Goal: Task Accomplishment & Management: Complete application form

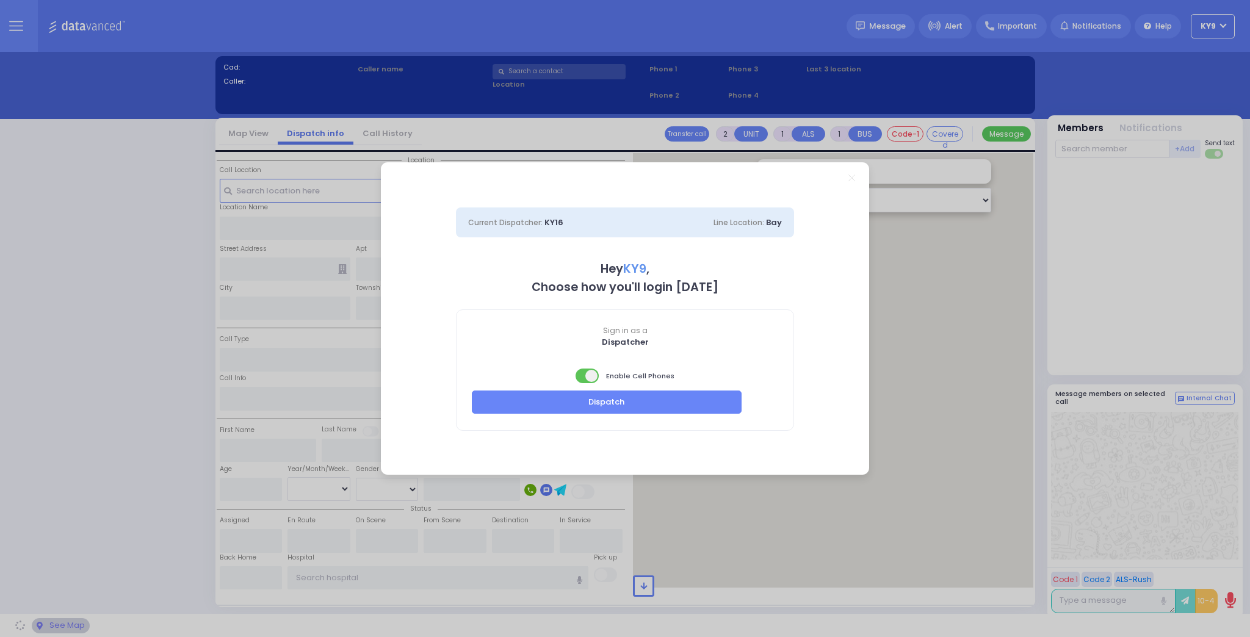
select select "15"
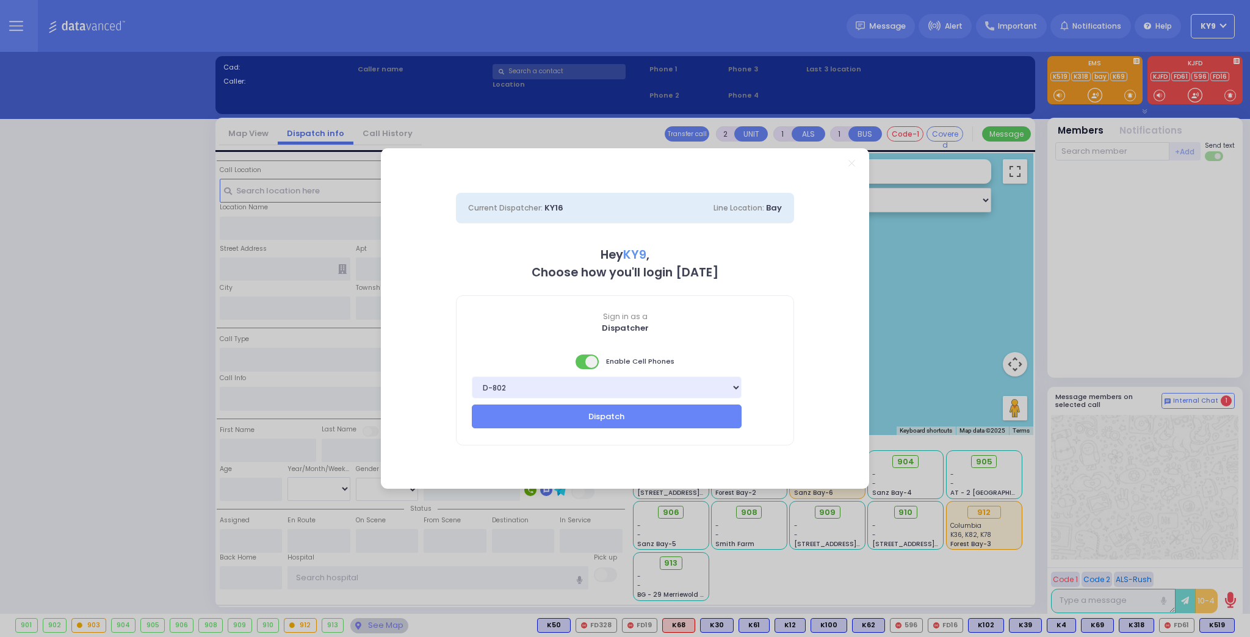
click at [582, 361] on span at bounding box center [588, 362] width 24 height 15
click at [554, 416] on button "Dispatch" at bounding box center [607, 416] width 270 height 23
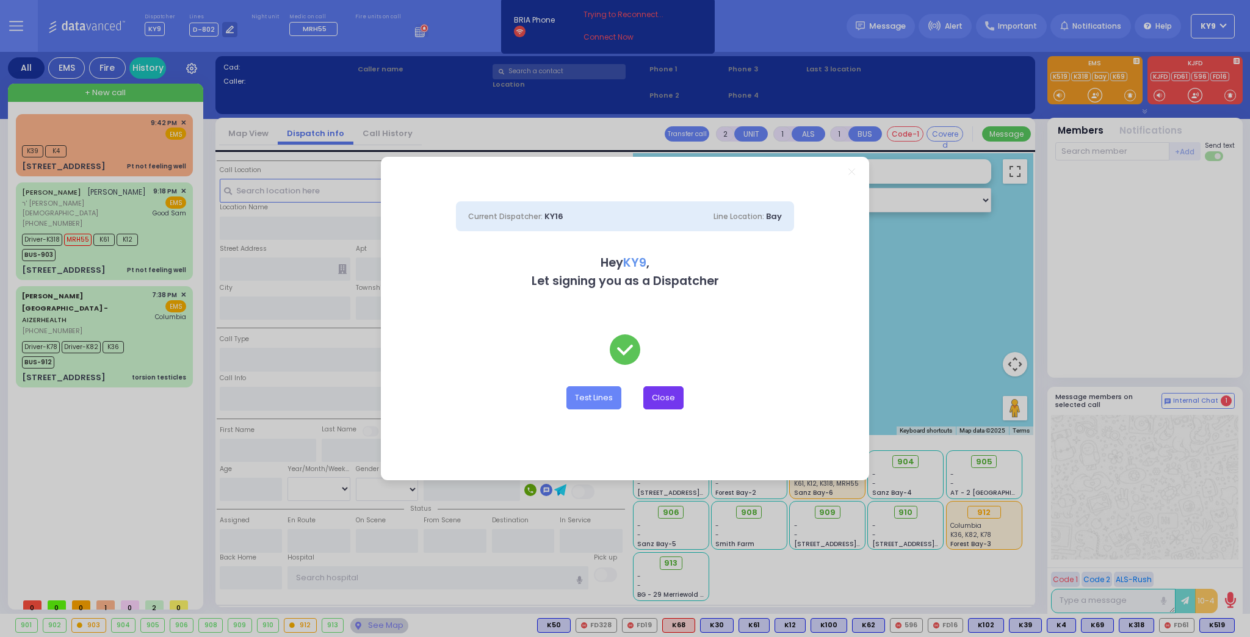
click at [657, 402] on button "Close" at bounding box center [663, 397] width 40 height 23
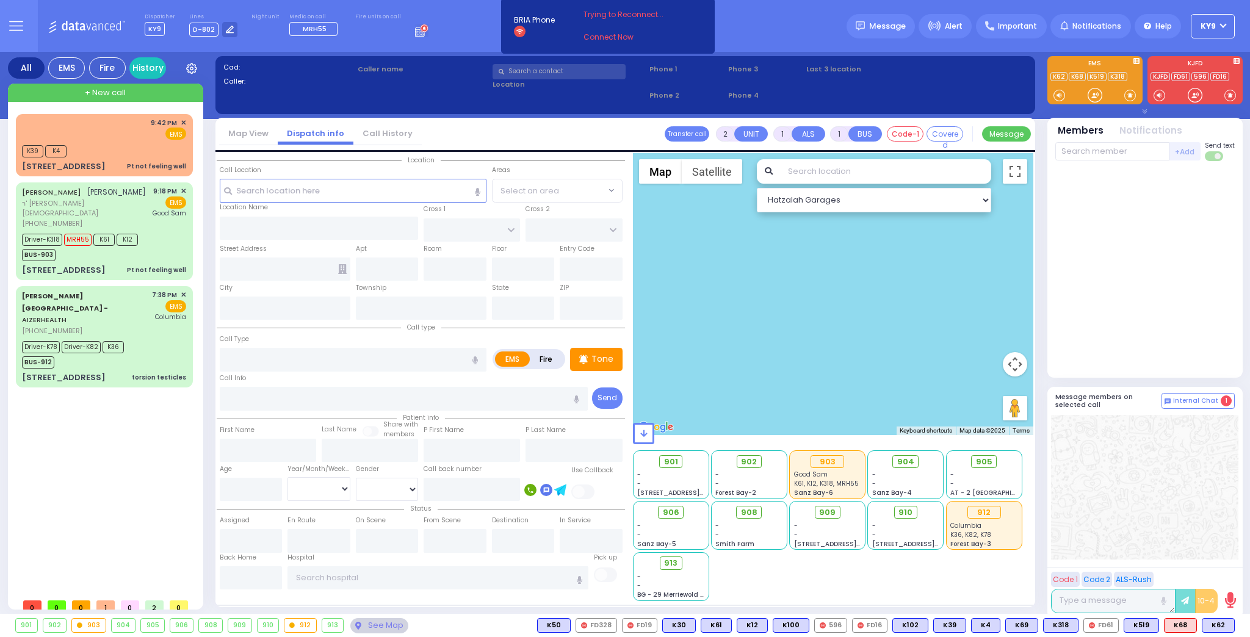
click at [1100, 306] on div at bounding box center [1144, 270] width 179 height 208
click at [356, 35] on div "Dispatcher KY9 ✕ shift has started. Are you ? If not please switch user. Switch…" at bounding box center [287, 25] width 284 height 25
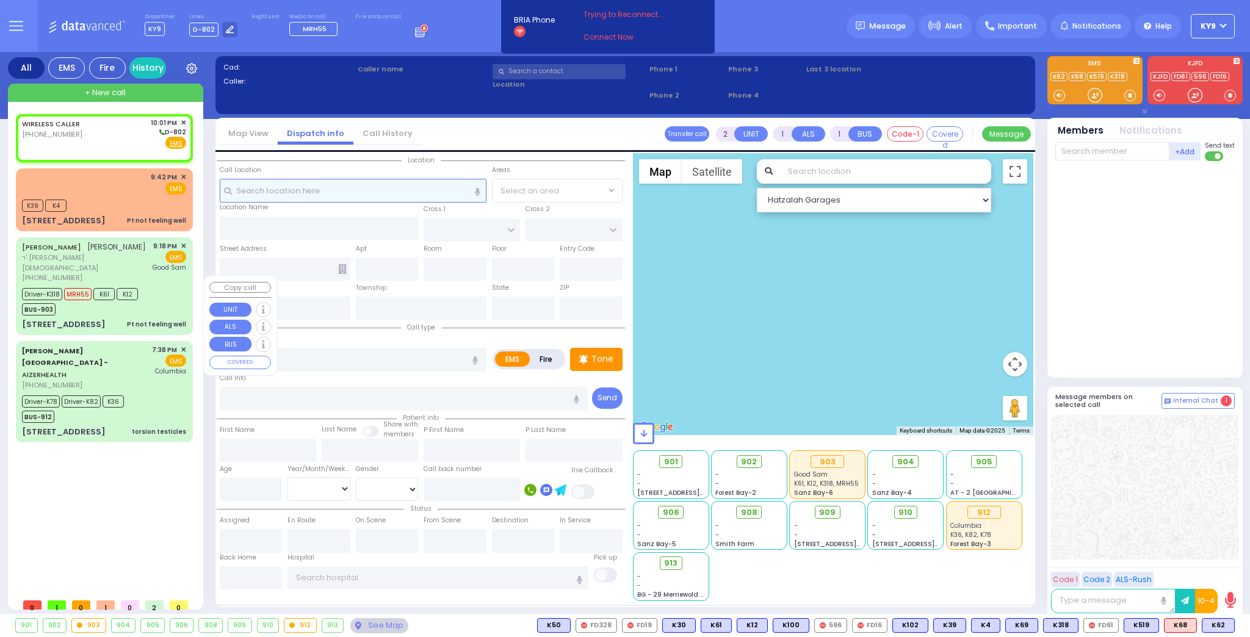
select select
radio input "true"
select select
type input "22:01"
select select "Hatzalah Garages"
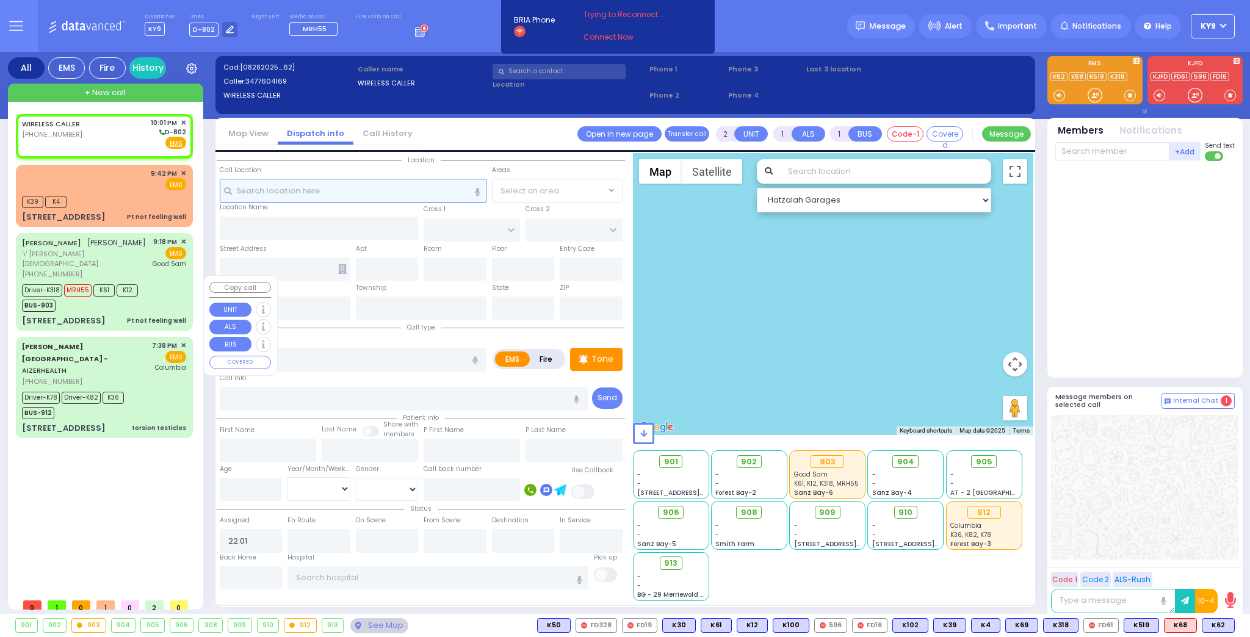
select select
radio input "true"
select select
select select "Hatzalah Garages"
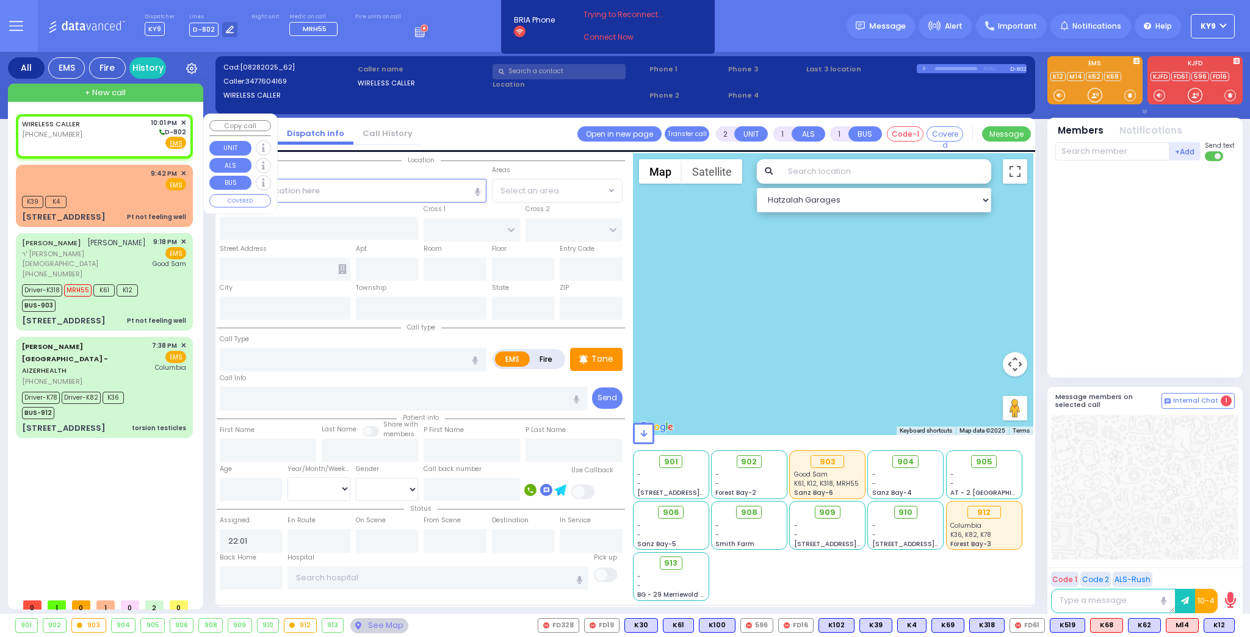
click at [79, 133] on div "WIRELESS CALLER (347) 760-4169 10:01 PM ✕ D-802" at bounding box center [104, 134] width 164 height 32
select select
radio input "true"
select select
select select "Hatzalah Garages"
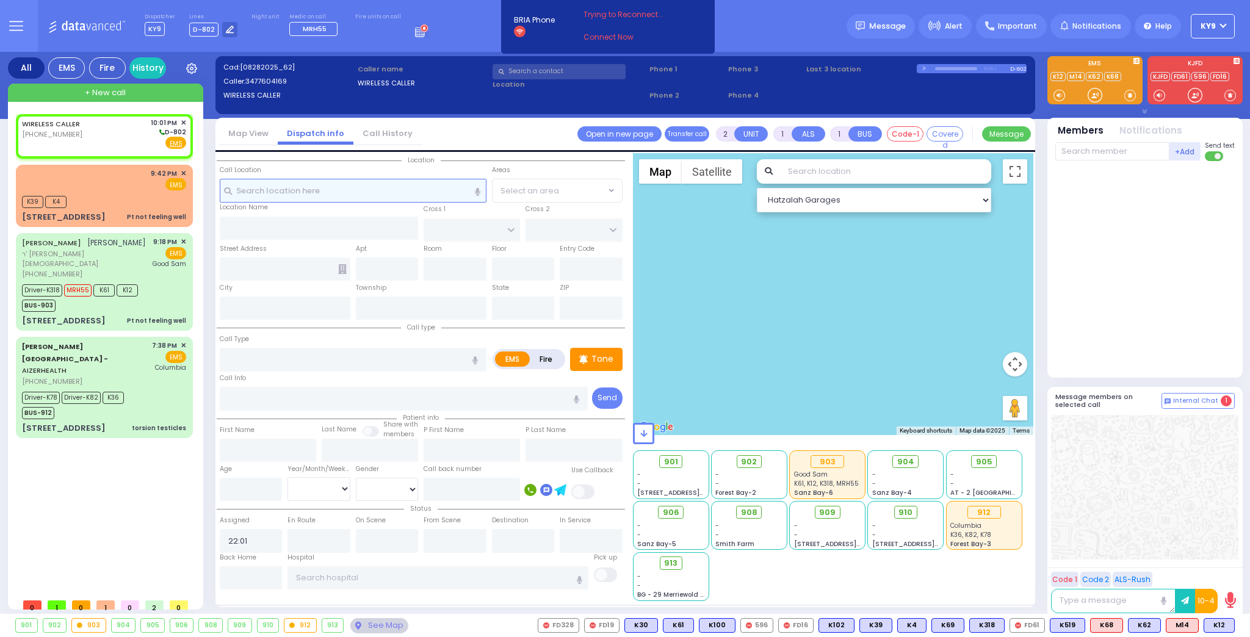
click at [292, 191] on input "text" at bounding box center [353, 190] width 267 height 23
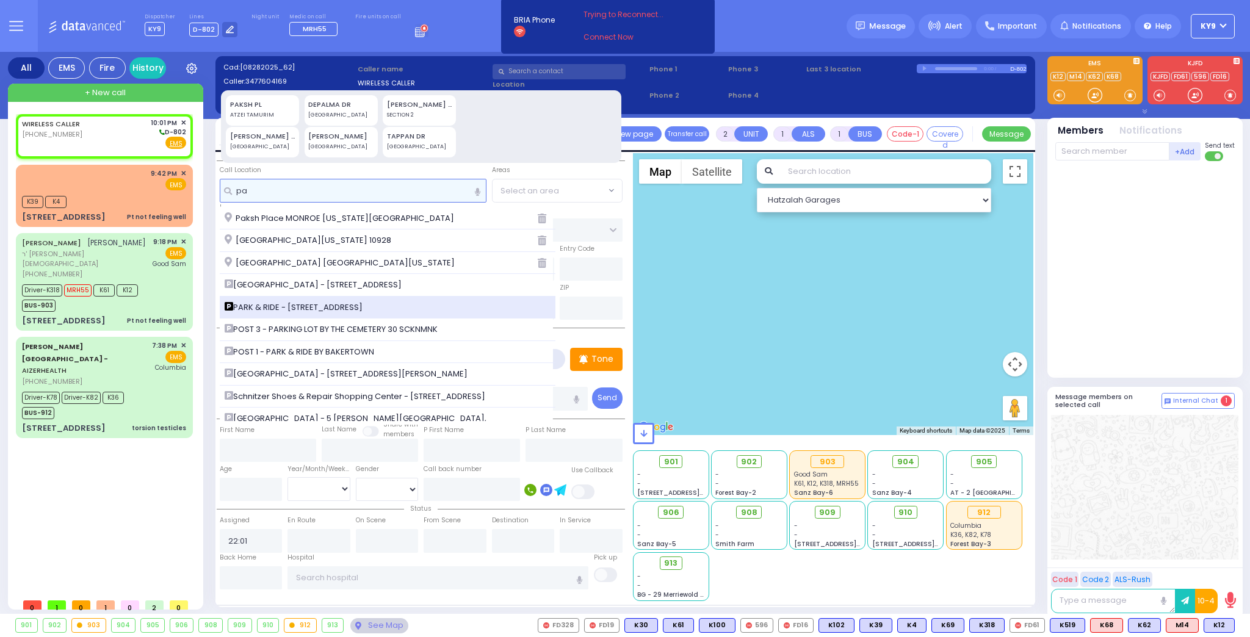
type input "pa"
click at [275, 310] on span "PARK & RIDE - 48 BAKERTOWN RD" at bounding box center [296, 308] width 142 height 12
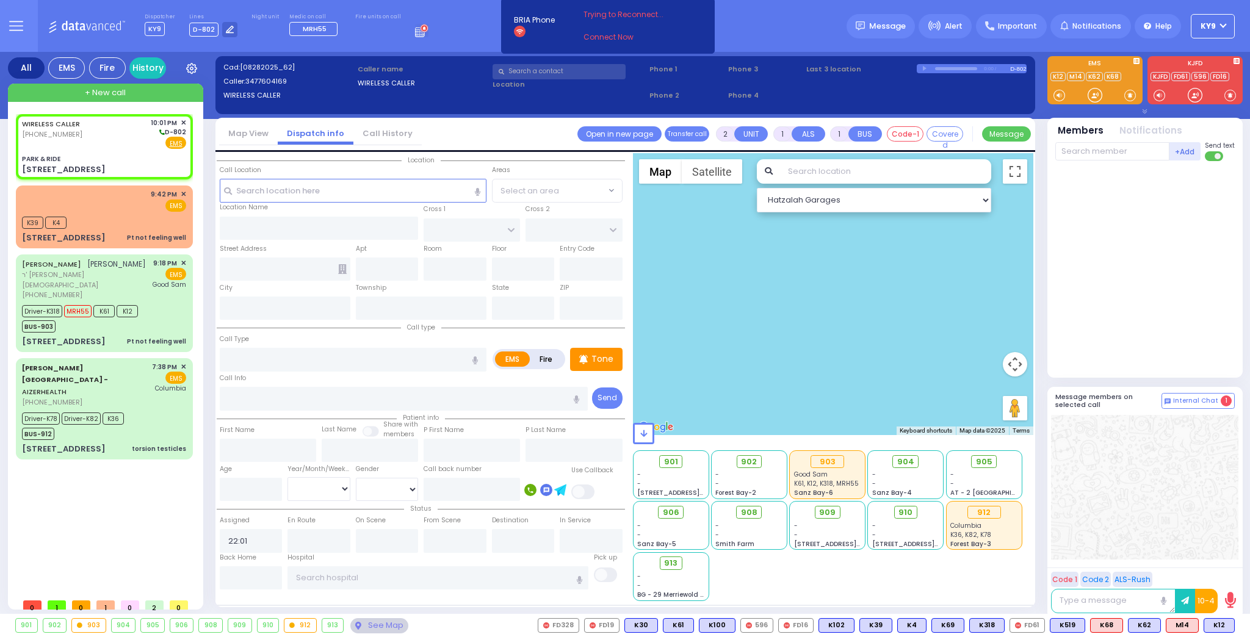
select select
radio input "true"
select select
select select "Hatzalah Garages"
type input "PARK & RIDE"
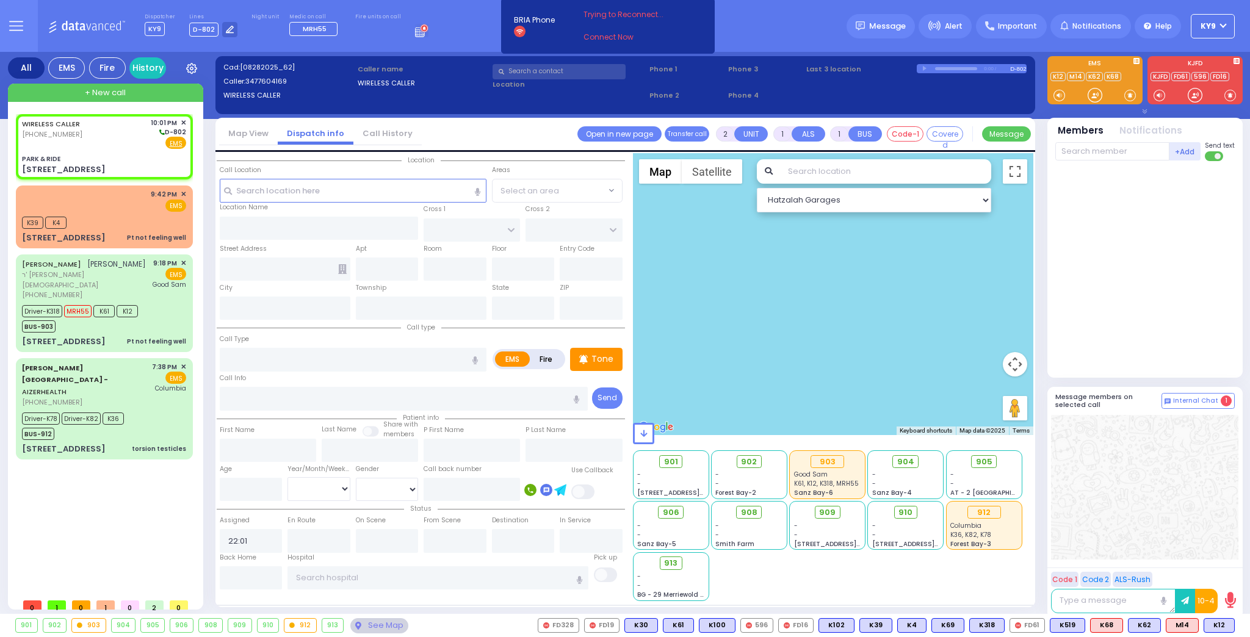
type input "MERON DR"
type input "RATZFERT WAY"
type input "[STREET_ADDRESS]"
type input "Monroe"
type input "[US_STATE]"
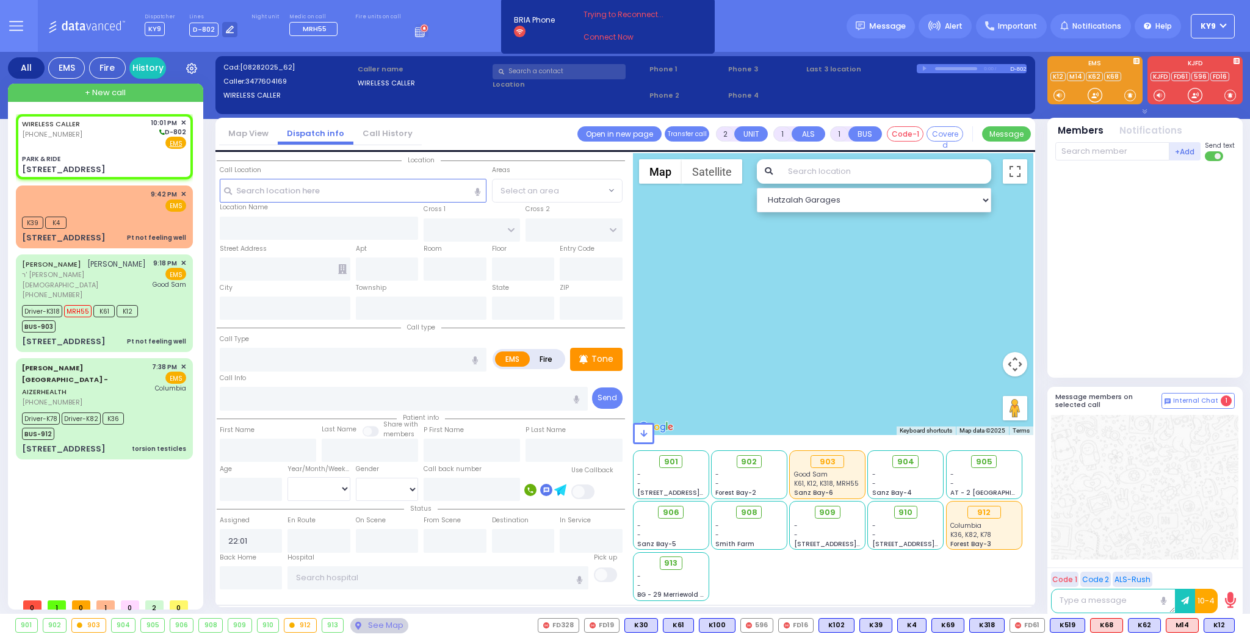
type input "10950"
select select "SECTION 6"
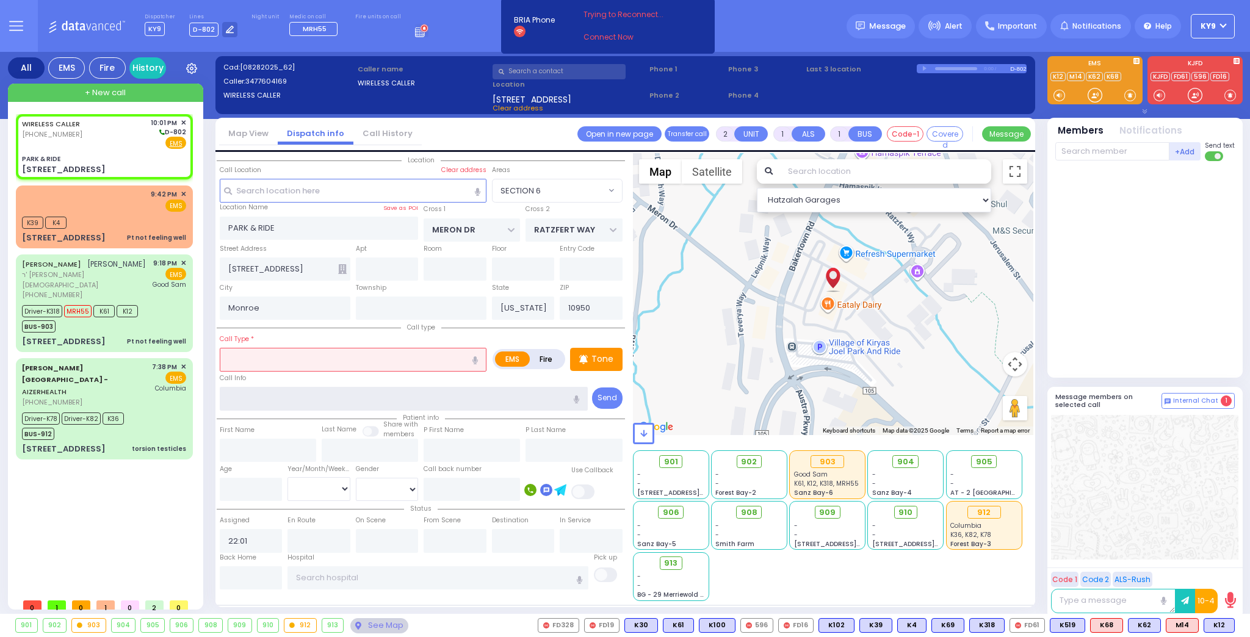
click at [258, 399] on input "text" at bounding box center [404, 398] width 369 height 23
type input "grey su"
click at [257, 483] on input "number" at bounding box center [251, 489] width 63 height 23
select select
radio input "true"
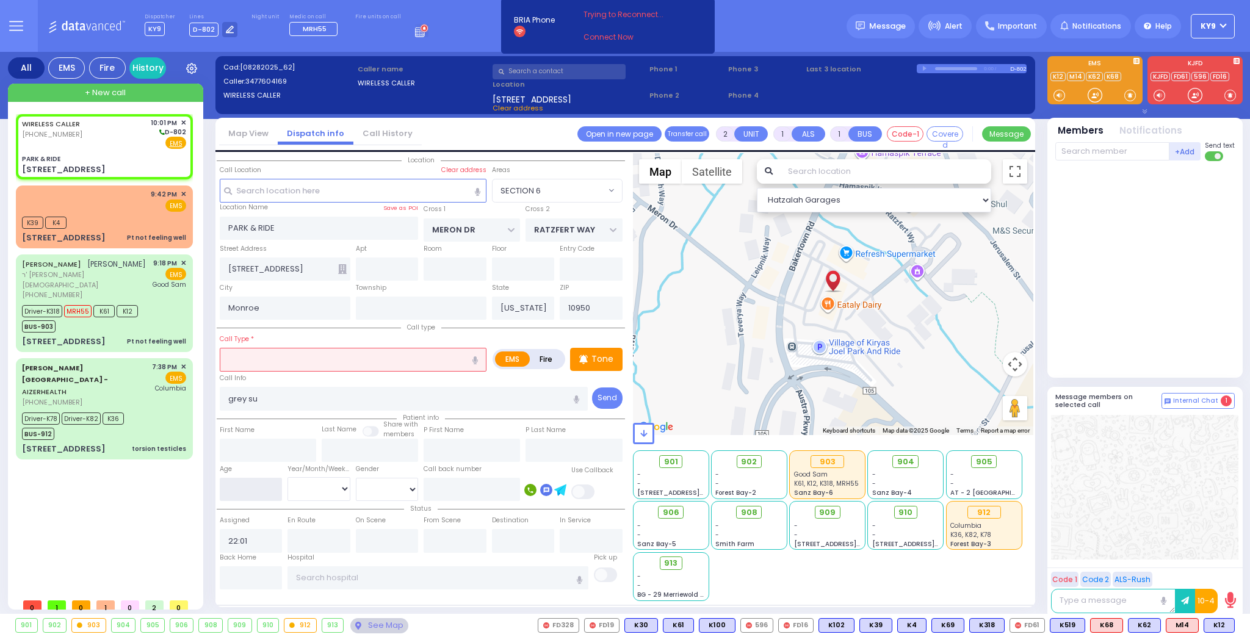
select select
type input "4"
select select "Hatzalah Garages"
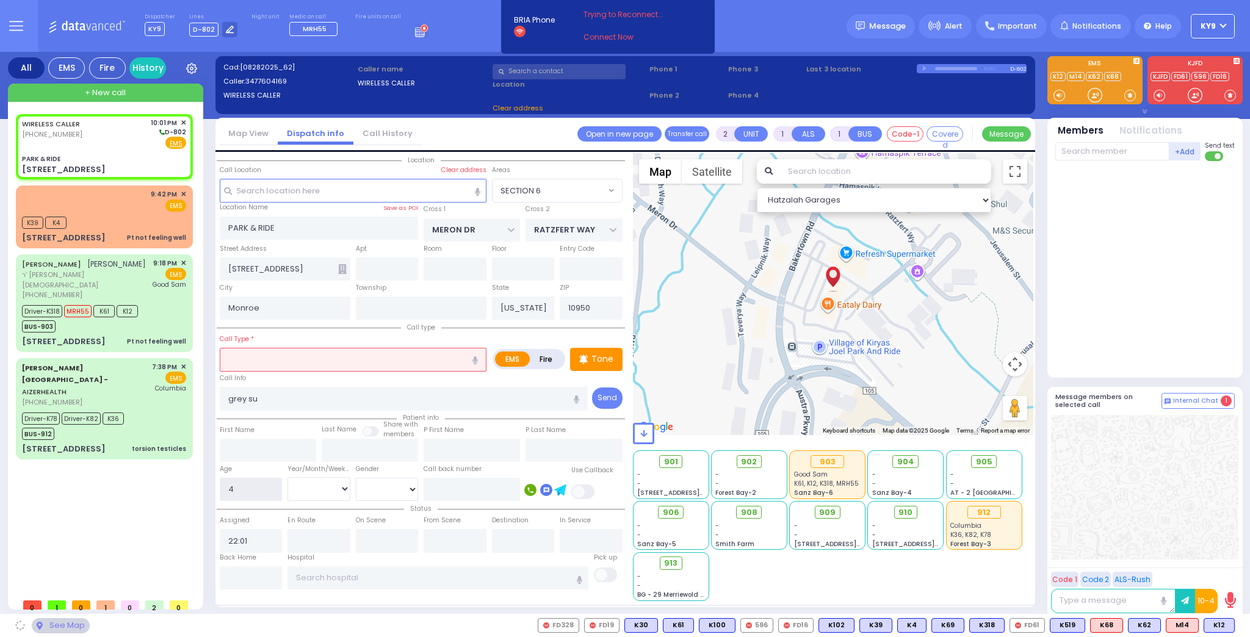
type input "40"
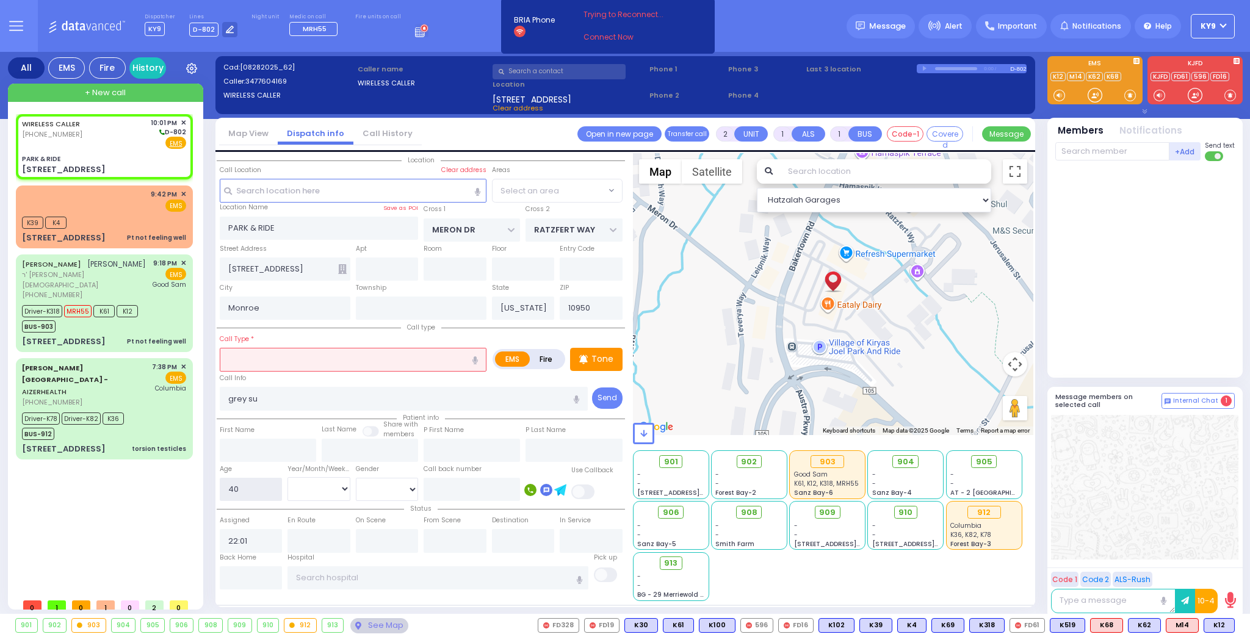
select select "SECTION 6"
type input "40"
click at [325, 492] on select "Year Month Week Day" at bounding box center [318, 488] width 63 height 23
select select "Year"
click at [287, 477] on select "Year Month Week Day" at bounding box center [318, 488] width 63 height 23
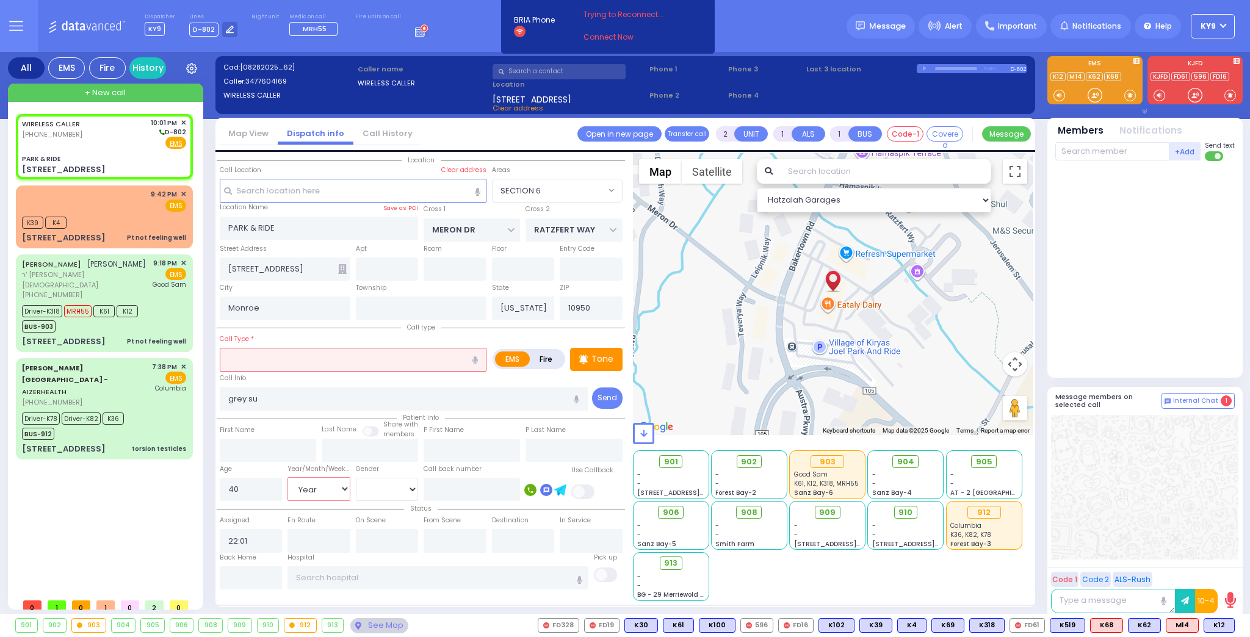
select select
radio input "true"
select select
select select "Hatzalah Garages"
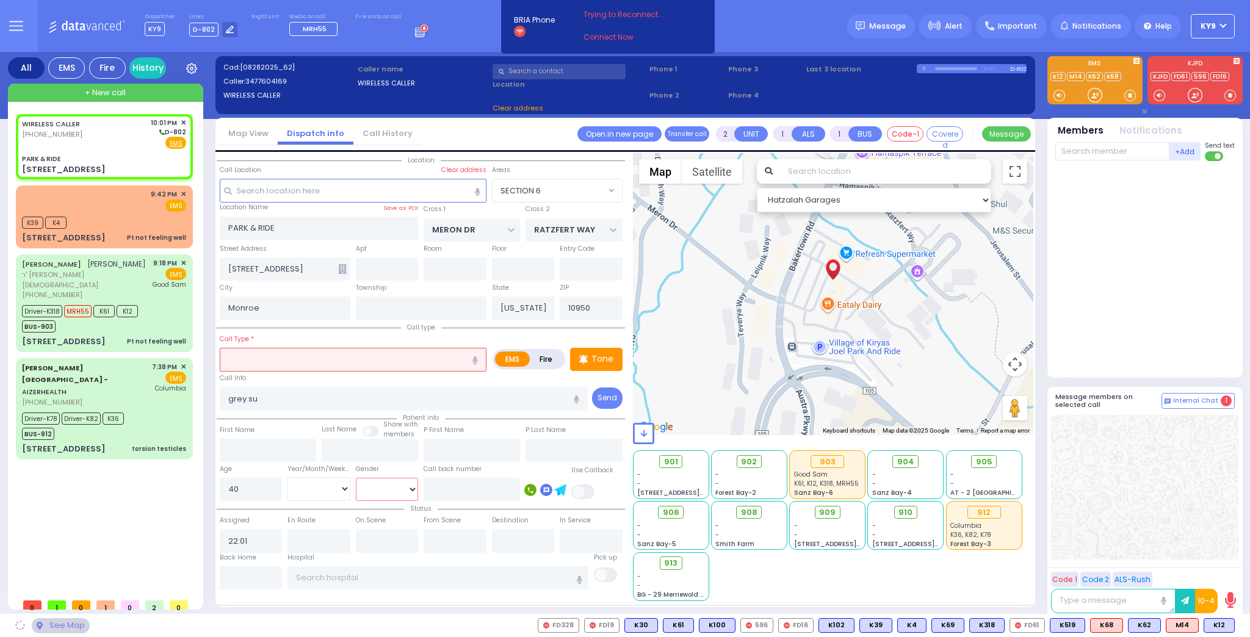
click at [369, 485] on select "[DEMOGRAPHIC_DATA] [DEMOGRAPHIC_DATA]" at bounding box center [387, 489] width 63 height 23
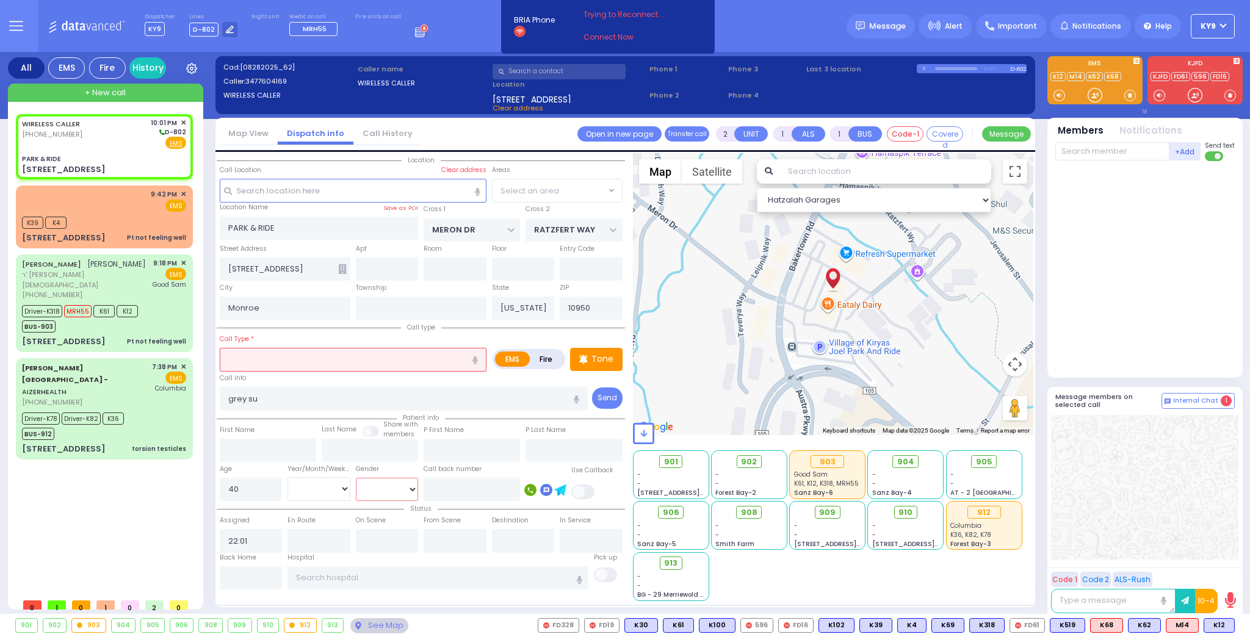
select select
radio input "true"
select select "Year"
select select "[DEMOGRAPHIC_DATA]"
click at [356, 478] on select "[DEMOGRAPHIC_DATA] [DEMOGRAPHIC_DATA]" at bounding box center [387, 489] width 63 height 23
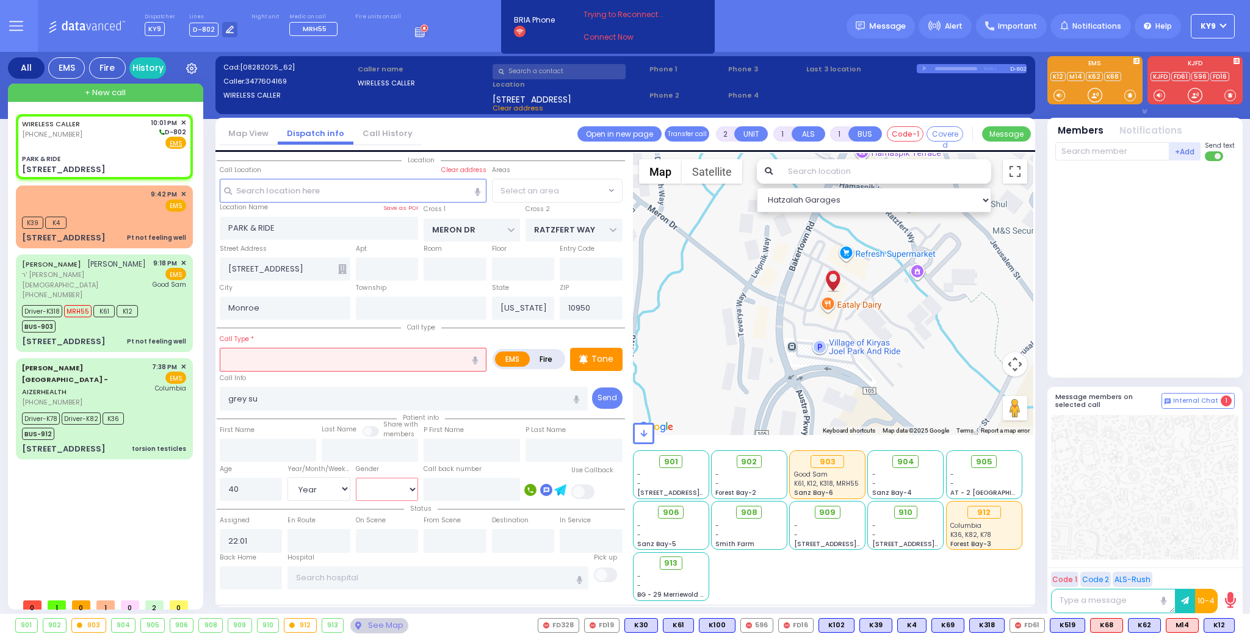
select select "SECTION 6"
select select "Hatzalah Garages"
select select "SECTION 6"
drag, startPoint x: 348, startPoint y: 360, endPoint x: 326, endPoint y: 380, distance: 29.4
click at [348, 360] on input "text" at bounding box center [353, 359] width 267 height 23
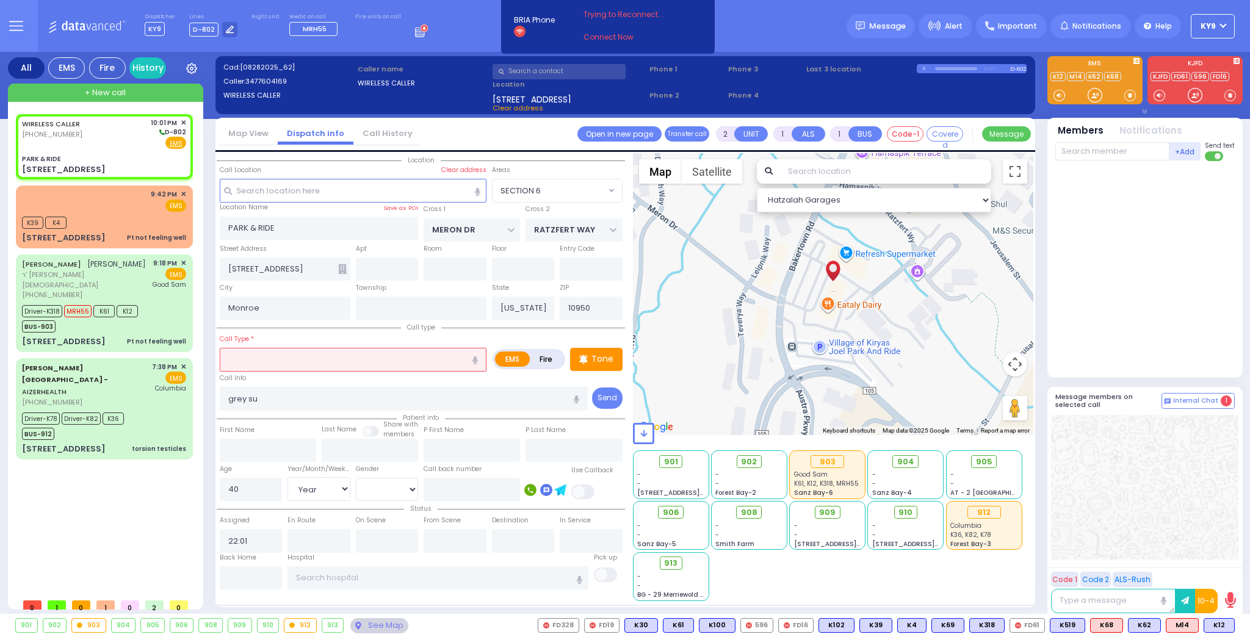
select select
radio input "true"
select select "Year"
select select "[DEMOGRAPHIC_DATA]"
select select "SECTION 6"
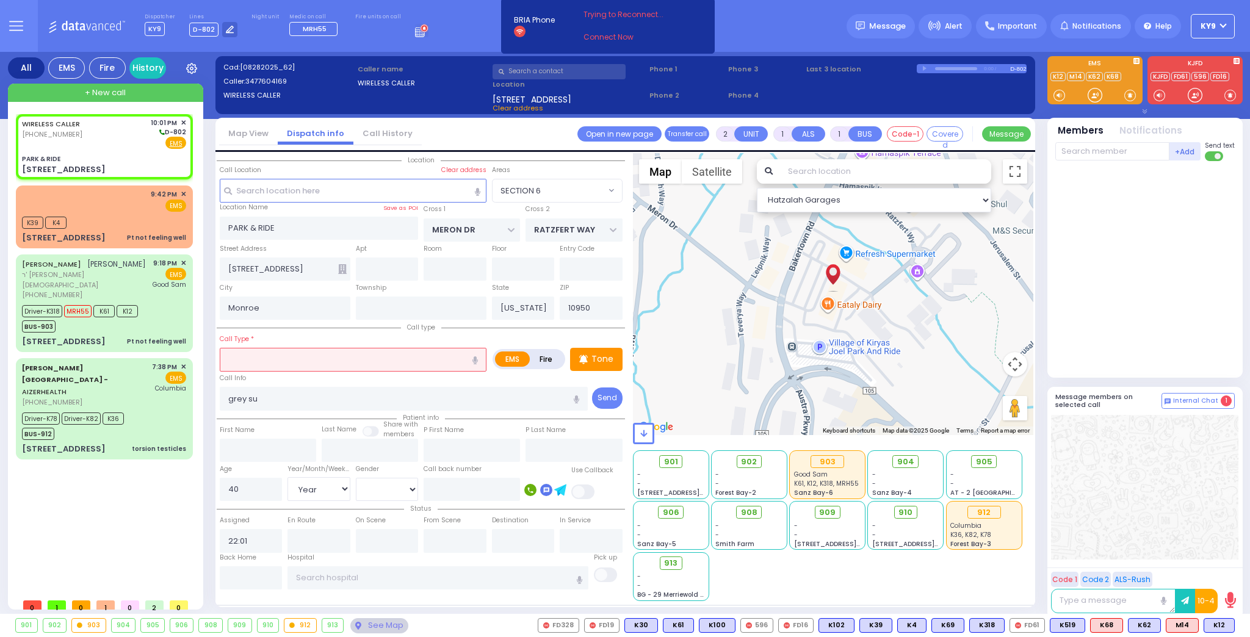
select select "Hatzalah Garages"
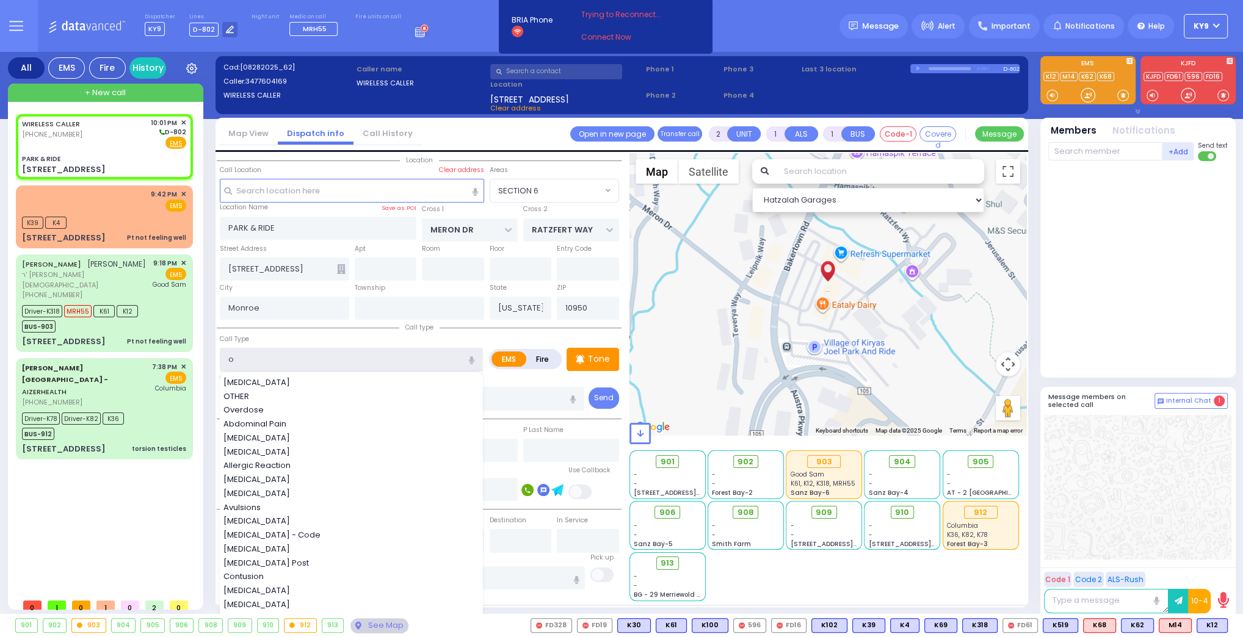
type input "ob"
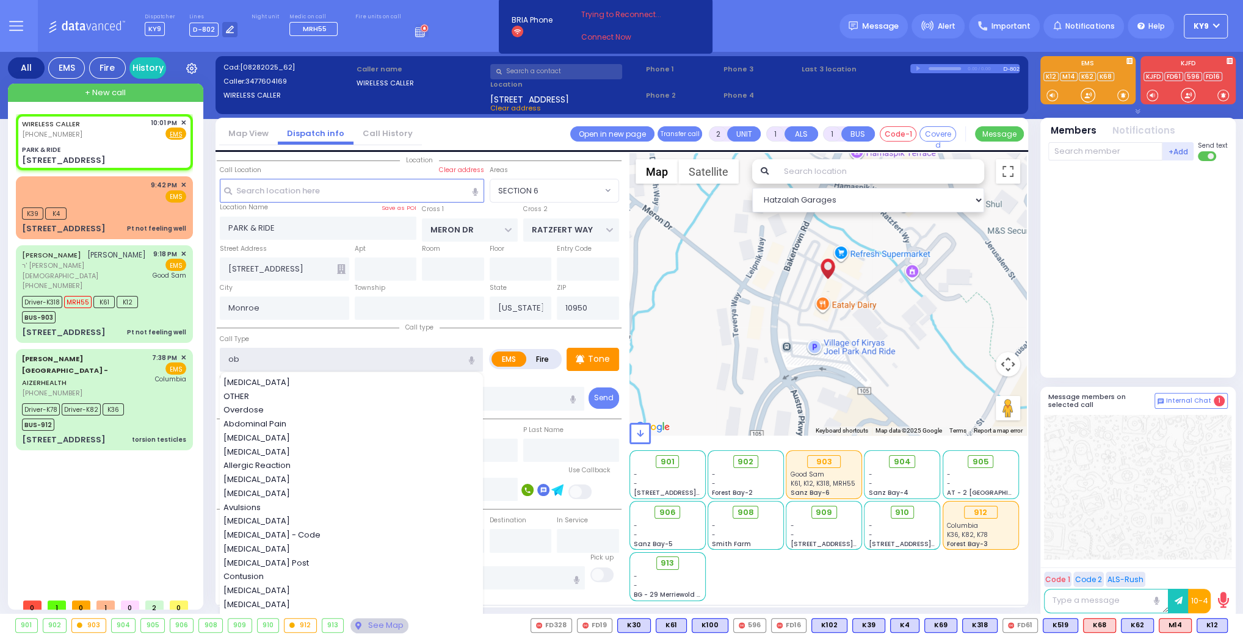
select select
radio input "true"
select select "Year"
select select "[DEMOGRAPHIC_DATA]"
select select "Hatzalah Garages"
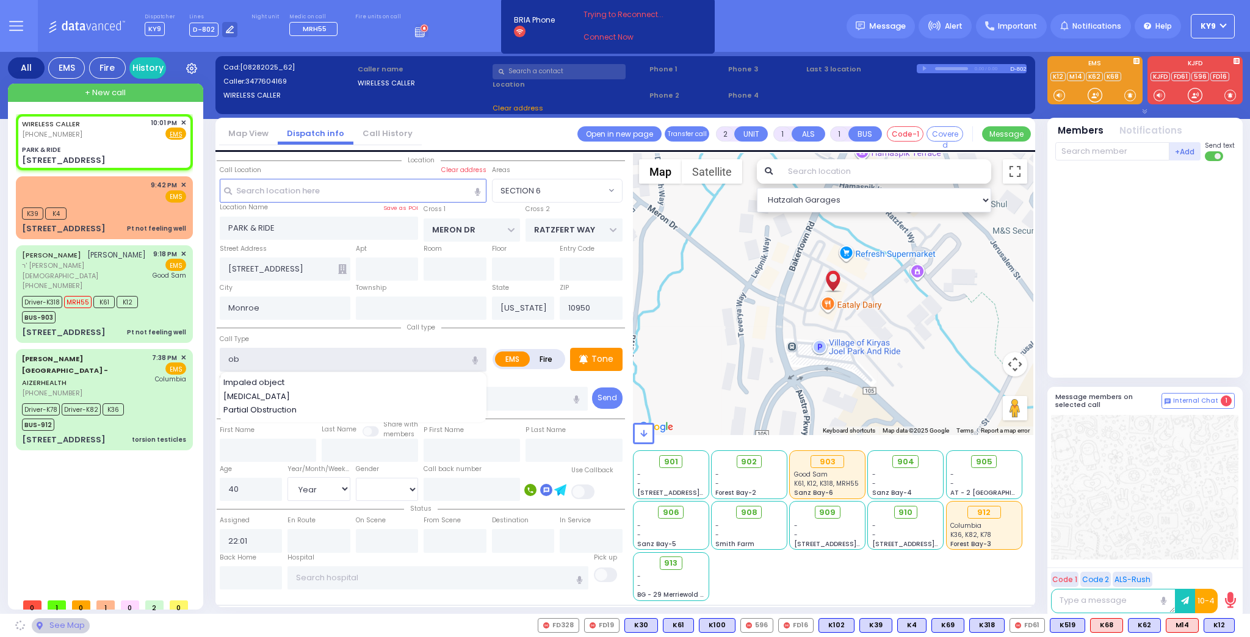
select select "SECTION 6"
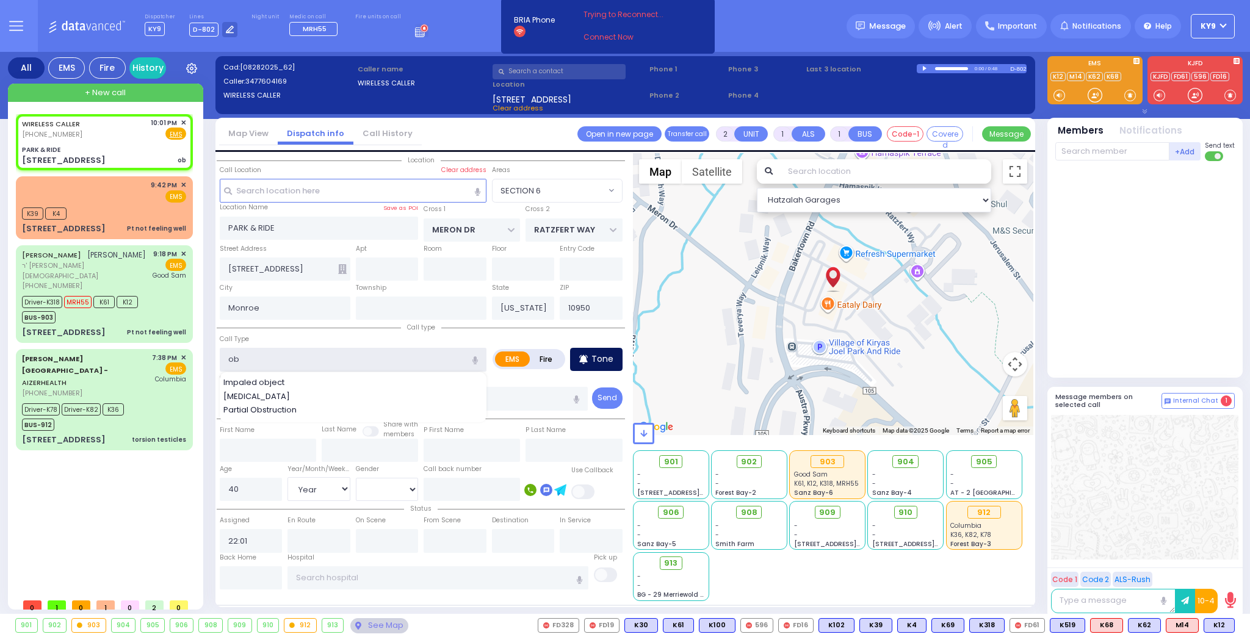
select select
radio input "true"
select select "Year"
select select "[DEMOGRAPHIC_DATA]"
select select "Hatzalah Garages"
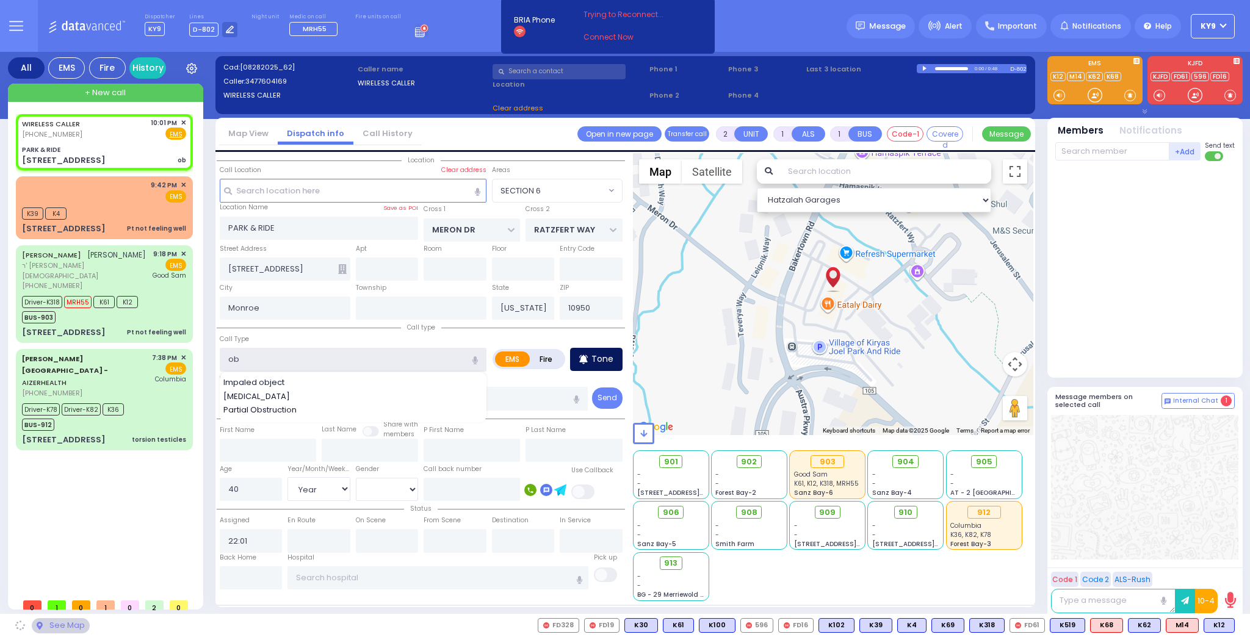
type input "ob"
select select "SECTION 6"
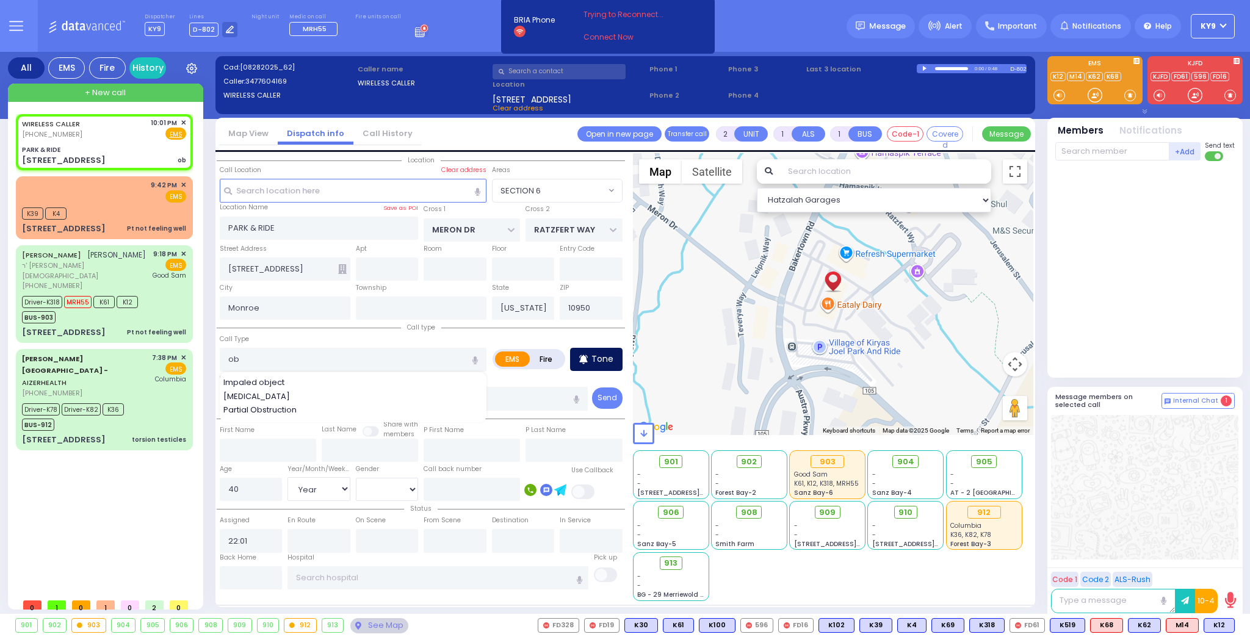
click at [618, 355] on div "Tone" at bounding box center [596, 359] width 52 height 23
select select
radio input "true"
select select "Year"
select select "[DEMOGRAPHIC_DATA]"
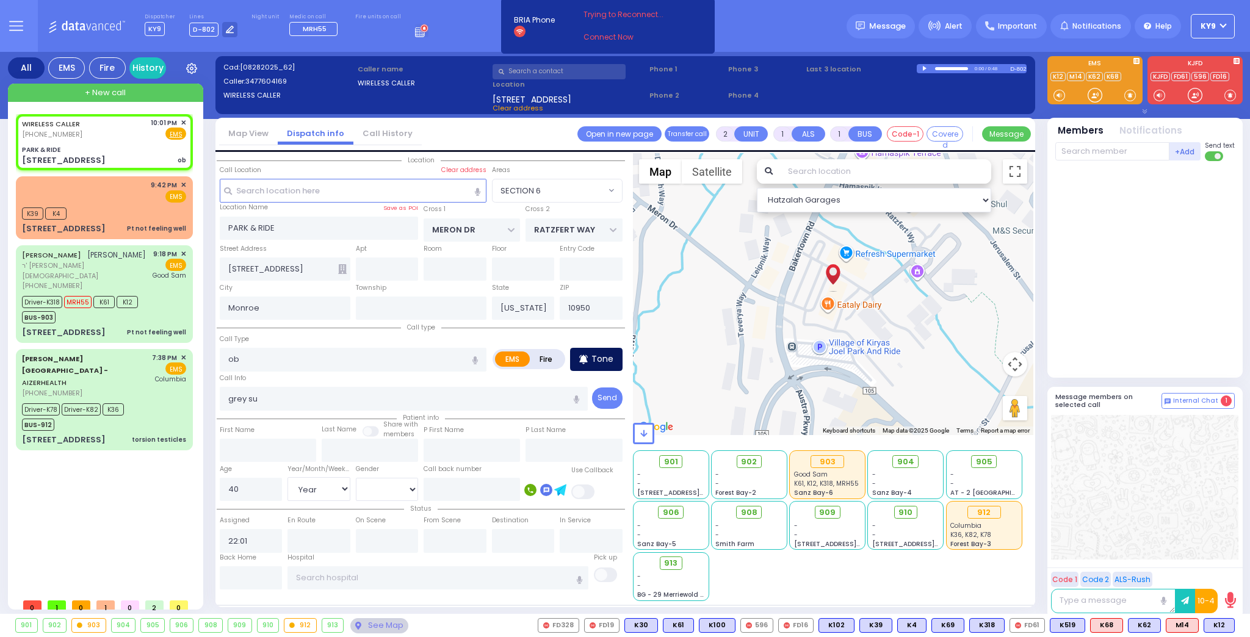
select select "Hatzalah Garages"
select select "SECTION 6"
click at [1126, 93] on span at bounding box center [1130, 95] width 12 height 12
click at [1127, 93] on span at bounding box center [1130, 95] width 12 height 12
click at [1126, 93] on span at bounding box center [1130, 95] width 12 height 12
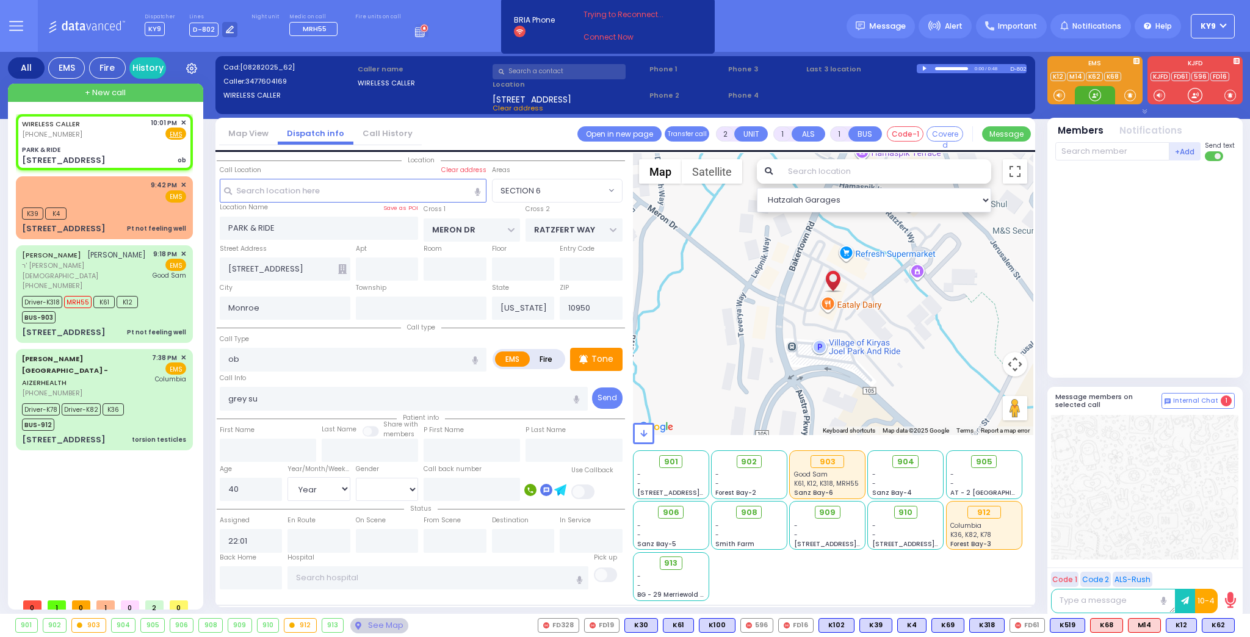
click at [1094, 96] on div at bounding box center [1095, 95] width 12 height 12
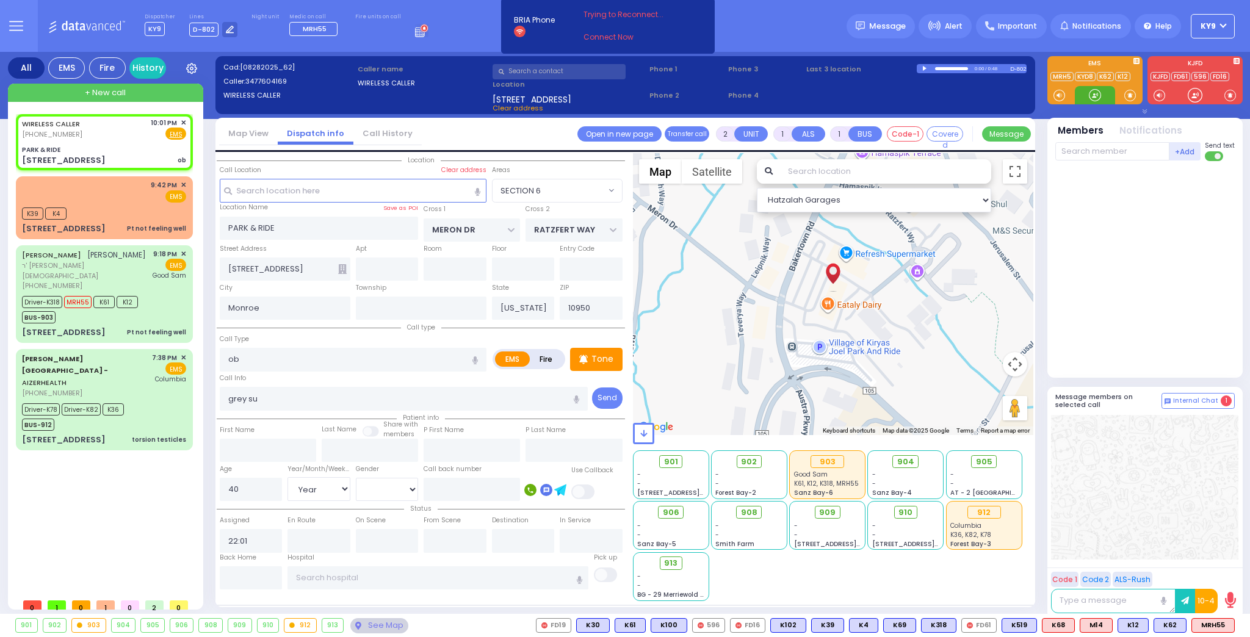
click at [1085, 93] on div at bounding box center [1095, 95] width 40 height 18
click at [1216, 624] on span "MRH55" at bounding box center [1213, 625] width 42 height 13
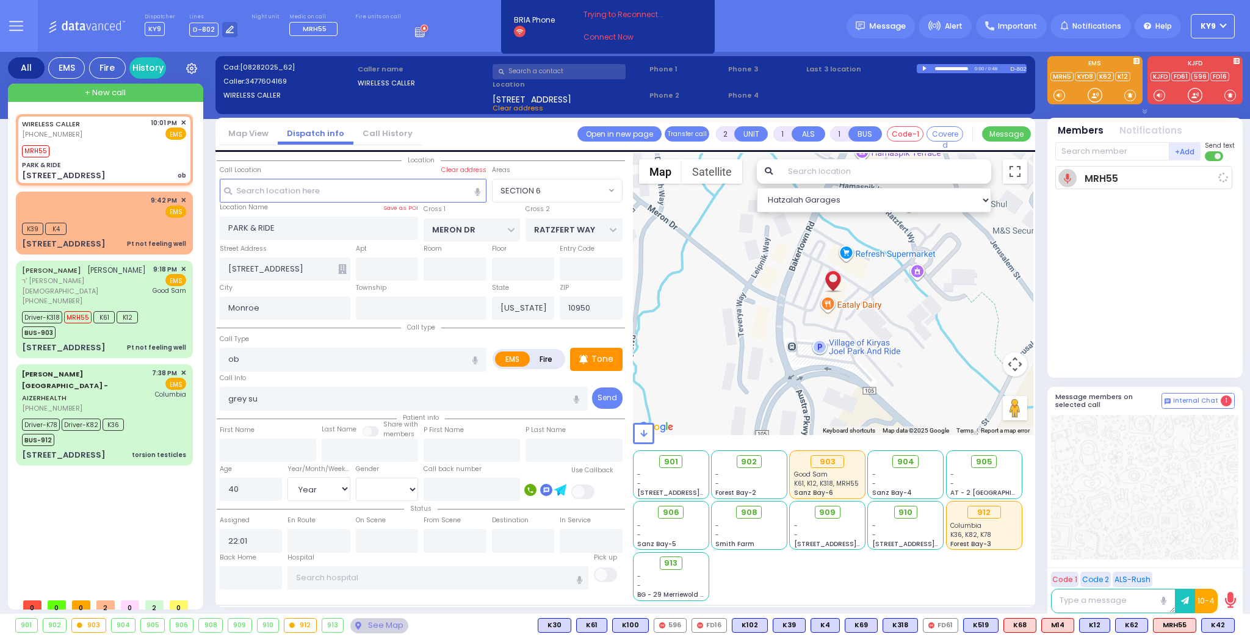
select select
radio input "true"
select select "Year"
select select "[DEMOGRAPHIC_DATA]"
type input "22:02"
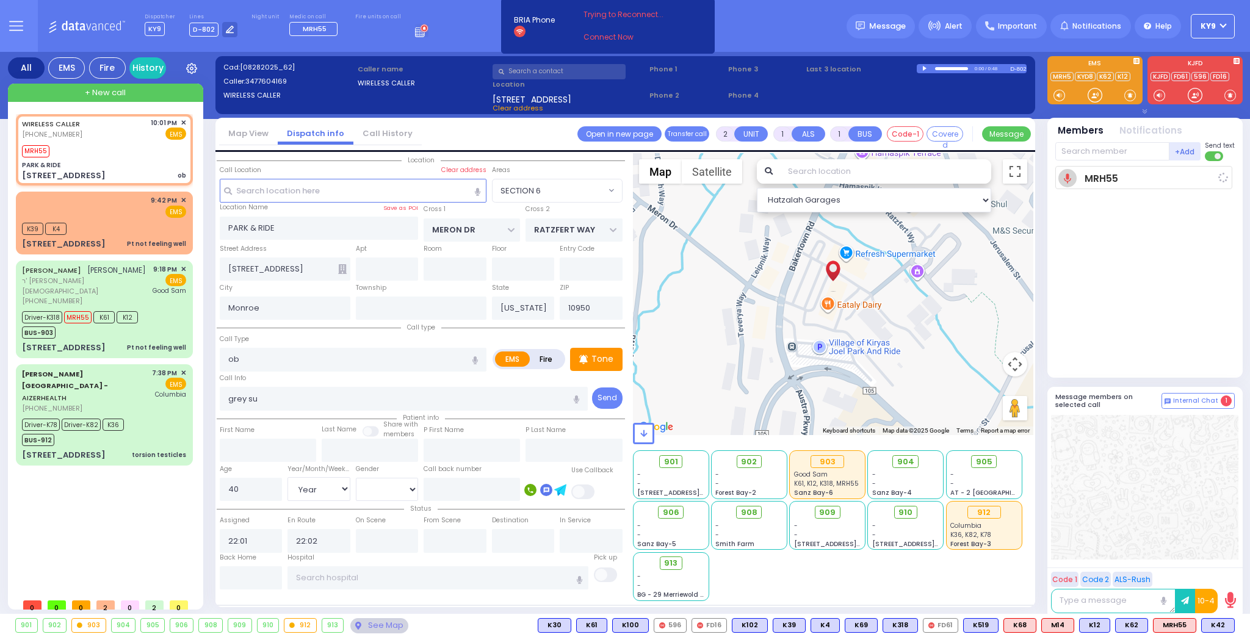
select select "Hatzalah Garages"
select select "SECTION 6"
click at [1091, 92] on div at bounding box center [1095, 95] width 12 height 12
click at [1219, 625] on span "K42" at bounding box center [1218, 625] width 32 height 13
select select
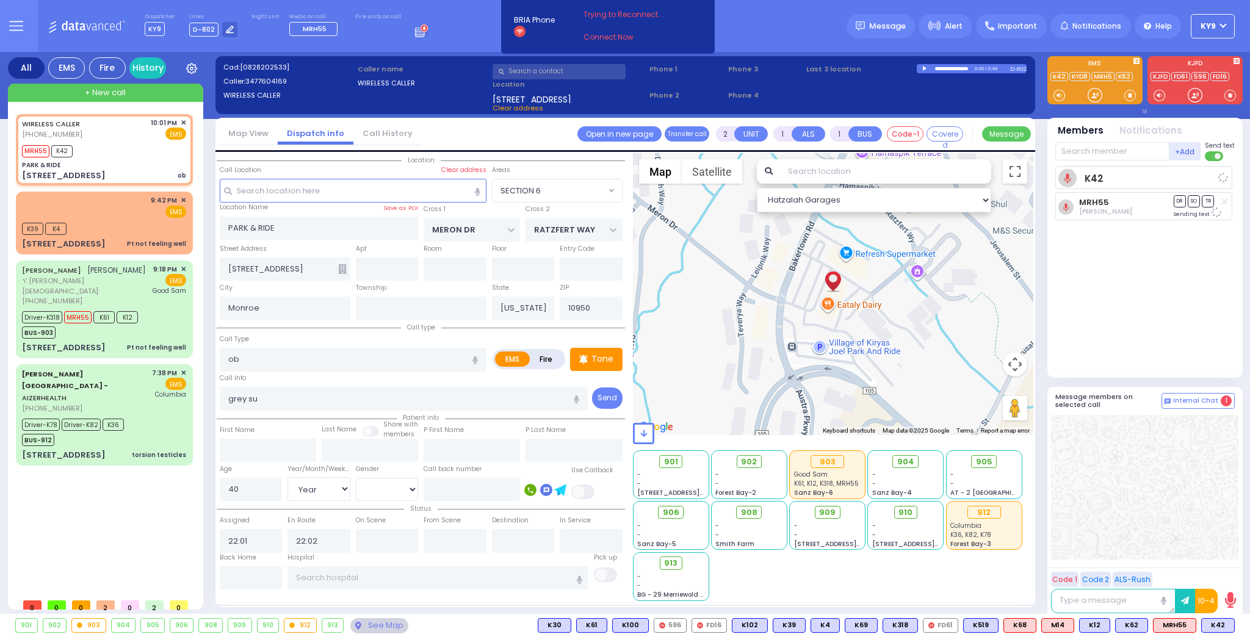
radio input "true"
select select "Year"
select select "[DEMOGRAPHIC_DATA]"
select select "Hatzalah Garages"
select select "SECTION 6"
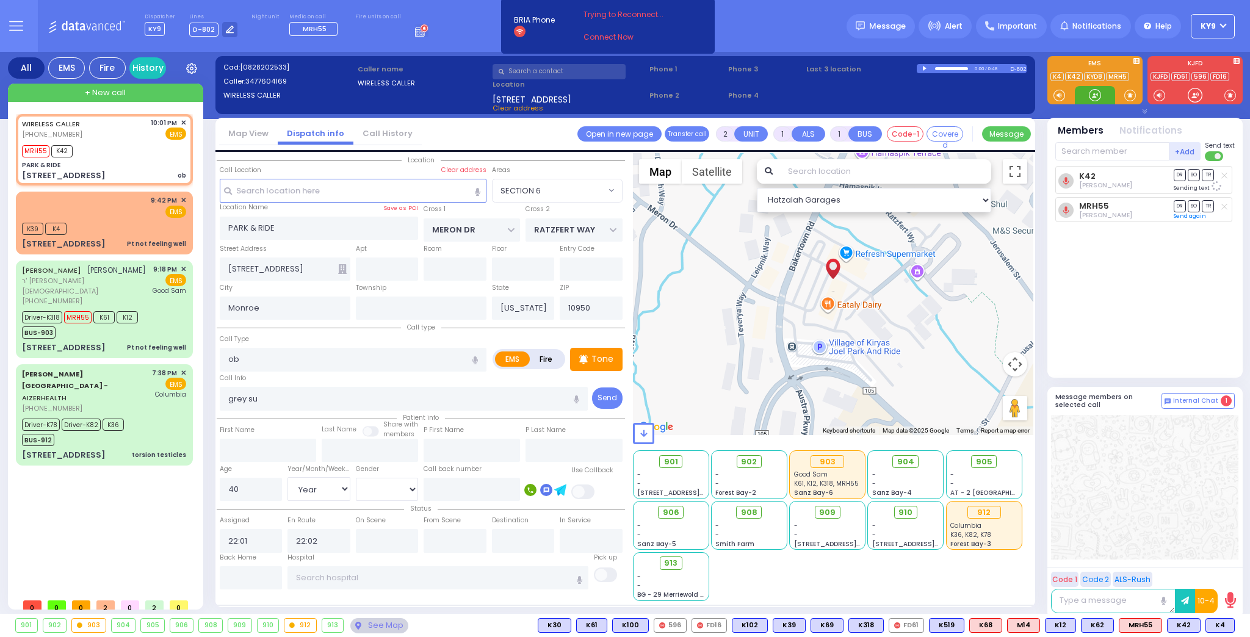
click at [1091, 91] on div at bounding box center [1095, 95] width 12 height 12
click at [1222, 621] on span "K4" at bounding box center [1220, 625] width 28 height 13
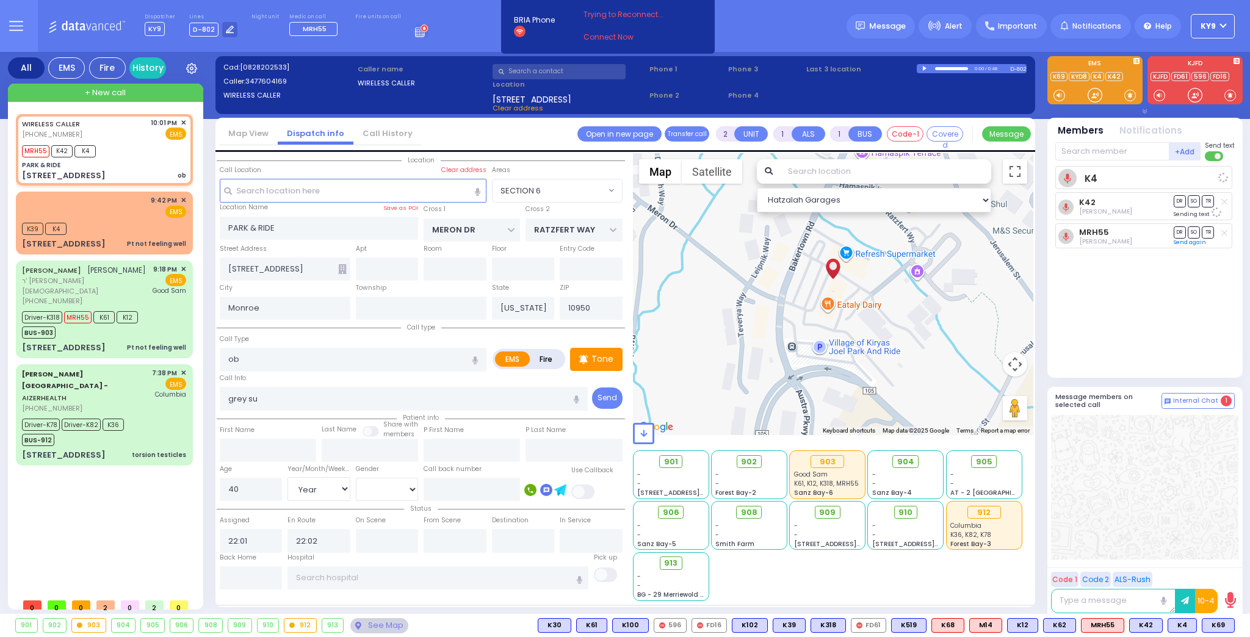
select select
radio input "true"
select select "Year"
select select "[DEMOGRAPHIC_DATA]"
select select "Hatzalah Garages"
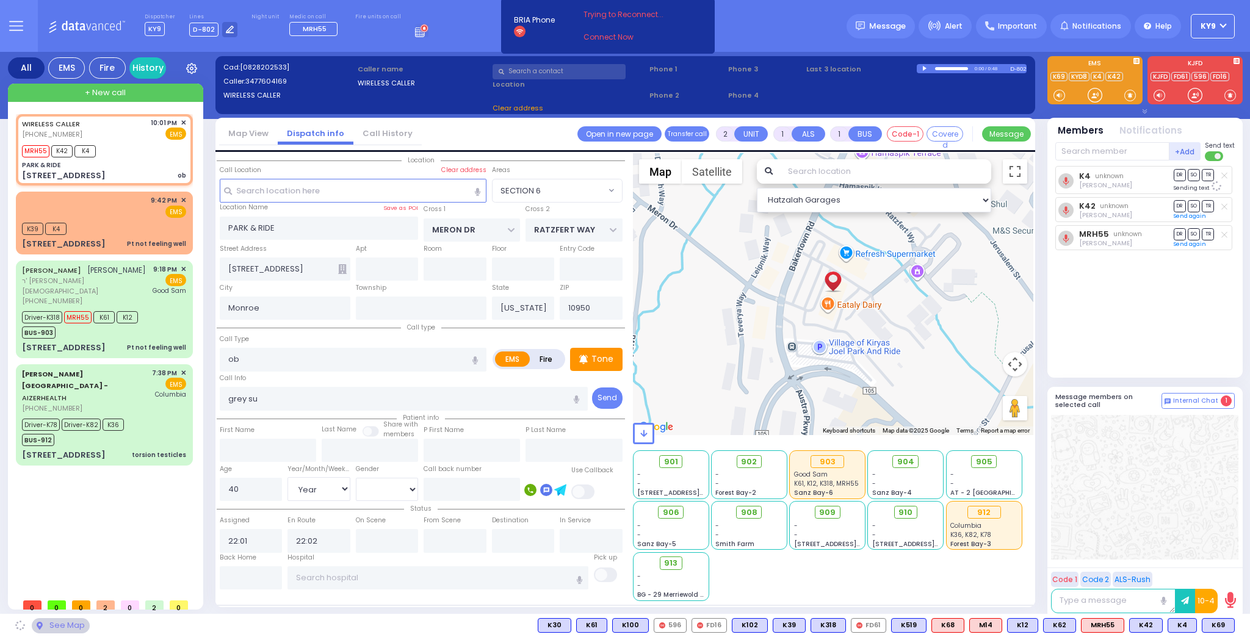
select select "SECTION 6"
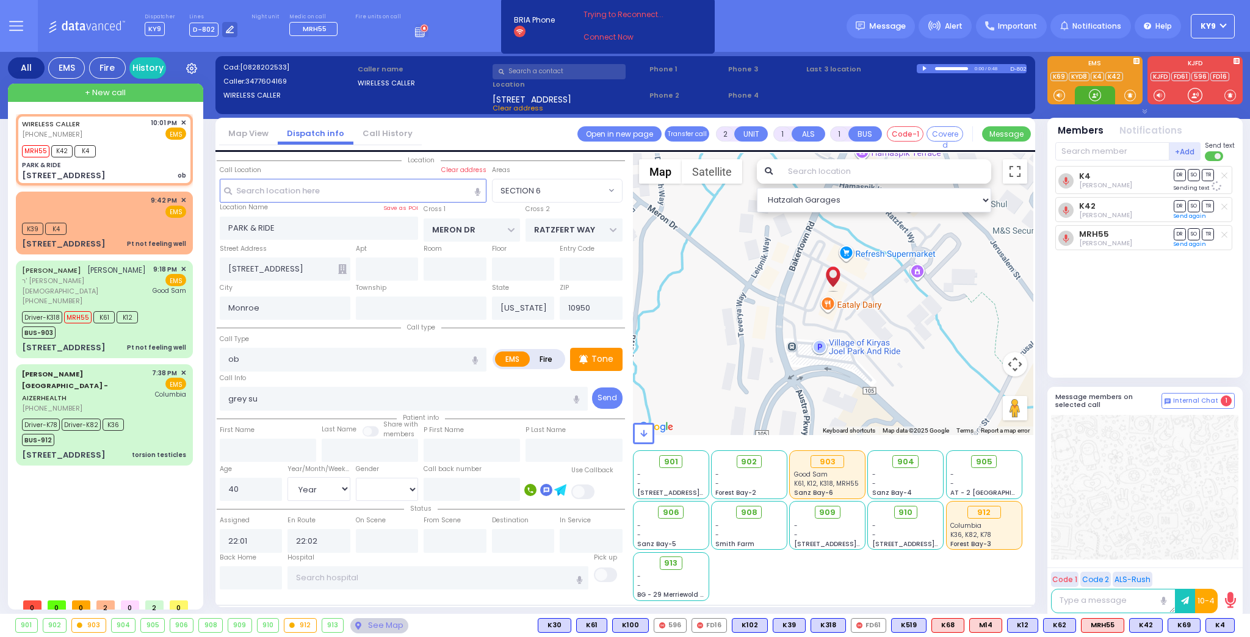
click at [1098, 93] on div at bounding box center [1095, 95] width 12 height 12
click at [1094, 89] on div at bounding box center [1095, 95] width 12 height 12
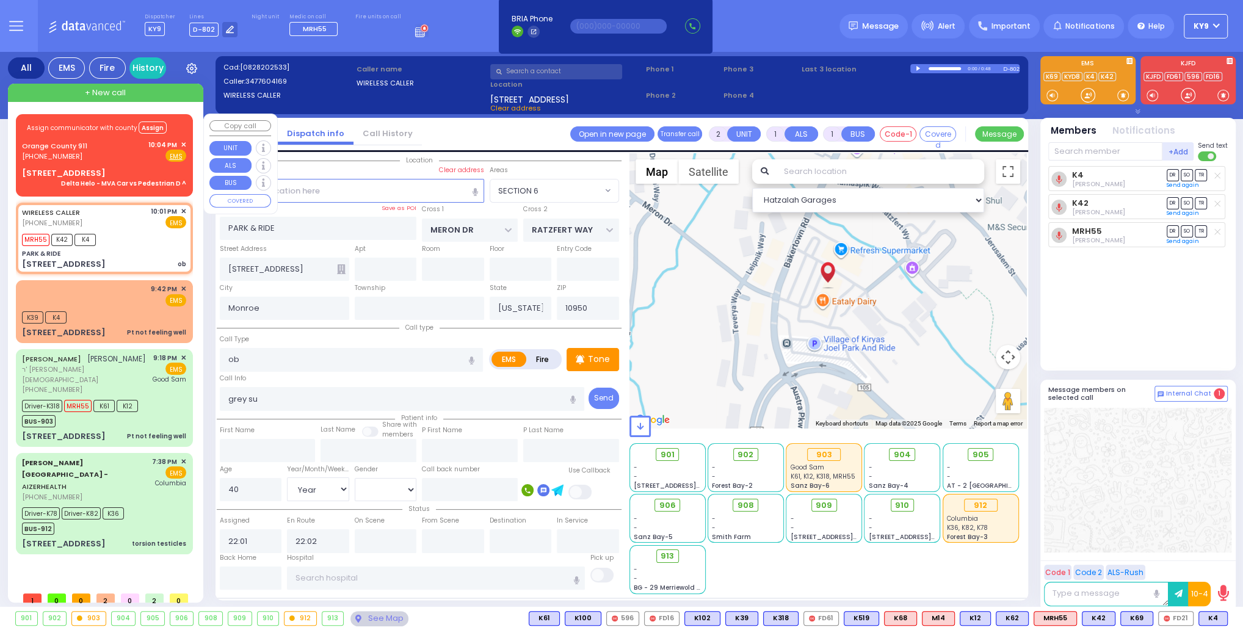
drag, startPoint x: 101, startPoint y: 177, endPoint x: 112, endPoint y: 165, distance: 16.4
click at [112, 165] on div "Assign communicator with county Assign Orange County 911 (845) 469-0911 EMS" at bounding box center [104, 153] width 172 height 74
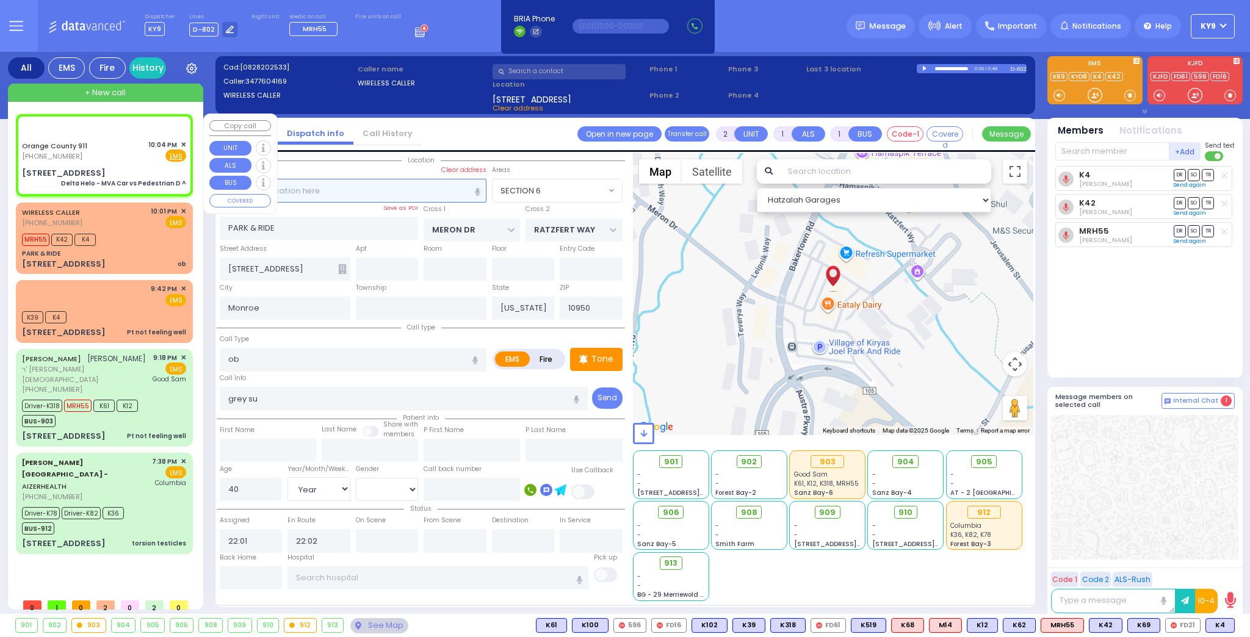
type input "6"
select select
type input "Delta Helo - MVA Car vs Pedestrian D ^"
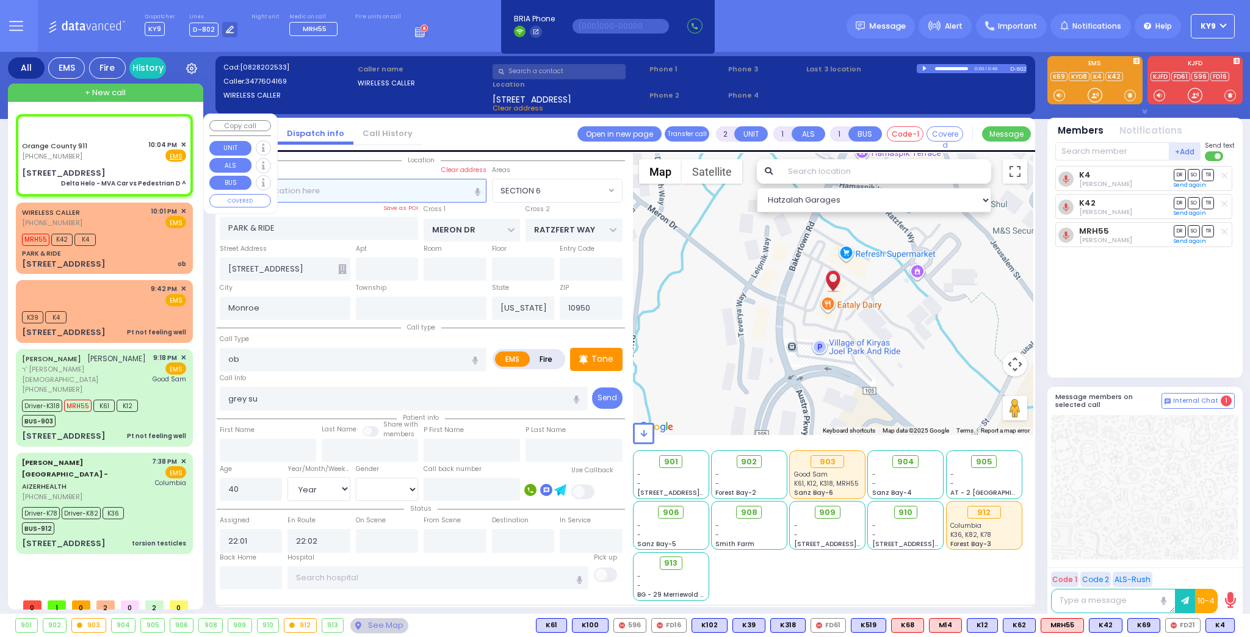
radio input "true"
type input "Nature: : Delta Helo - MVA Car vs Pedestrian D ^ Address: : 468 ST RTE 32, 1093…"
select select
select select "Hatzalah Garages"
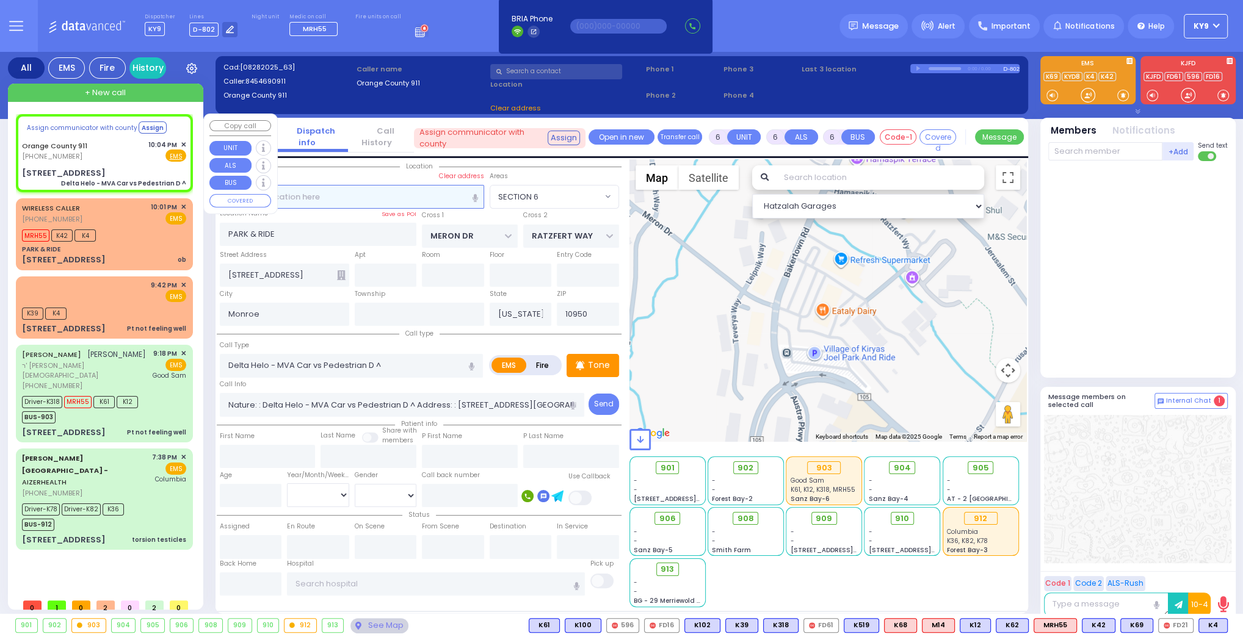
select select
radio input "true"
select select
select select "Hatzalah Garages"
type input "[STREET_ADDRESS]"
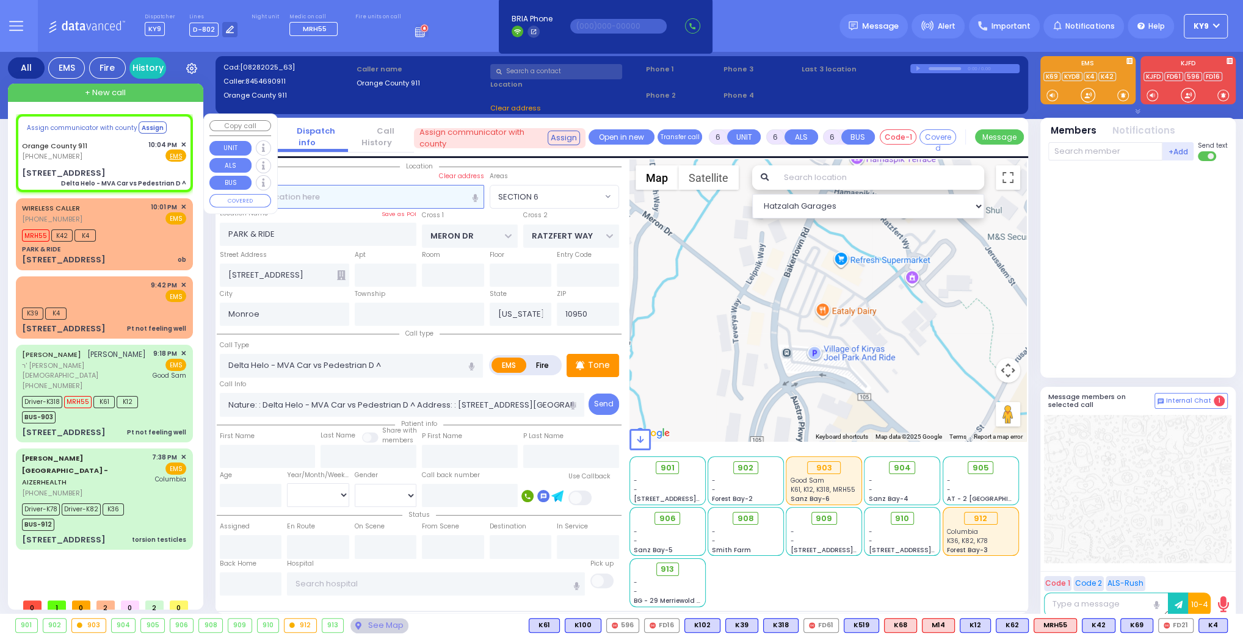
type input "10930"
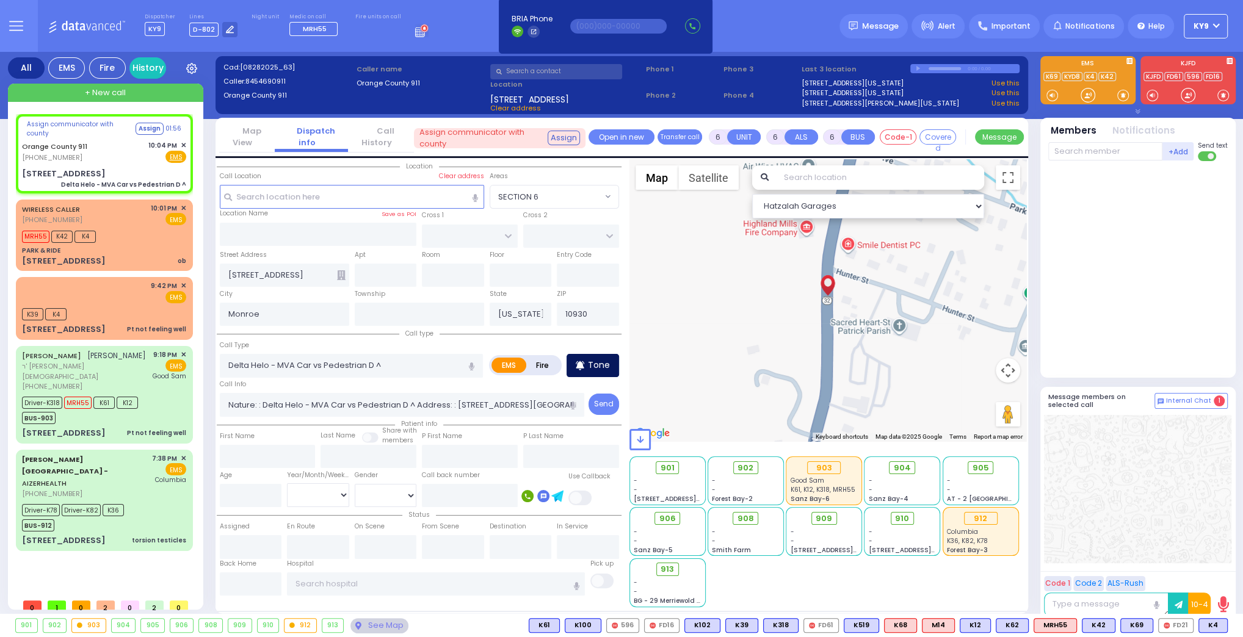
click at [584, 367] on icon at bounding box center [580, 365] width 9 height 15
click at [1118, 96] on span at bounding box center [1123, 95] width 12 height 12
click at [1086, 99] on div at bounding box center [1087, 95] width 12 height 12
drag, startPoint x: 1121, startPoint y: 96, endPoint x: 1113, endPoint y: 101, distance: 9.3
click at [1121, 97] on span at bounding box center [1123, 95] width 12 height 12
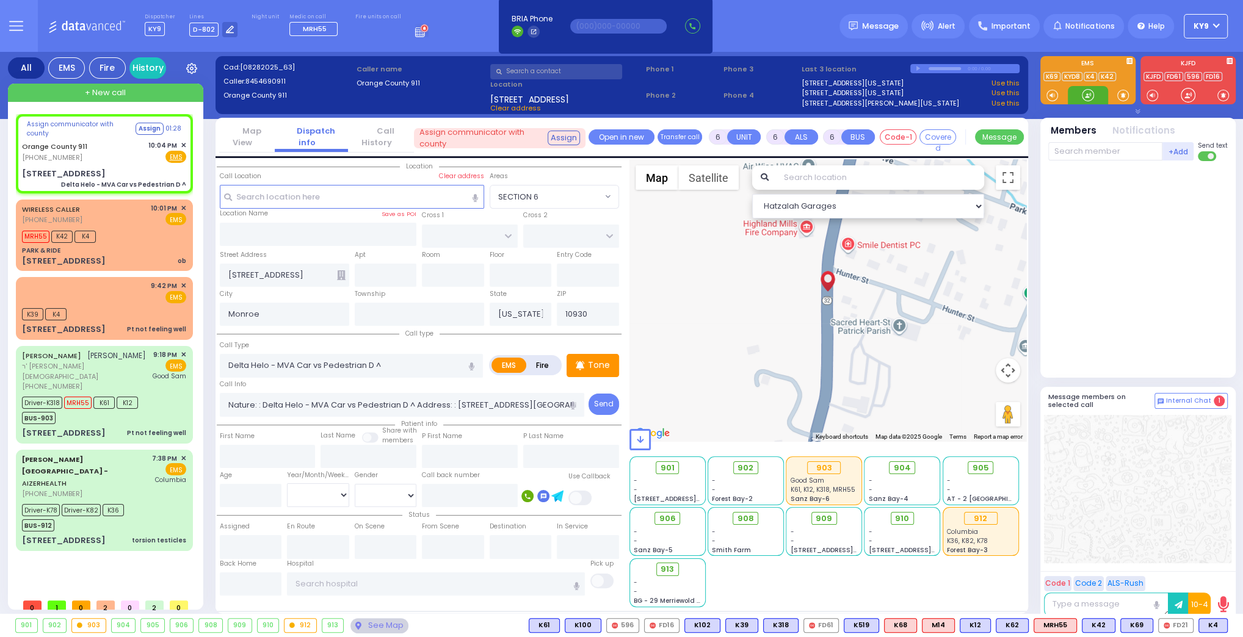
click at [1081, 95] on div at bounding box center [1087, 95] width 12 height 12
click at [592, 363] on p "Tone" at bounding box center [599, 365] width 22 height 13
click at [121, 93] on span "+ New call" at bounding box center [105, 93] width 41 height 12
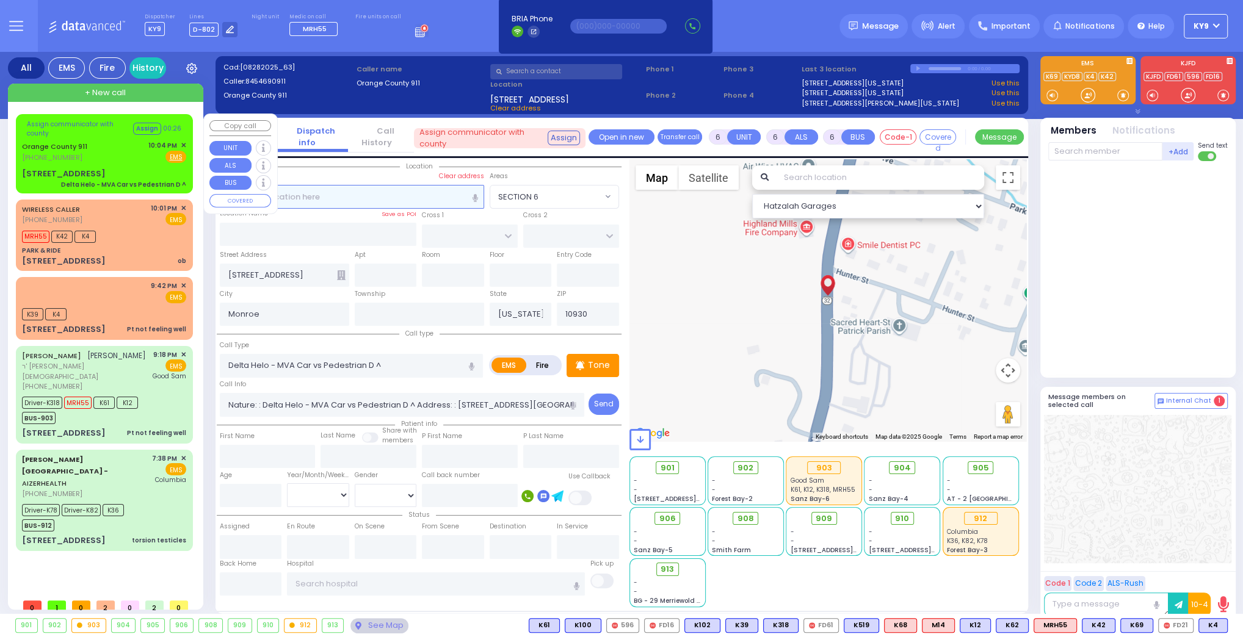
type input "2"
type input "1"
select select
radio input "true"
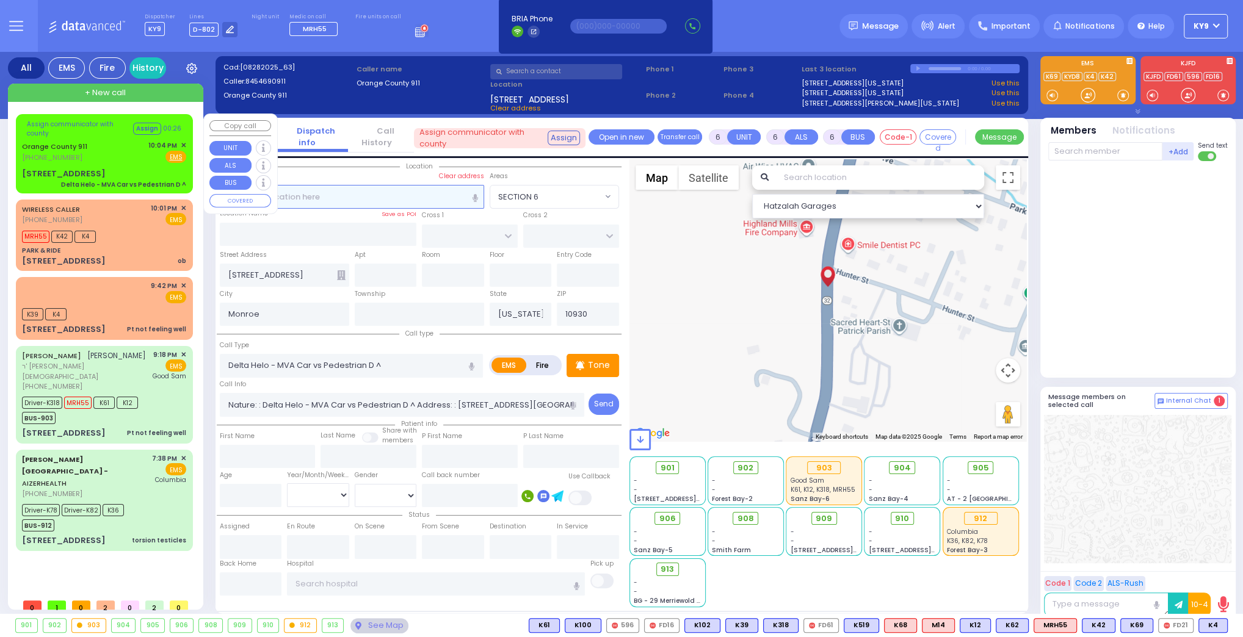
select select
type input "22:06"
select select "Hatzalah Garages"
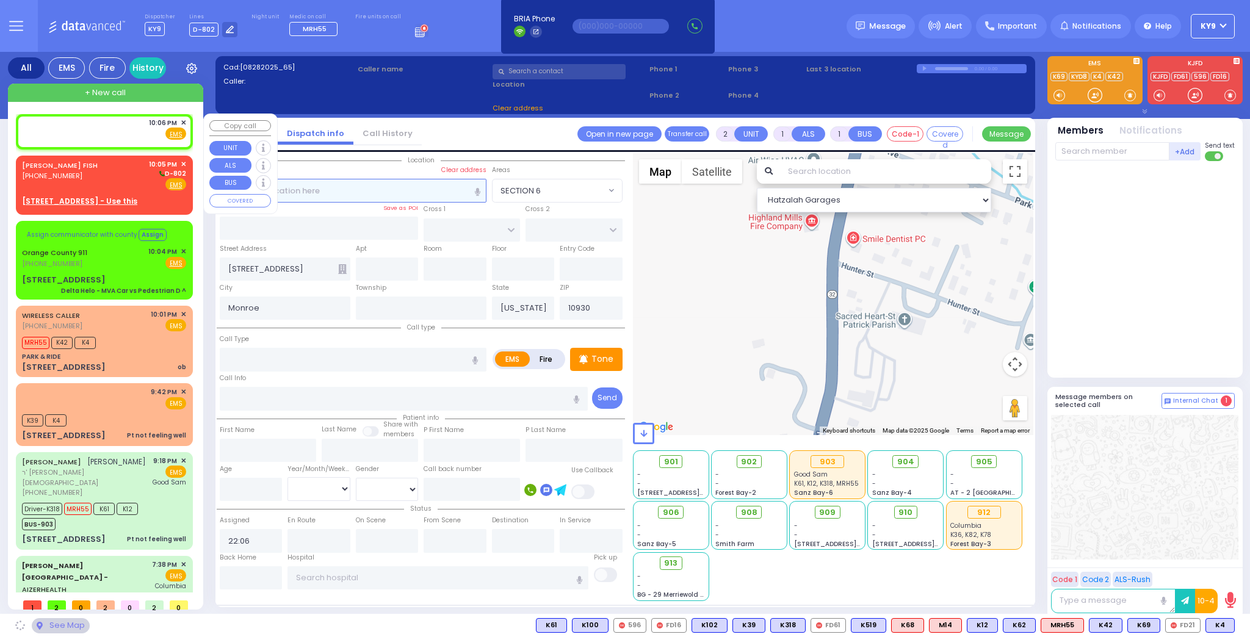
select select
radio input "true"
select select
select select "Hatzalah Garages"
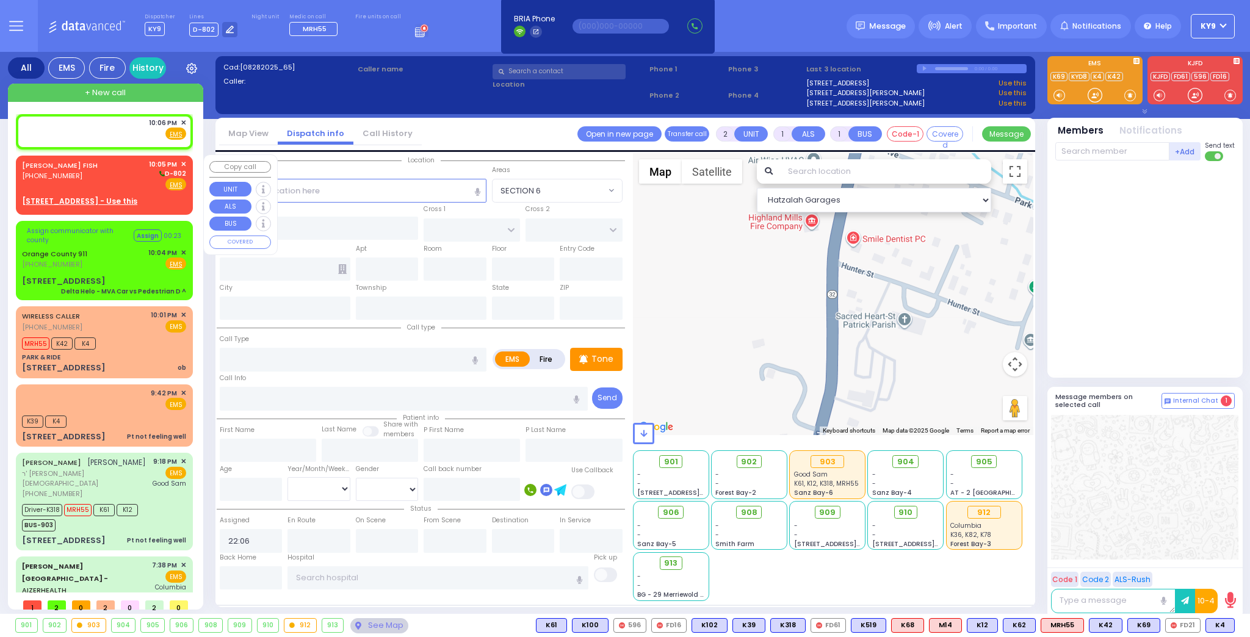
click at [133, 180] on div "YECHESKEL SHRAGA FISH (845) 304-5878 10:05 PM ✕ D-802 EMS" at bounding box center [104, 175] width 164 height 32
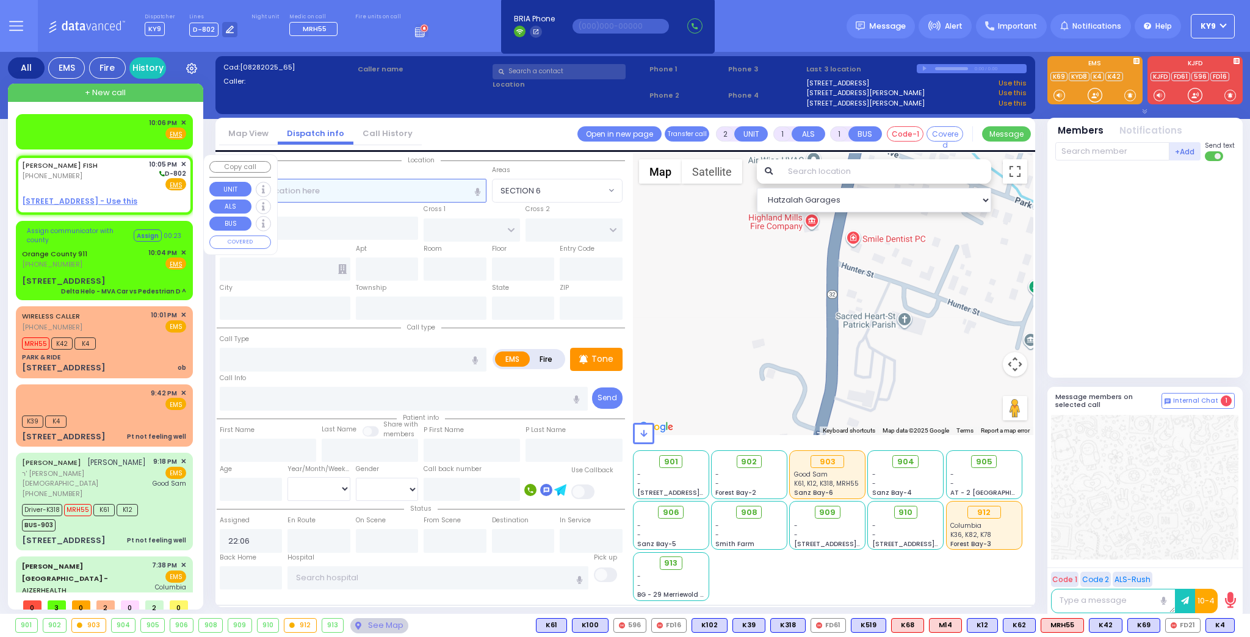
select select
radio input "true"
type input "YECHESKEL SHRAGA"
type input "FISH"
select select
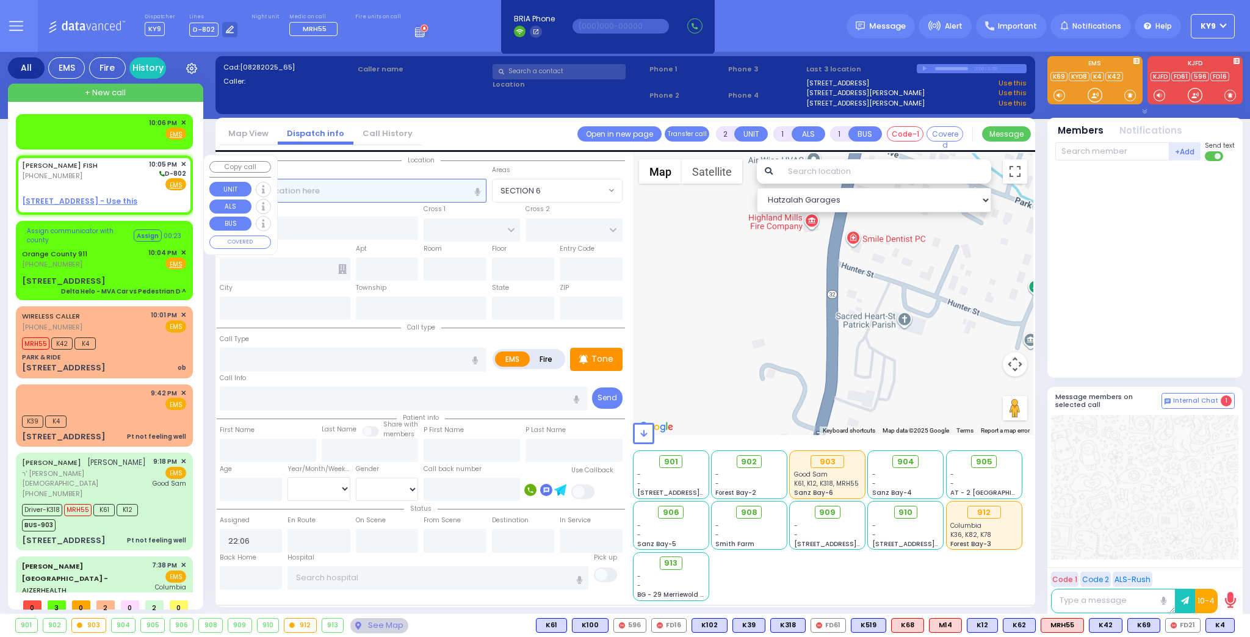
type input "22:05"
select select "Hatzalah Garages"
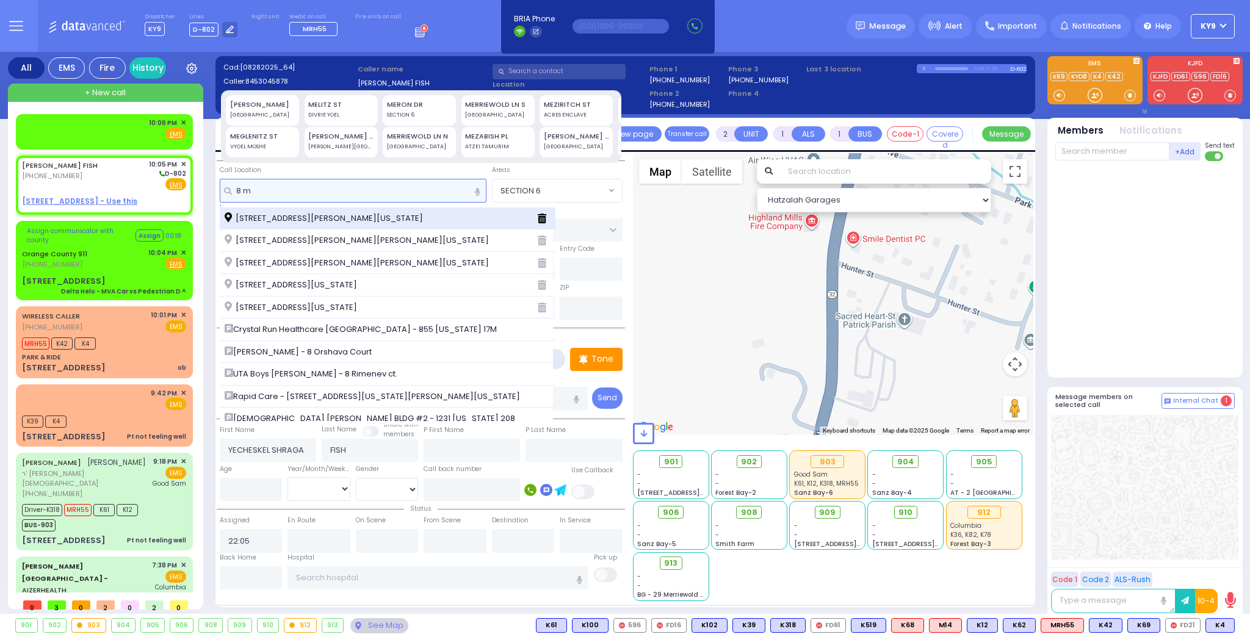
type input "8 m"
click at [303, 212] on span "[STREET_ADDRESS][PERSON_NAME][US_STATE]" at bounding box center [326, 218] width 203 height 12
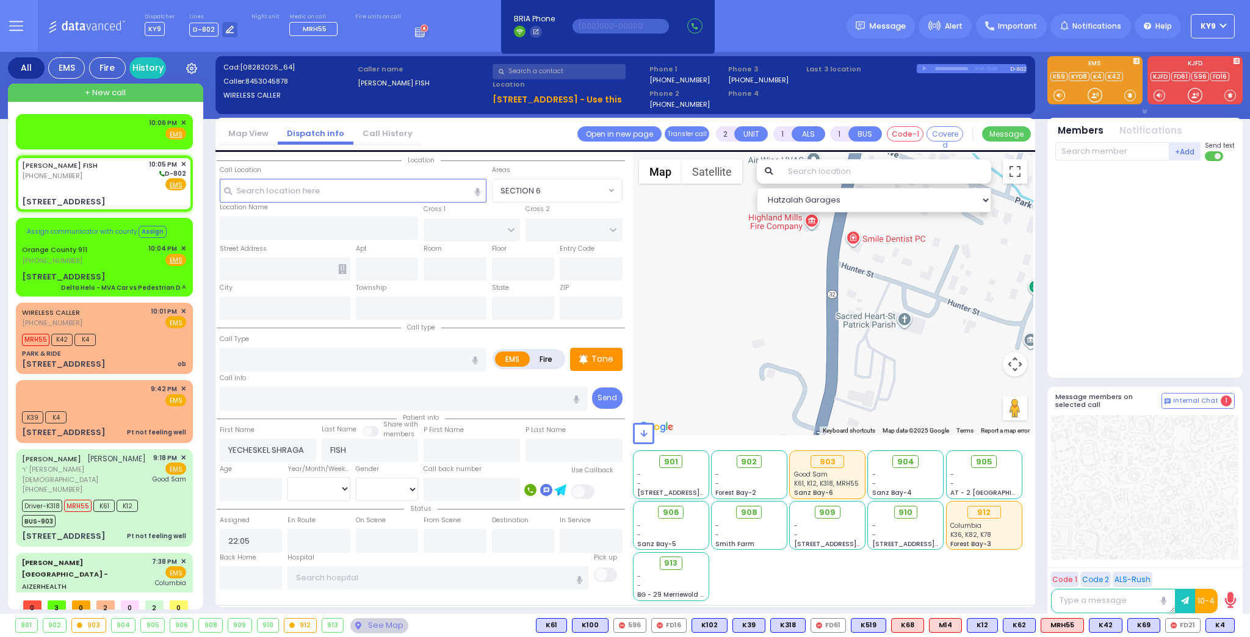
select select
radio input "true"
select select
type input "KAHAN DR"
type input "[PERSON_NAME] BLVD"
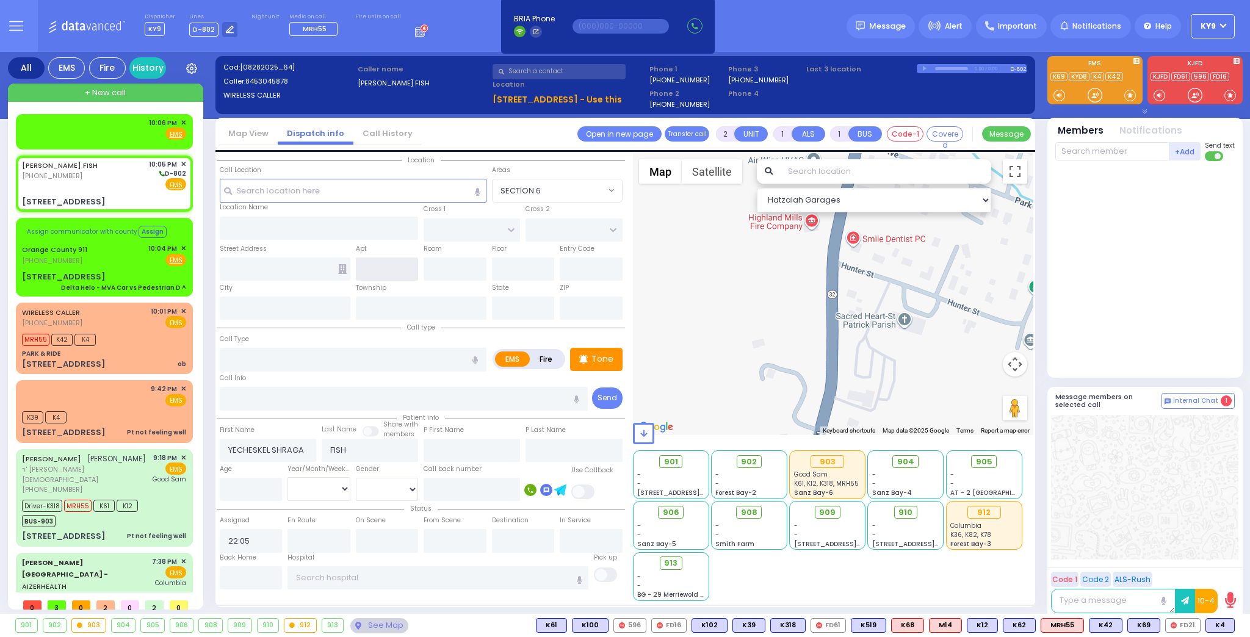
type input "[STREET_ADDRESS]"
type input "[PERSON_NAME]"
type input "[US_STATE]"
type input "10950"
select select "SECTION 4"
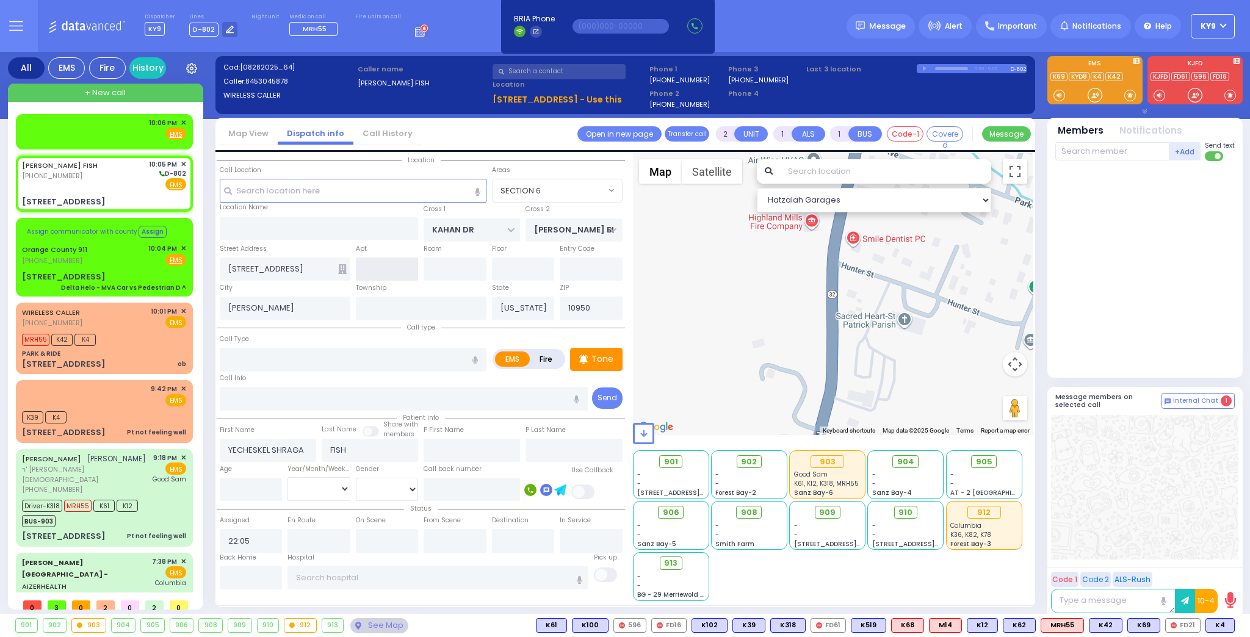
select select "Hatzalah Garages"
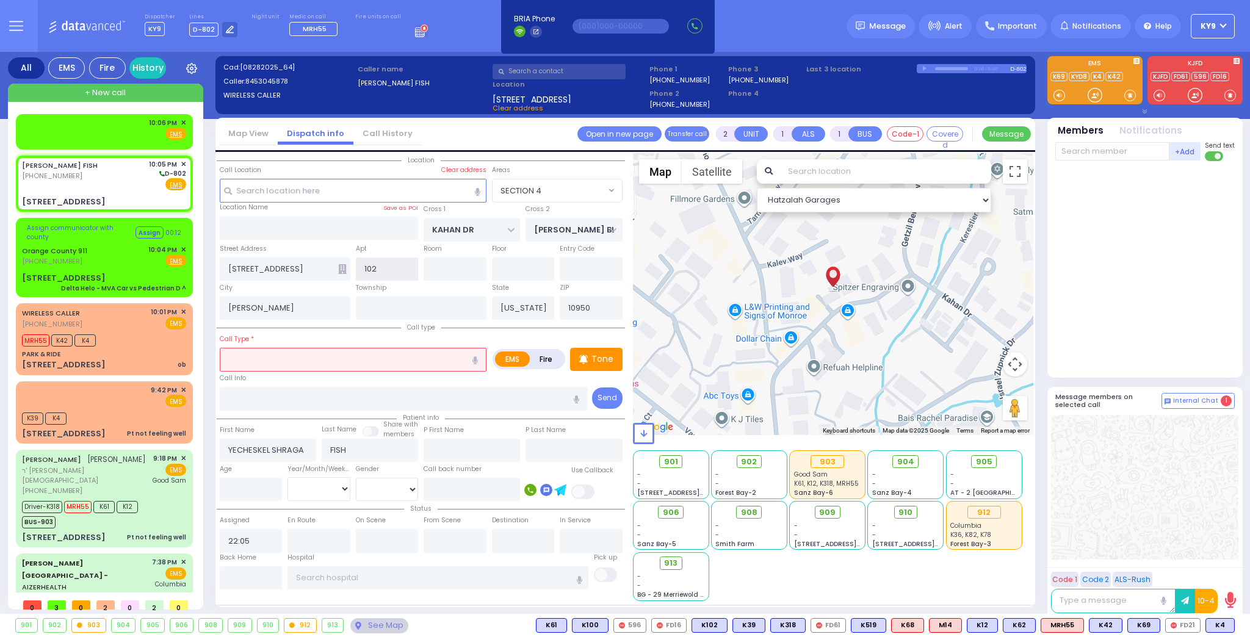
type input "102"
click at [332, 364] on input "text" at bounding box center [353, 359] width 267 height 23
select select
radio input "true"
select select
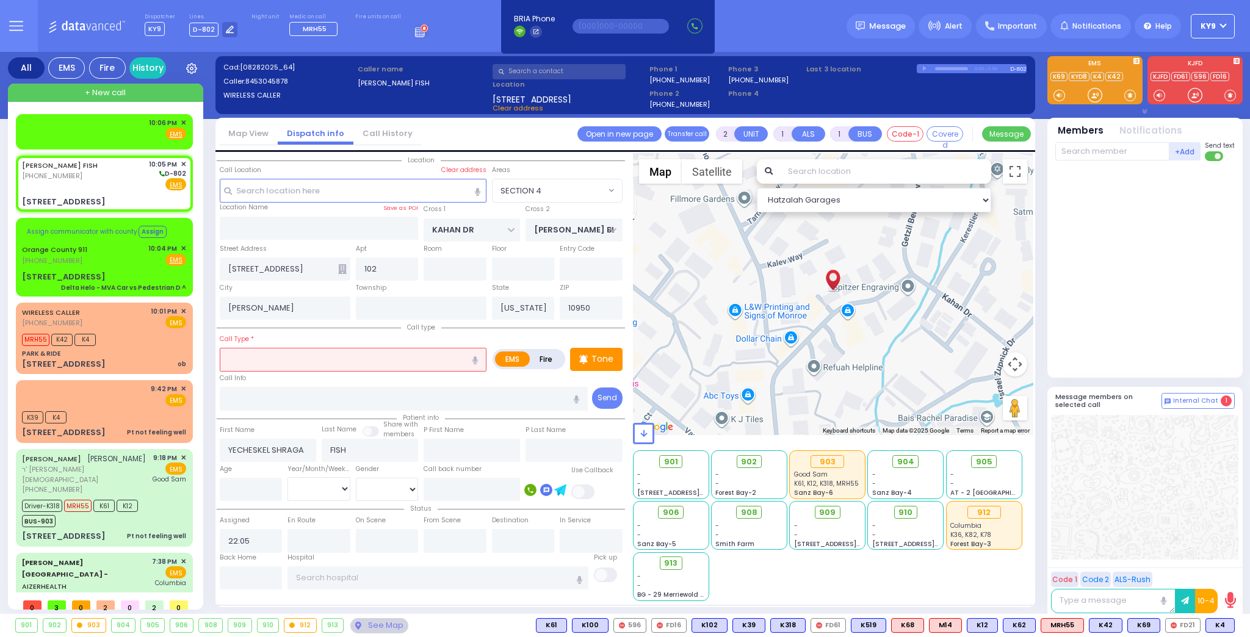
select select "Hatzalah Garages"
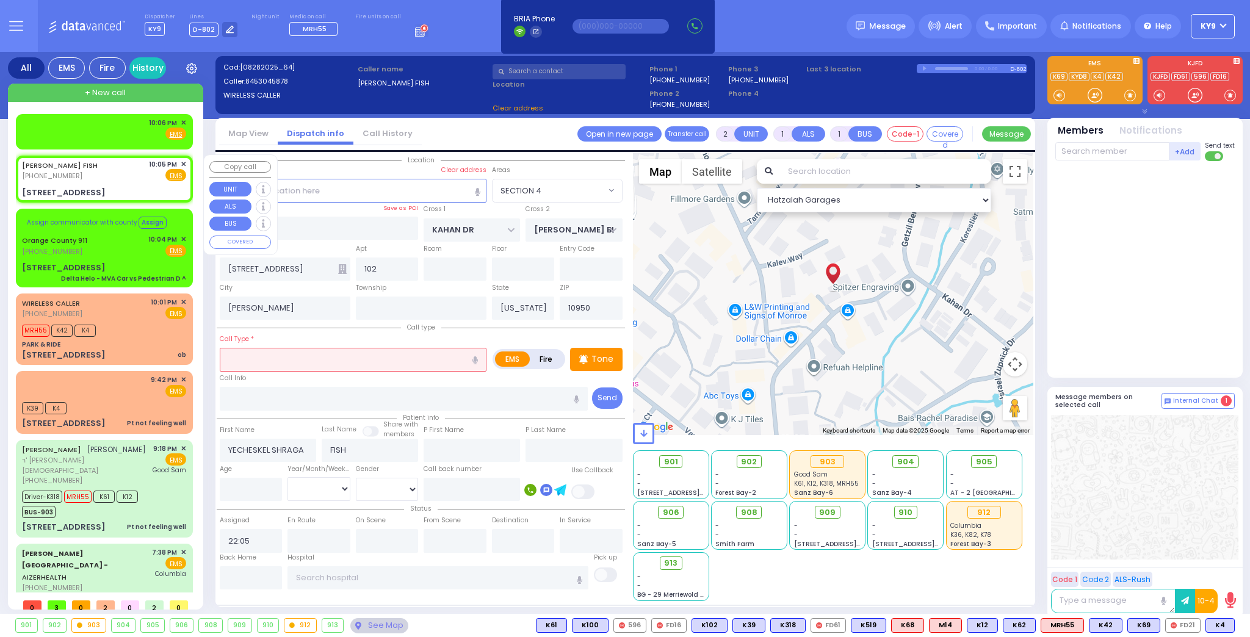
select select
radio input "true"
select select
select select "Hatzalah Garages"
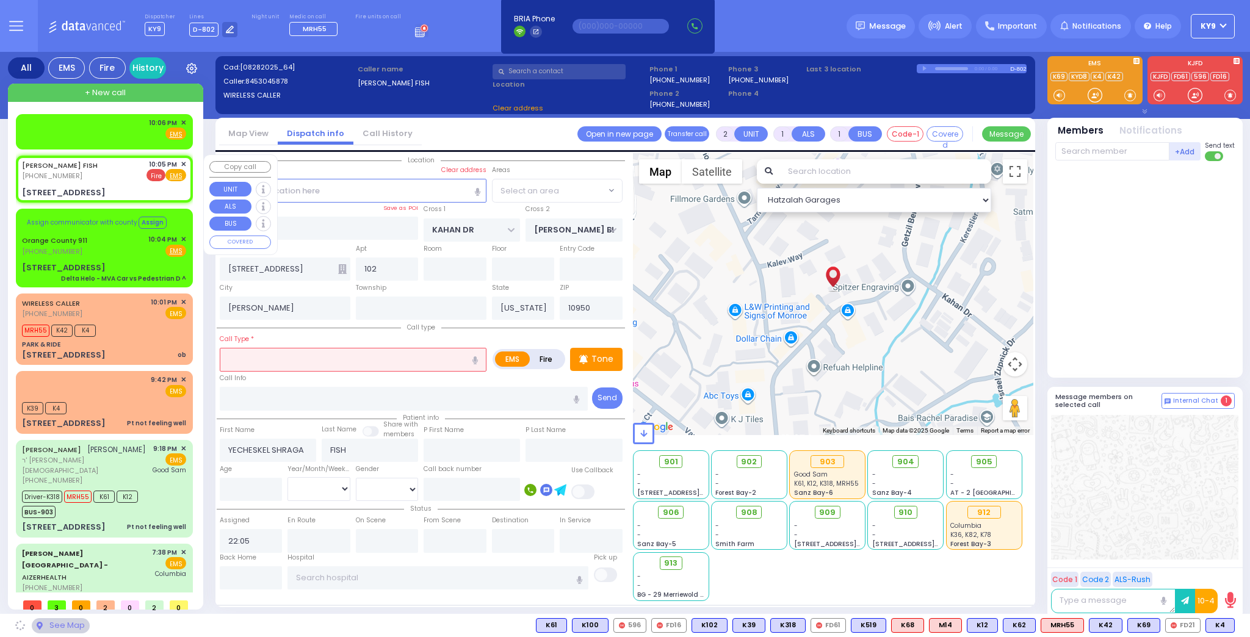
select select "SECTION 4"
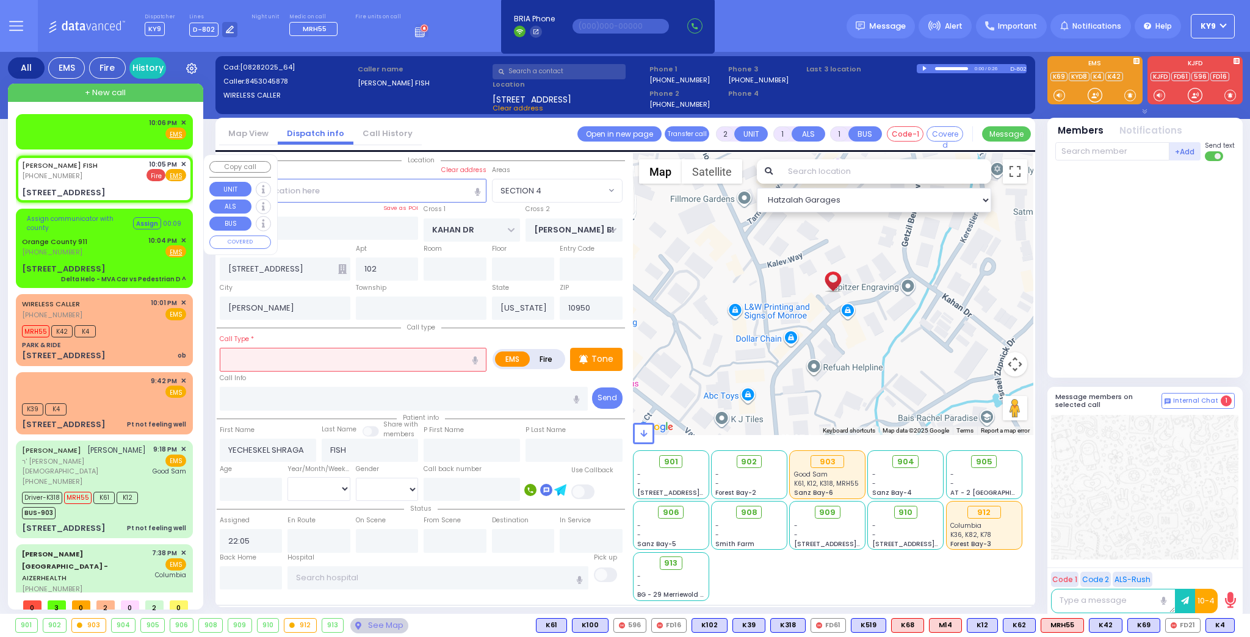
click at [156, 174] on span "Fire" at bounding box center [155, 175] width 19 height 12
select select
radio input "false"
radio input "true"
select select
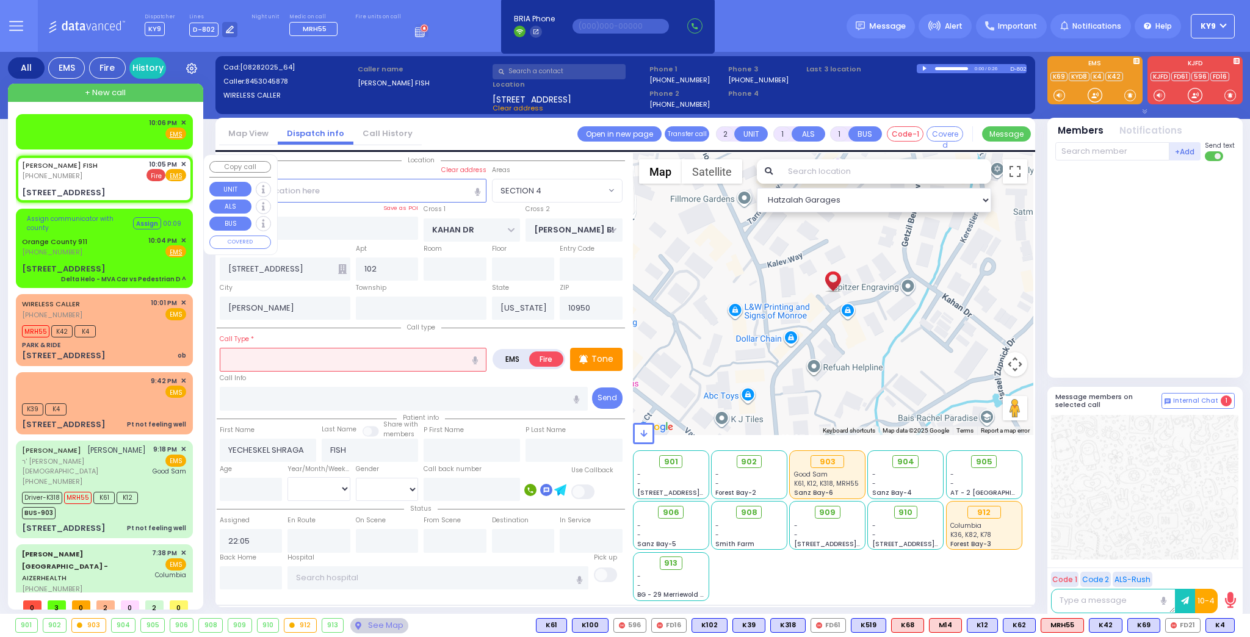
select select "Hatzalah Garages"
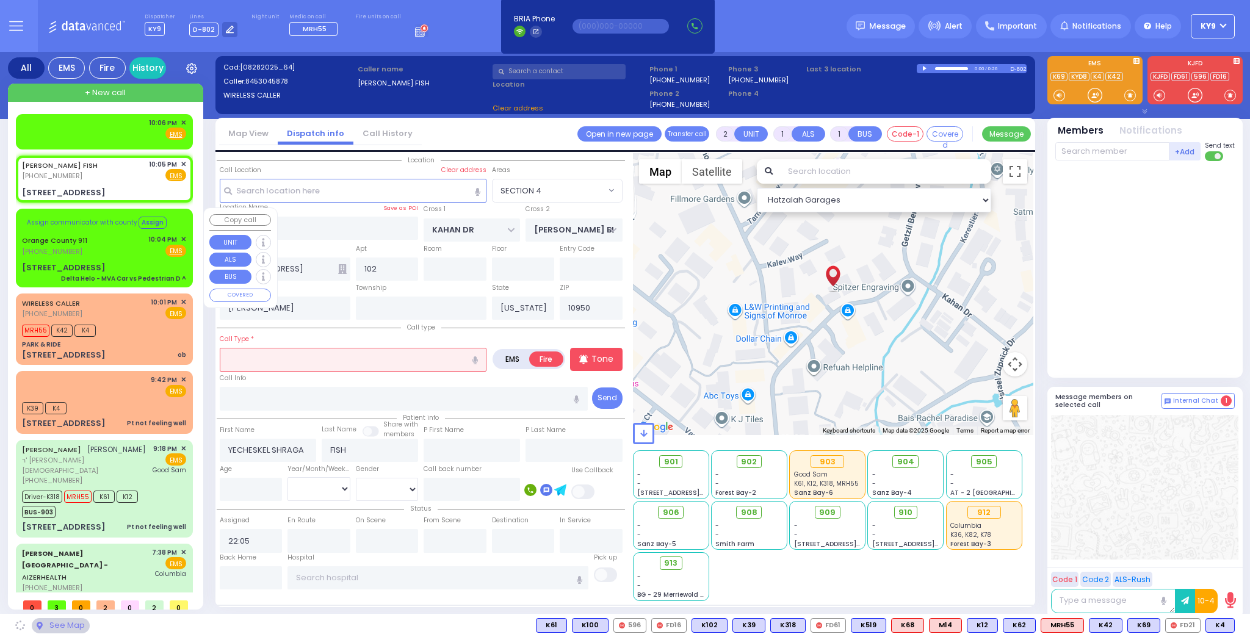
select select
radio input "true"
select select
select select "Hatzalah Garages"
select select "SECTION 4"
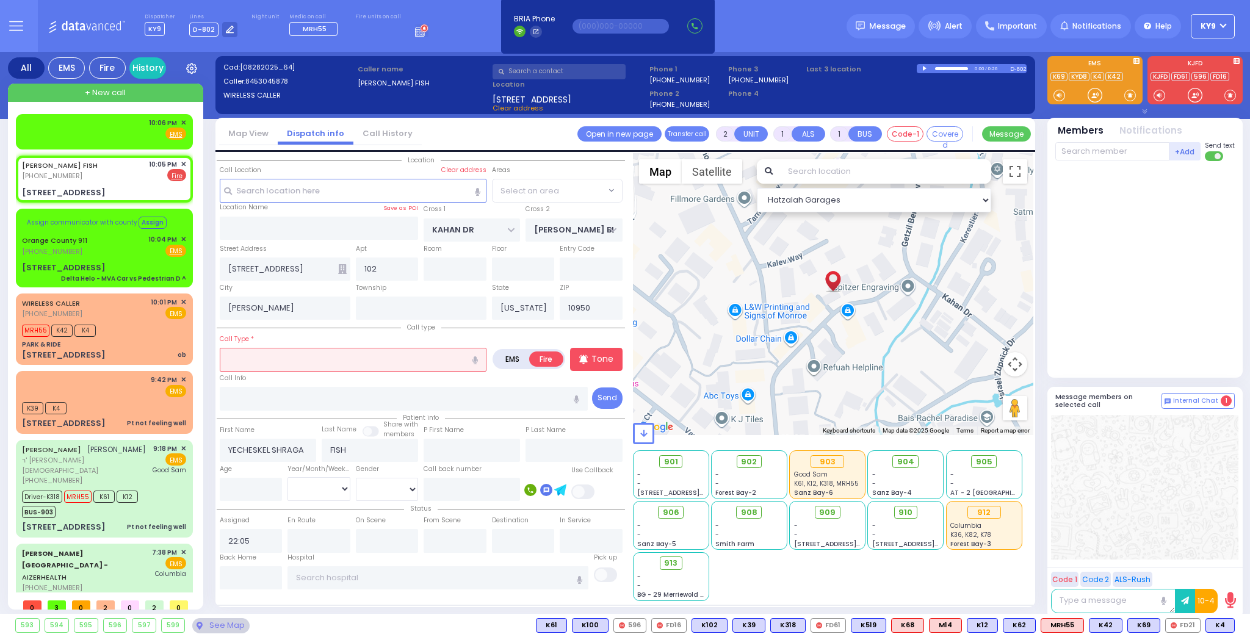
click at [289, 361] on input "text" at bounding box center [353, 359] width 267 height 23
select select "SECTION 4"
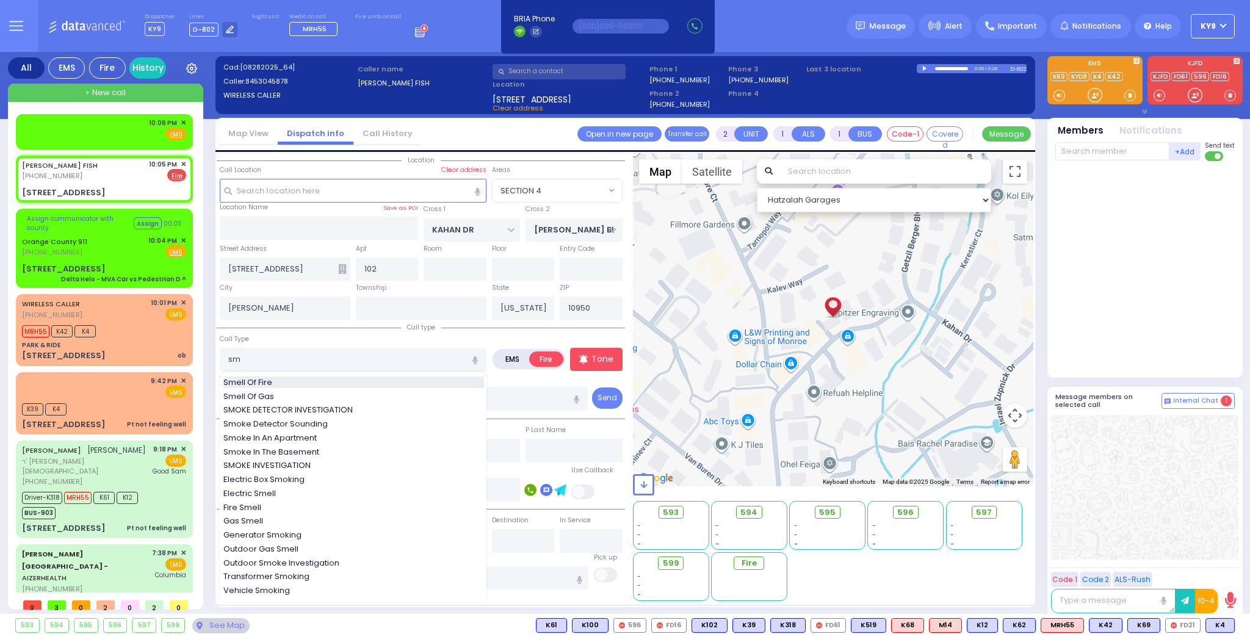
click at [269, 381] on span "Smell Of Fire" at bounding box center [249, 383] width 53 height 12
type input "Smell Of Fire"
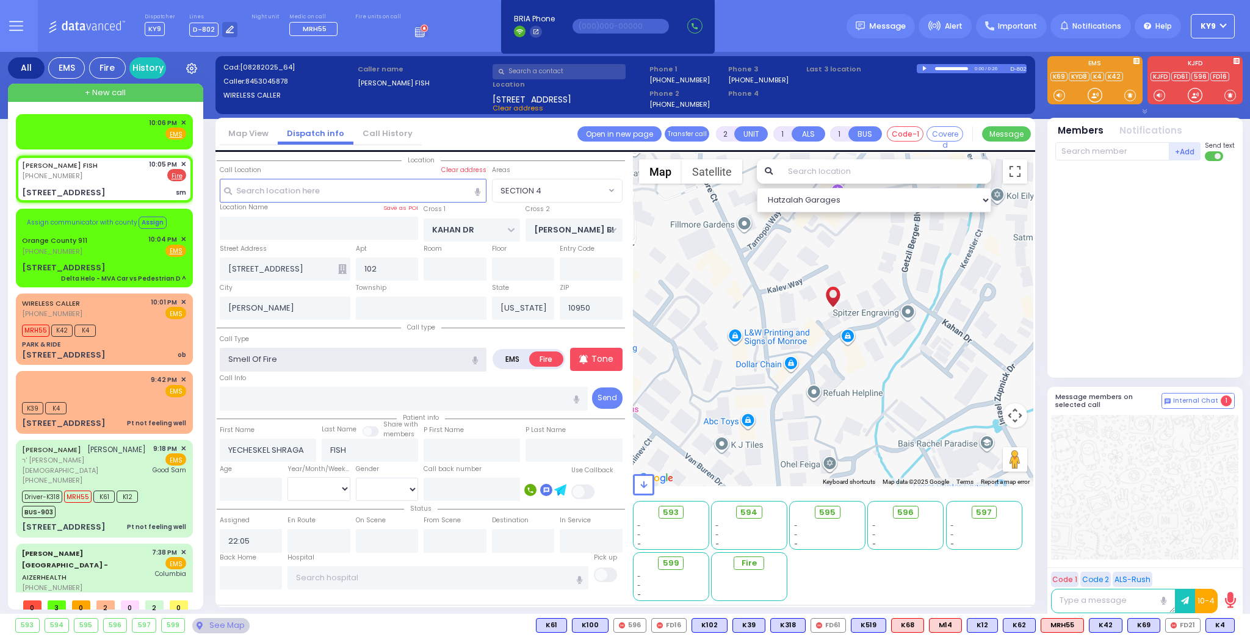
select select
radio input "true"
select select
select select "Hatzalah Garages"
select select "SECTION 4"
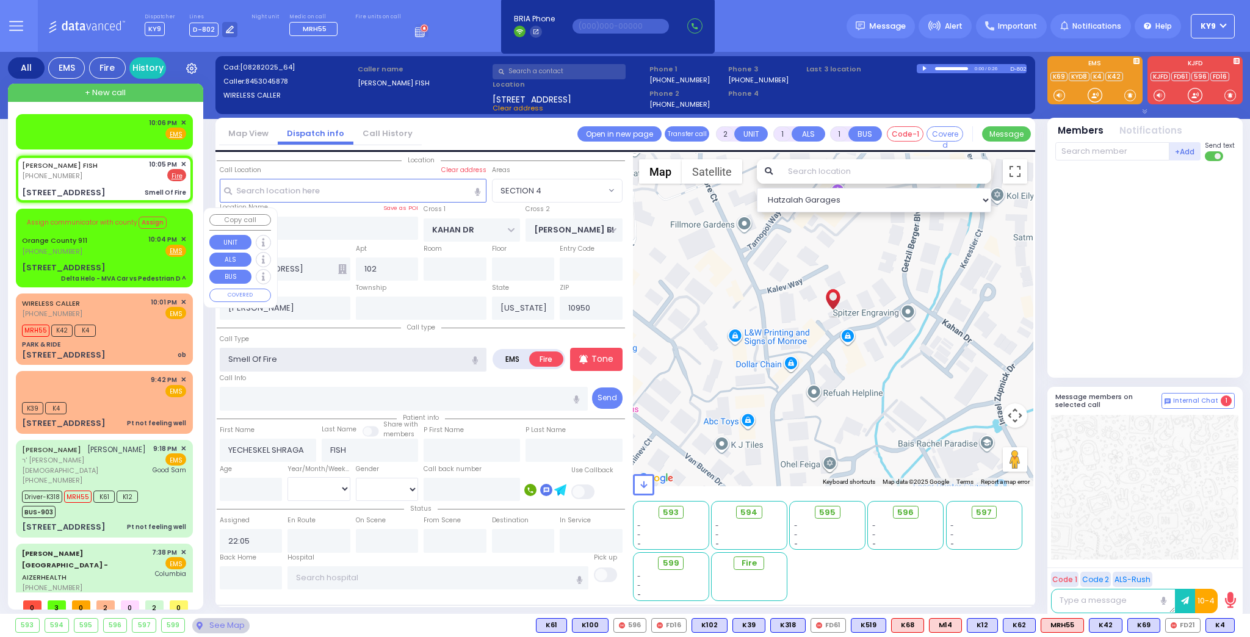
select select
radio input "true"
select select
select select "Hatzalah Garages"
select select "SECTION 4"
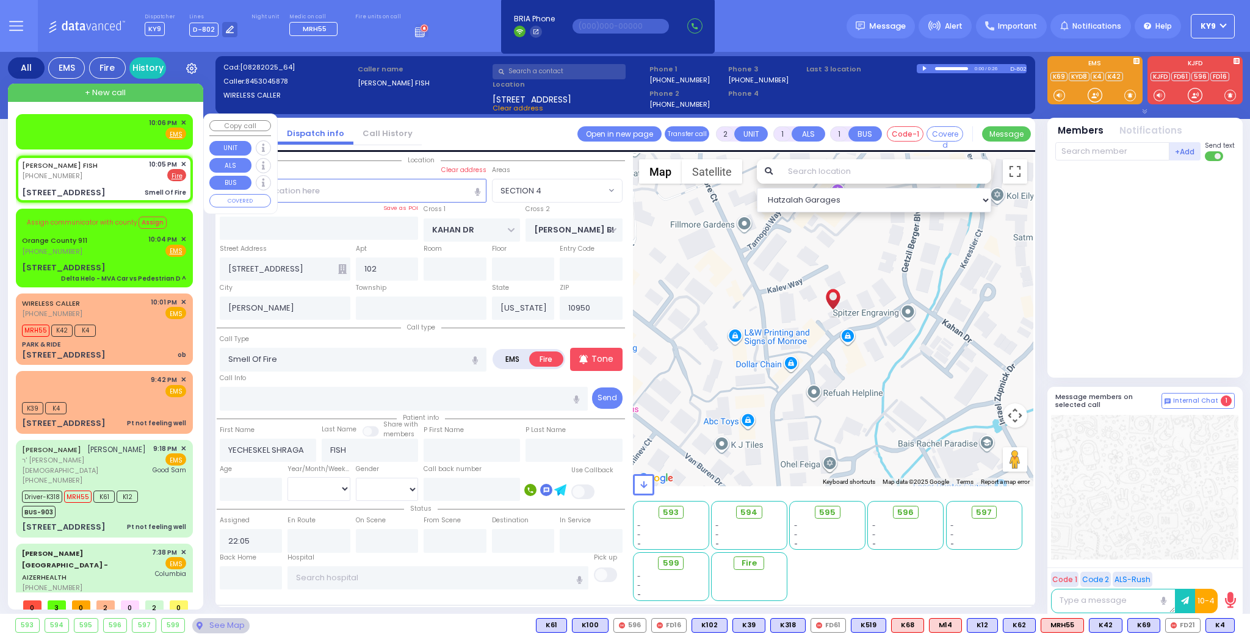
click at [181, 118] on span "✕" at bounding box center [183, 123] width 5 height 10
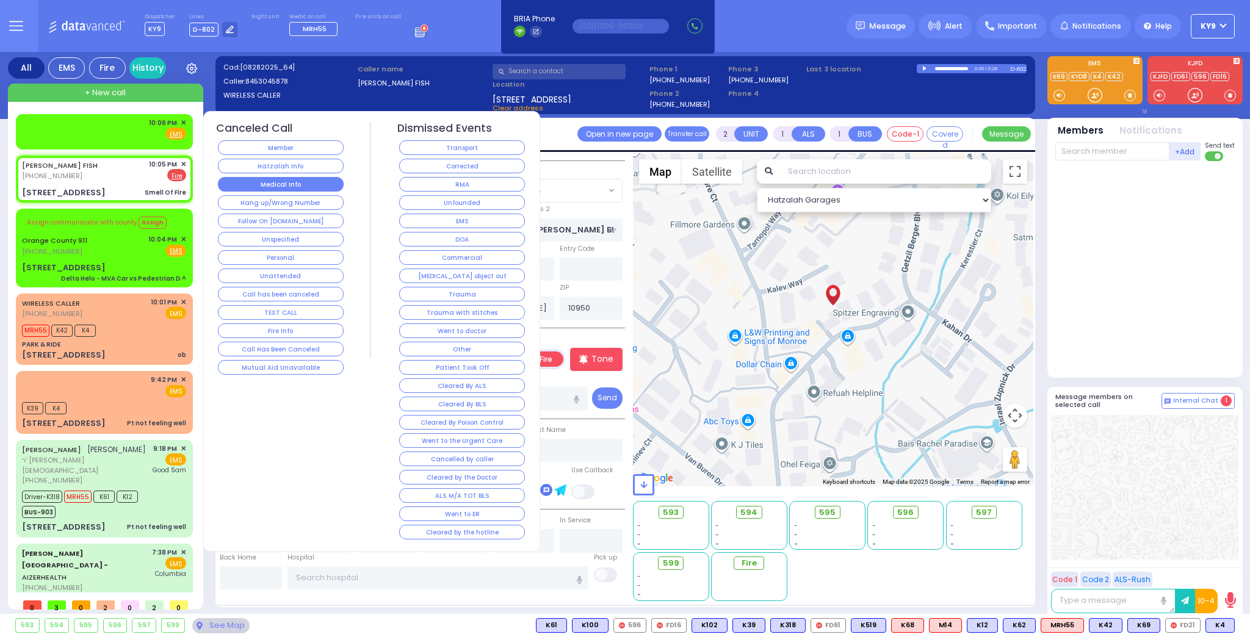
select select
radio input "true"
select select
select select "Hatzalah Garages"
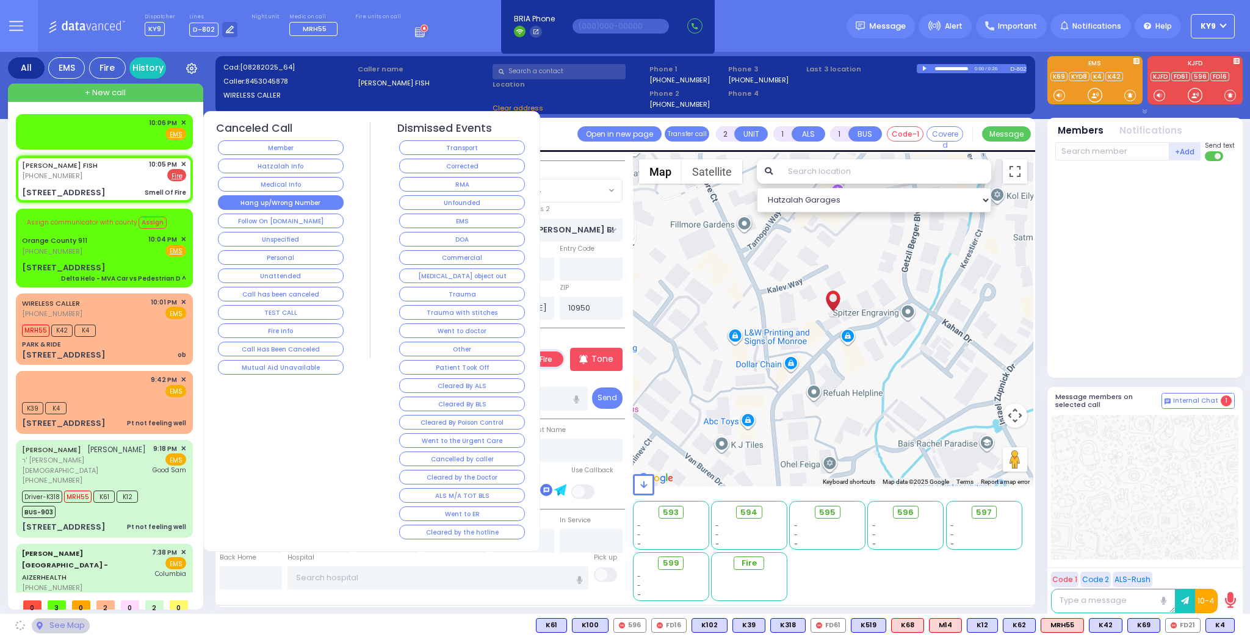
select select "SECTION 4"
click at [261, 196] on button "Hang up/Wrong Number" at bounding box center [281, 202] width 126 height 15
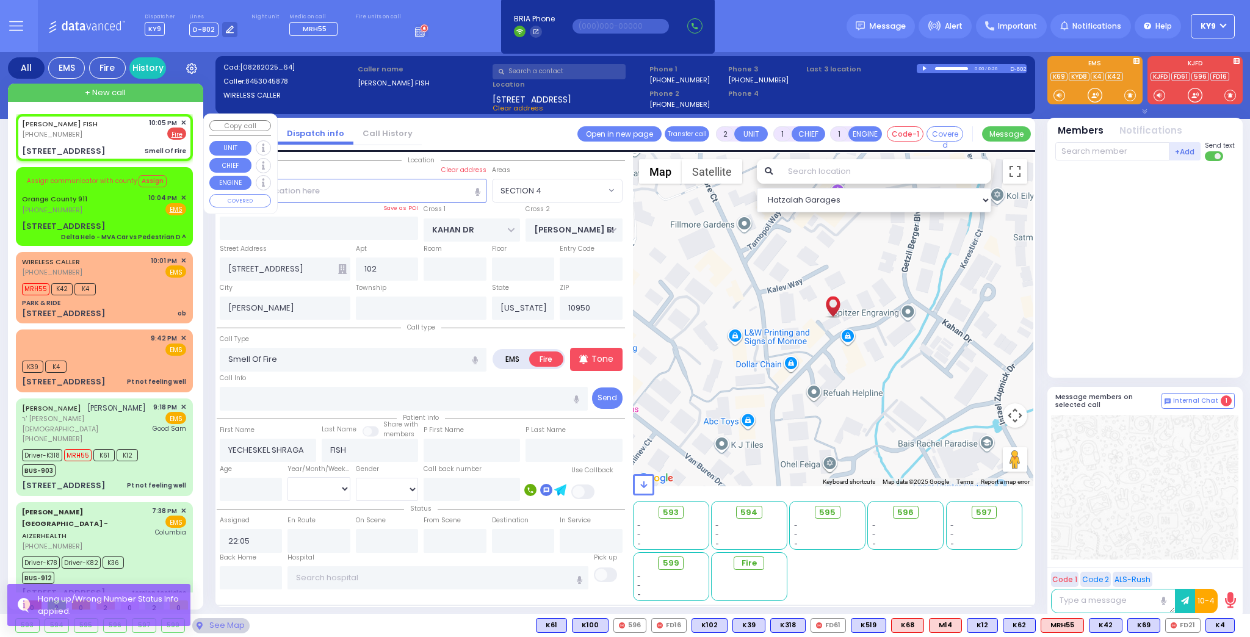
click at [121, 138] on div "YECHESKEL SHRAGA FISH (845) 304-5878 10:05 PM ✕ EMS Fire" at bounding box center [104, 129] width 164 height 23
select select
radio input "true"
select select
select select "SECTION 4"
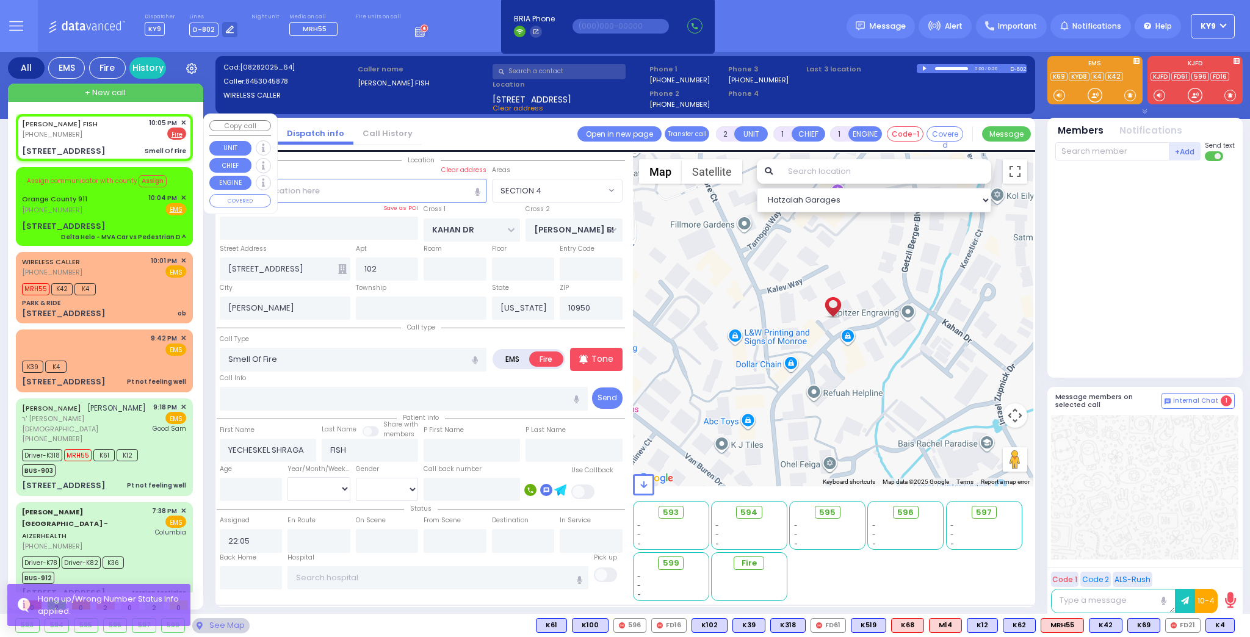
select select "Hatzalah Garages"
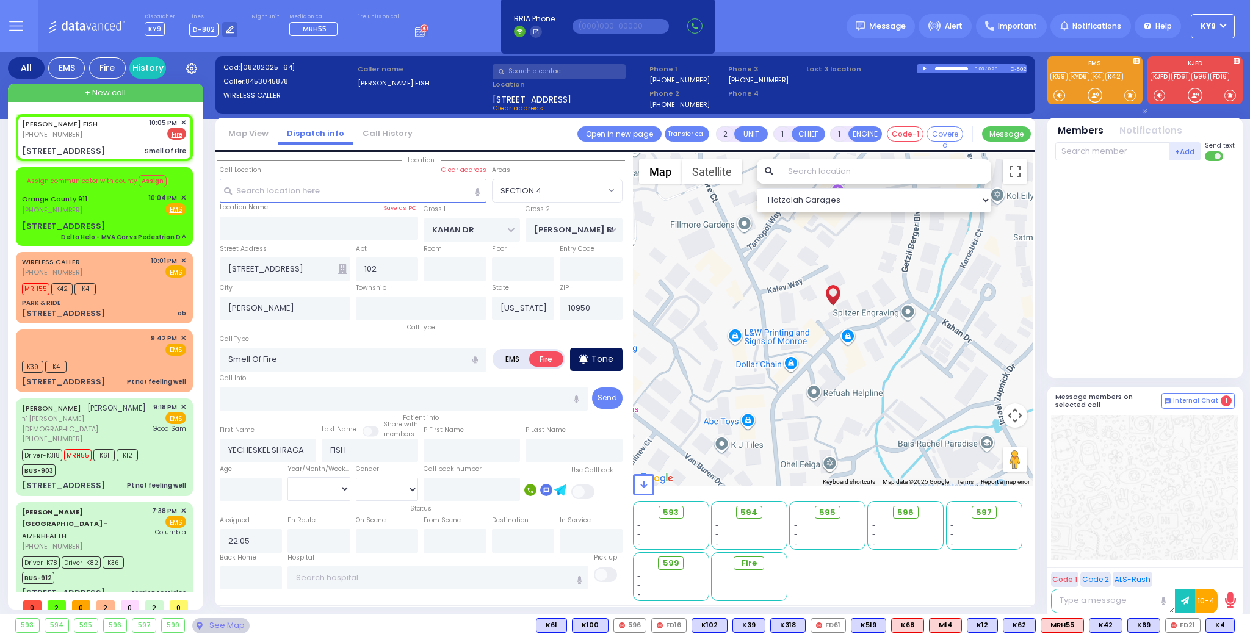
click at [612, 366] on div "Tone" at bounding box center [596, 359] width 52 height 23
click at [1227, 96] on span at bounding box center [1230, 95] width 12 height 12
click at [148, 358] on div "K39 K4" at bounding box center [104, 365] width 164 height 15
type input "1"
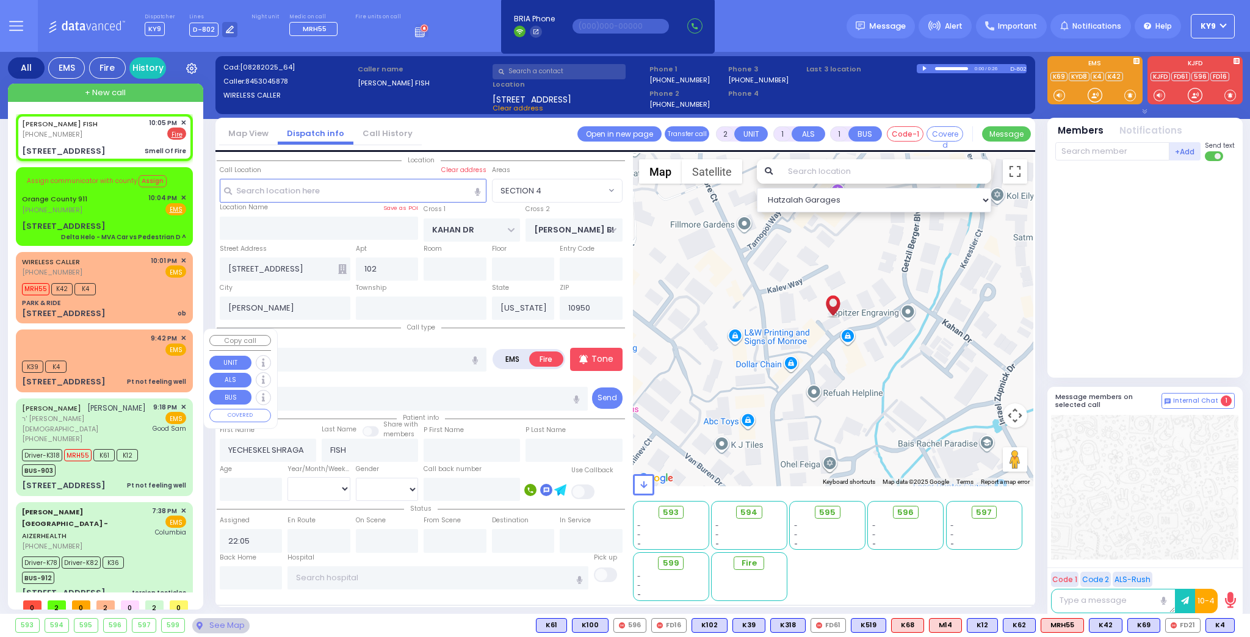
type input "0"
select select
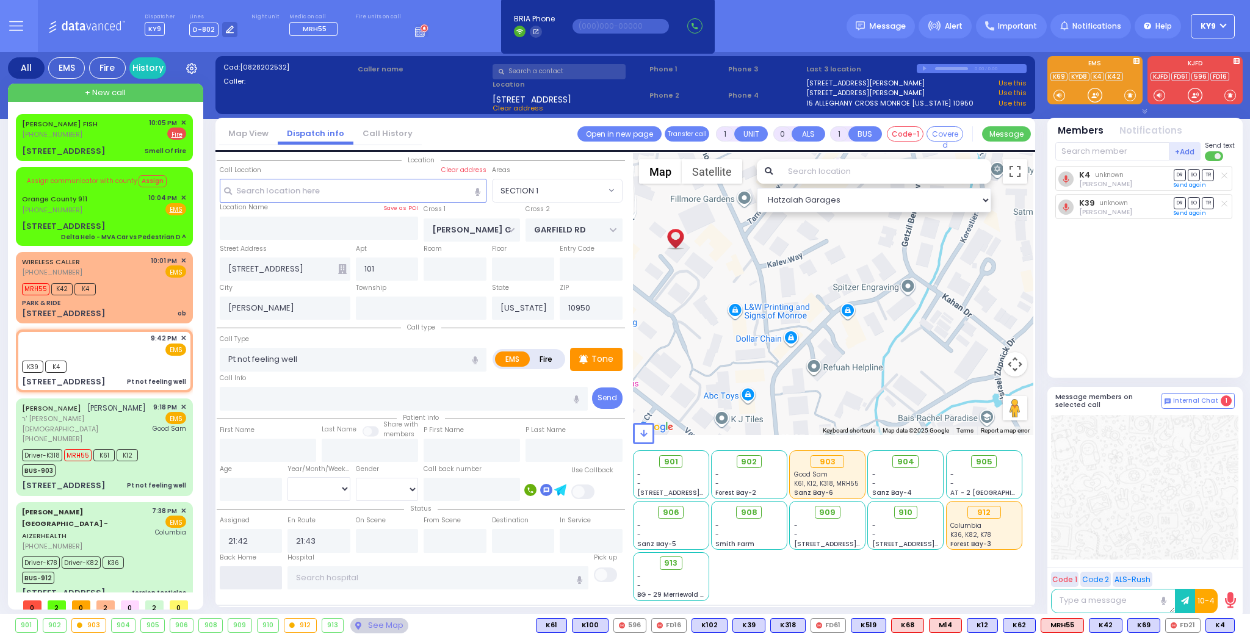
click at [248, 574] on input "text" at bounding box center [251, 577] width 63 height 23
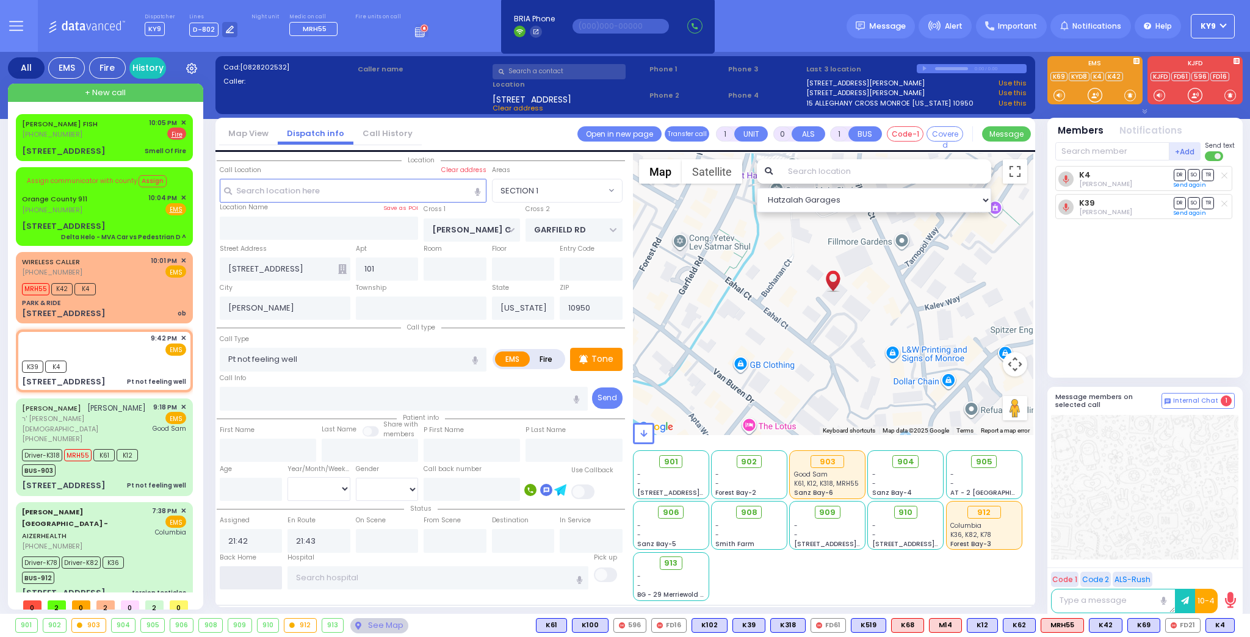
click at [246, 574] on input "text" at bounding box center [251, 577] width 63 height 23
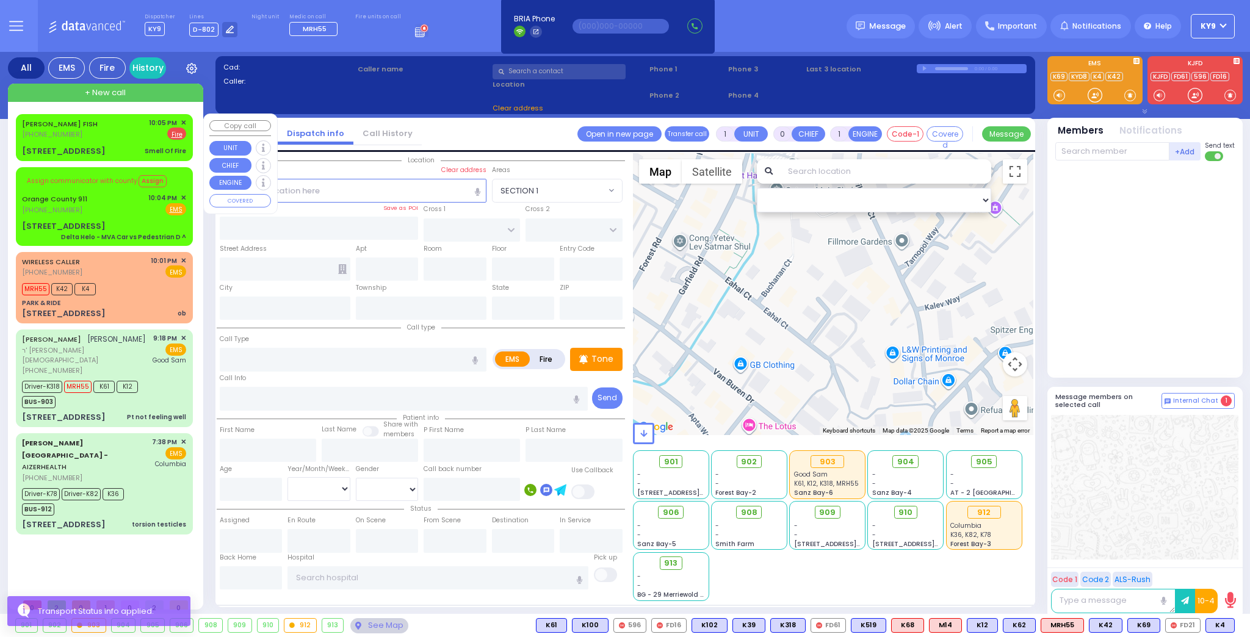
click at [112, 136] on div "YECHESKEL SHRAGA FISH (845) 304-5878 10:05 PM ✕ EMS Fire" at bounding box center [104, 129] width 164 height 23
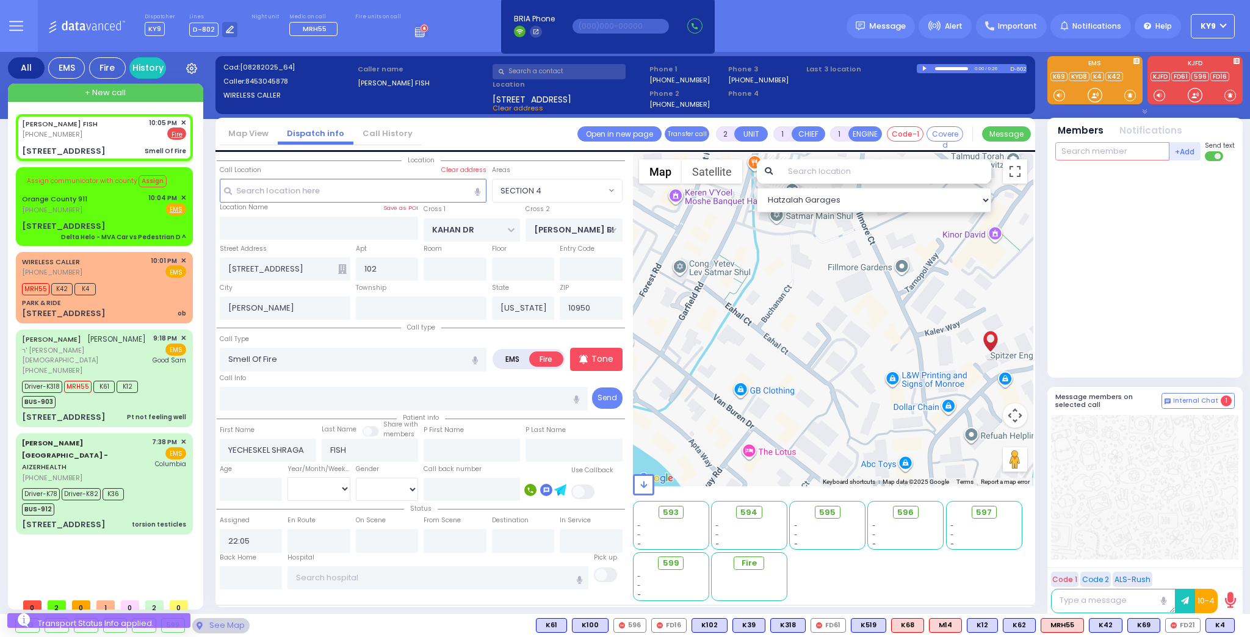
click at [1091, 151] on input "text" at bounding box center [1112, 151] width 114 height 18
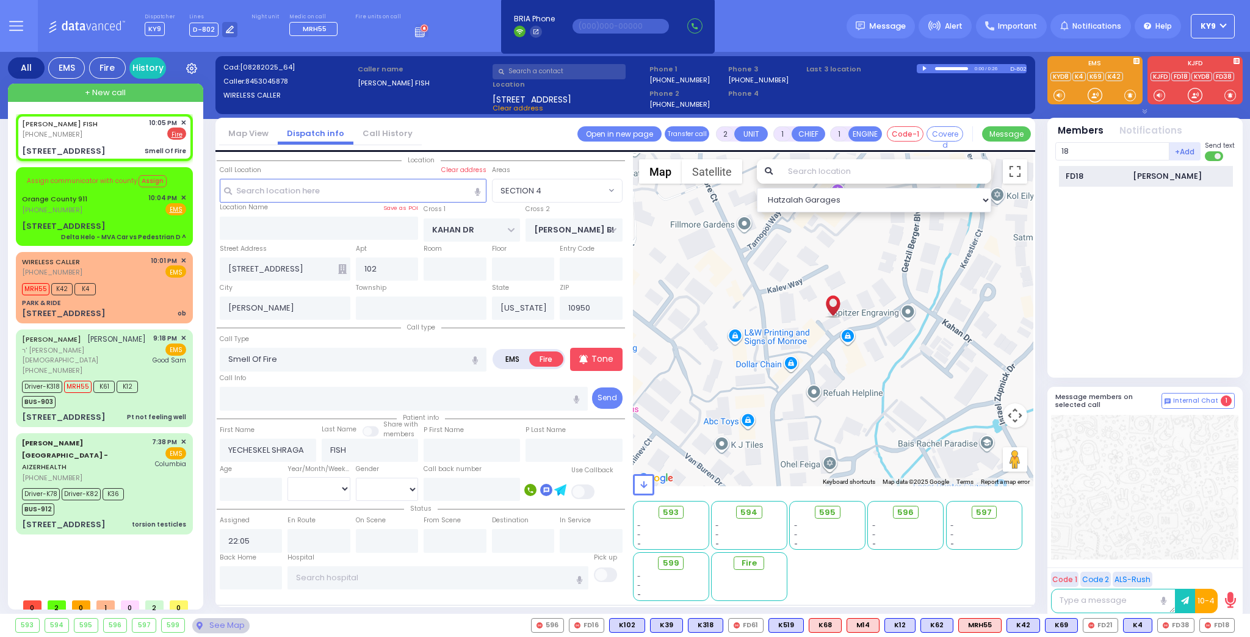
click at [1087, 172] on div "FD18" at bounding box center [1096, 176] width 61 height 12
click at [1079, 151] on input "text" at bounding box center [1112, 151] width 114 height 18
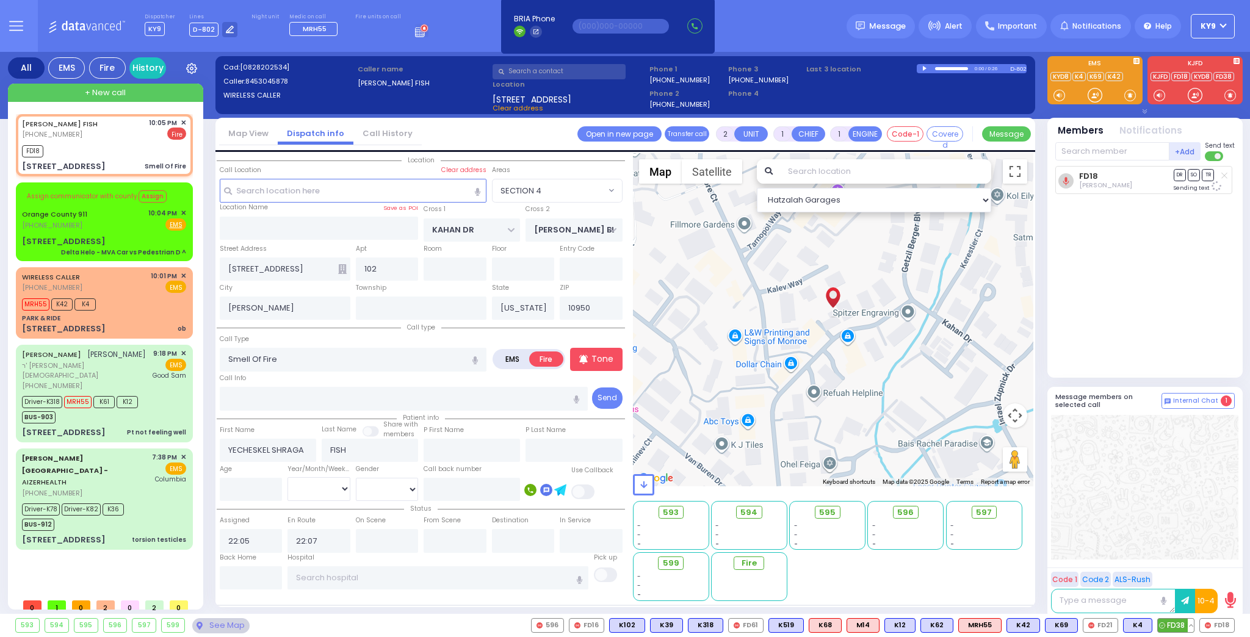
click at [1177, 628] on span "FD38" at bounding box center [1176, 625] width 36 height 13
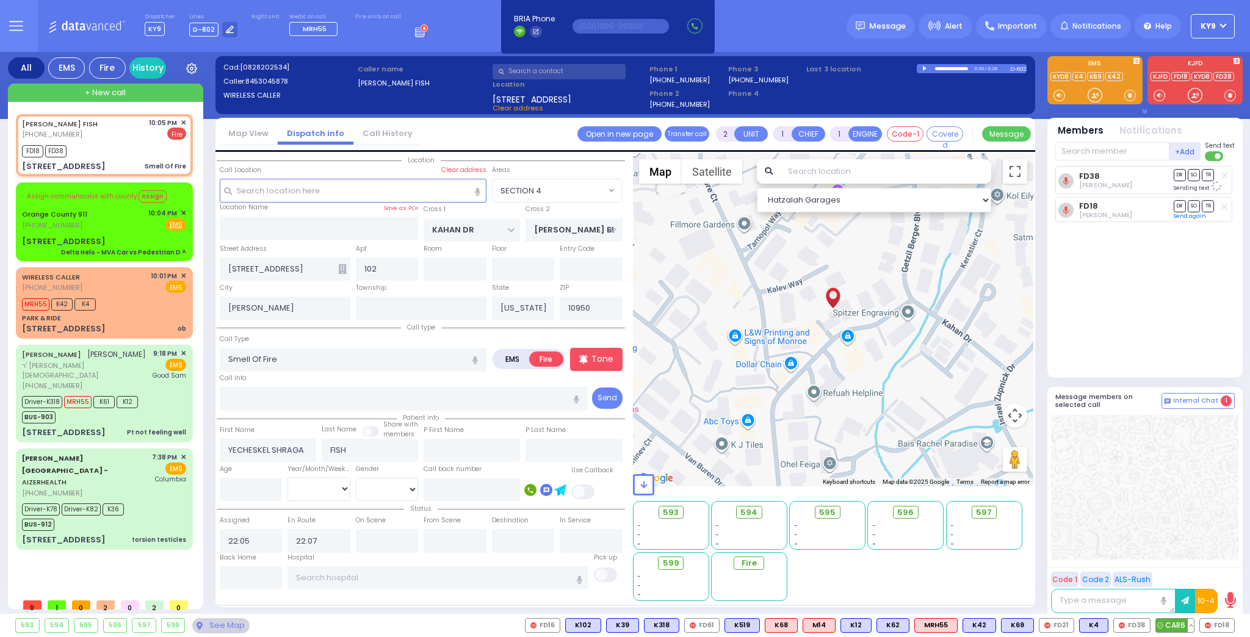
click at [1183, 626] on span "CAR6" at bounding box center [1175, 625] width 38 height 13
click at [114, 507] on div "Aizer Health Center - AIZERHEALTH (845) 782-3242 7:38 PM ✕ EMS K36" at bounding box center [104, 498] width 172 height 97
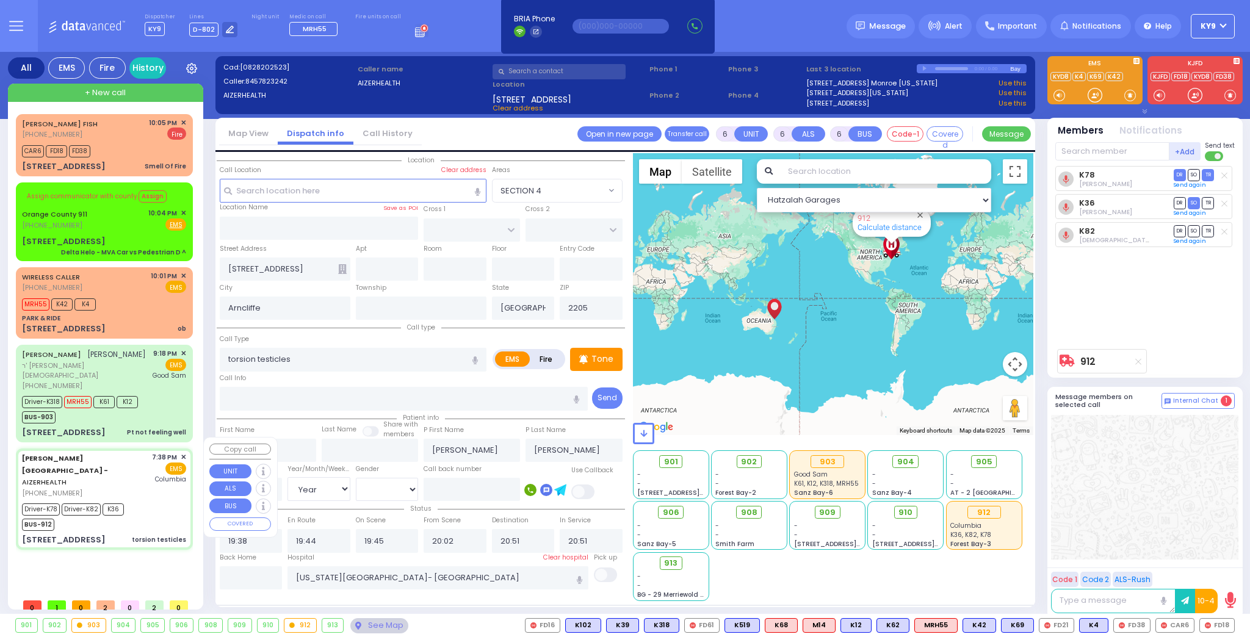
click at [114, 507] on div "Aizer Health Center - AIZERHEALTH (845) 782-3242 7:38 PM ✕ EMS K36" at bounding box center [104, 498] width 172 height 97
click at [358, 623] on div "See Map" at bounding box center [378, 625] width 57 height 15
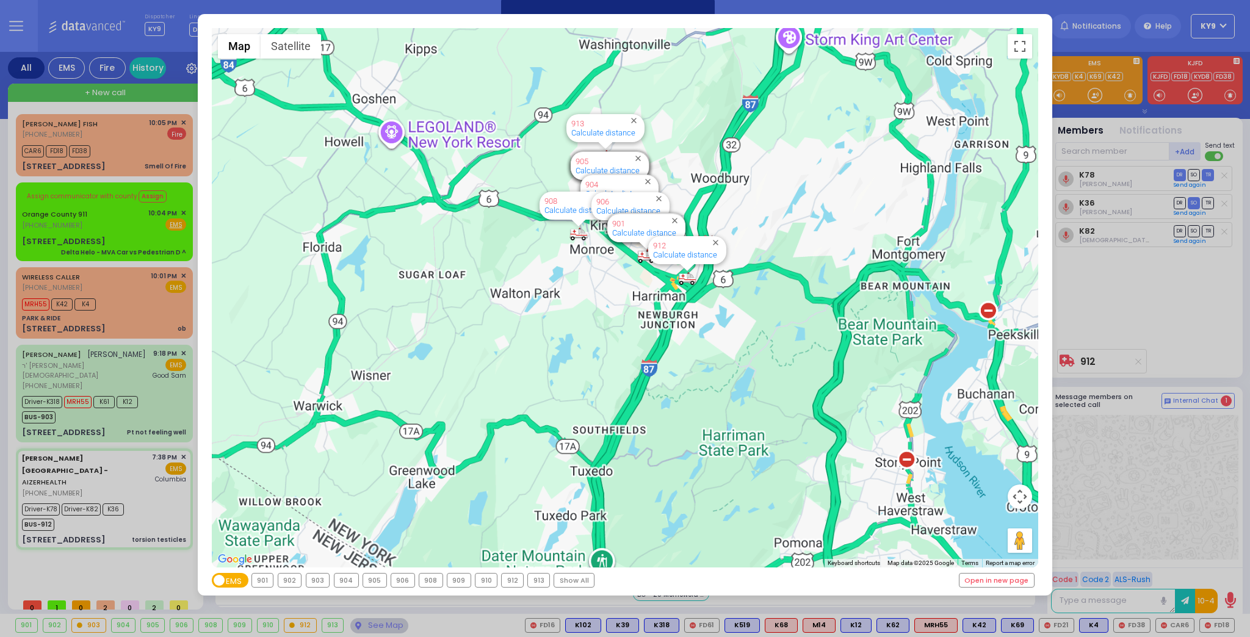
click at [506, 579] on div "912" at bounding box center [512, 580] width 21 height 13
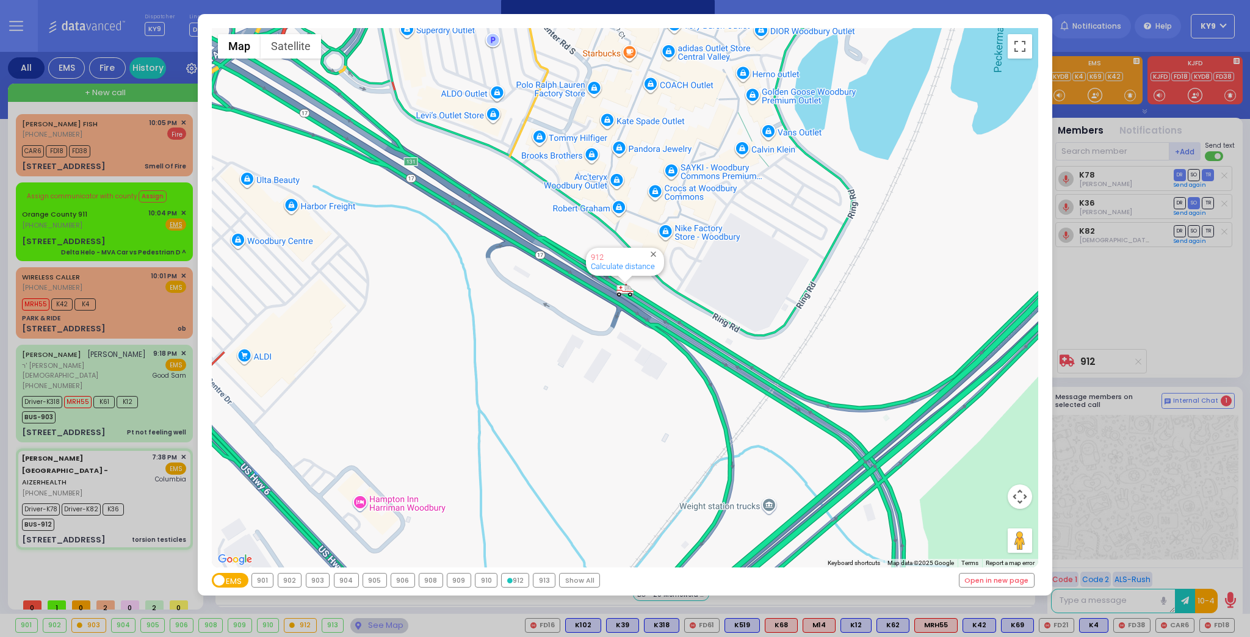
click at [507, 578] on icon at bounding box center [509, 580] width 5 height 5
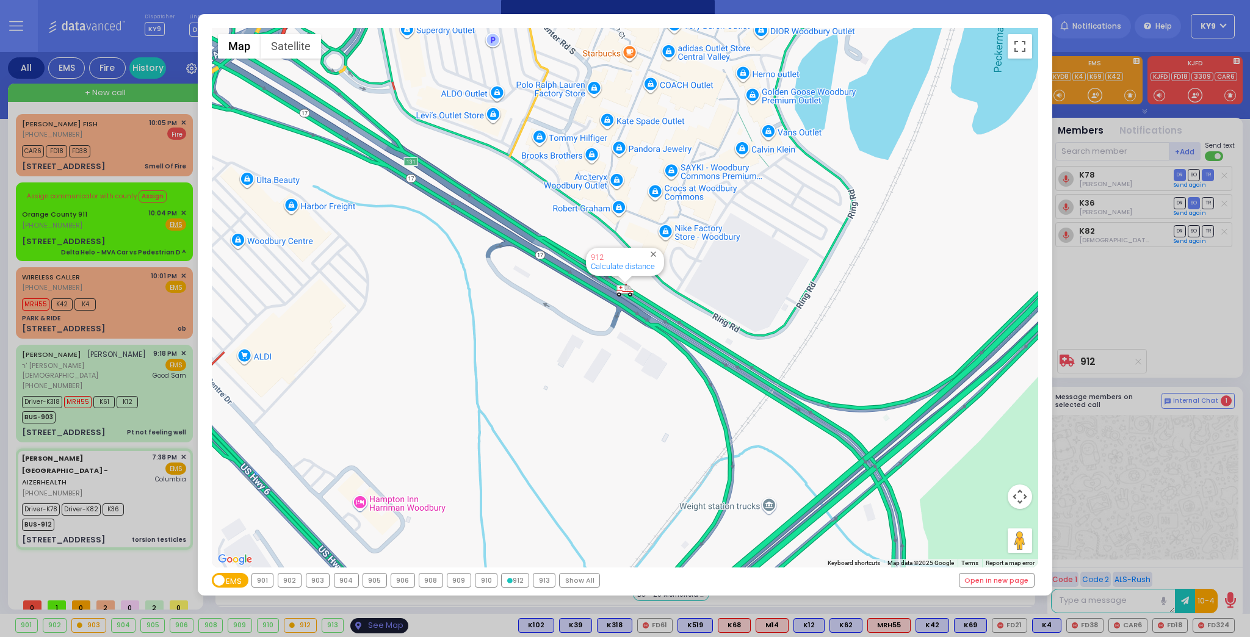
click at [376, 618] on div "← Move left → Move right ↑ Move up ↓ Move down + Zoom in - Zoom out Home Jump l…" at bounding box center [625, 318] width 1250 height 637
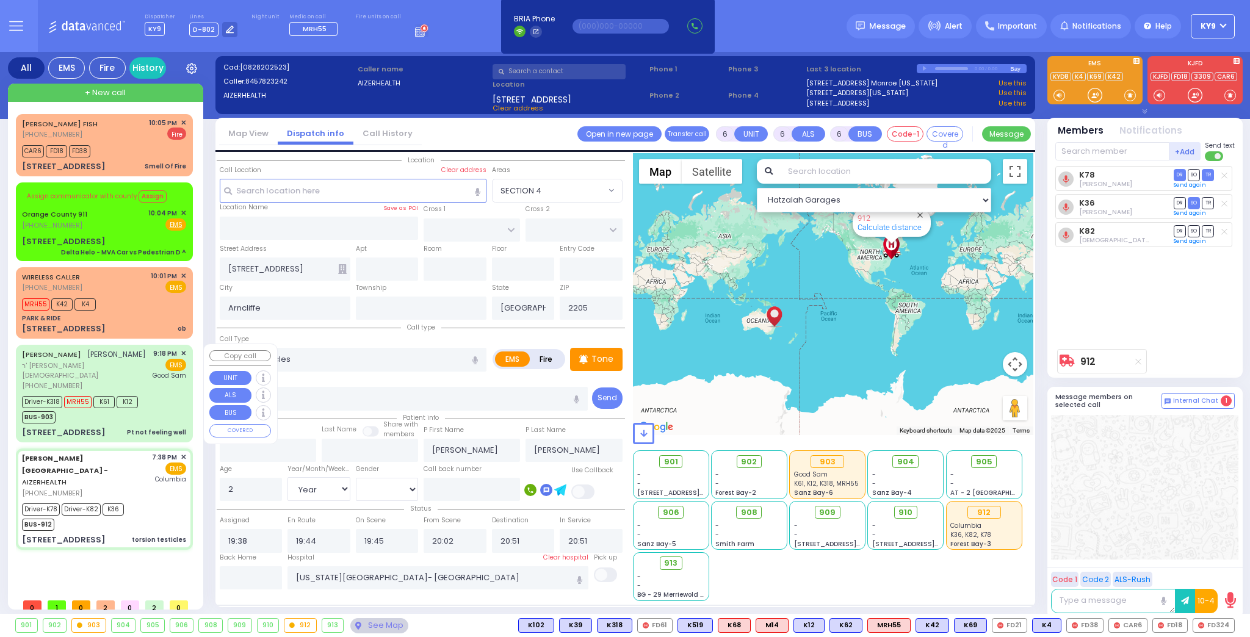
click at [155, 400] on div "Driver-K318 MRH55 K61 K12 BUS-903" at bounding box center [104, 408] width 164 height 31
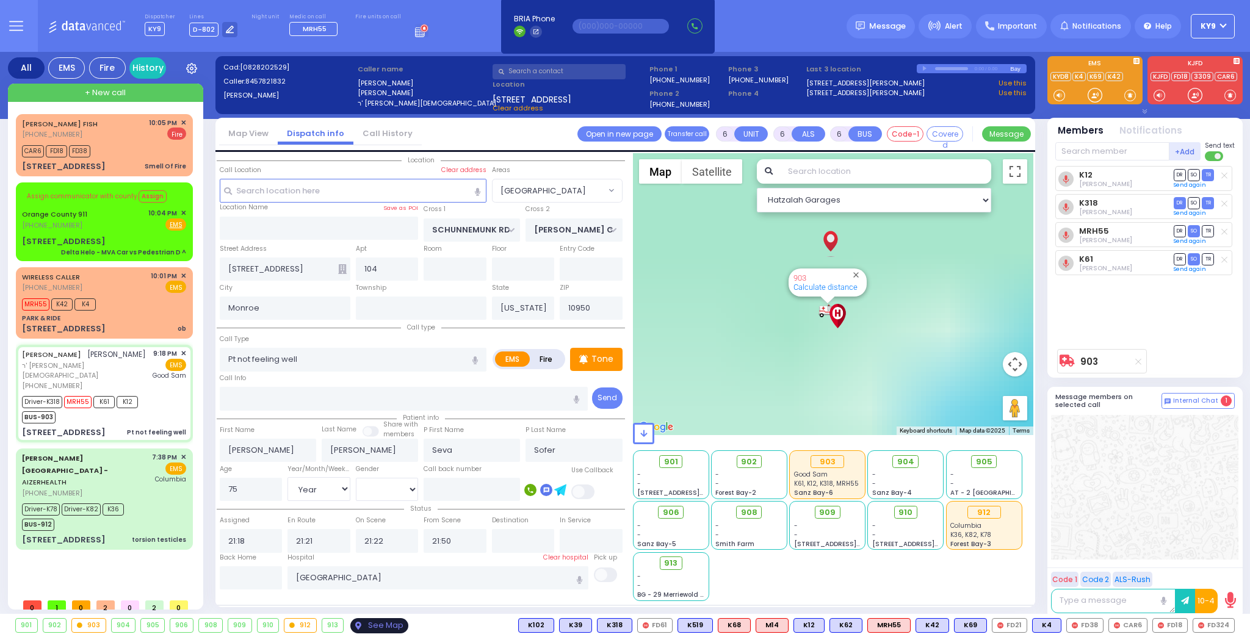
click at [364, 621] on div "See Map" at bounding box center [378, 625] width 57 height 15
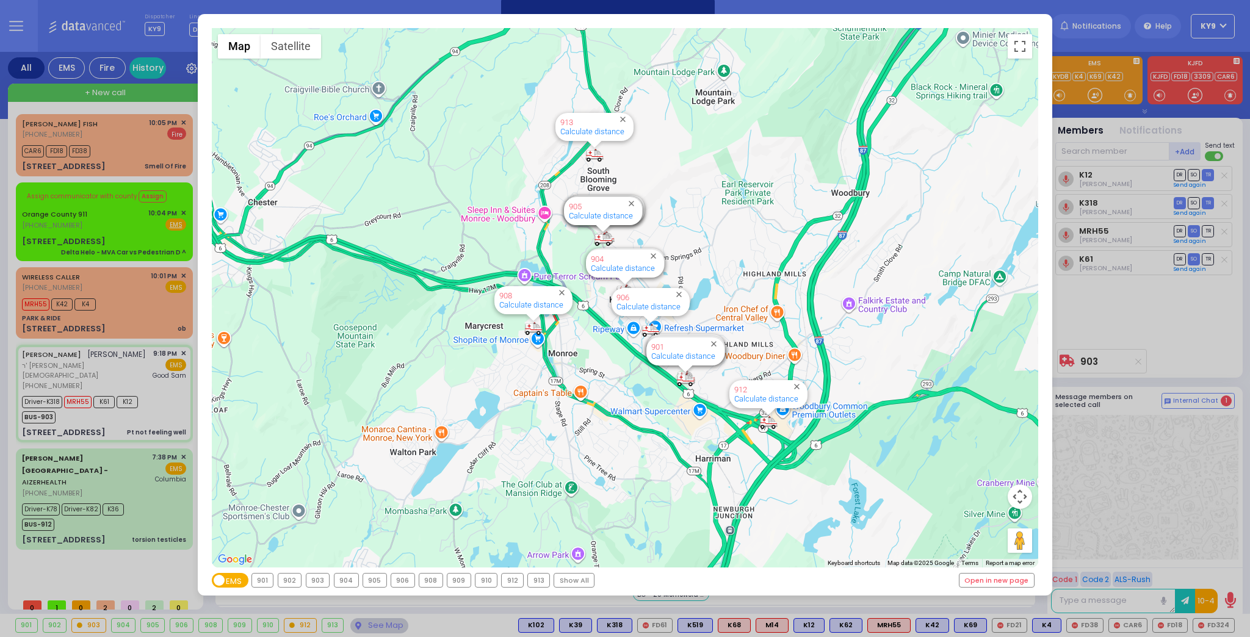
click at [322, 579] on div "903" at bounding box center [317, 580] width 23 height 13
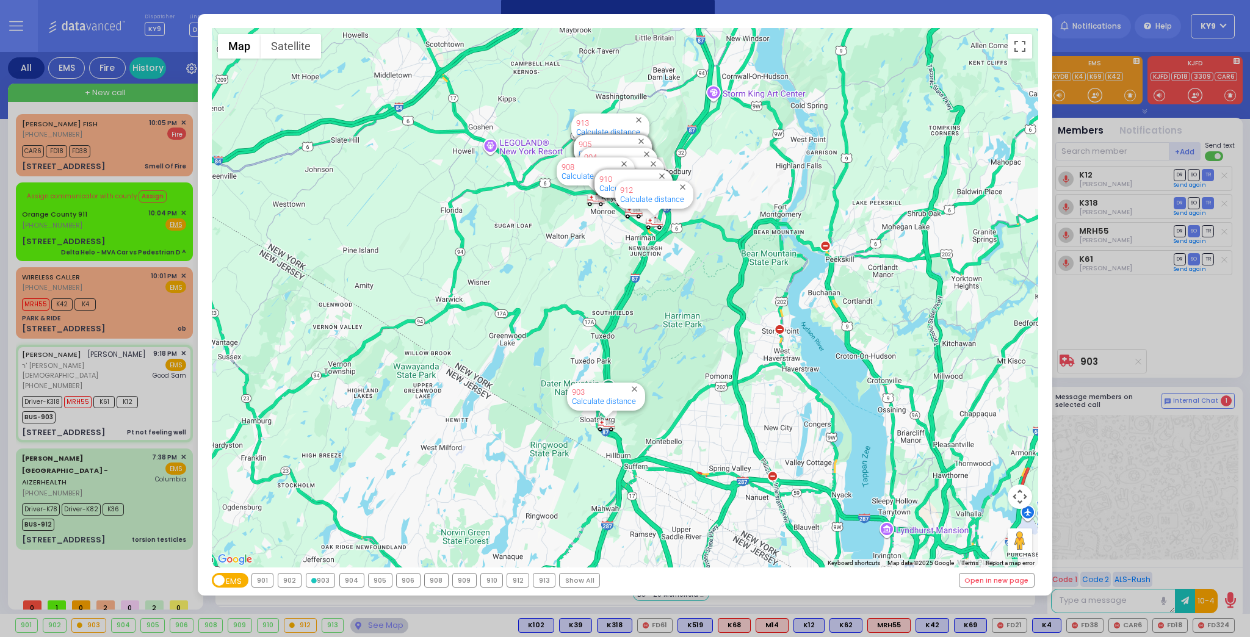
click at [320, 579] on div "903" at bounding box center [320, 580] width 29 height 13
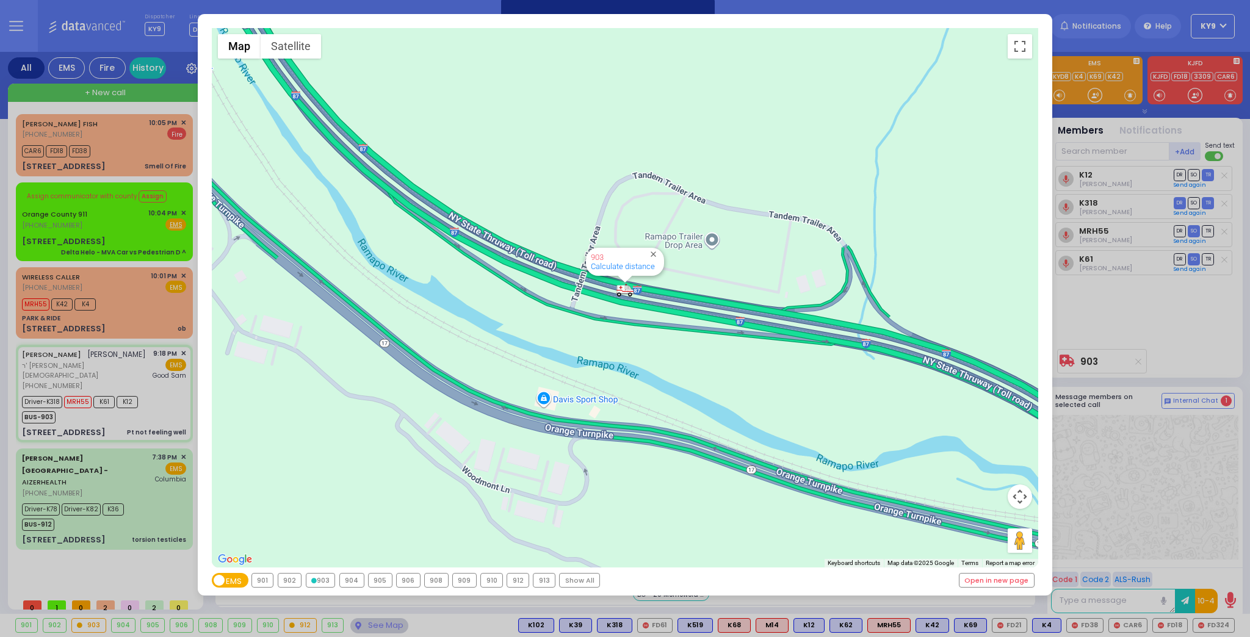
click at [380, 628] on div "← Move left → Move right ↑ Move up ↓ Move down + Zoom in - Zoom out Home Jump l…" at bounding box center [625, 318] width 1250 height 637
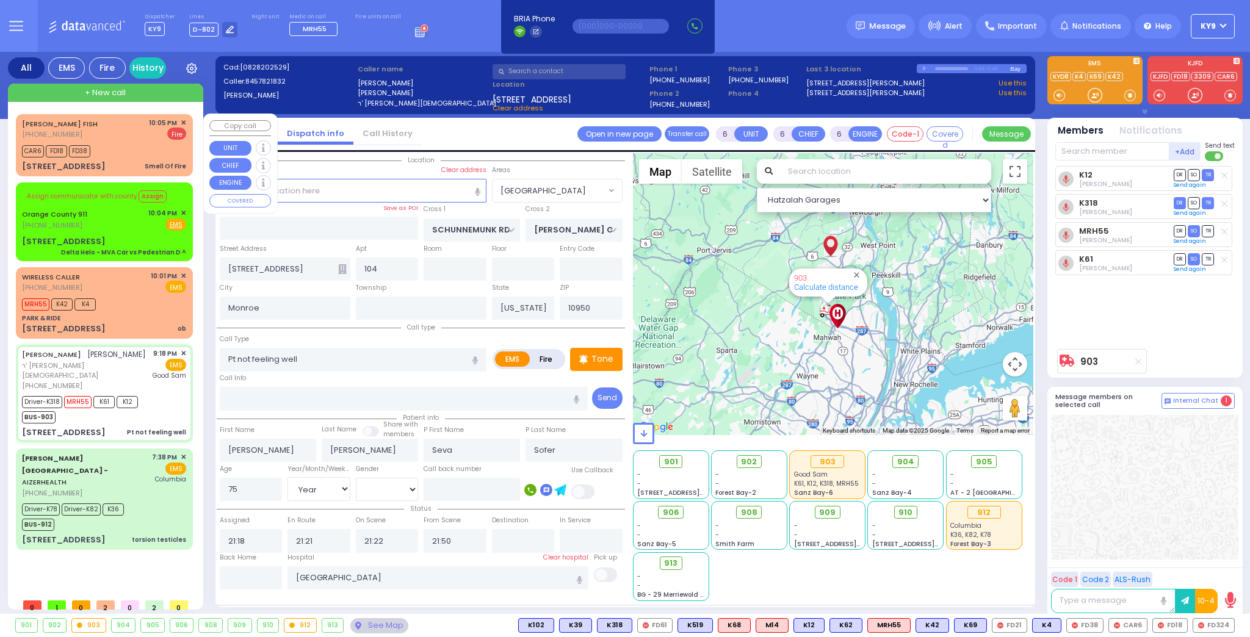
click at [143, 161] on div "8 Meron Drive 102 Smell Of Fire" at bounding box center [104, 167] width 164 height 12
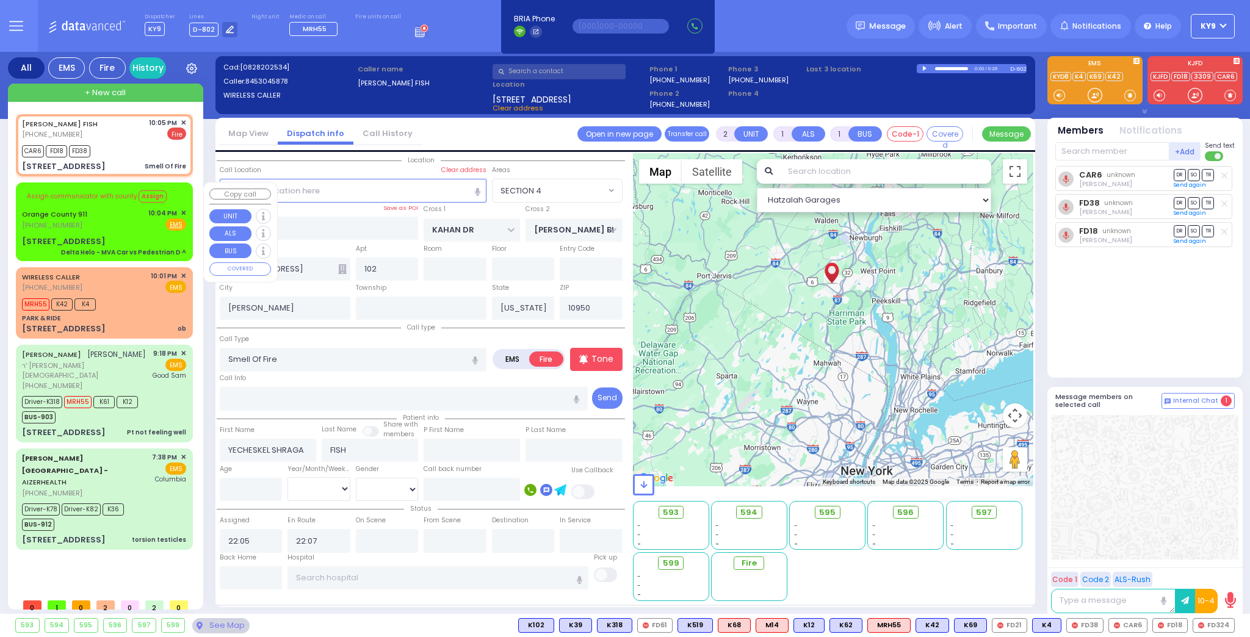
click at [131, 231] on div "Assign communicator with county Assign Orange County 911 (845) 469-0911 10:04 P…" at bounding box center [104, 221] width 172 height 74
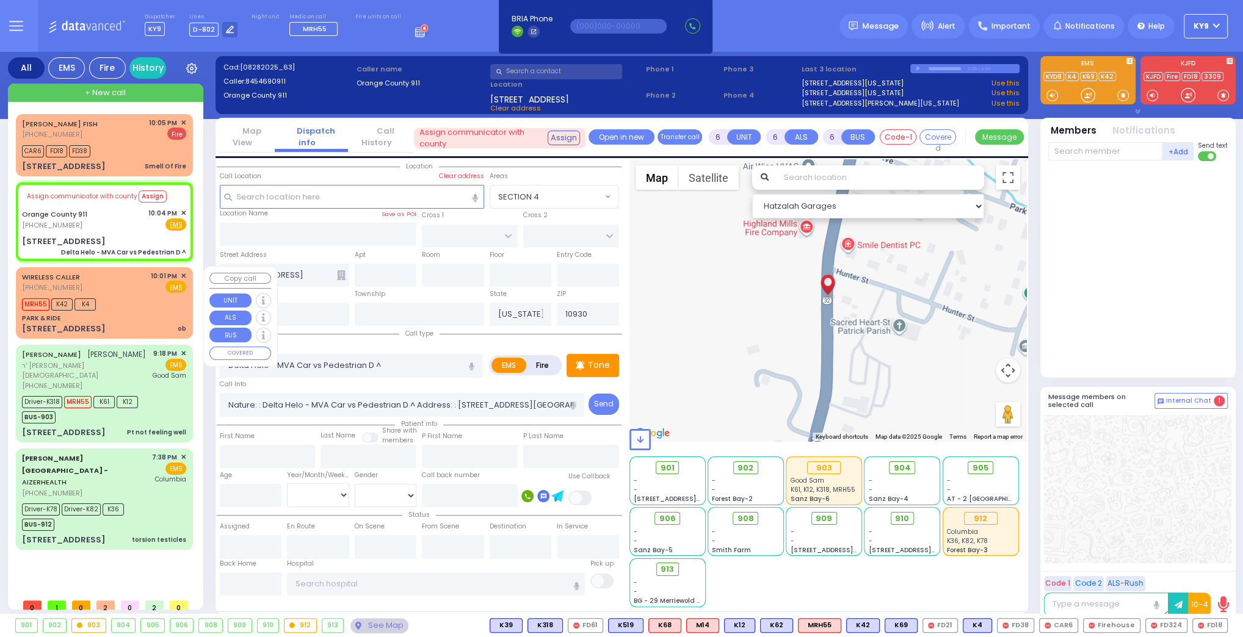
click at [145, 314] on div "PARK & RIDE" at bounding box center [104, 318] width 164 height 9
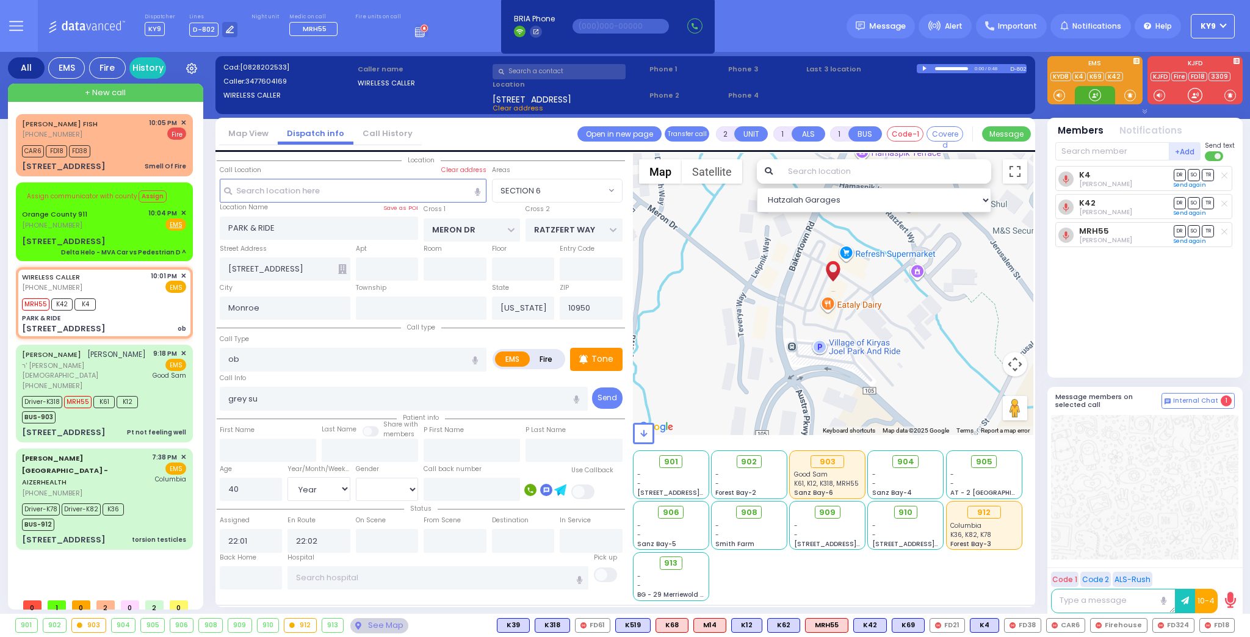
click at [1092, 94] on div at bounding box center [1095, 95] width 12 height 12
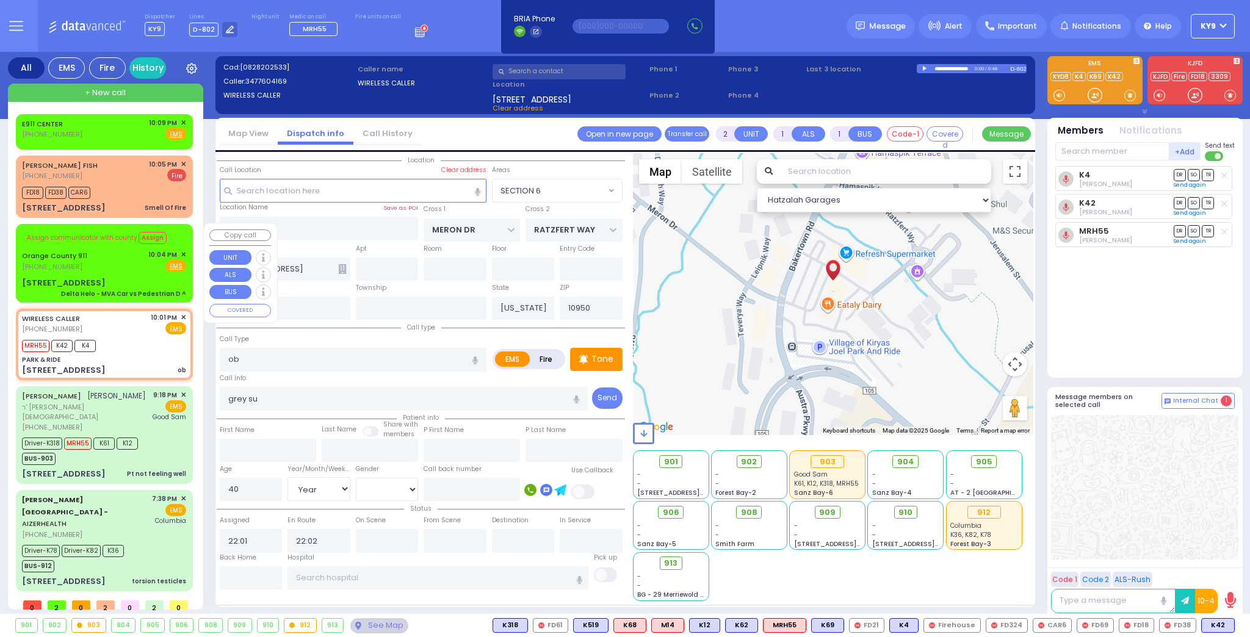
click at [93, 269] on div "Orange County 911 (845) 469-0911 10:04 PM ✕ Fire EMS" at bounding box center [104, 261] width 164 height 23
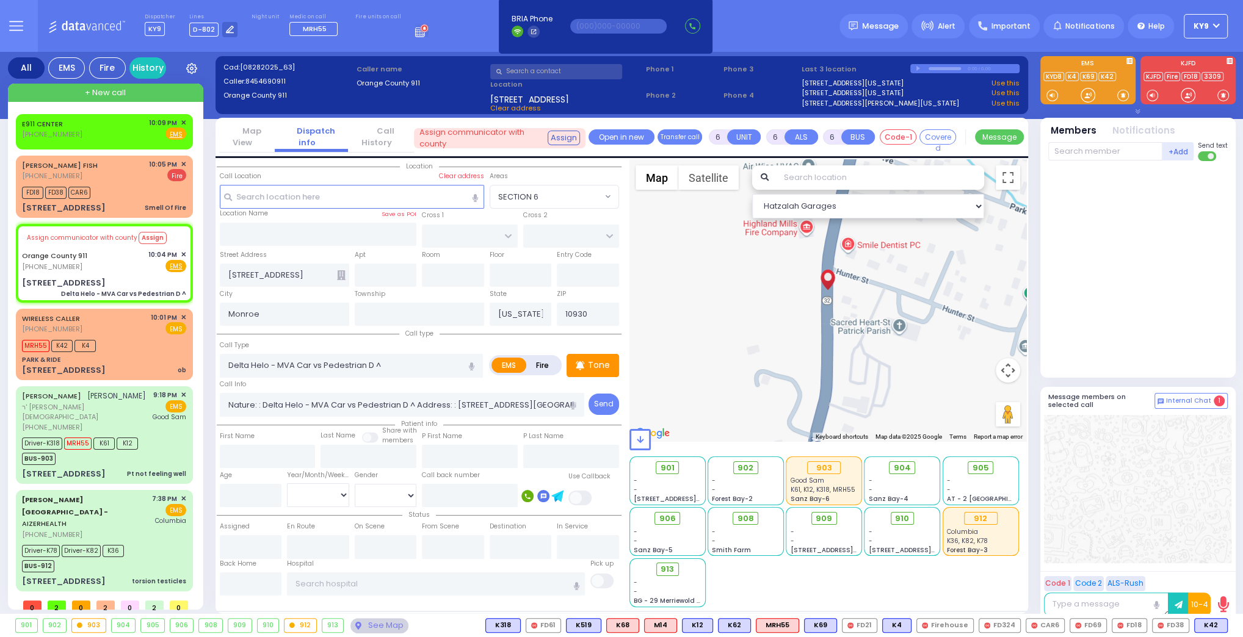
click at [1120, 96] on span at bounding box center [1123, 95] width 12 height 12
click at [1082, 93] on div at bounding box center [1087, 95] width 12 height 12
click at [1223, 623] on button at bounding box center [1224, 625] width 6 height 13
click at [1216, 570] on icon at bounding box center [1214, 571] width 13 height 13
click at [1164, 248] on div at bounding box center [1139, 266] width 182 height 201
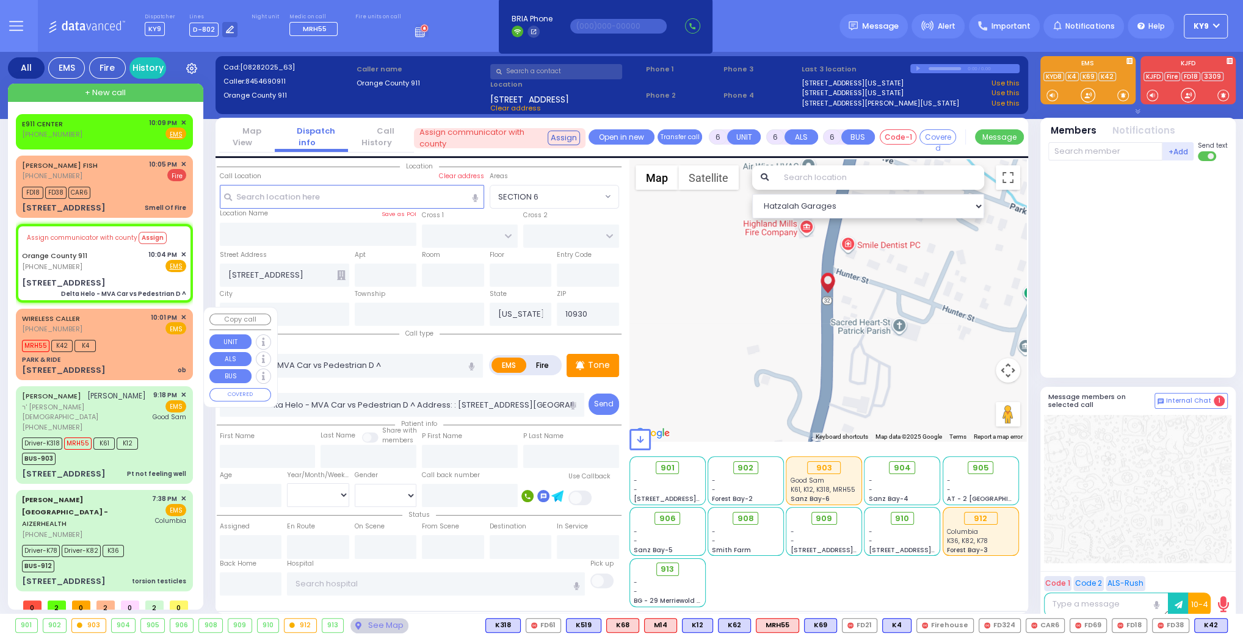
click at [133, 343] on div "MRH55 K42 K4" at bounding box center [104, 344] width 164 height 15
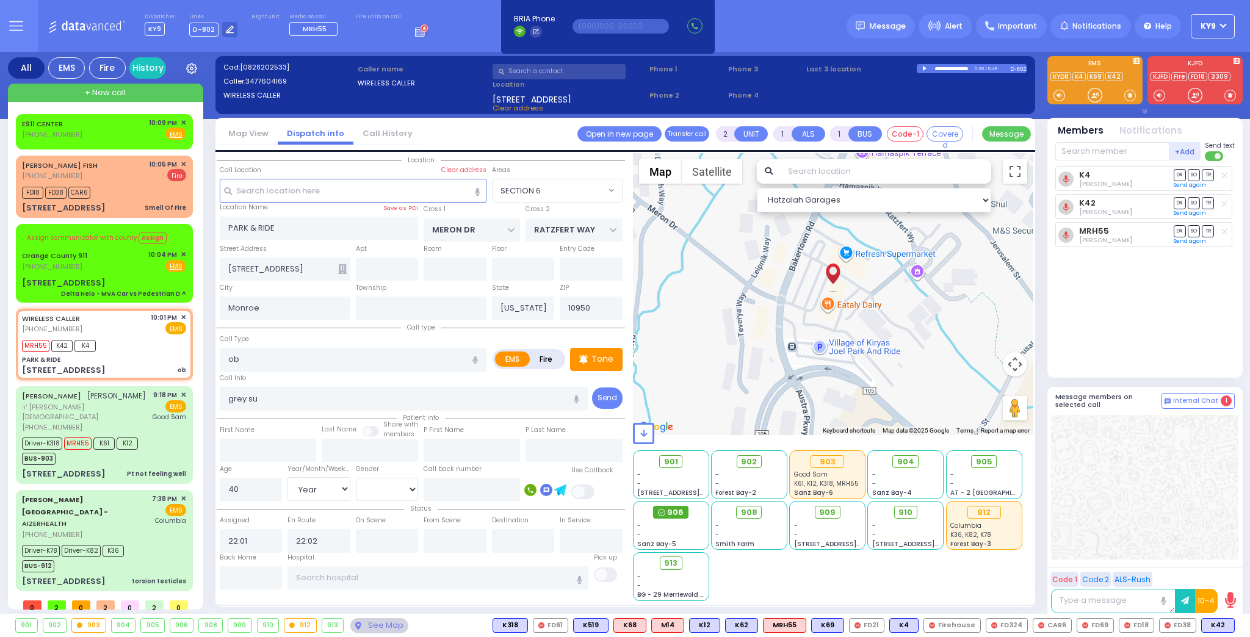
click at [674, 508] on span "906" at bounding box center [675, 513] width 16 height 12
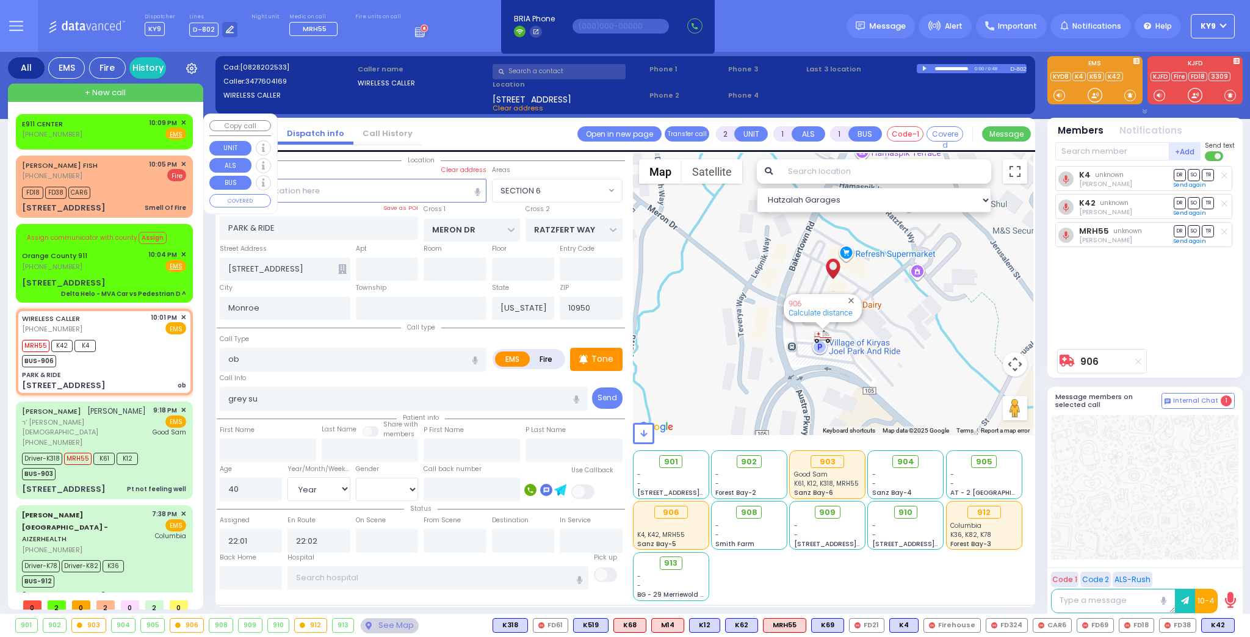
click at [184, 121] on span "✕" at bounding box center [183, 123] width 5 height 10
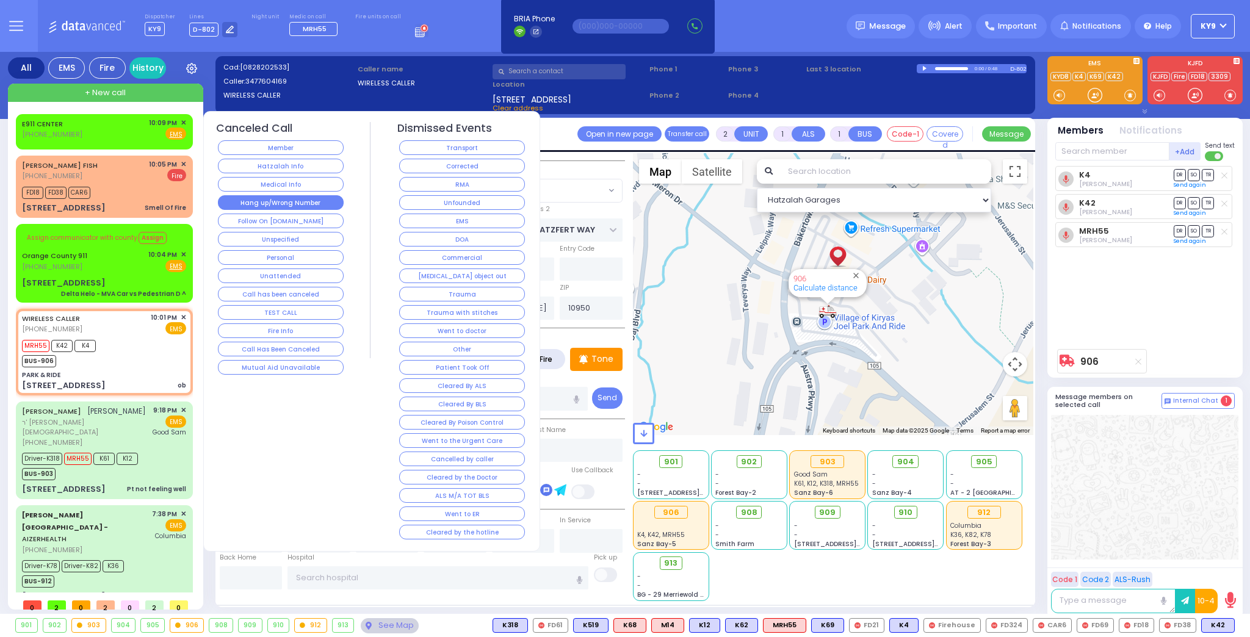
click at [303, 203] on button "Hang up/Wrong Number" at bounding box center [281, 202] width 126 height 15
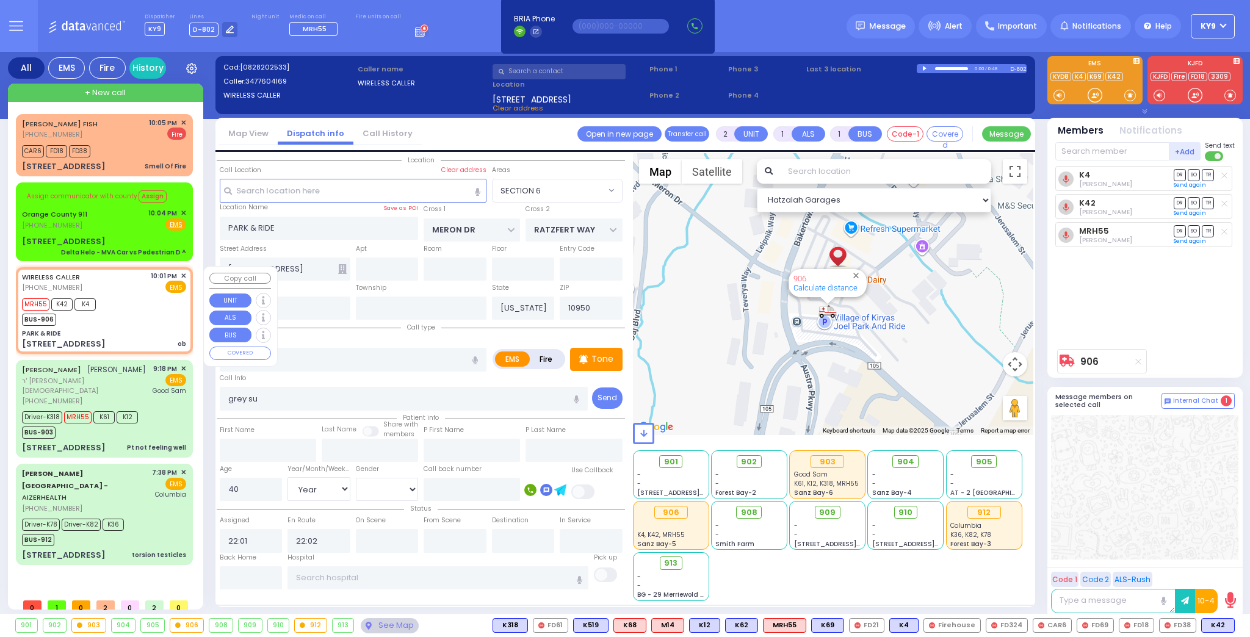
click at [150, 319] on div "MRH55 K42 K4 BUS-906" at bounding box center [104, 310] width 164 height 31
click at [127, 228] on div "Orange County 911 (845) 469-0911 10:04 PM ✕ Fire EMS" at bounding box center [104, 219] width 164 height 23
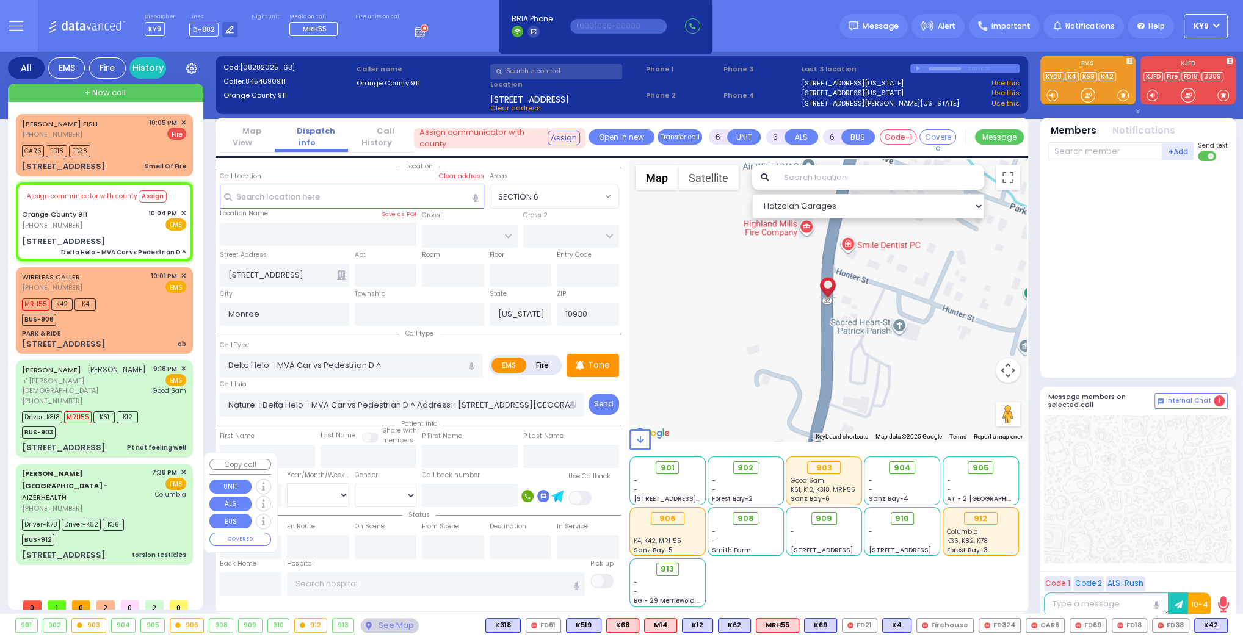
click at [149, 516] on div "Driver-K78 Driver-K82 K36 BUS-912" at bounding box center [104, 531] width 164 height 31
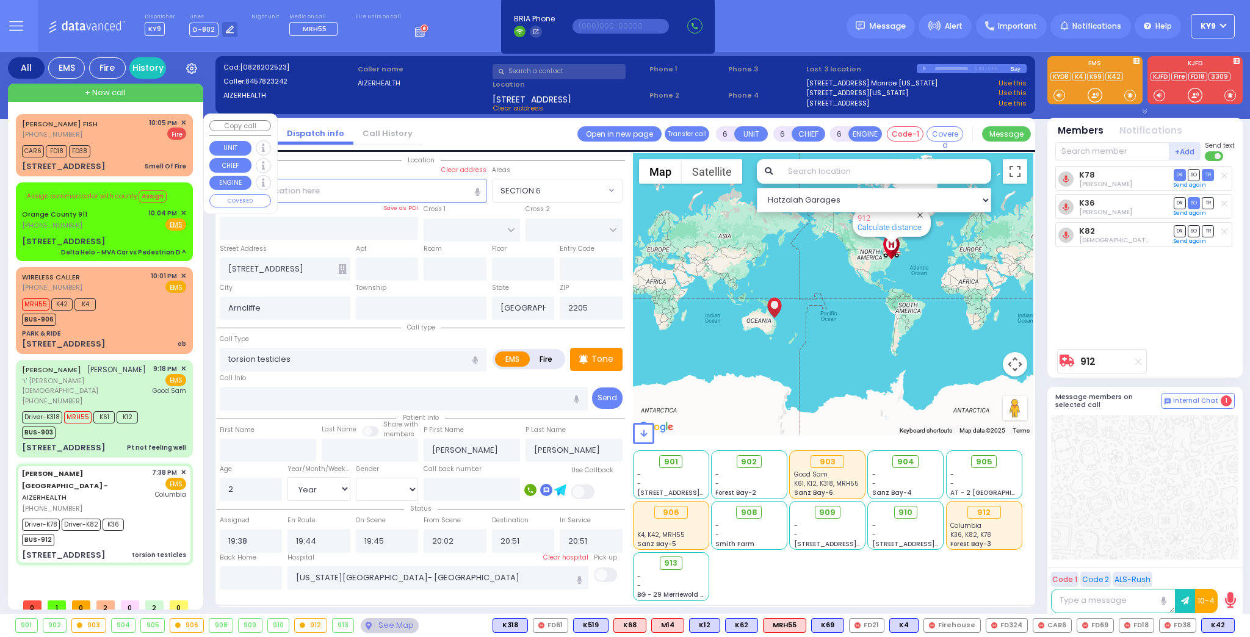
click at [148, 151] on div "CAR6 FD18 FD38" at bounding box center [104, 149] width 164 height 15
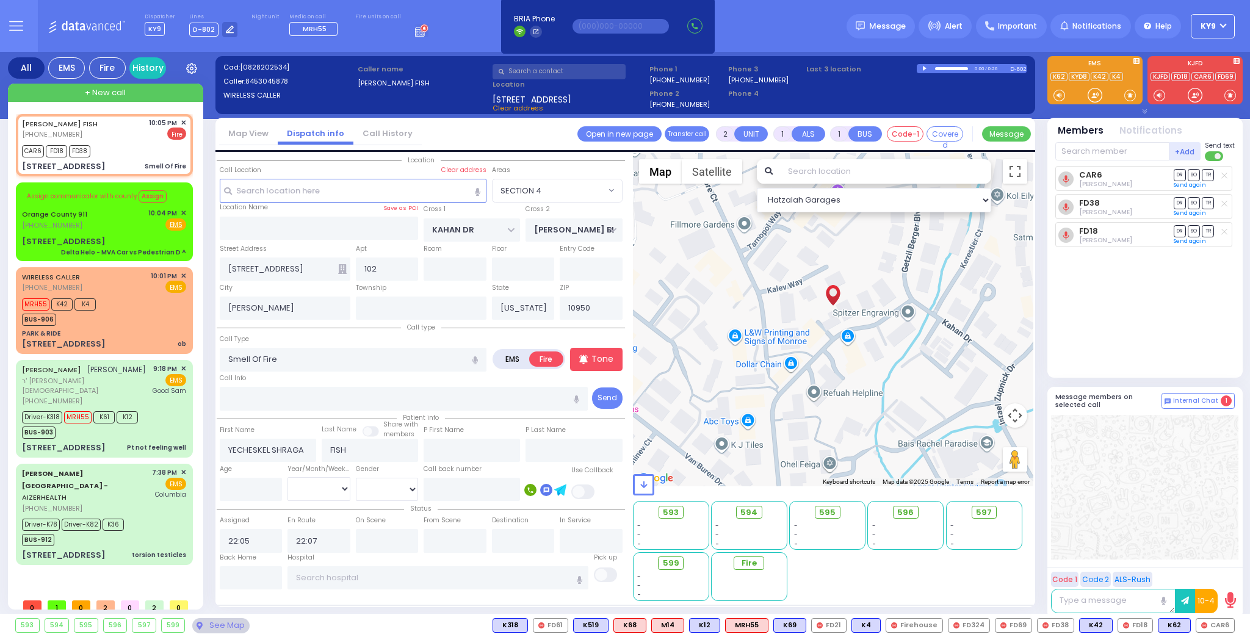
select select "SECTION 4"
select select
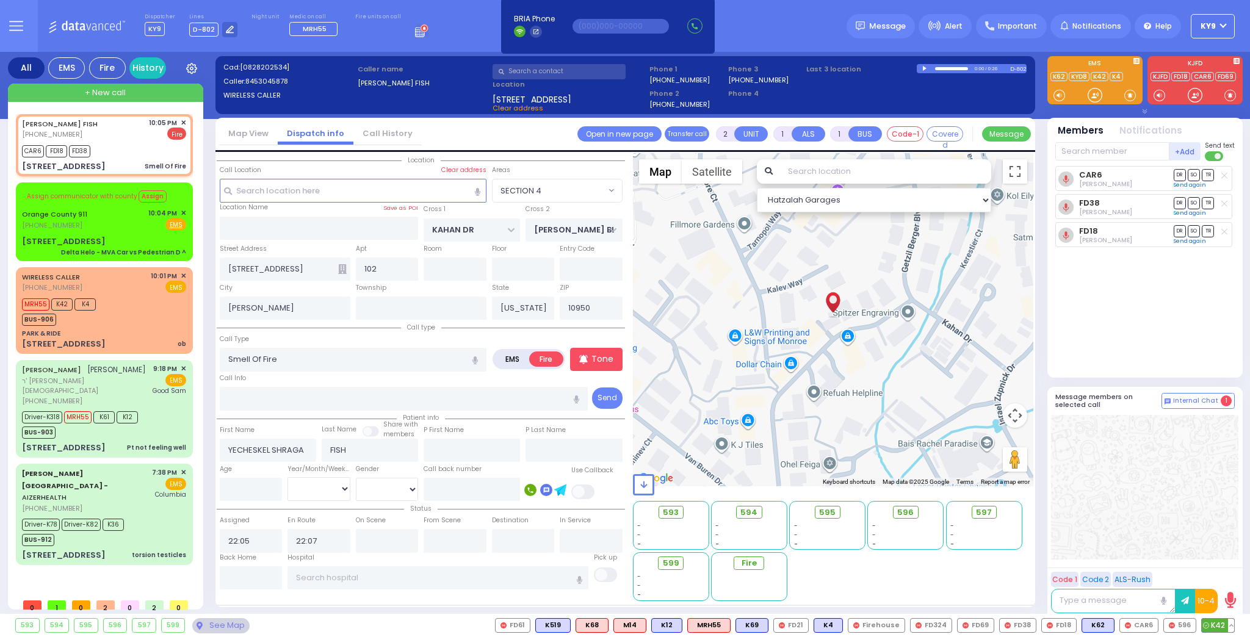
click at [1233, 623] on button at bounding box center [1231, 625] width 6 height 13
click at [1224, 570] on icon at bounding box center [1222, 571] width 13 height 13
click at [1103, 85] on div "K4" at bounding box center [1094, 80] width 95 height 48
click at [1089, 95] on div at bounding box center [1095, 95] width 12 height 12
click at [184, 211] on span "✕" at bounding box center [183, 213] width 5 height 10
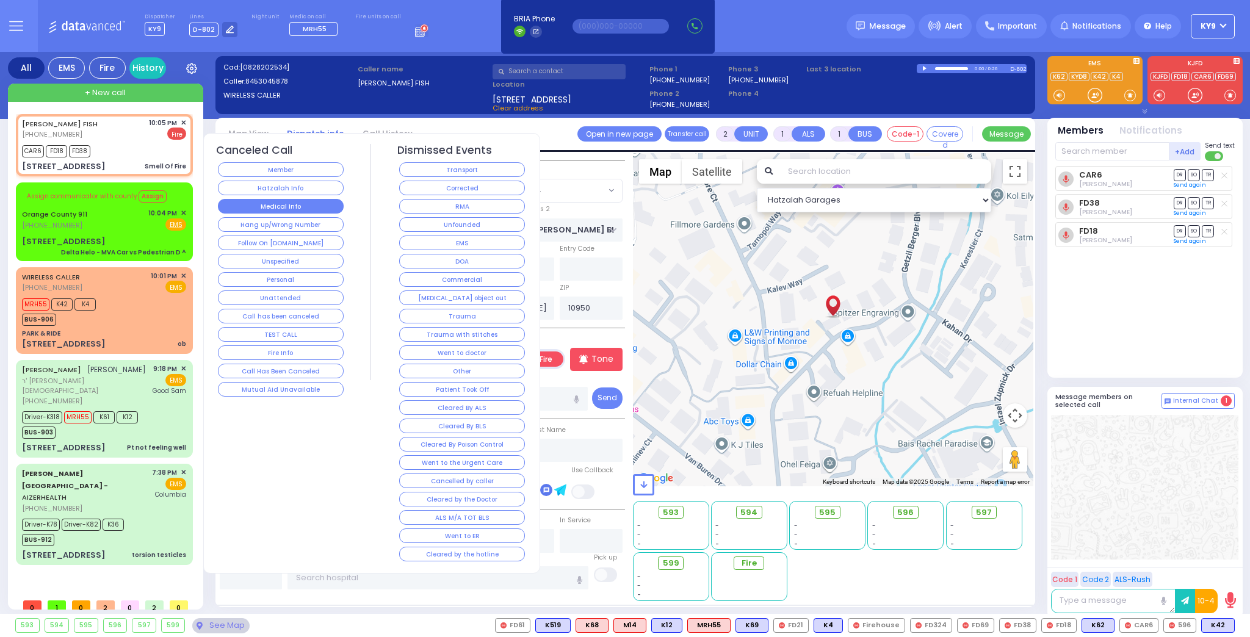
click at [275, 208] on button "Medical Info" at bounding box center [281, 206] width 126 height 15
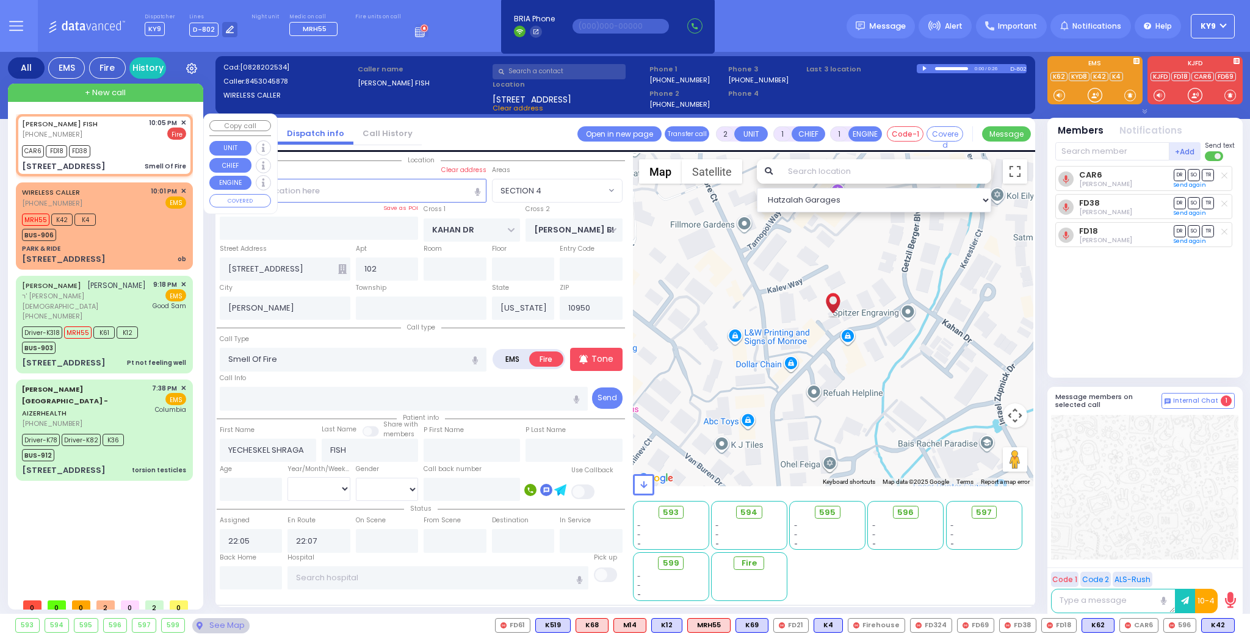
click at [120, 153] on div "CAR6 FD18 FD38" at bounding box center [104, 149] width 164 height 15
select select
radio input "true"
select select
select select "SECTION 4"
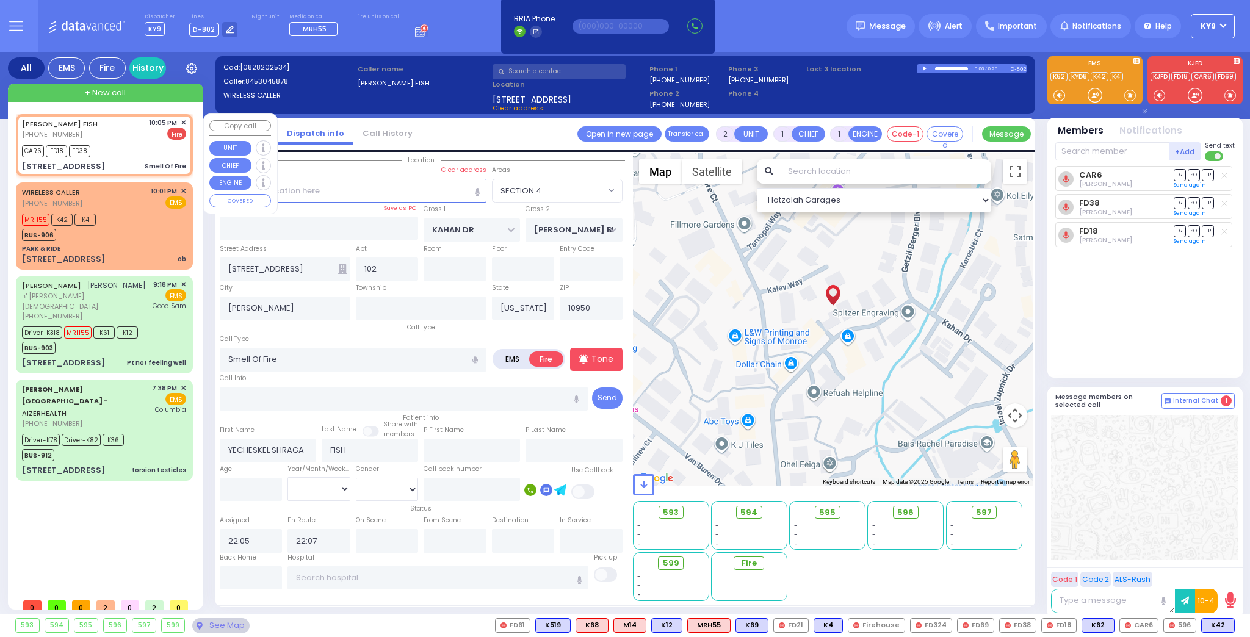
select select "Hatzalah Garages"
click at [151, 431] on div "Driver-K78 Driver-K82 K36 BUS-912" at bounding box center [104, 446] width 164 height 31
type input "6"
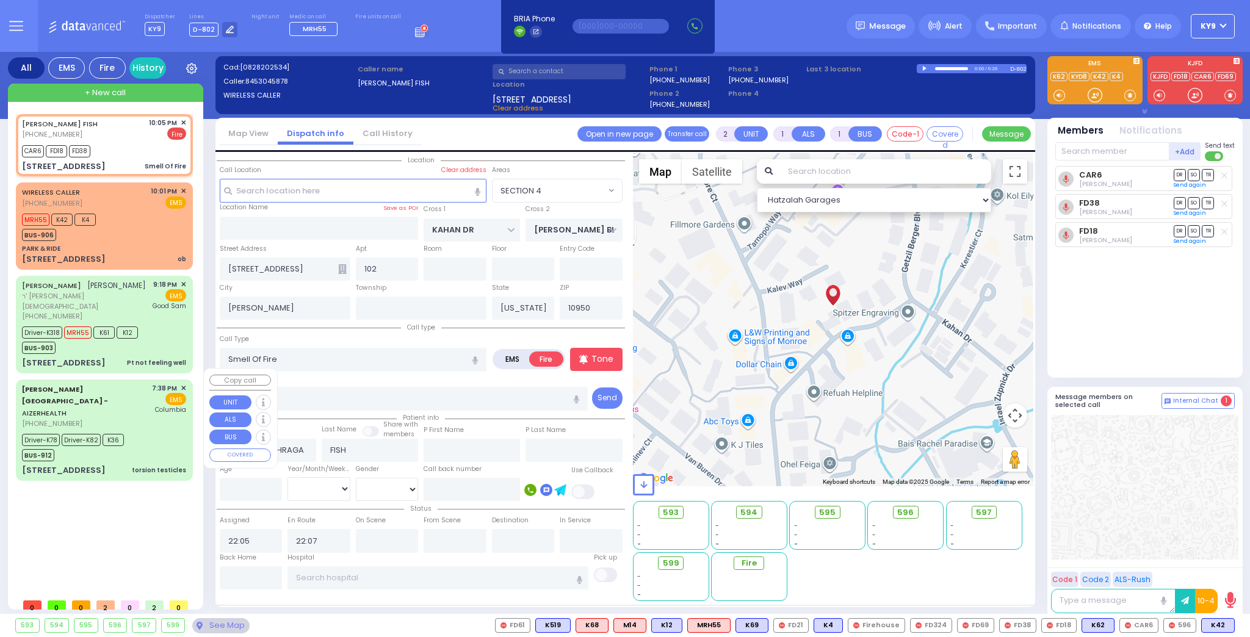
select select
type input "torsion testicles"
radio input "true"
type input "[PERSON_NAME]"
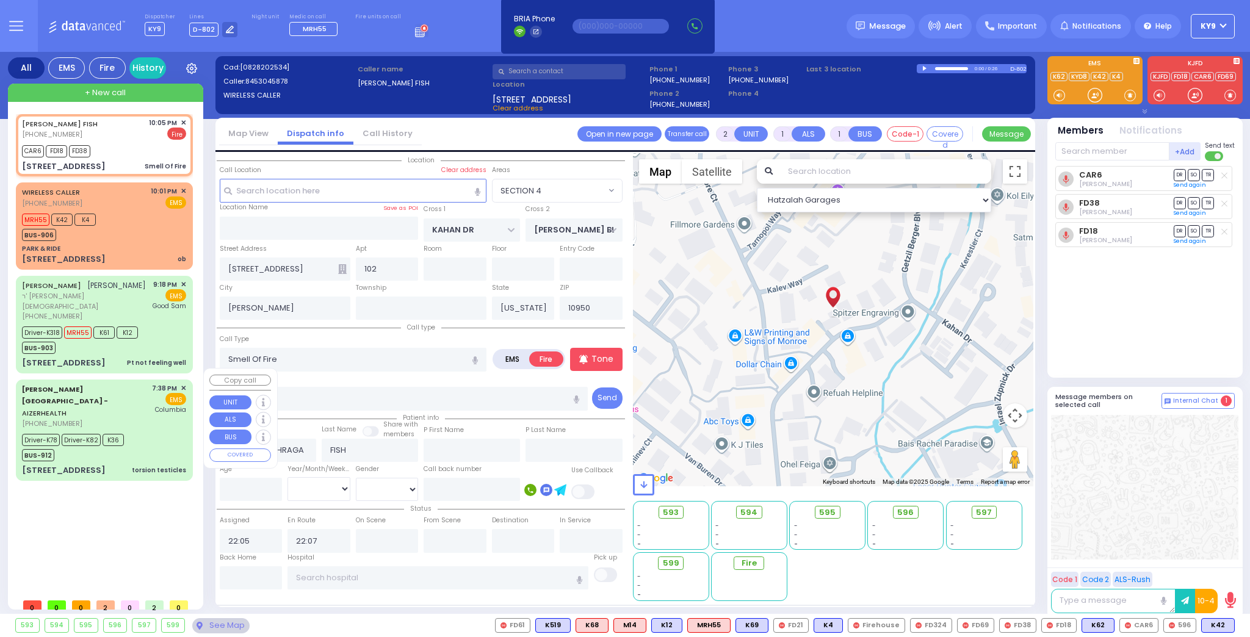
type input "2"
select select "Year"
select select "[DEMOGRAPHIC_DATA]"
type input "19:38"
type input "19:44"
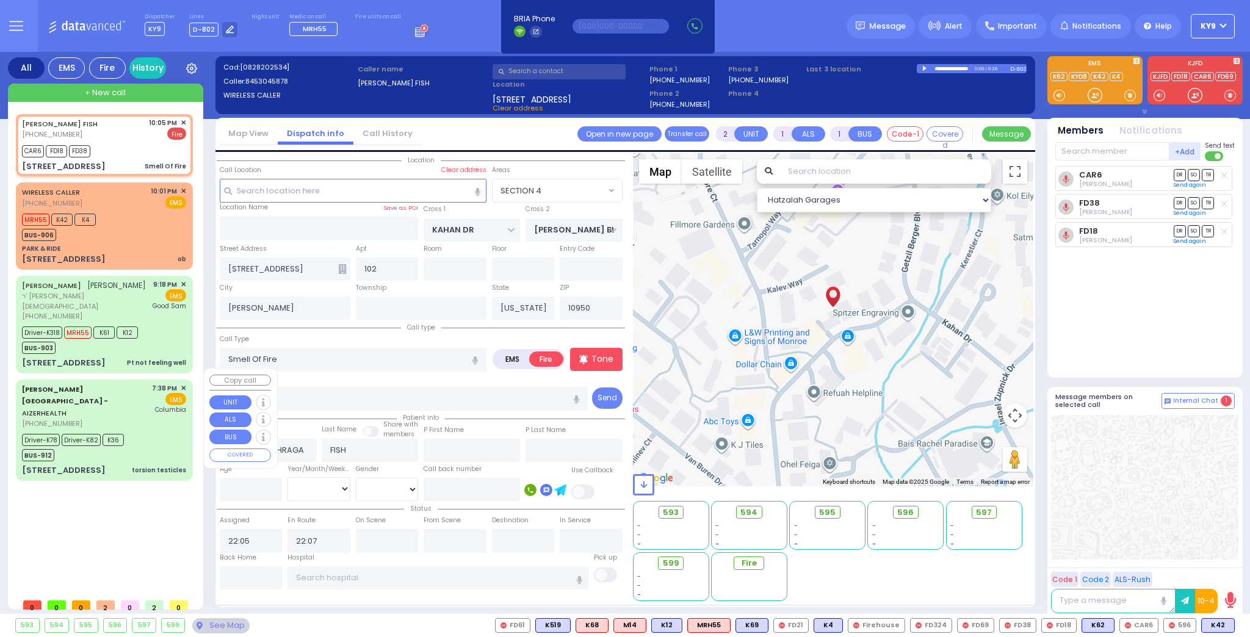
type input "19:45"
type input "20:02"
type input "20:51"
type input "[US_STATE][GEOGRAPHIC_DATA]- [GEOGRAPHIC_DATA]"
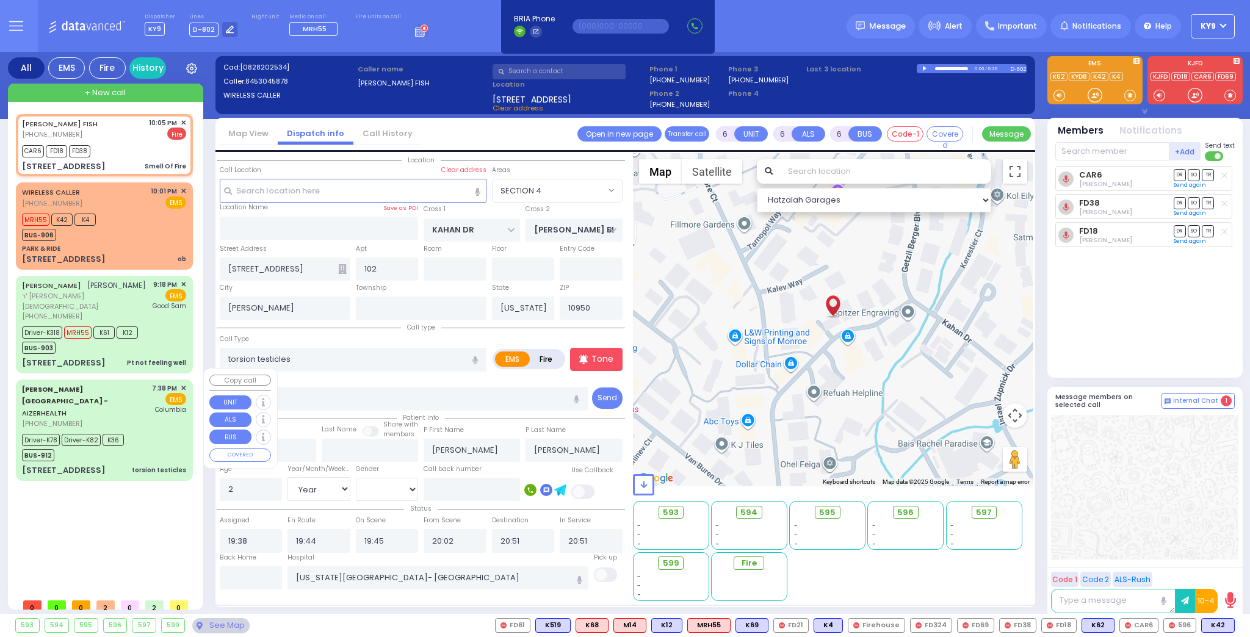
select select "Hatzalah Garages"
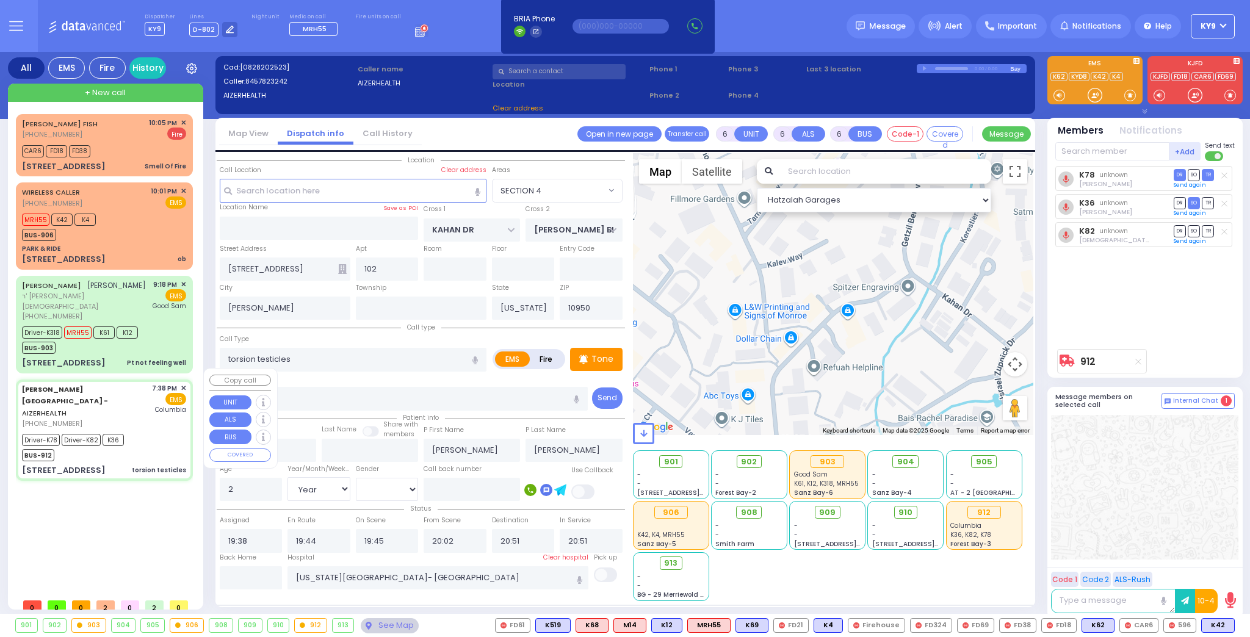
type input "[STREET_ADDRESS]"
type input "Arncliffe"
type input "[GEOGRAPHIC_DATA]"
type input "2205"
click at [151, 431] on div "Driver-K78 Driver-K82 K36 BUS-912" at bounding box center [104, 446] width 164 height 31
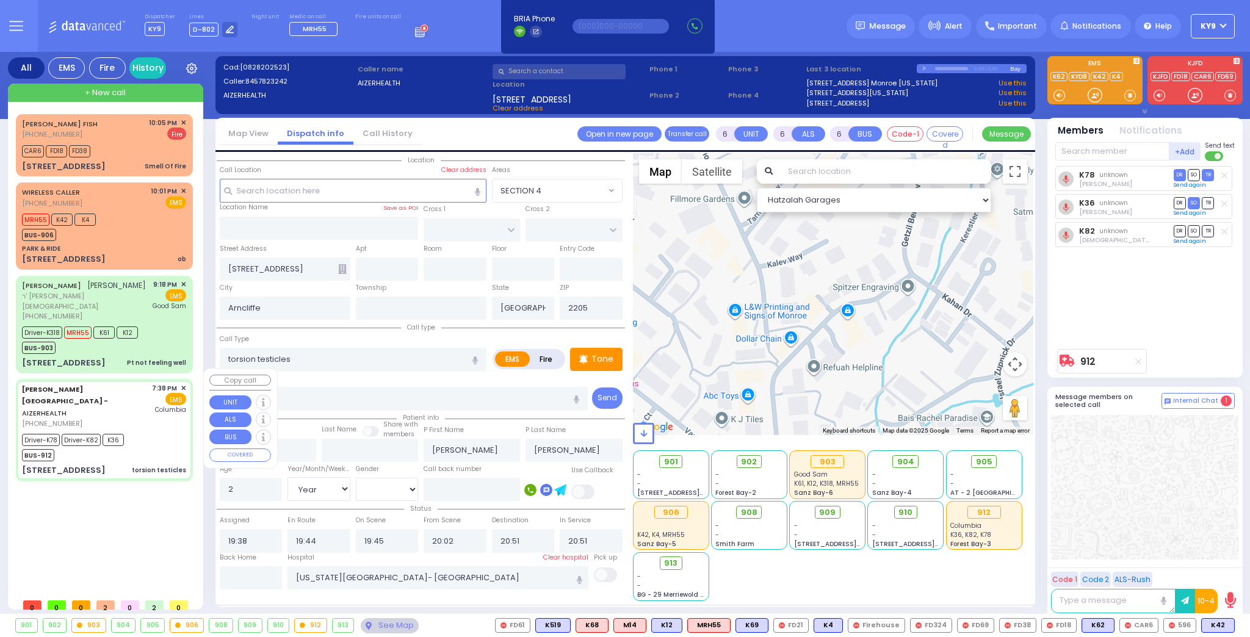
select select
radio input "true"
select select "Year"
select select "[DEMOGRAPHIC_DATA]"
select select "Hatzalah Garages"
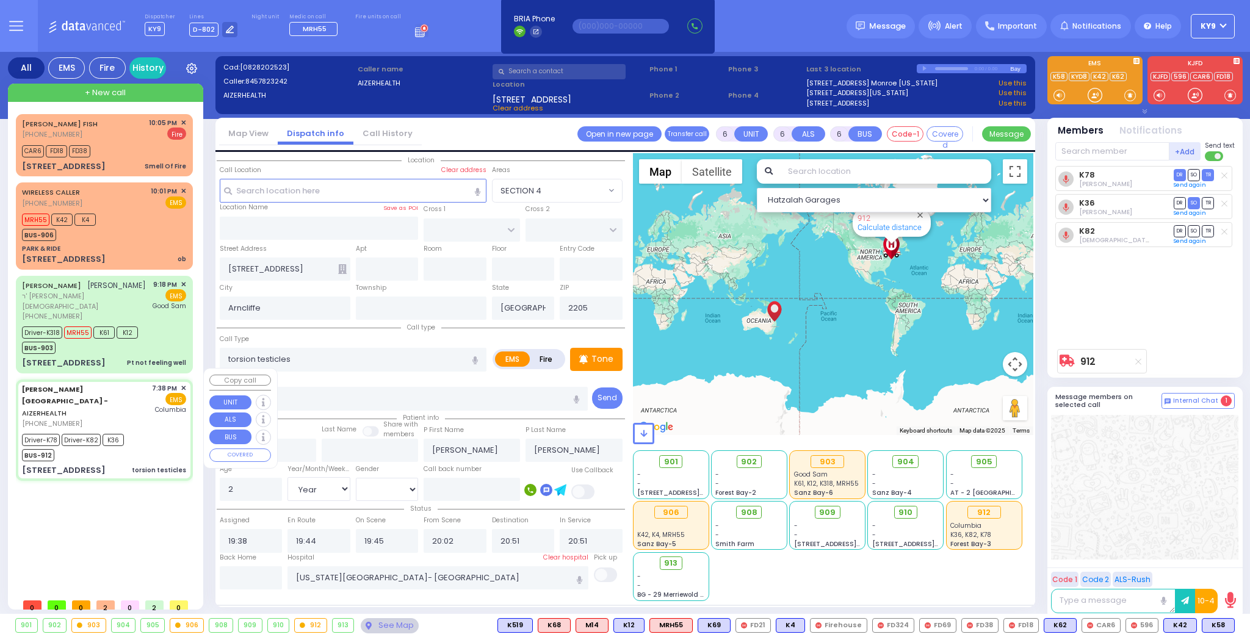
click at [151, 431] on div "Driver-K78 Driver-K82 K36 BUS-912" at bounding box center [104, 446] width 164 height 31
select select
radio input "true"
select select "Year"
select select "[DEMOGRAPHIC_DATA]"
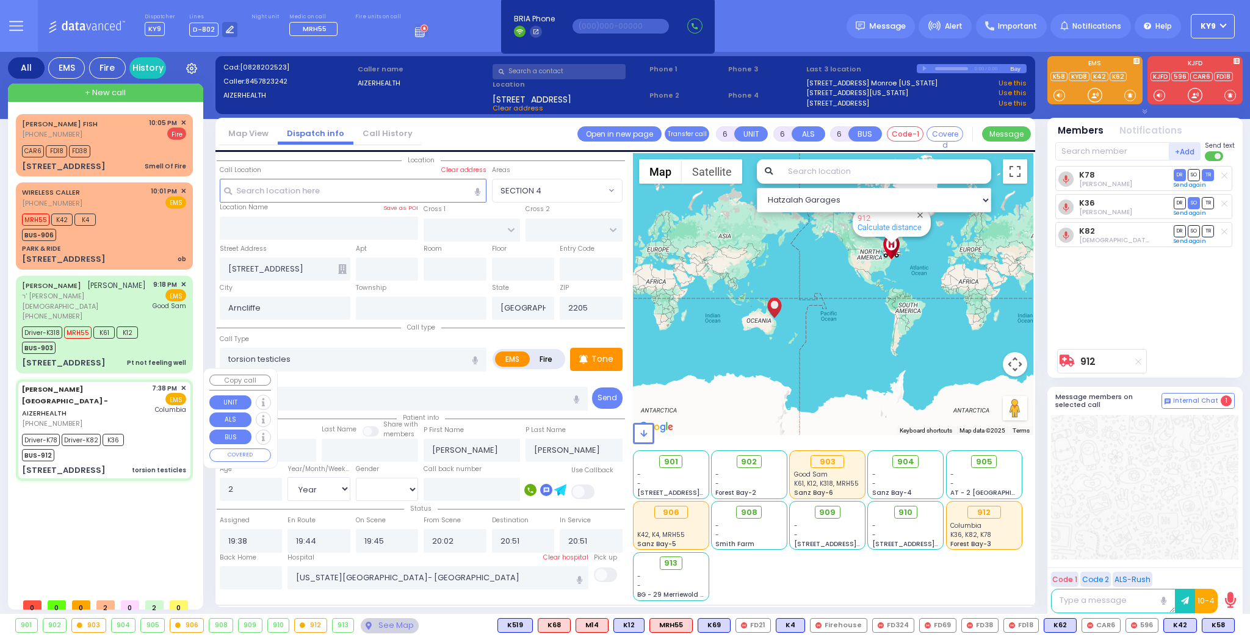
select select "Hatzalah Garages"
click at [349, 193] on input "text" at bounding box center [353, 190] width 267 height 23
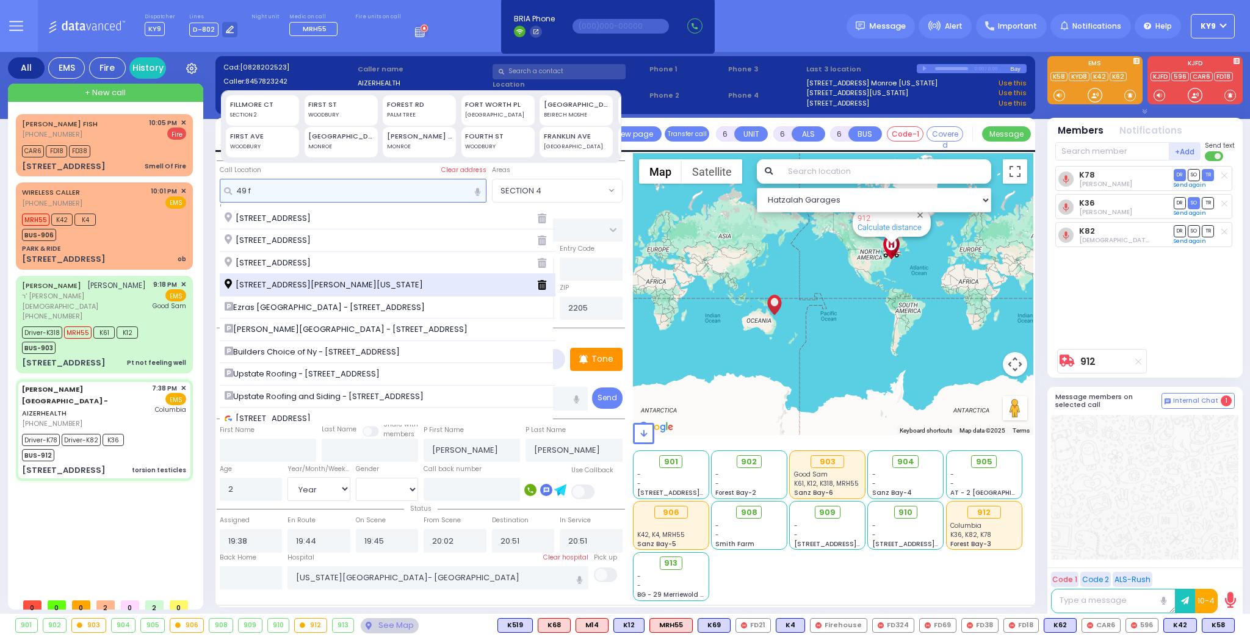
type input "49 f"
click at [321, 284] on span "[STREET_ADDRESS][PERSON_NAME][US_STATE]" at bounding box center [326, 285] width 203 height 12
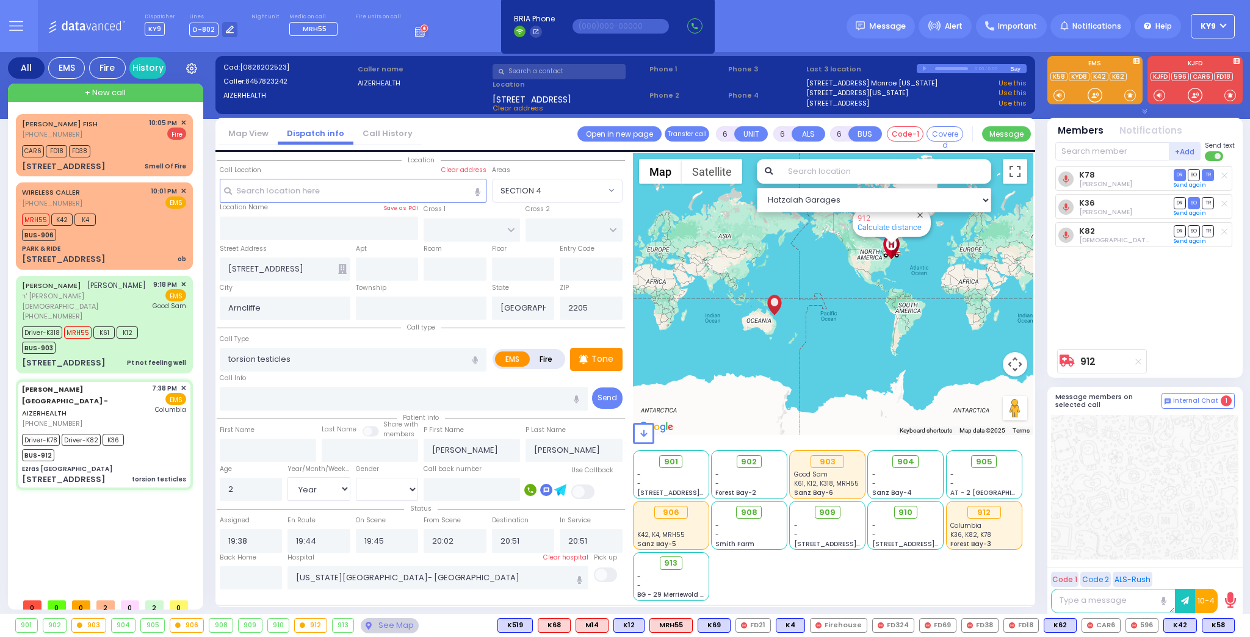
select select
radio input "true"
select select "Year"
select select "[DEMOGRAPHIC_DATA]"
select select "Hatzalah Garages"
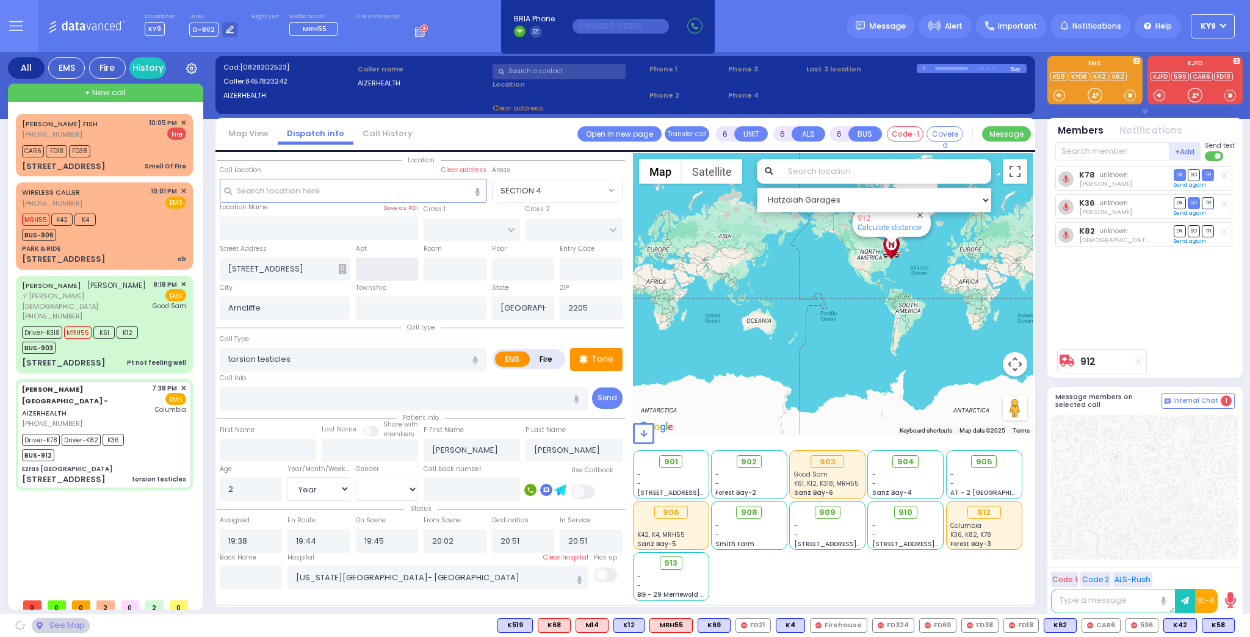
type input "Ezras [GEOGRAPHIC_DATA]"
type input "[PERSON_NAME] DR"
type input "[PERSON_NAME]"
type input "[US_STATE]"
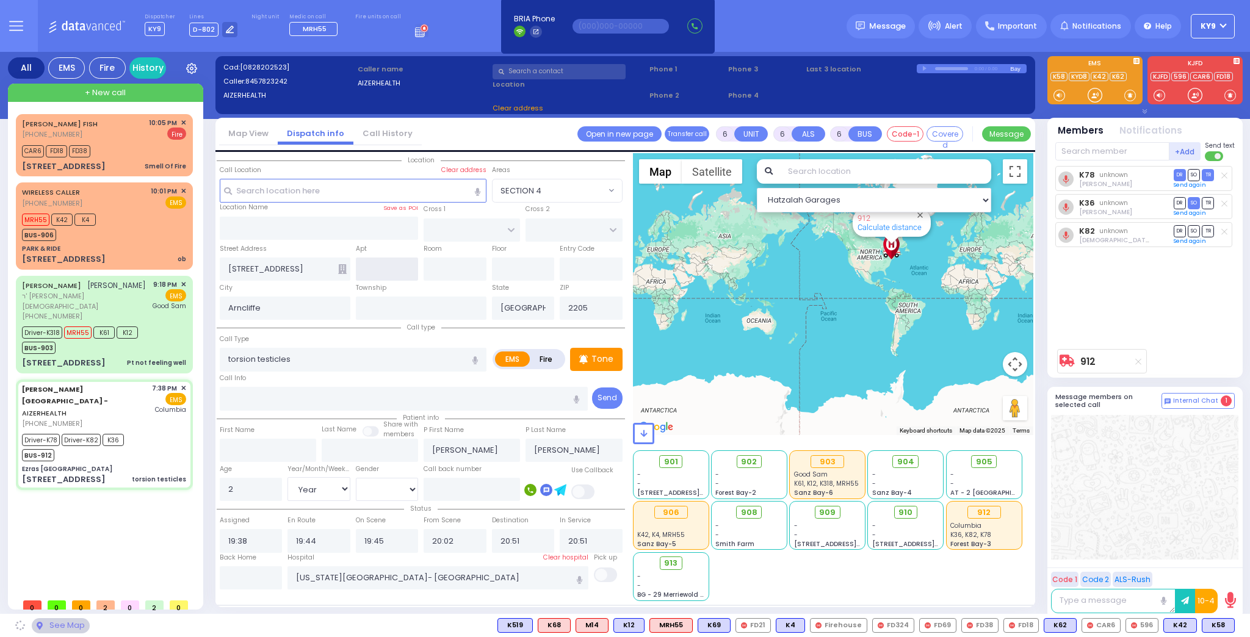
type input "10950"
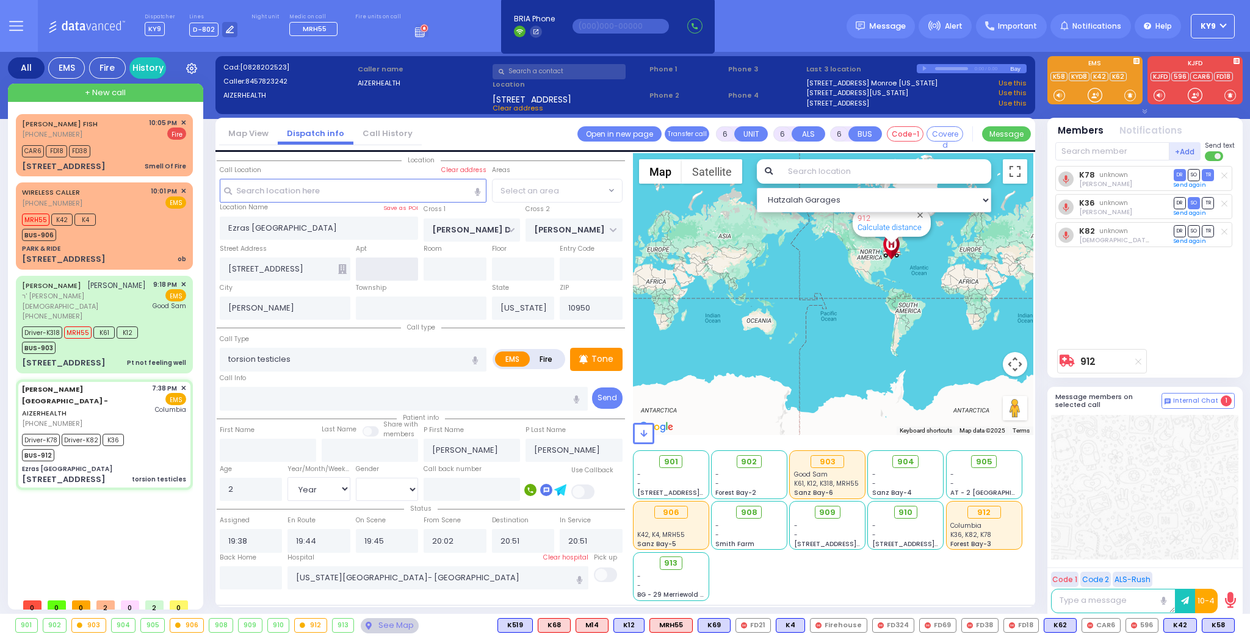
select select "SECTION 2"
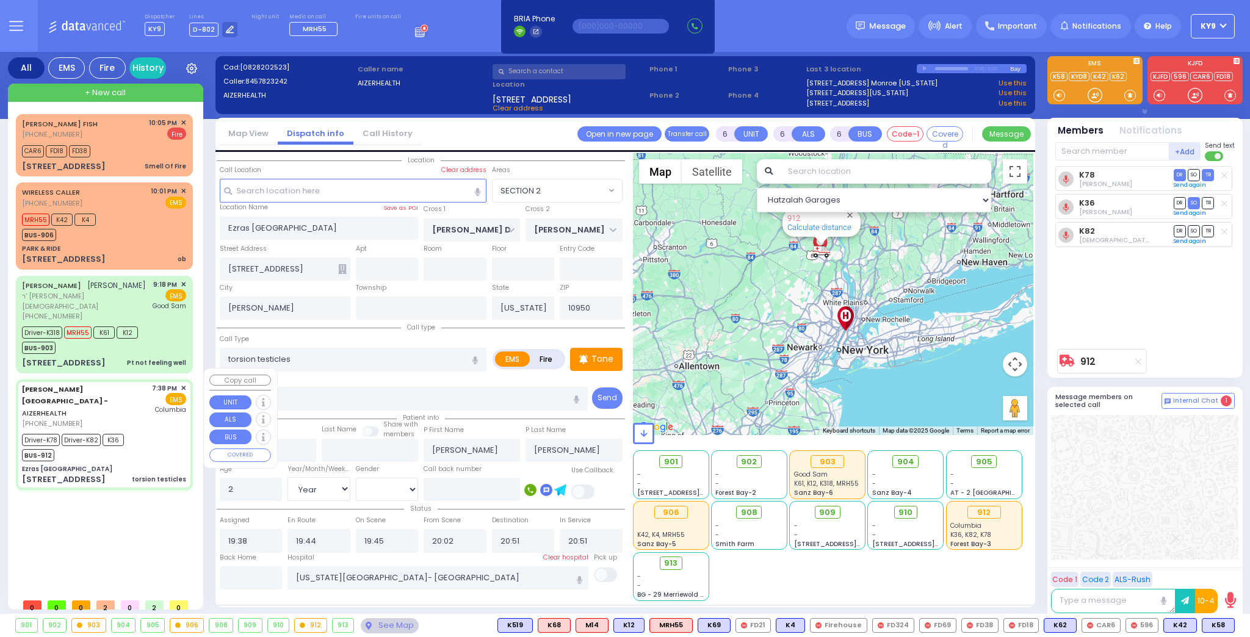
click at [134, 431] on div "Driver-K78 Driver-K82 K36 BUS-912" at bounding box center [104, 446] width 164 height 31
select select
radio input "true"
select select "Year"
select select "[DEMOGRAPHIC_DATA]"
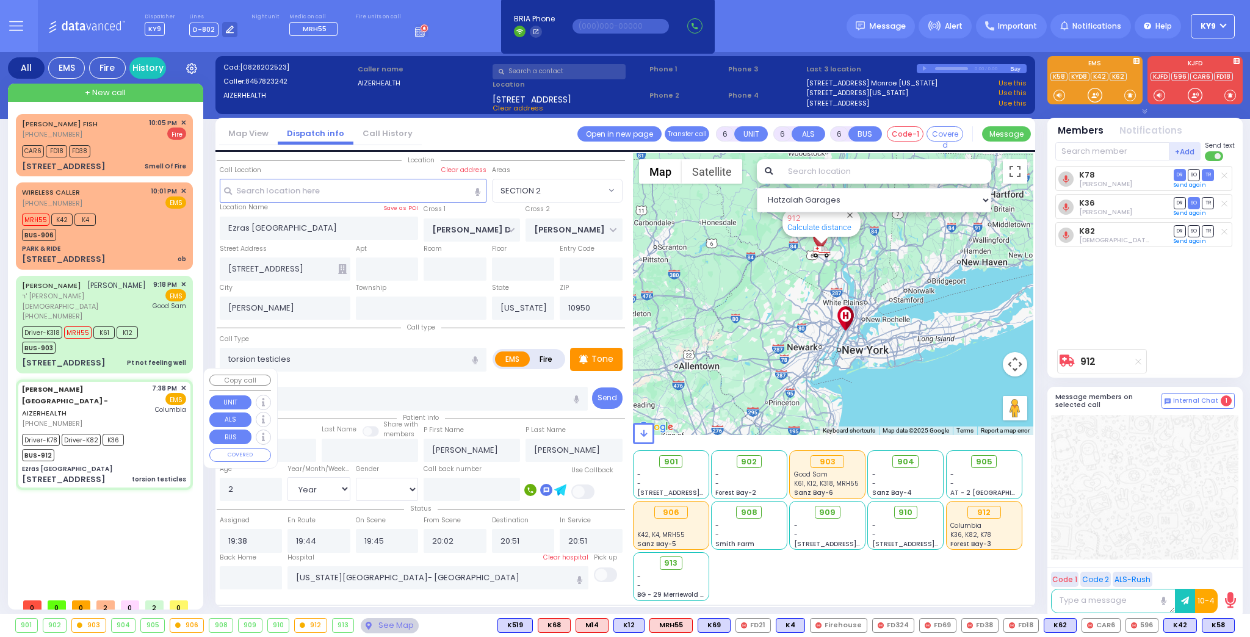
select select "Hatzalah Garages"
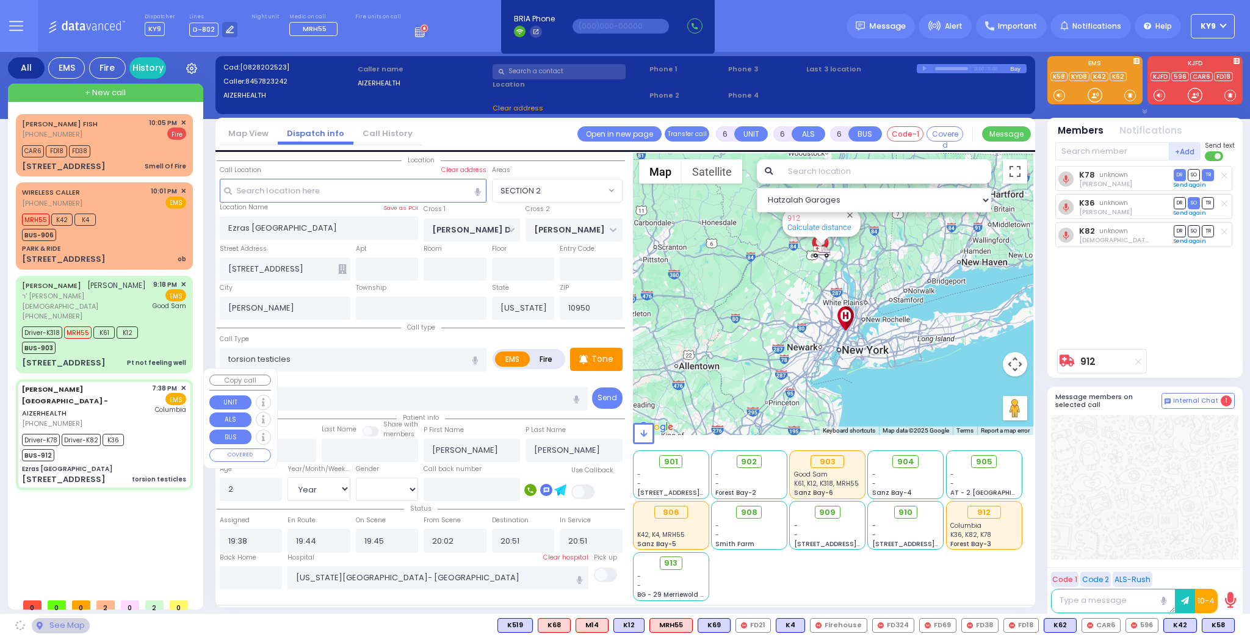
select select "SECTION 2"
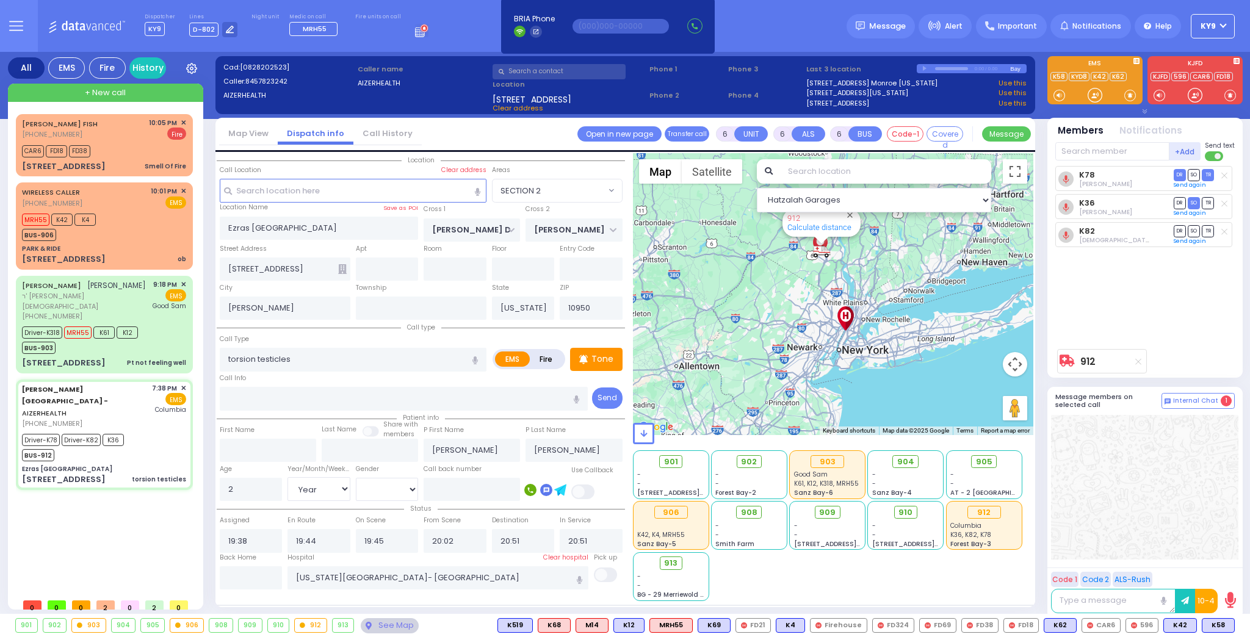
click at [402, 626] on div "See Map" at bounding box center [389, 625] width 57 height 15
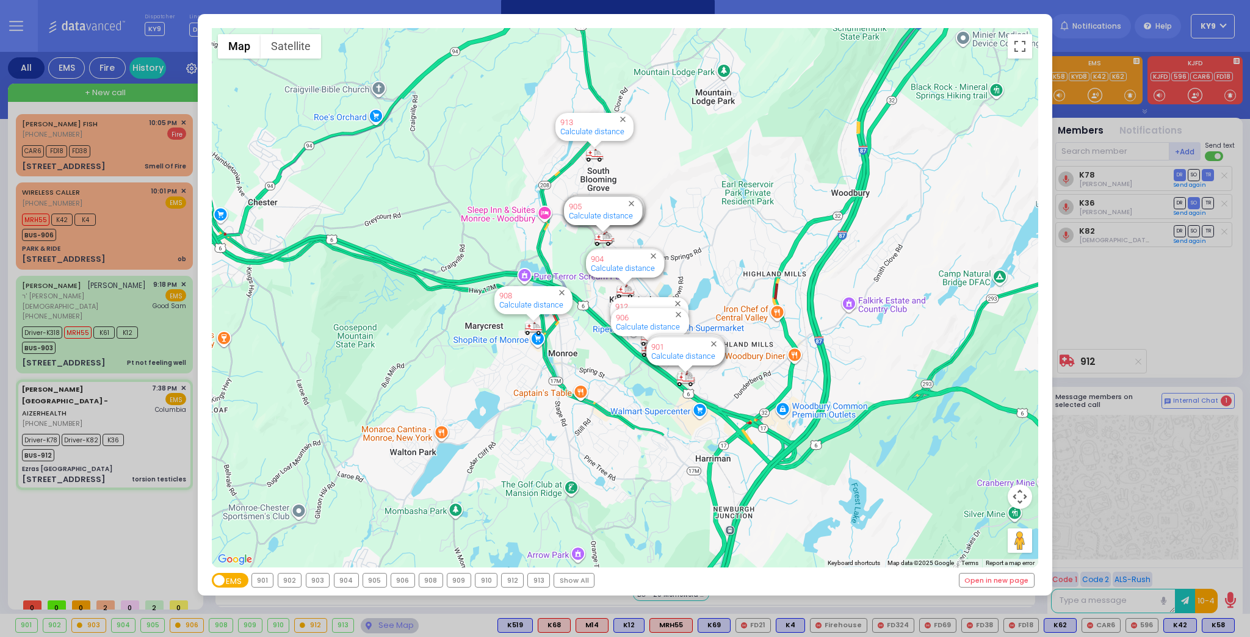
click at [508, 584] on div "912" at bounding box center [512, 580] width 21 height 13
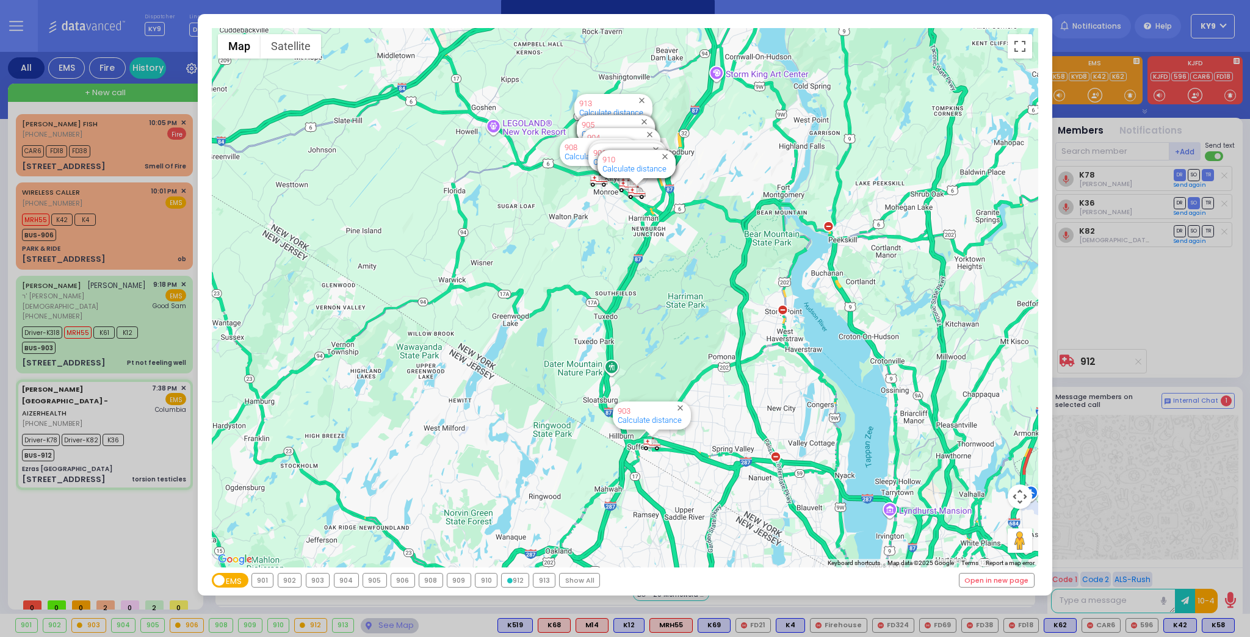
click at [507, 583] on div "912" at bounding box center [515, 580] width 27 height 13
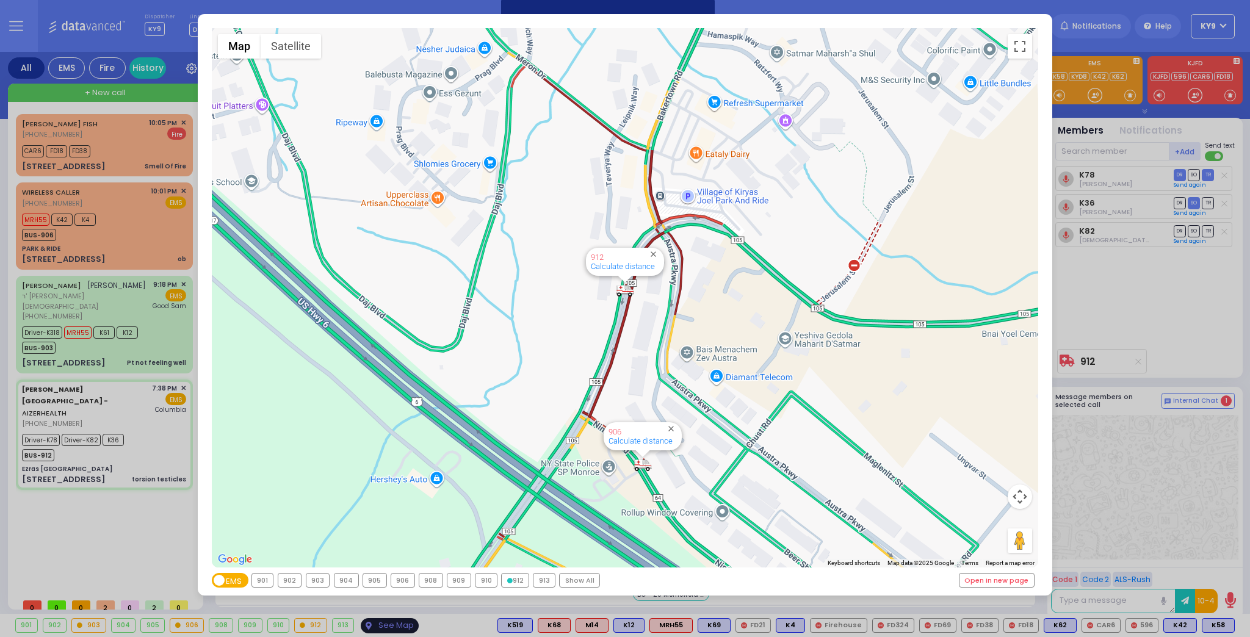
click at [395, 623] on div "← Move left → Move right ↑ Move up ↓ Move down + Zoom in - Zoom out Home Jump l…" at bounding box center [625, 318] width 1250 height 637
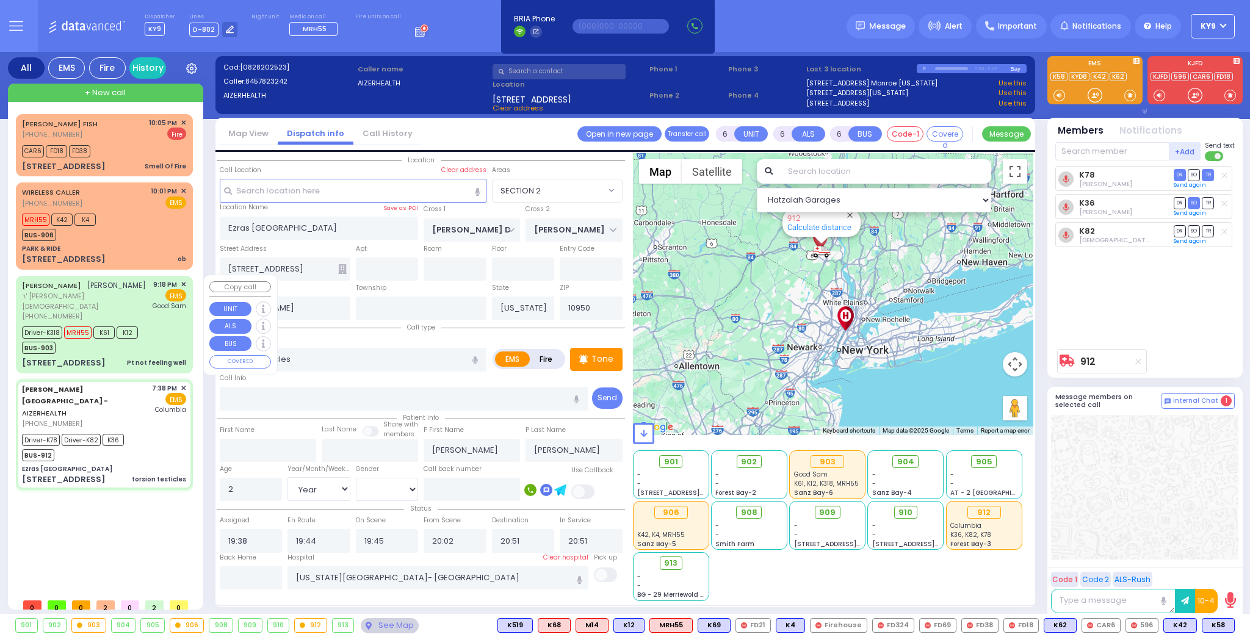
click at [164, 323] on div "Driver-K318 MRH55 K61 K12 BUS-903" at bounding box center [104, 338] width 164 height 31
select select
type input "Pt not feeling well"
radio input "true"
type input "[PERSON_NAME]"
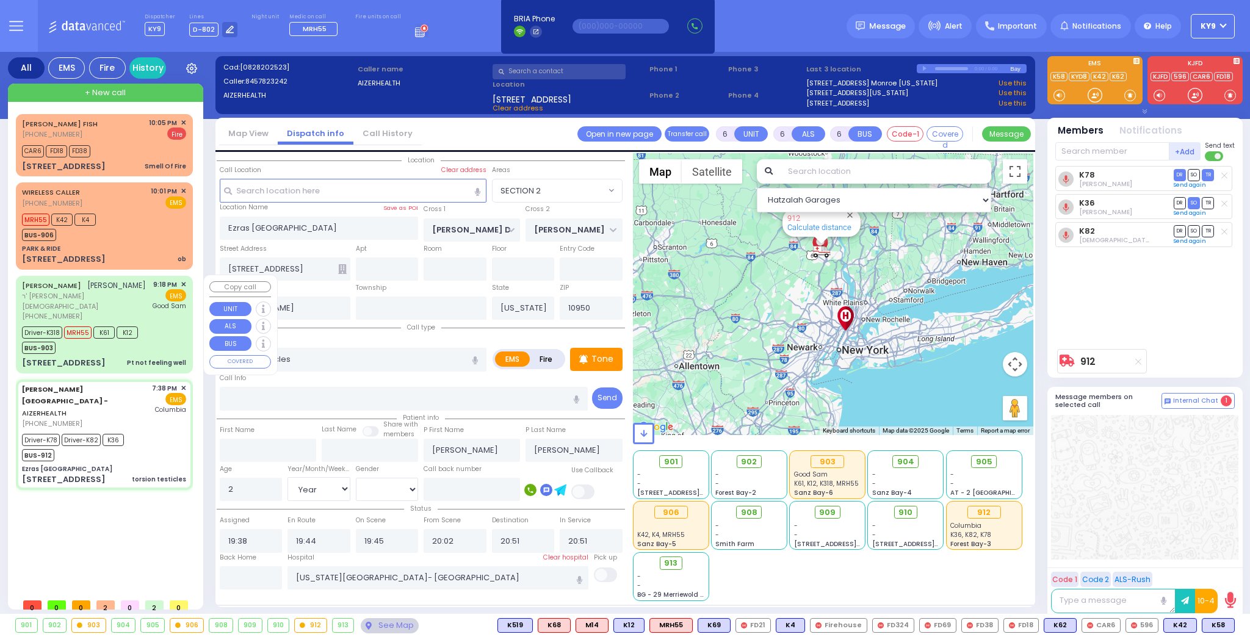
type input "[PERSON_NAME]"
type input "Seva"
type input "Sofer"
type input "75"
select select "Year"
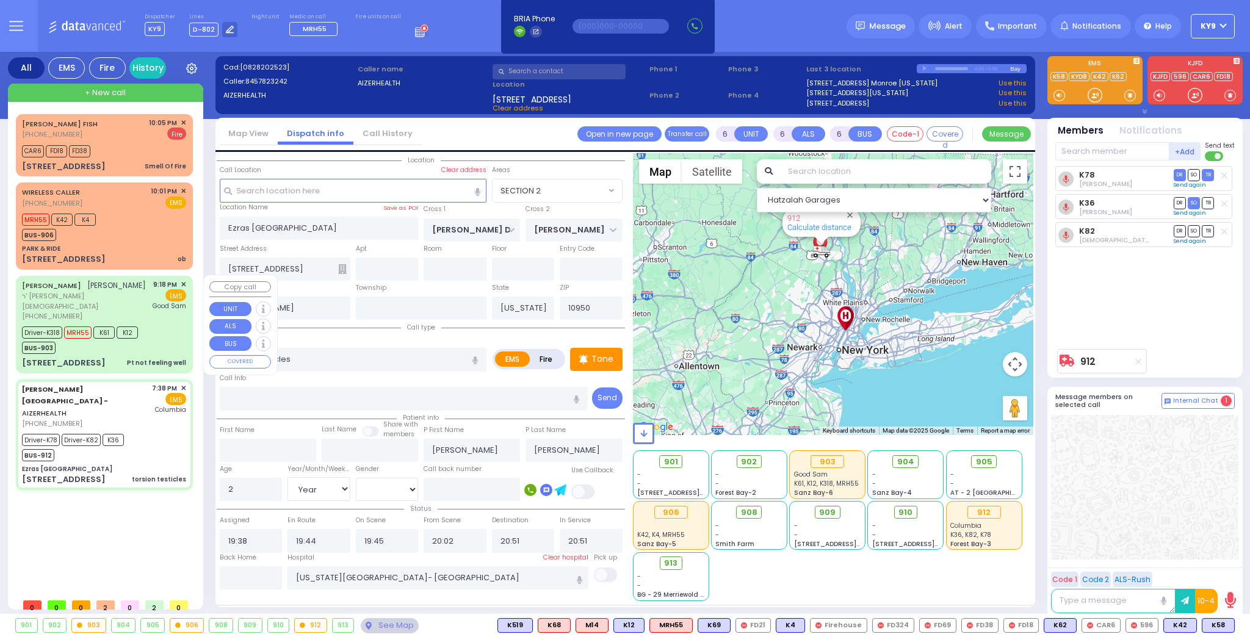
select select "[DEMOGRAPHIC_DATA]"
type input "21:18"
type input "21:21"
type input "21:22"
type input "21:50"
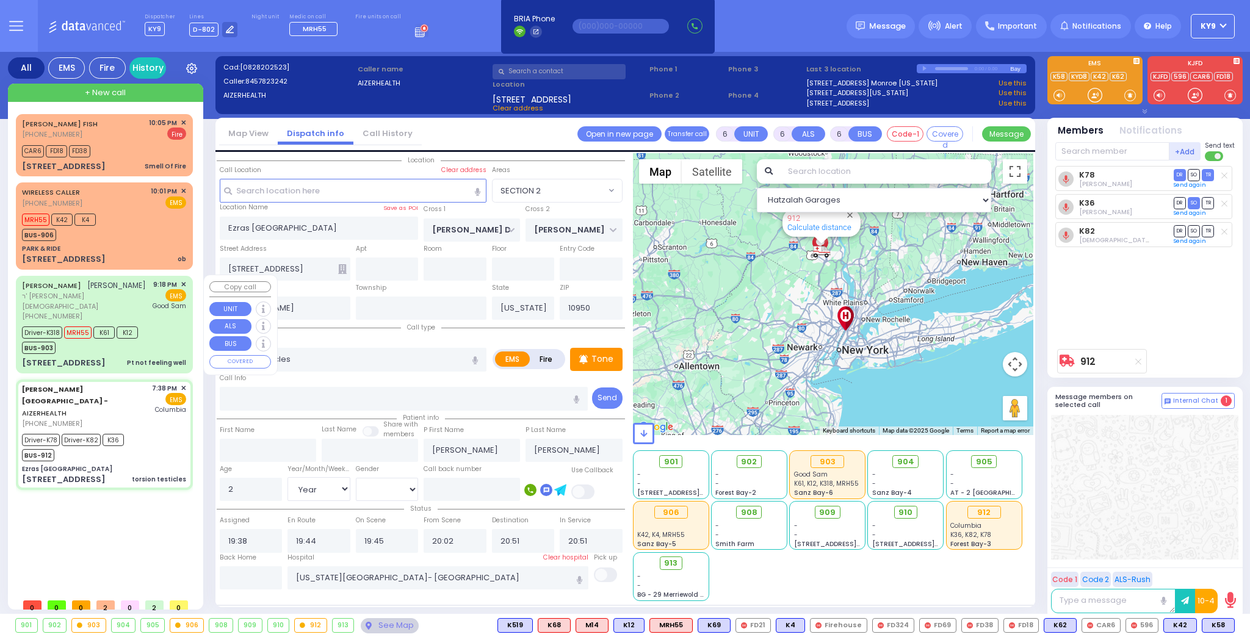
type input "[GEOGRAPHIC_DATA]"
select select "Hatzalah Garages"
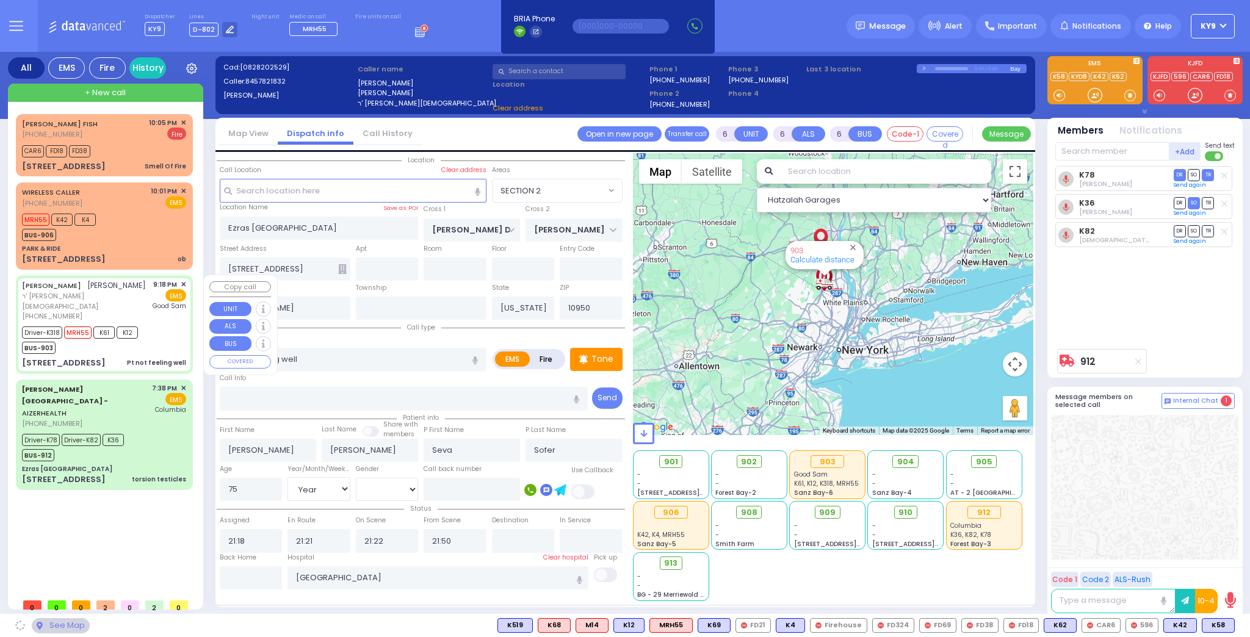
type input "SCHUNNEMUNK RD"
type input "[PERSON_NAME] COURT"
type input "[STREET_ADDRESS]"
type input "104"
type input "Monroe"
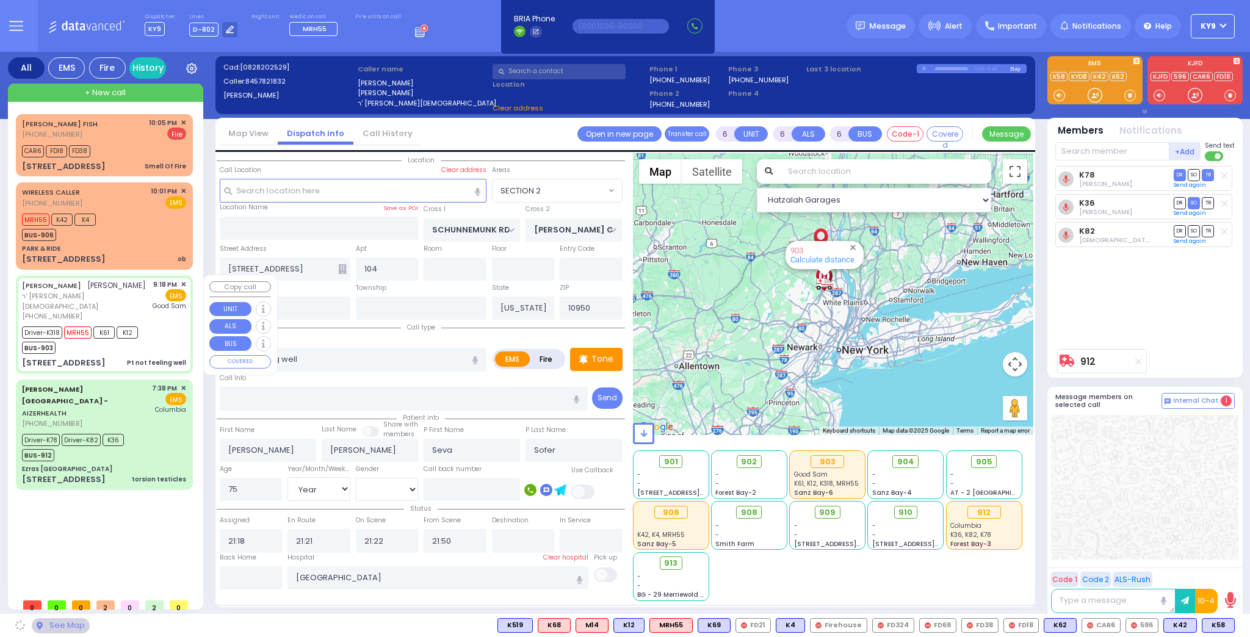
select select "[GEOGRAPHIC_DATA]"
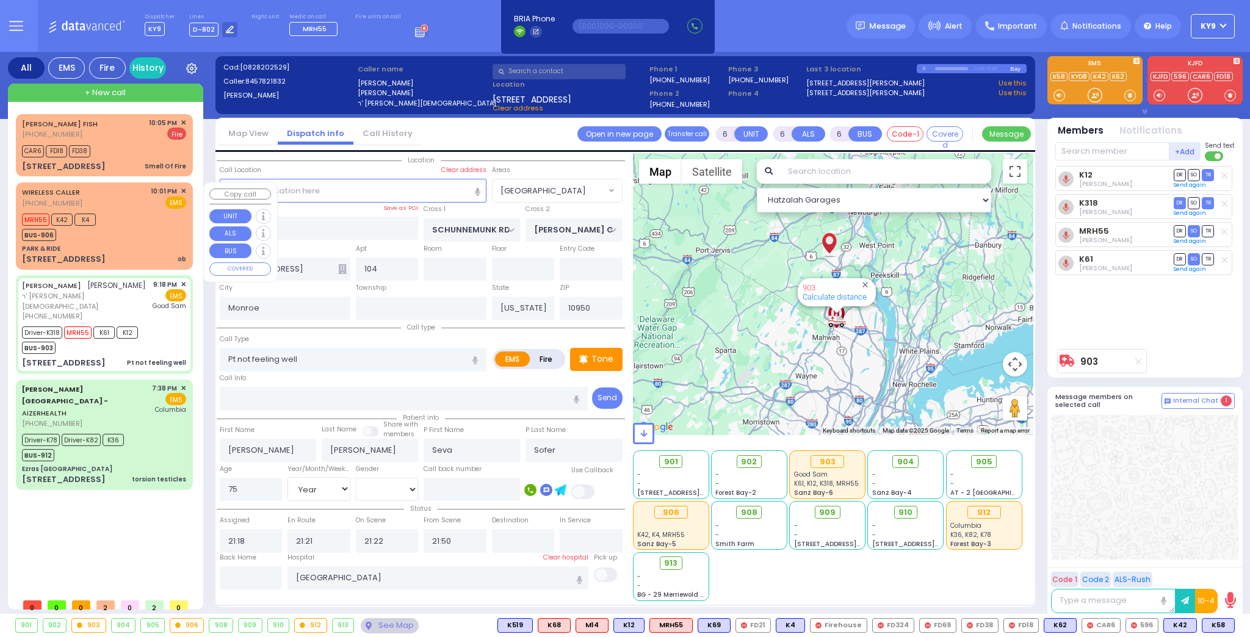
click at [153, 239] on div "MRH55 K42 K4 BUS-906" at bounding box center [104, 226] width 164 height 31
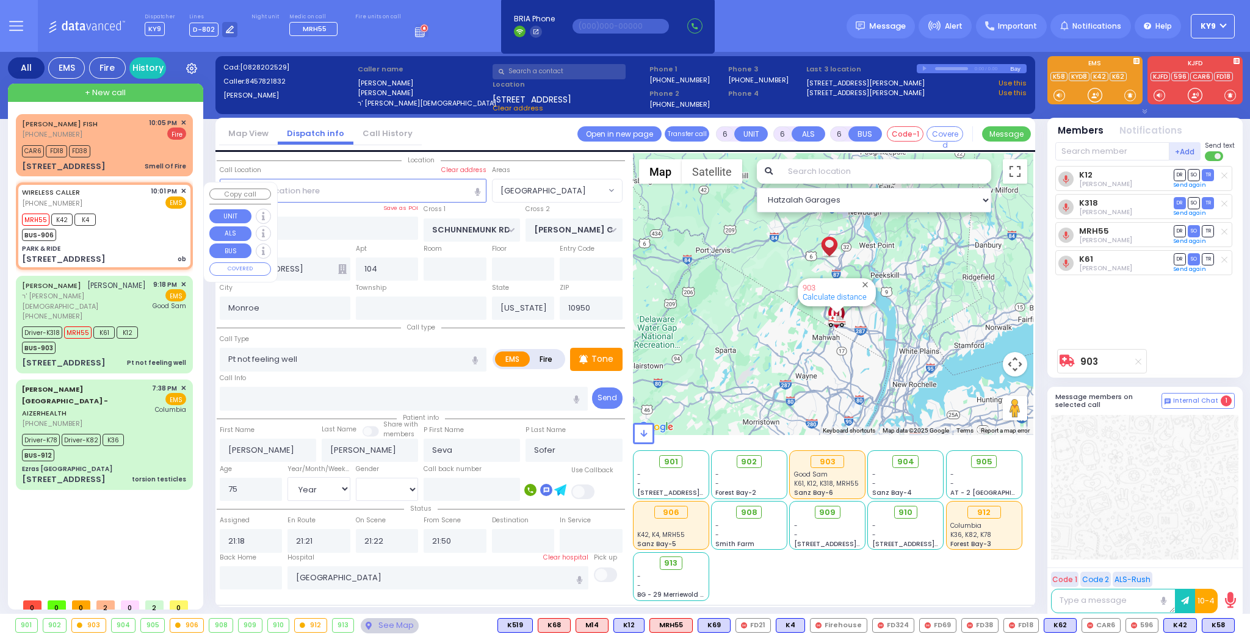
select select
type input "ob"
radio input "true"
type input "grey su"
type input "Lea"
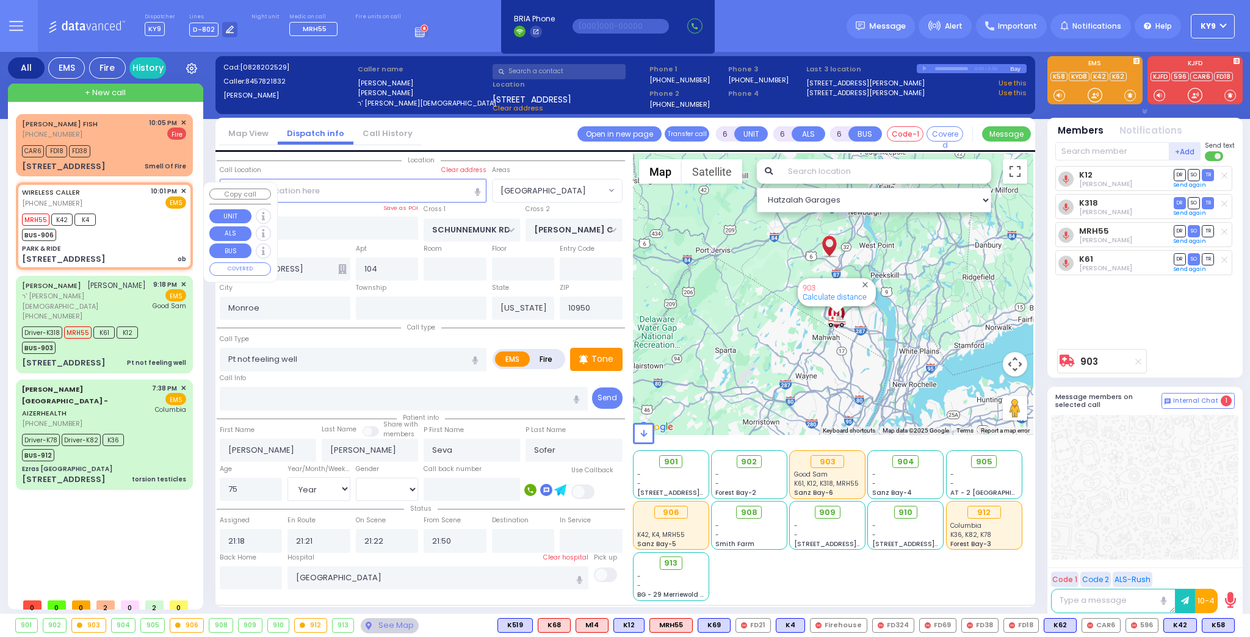
type input "[PERSON_NAME]"
type input "41"
select select "Year"
select select "[DEMOGRAPHIC_DATA]"
type input "22:01"
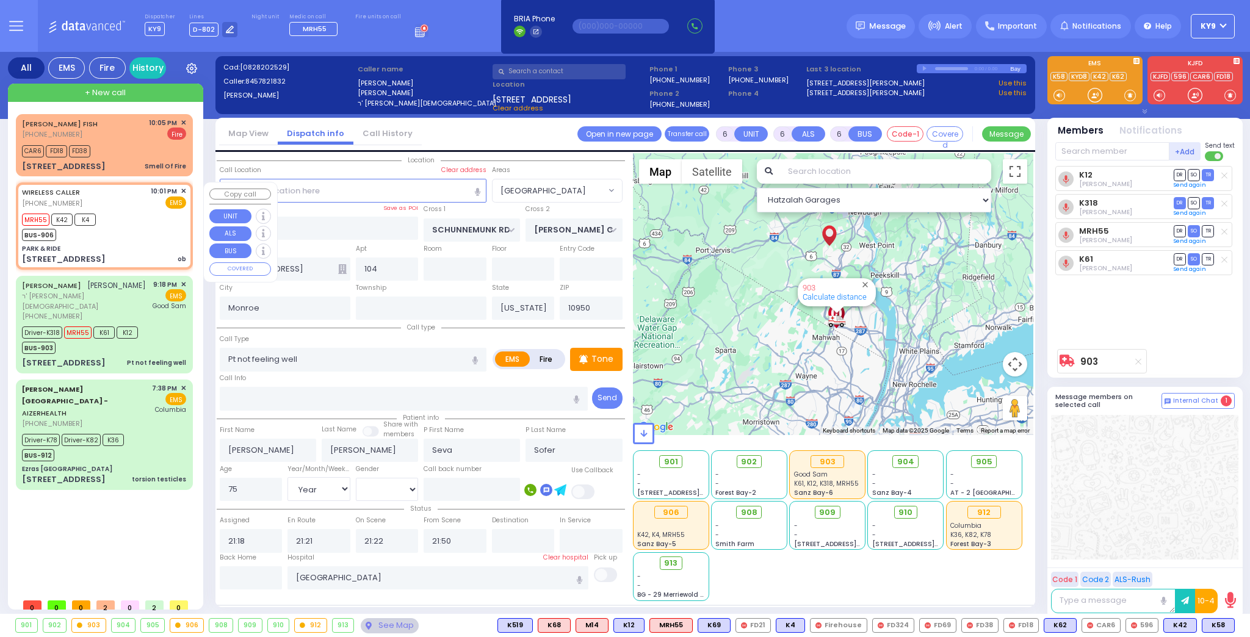
type input "22:02"
type input "22:09"
type input "22:13"
select select "Hatzalah Garages"
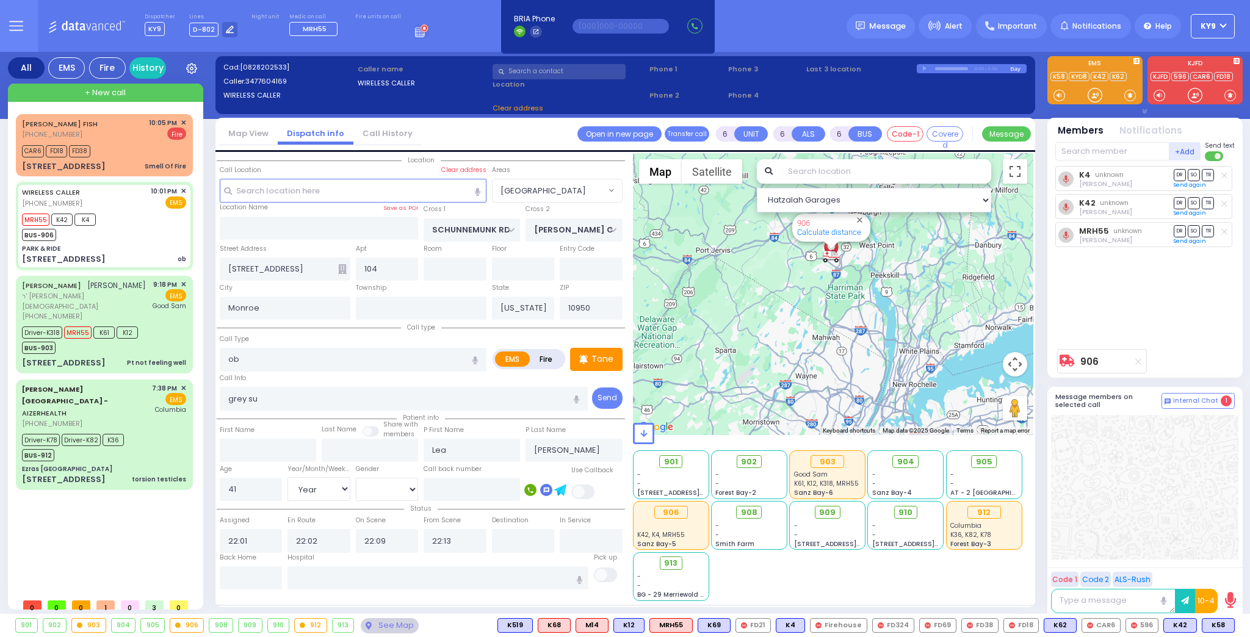
type input "PARK & RIDE"
type input "MERON DR"
type input "RATZFERT WAY"
type input "[STREET_ADDRESS]"
select select
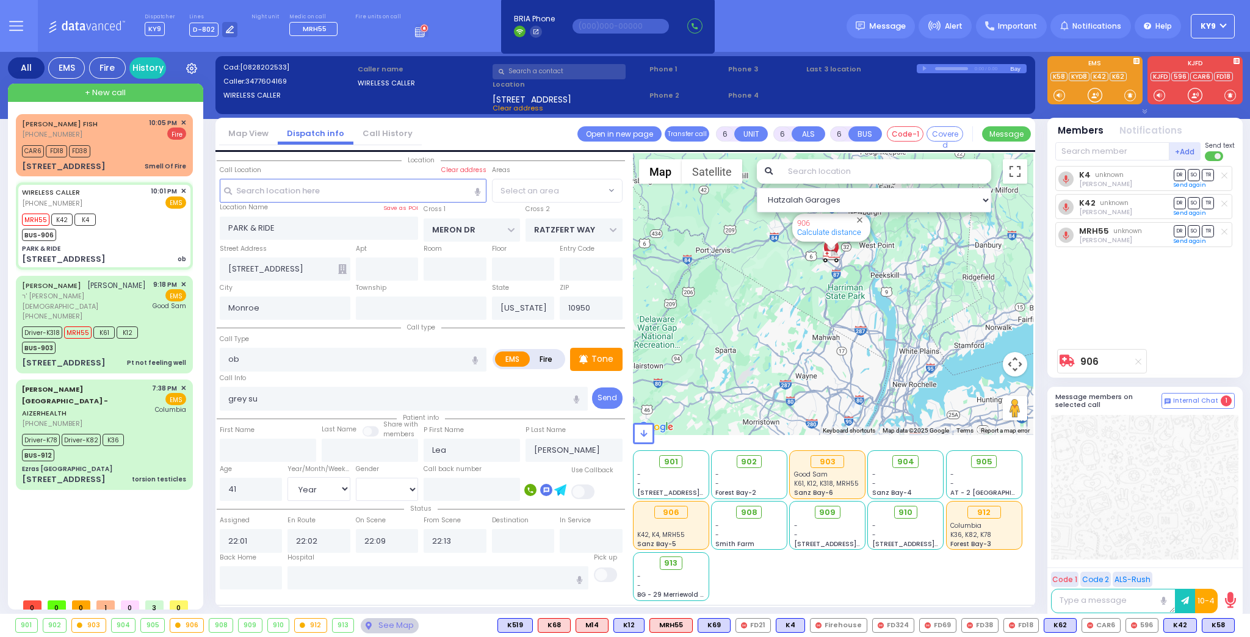
radio input "true"
select select "Year"
select select "[DEMOGRAPHIC_DATA]"
select select "SECTION 6"
select select "Hatzalah Garages"
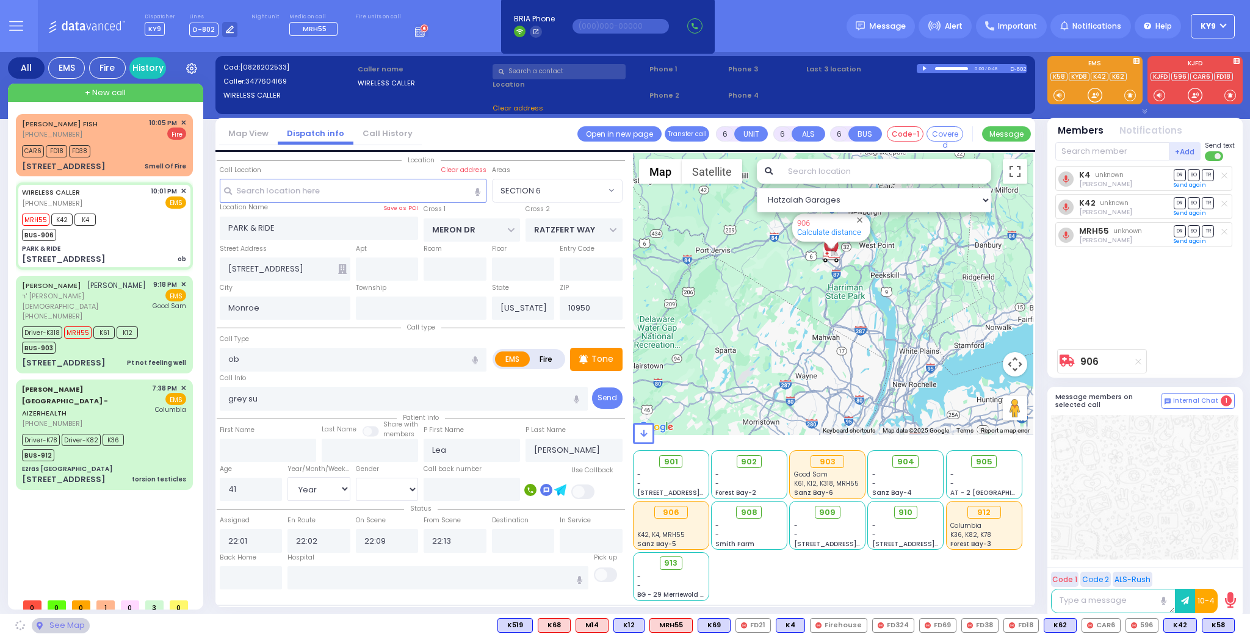
select select "SECTION 6"
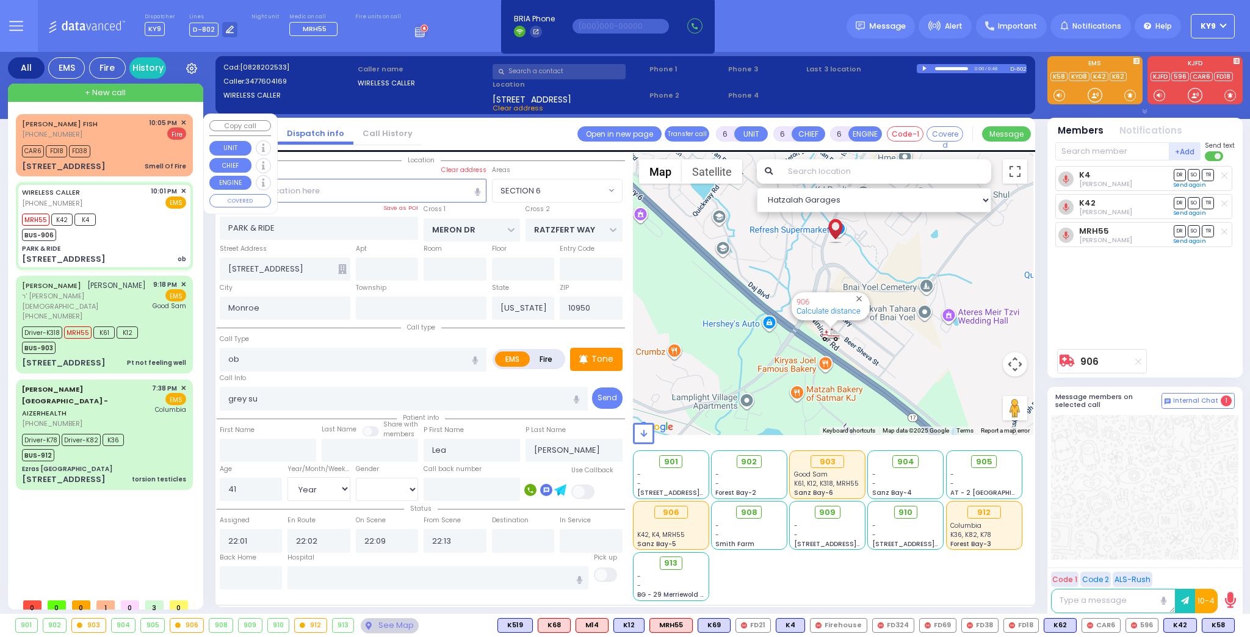
click at [126, 147] on div "CAR6 FD18 FD38" at bounding box center [104, 149] width 164 height 15
type input "2"
type input "1"
select select
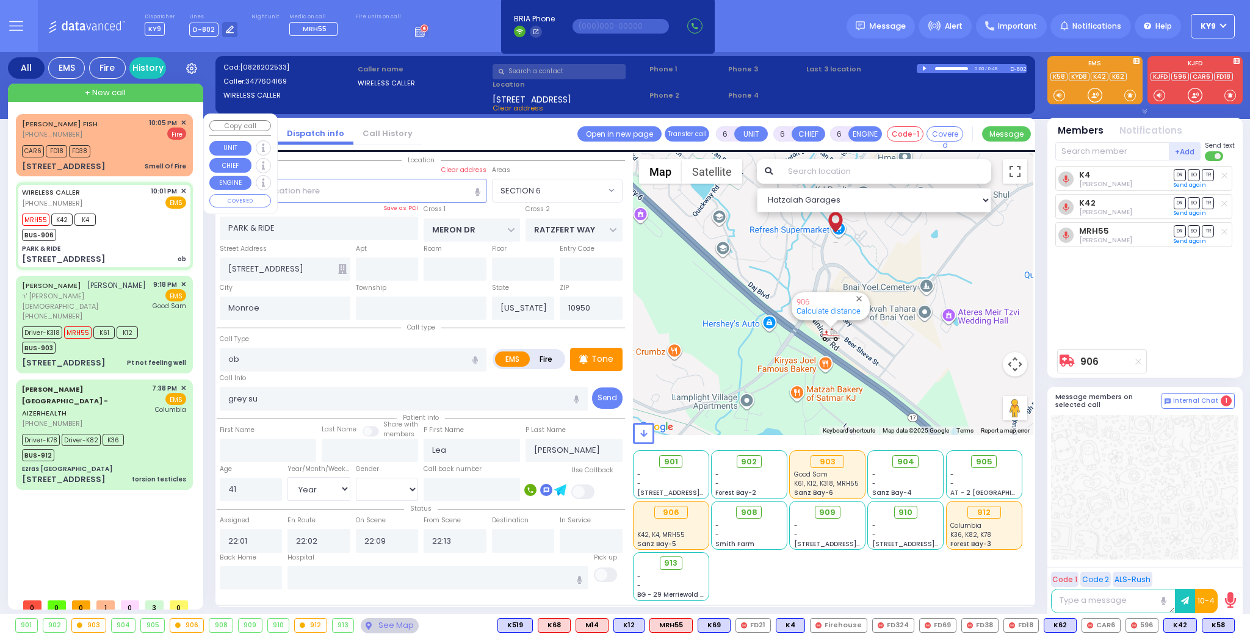
type input "Smell Of Fire"
radio input "false"
radio input "true"
type input "YECHESKEL SHRAGA"
type input "FISH"
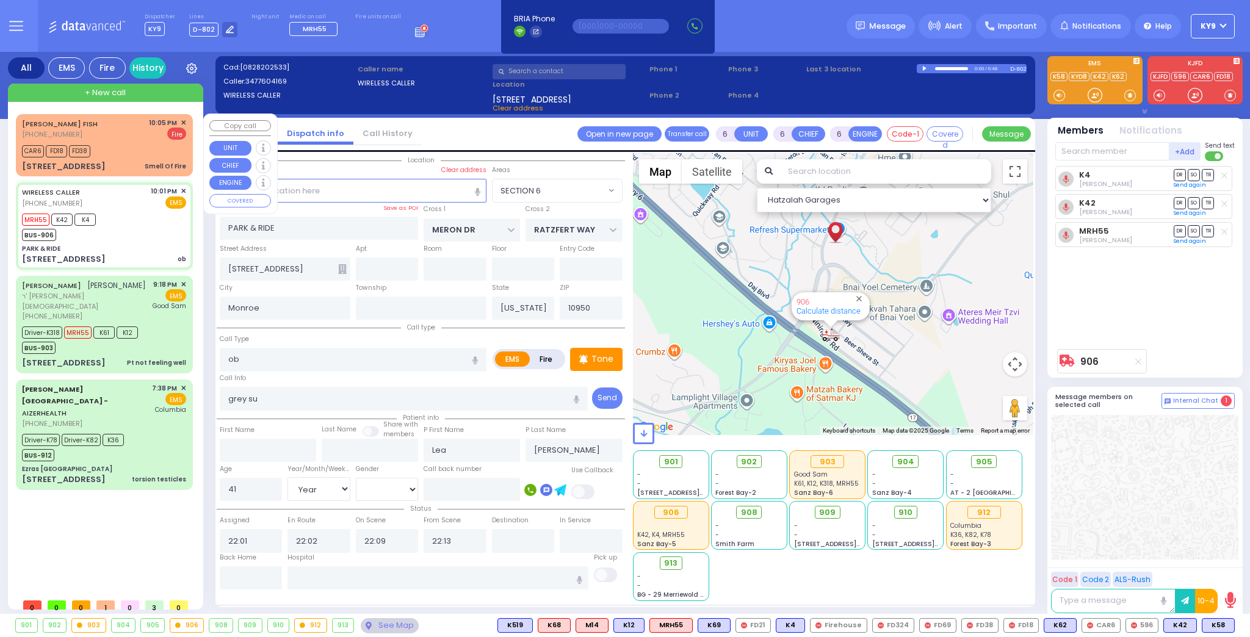
select select
type input "22:05"
type input "22:07"
select select "Hatzalah Garages"
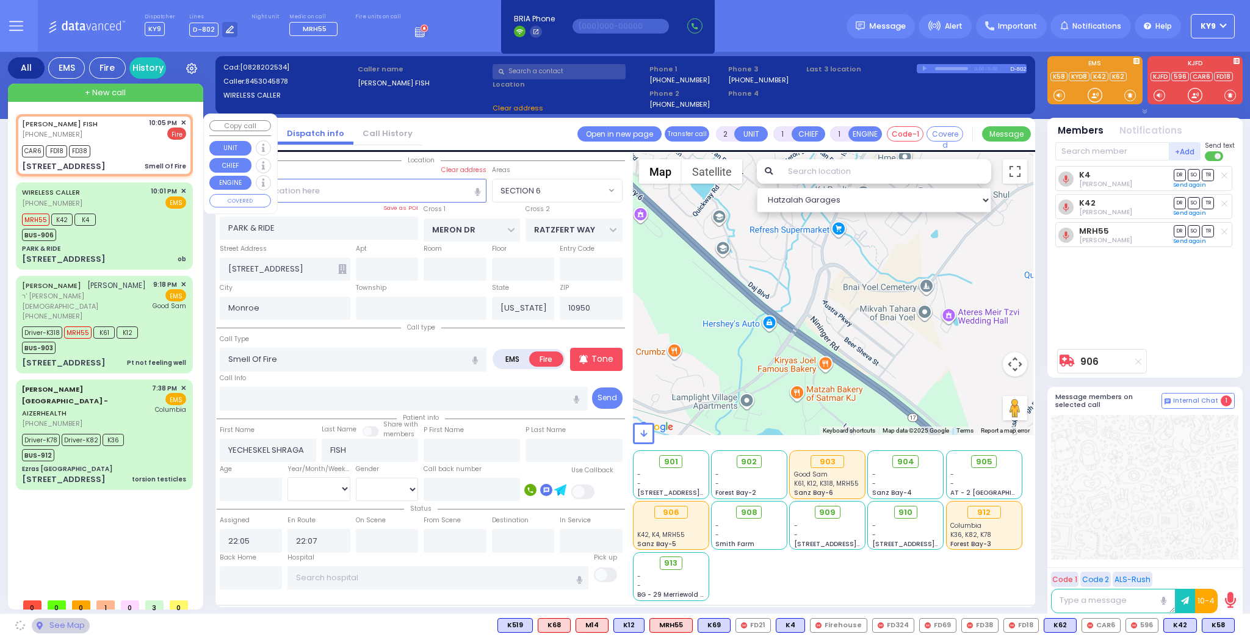
type input "KAHAN DR"
type input "[PERSON_NAME] BLVD"
type input "[STREET_ADDRESS]"
type input "102"
type input "[PERSON_NAME]"
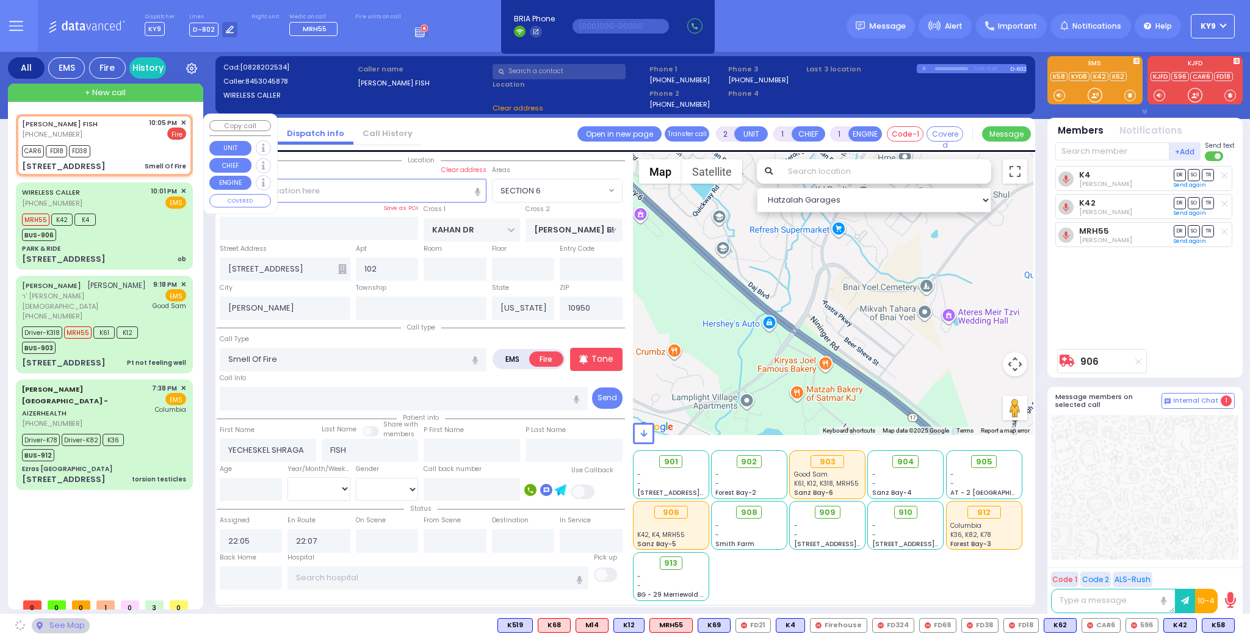
select select "SECTION 4"
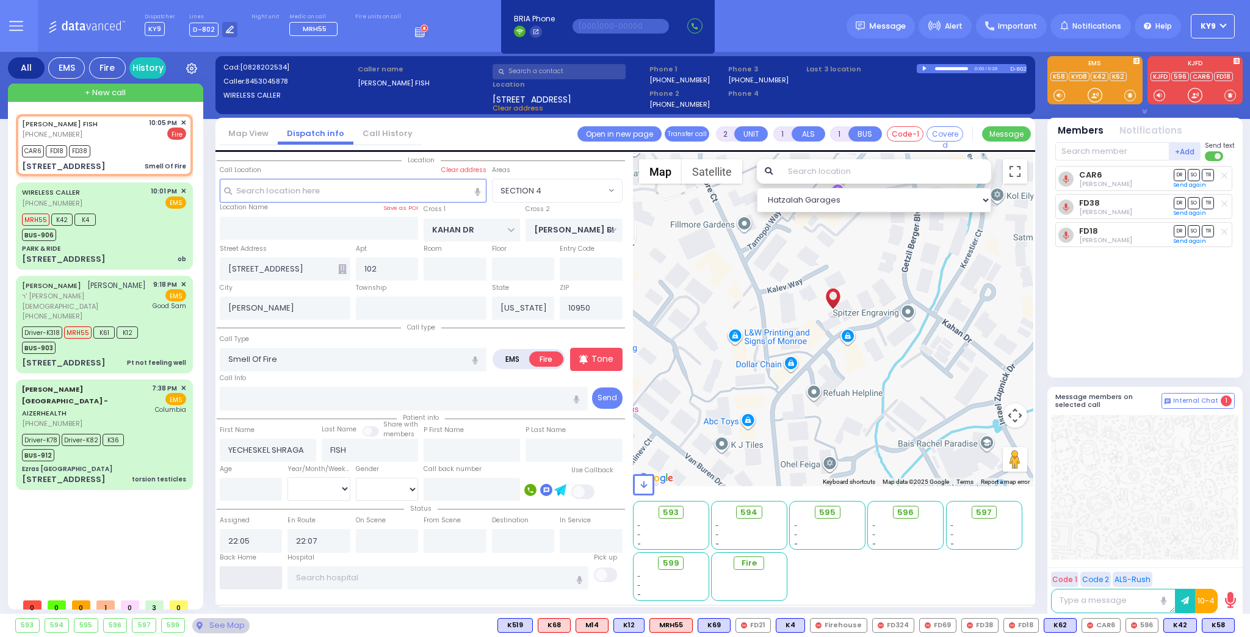
click at [267, 566] on input "text" at bounding box center [251, 577] width 63 height 23
click at [264, 569] on input "text" at bounding box center [251, 577] width 63 height 23
click at [263, 568] on input "text" at bounding box center [251, 577] width 63 height 23
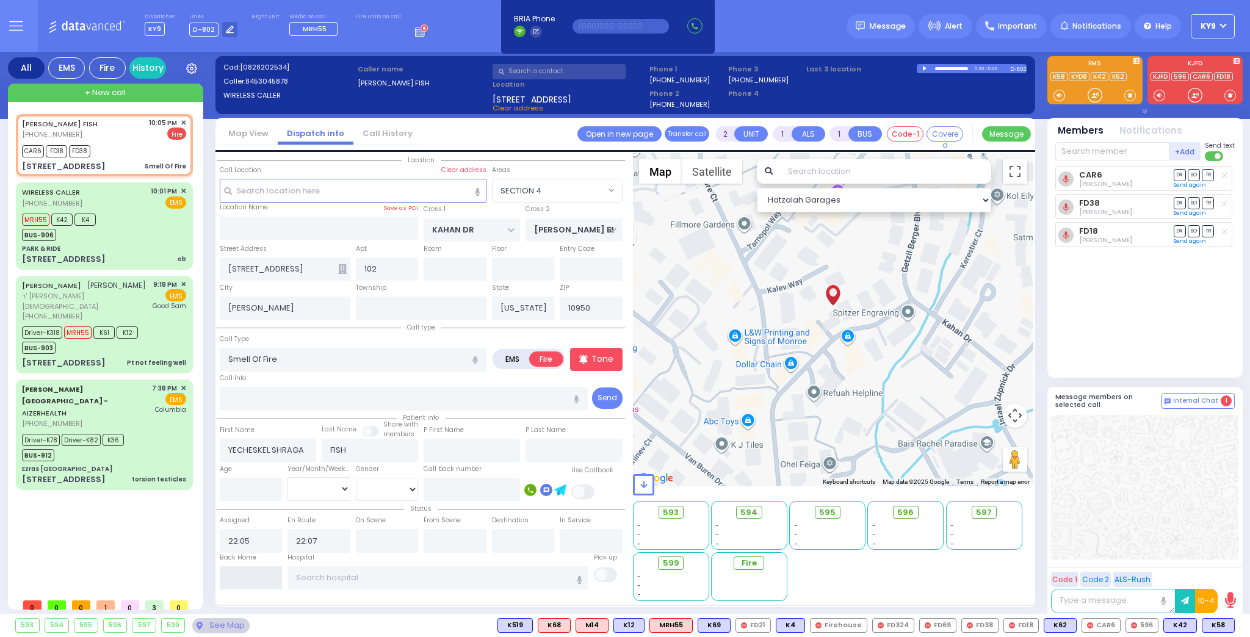
type input "22:16"
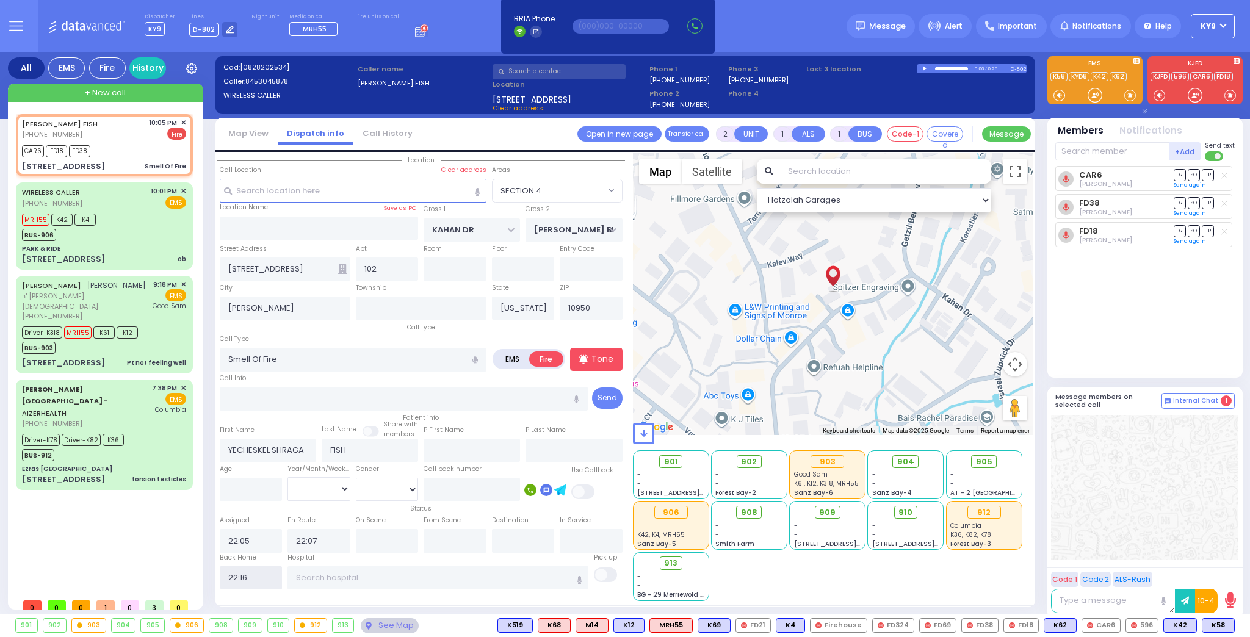
select select
radio input "true"
select select
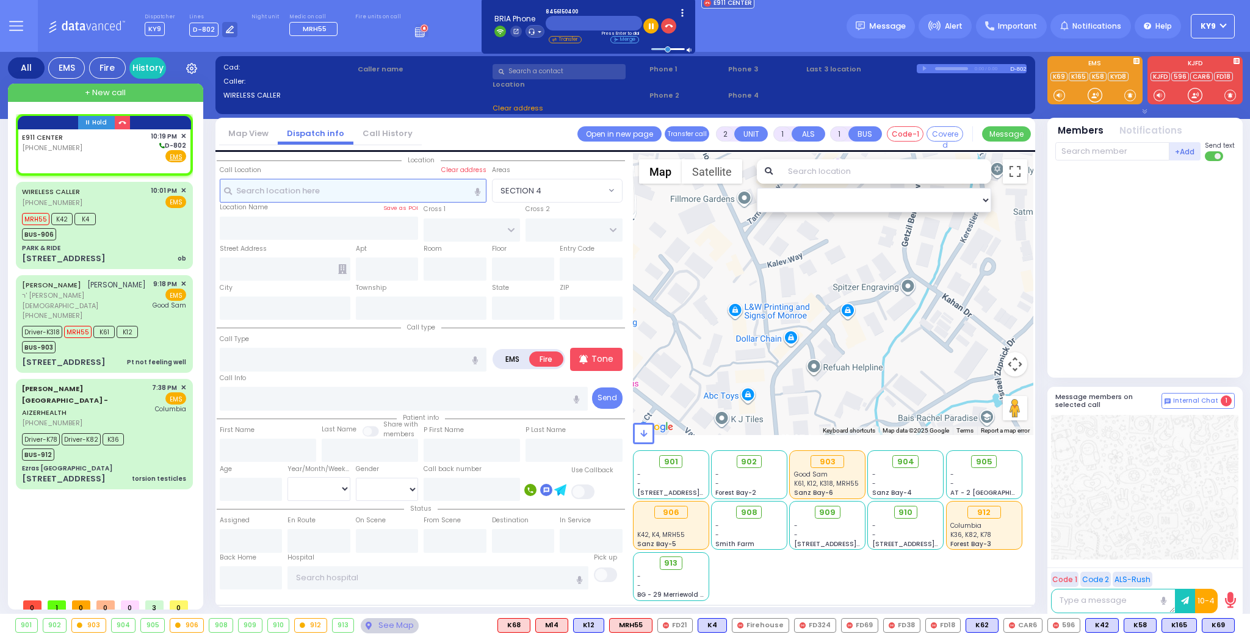
select select
radio input "true"
select select
type input "22:19"
select select "Hatzalah Garages"
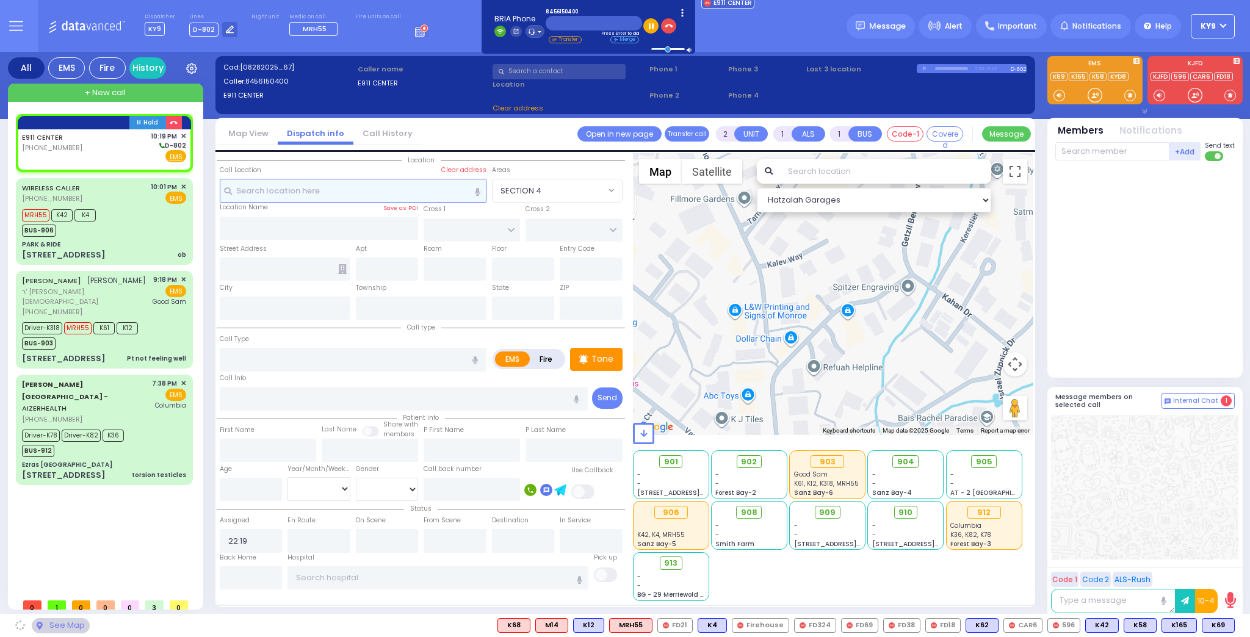
select select
radio input "true"
select select
select select "Hatzalah Garages"
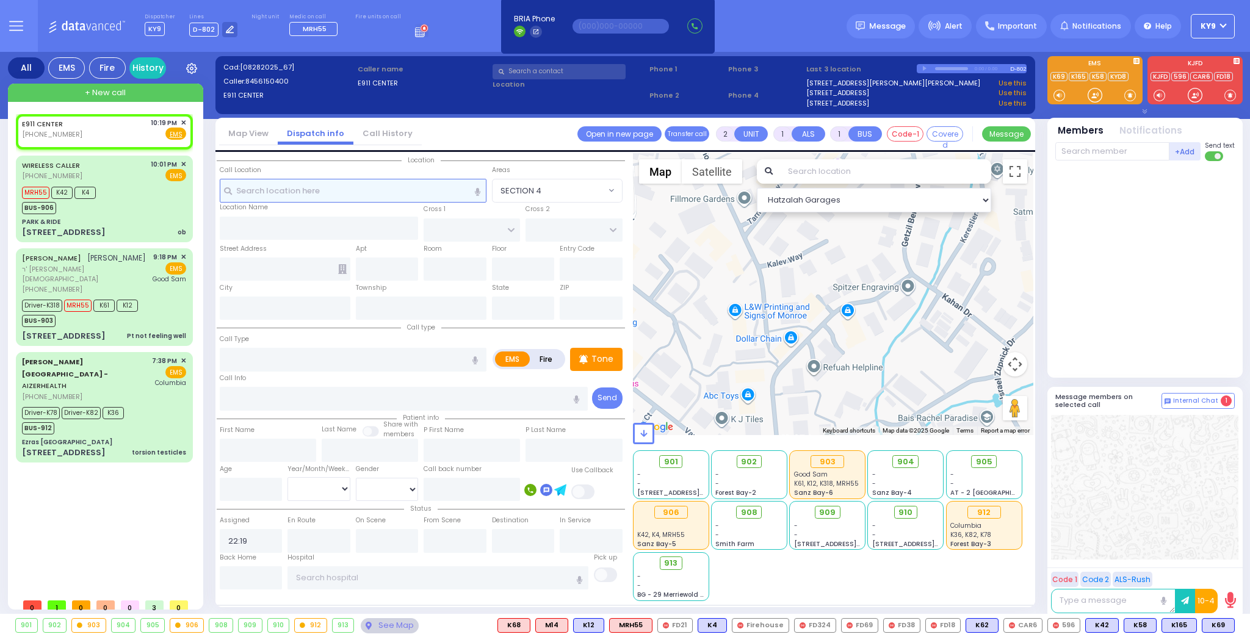
select select
radio input "true"
select select
select select "Hatzalah Garages"
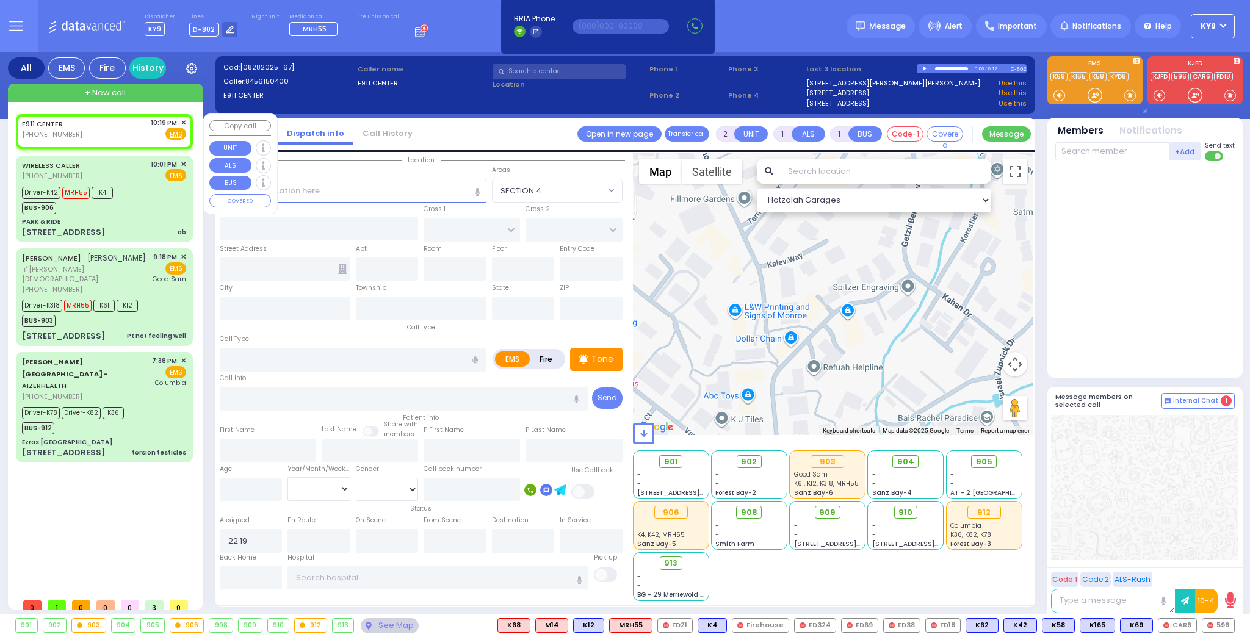
click at [183, 121] on span "✕" at bounding box center [183, 123] width 5 height 10
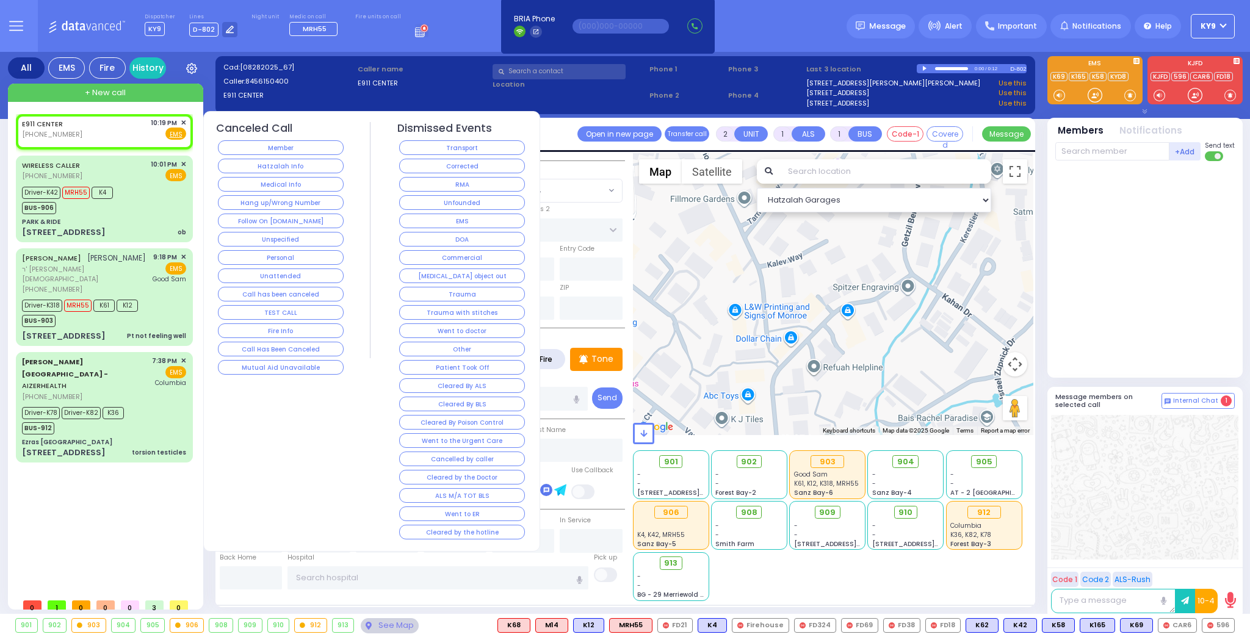
click at [306, 195] on button "Hang up/Wrong Number" at bounding box center [281, 202] width 126 height 15
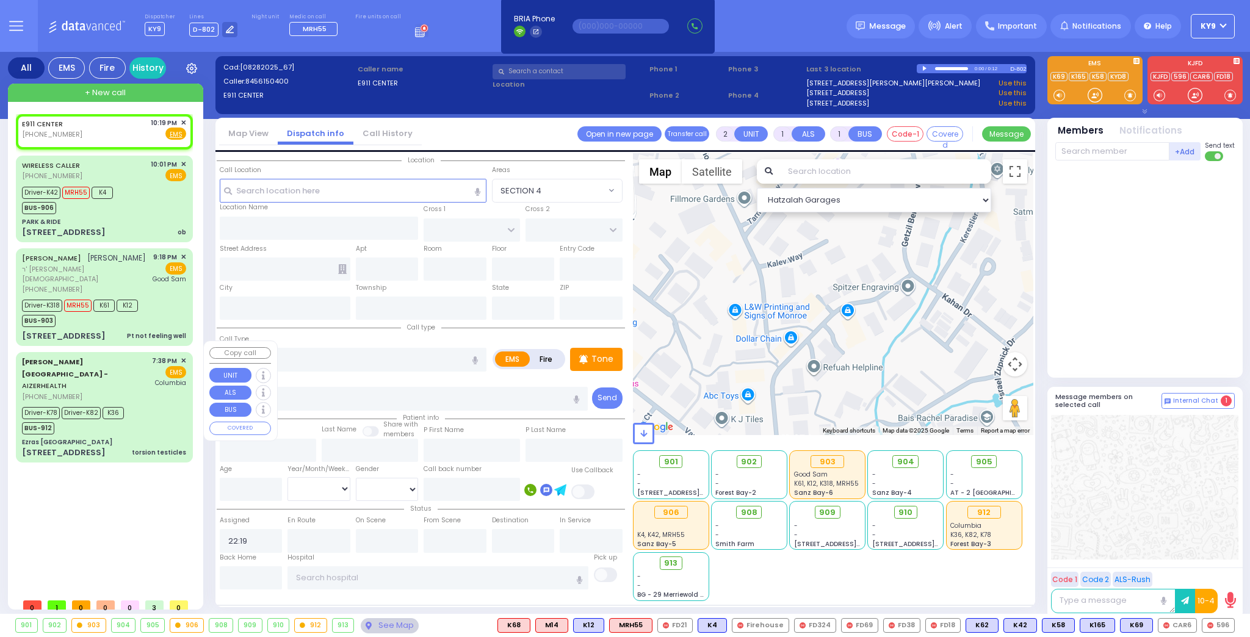
select select
radio input "true"
select select
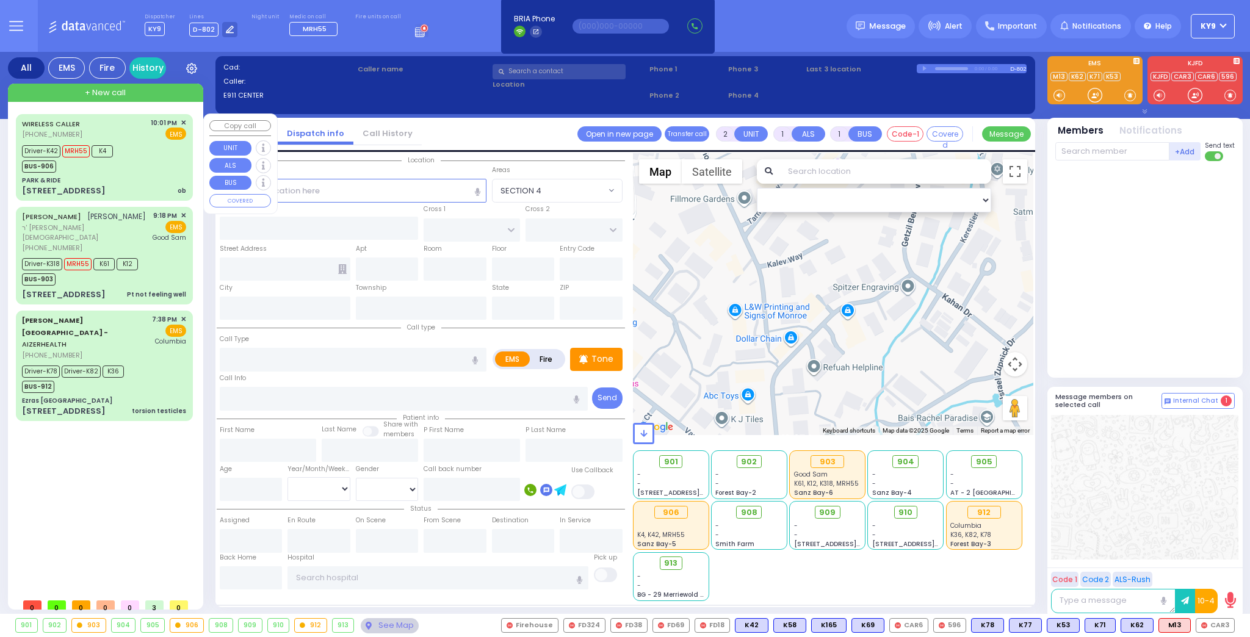
click at [133, 92] on div "+ New call" at bounding box center [105, 93] width 195 height 18
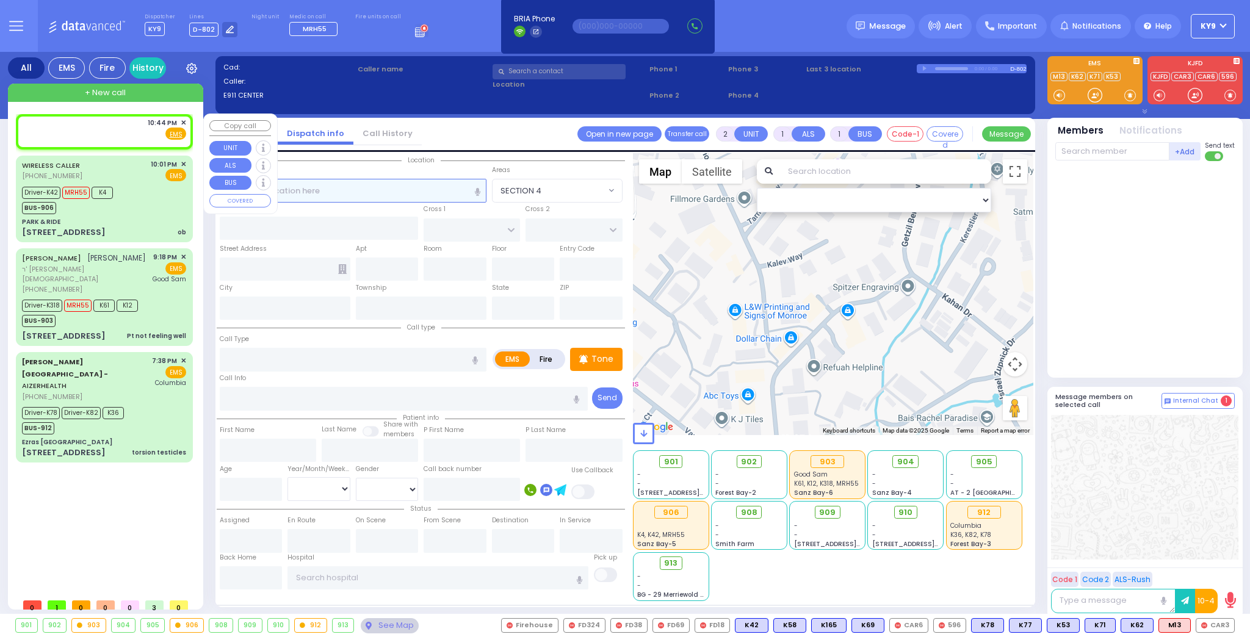
select select
radio input "true"
select select
type input "22:44"
select select "Hatzalah Garages"
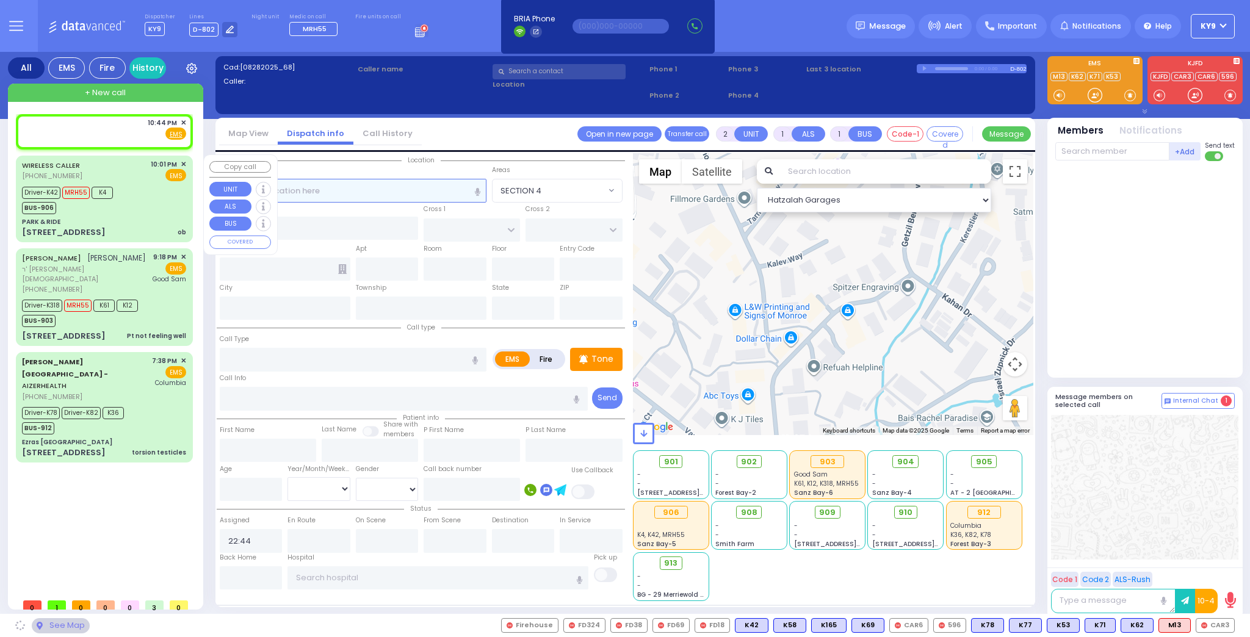
select select
radio input "true"
select select
select select "Hatzalah Garages"
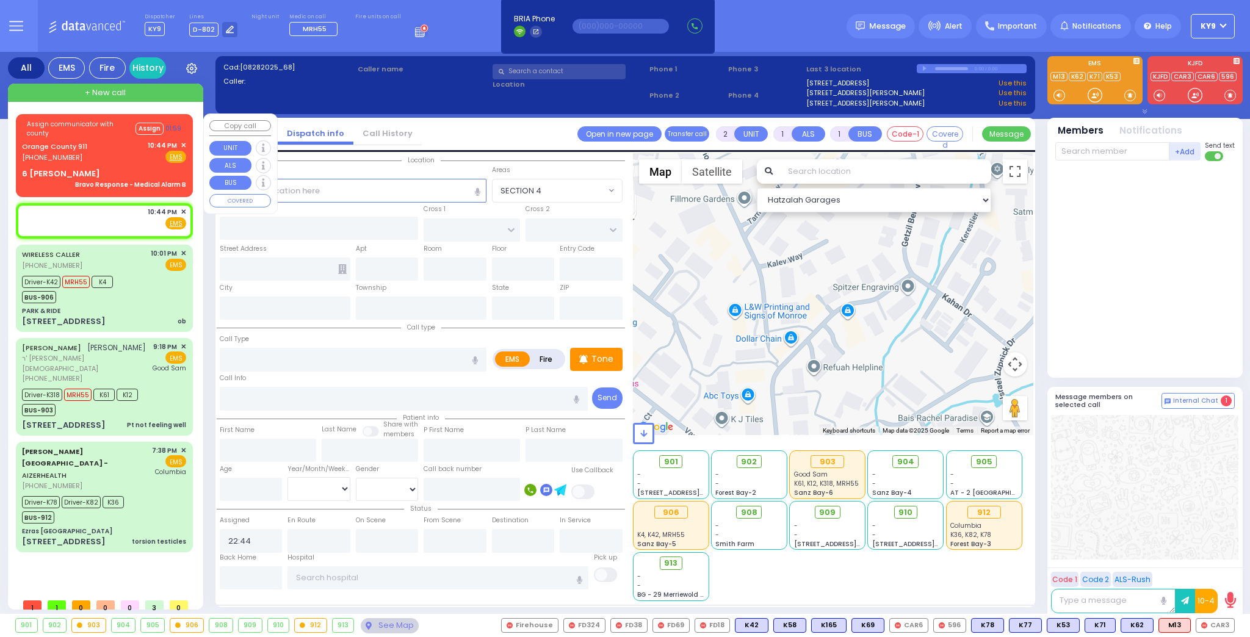
click at [100, 148] on div "Orange County 911 (845) 469-0911 10:44 PM ✕ Fire EMS" at bounding box center [104, 151] width 164 height 23
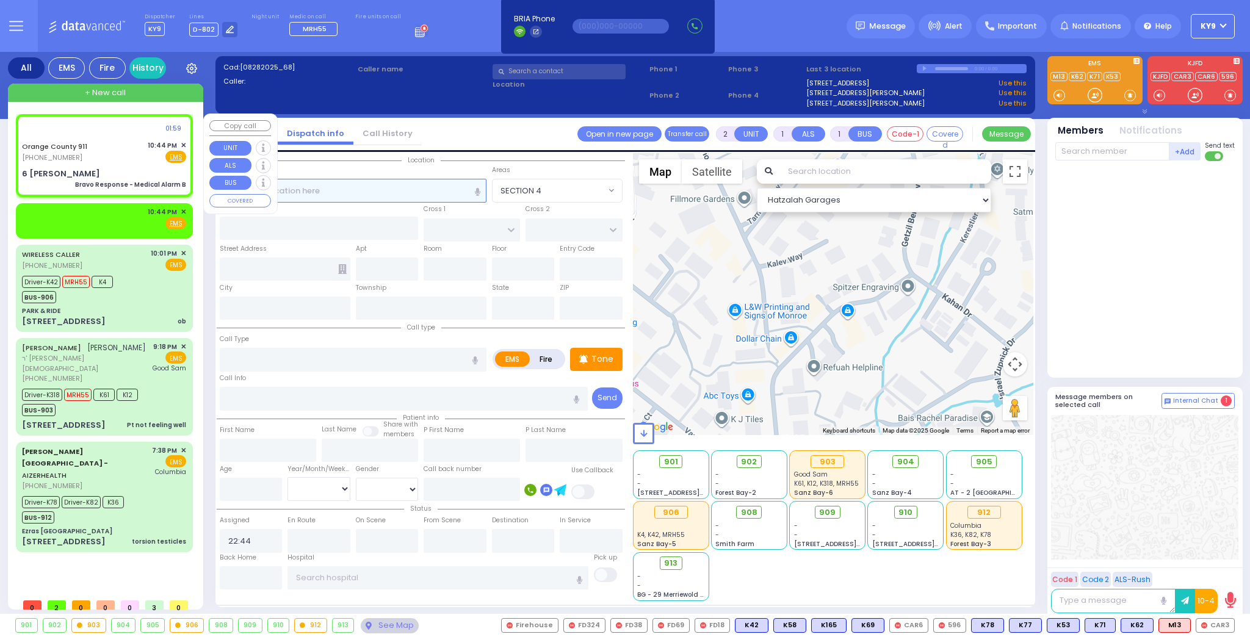
type input "6"
select select
type input "Bravo Response - Medical Alarm B"
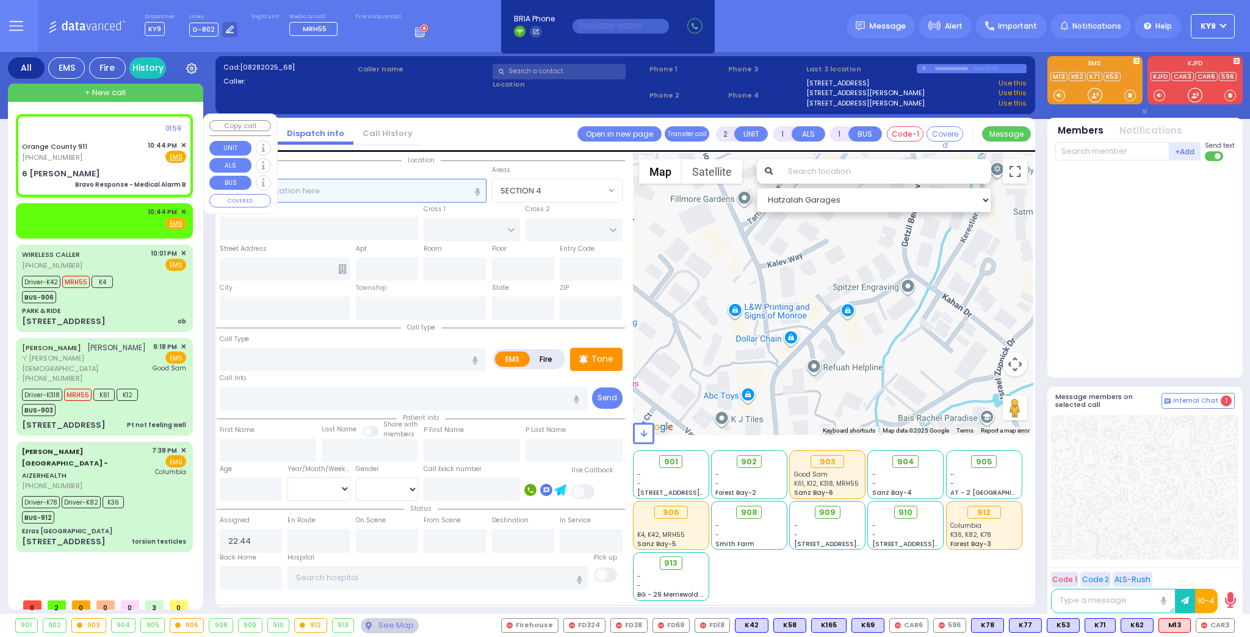
radio input "true"
type input "Nature: : Bravo Response - Medical Alarm B Address: : 6 Carter Ln APT 203, 1095…"
select select
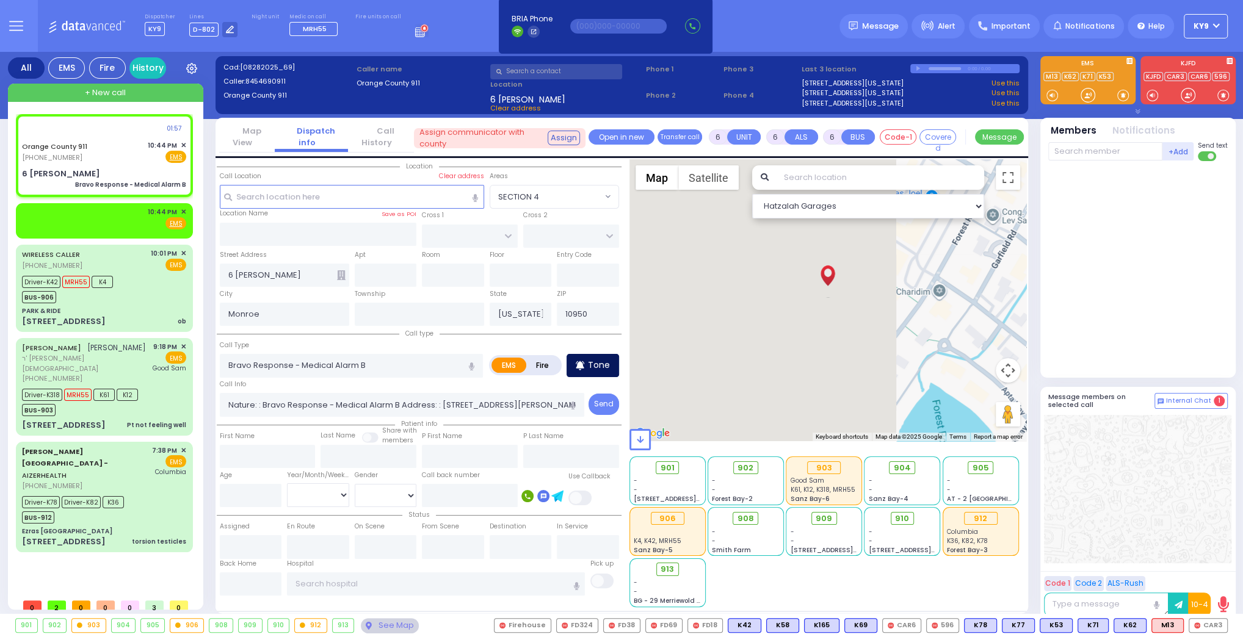
click at [583, 370] on div "Tone" at bounding box center [592, 365] width 52 height 23
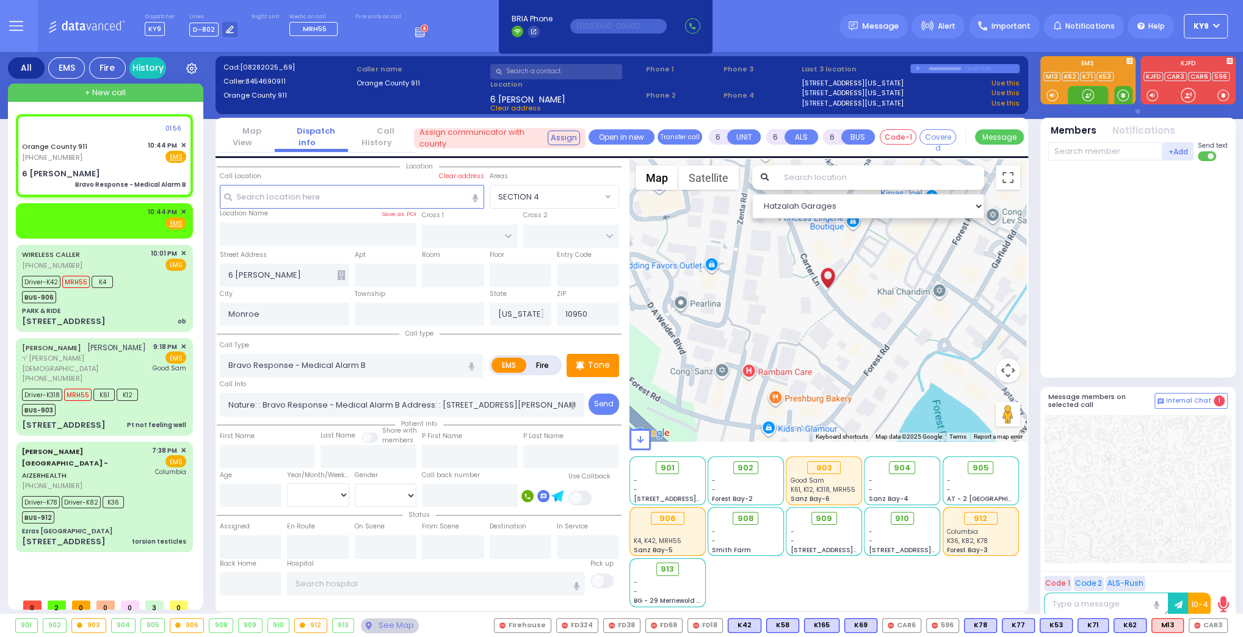
click at [1121, 96] on span at bounding box center [1123, 95] width 12 height 12
click at [1085, 94] on div at bounding box center [1087, 95] width 12 height 12
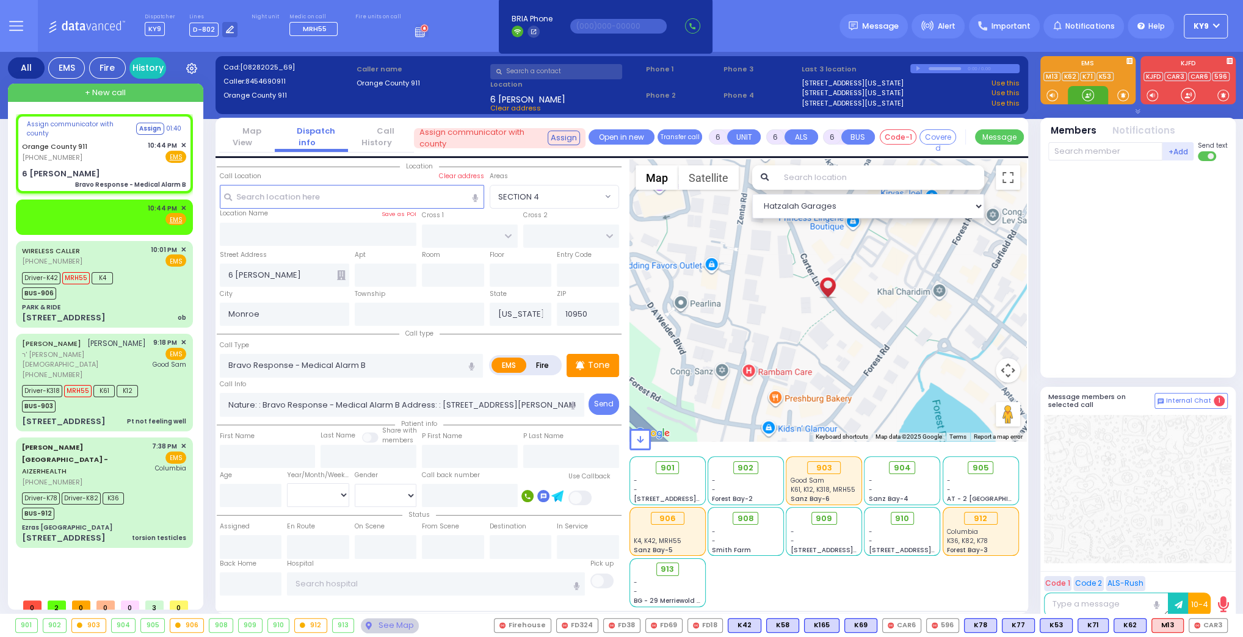
click at [1085, 99] on div at bounding box center [1087, 95] width 12 height 12
click at [1121, 95] on span at bounding box center [1123, 95] width 12 height 12
click at [1087, 91] on div at bounding box center [1087, 95] width 12 height 12
click at [1121, 94] on span at bounding box center [1123, 95] width 12 height 12
click at [1084, 96] on div at bounding box center [1087, 95] width 12 height 12
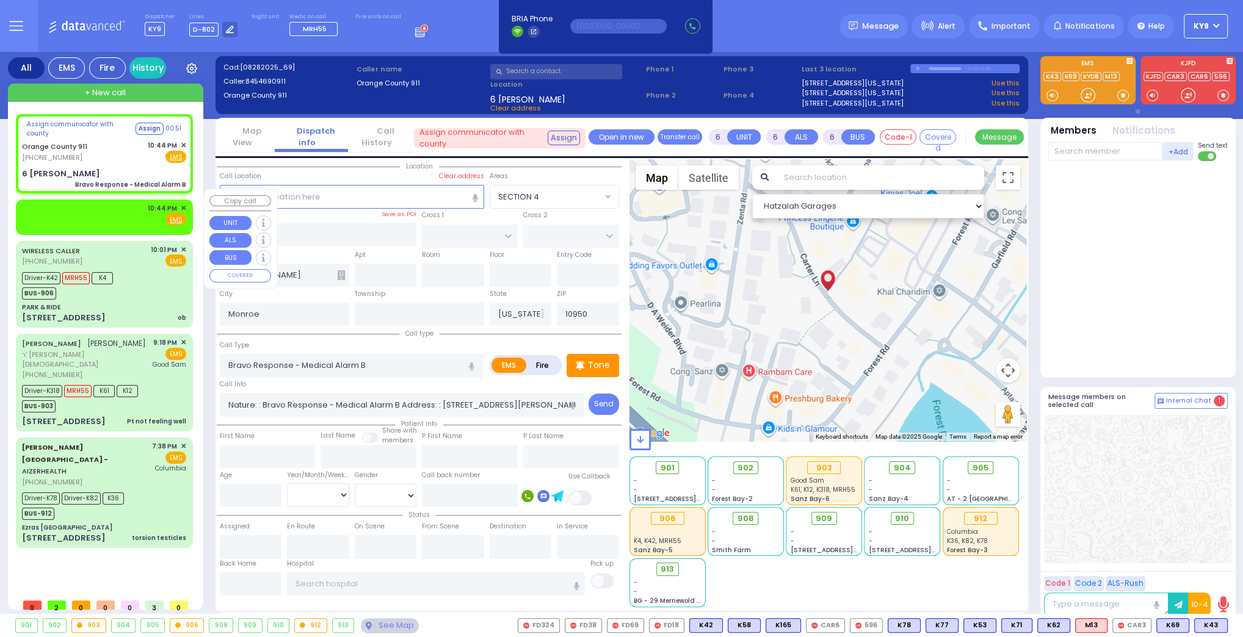
click at [182, 203] on span "✕" at bounding box center [183, 208] width 5 height 10
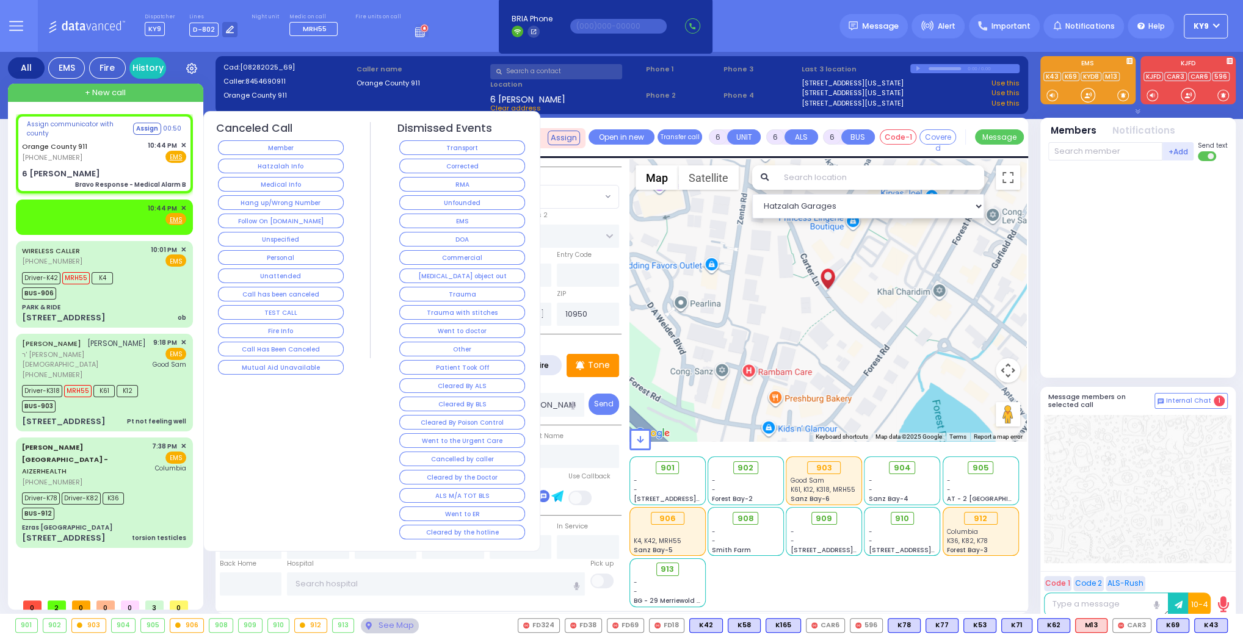
click at [235, 185] on button "Medical Info" at bounding box center [281, 184] width 126 height 15
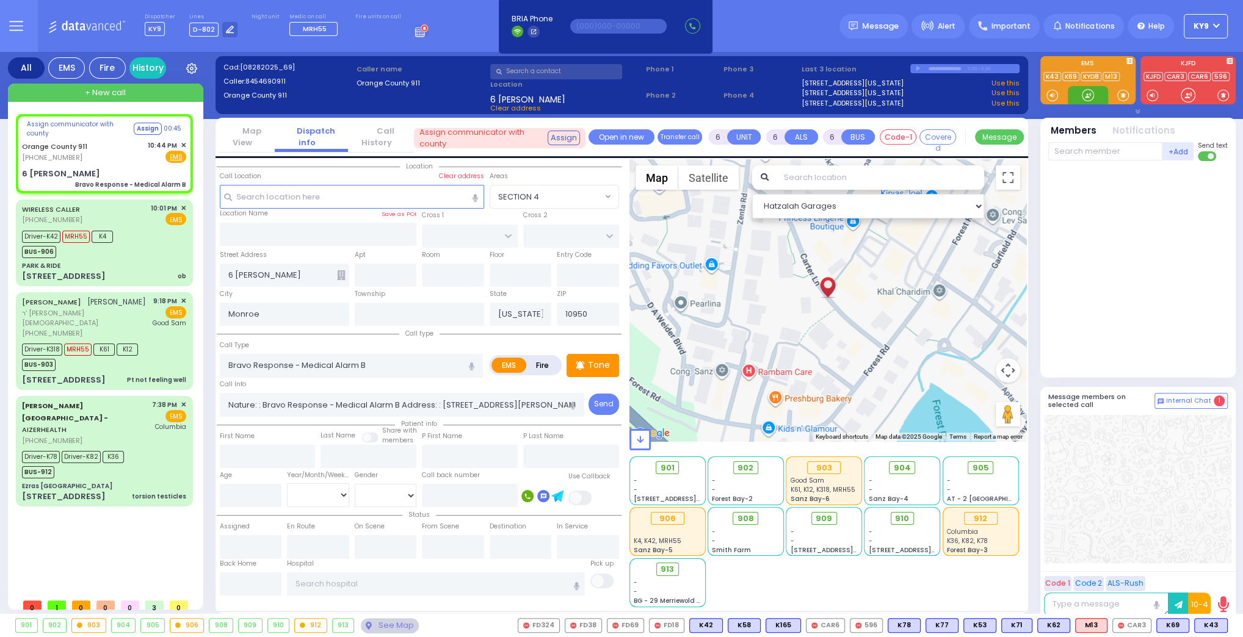
drag, startPoint x: 1094, startPoint y: 92, endPoint x: 1099, endPoint y: 110, distance: 18.2
click at [1091, 93] on div at bounding box center [1087, 95] width 12 height 12
click at [1205, 626] on span "K43" at bounding box center [1210, 625] width 32 height 13
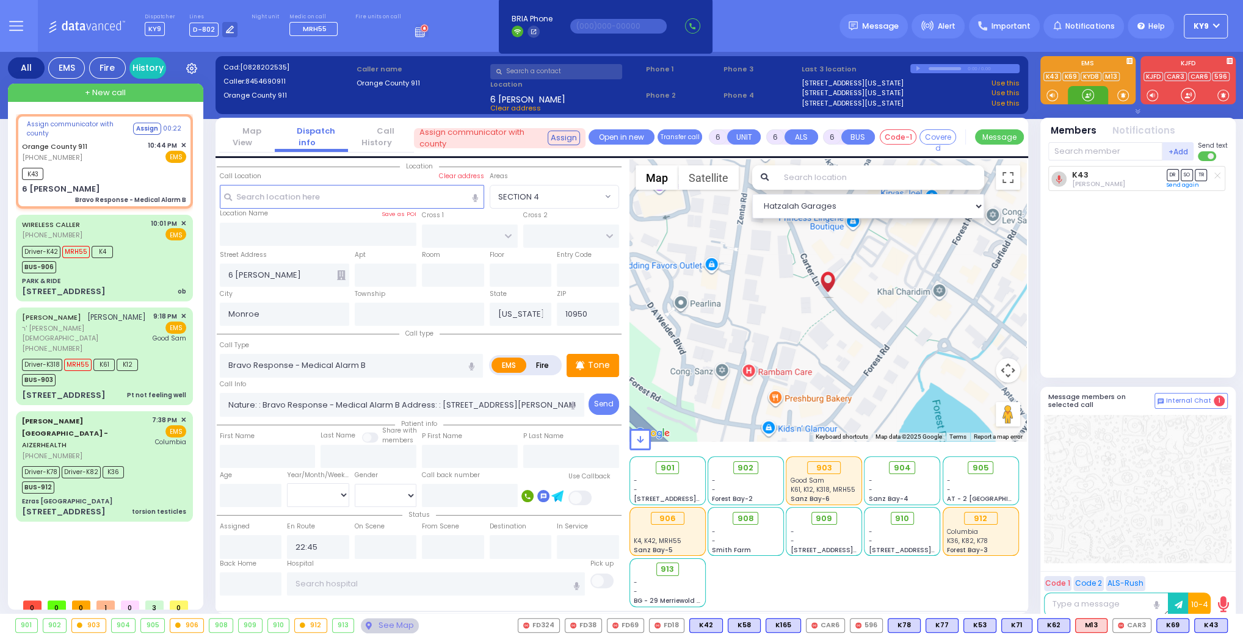
click at [1086, 94] on div at bounding box center [1087, 95] width 12 height 12
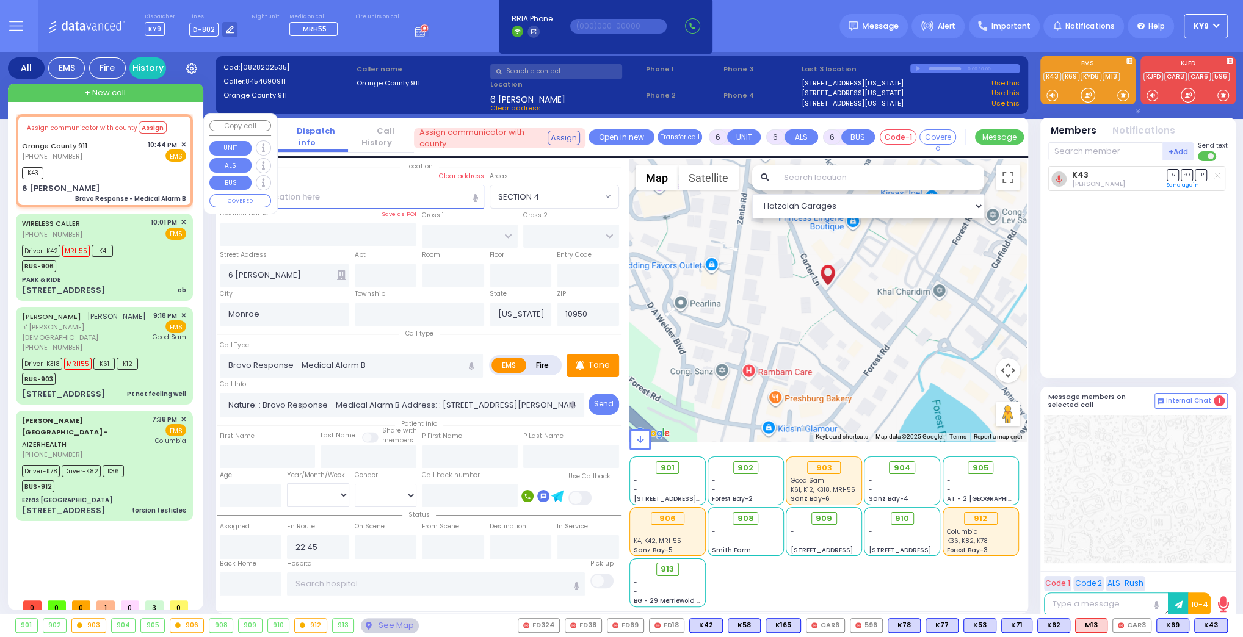
click at [96, 159] on div "Orange County 911 (845) 469-0911 10:44 PM ✕ EMS" at bounding box center [104, 151] width 164 height 23
click at [1092, 97] on div at bounding box center [1087, 95] width 12 height 12
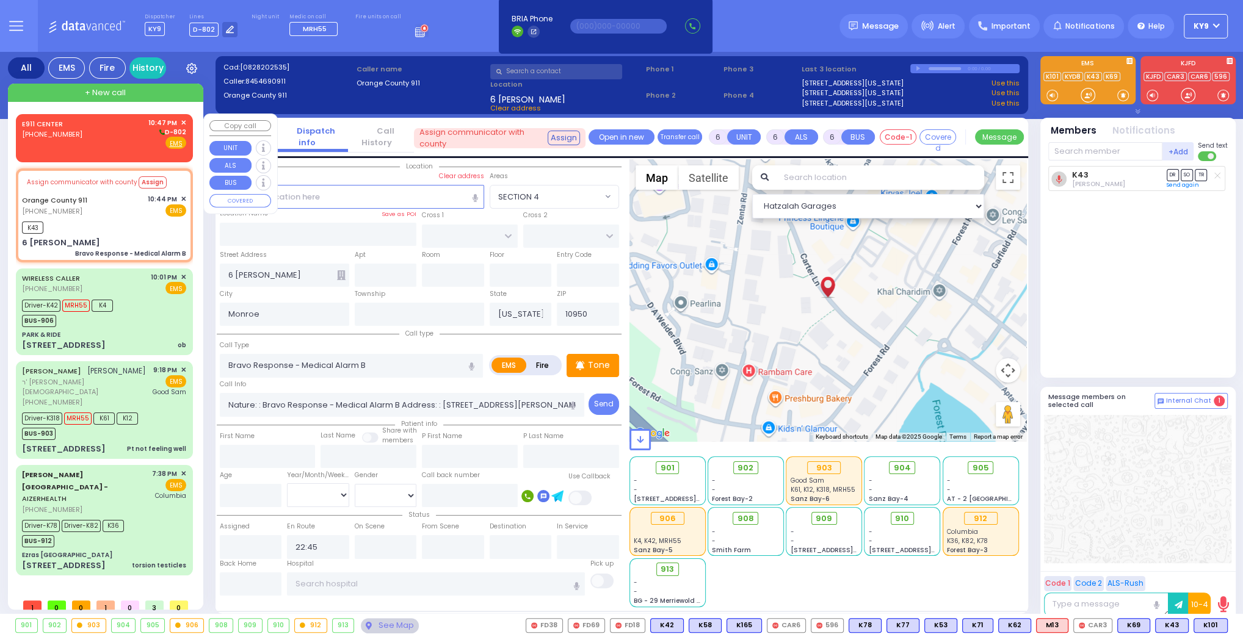
click at [99, 135] on div "E911 CENTER (845) 615-0400 10:47 PM ✕ D-802" at bounding box center [104, 134] width 164 height 32
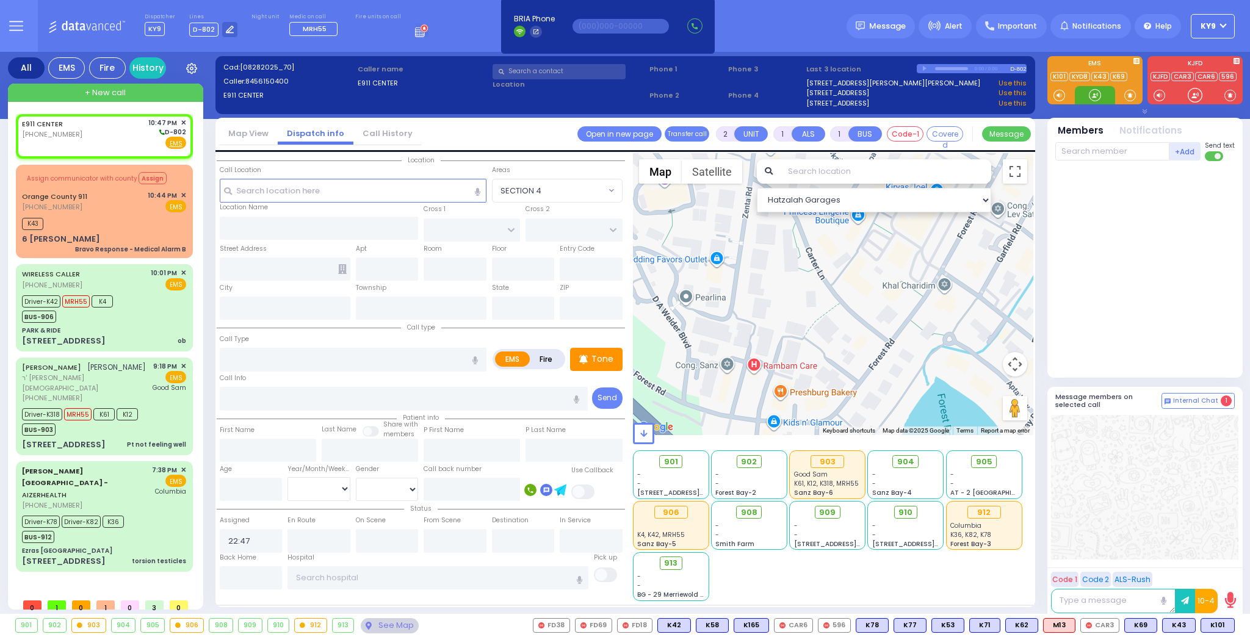
drag, startPoint x: 1098, startPoint y: 95, endPoint x: 513, endPoint y: 174, distance: 590.0
click at [1093, 93] on div at bounding box center [1095, 95] width 12 height 12
click at [94, 203] on div "Orange County 911 (845) 469-0911 10:44 PM ✕ EMS" at bounding box center [104, 201] width 164 height 23
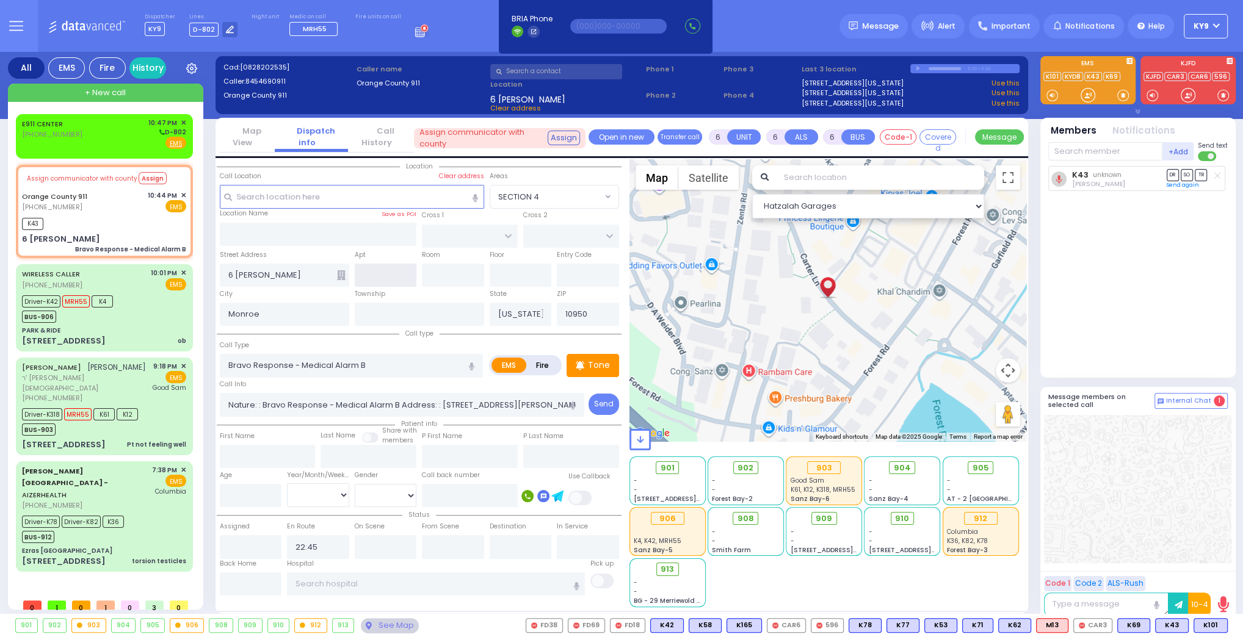
click at [394, 276] on input "text" at bounding box center [386, 275] width 62 height 23
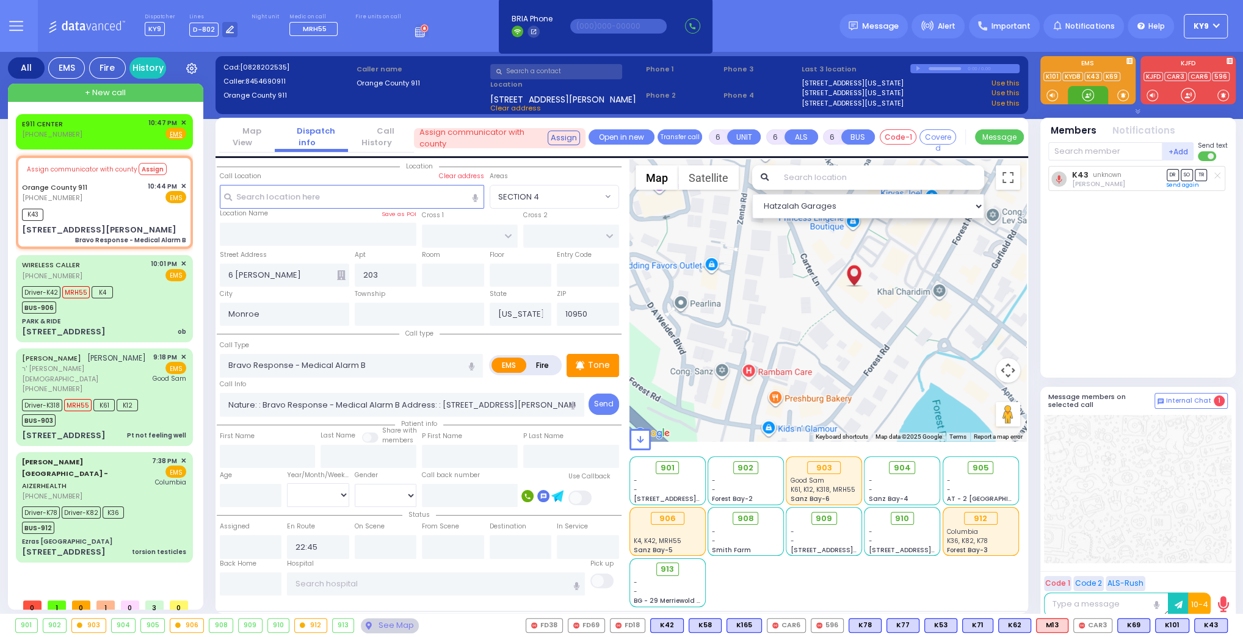
click at [1086, 93] on div at bounding box center [1087, 95] width 12 height 12
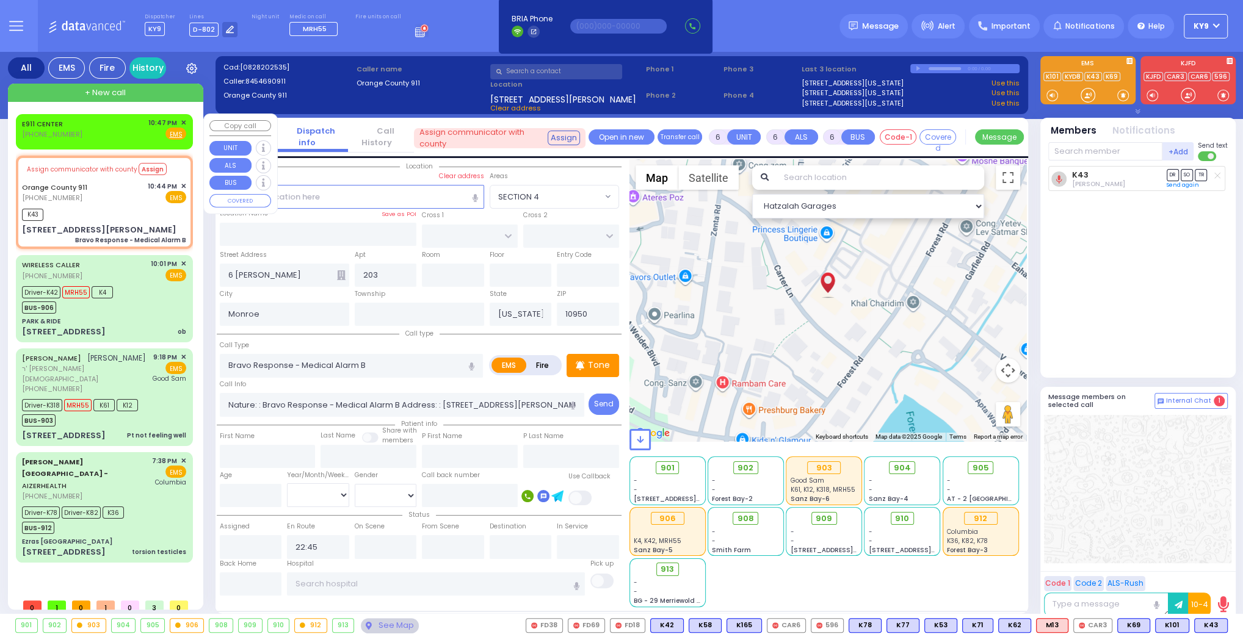
click at [179, 118] on div "10:47 PM ✕" at bounding box center [167, 123] width 38 height 10
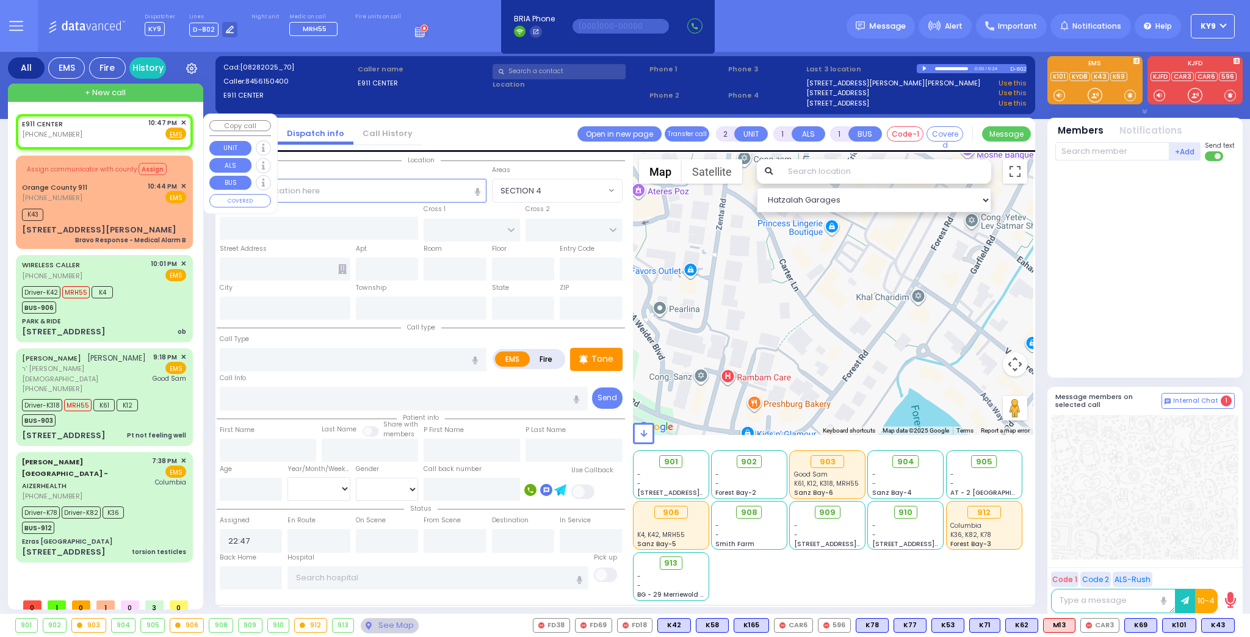
click at [181, 120] on span "✕" at bounding box center [183, 123] width 5 height 10
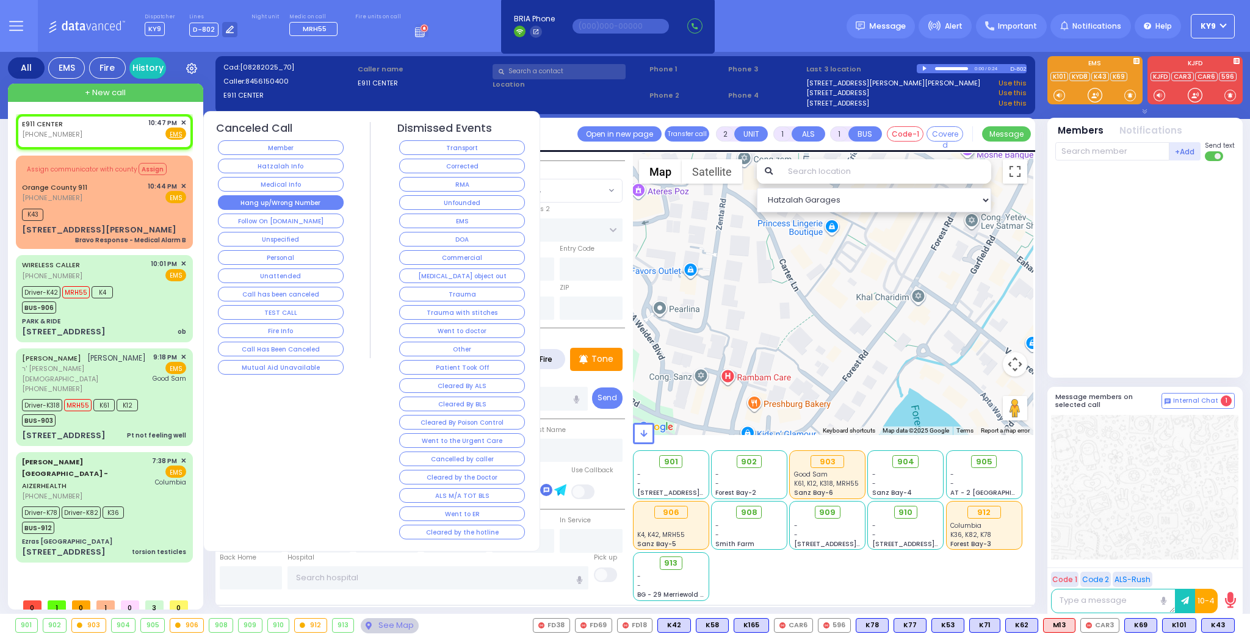
click at [282, 203] on button "Hang up/Wrong Number" at bounding box center [281, 202] width 126 height 15
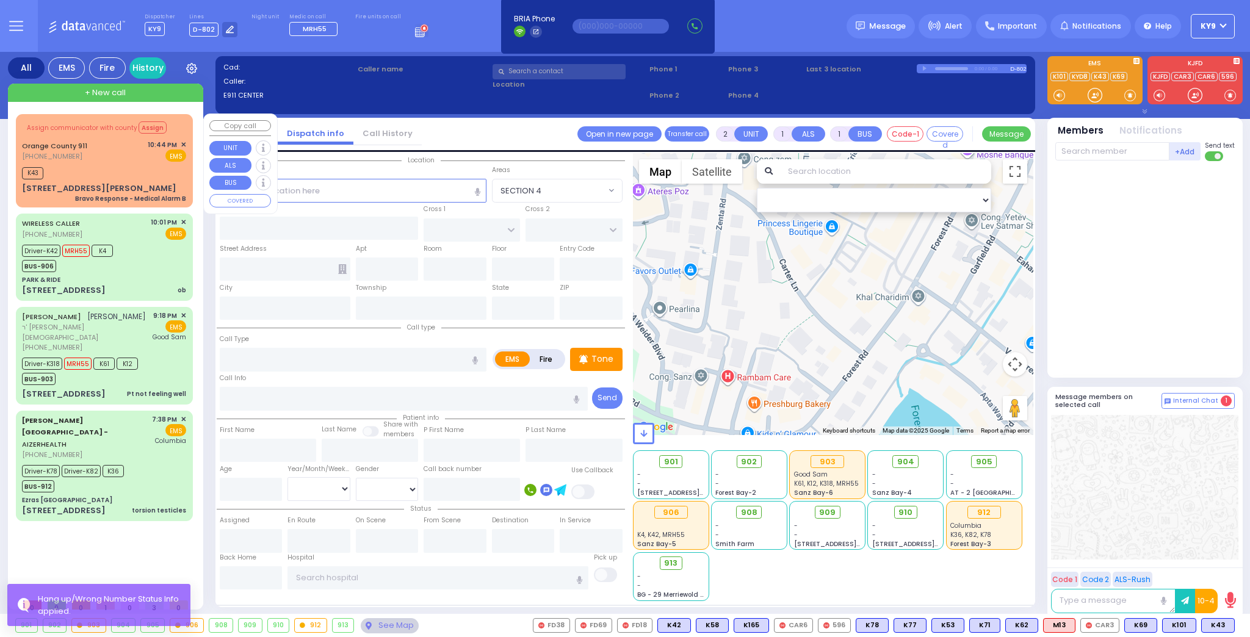
click at [124, 177] on div "K43" at bounding box center [104, 171] width 164 height 15
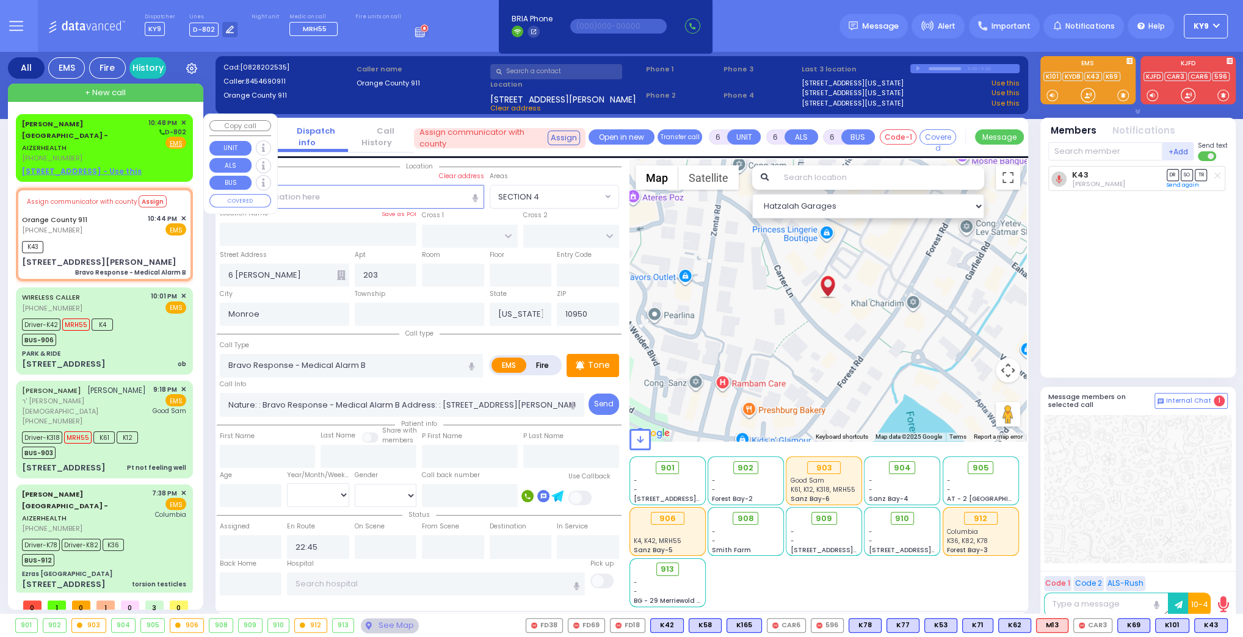
click at [103, 141] on div "Aizer Health Center - AIZERHEALTH (845) 782-3242" at bounding box center [83, 141] width 122 height 46
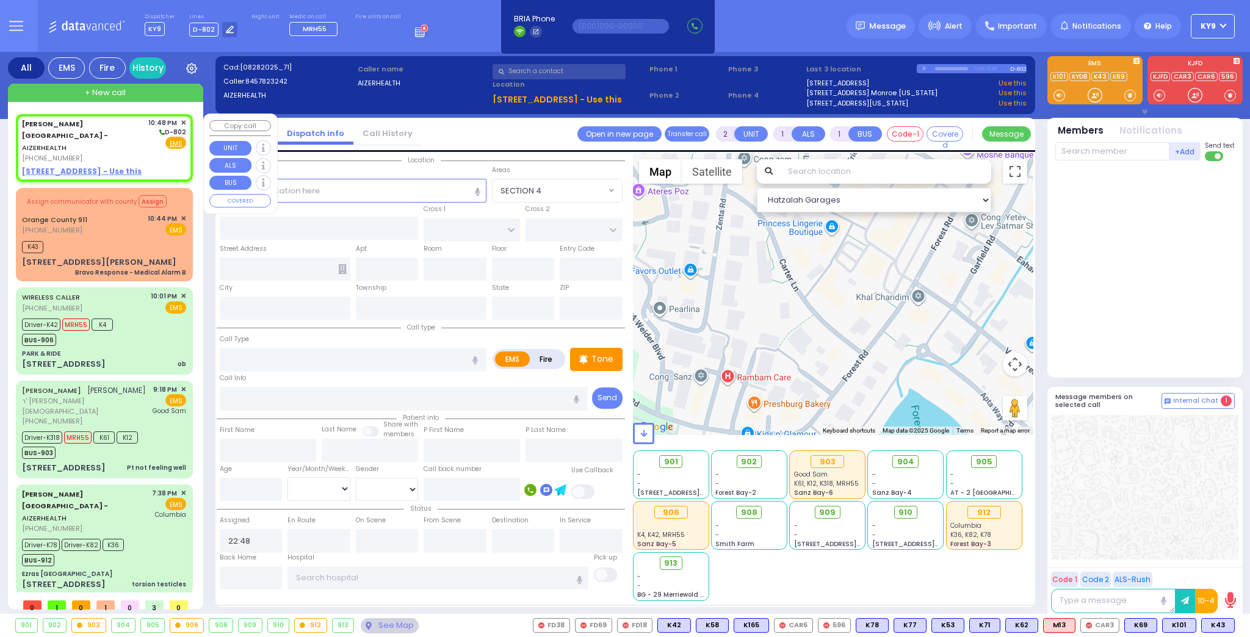
click at [71, 166] on u "49 FOREST ROAD - Use this" at bounding box center [82, 171] width 120 height 10
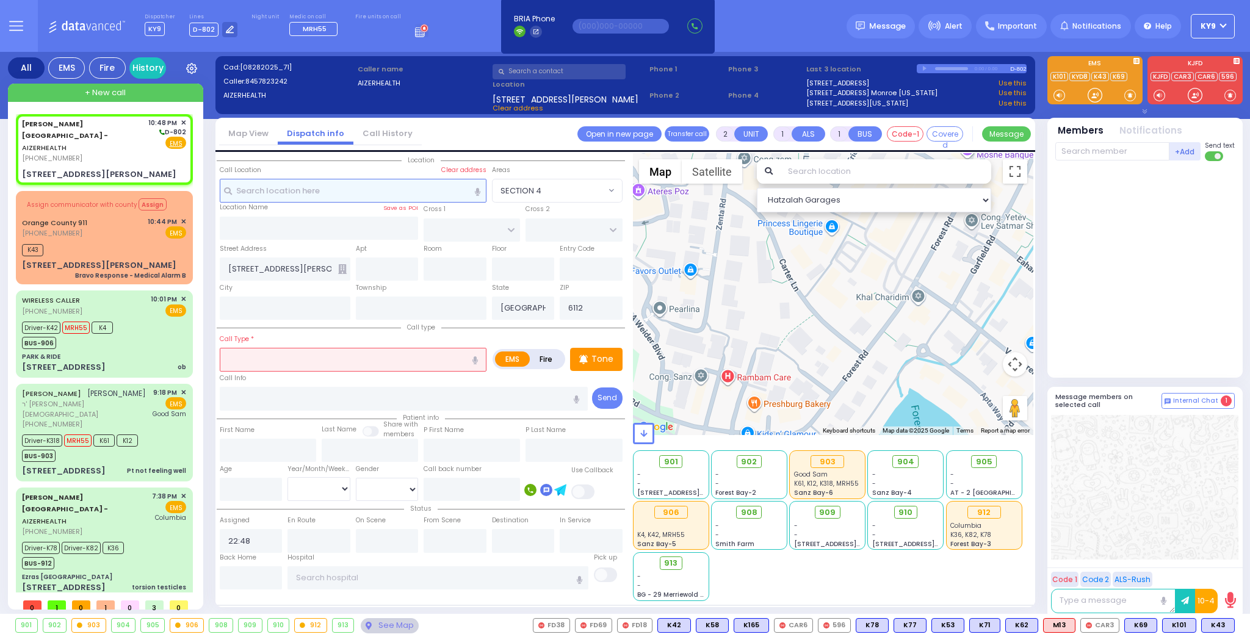
click at [309, 190] on input "text" at bounding box center [353, 190] width 267 height 23
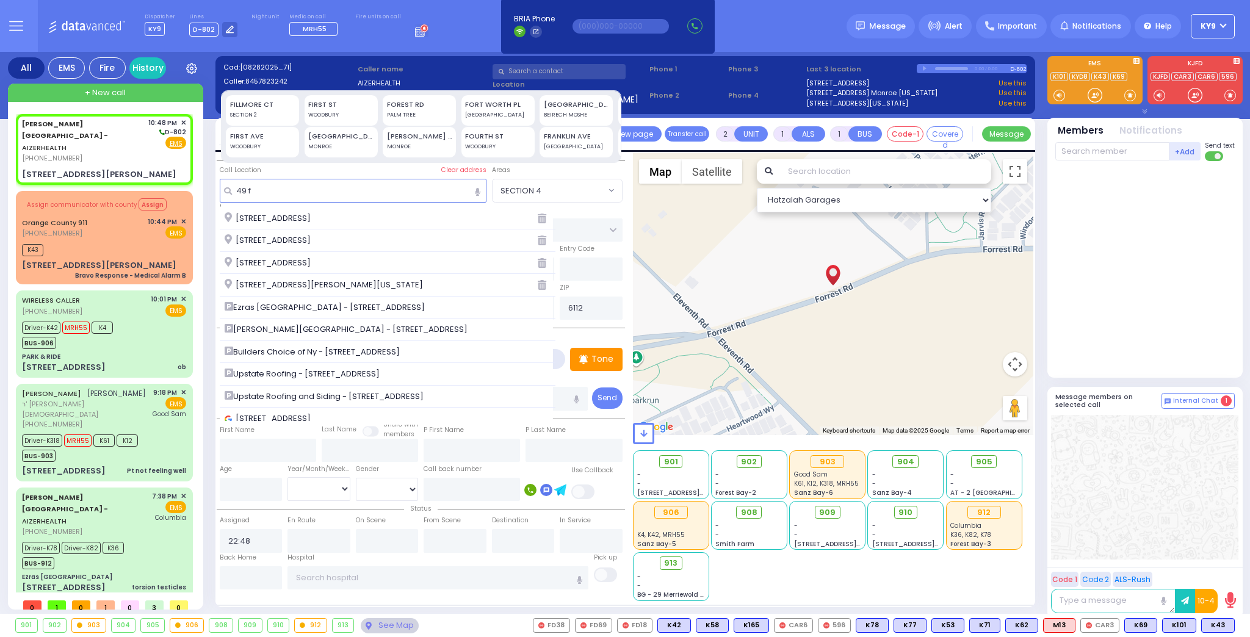
click at [323, 279] on span "49 Forest Road Kiryas Joel New York 10950" at bounding box center [326, 285] width 203 height 12
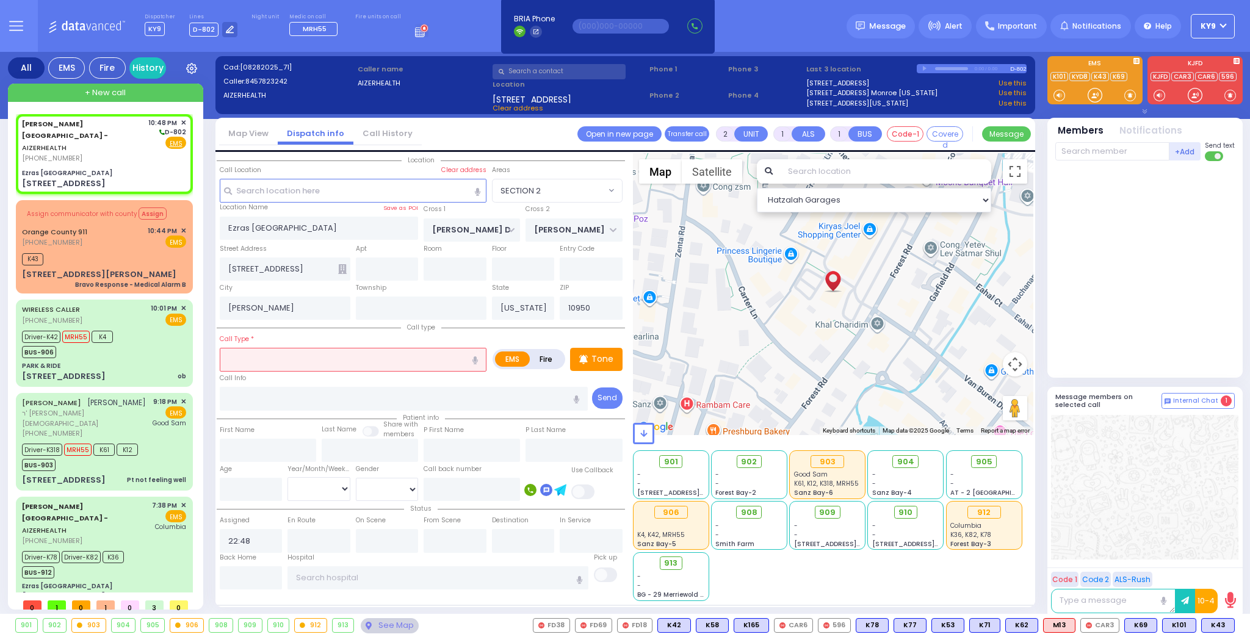
click at [287, 360] on input "text" at bounding box center [353, 359] width 267 height 23
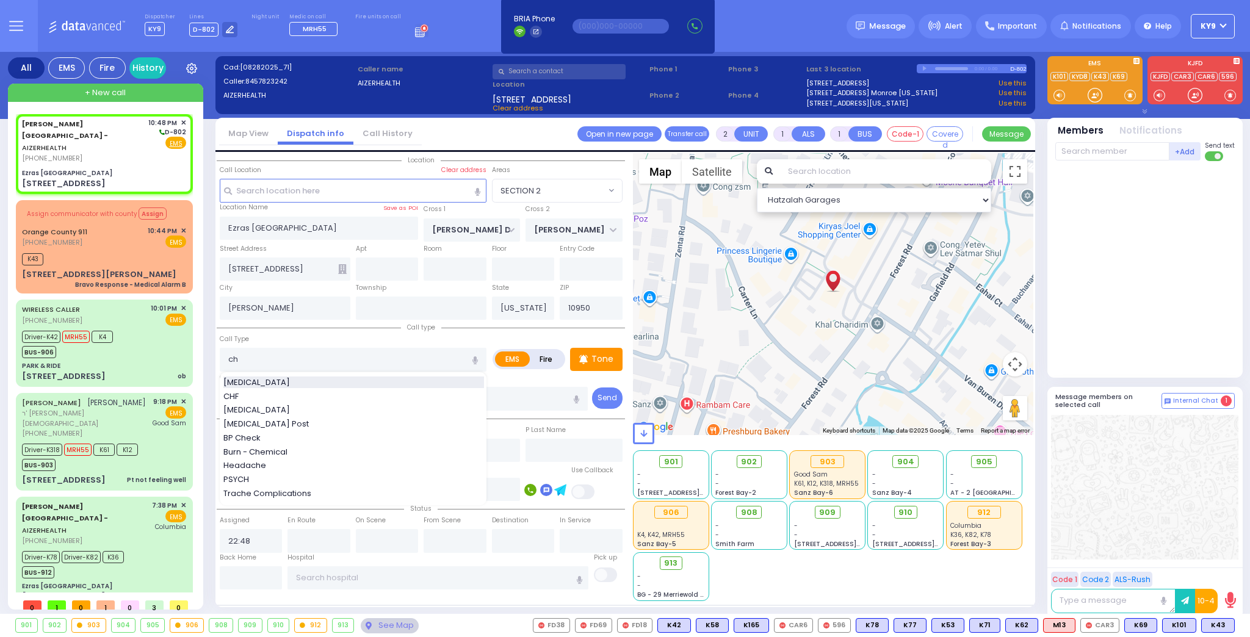
click at [280, 383] on div "[MEDICAL_DATA]" at bounding box center [353, 383] width 261 height 12
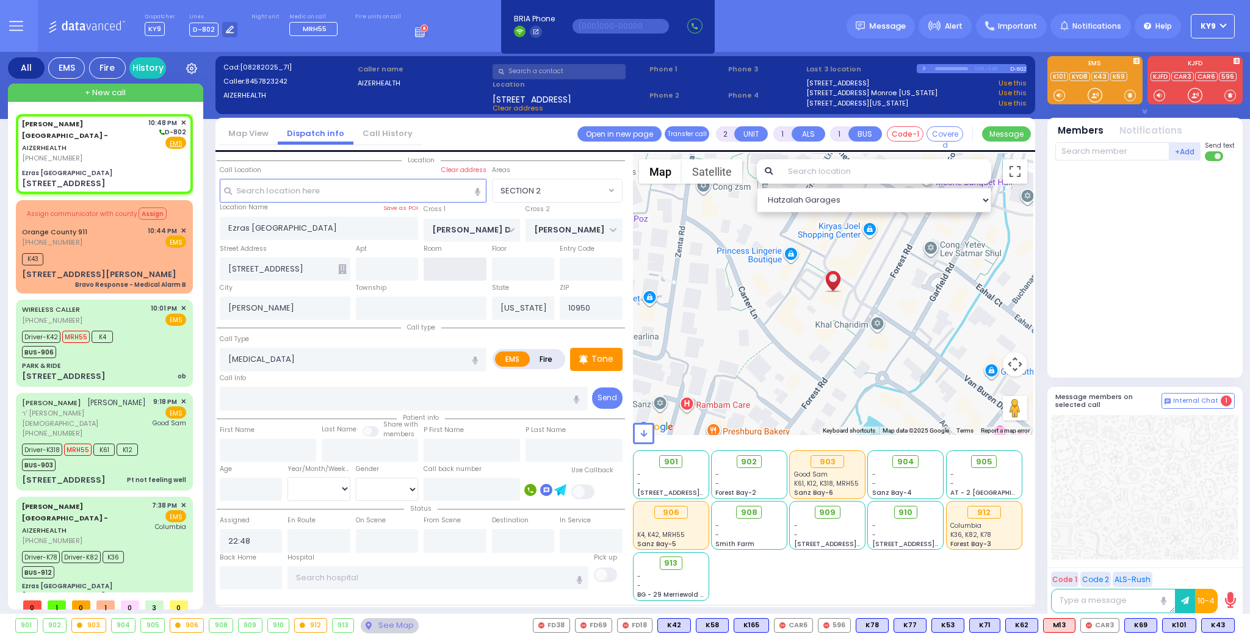
click at [444, 264] on input "text" at bounding box center [455, 269] width 63 height 23
click at [254, 494] on input "number" at bounding box center [251, 489] width 63 height 23
click at [320, 487] on select "Year Month Week Day" at bounding box center [318, 488] width 63 height 23
click at [287, 477] on select "Year Month Week Day" at bounding box center [318, 488] width 63 height 23
click at [383, 483] on select "Male Female" at bounding box center [387, 489] width 63 height 23
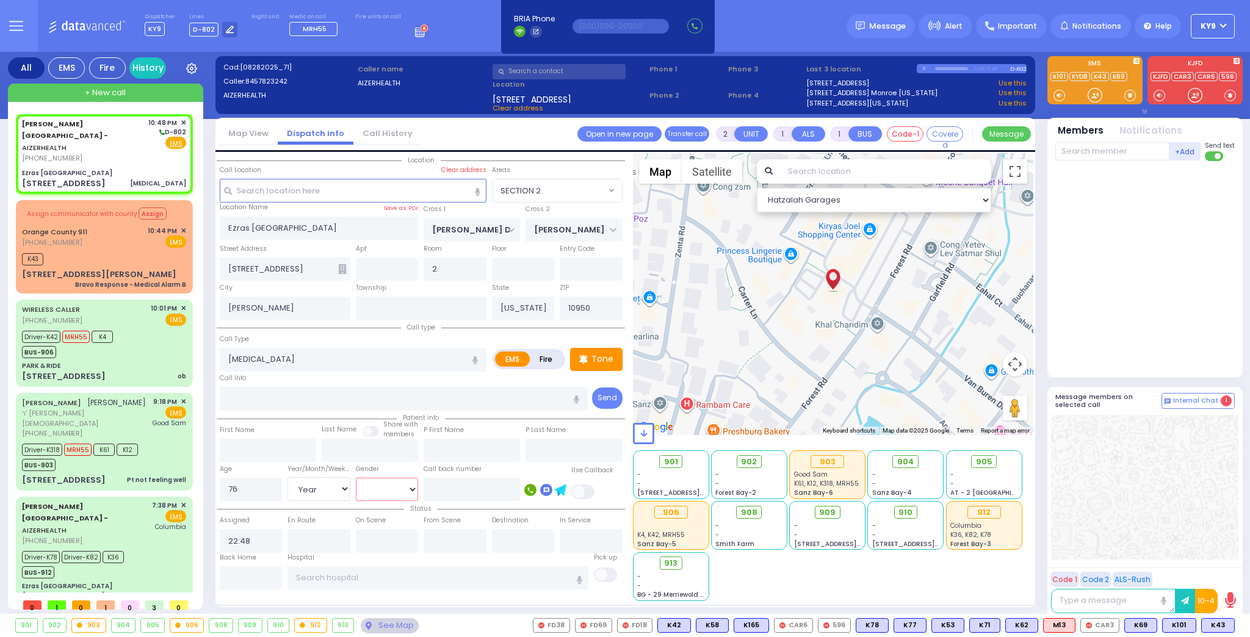
click at [356, 478] on select "Male Female" at bounding box center [387, 489] width 63 height 23
click at [583, 63] on div "just took the line & start dispatching. You will be logged out in BRIA Phone He…" at bounding box center [608, 26] width 222 height 80
click at [595, 73] on input "text" at bounding box center [559, 71] width 133 height 15
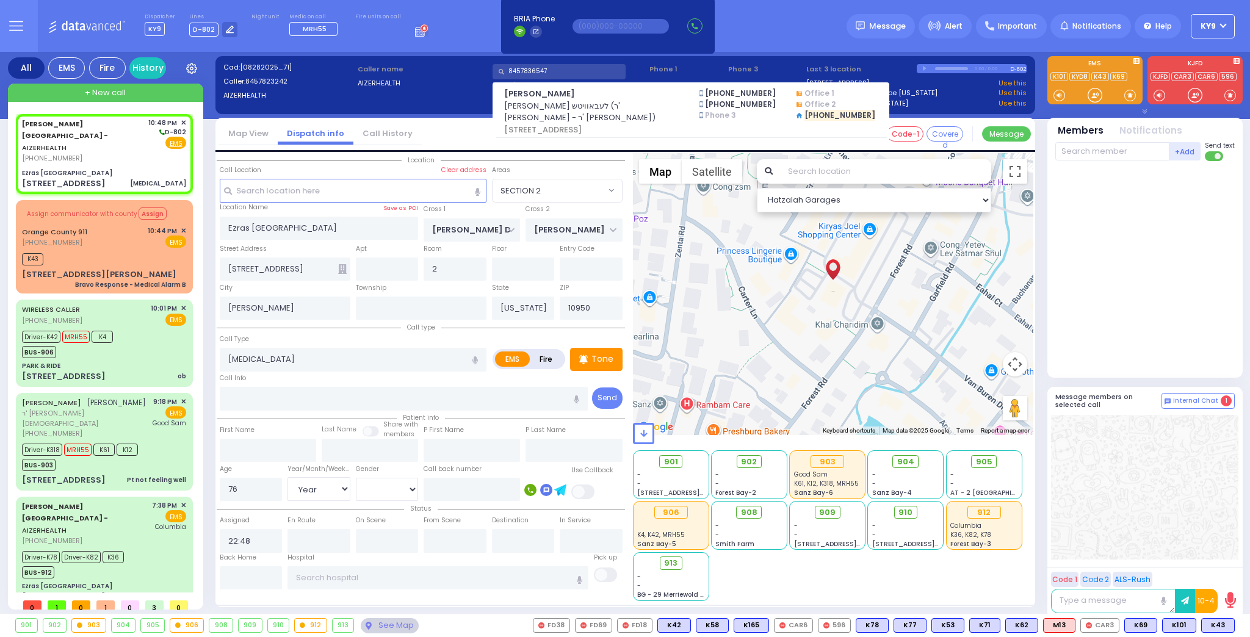
click at [602, 98] on span "[PERSON_NAME]" at bounding box center [594, 94] width 180 height 12
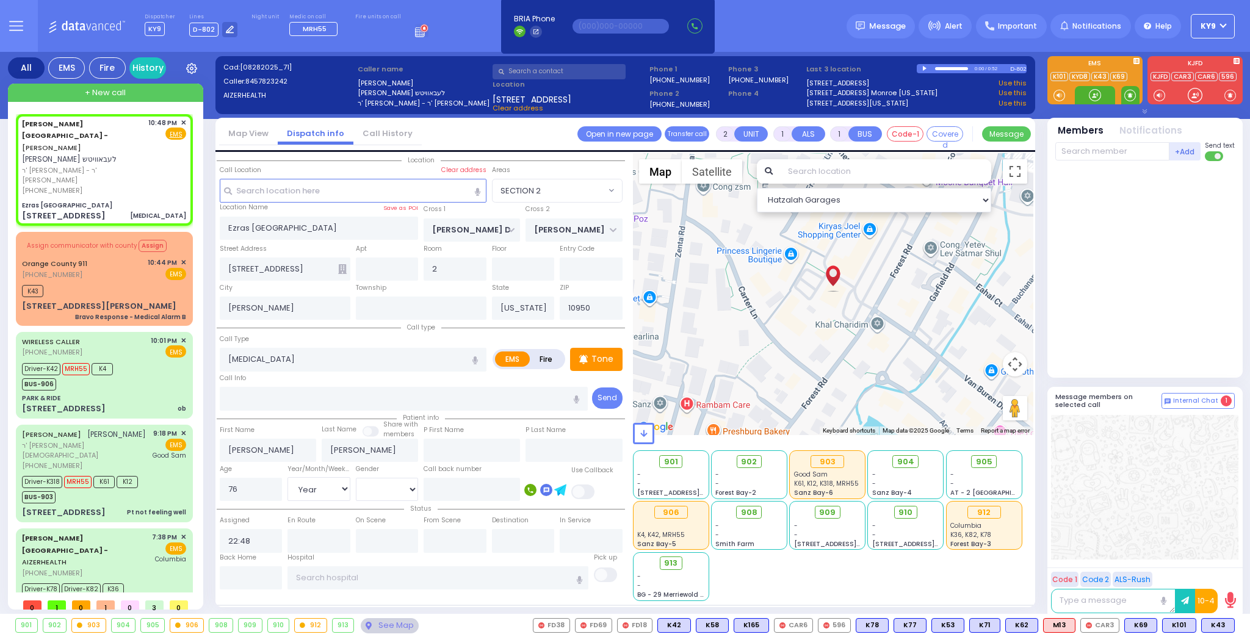
click at [1132, 95] on span at bounding box center [1130, 95] width 12 height 12
click at [1097, 96] on div at bounding box center [1095, 95] width 12 height 12
click at [1094, 93] on div at bounding box center [1095, 95] width 12 height 12
click at [1215, 622] on span "K24" at bounding box center [1218, 625] width 32 height 13
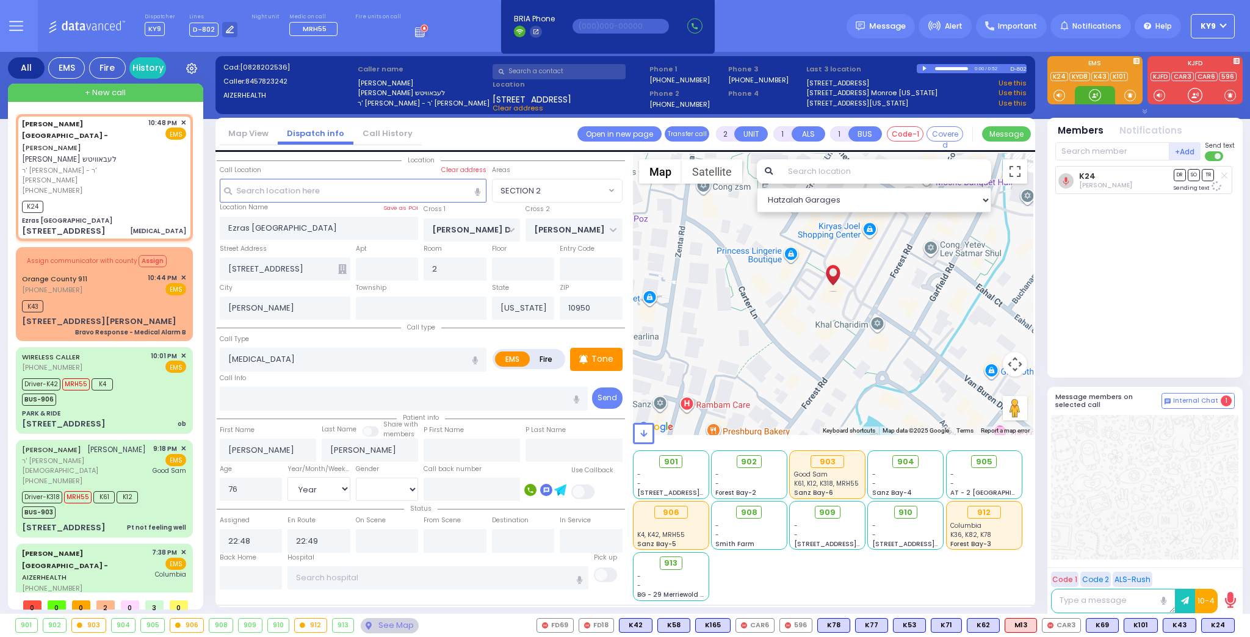
click at [1092, 96] on div at bounding box center [1095, 95] width 12 height 12
click at [1097, 99] on div at bounding box center [1095, 95] width 12 height 12
click at [1218, 624] on span "K69" at bounding box center [1218, 625] width 32 height 13
click at [1131, 94] on span at bounding box center [1130, 95] width 12 height 12
click at [1089, 92] on div at bounding box center [1095, 95] width 12 height 12
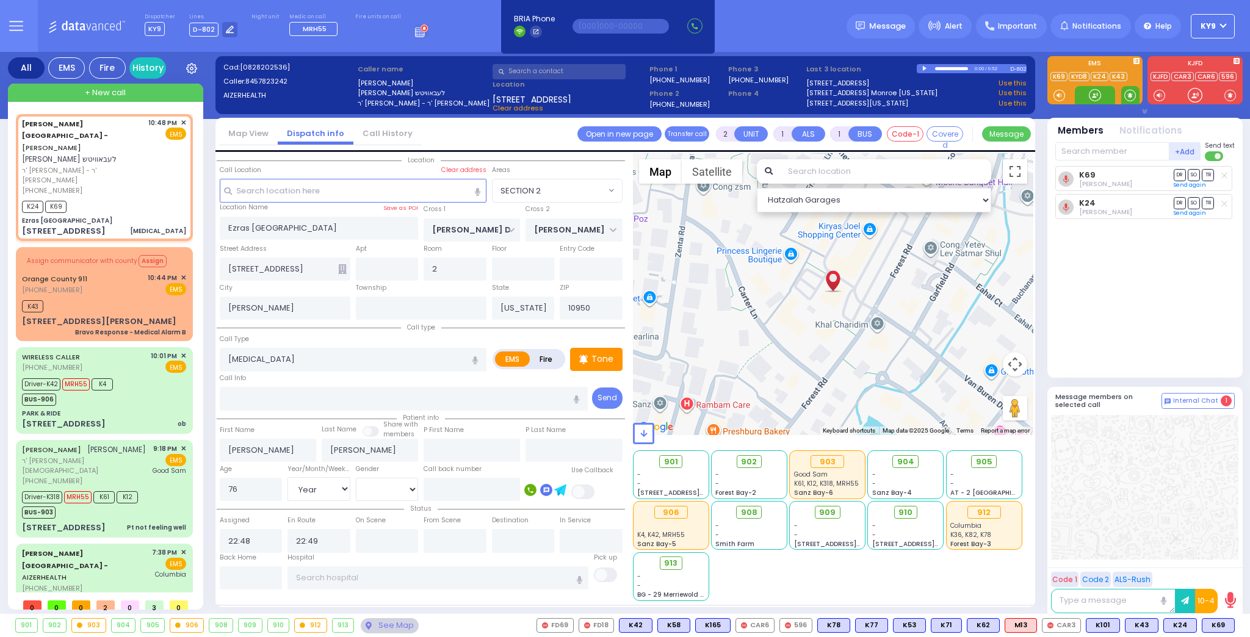
click at [1130, 98] on span at bounding box center [1130, 95] width 12 height 12
click at [1094, 98] on div at bounding box center [1095, 95] width 12 height 12
select select "SECTION 2"
select select "Year"
click at [1124, 93] on span at bounding box center [1130, 95] width 18 height 18
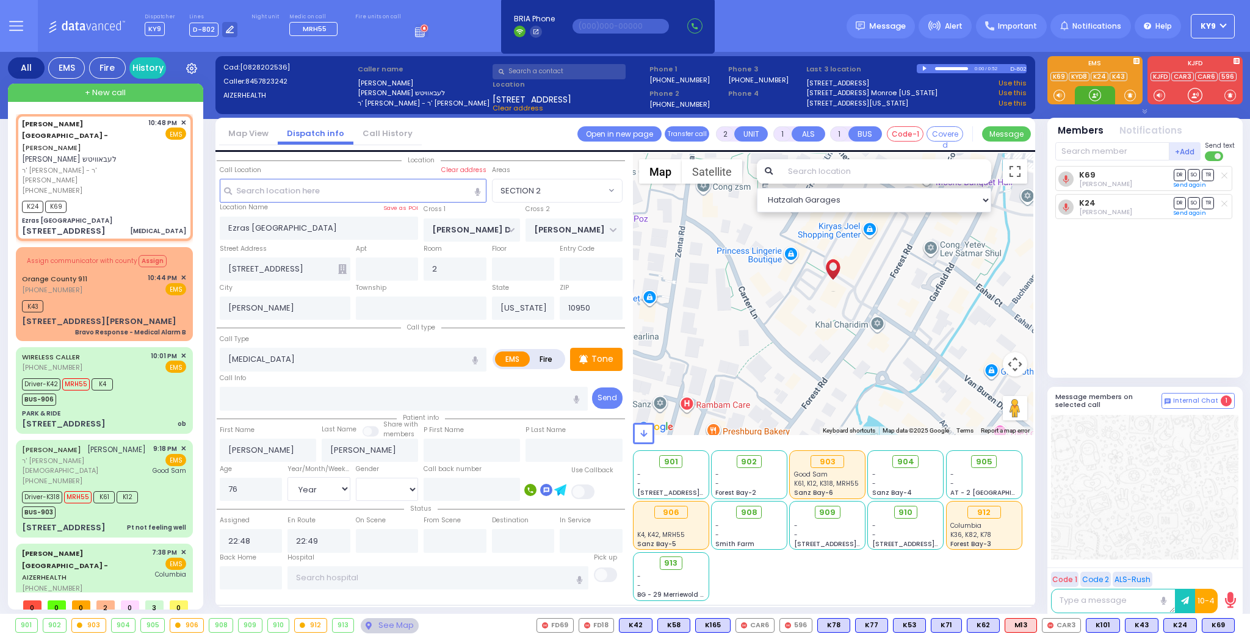
click at [1091, 95] on div at bounding box center [1095, 95] width 12 height 12
click at [1091, 94] on div at bounding box center [1095, 95] width 12 height 12
click at [1214, 626] on span "K74" at bounding box center [1218, 625] width 32 height 13
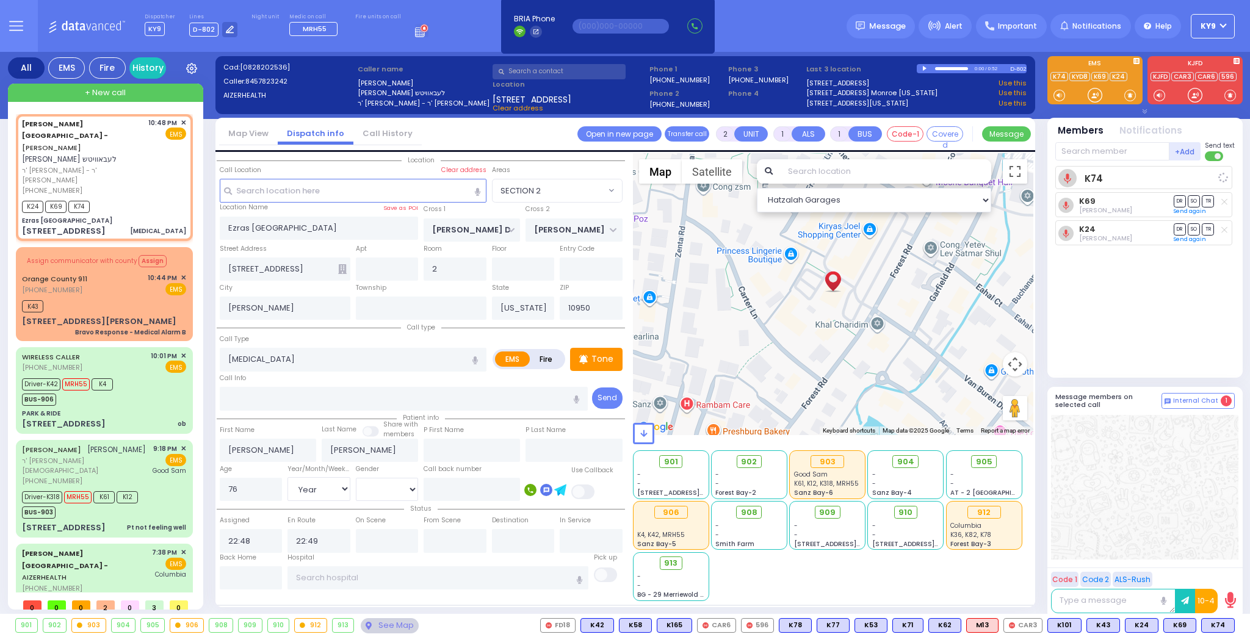
select select
radio input "true"
select select "Year"
select select "Hatzalah Garages"
select select "SECTION 2"
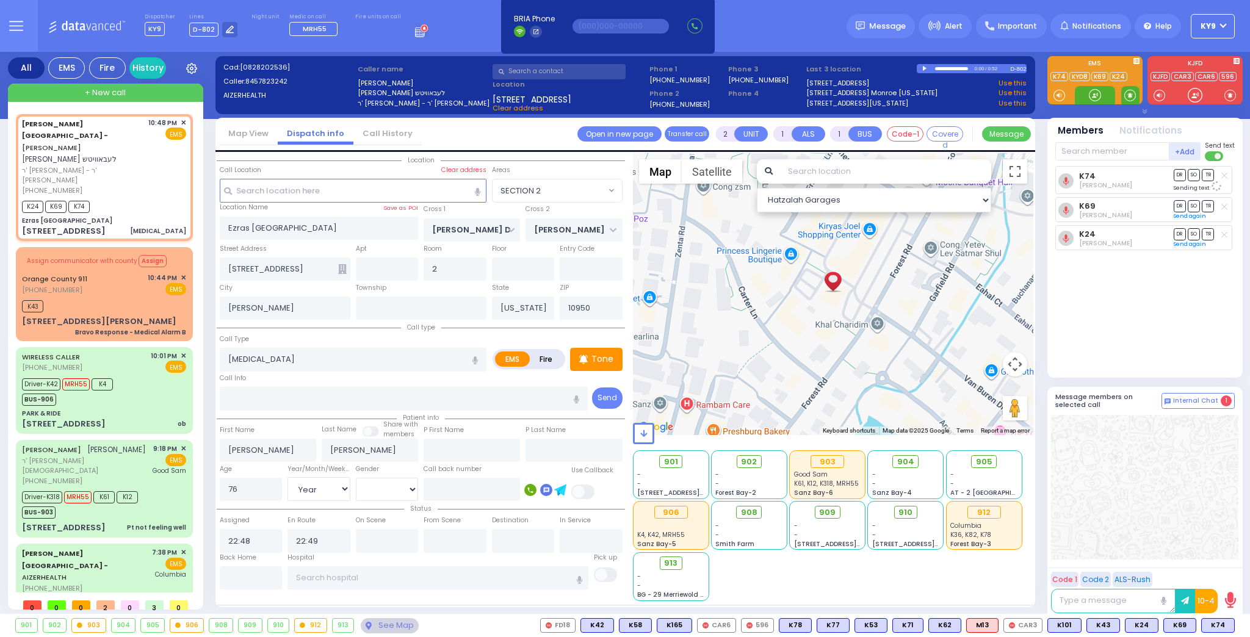
click at [1133, 91] on span at bounding box center [1130, 95] width 12 height 12
click at [1092, 97] on div at bounding box center [1095, 95] width 12 height 12
click at [1093, 91] on div at bounding box center [1095, 95] width 12 height 12
click at [101, 297] on div "K43" at bounding box center [104, 304] width 164 height 15
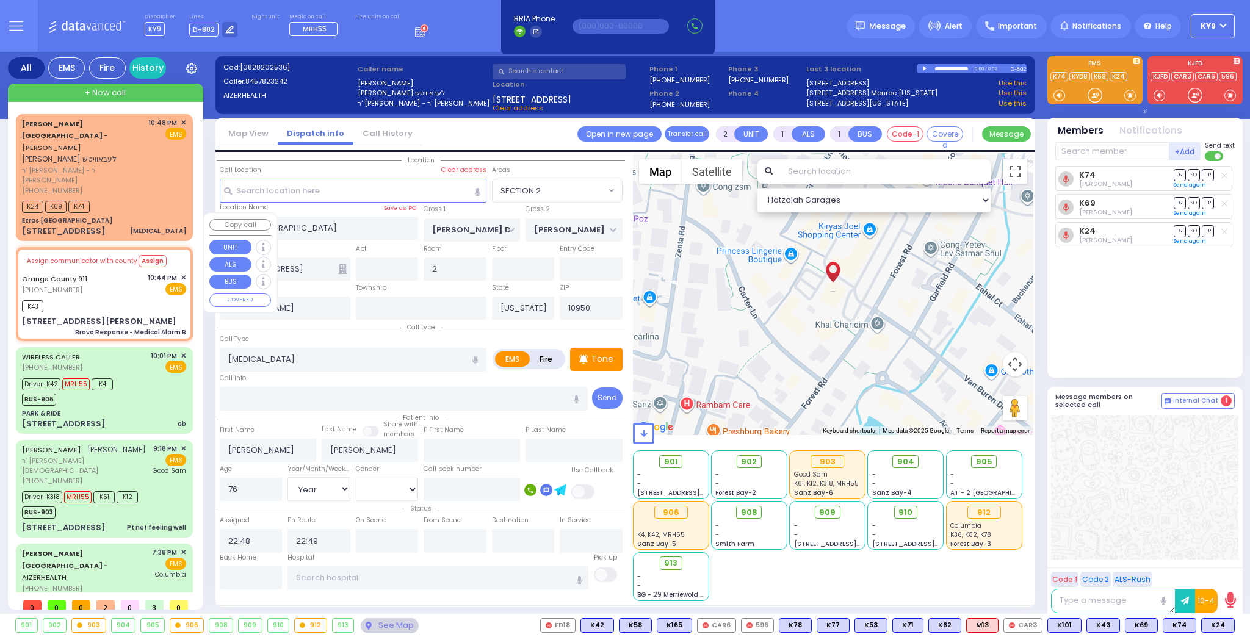
type input "6"
select select
type input "Bravo Response - Medical Alarm B"
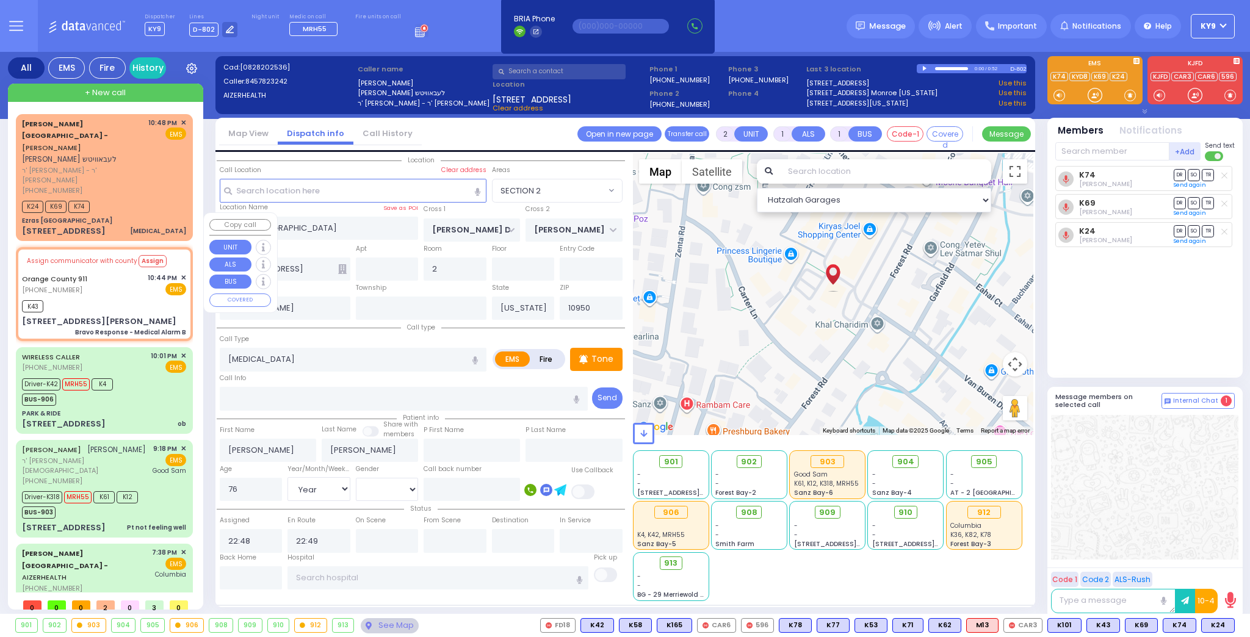
radio input "true"
type input "Nature: : Bravo Response - Medical Alarm B Address: : [STREET_ADDRESS][PERSON_N…"
select select
type input "22:45"
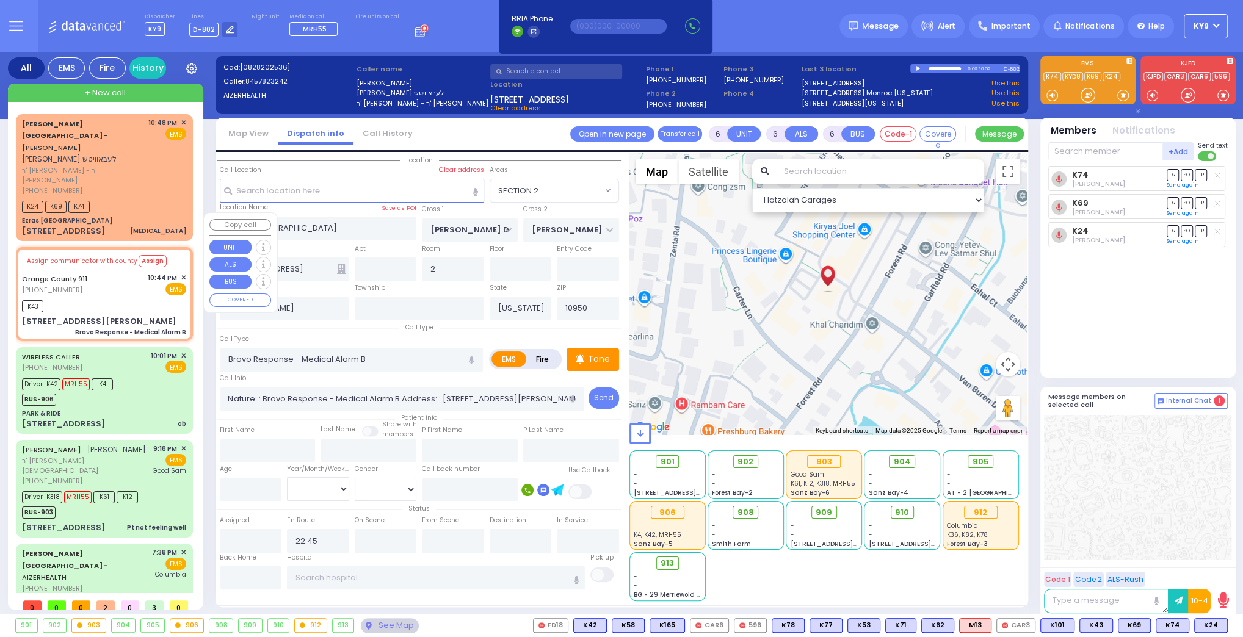
type input "6 [PERSON_NAME]"
type input "203"
type input "Monroe"
select select "Hatzalah Garages"
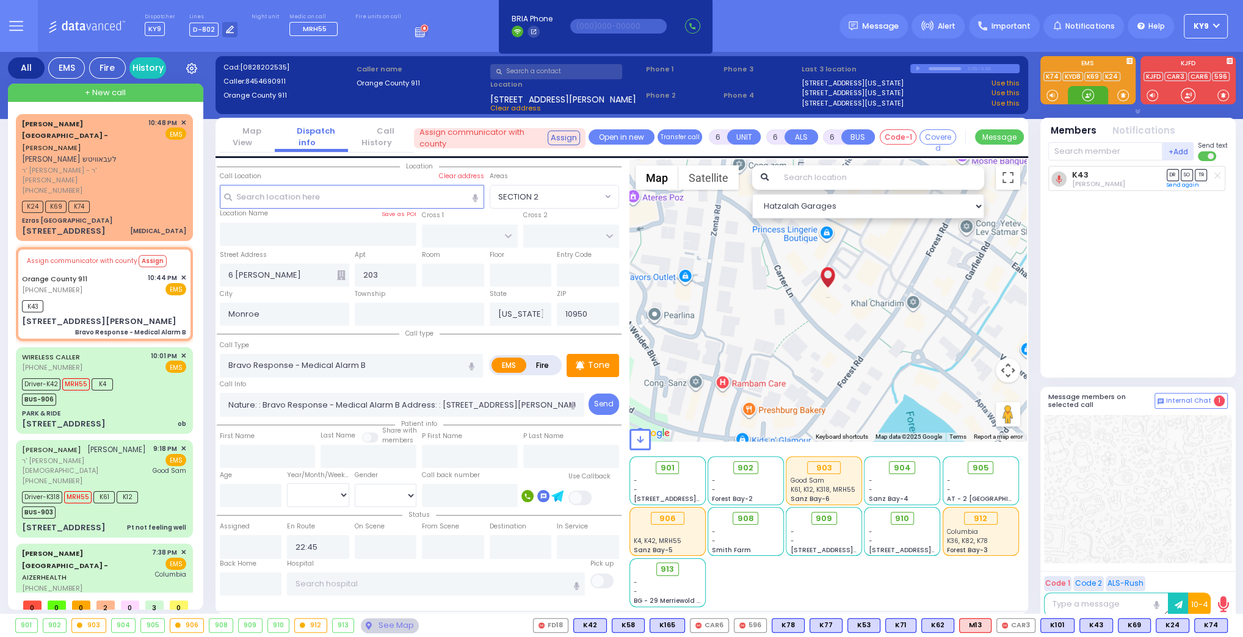
click at [1091, 91] on div at bounding box center [1087, 95] width 12 height 12
click at [145, 198] on div "K24 K69 K74" at bounding box center [104, 205] width 164 height 15
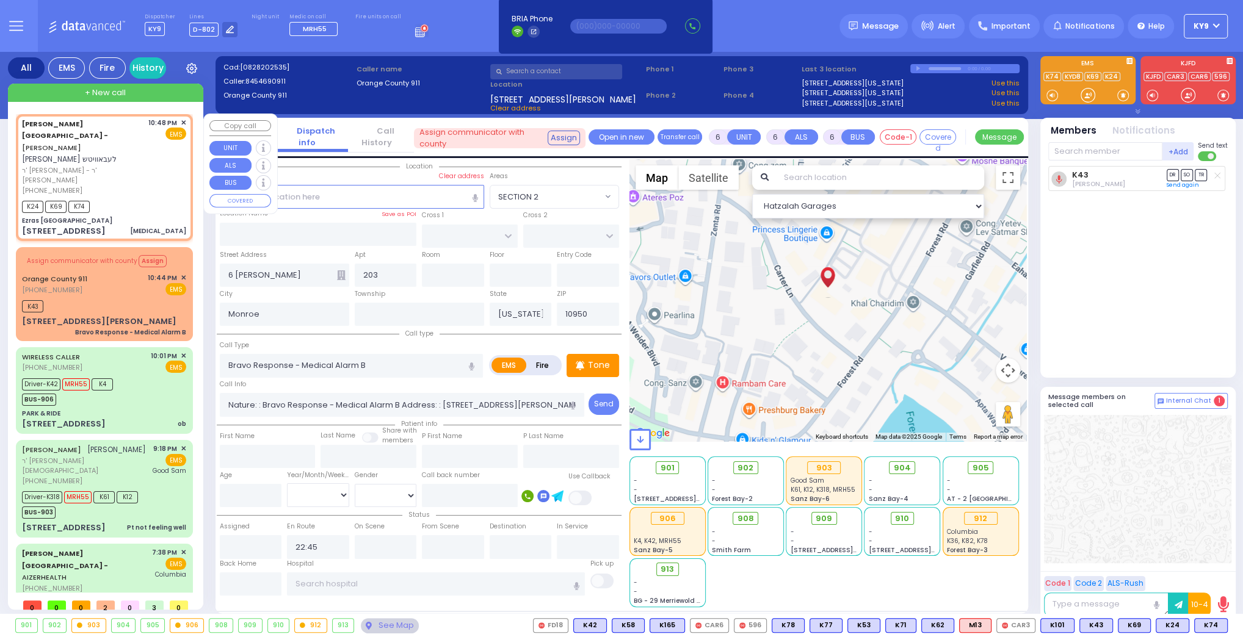
type input "2"
type input "1"
select select
type input "[MEDICAL_DATA]"
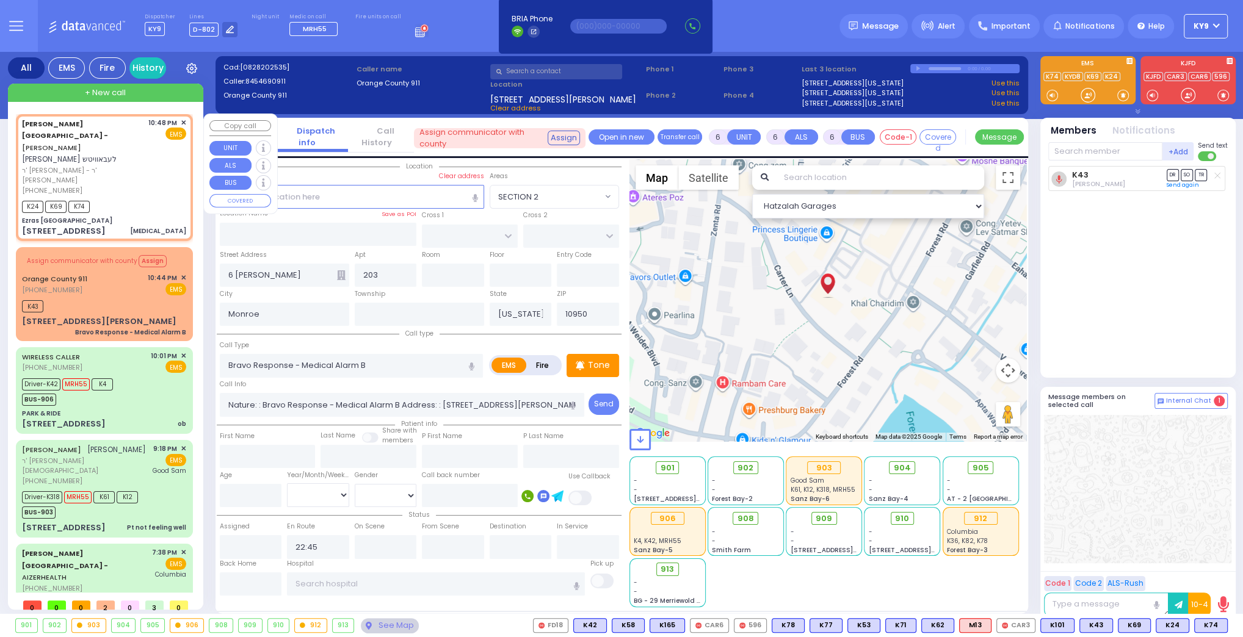
radio input "true"
type input "[PERSON_NAME]"
type input "76"
select select "Year"
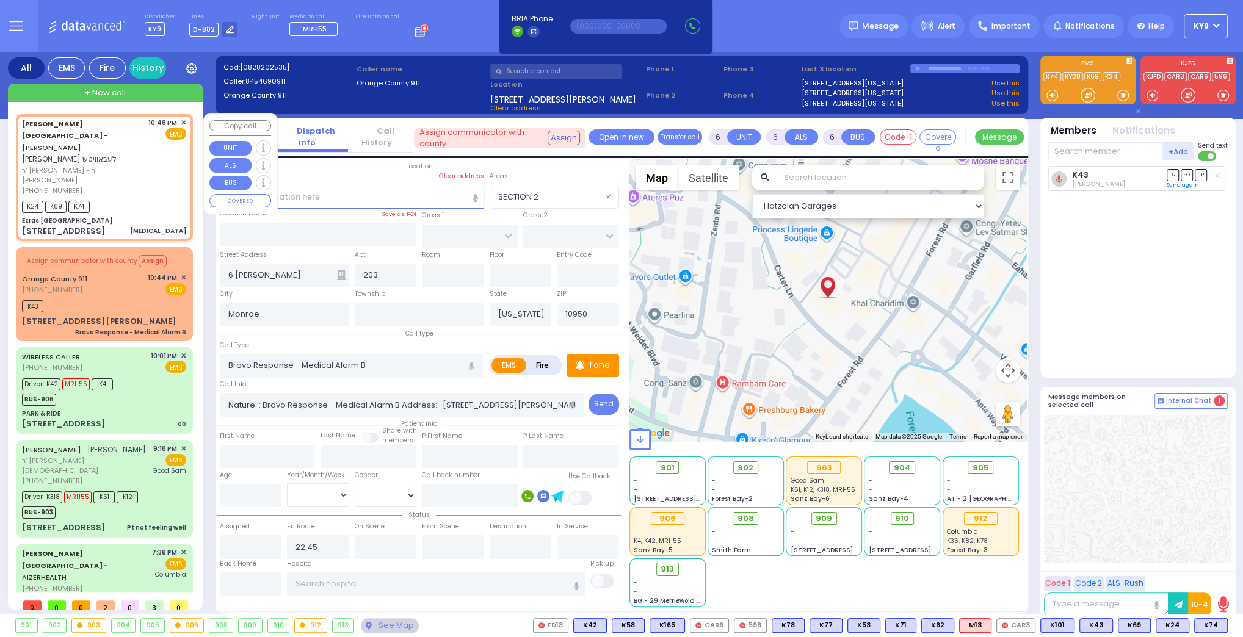
type input "22:48"
type input "22:49"
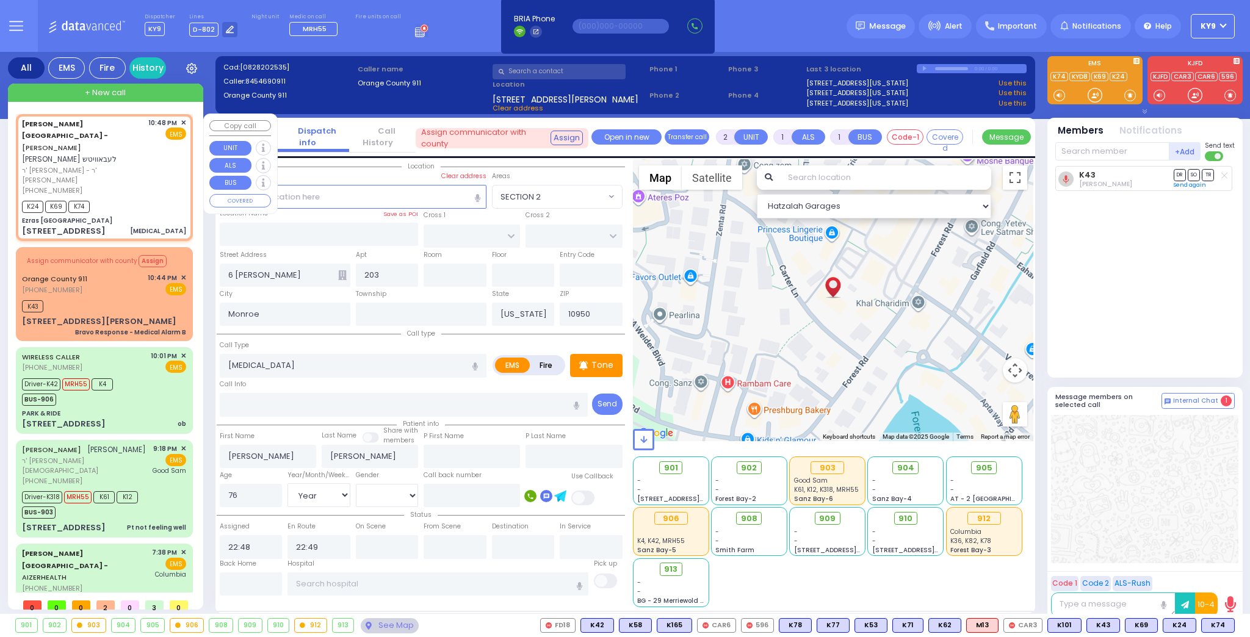
type input "Ezras [GEOGRAPHIC_DATA]"
type input "[PERSON_NAME] DR"
type input "[PERSON_NAME]"
type input "[STREET_ADDRESS]"
type input "2"
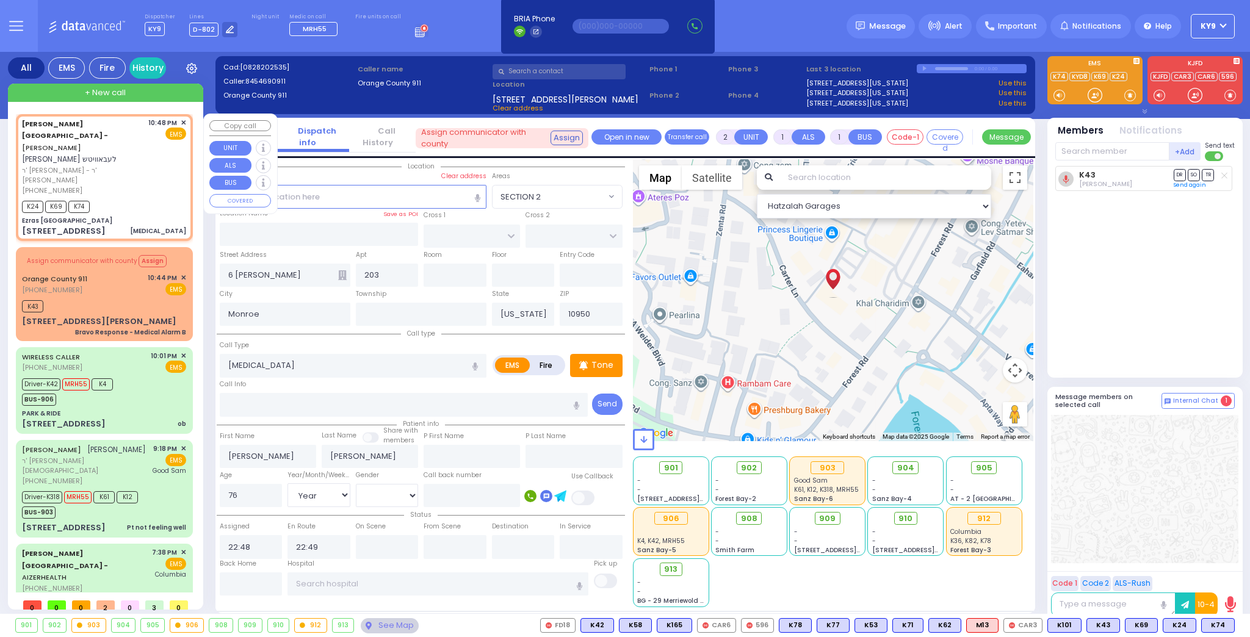
type input "[PERSON_NAME]"
select select "SECTION 2"
select select "Hatzalah Garages"
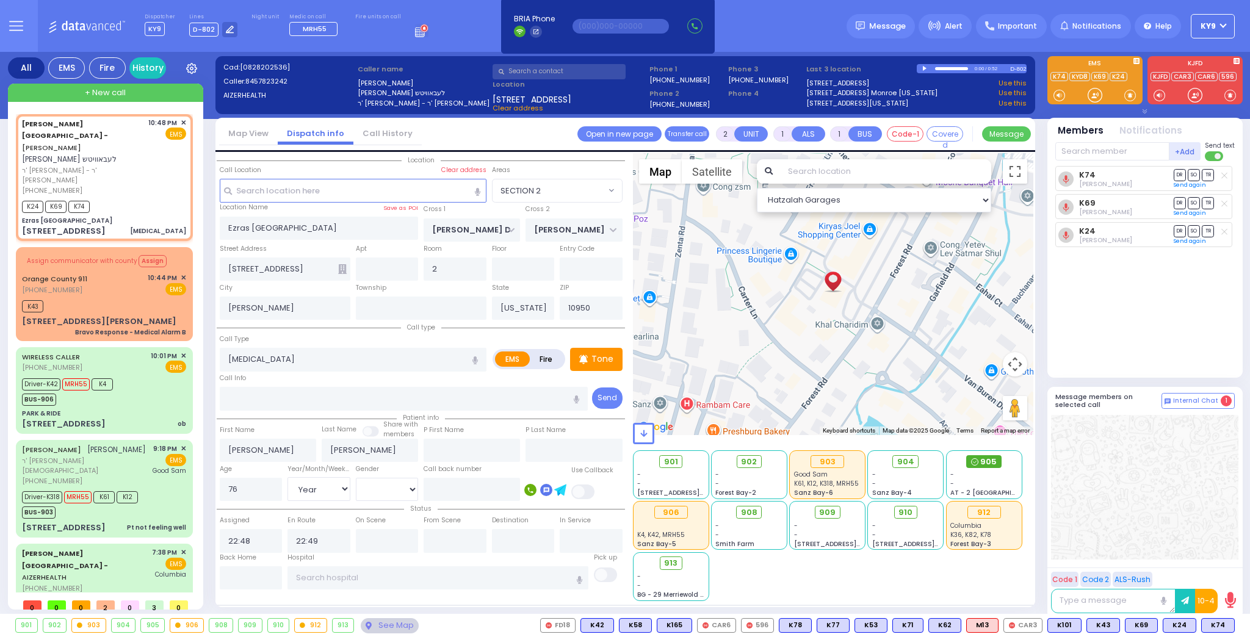
click at [984, 464] on span "905" at bounding box center [988, 462] width 16 height 12
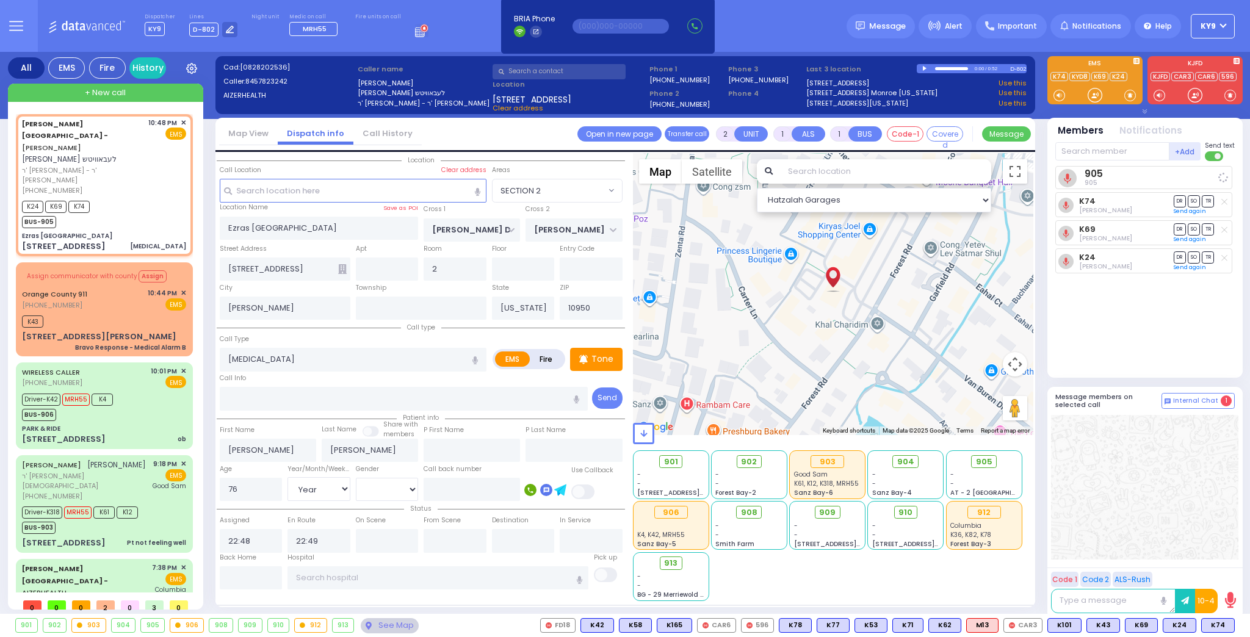
select select
radio input "true"
select select "Year"
select select "SECTION 2"
select select "Hatzalah Garages"
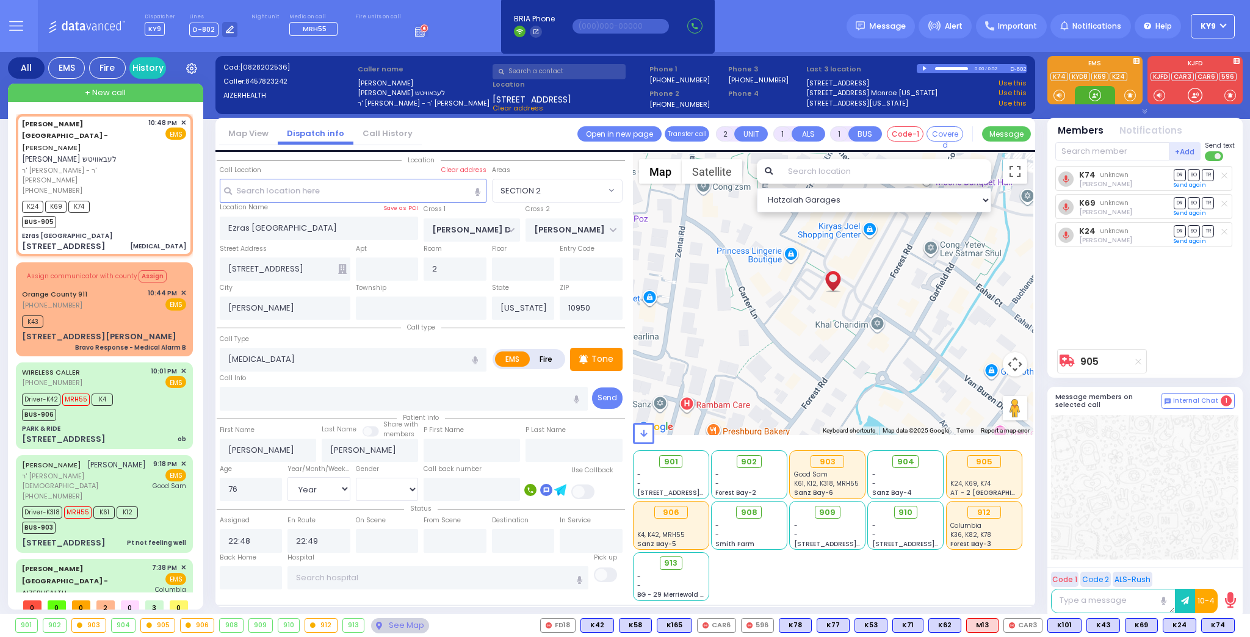
drag, startPoint x: 1093, startPoint y: 94, endPoint x: 1098, endPoint y: 104, distance: 10.9
click at [1093, 93] on div at bounding box center [1095, 95] width 12 height 12
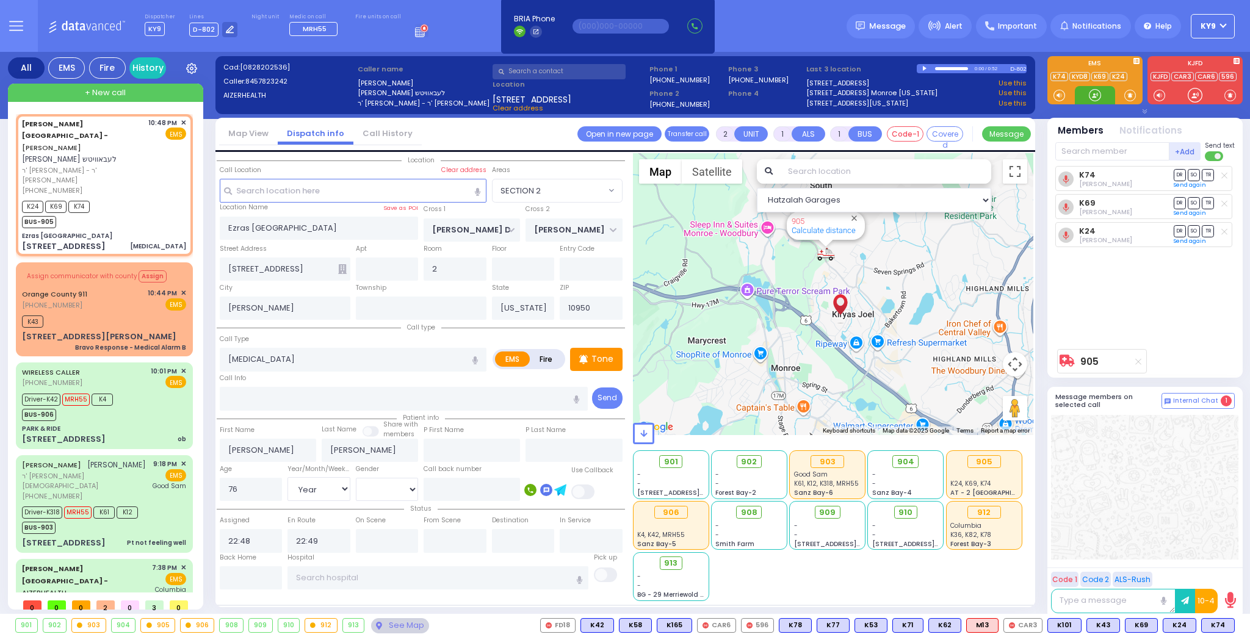
drag, startPoint x: 1093, startPoint y: 95, endPoint x: 1163, endPoint y: 161, distance: 96.3
click at [1098, 99] on div at bounding box center [1095, 95] width 12 height 12
click at [145, 331] on div "6 Carter Ln 203 Bravo Response - Medical Alarm B" at bounding box center [104, 341] width 164 height 21
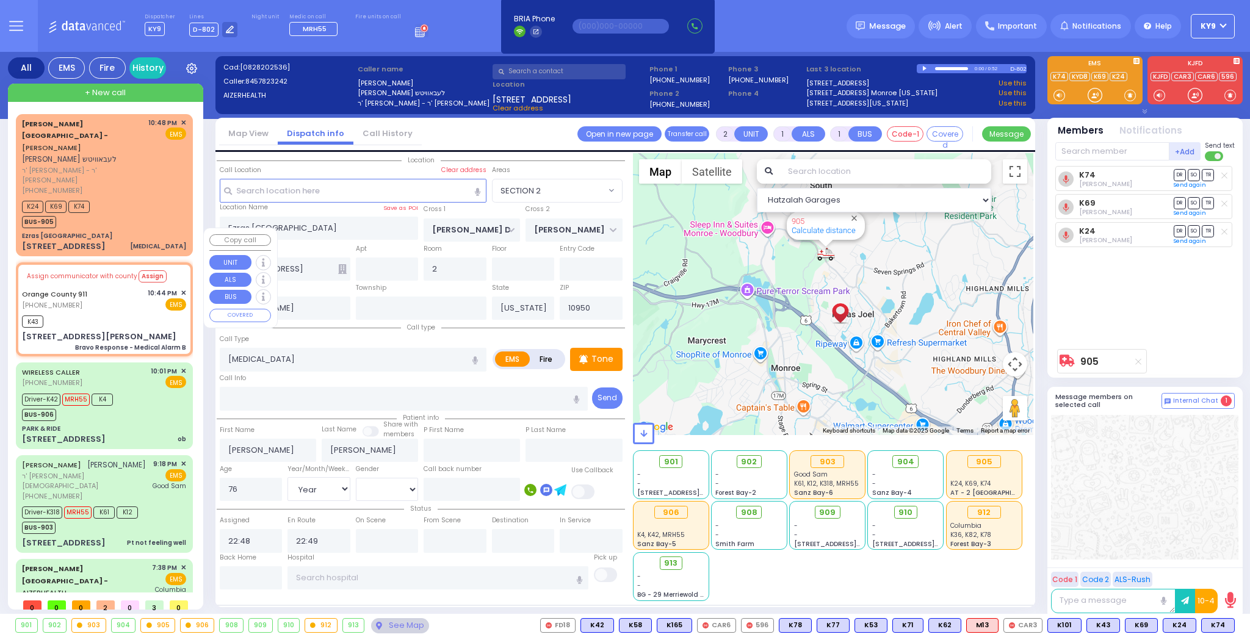
type input "6"
select select
type input "Bravo Response - Medical Alarm B"
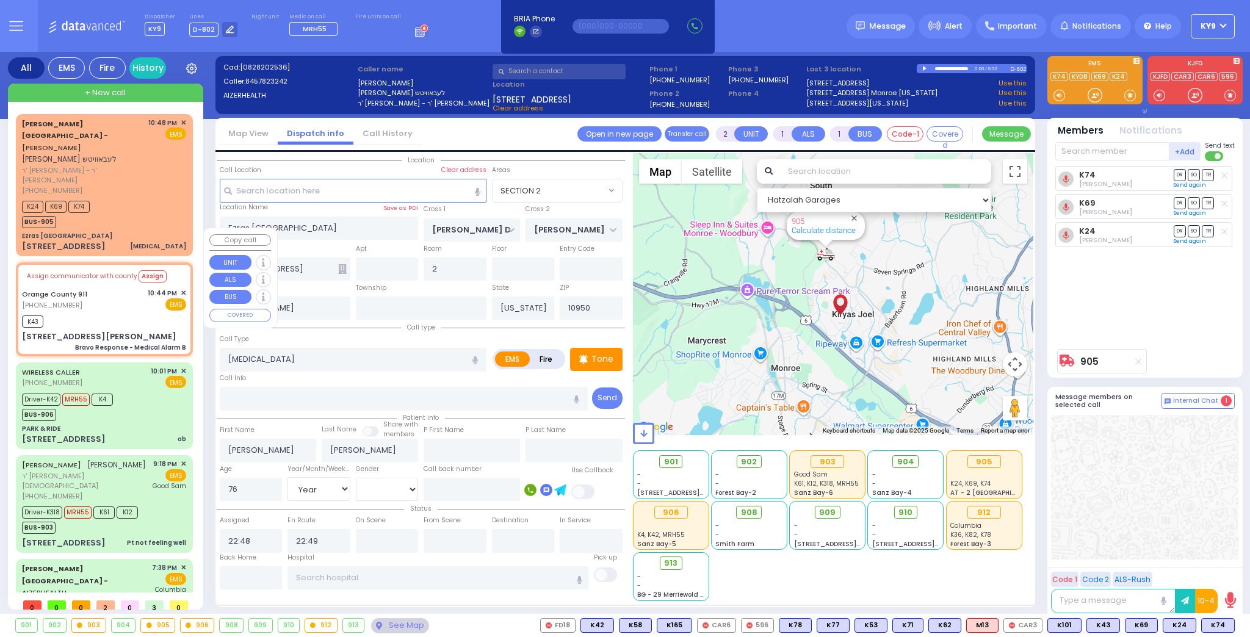
radio input "true"
type input "Nature: : Bravo Response - Medical Alarm B Address: : [STREET_ADDRESS][PERSON_N…"
select select
type input "22:45"
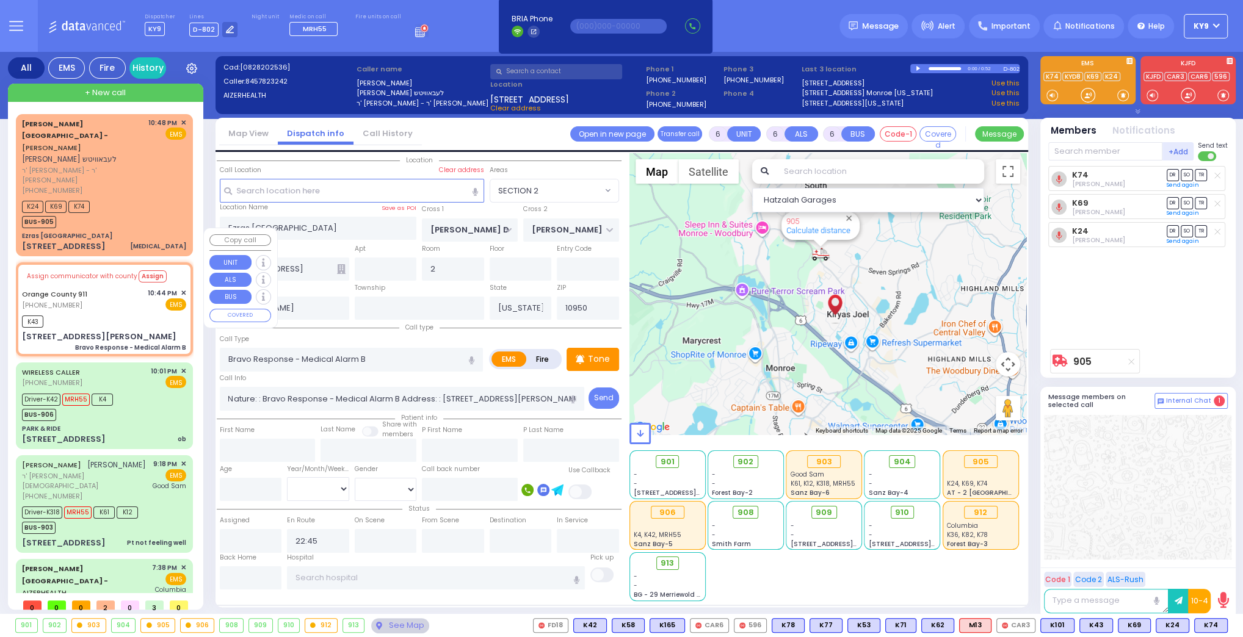
type input "6 [PERSON_NAME]"
type input "203"
type input "Monroe"
select select "Hatzalah Garages"
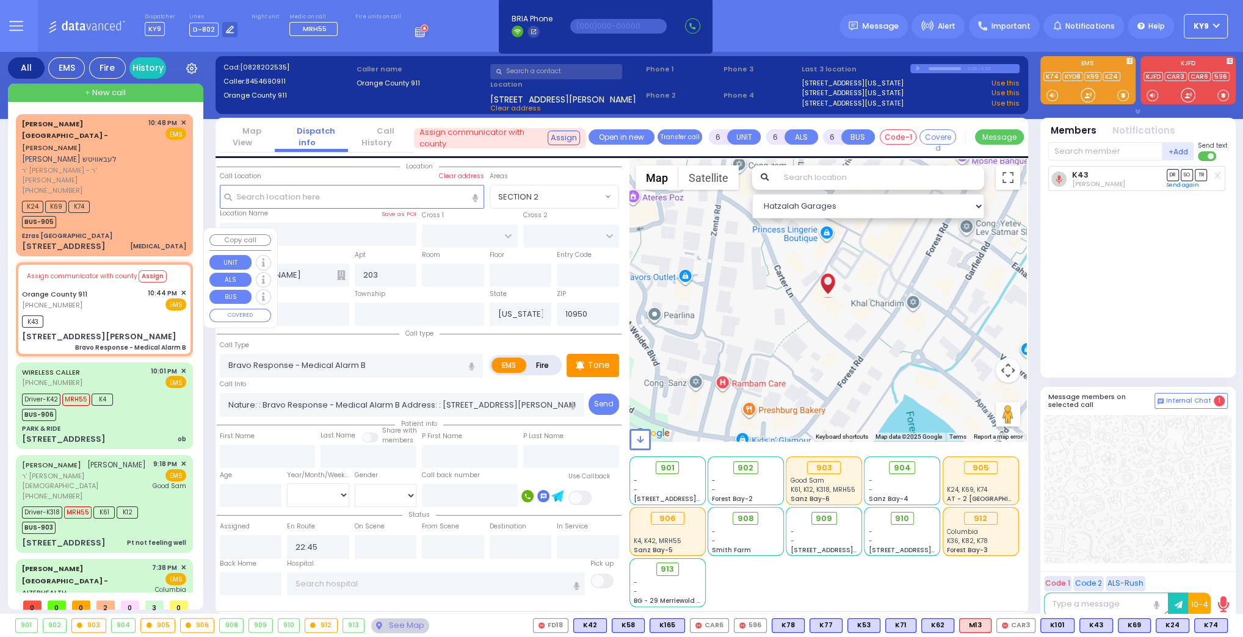
click at [142, 312] on div "K43" at bounding box center [104, 319] width 164 height 15
select select
radio input "true"
select select
select select "Hatzalah Garages"
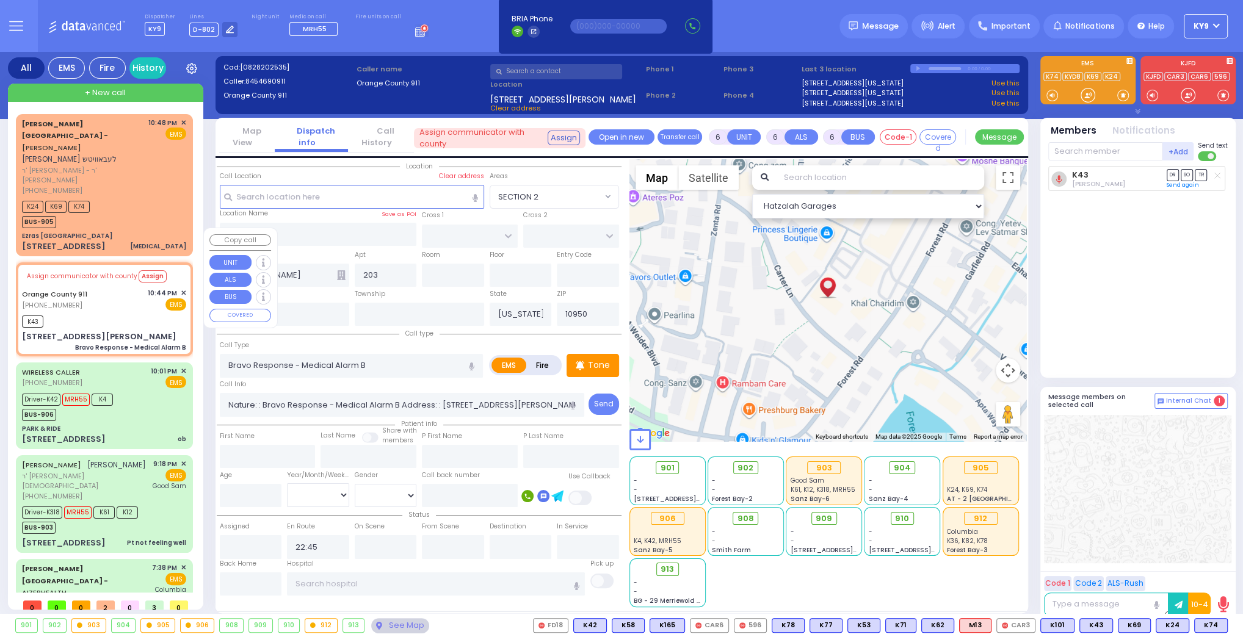
click at [132, 288] on div "Orange County 911 [PHONE_NUMBER] 10:44 PM ✕ EMS" at bounding box center [104, 299] width 164 height 23
select select
radio input "true"
select select
select select "Hatzalah Garages"
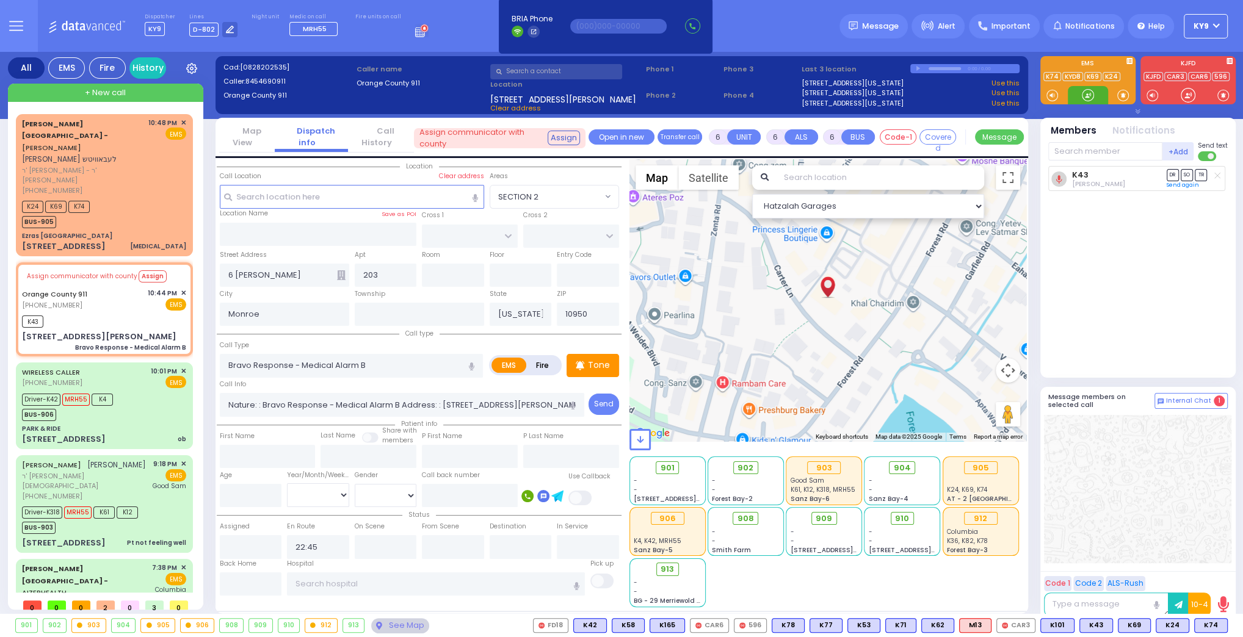
click at [1081, 98] on div at bounding box center [1087, 95] width 12 height 12
click at [132, 198] on div "K24 K69 K74 BUS-905" at bounding box center [104, 213] width 164 height 31
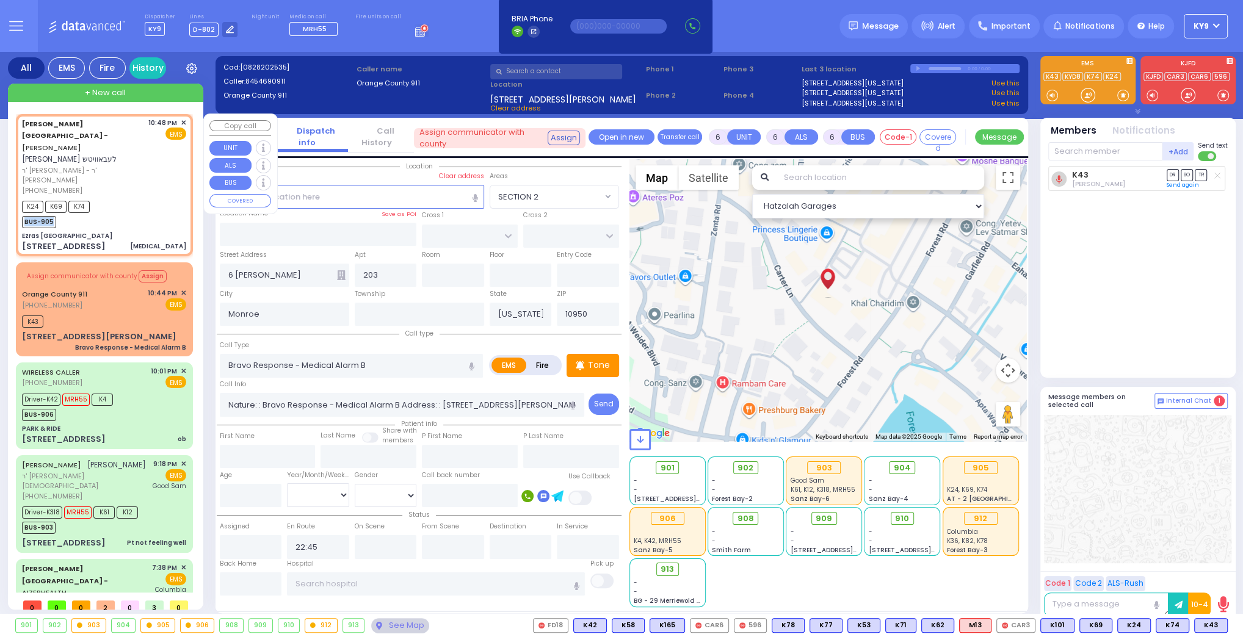
type input "2"
type input "1"
select select
type input "[MEDICAL_DATA]"
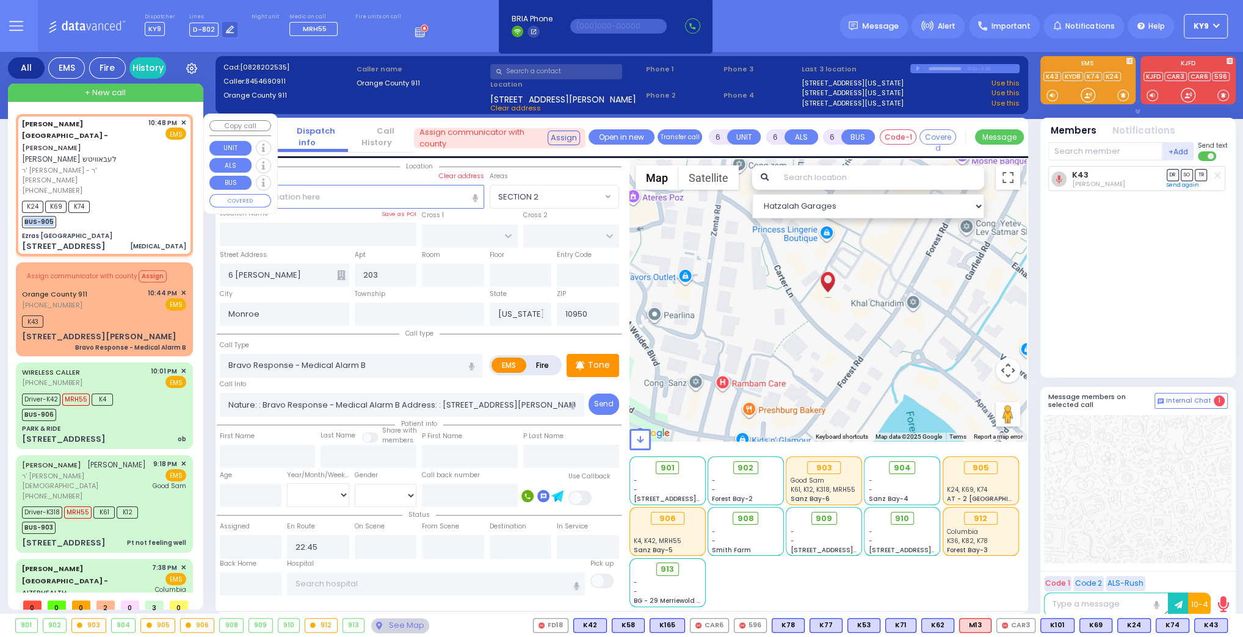
radio input "true"
type input "[PERSON_NAME]"
type input "76"
select select "Year"
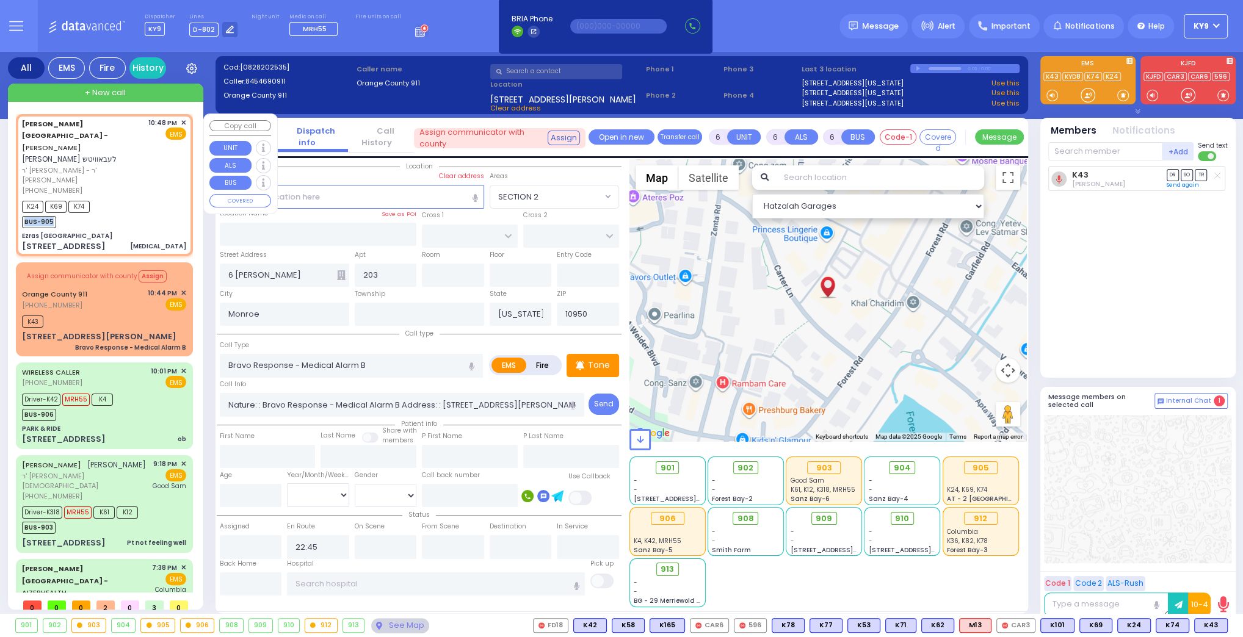
type input "22:48"
type input "22:49"
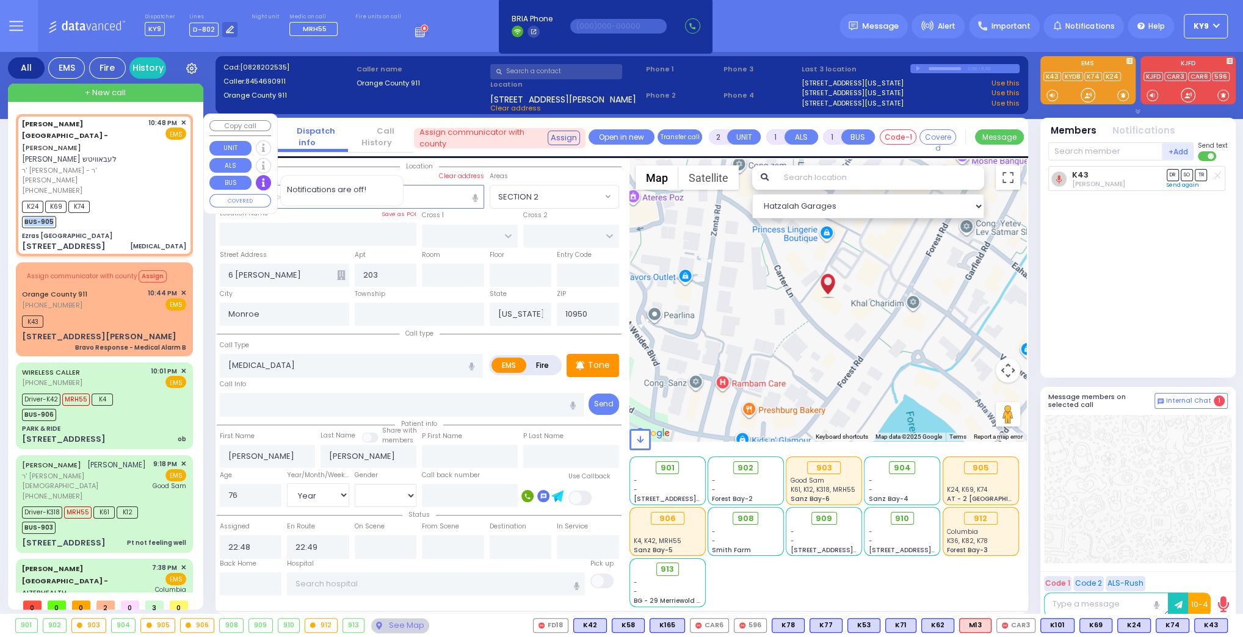
type input "Ezras [GEOGRAPHIC_DATA]"
type input "[PERSON_NAME] DR"
type input "[PERSON_NAME]"
type input "[STREET_ADDRESS]"
type input "2"
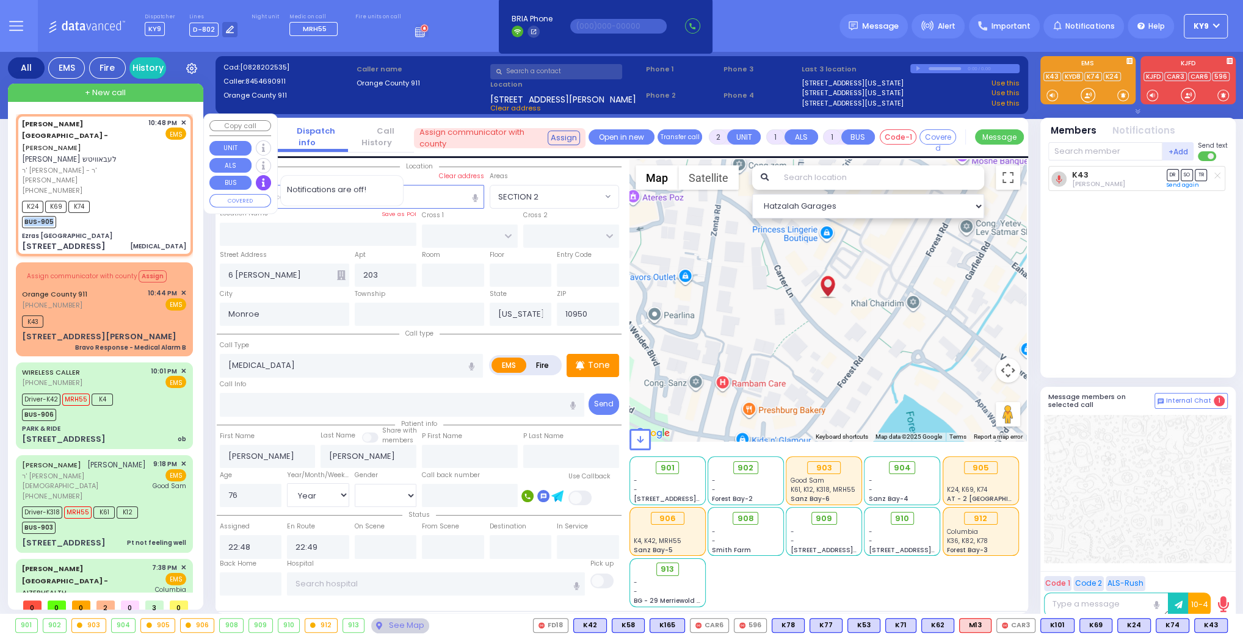
type input "[PERSON_NAME]"
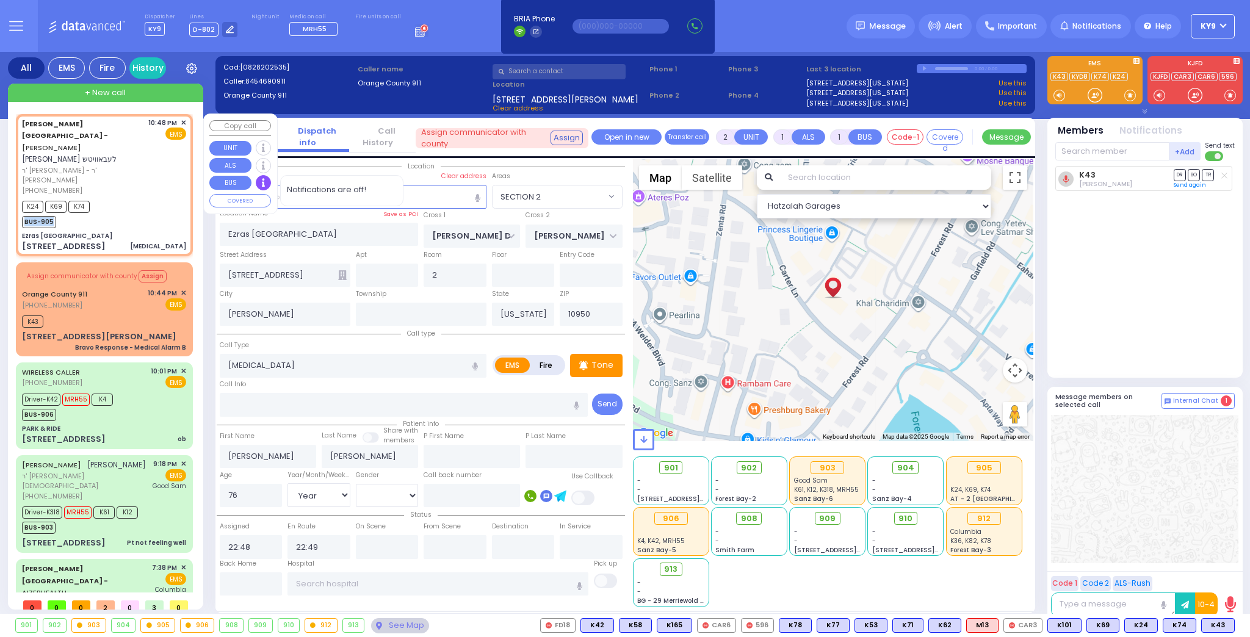
select select "SECTION 2"
select select "Hatzalah Garages"
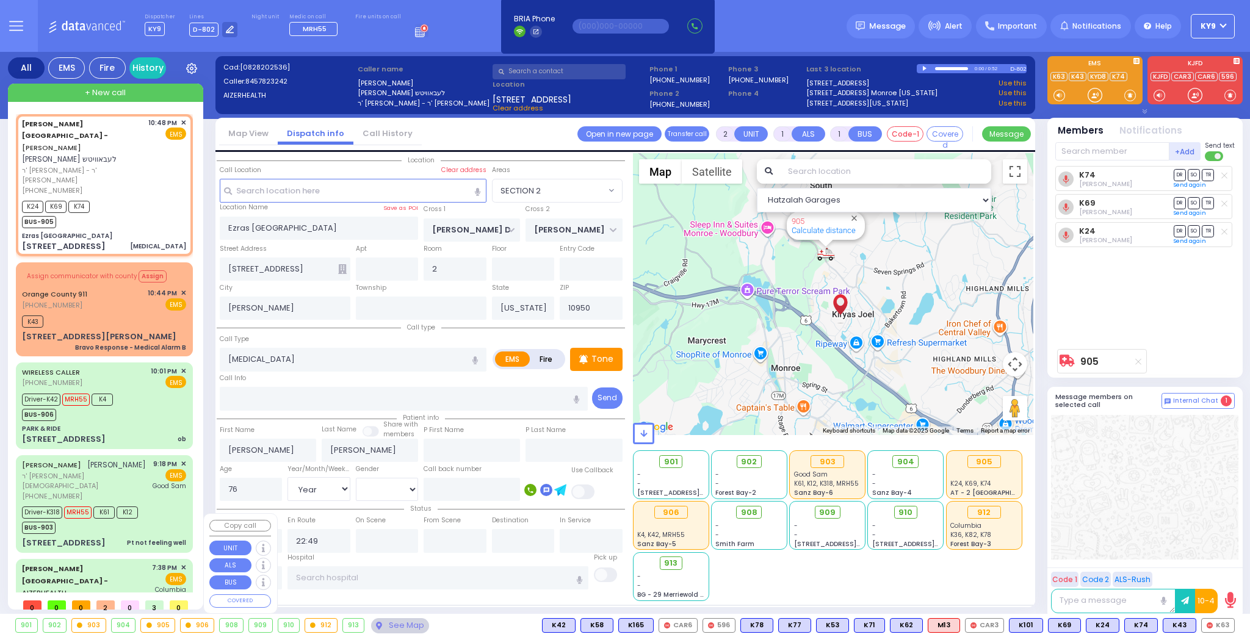
click at [144, 611] on div "Driver-K78 Driver-K82 K36 BUS-912" at bounding box center [104, 626] width 164 height 31
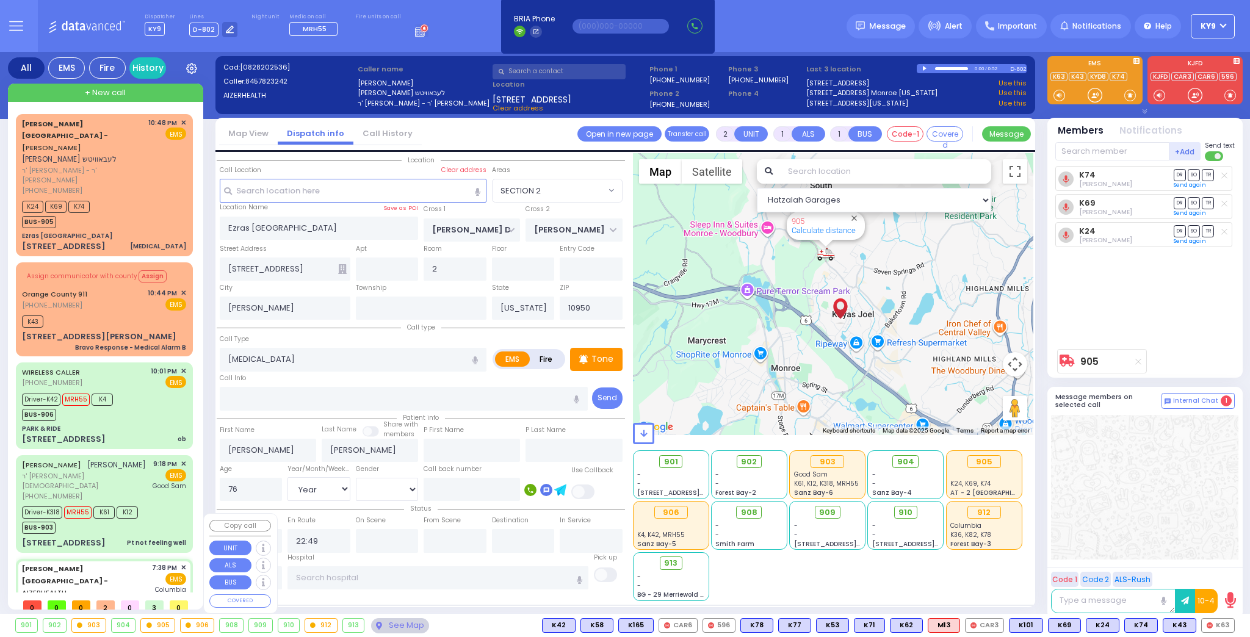
type input "6"
select select
type input "torsion testicles"
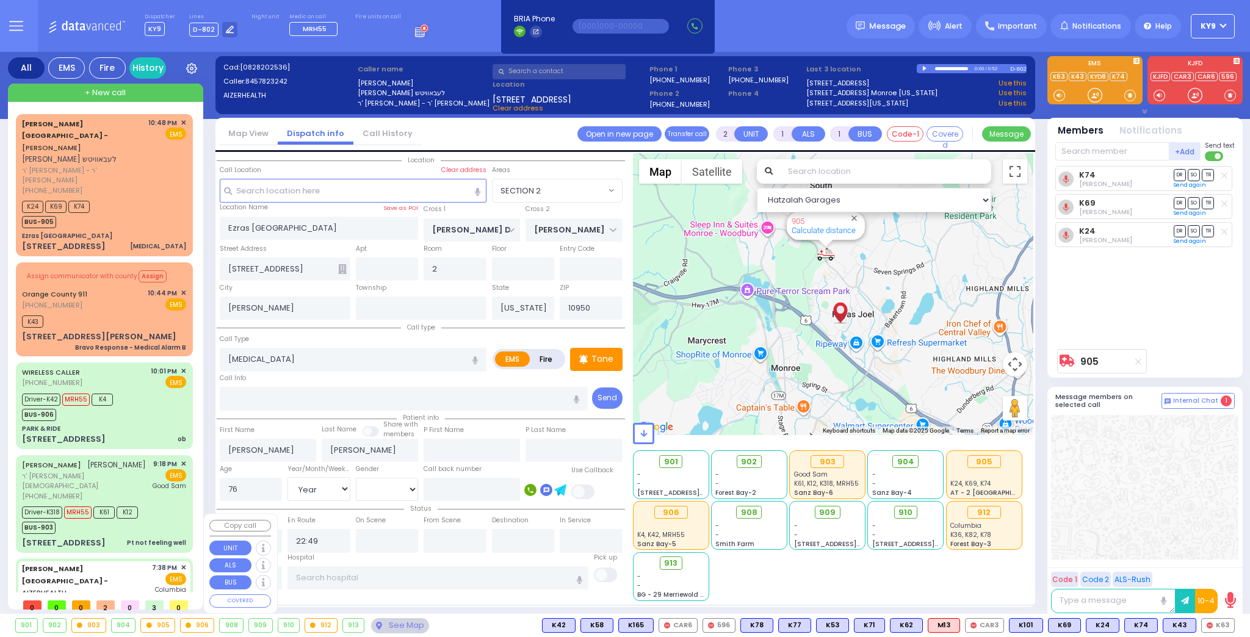
radio input "true"
type input "[PERSON_NAME]"
type input "2"
select select "Year"
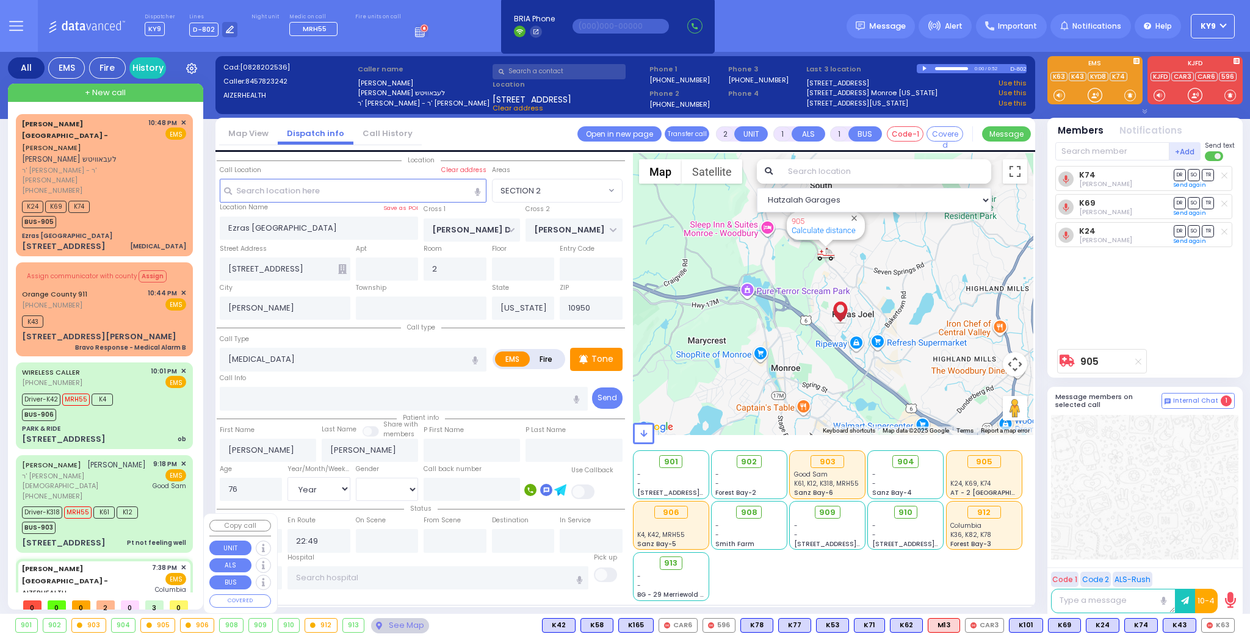
select select "[DEMOGRAPHIC_DATA]"
type input "19:38"
type input "19:44"
type input "19:45"
type input "20:02"
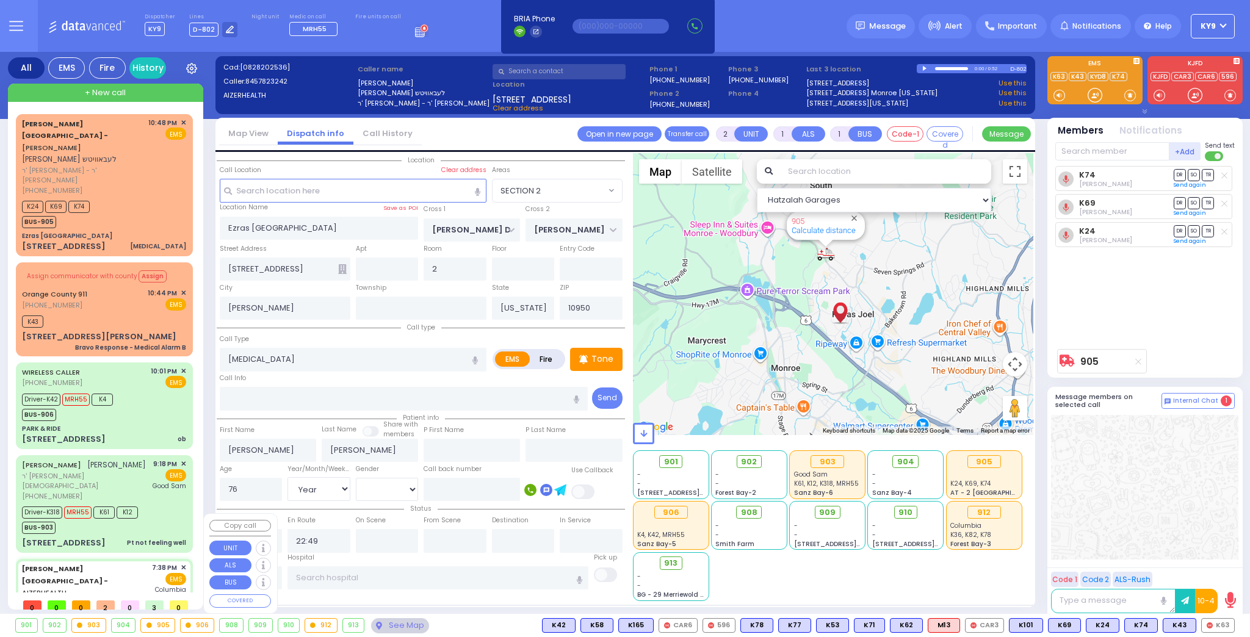
type input "20:51"
type input "[US_STATE][GEOGRAPHIC_DATA]- [GEOGRAPHIC_DATA]"
select select "Hatzalah Garages"
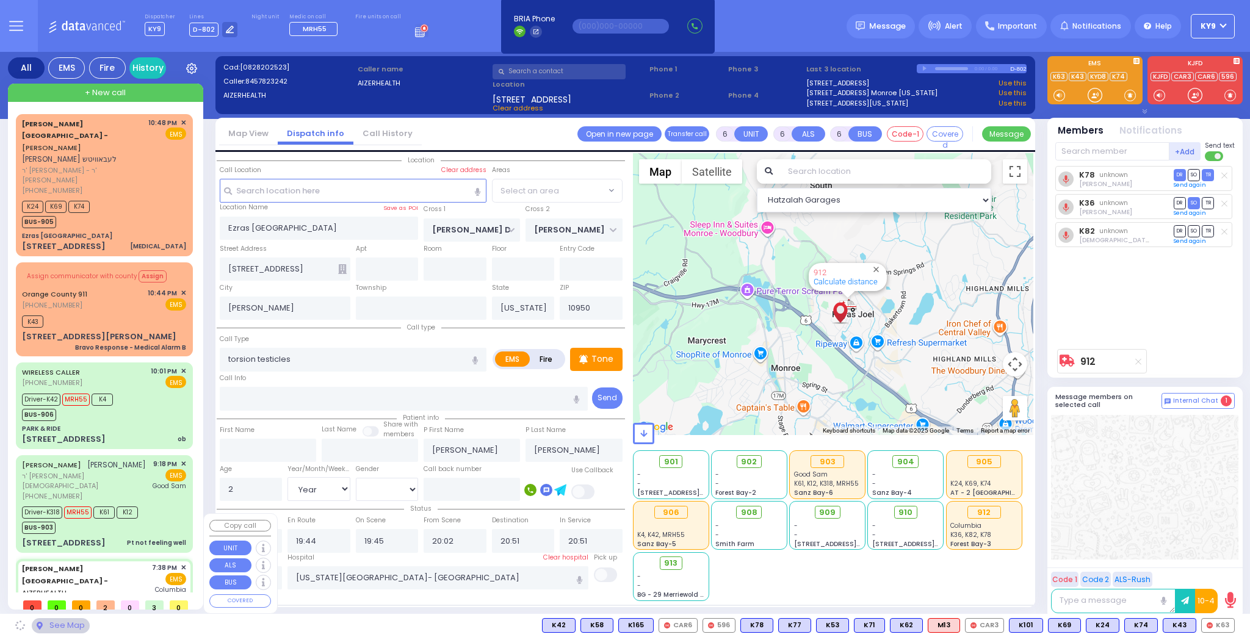
select select "SECTION 2"
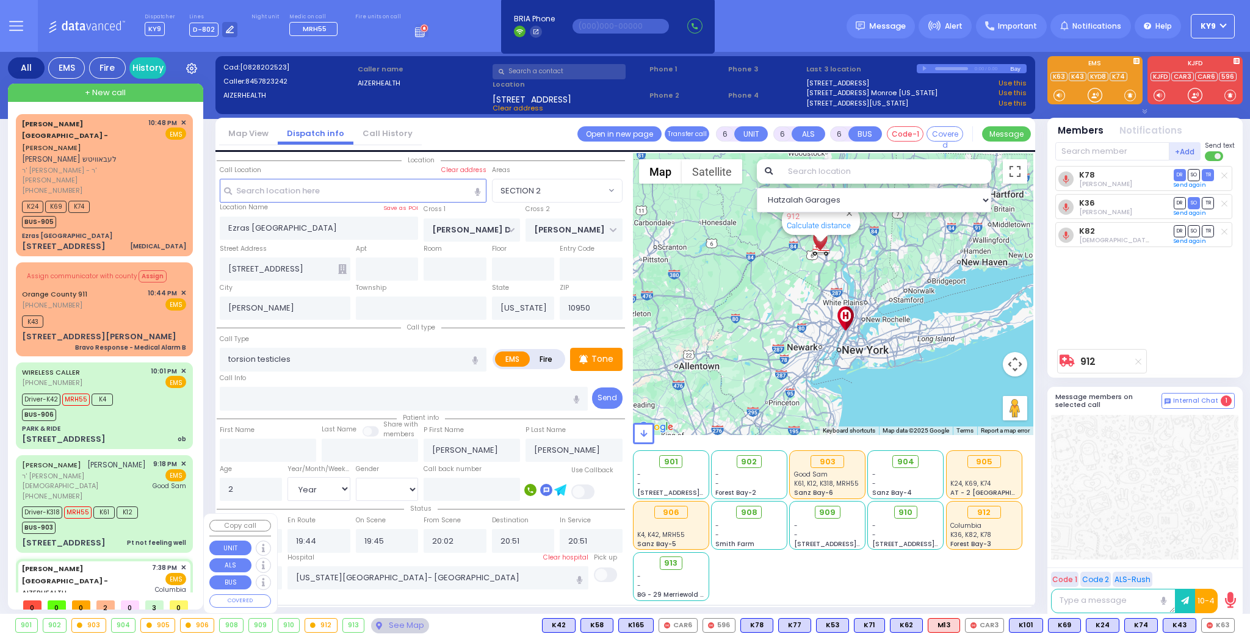
click at [131, 611] on div "Driver-K78 Driver-K82 K36 BUS-912" at bounding box center [104, 626] width 164 height 31
select select
radio input "true"
select select "Year"
select select "[DEMOGRAPHIC_DATA]"
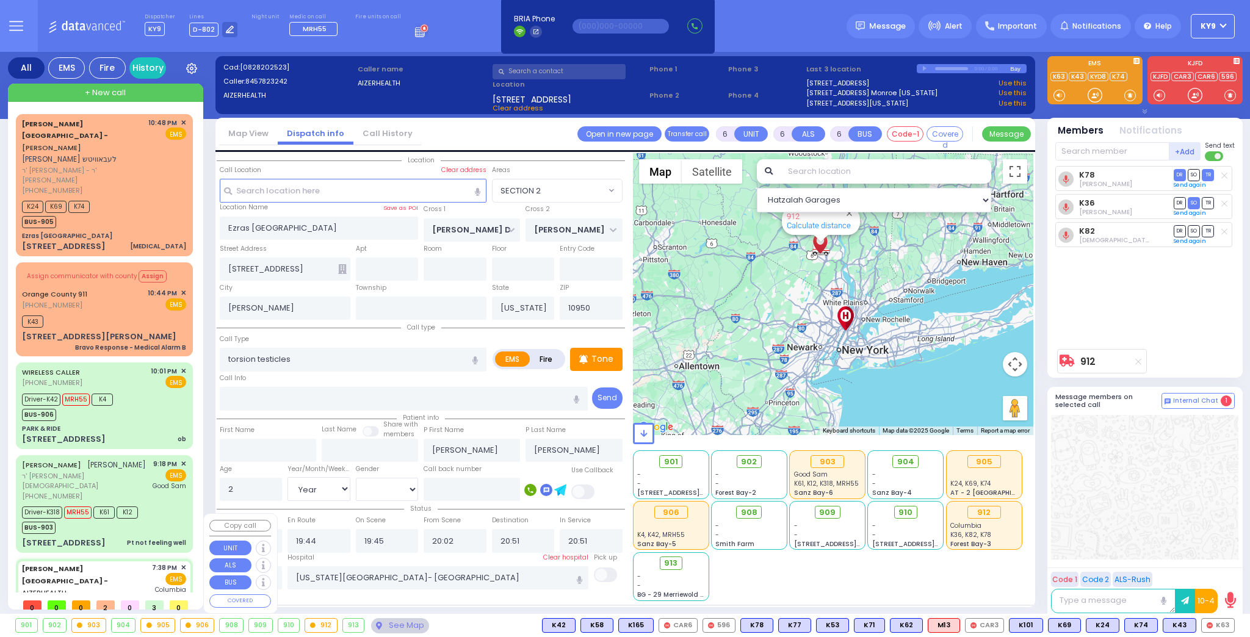
select select "Hatzalah Garages"
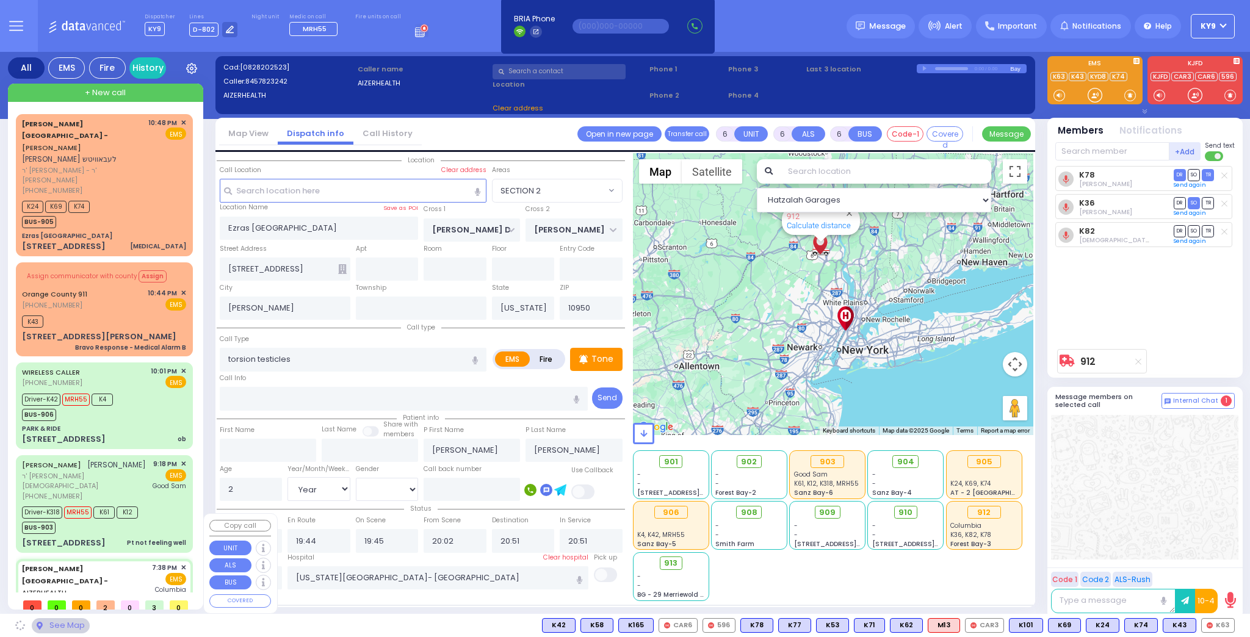
select select "SECTION 2"
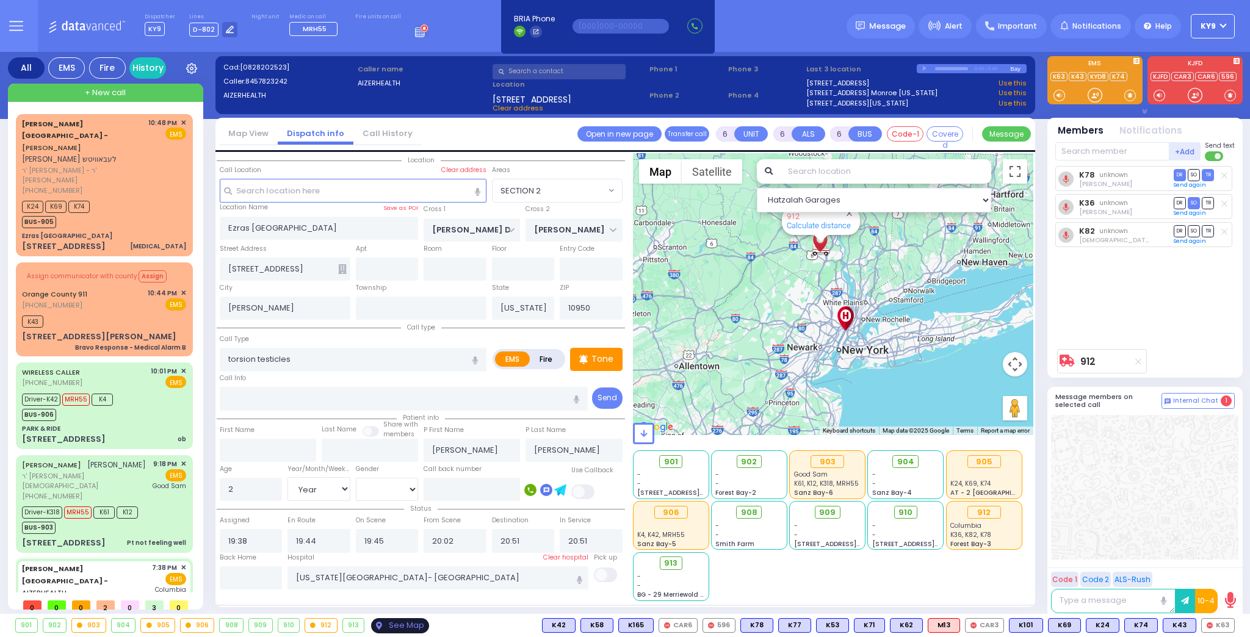
click at [400, 624] on div "See Map" at bounding box center [399, 625] width 57 height 15
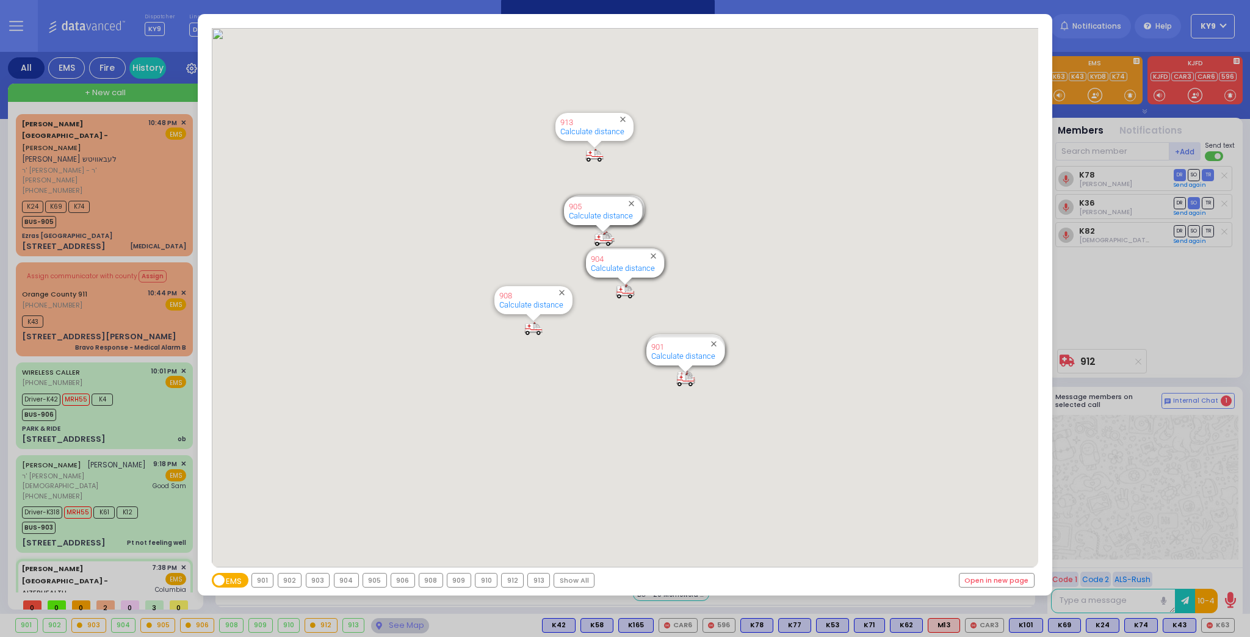
click at [506, 577] on div "912" at bounding box center [512, 580] width 21 height 13
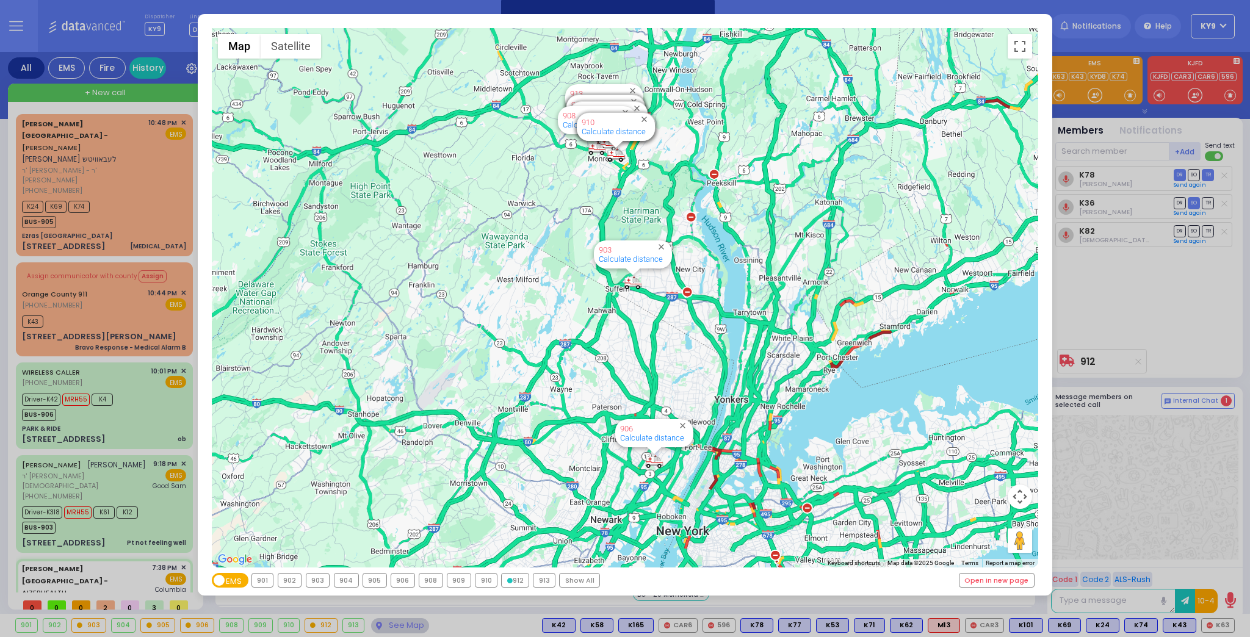
click at [507, 578] on icon at bounding box center [509, 580] width 5 height 5
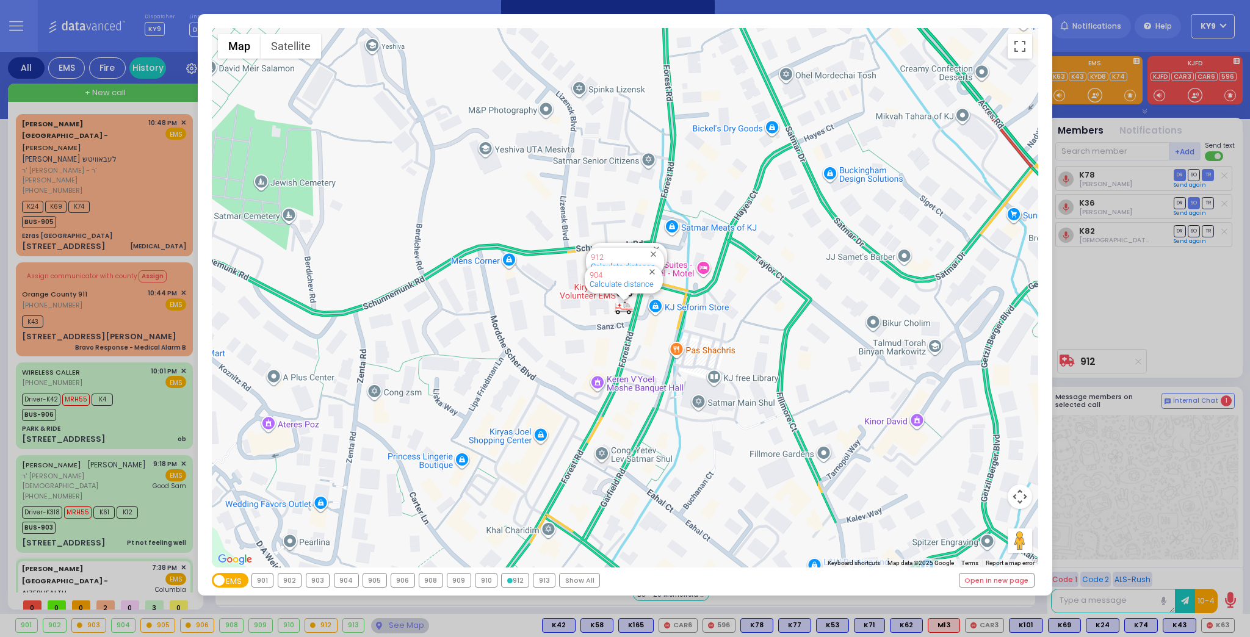
click at [399, 625] on div "← Move left → Move right ↑ Move up ↓ Move down + Zoom in - Zoom out Home Jump l…" at bounding box center [625, 318] width 1250 height 637
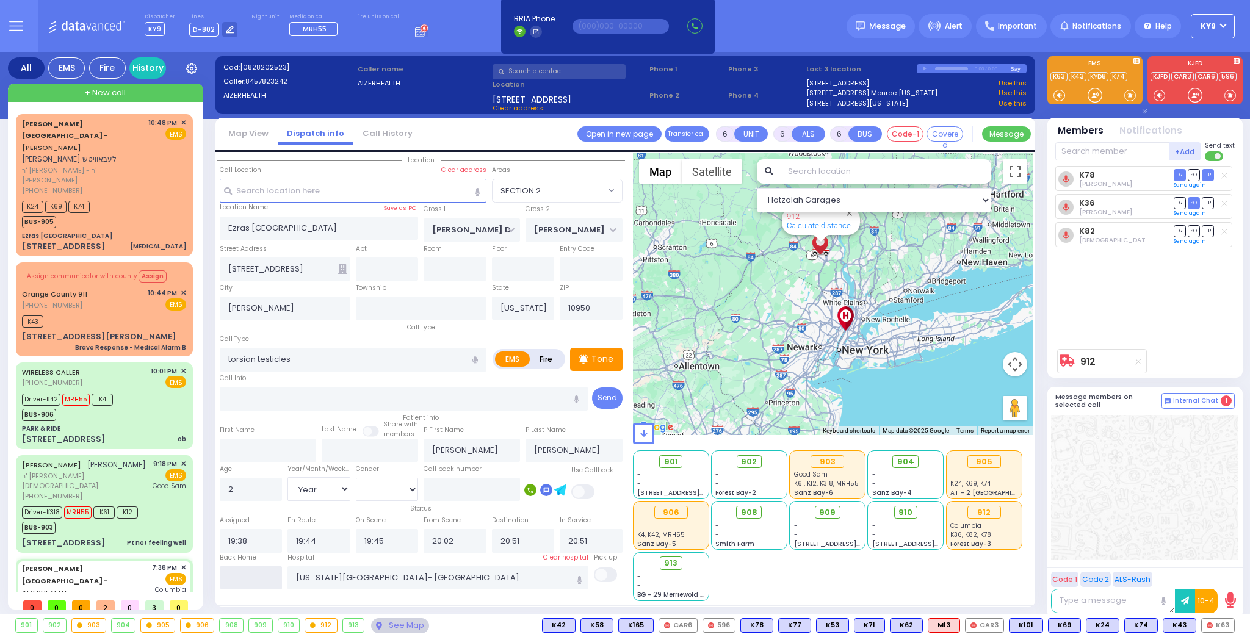
click at [245, 582] on input "text" at bounding box center [251, 577] width 63 height 23
type input "22:55"
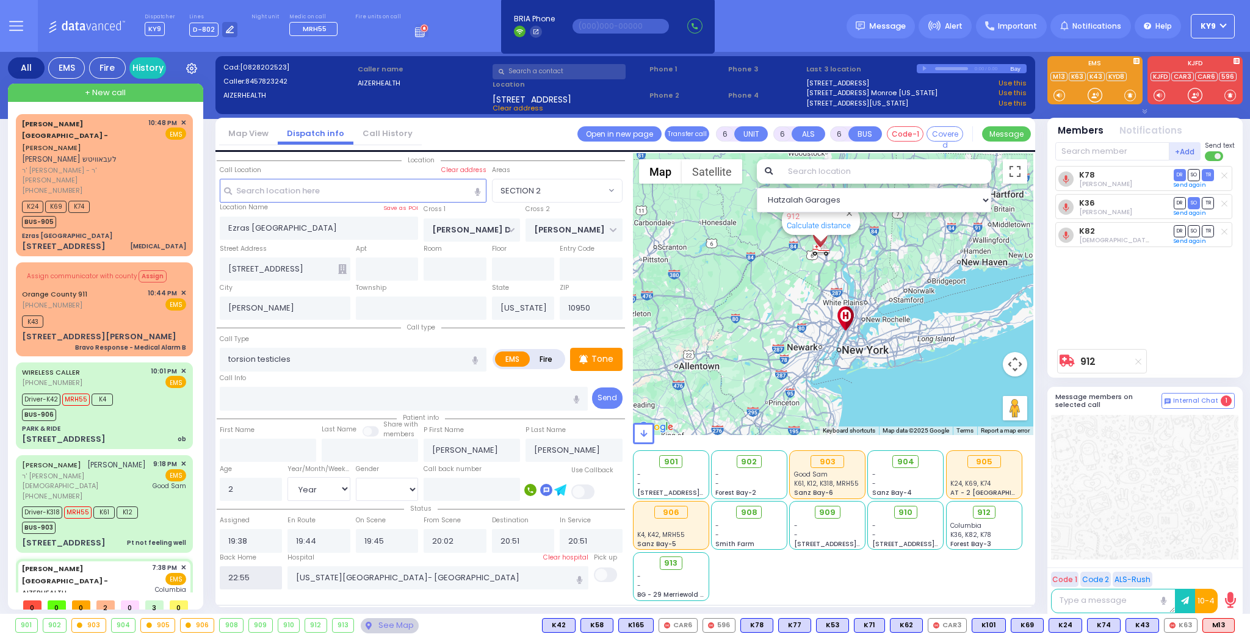
select select
radio input "true"
select select
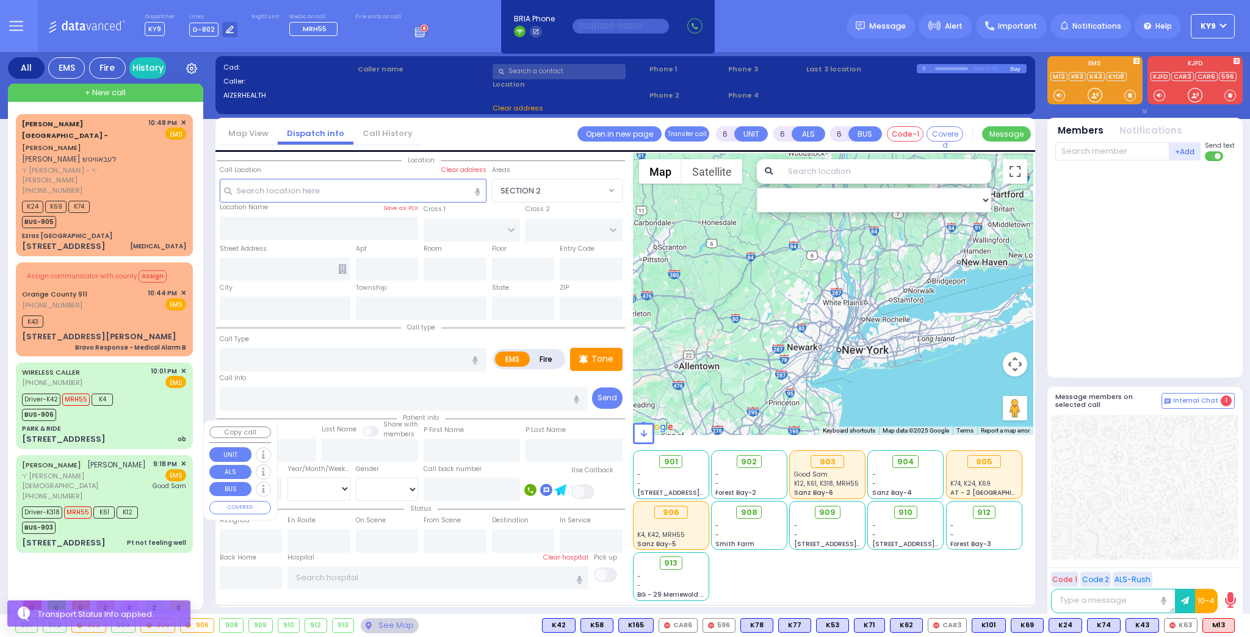
click at [162, 504] on div "Driver-K318 MRH55 K61 K12 BUS-903" at bounding box center [104, 519] width 164 height 31
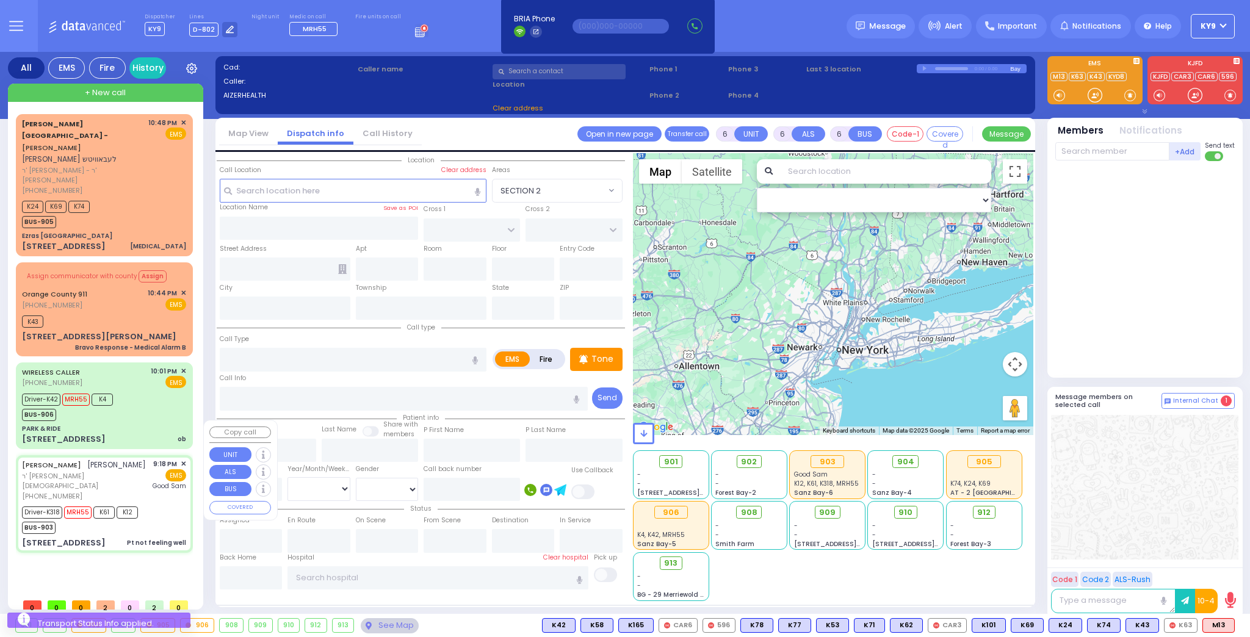
select select
type input "Pt not feeling well"
radio input "true"
type input "[PERSON_NAME]"
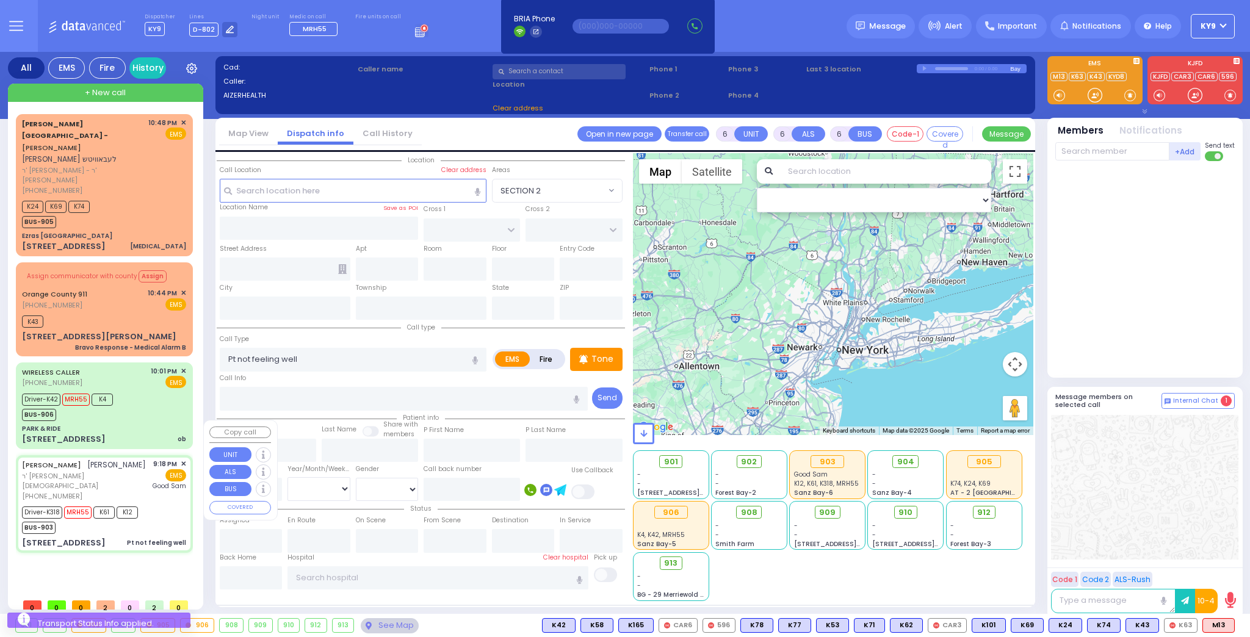
type input "Seva"
type input "Sofer"
type input "75"
select select "Year"
select select "[DEMOGRAPHIC_DATA]"
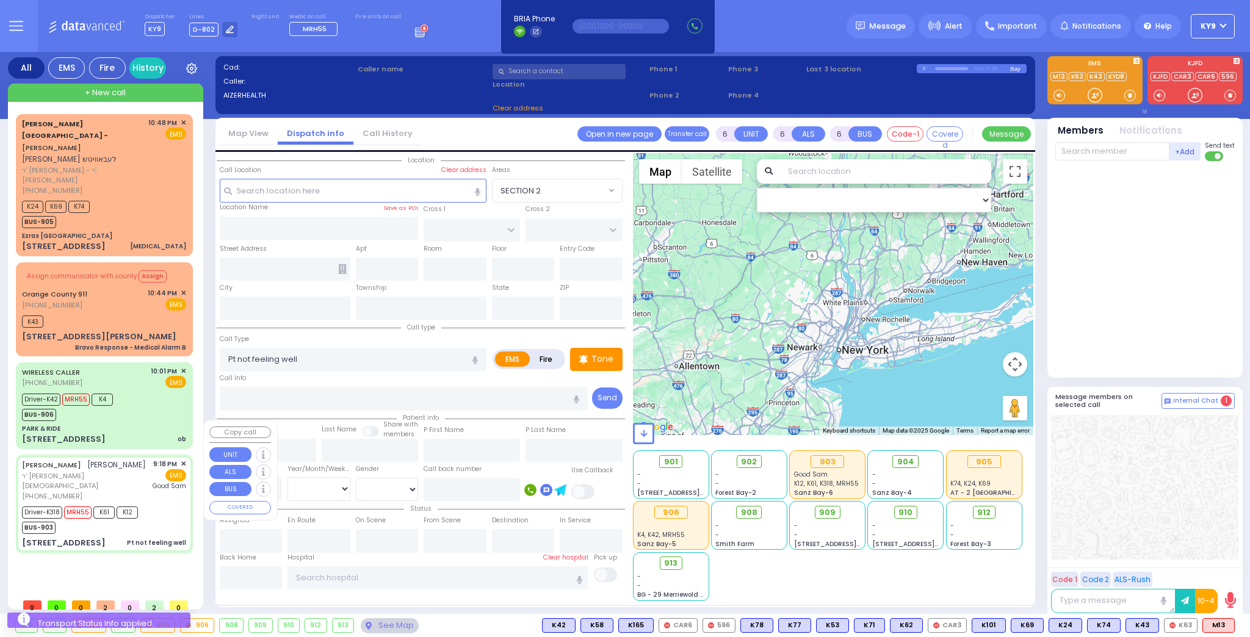
type input "21:18"
type input "21:21"
type input "21:22"
type input "21:50"
type input "22:20"
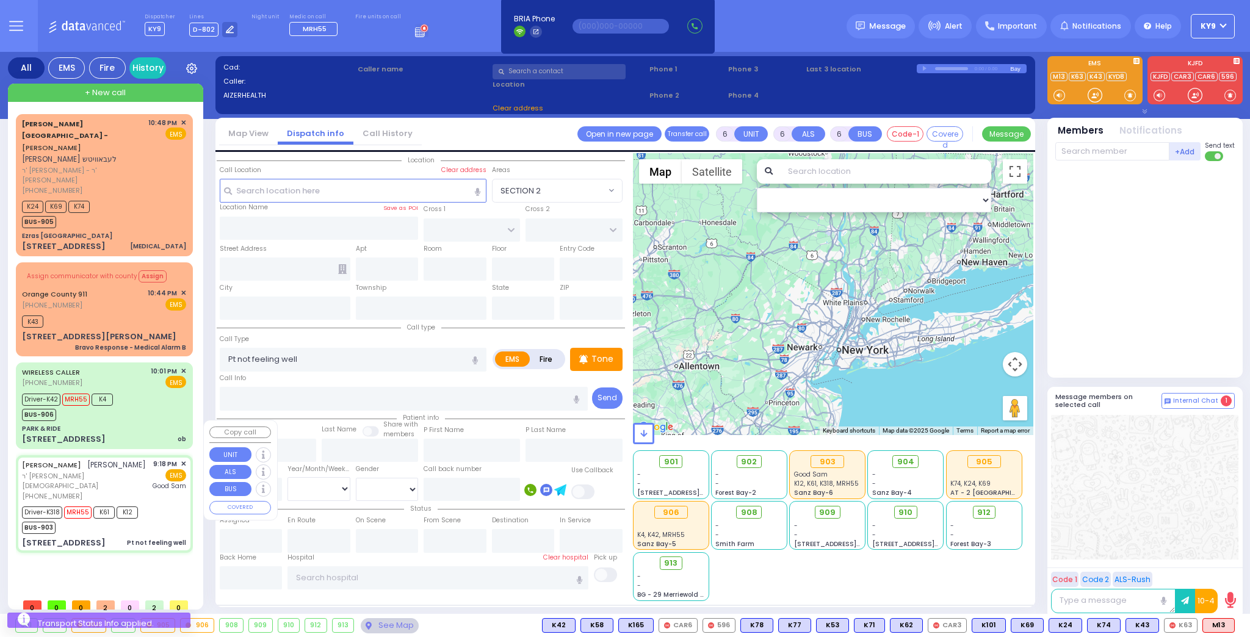
type input "22:40"
type input "[GEOGRAPHIC_DATA]"
type input "SCHUNNEMUNK RD"
type input "[PERSON_NAME] COURT"
type input "[STREET_ADDRESS]"
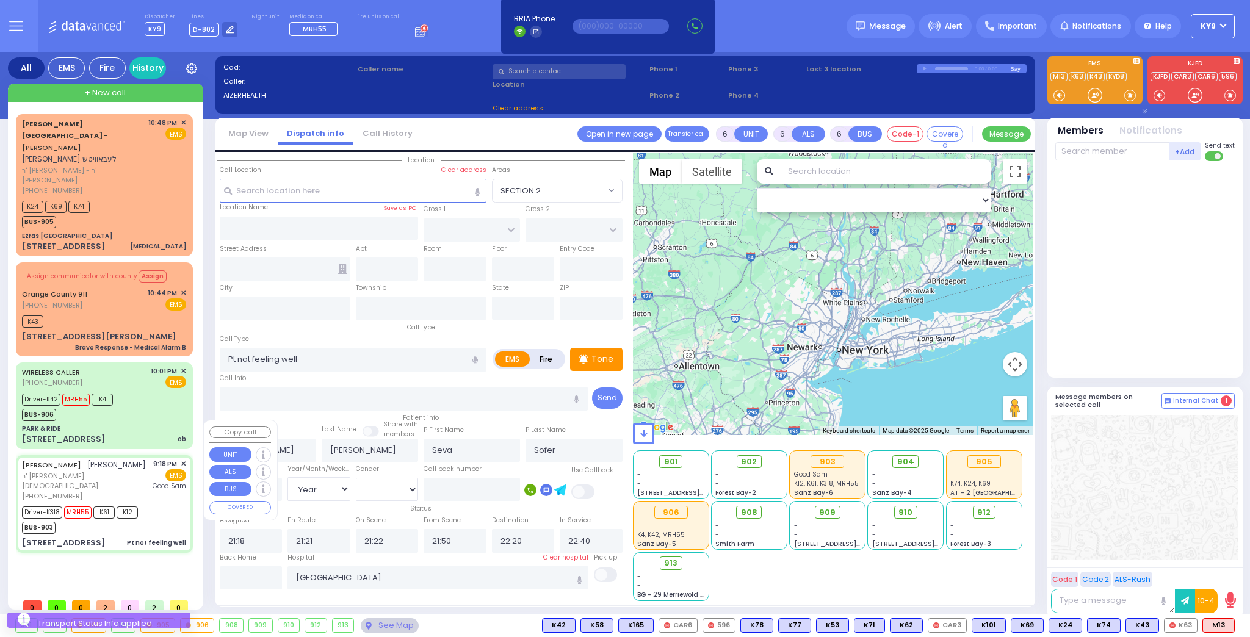
type input "104"
type input "Monroe"
type input "[US_STATE]"
type input "10950"
select select "Hatzalah Garages"
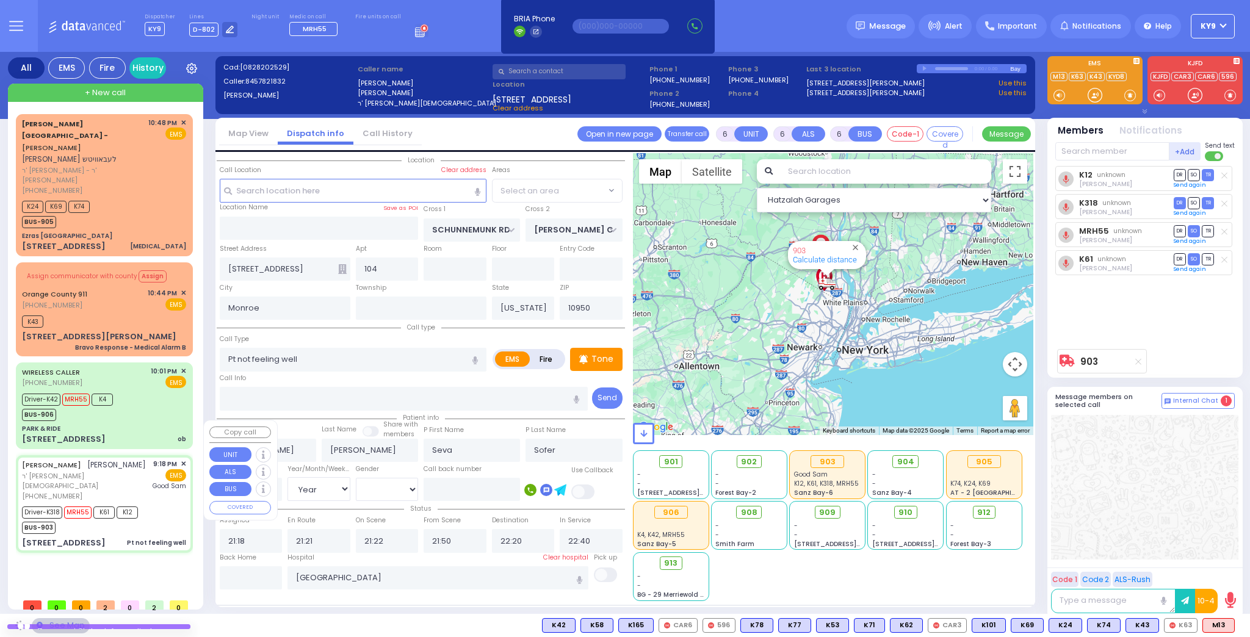
select select "[GEOGRAPHIC_DATA]"
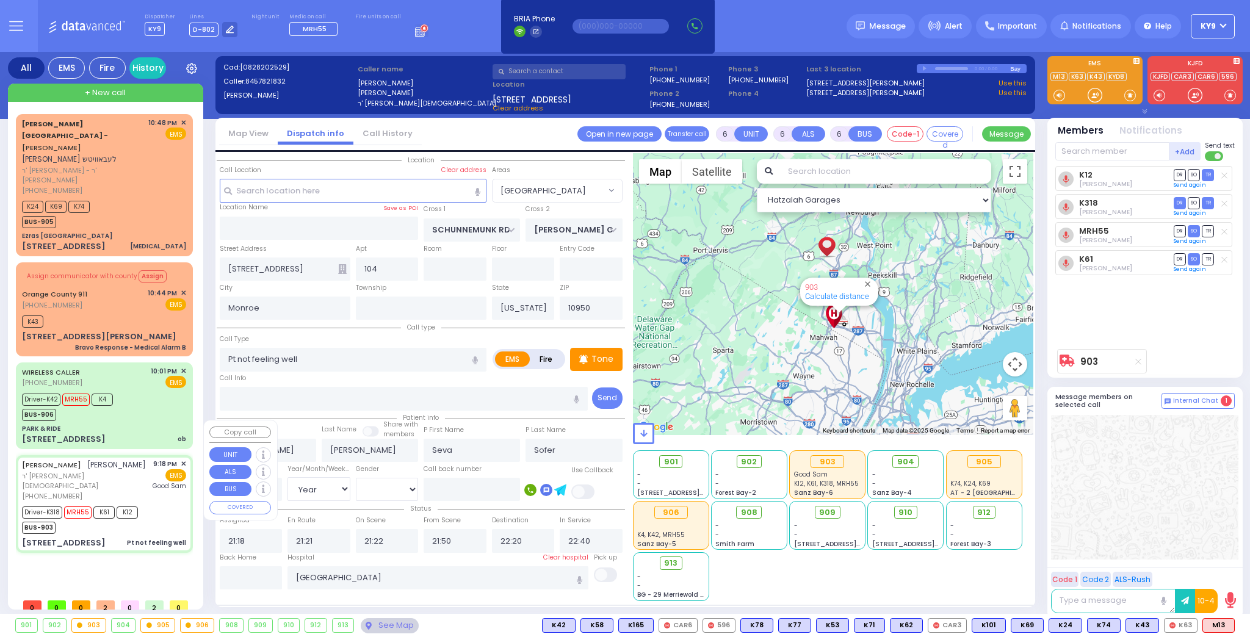
click at [153, 504] on div "Driver-K318 MRH55 K61 K12 BUS-903" at bounding box center [104, 519] width 164 height 31
select select
radio input "true"
select select "Year"
select select "[DEMOGRAPHIC_DATA]"
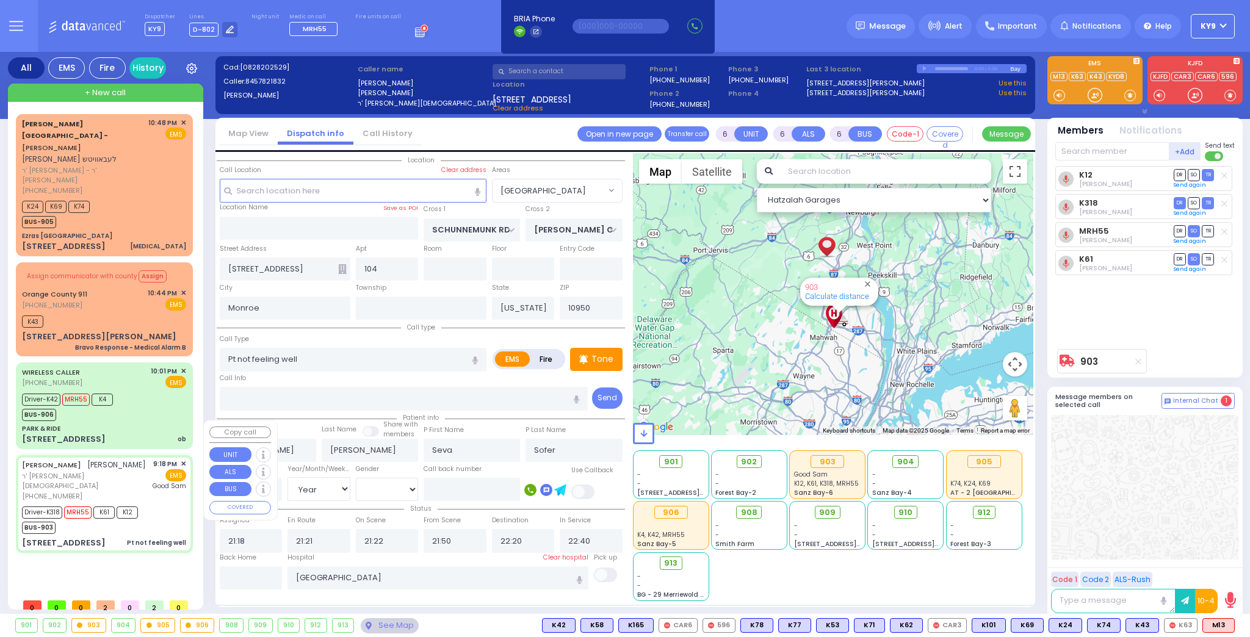
select select "[GEOGRAPHIC_DATA]"
select select "Hatzalah Garages"
click at [397, 631] on div "See Map" at bounding box center [389, 625] width 57 height 15
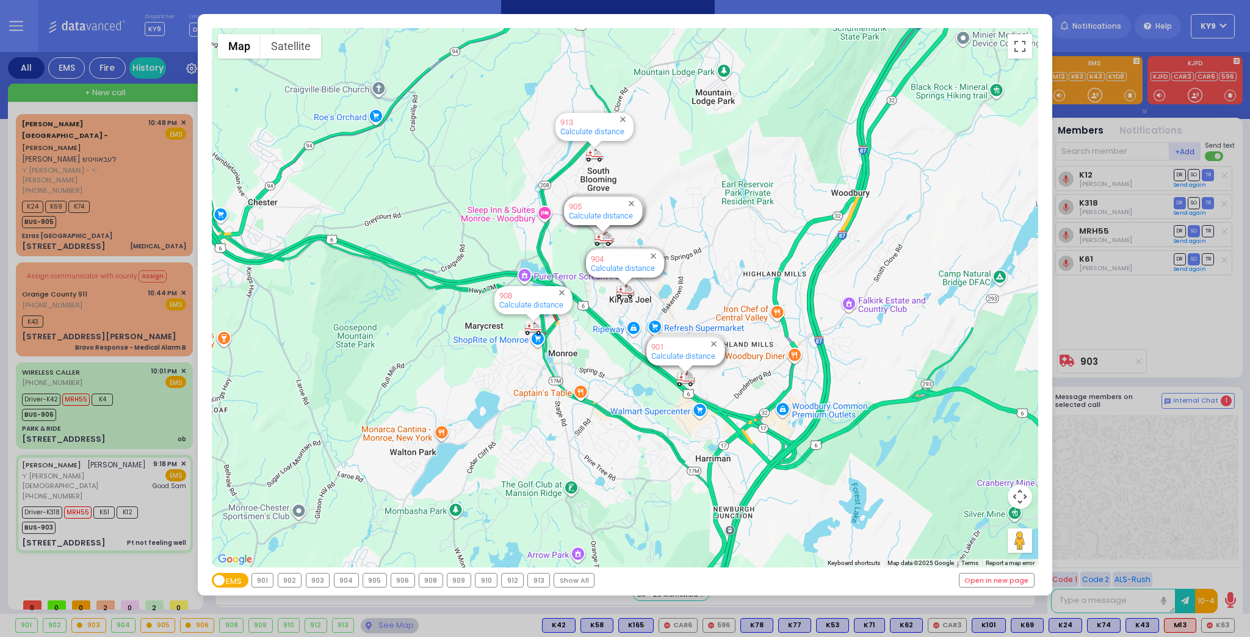
click at [314, 584] on div "903" at bounding box center [317, 580] width 23 height 13
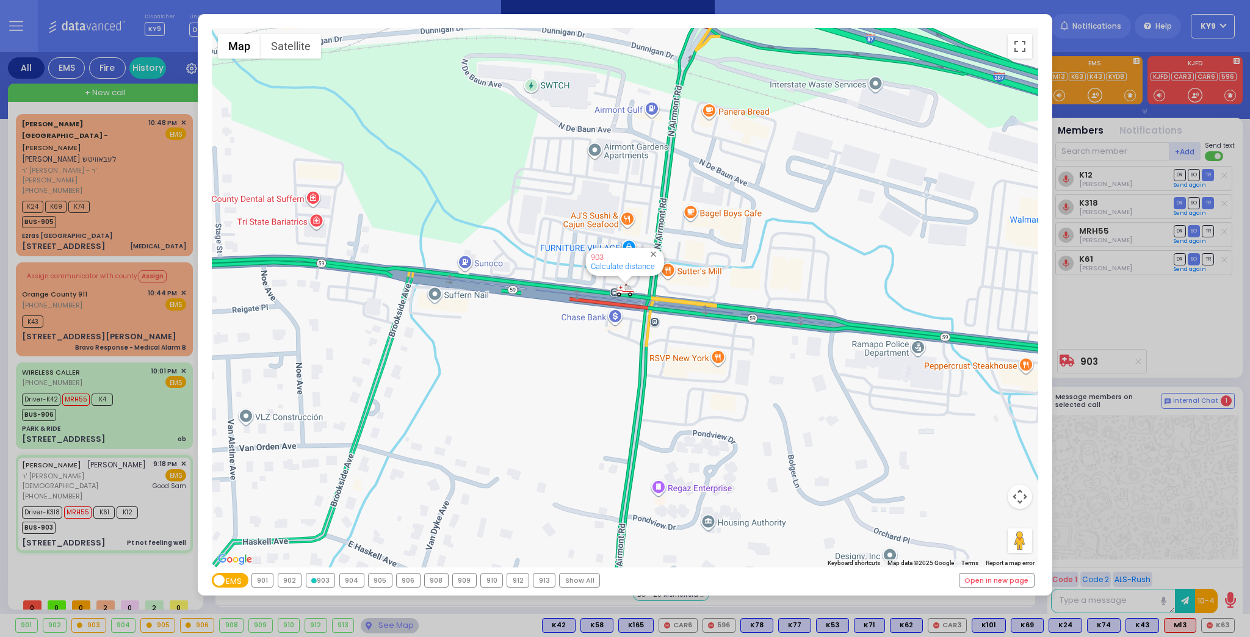
click at [385, 623] on div "← Move left → Move right ↑ Move up ↓ Move down + Zoom in - Zoom out Home Jump l…" at bounding box center [625, 318] width 1250 height 637
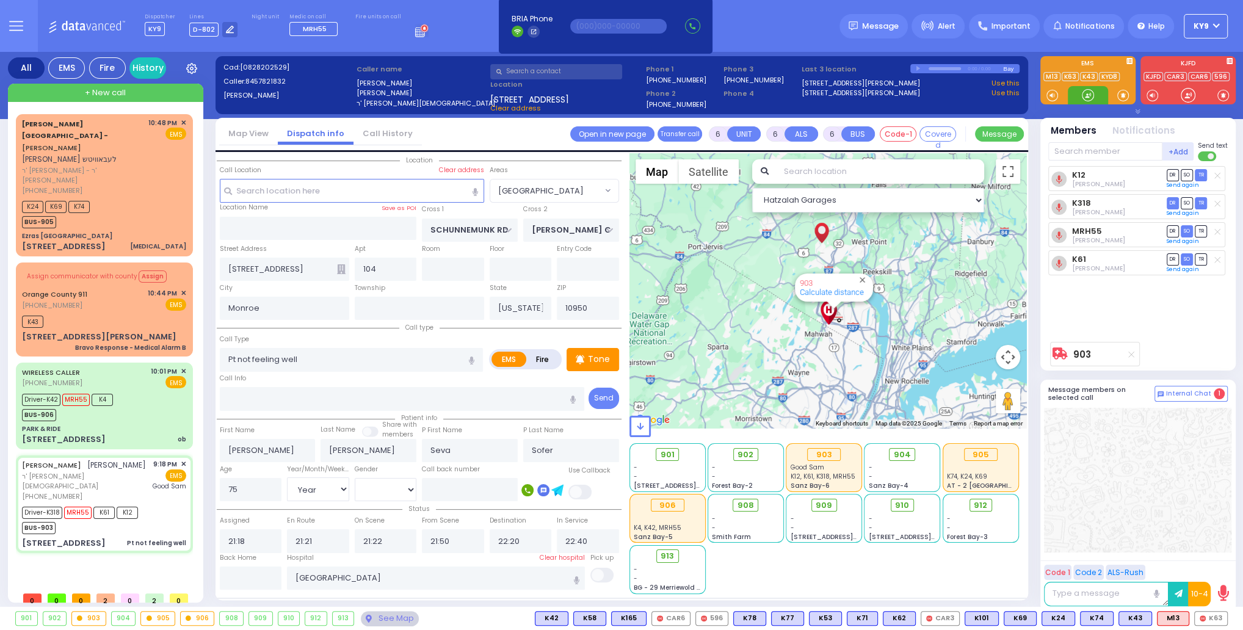
click at [1081, 93] on div at bounding box center [1087, 95] width 12 height 12
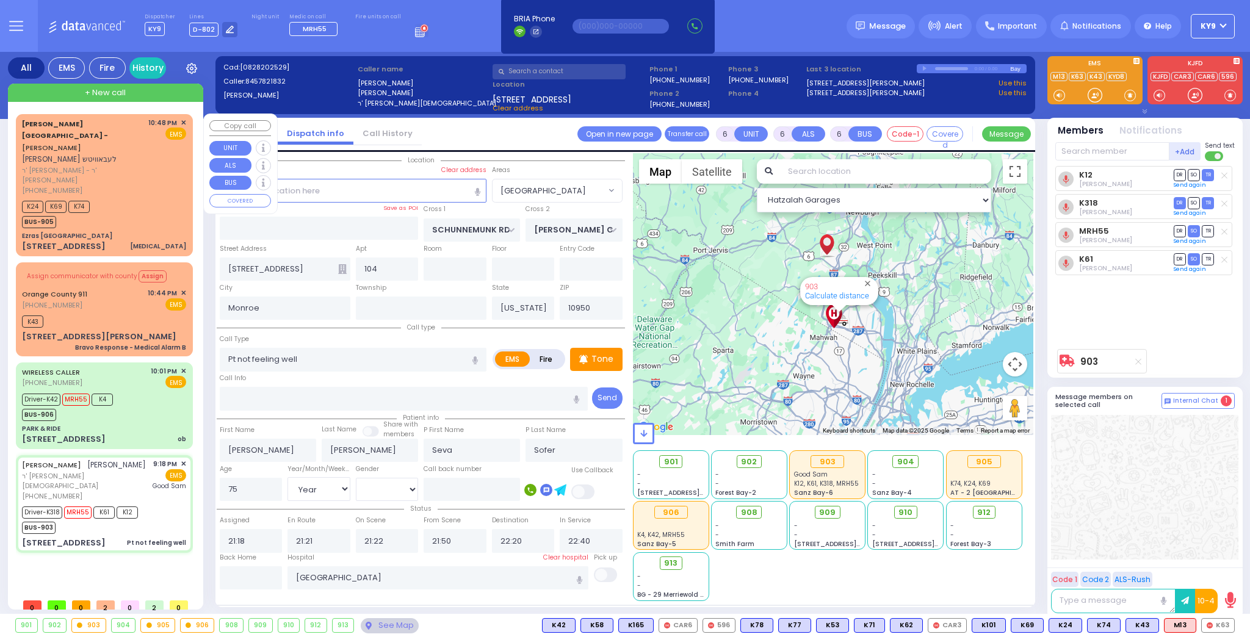
click at [129, 198] on div "K24 K69 K74 BUS-905" at bounding box center [104, 213] width 164 height 31
type input "2"
type input "1"
select select
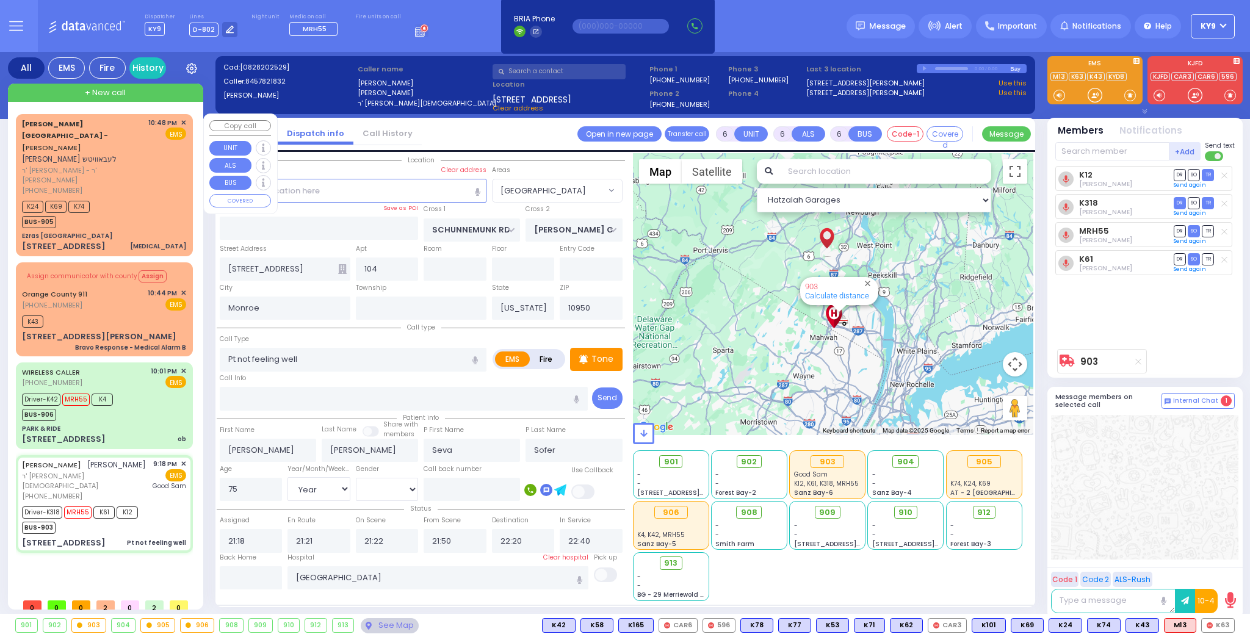
type input "[MEDICAL_DATA]"
radio input "true"
type input "[PERSON_NAME]"
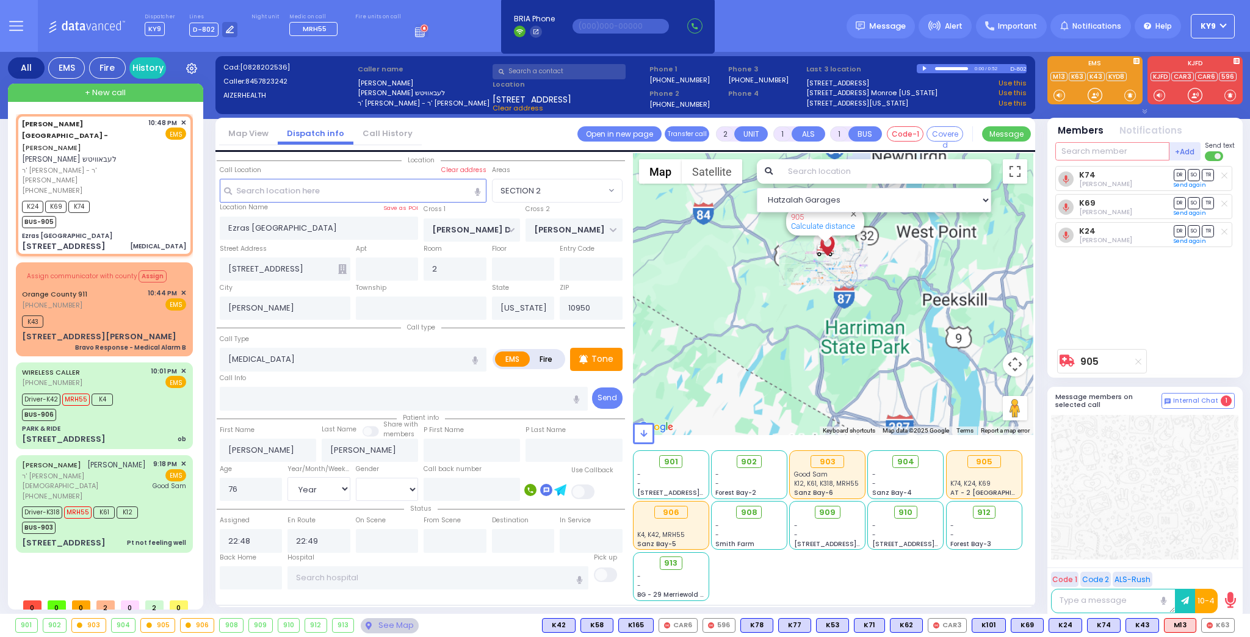
click at [1103, 148] on input "text" at bounding box center [1112, 151] width 114 height 18
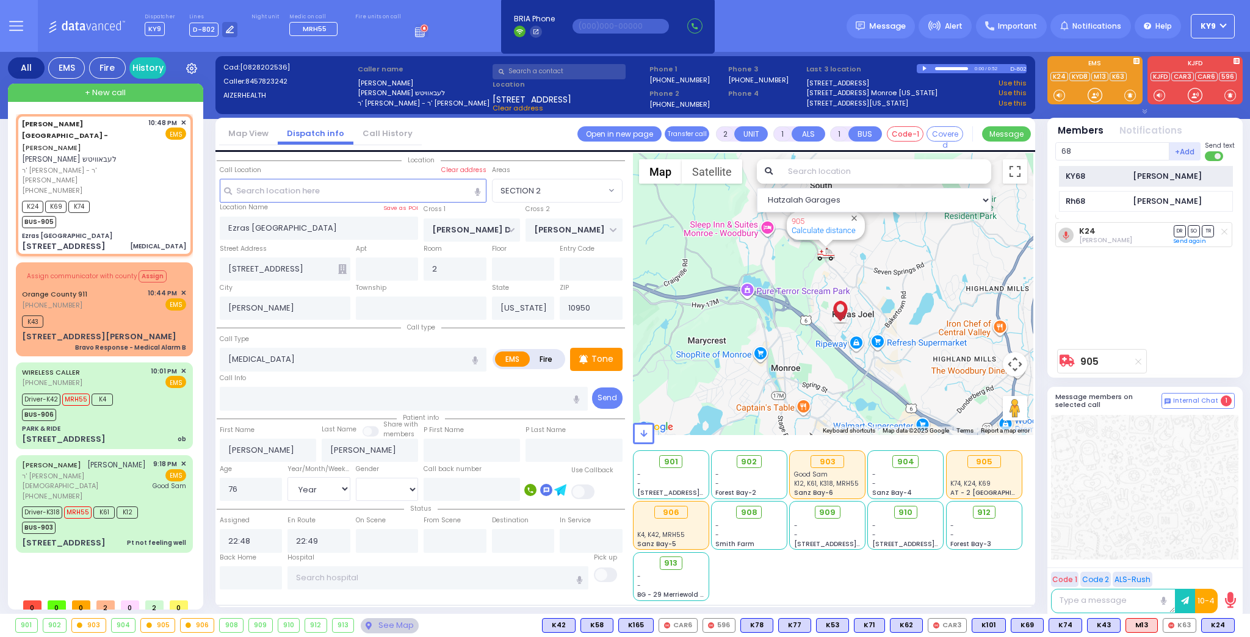
click at [1114, 168] on div "KY68 Isaac Herskovits" at bounding box center [1146, 176] width 174 height 21
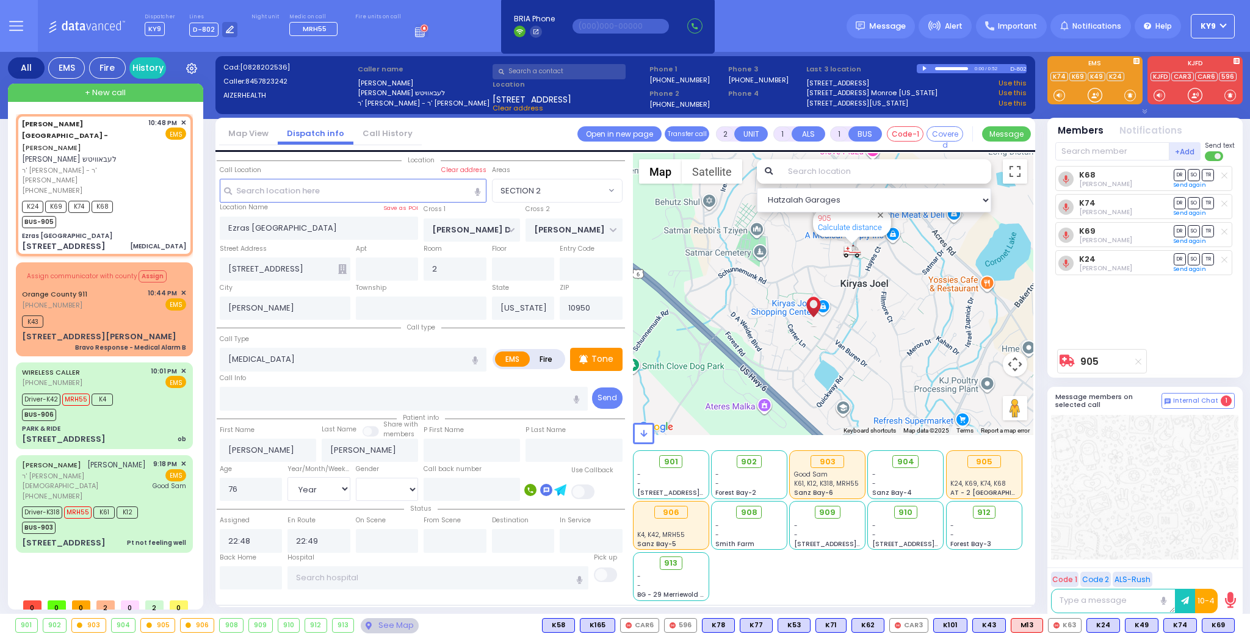
click at [1116, 87] on div at bounding box center [1094, 80] width 95 height 48
click at [1096, 96] on div at bounding box center [1095, 95] width 12 height 12
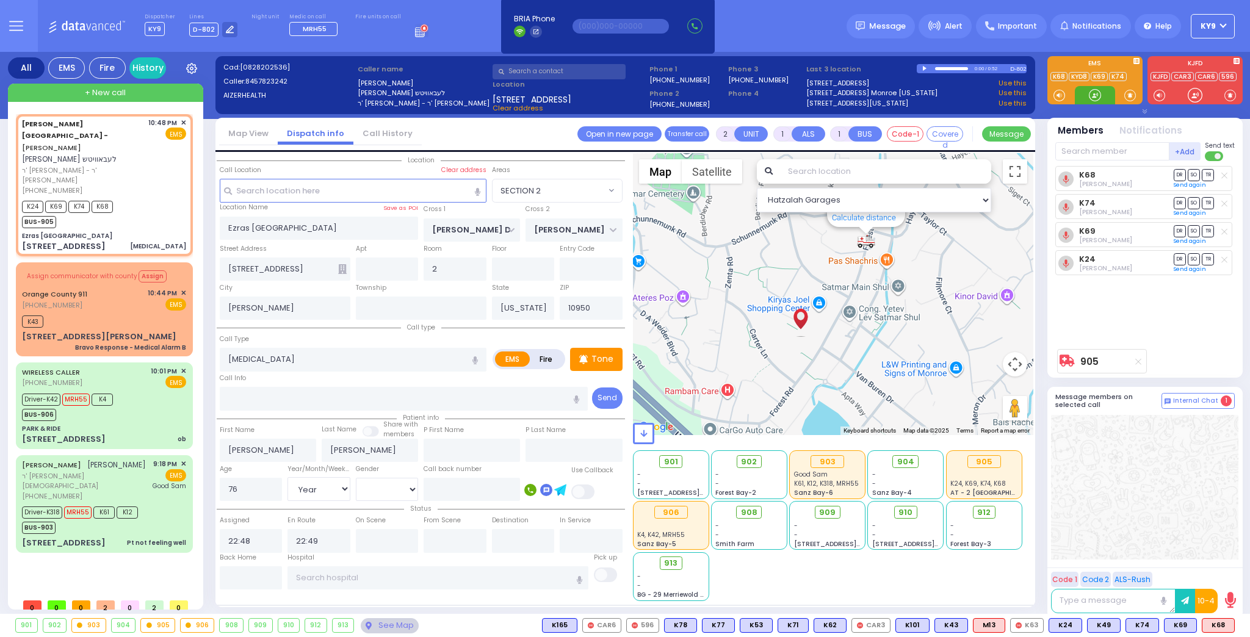
drag, startPoint x: 1094, startPoint y: 90, endPoint x: 1101, endPoint y: 99, distance: 10.9
click at [1096, 94] on div at bounding box center [1095, 95] width 12 height 12
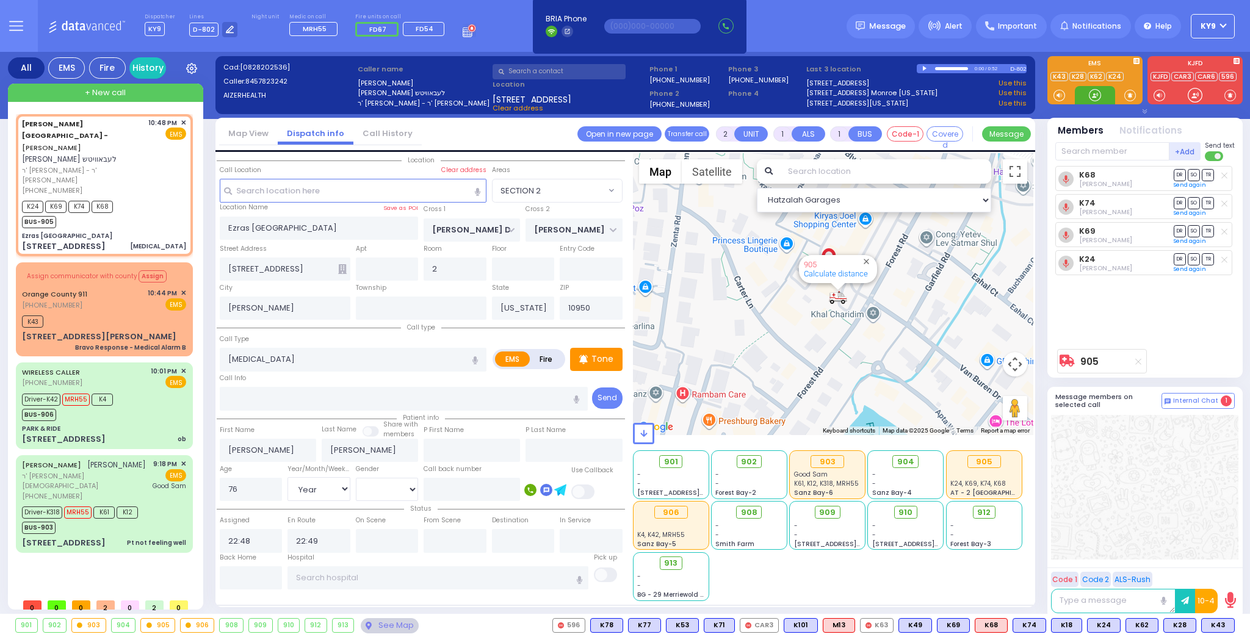
click at [1092, 96] on div at bounding box center [1095, 95] width 12 height 12
click at [143, 312] on div "K43" at bounding box center [104, 319] width 164 height 15
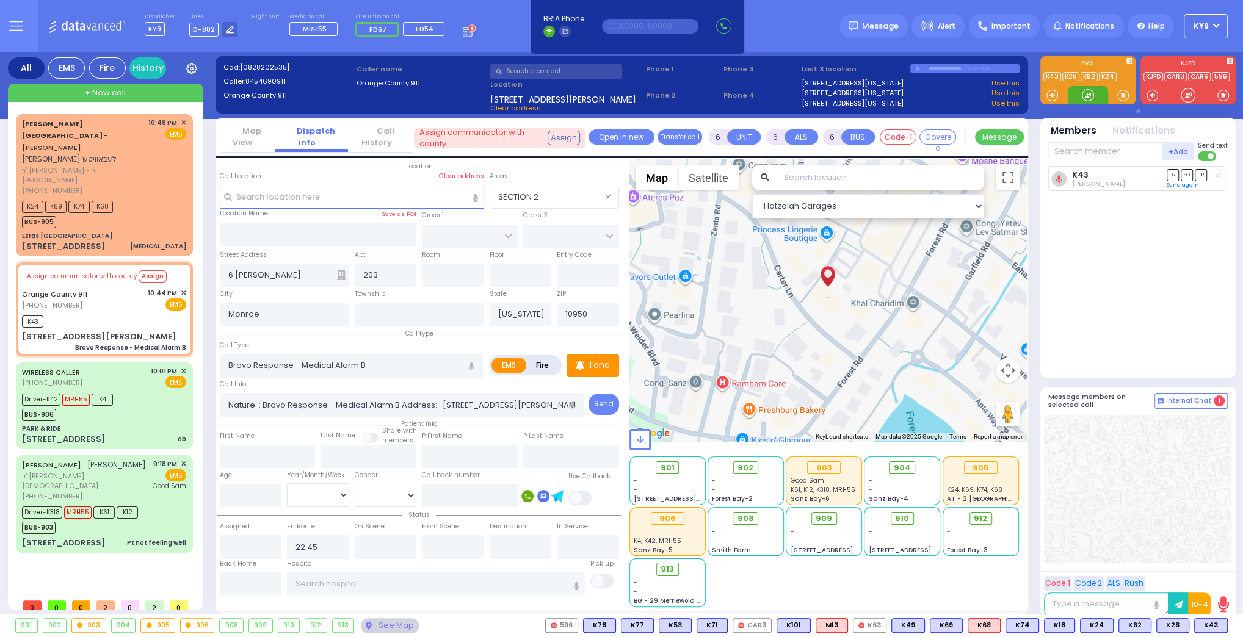
click at [1087, 96] on div at bounding box center [1087, 95] width 12 height 12
click at [157, 312] on div "K43" at bounding box center [104, 319] width 164 height 15
click at [138, 294] on div "Assign communicator with county Assign Orange County 911 (845) 469-0911 10:44 P…" at bounding box center [104, 309] width 172 height 90
click at [257, 584] on input "text" at bounding box center [251, 583] width 62 height 23
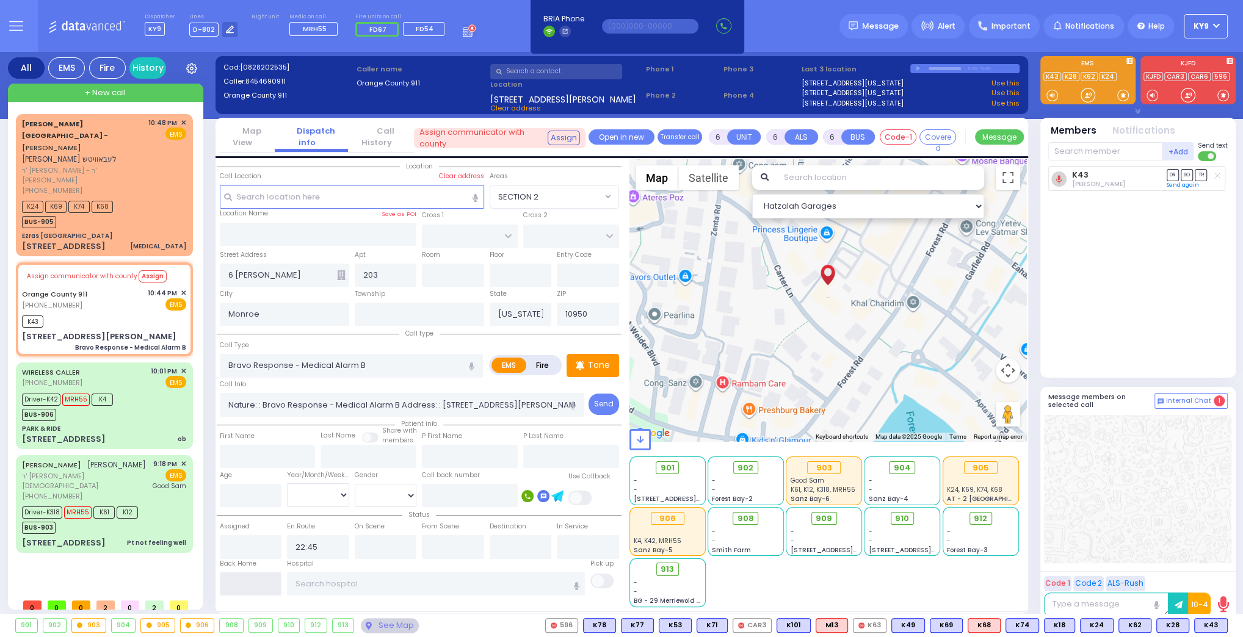
click at [257, 584] on input "text" at bounding box center [251, 583] width 62 height 23
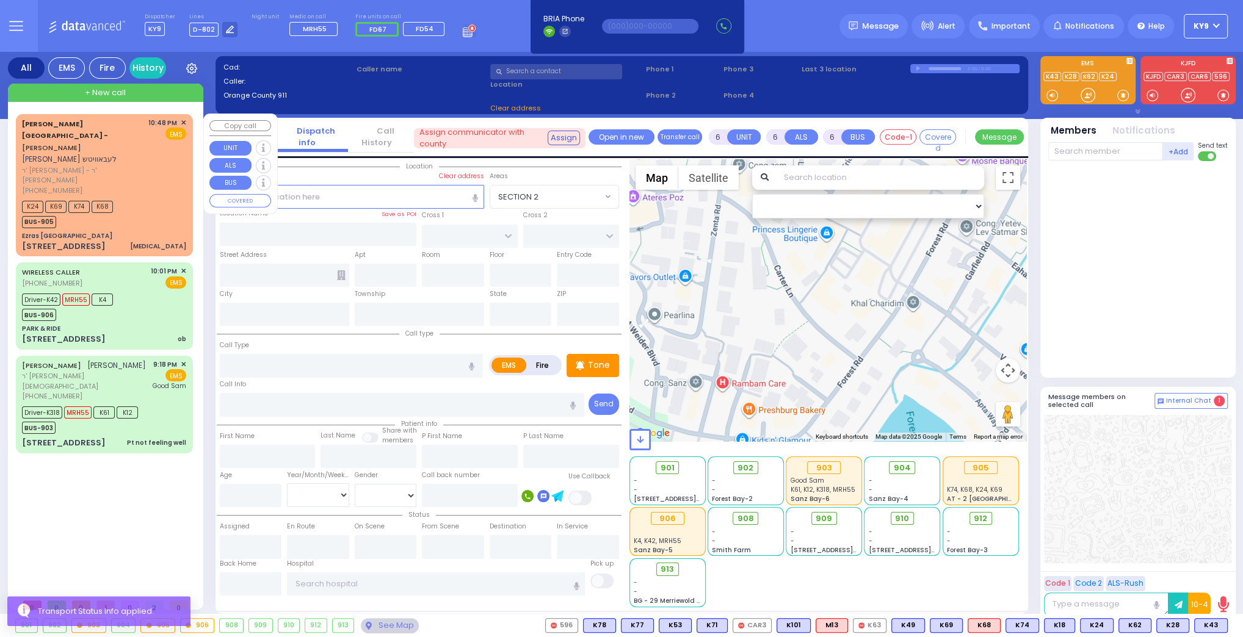
click at [145, 198] on div "K24 K69 K74 K68 BUS-905" at bounding box center [104, 213] width 164 height 31
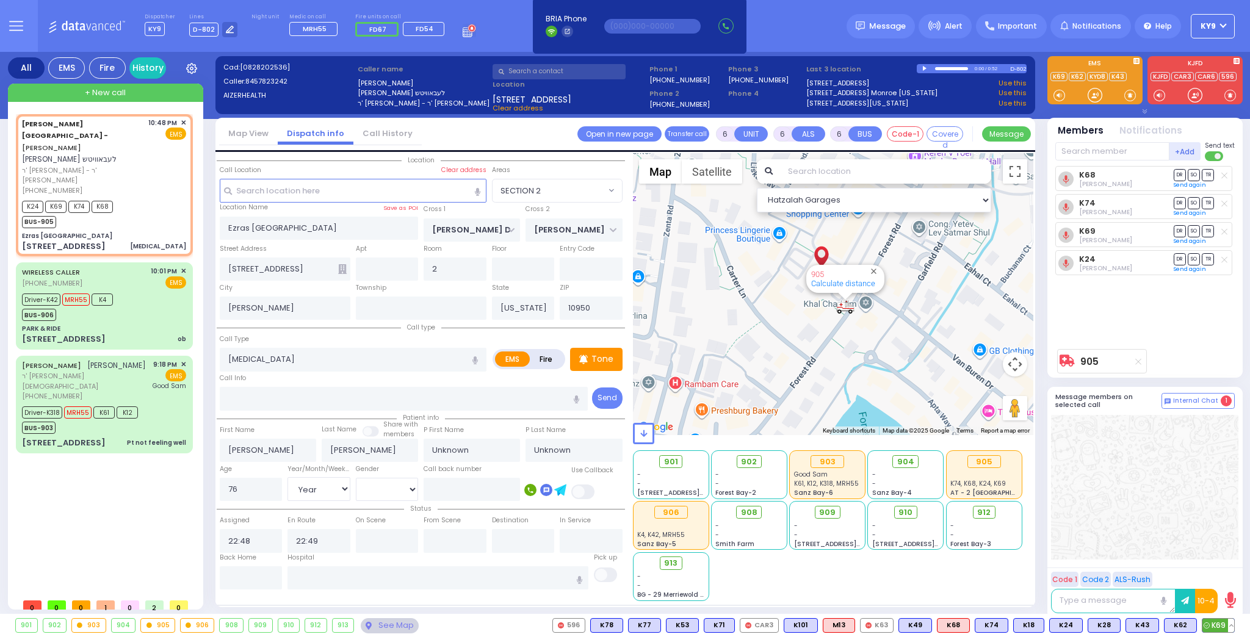
click at [1232, 626] on button at bounding box center [1231, 625] width 6 height 13
click at [1219, 571] on icon at bounding box center [1222, 571] width 13 height 13
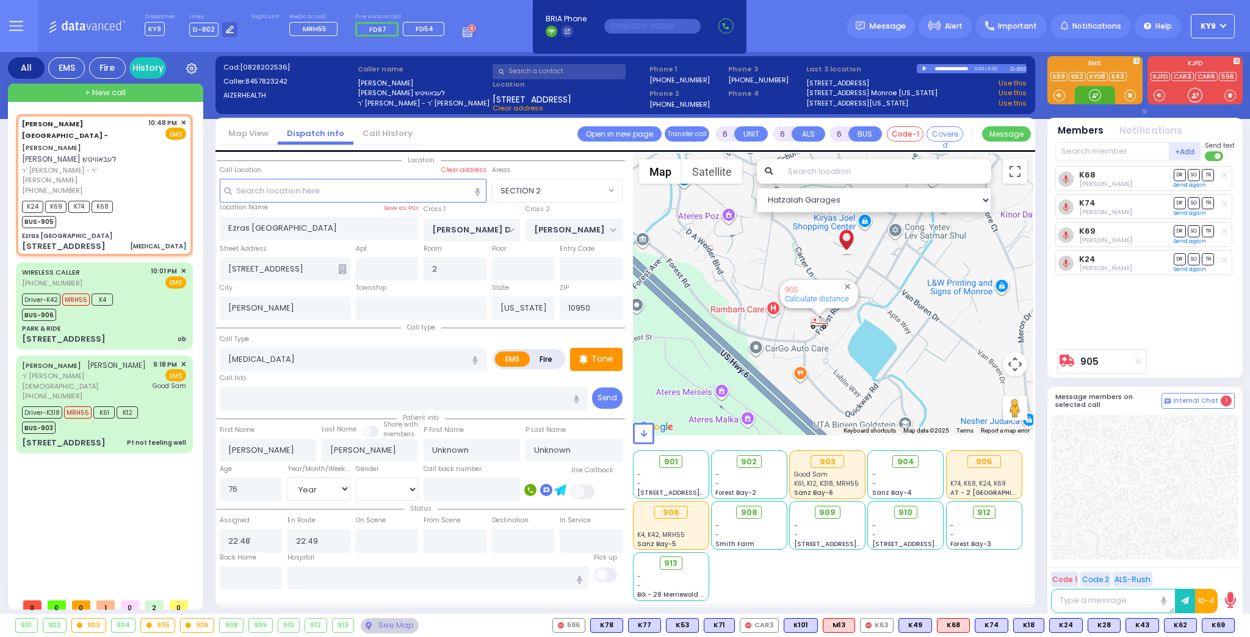
click at [1094, 94] on div at bounding box center [1095, 95] width 12 height 12
click at [1191, 259] on span "SO" at bounding box center [1194, 259] width 12 height 12
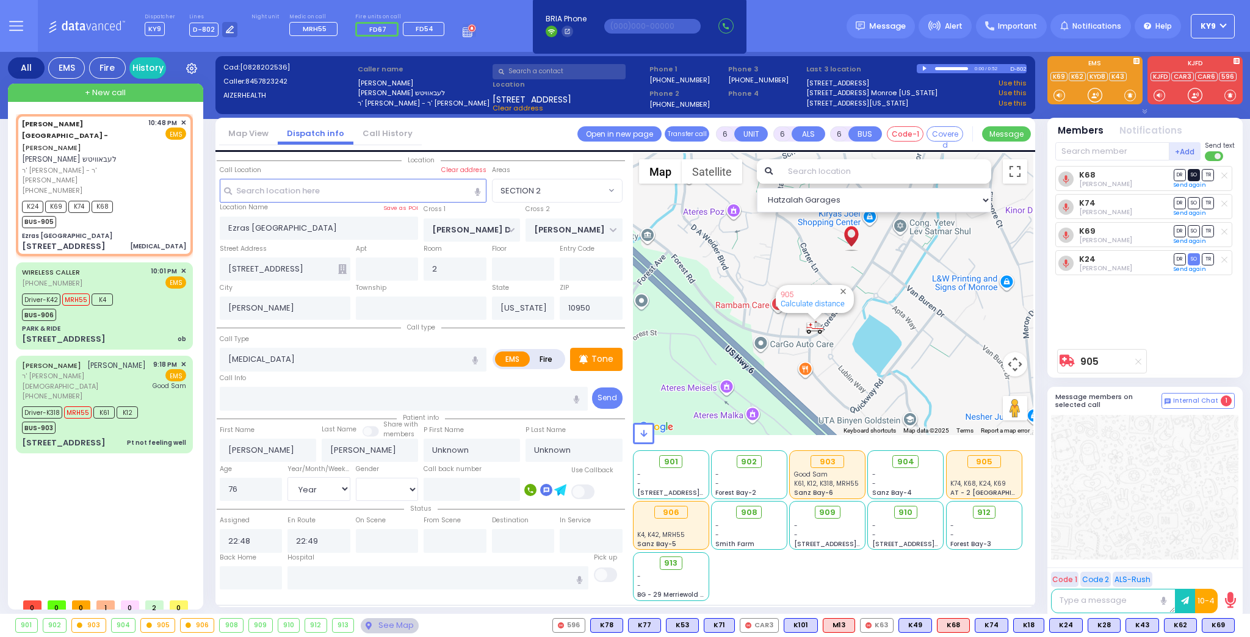
click at [1191, 172] on span "SO" at bounding box center [1194, 175] width 12 height 12
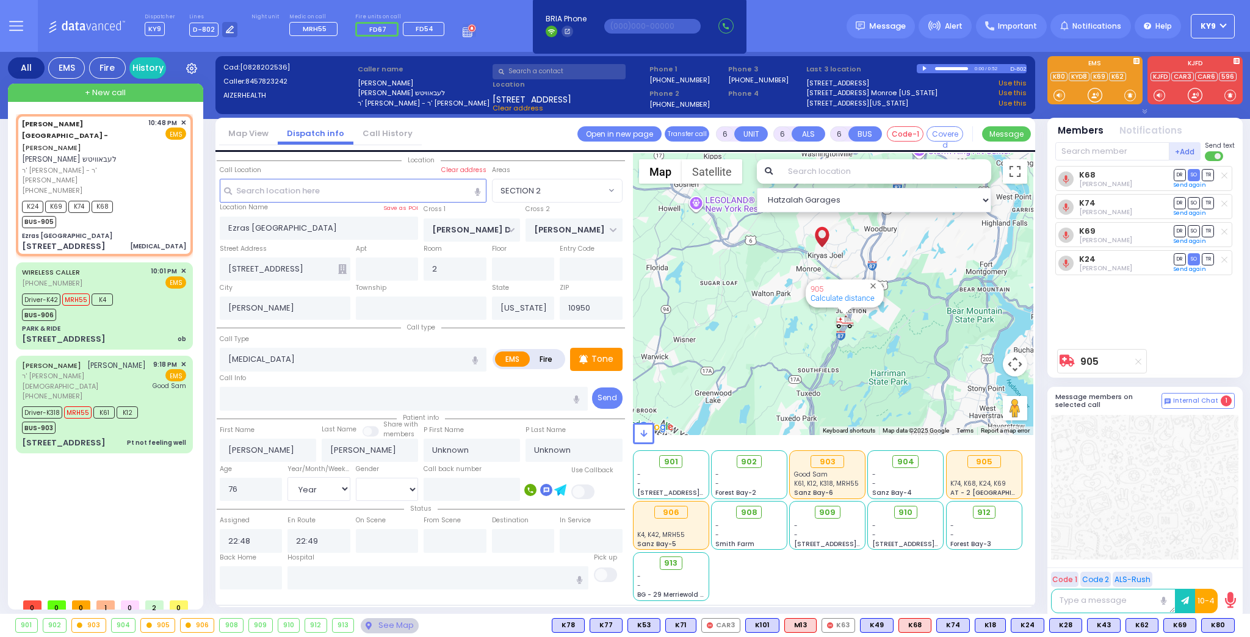
select select "SECTION 2"
select select "Year"
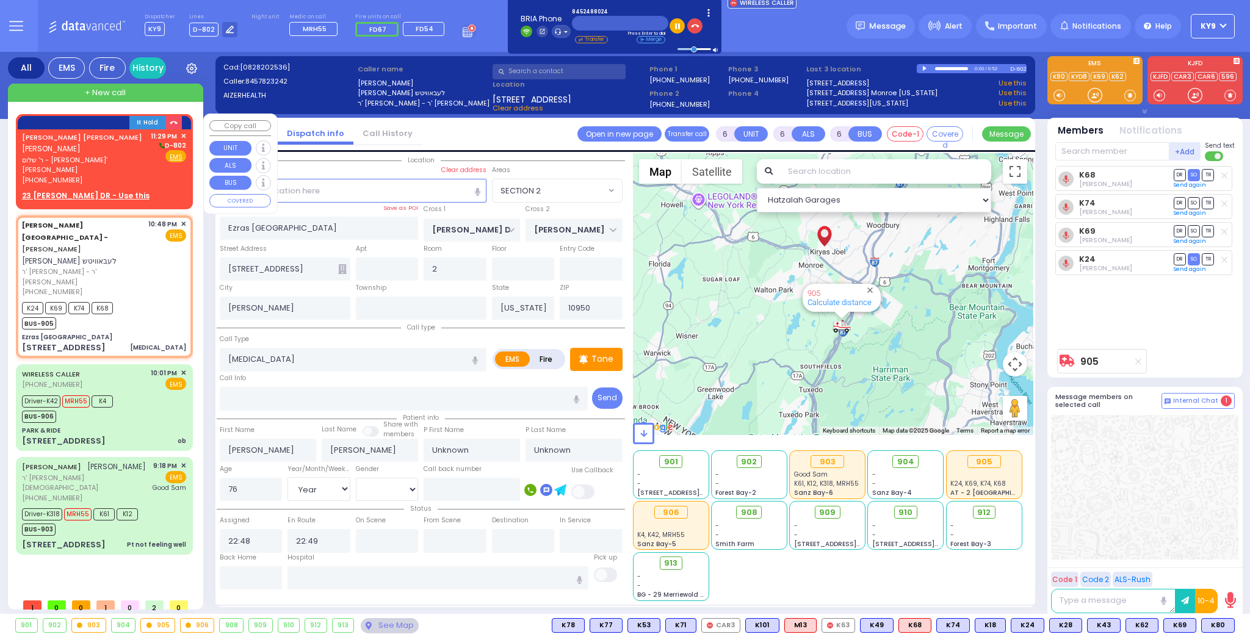
click at [121, 155] on span "ר' שלום - ר' טובי' מאיר אינדיג" at bounding box center [84, 165] width 125 height 20
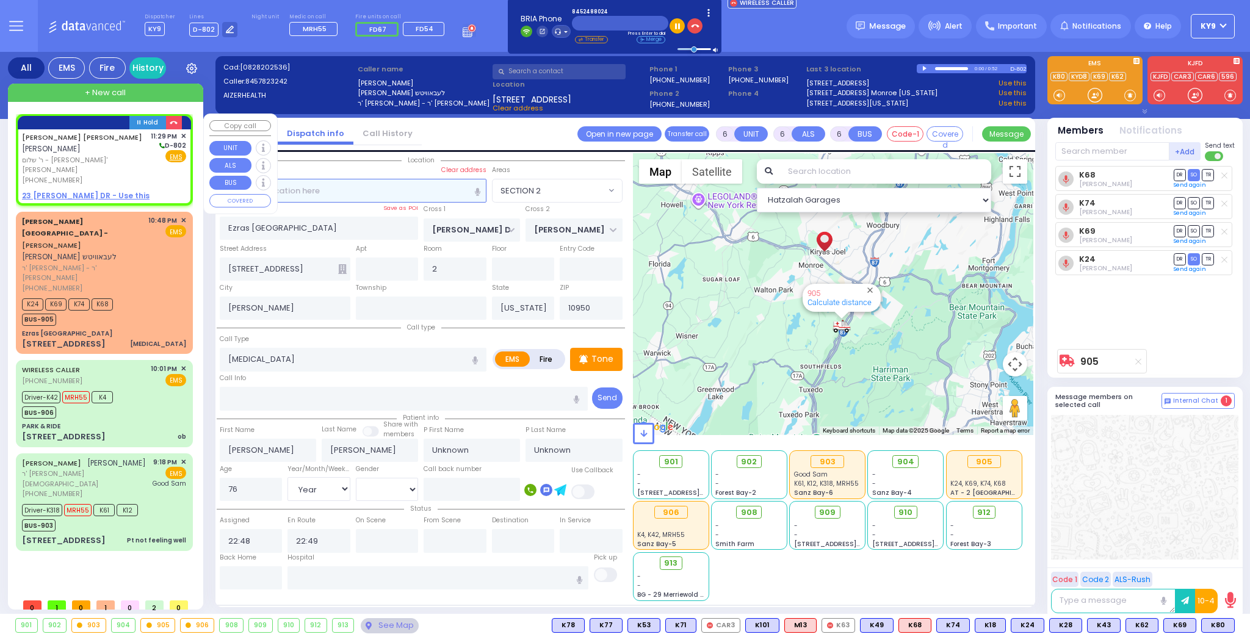
type input "2"
type input "1"
select select
radio input "true"
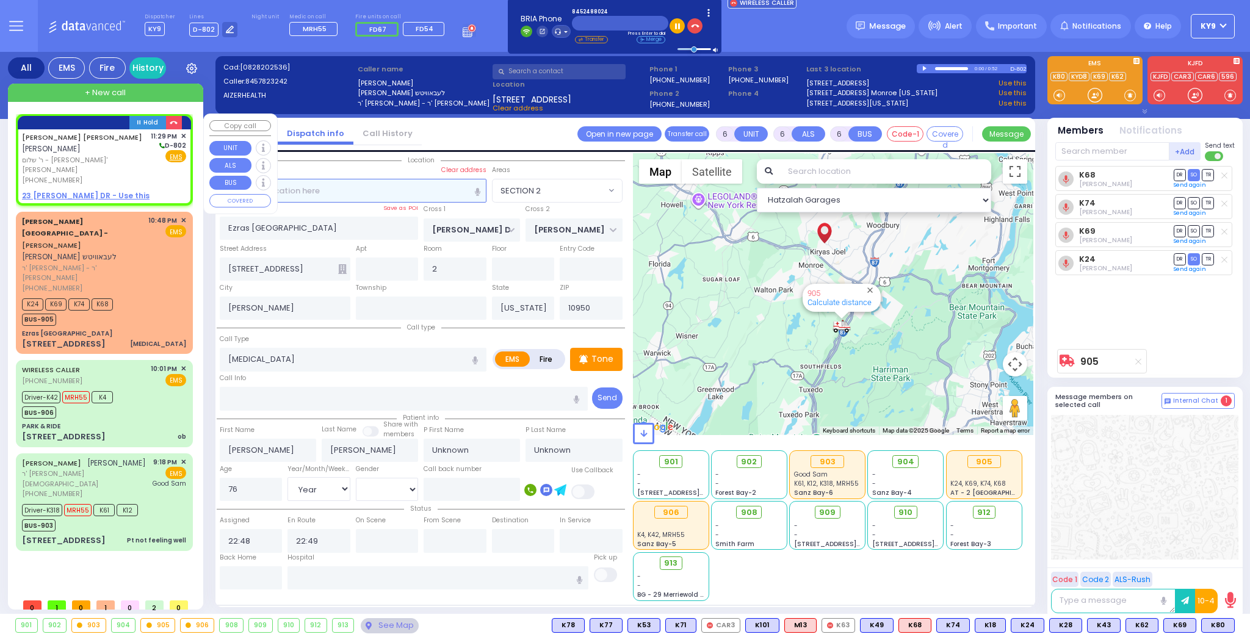
type input "EFROIM ELIEZER"
type input "BERKOWITZ"
select select
type input "23:29"
select select "Hatzalah Garages"
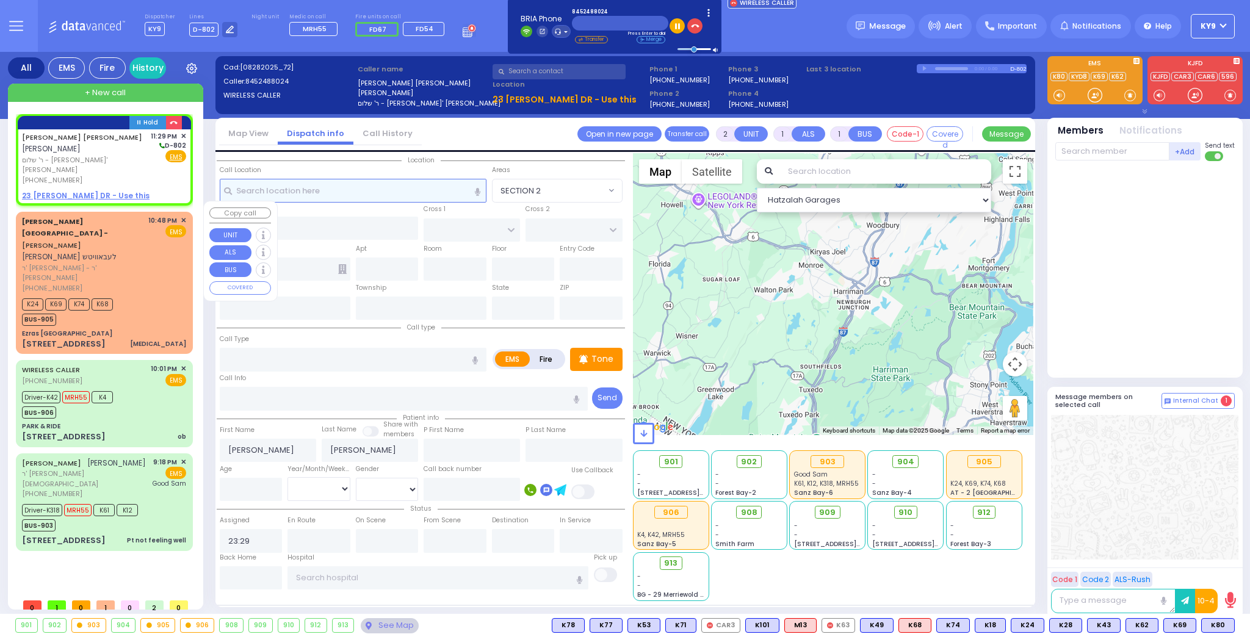
select select
radio input "true"
select select
select select "Hatzalah Garages"
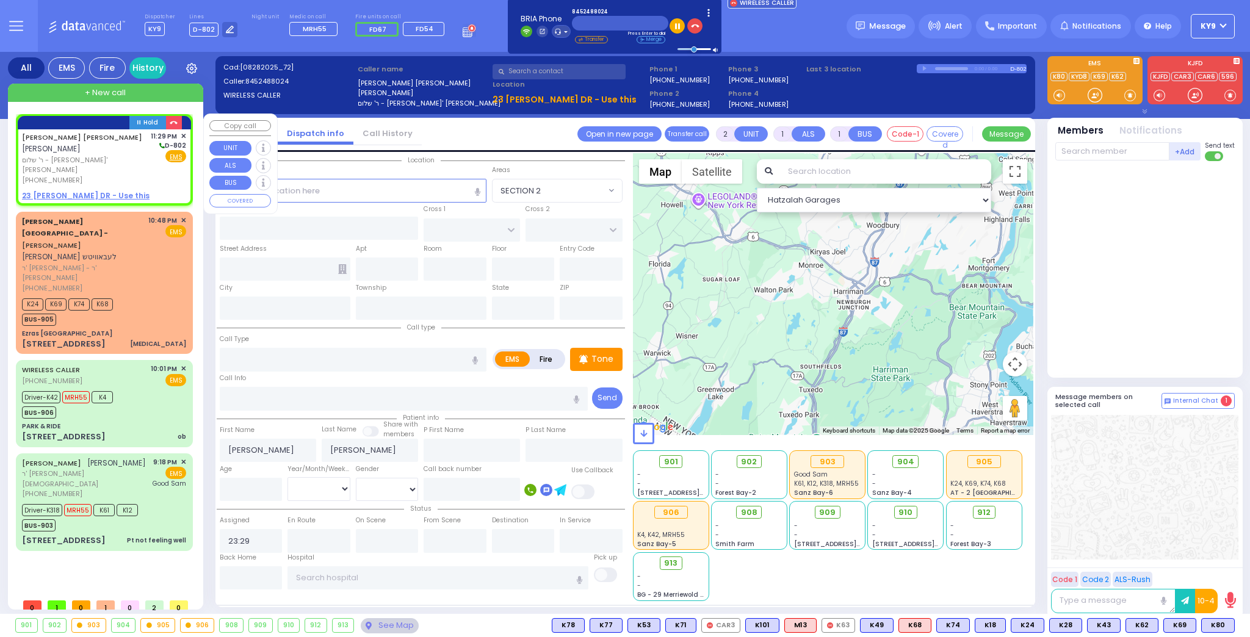
click at [86, 190] on u "23 DEPALMA DR - Use this" at bounding box center [86, 195] width 128 height 10
select select
radio input "true"
select select
select select "Hatzalah Garages"
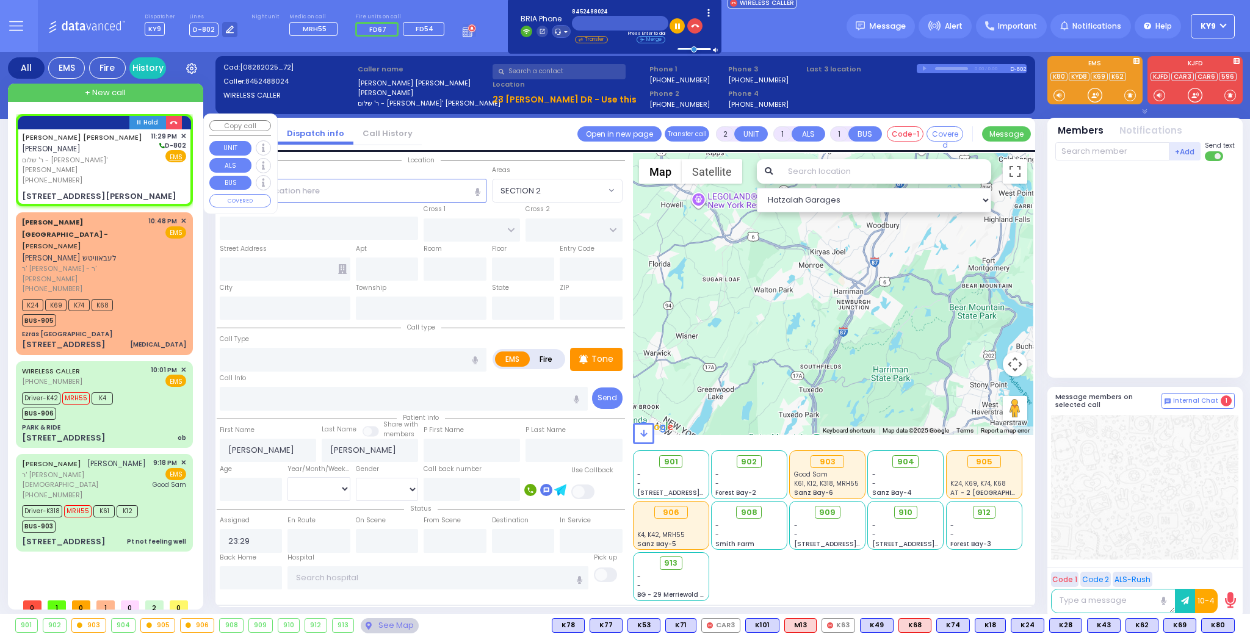
select select
radio input "true"
select select
type input "[GEOGRAPHIC_DATA]"
type input "23 Depalma Drive"
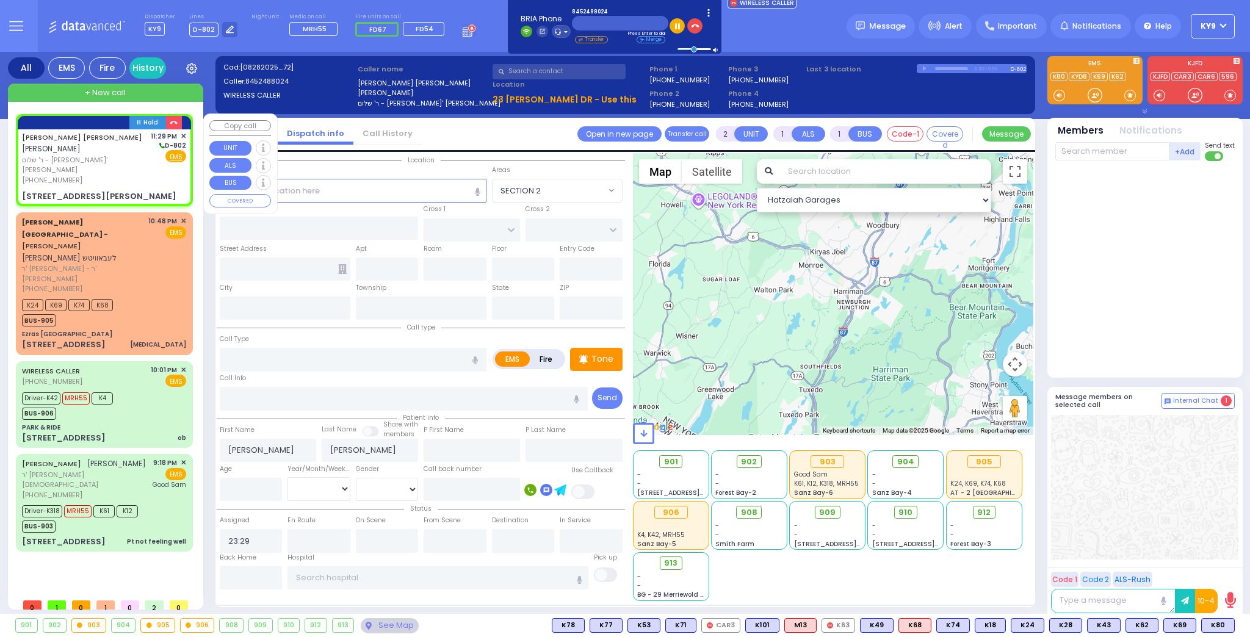
type input "Woodbury"
type input "[US_STATE]"
type input "10930"
select select "[GEOGRAPHIC_DATA]"
select select "Hatzalah Garages"
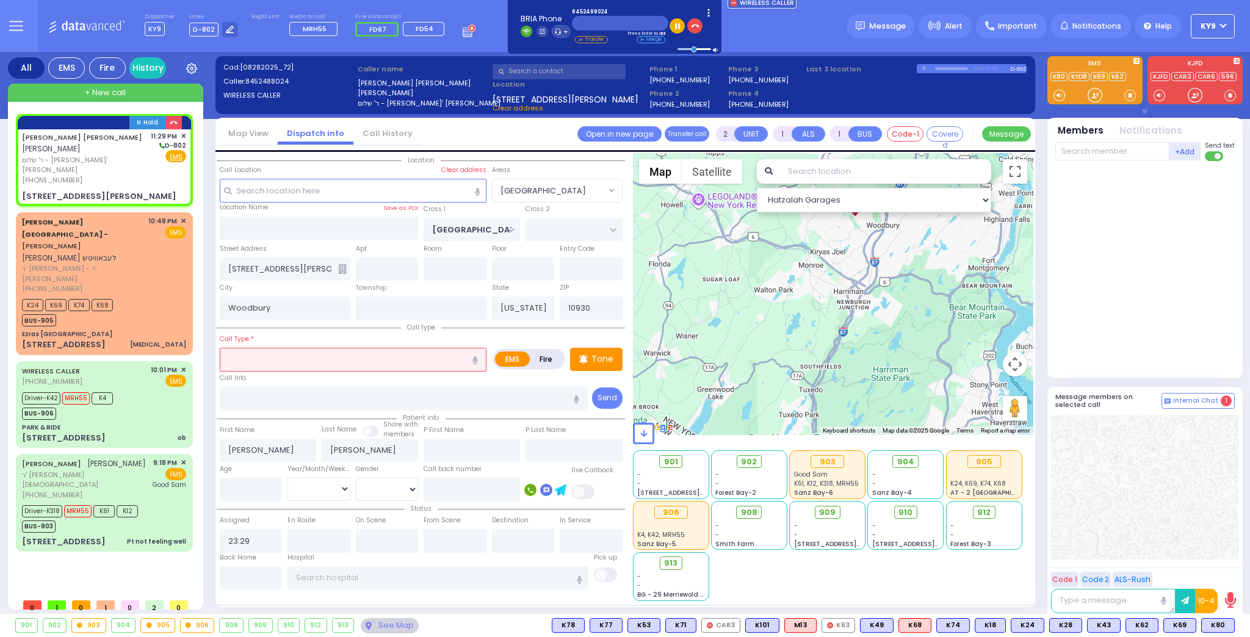
click at [356, 350] on input "text" at bounding box center [353, 359] width 267 height 23
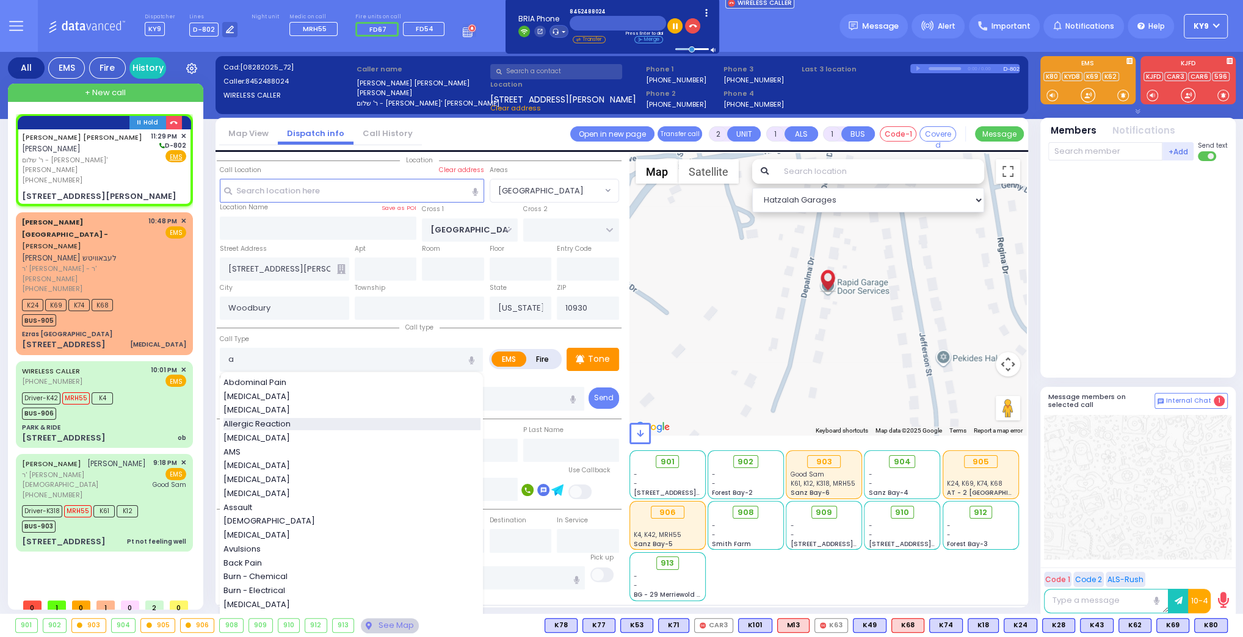
click at [300, 426] on div "Allergic Reaction" at bounding box center [351, 424] width 257 height 12
type input "Allergic Reaction"
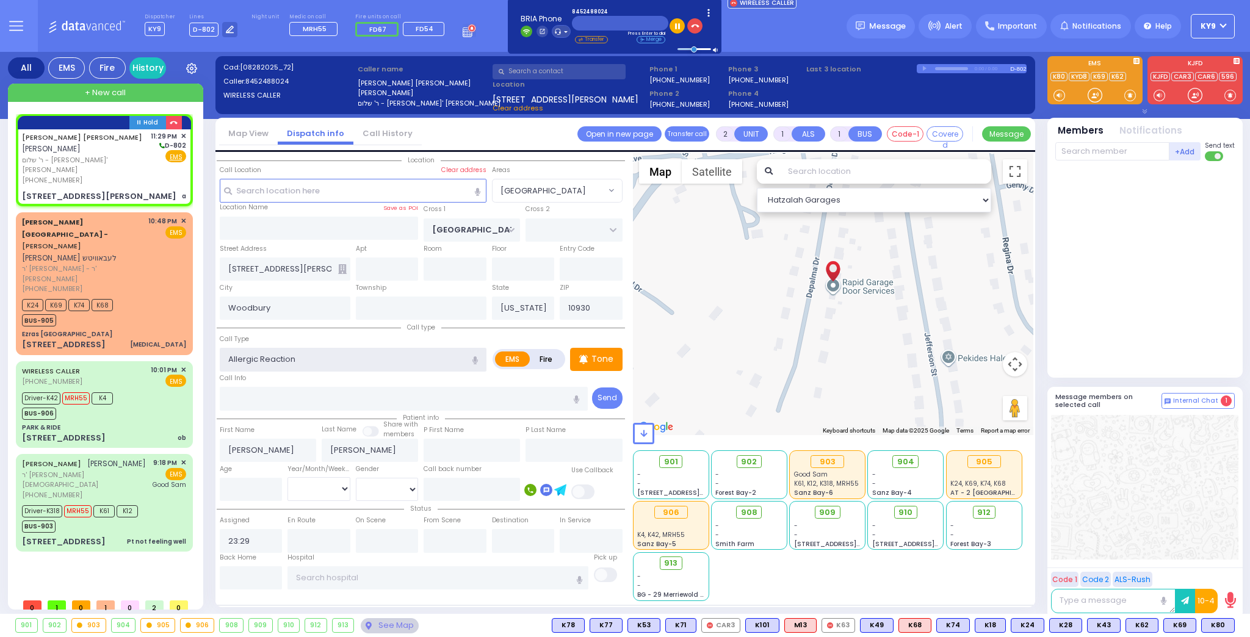
select select
radio input "true"
select select
select select "[GEOGRAPHIC_DATA]"
select select "Hatzalah Garages"
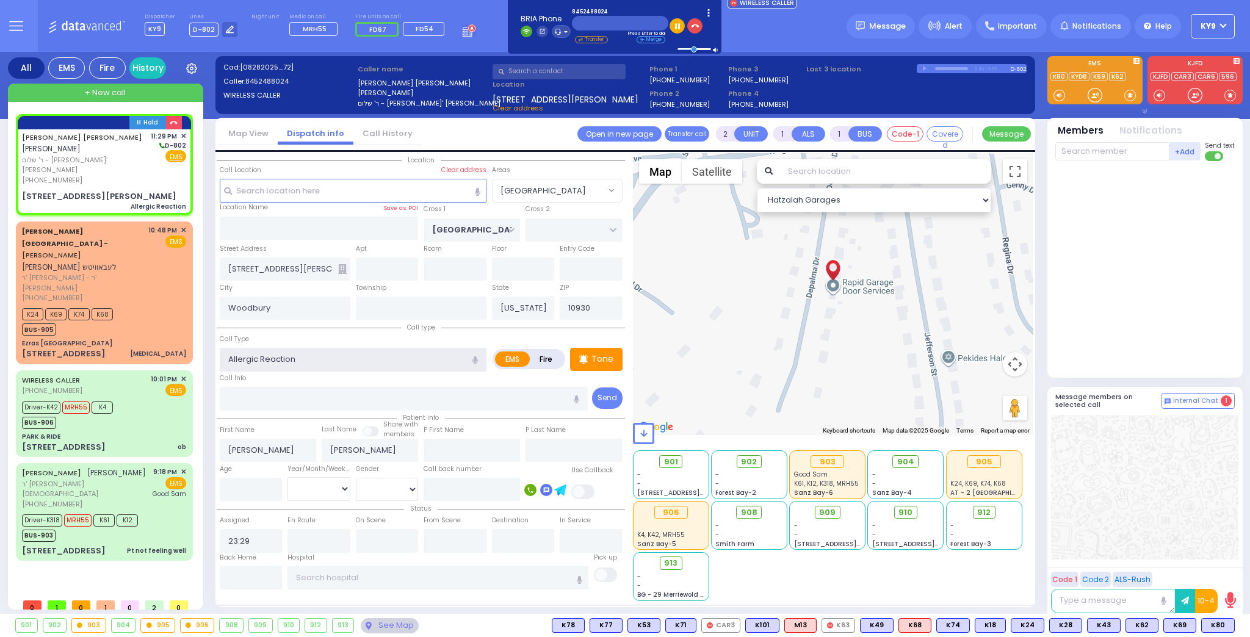
select select
radio input "true"
select select
select select "Hatzalah Garages"
select select "[GEOGRAPHIC_DATA]"
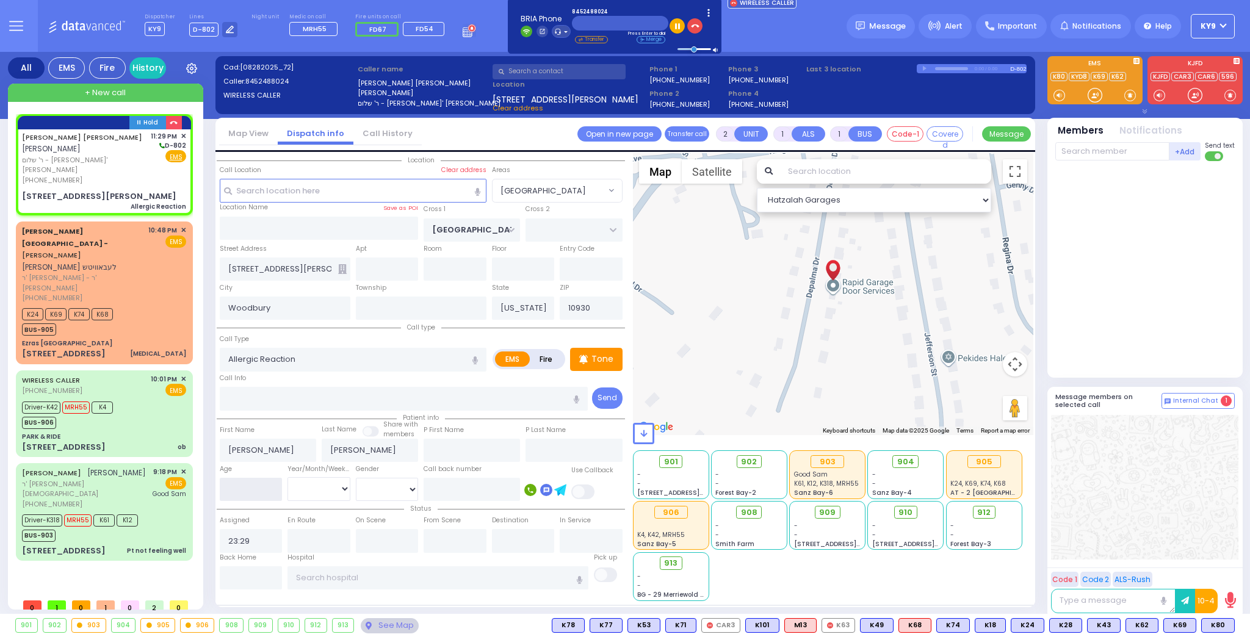
click at [264, 488] on input "number" at bounding box center [251, 489] width 63 height 23
type input "3"
select select
radio input "true"
select select
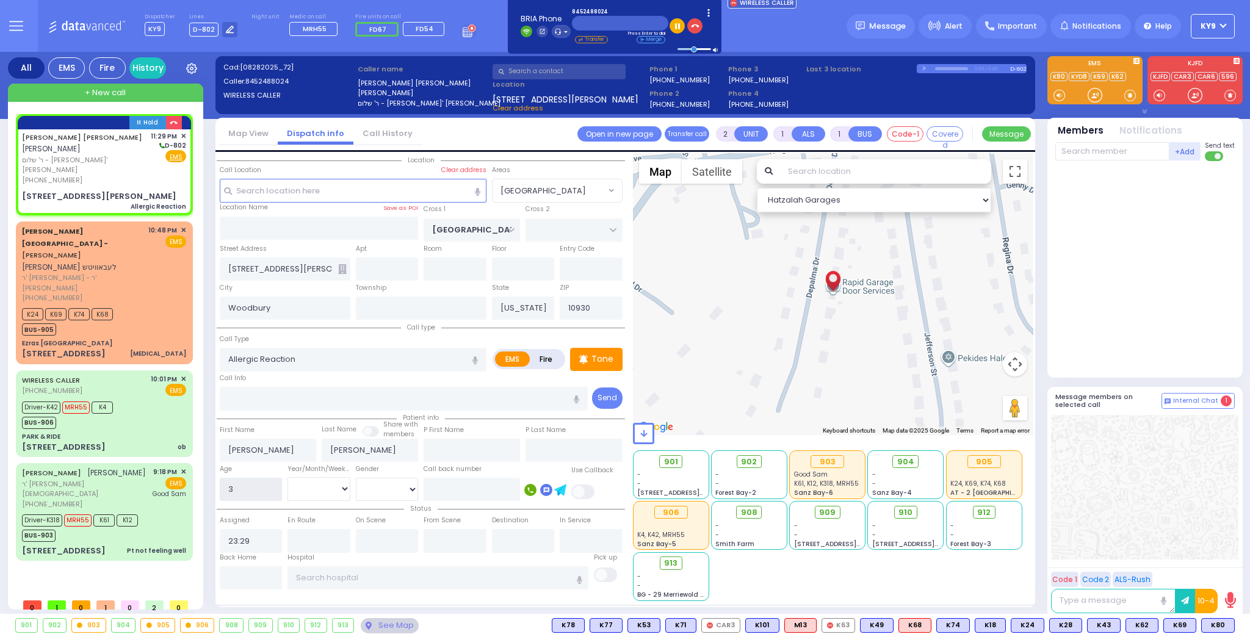
select select "Hatzalah Garages"
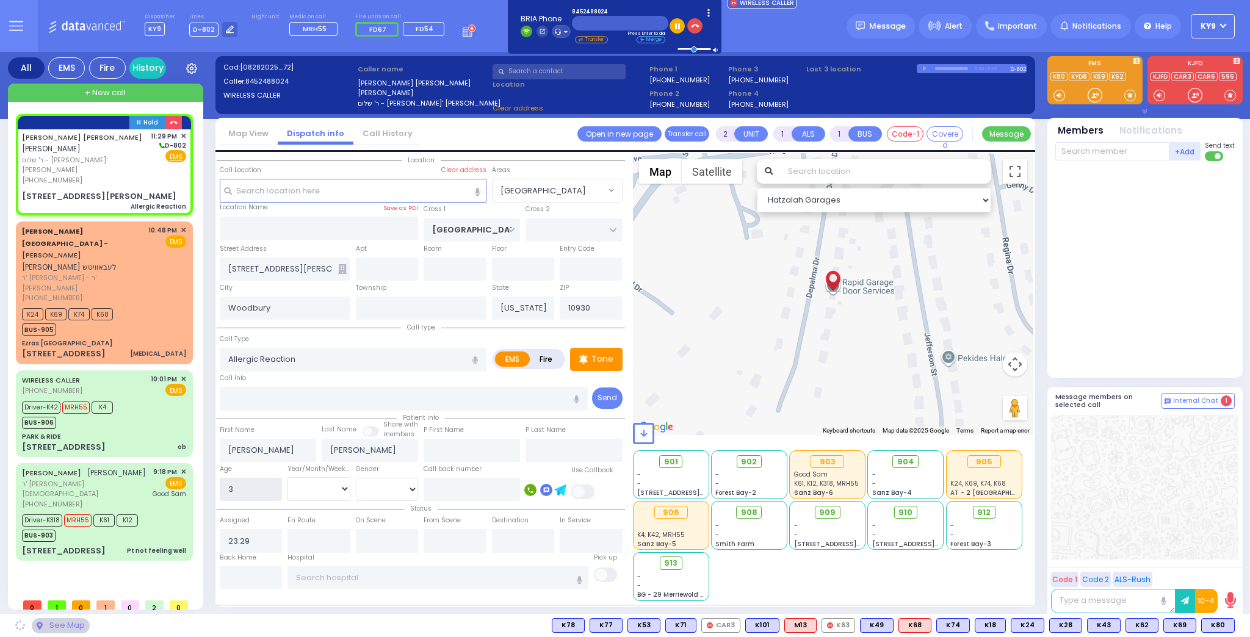
select select "[GEOGRAPHIC_DATA]"
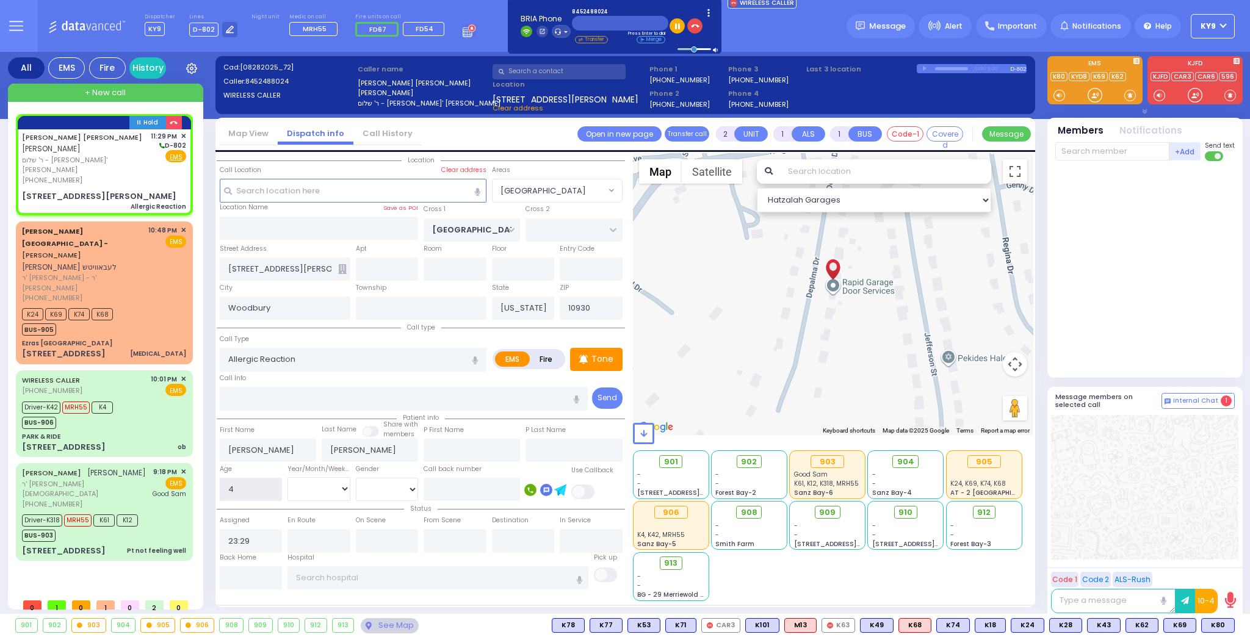
type input "4"
click at [311, 493] on select "Year Month Week Day" at bounding box center [318, 488] width 63 height 23
select select "Year"
click at [287, 477] on select "Year Month Week Day" at bounding box center [318, 488] width 63 height 23
click at [370, 486] on select "[DEMOGRAPHIC_DATA] [DEMOGRAPHIC_DATA]" at bounding box center [387, 489] width 63 height 23
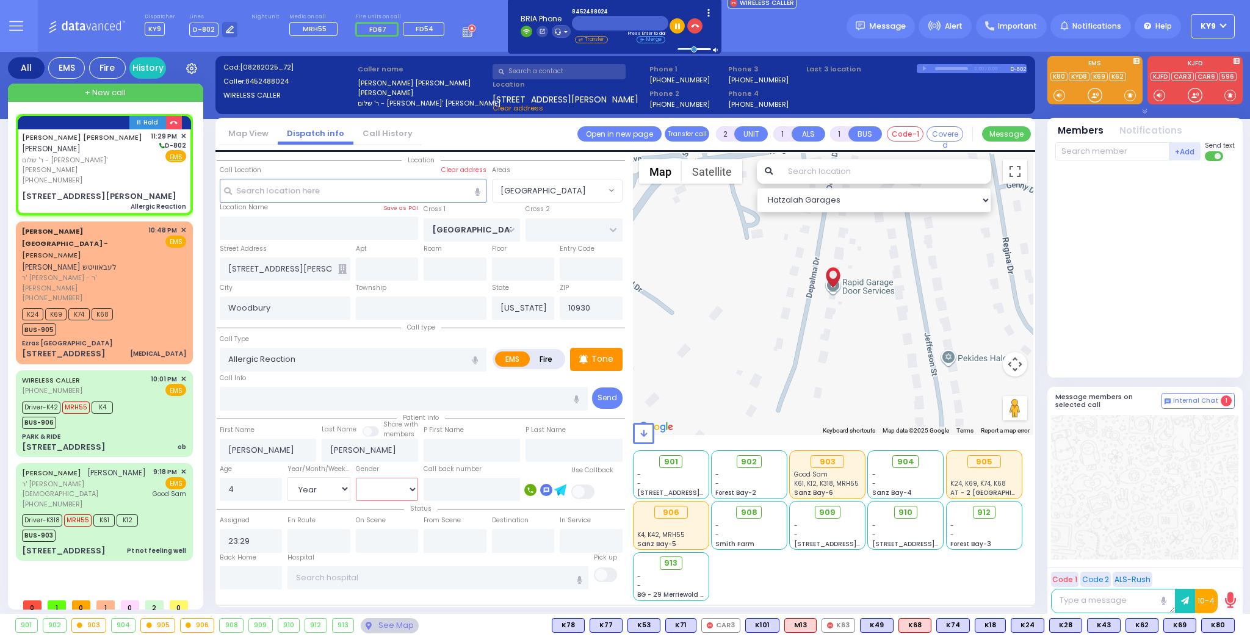
select select
radio input "true"
select select "Year"
select select "Hatzalah Garages"
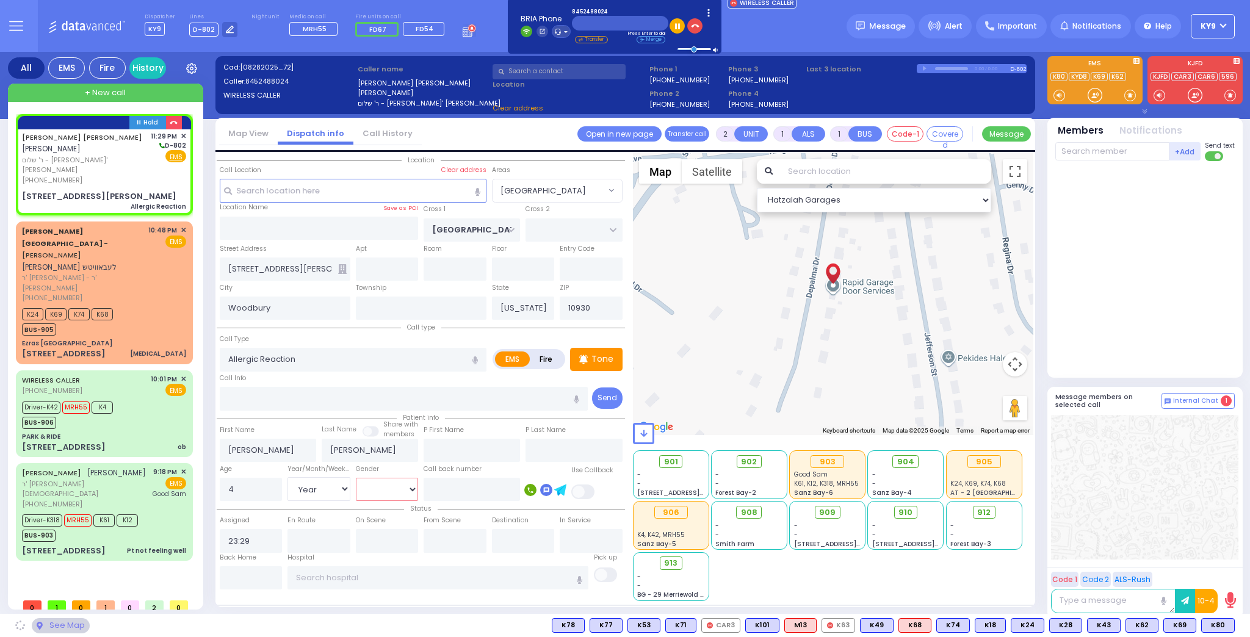
select select "[DEMOGRAPHIC_DATA]"
click at [356, 478] on select "[DEMOGRAPHIC_DATA] [DEMOGRAPHIC_DATA]" at bounding box center [387, 489] width 63 height 23
select select "[GEOGRAPHIC_DATA]"
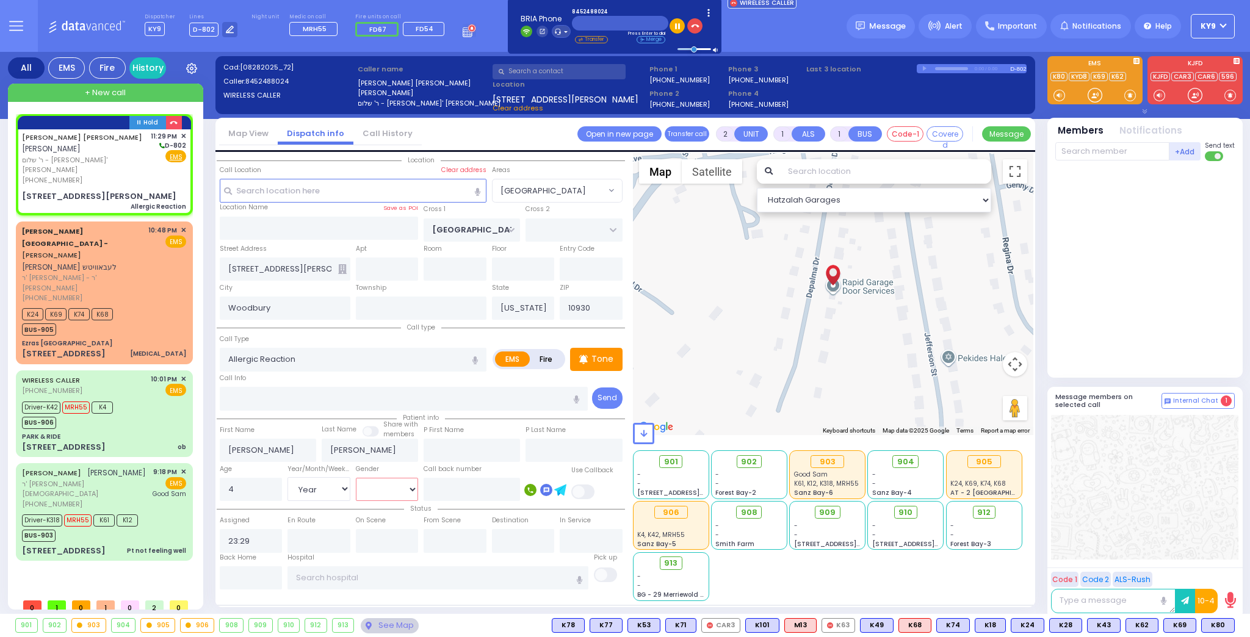
select select
radio input "true"
select select "Year"
select select "[DEMOGRAPHIC_DATA]"
select select "Hatzalah Garages"
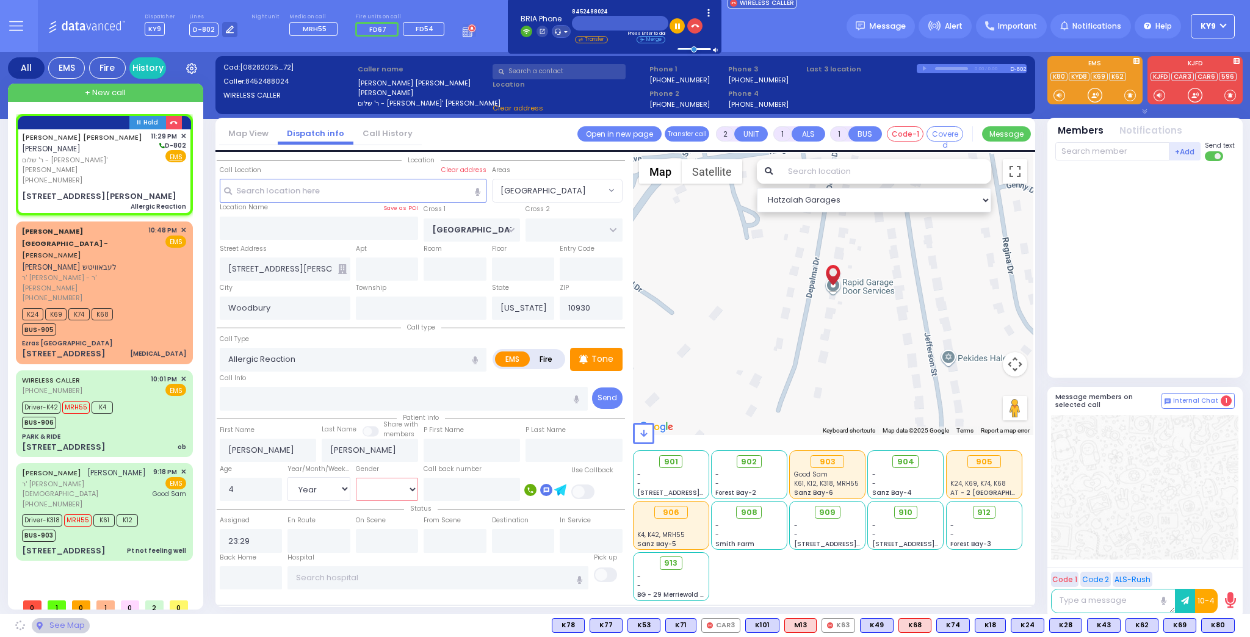
select select "[GEOGRAPHIC_DATA]"
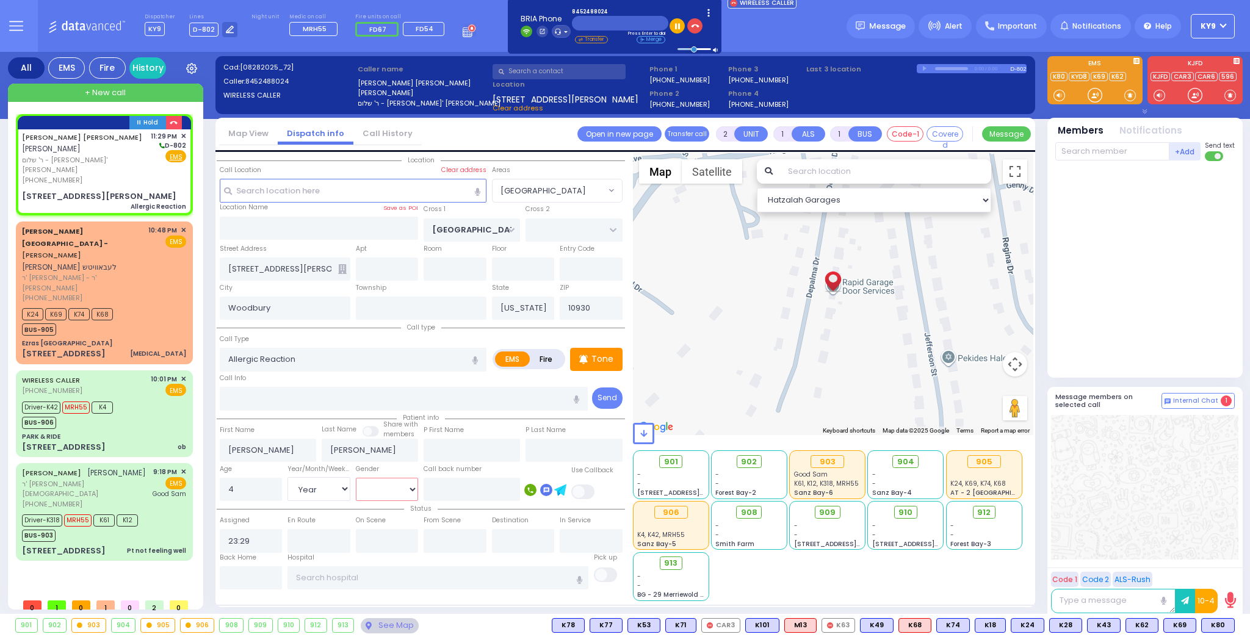
select select
radio input "true"
select select "Year"
select select "[DEMOGRAPHIC_DATA]"
select select "Hatzalah Garages"
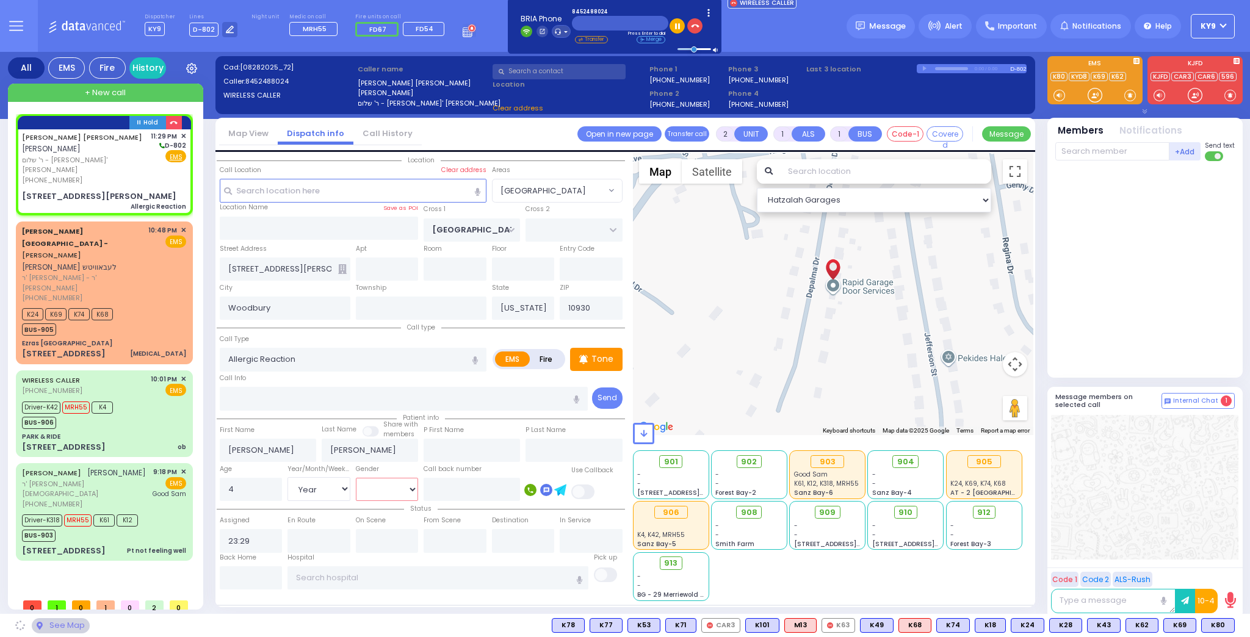
select select "[GEOGRAPHIC_DATA]"
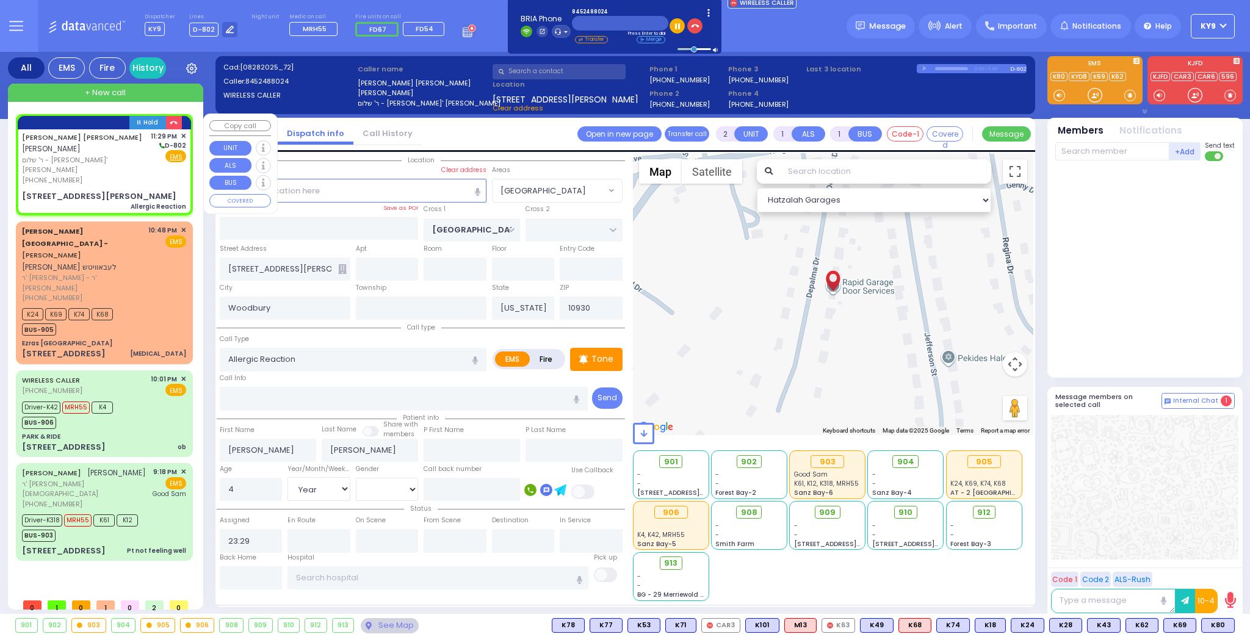
click at [120, 162] on span "ר' שלום - ר' טובי' מאיר אינדיג" at bounding box center [84, 165] width 125 height 20
select select
radio input "true"
select select "Year"
select select "[DEMOGRAPHIC_DATA]"
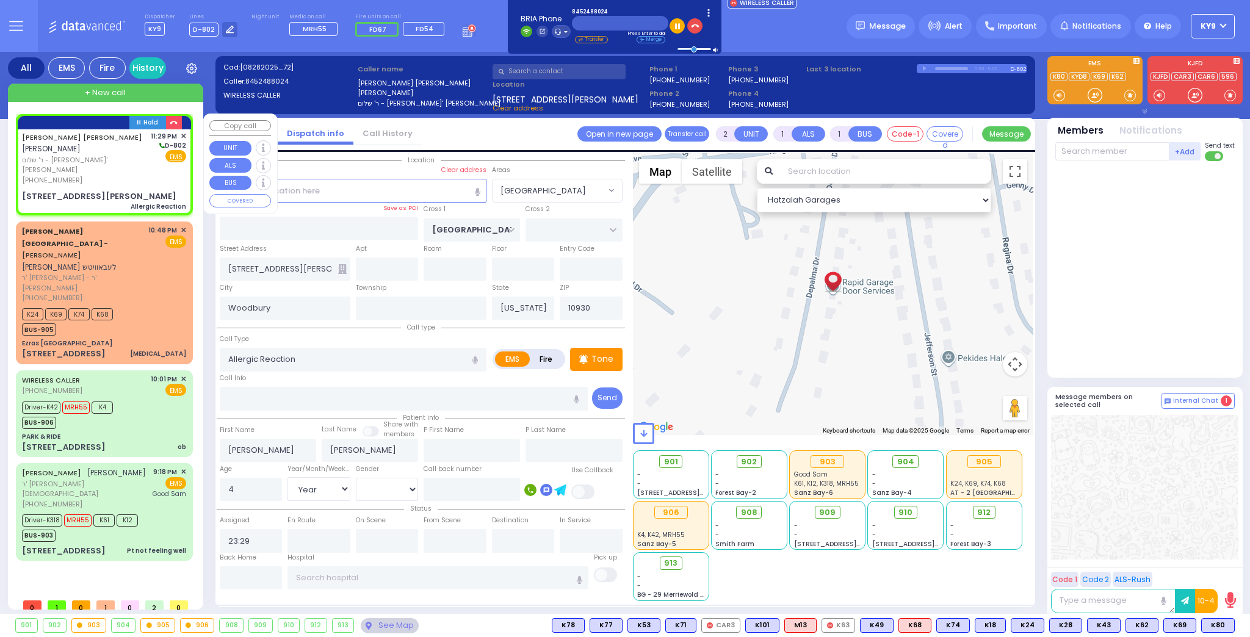
select select "Hatzalah Garages"
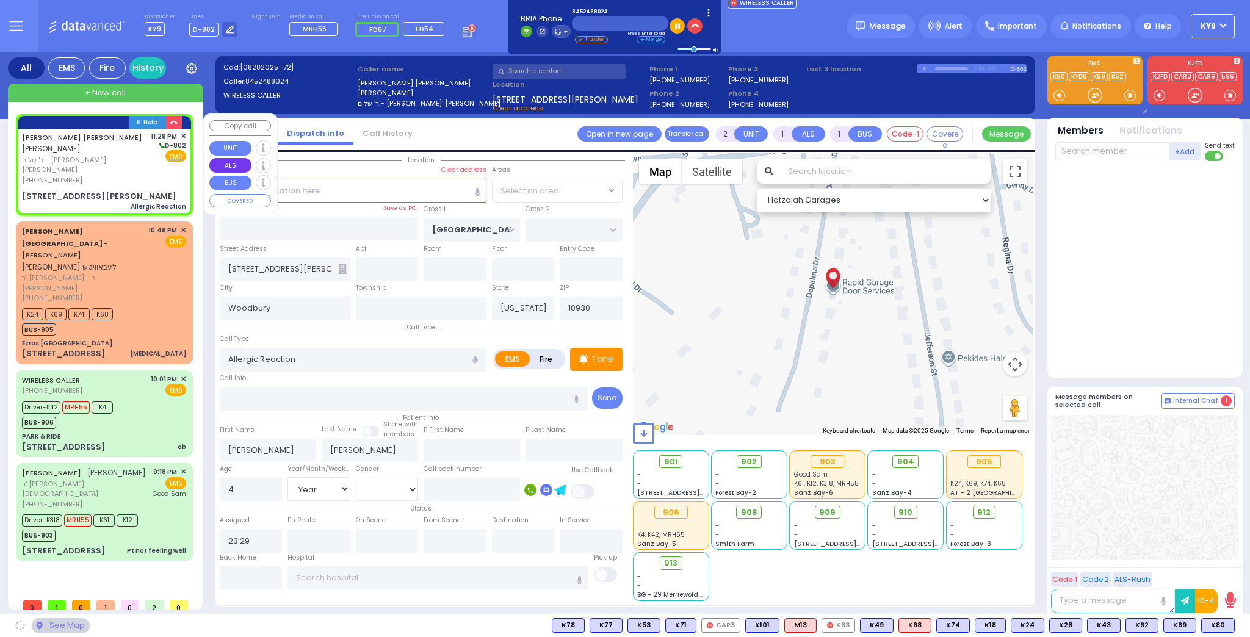
select select "[GEOGRAPHIC_DATA]"
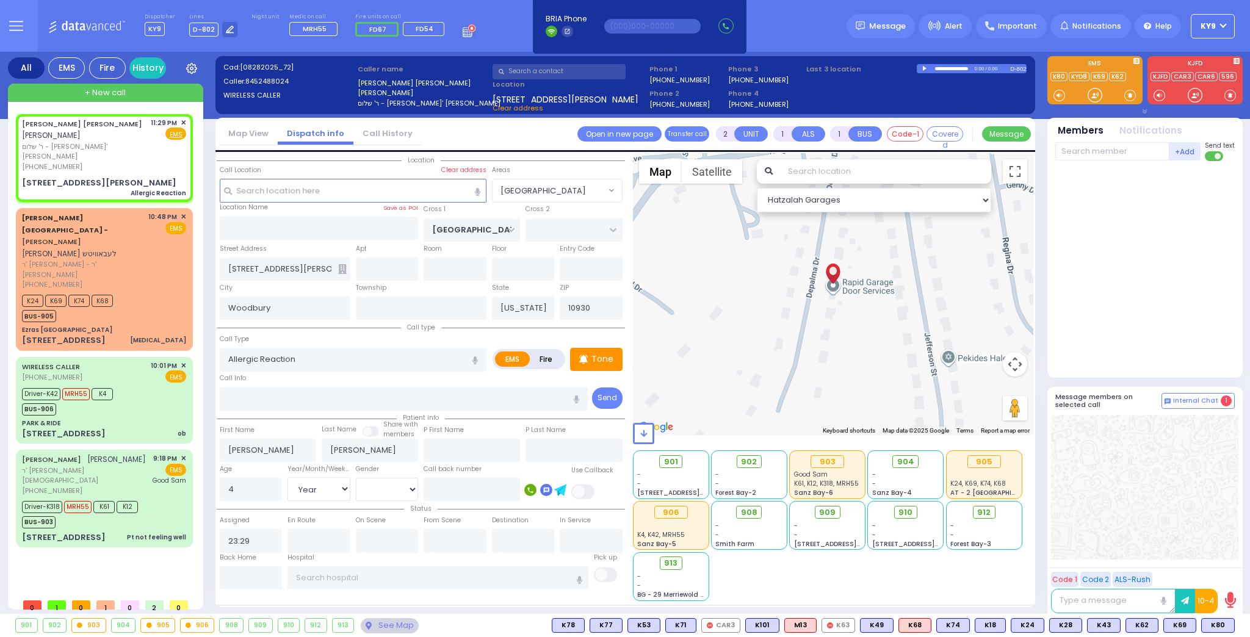
select select
radio input "true"
select select "Year"
select select "[DEMOGRAPHIC_DATA]"
select select "Hatzalah Garages"
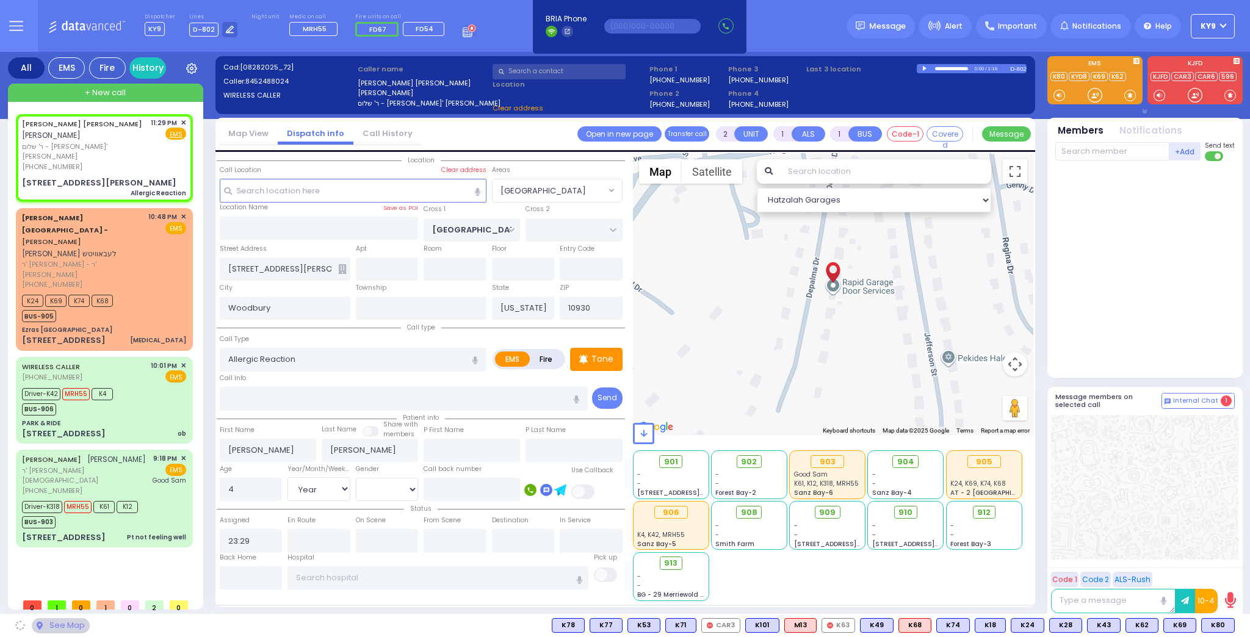
select select "[GEOGRAPHIC_DATA]"
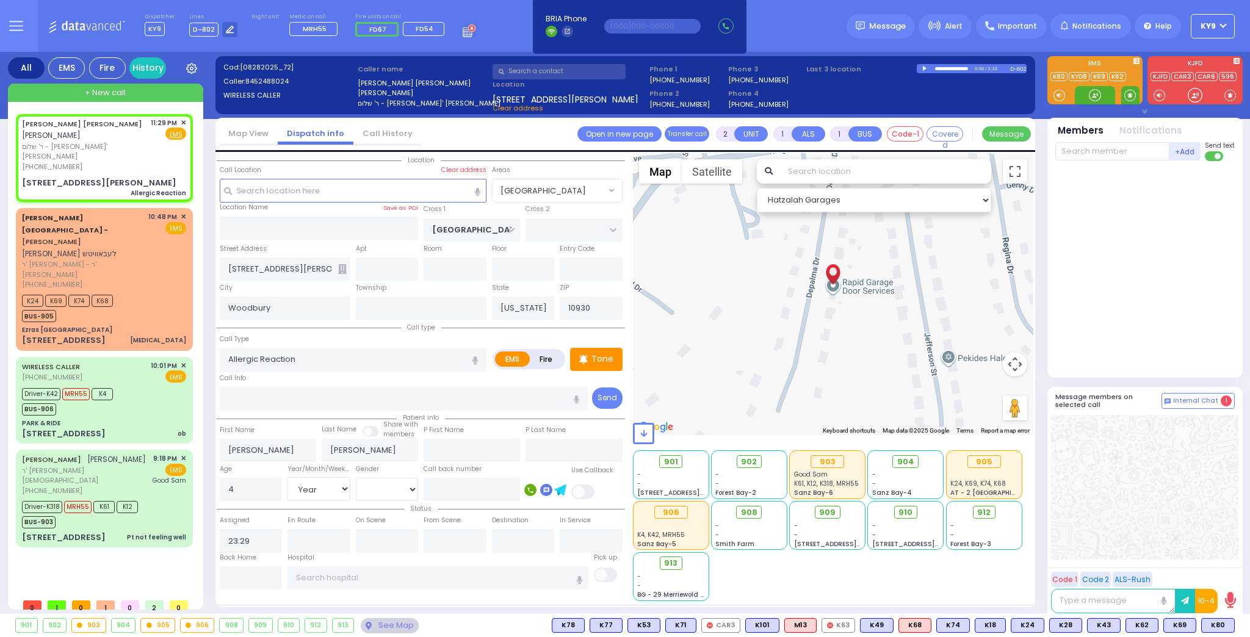
click at [1131, 94] on span at bounding box center [1130, 95] width 12 height 12
click at [1096, 97] on div at bounding box center [1095, 95] width 12 height 12
click at [1094, 94] on div at bounding box center [1095, 95] width 12 height 12
click at [1216, 626] on span "K84" at bounding box center [1218, 625] width 32 height 13
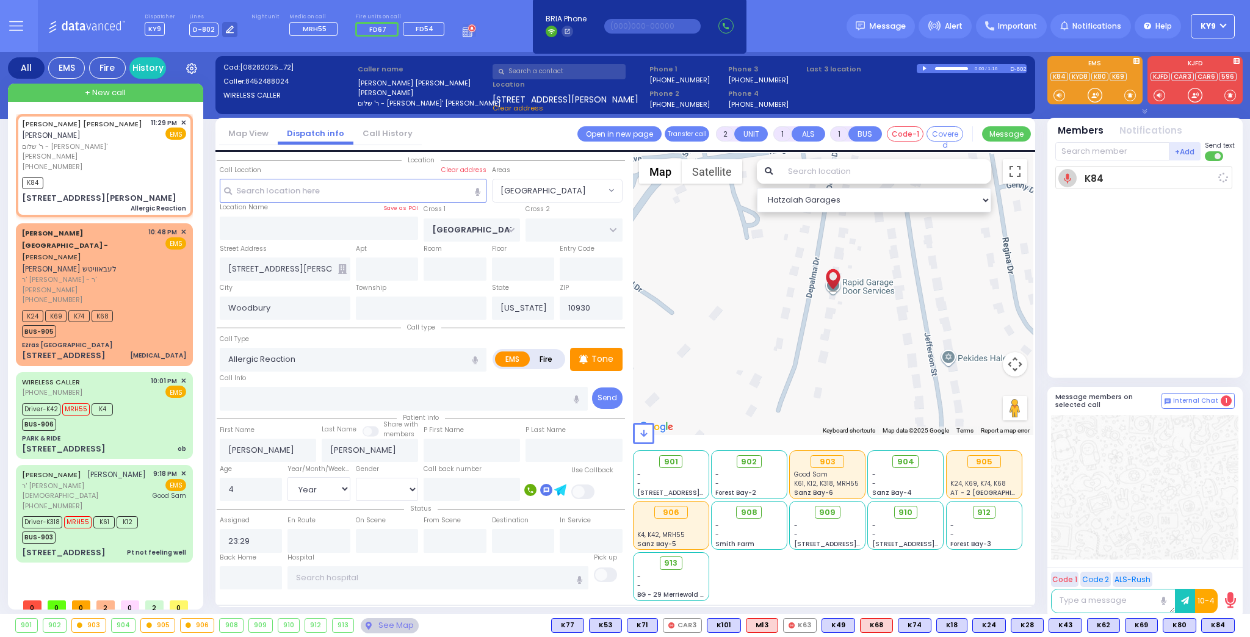
select select
radio input "true"
select select "Year"
select select "[DEMOGRAPHIC_DATA]"
type input "23:30"
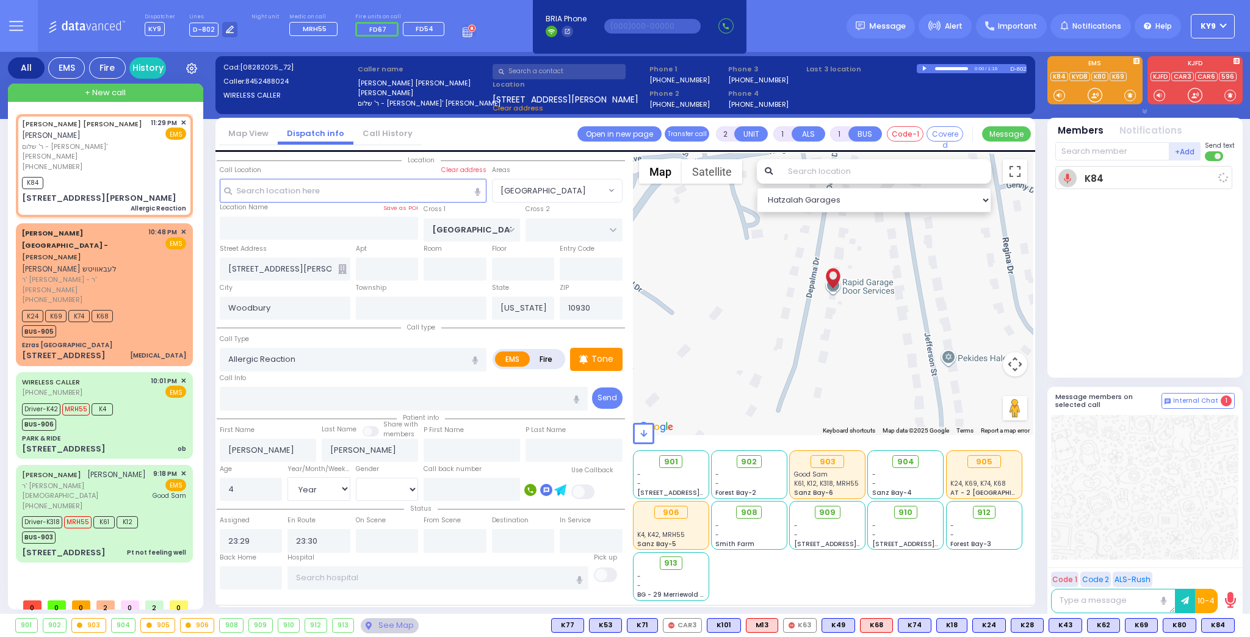
select select "[GEOGRAPHIC_DATA]"
select select "Hatzalah Garages"
click at [1100, 97] on div at bounding box center [1095, 95] width 12 height 12
click at [1218, 623] on span "K329" at bounding box center [1216, 625] width 36 height 13
select select
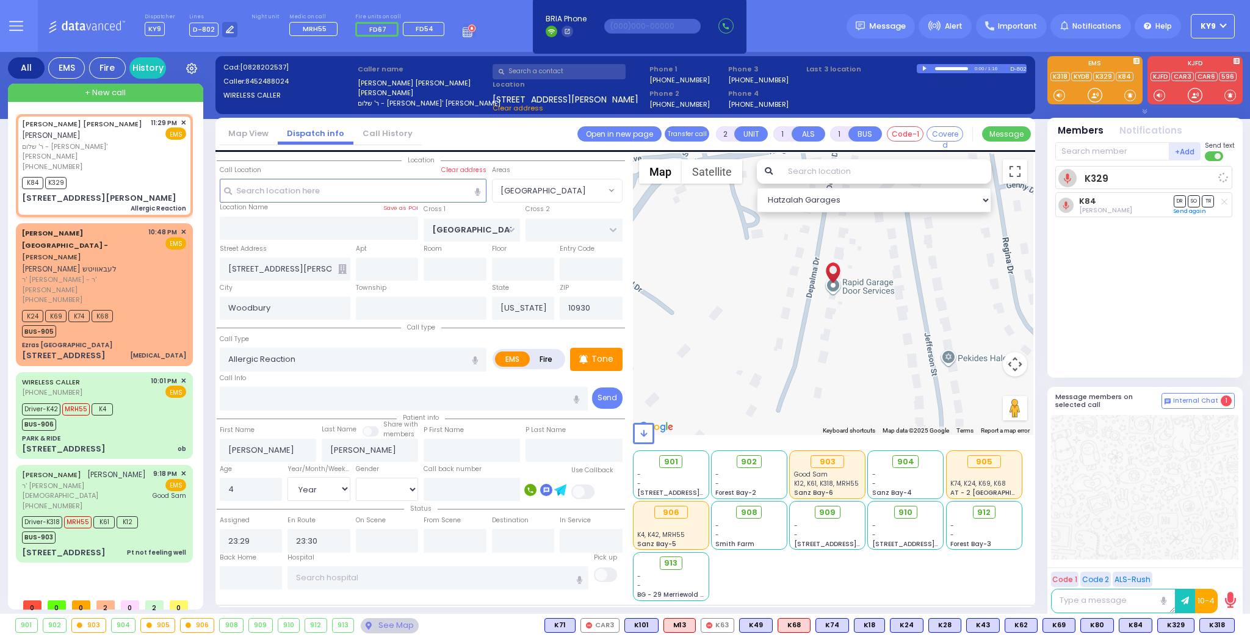
radio input "true"
select select "Year"
select select "[DEMOGRAPHIC_DATA]"
select select "Hatzalah Garages"
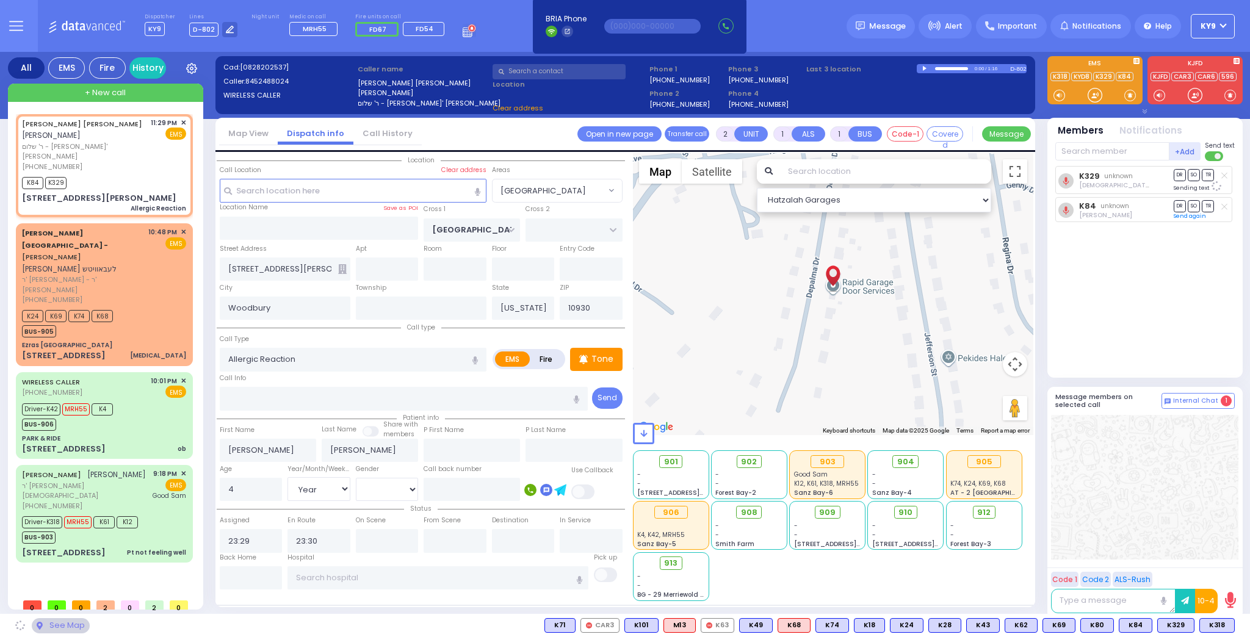
select select "[GEOGRAPHIC_DATA]"
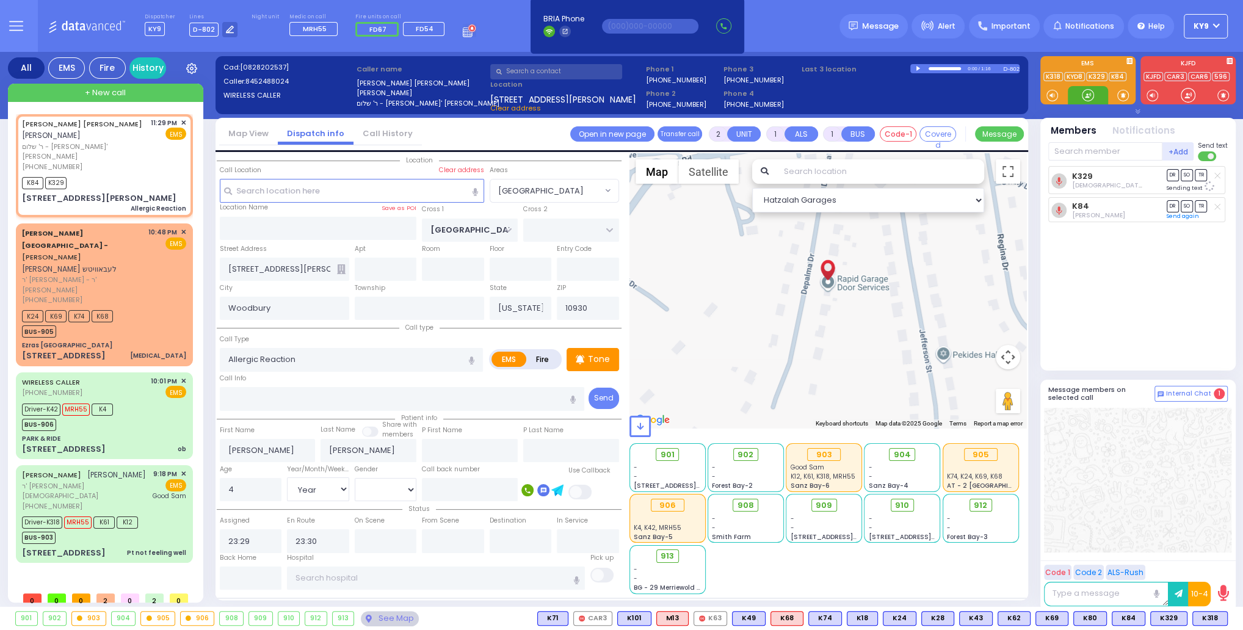
drag, startPoint x: 1081, startPoint y: 92, endPoint x: 1049, endPoint y: 115, distance: 40.3
click at [1082, 93] on div at bounding box center [1087, 95] width 12 height 12
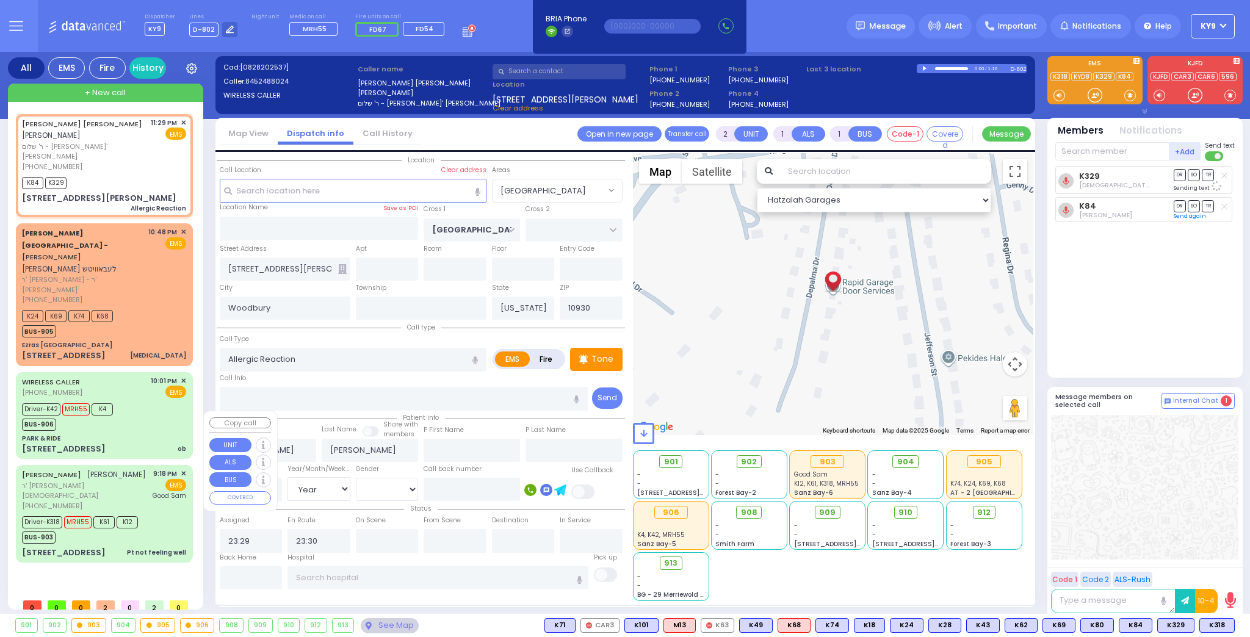
click at [170, 513] on div "Driver-K318 MRH55 K61 K12 BUS-903" at bounding box center [104, 528] width 164 height 31
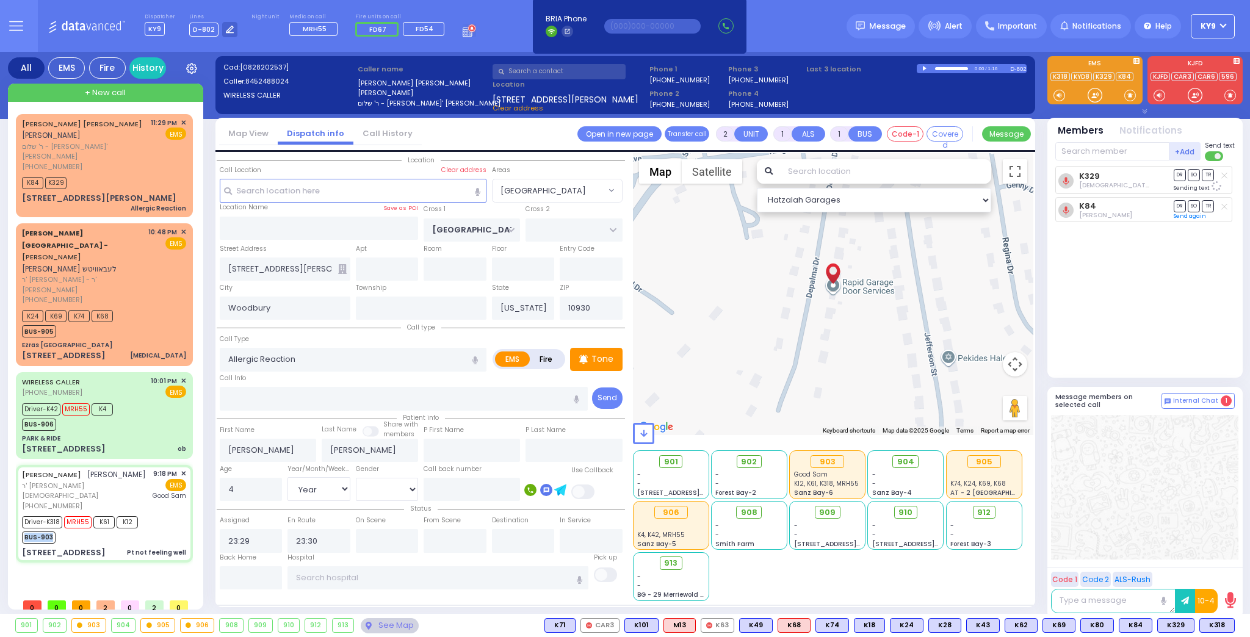
type input "6"
select select
type input "Pt not feeling well"
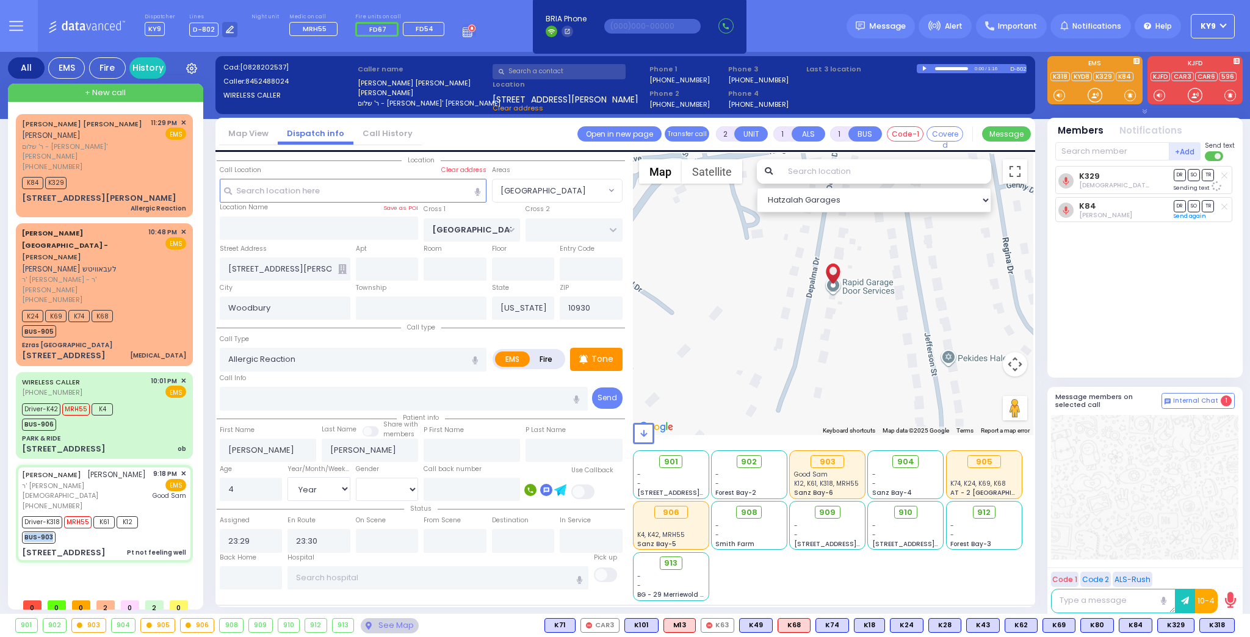
radio input "true"
type input "[PERSON_NAME]"
type input "Seva"
type input "Sofer"
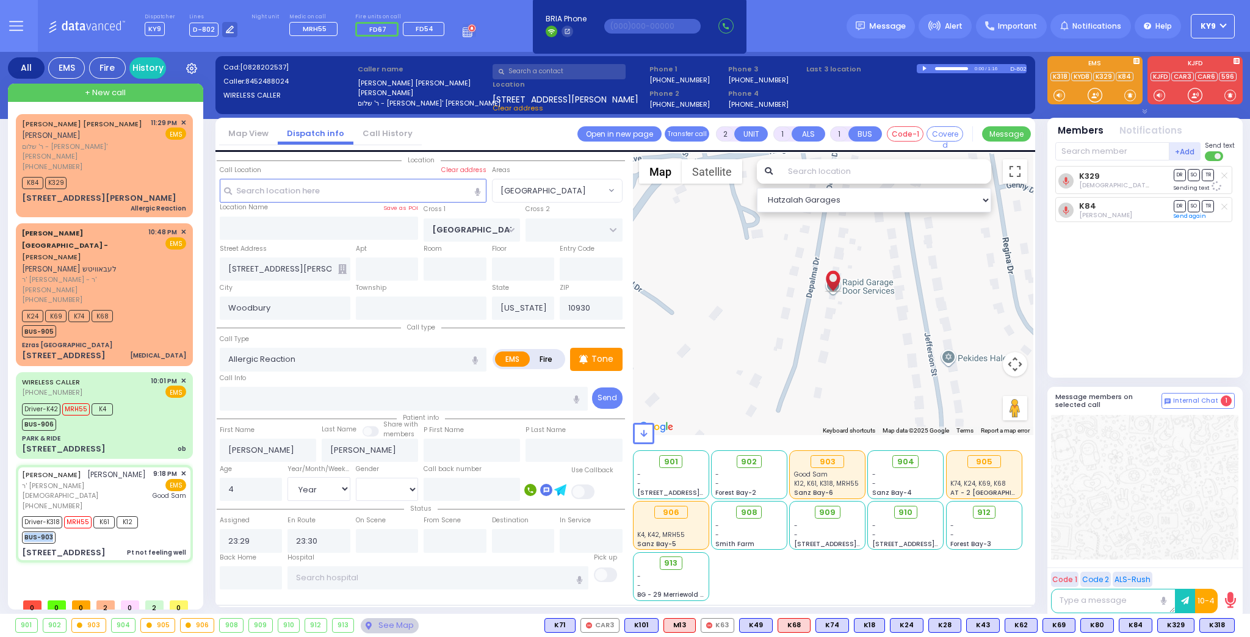
type input "75"
select select "Year"
select select "[DEMOGRAPHIC_DATA]"
type input "21:18"
type input "21:21"
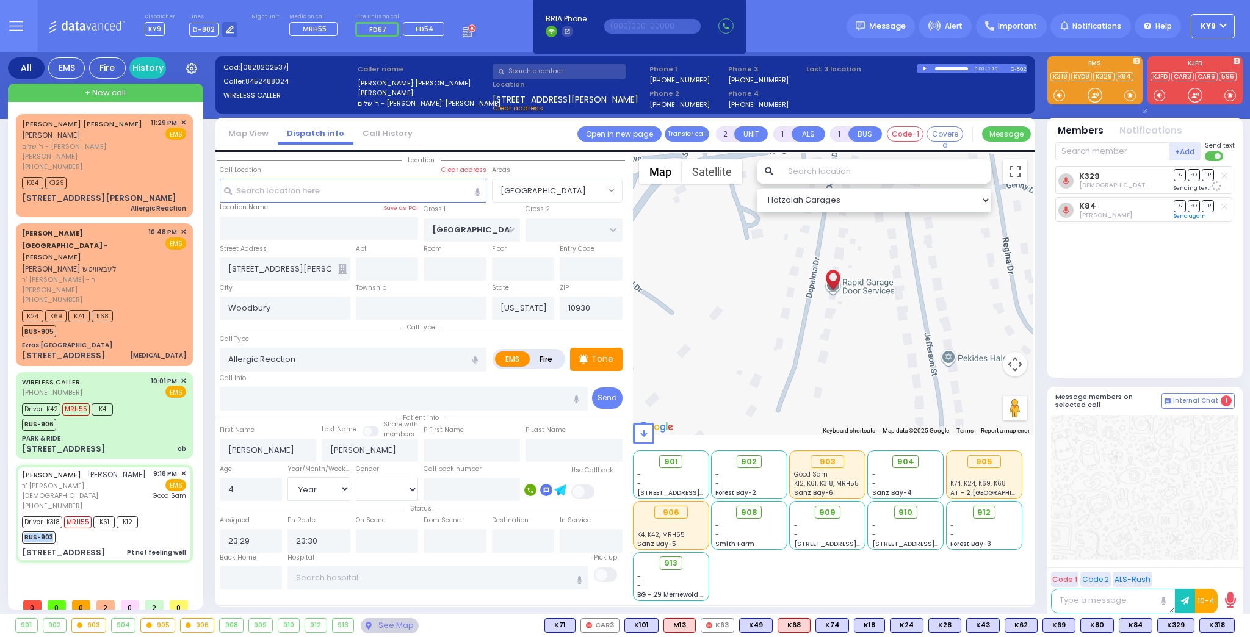
type input "21:22"
type input "21:50"
type input "22:20"
type input "22:40"
type input "[GEOGRAPHIC_DATA]"
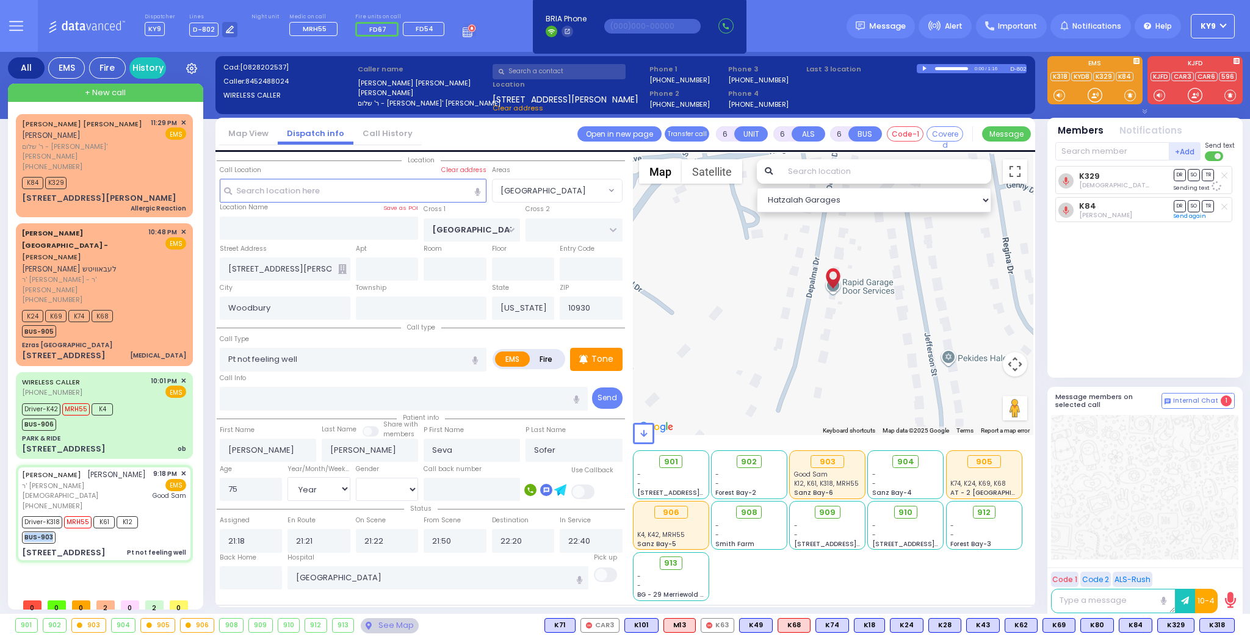
select select "Hatzalah Garages"
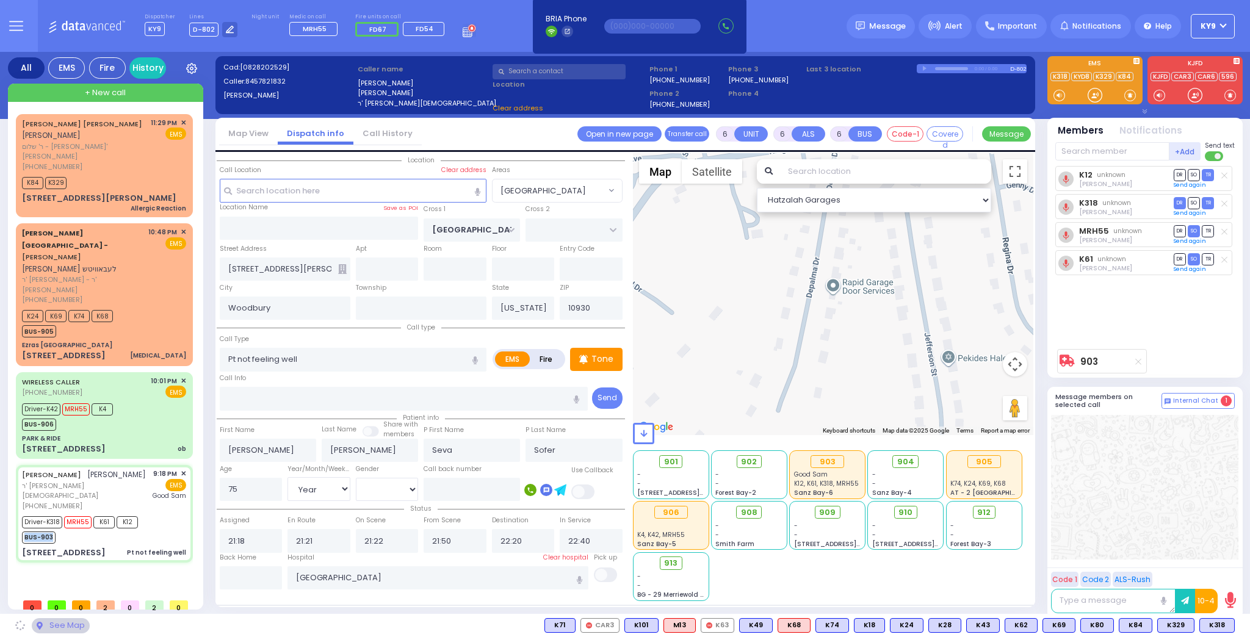
type input "SCHUNNEMUNK RD"
type input "[PERSON_NAME] COURT"
type input "[STREET_ADDRESS]"
type input "104"
type input "Monroe"
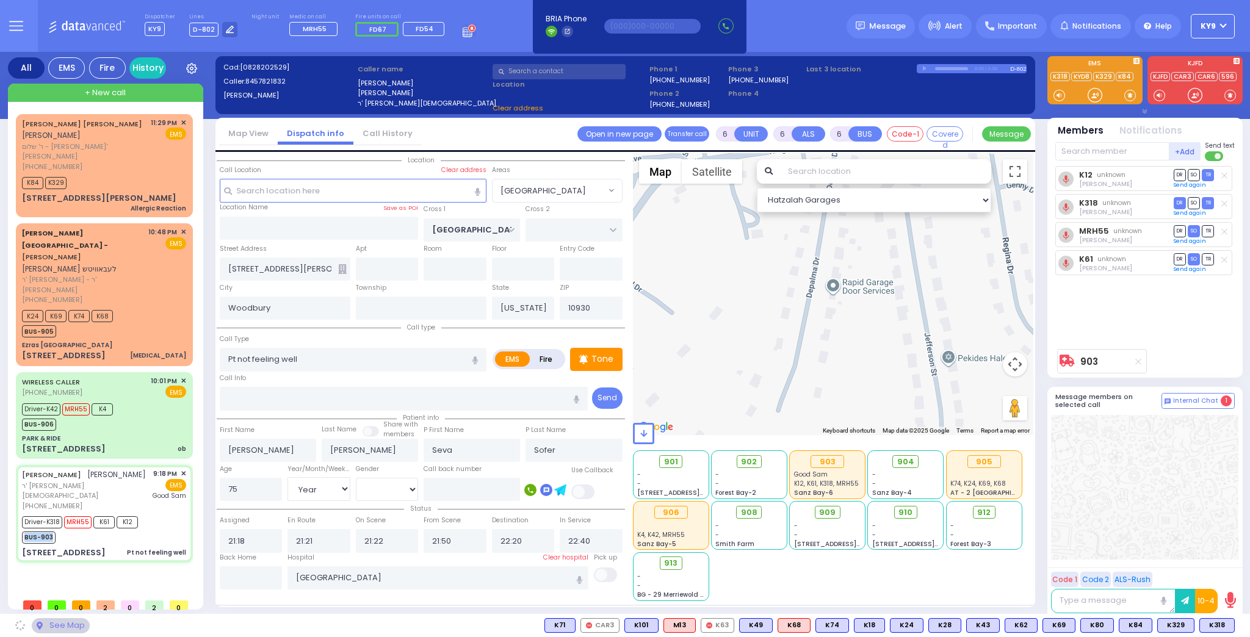
type input "10950"
select select "[GEOGRAPHIC_DATA]"
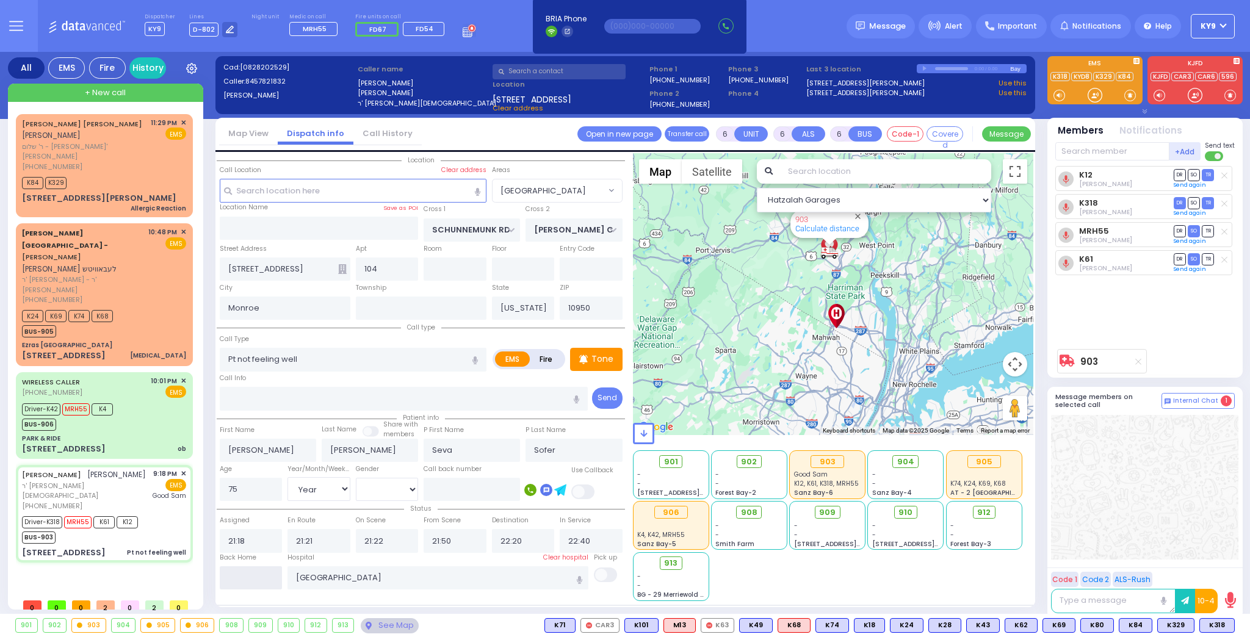
click at [240, 579] on input "text" at bounding box center [251, 577] width 63 height 23
type input "23:31"
select select
radio input "true"
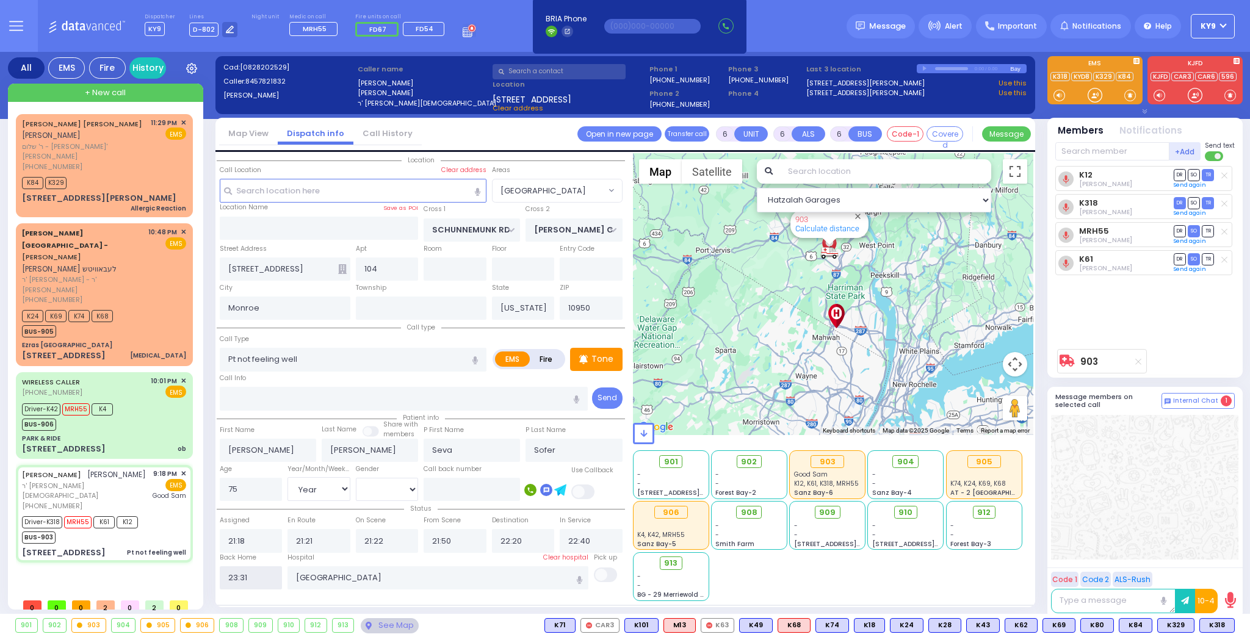
select select
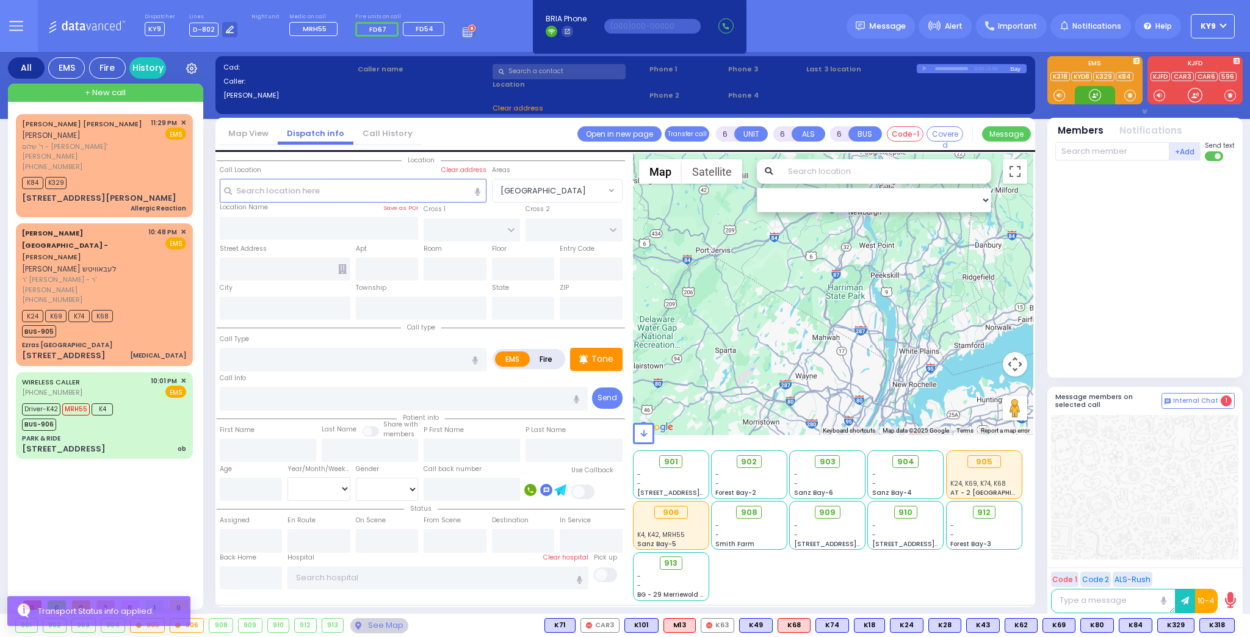
drag, startPoint x: 1091, startPoint y: 93, endPoint x: 457, endPoint y: 185, distance: 640.8
click at [1090, 93] on div at bounding box center [1095, 95] width 12 height 12
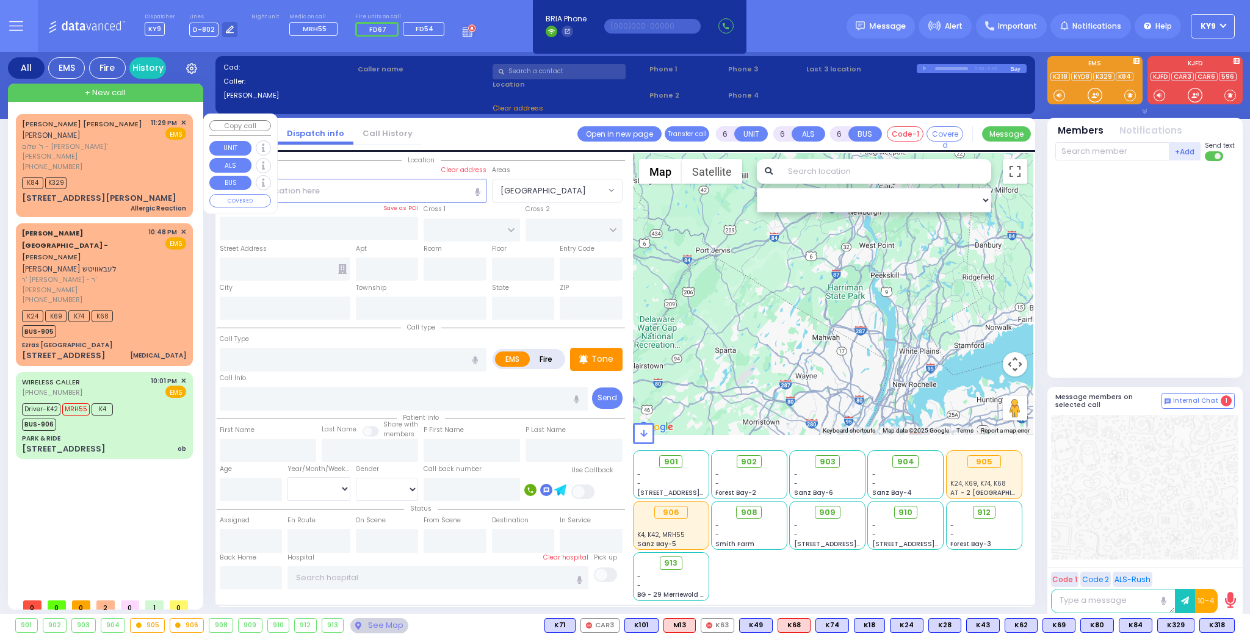
click at [135, 141] on div "EFROIM ELIEZER BERKOWITZ אפרים אליעזר בערקאוויטש ר' שלום - ר' טובי' מאיר אינדיג…" at bounding box center [84, 145] width 125 height 54
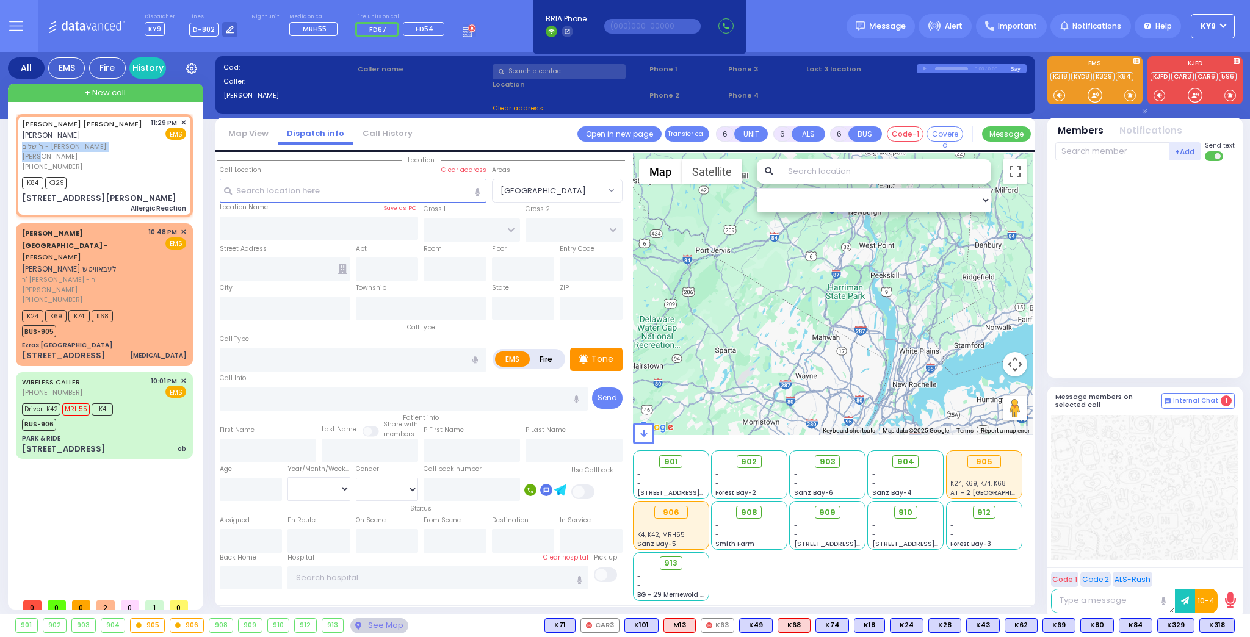
type input "2"
type input "1"
select select
type input "Allergic Reaction"
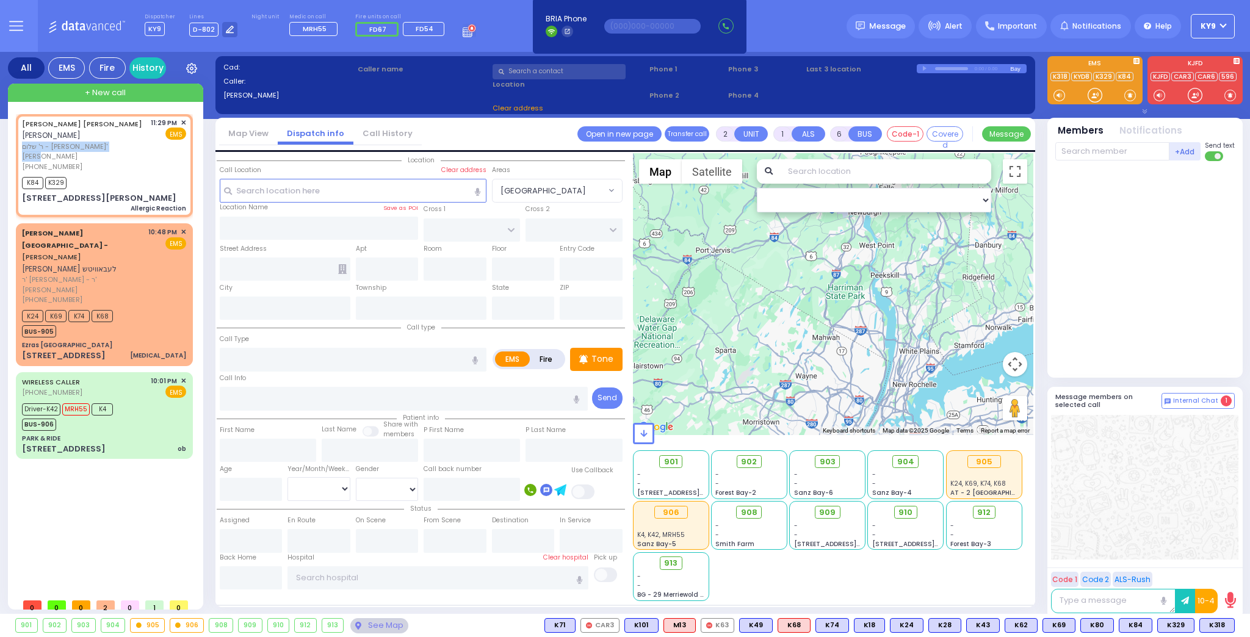
radio input "true"
type input "EFROIM ELIEZER"
type input "BERKOWITZ"
type input "4"
select select "Year"
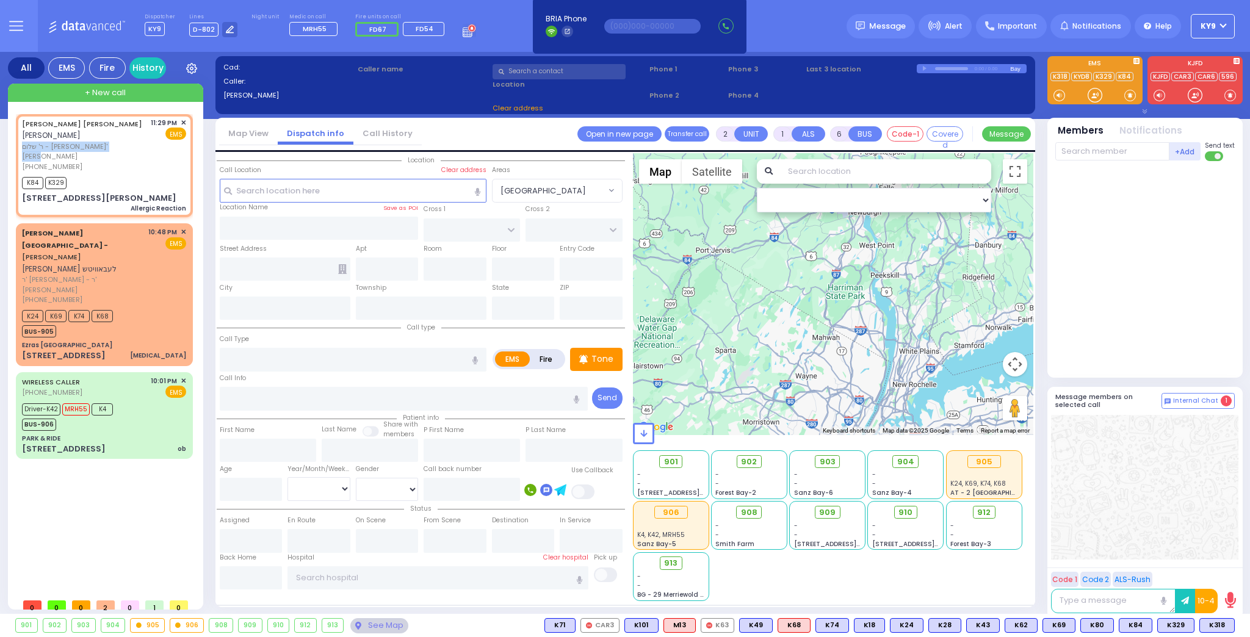
select select "[DEMOGRAPHIC_DATA]"
type input "23:29"
type input "23:30"
type input "[GEOGRAPHIC_DATA]"
type input "23 Depalma Drive"
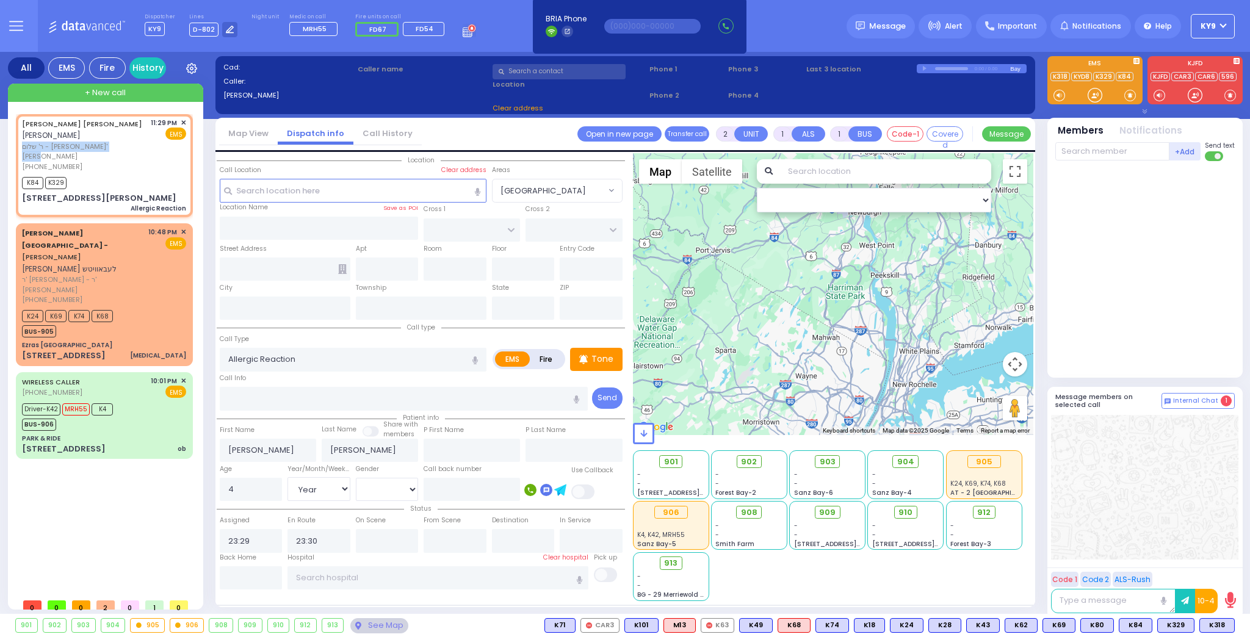
type input "Woodbury"
type input "[US_STATE]"
type input "10930"
select select "Hatzalah Garages"
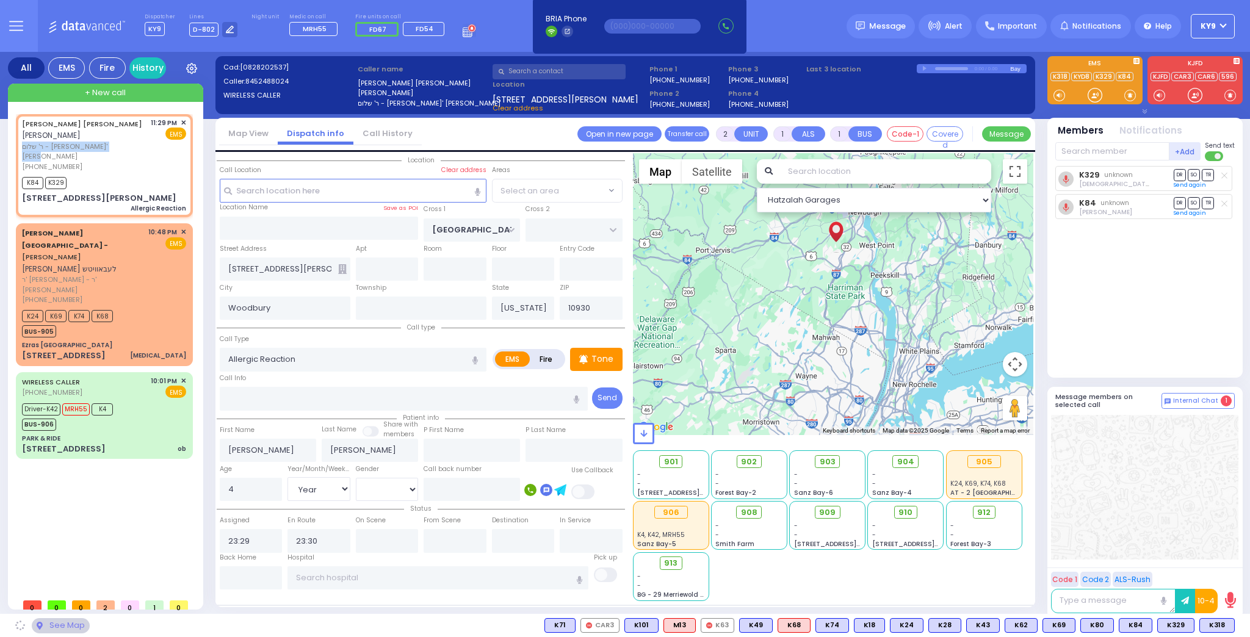
select select "[GEOGRAPHIC_DATA]"
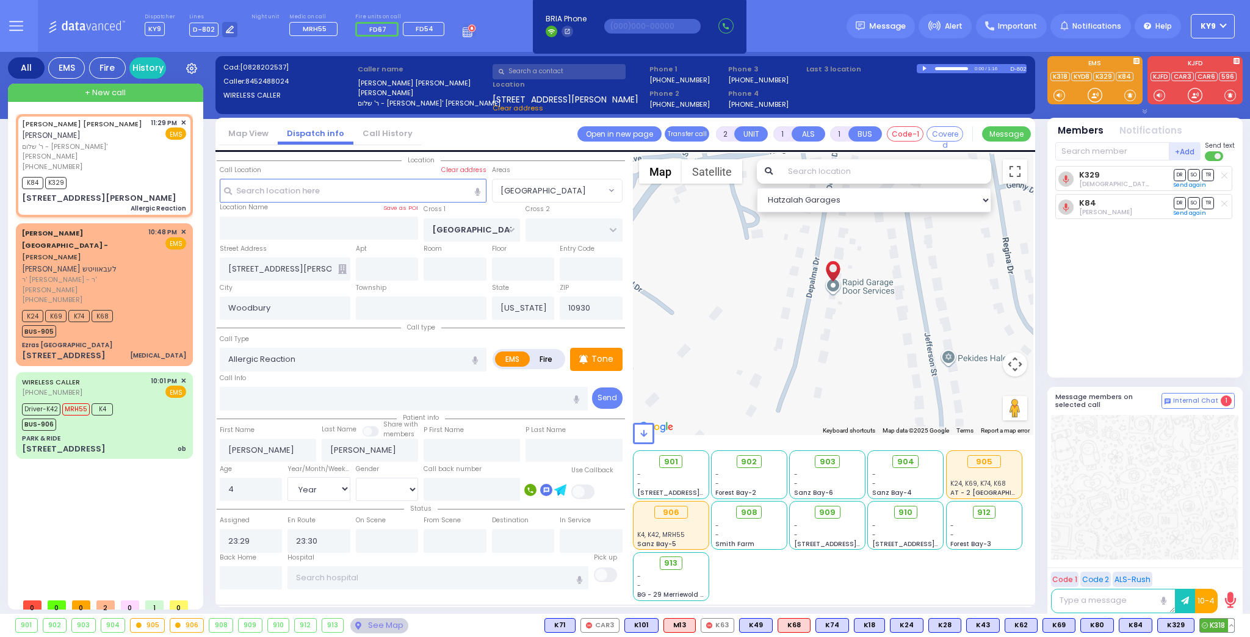
click at [1221, 626] on span "K318" at bounding box center [1217, 625] width 34 height 13
select select
radio input "true"
select select "Year"
select select "[DEMOGRAPHIC_DATA]"
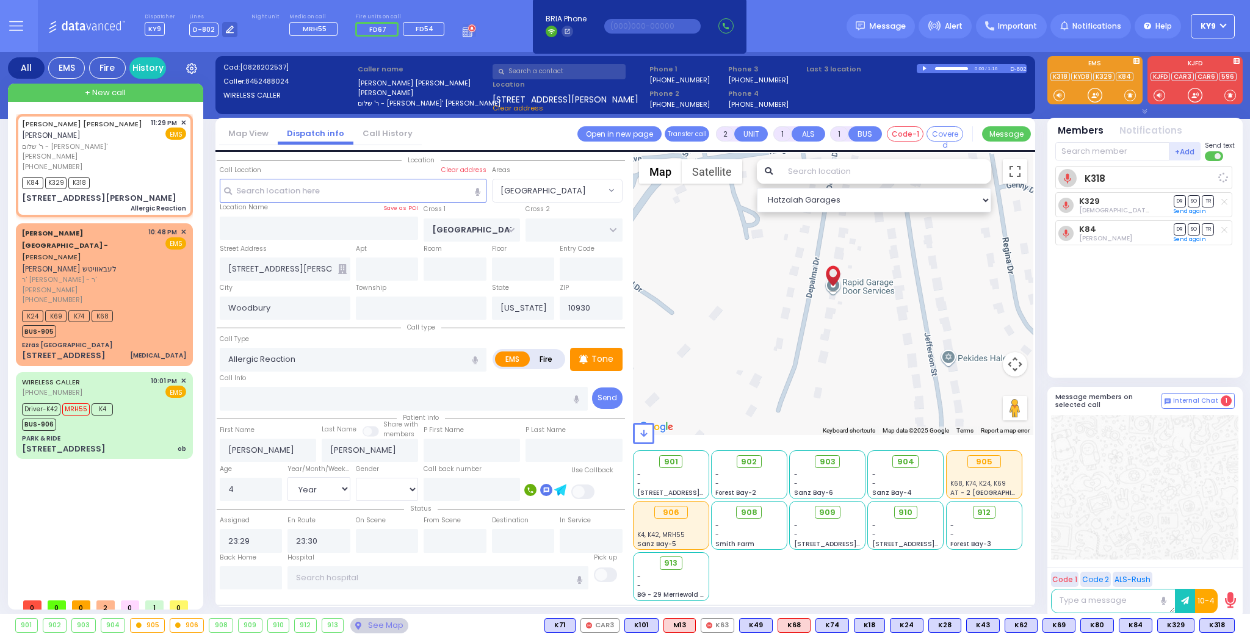
select select "Hatzalah Garages"
select select "[GEOGRAPHIC_DATA]"
click at [827, 461] on span "903" at bounding box center [832, 462] width 16 height 12
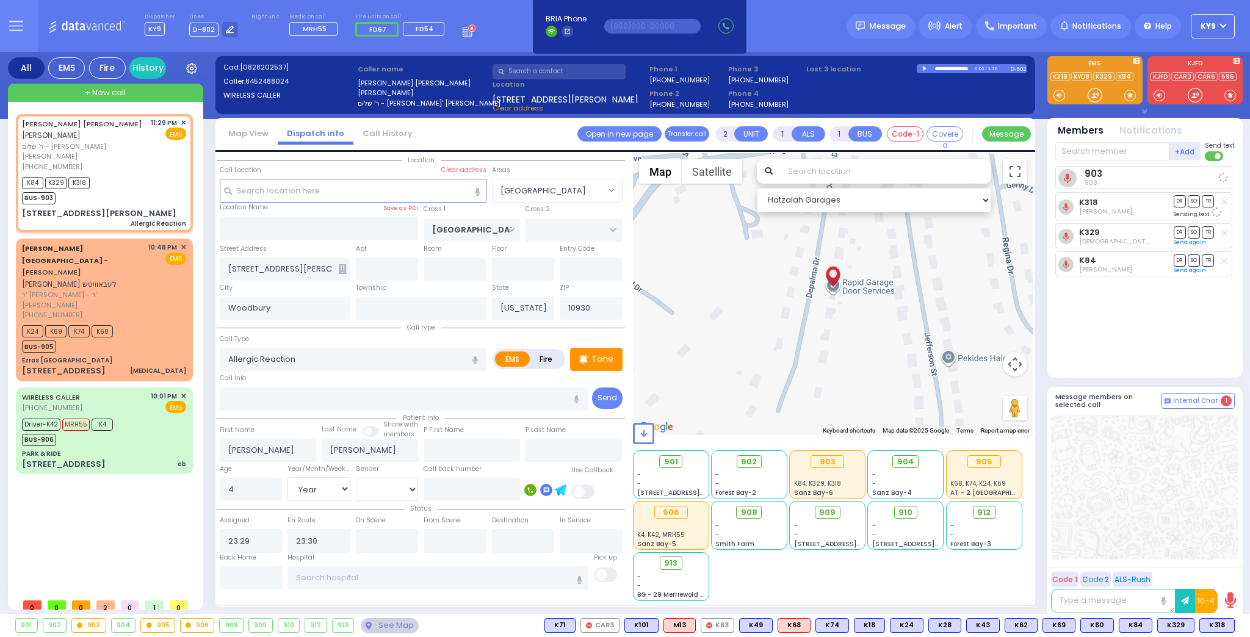
select select
radio input "true"
select select "Year"
select select "[DEMOGRAPHIC_DATA]"
select select "[GEOGRAPHIC_DATA]"
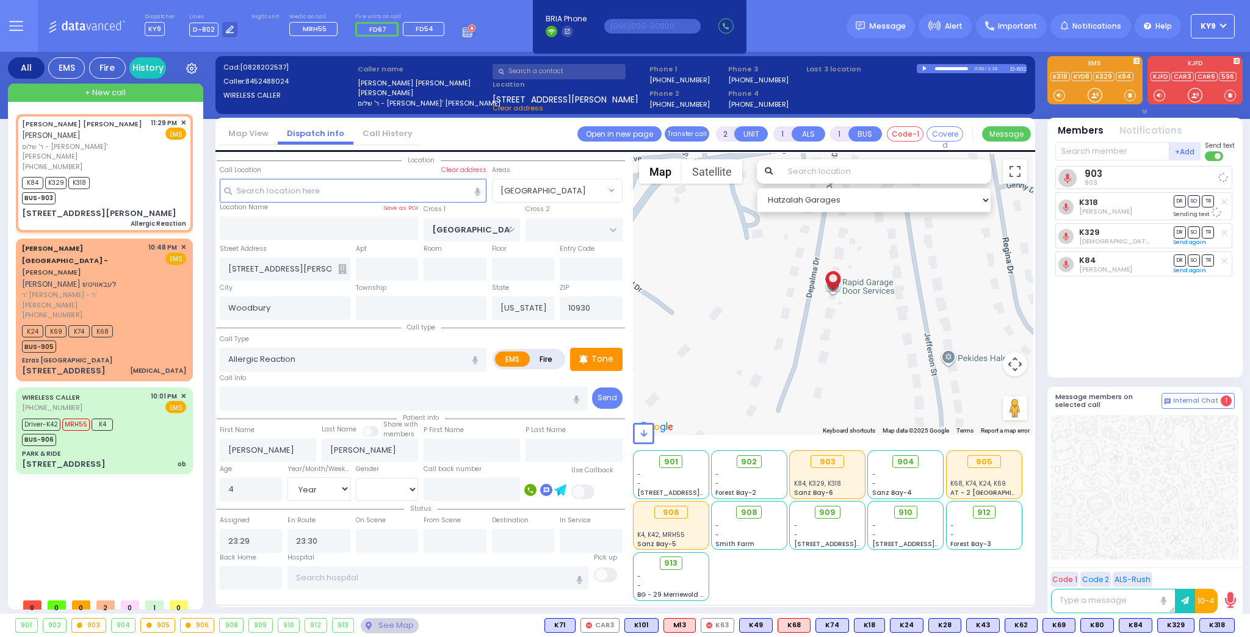
select select "Hatzalah Garages"
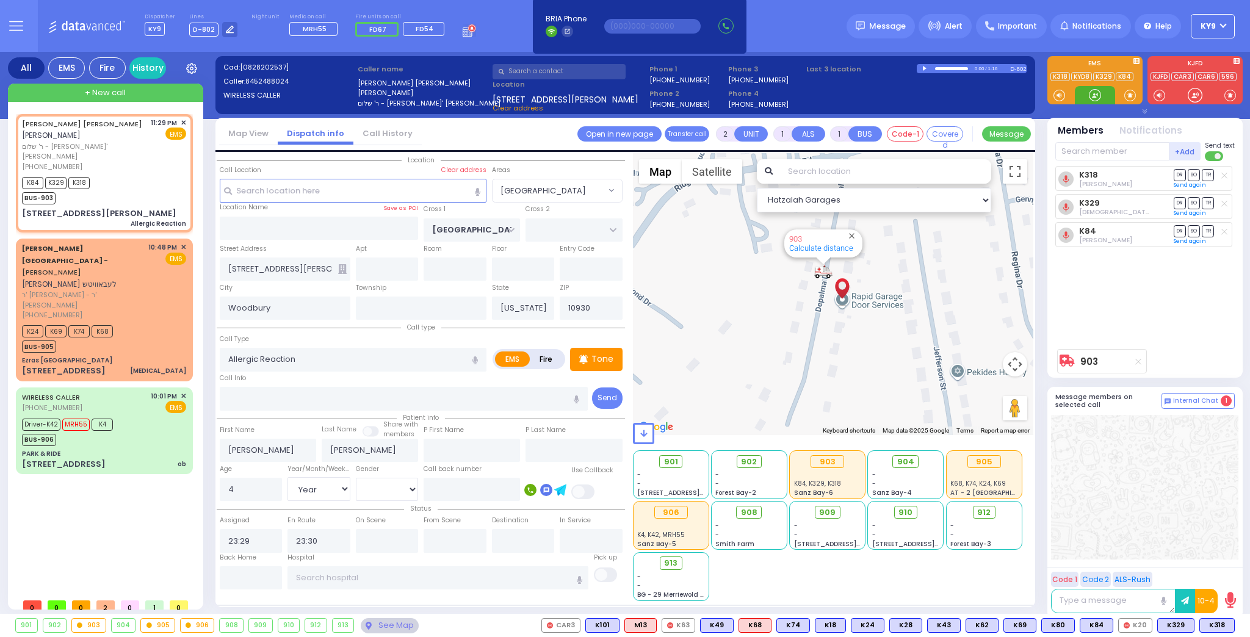
click at [1095, 93] on div at bounding box center [1095, 95] width 12 height 12
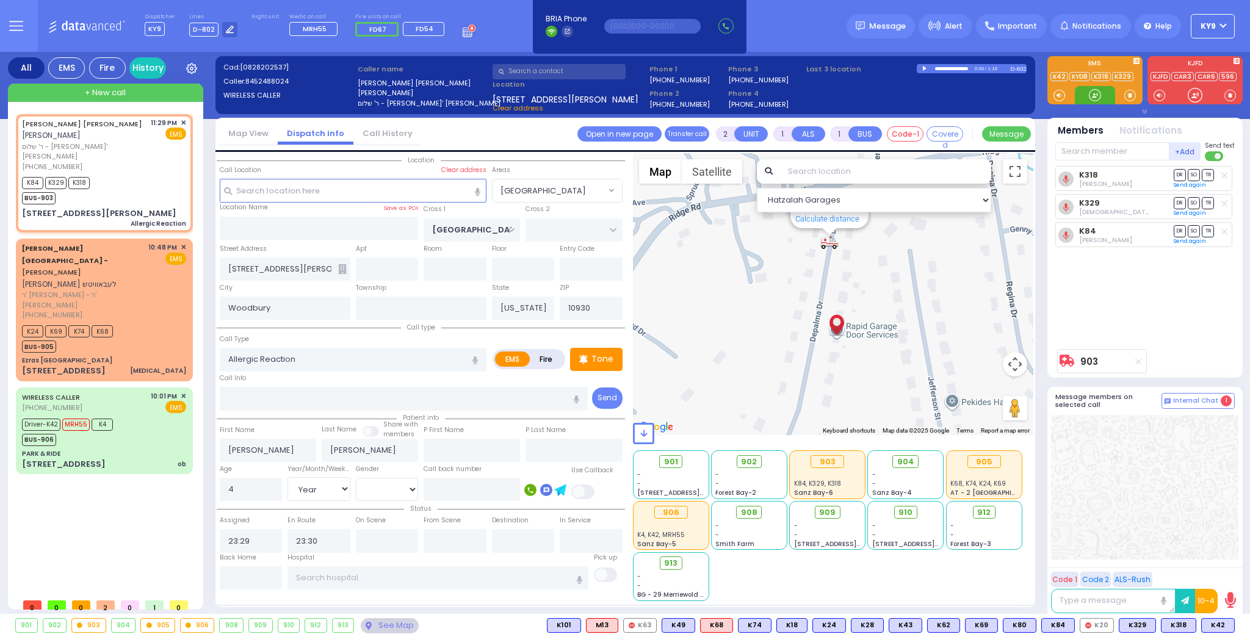
click at [1101, 96] on div at bounding box center [1095, 95] width 12 height 12
click at [128, 458] on div "48 BAKERTOWN RD ob" at bounding box center [104, 464] width 164 height 12
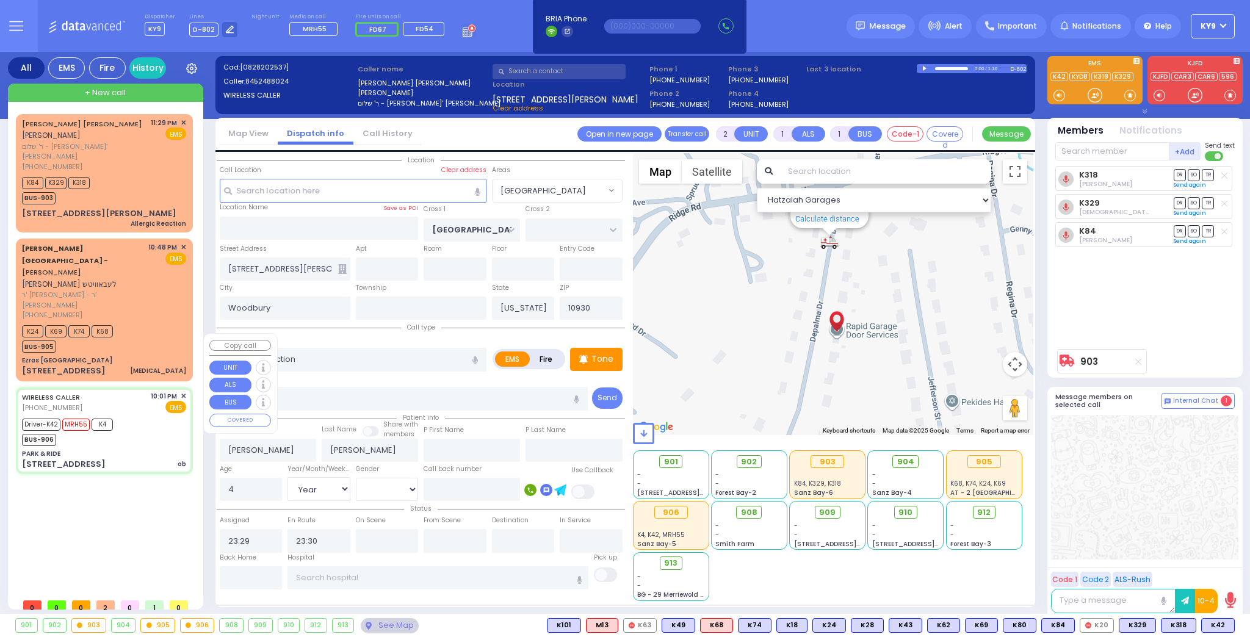
type input "6"
select select
type input "ob"
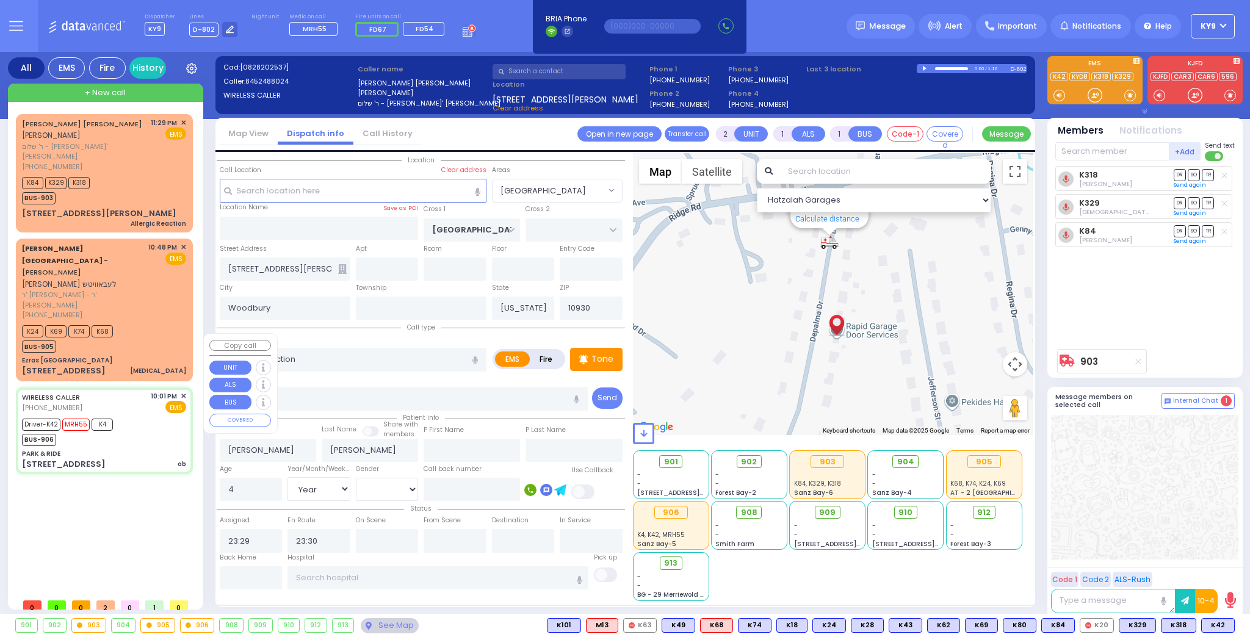
radio input "true"
type input "grey su"
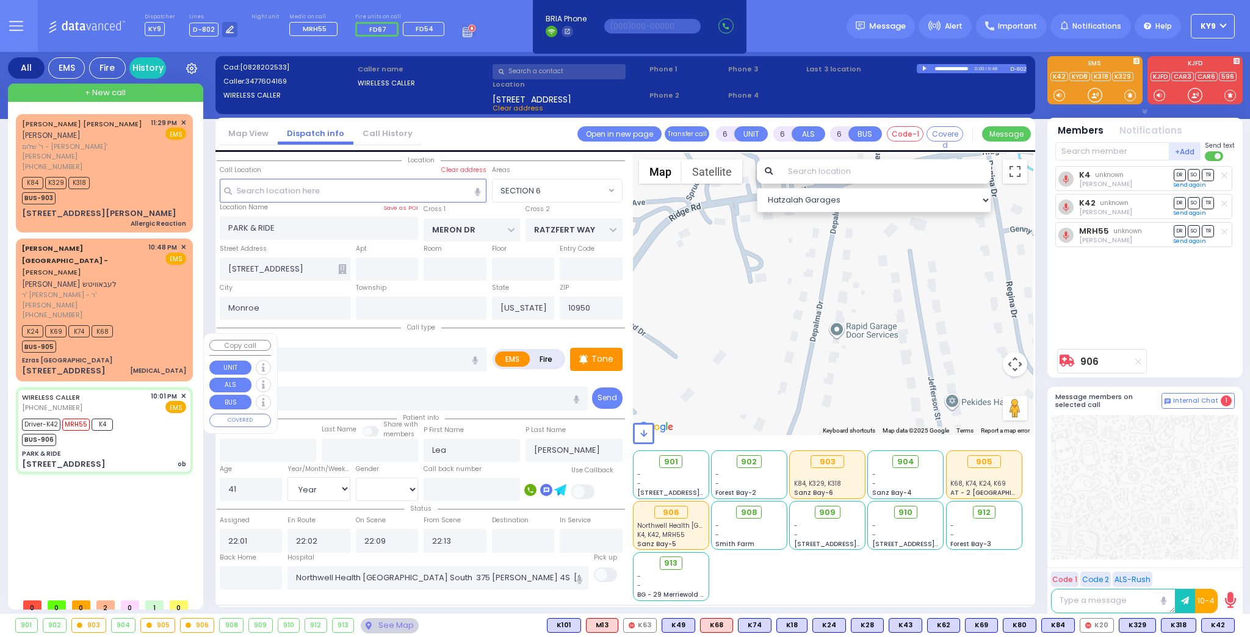
click at [145, 449] on div "PARK & RIDE" at bounding box center [104, 453] width 164 height 9
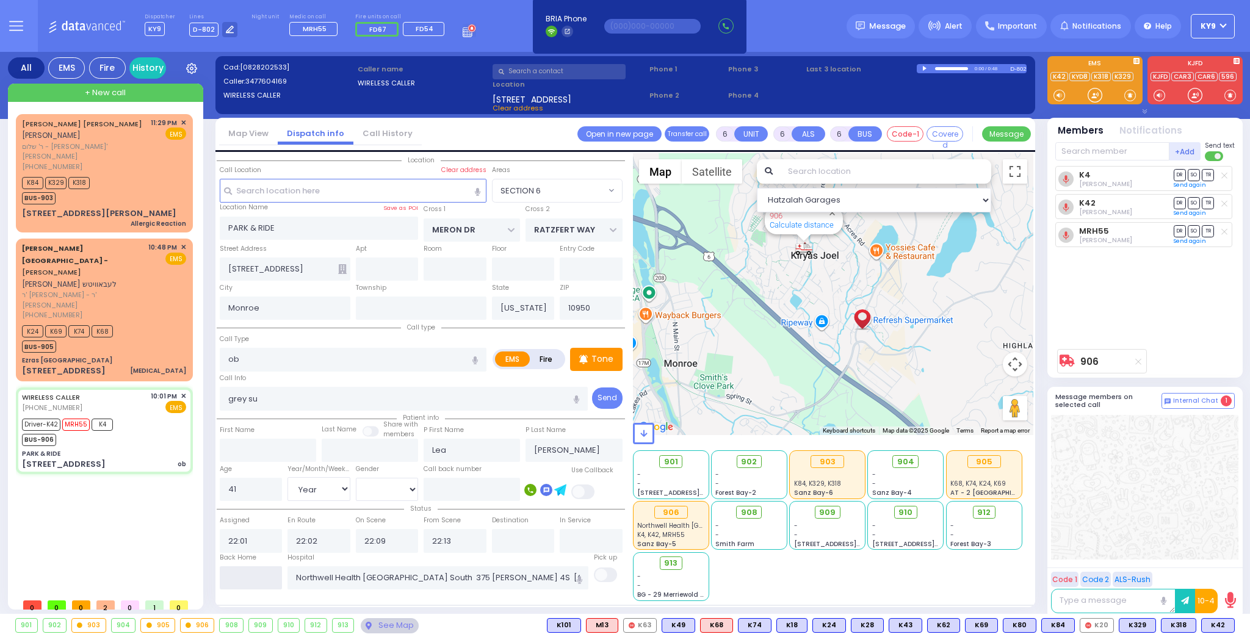
click at [261, 579] on input "text" at bounding box center [251, 577] width 63 height 23
click at [262, 579] on input "text" at bounding box center [251, 577] width 63 height 23
click at [267, 571] on input "text" at bounding box center [251, 577] width 63 height 23
click at [267, 574] on input "text" at bounding box center [251, 577] width 63 height 23
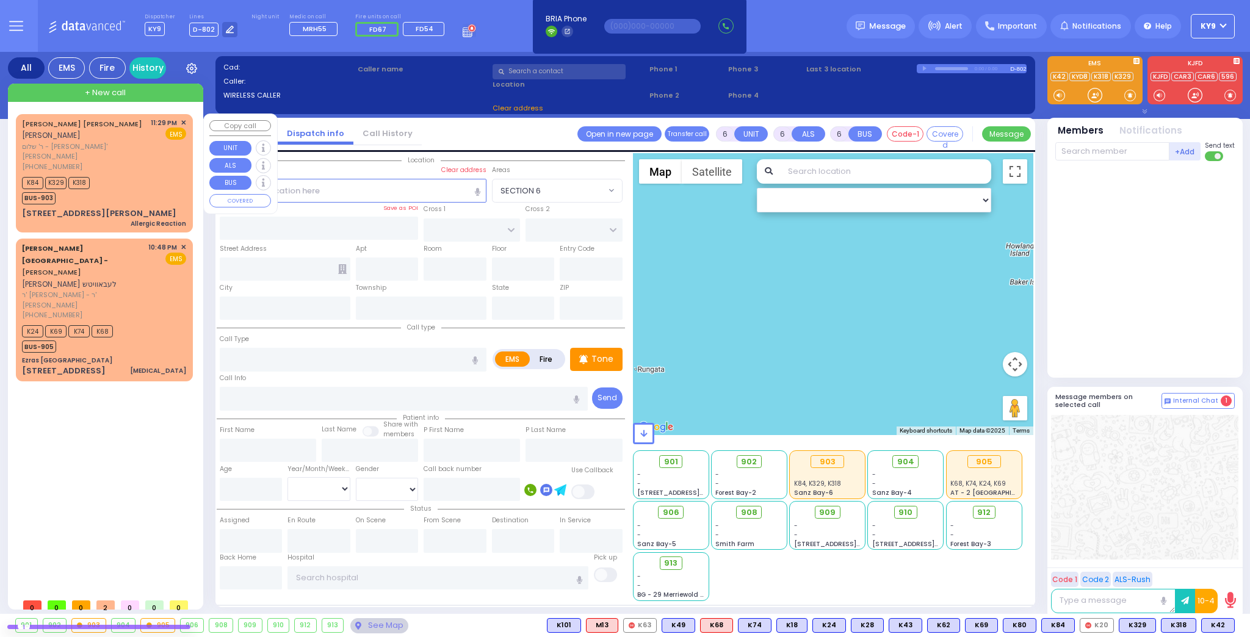
click at [159, 181] on div "K84 K329 K318 BUS-903" at bounding box center [104, 189] width 164 height 31
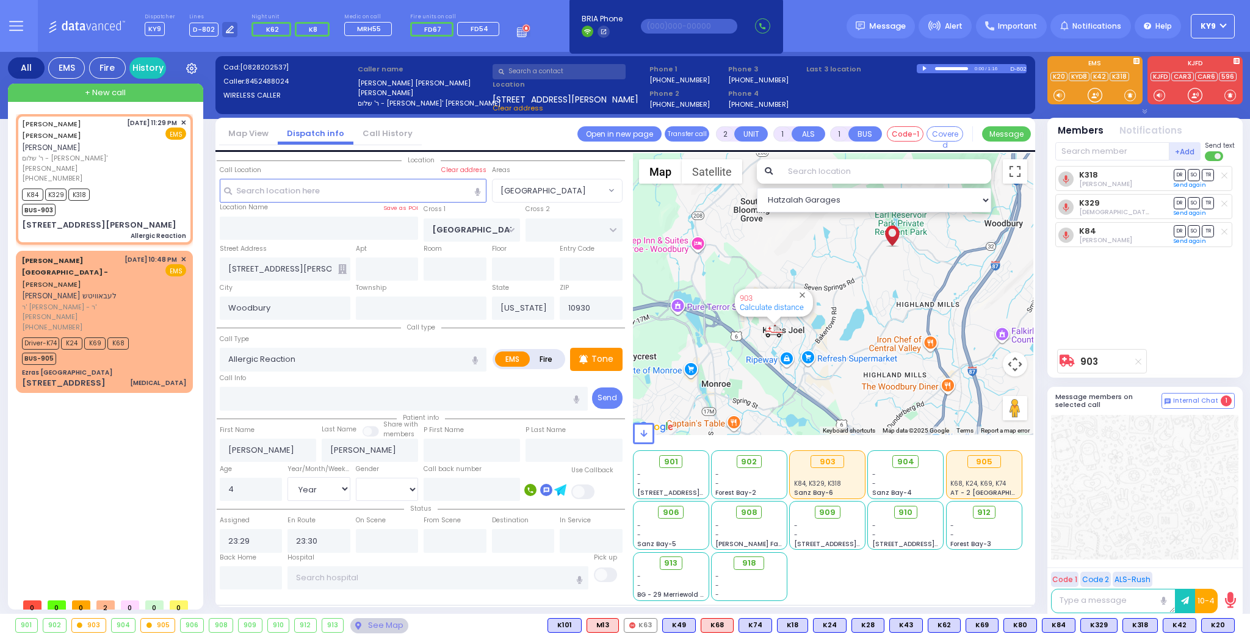
select select "[GEOGRAPHIC_DATA]"
select select "Year"
select select "[DEMOGRAPHIC_DATA]"
click at [125, 186] on div "K84 K329 K318 BUS-903" at bounding box center [104, 201] width 164 height 31
select select
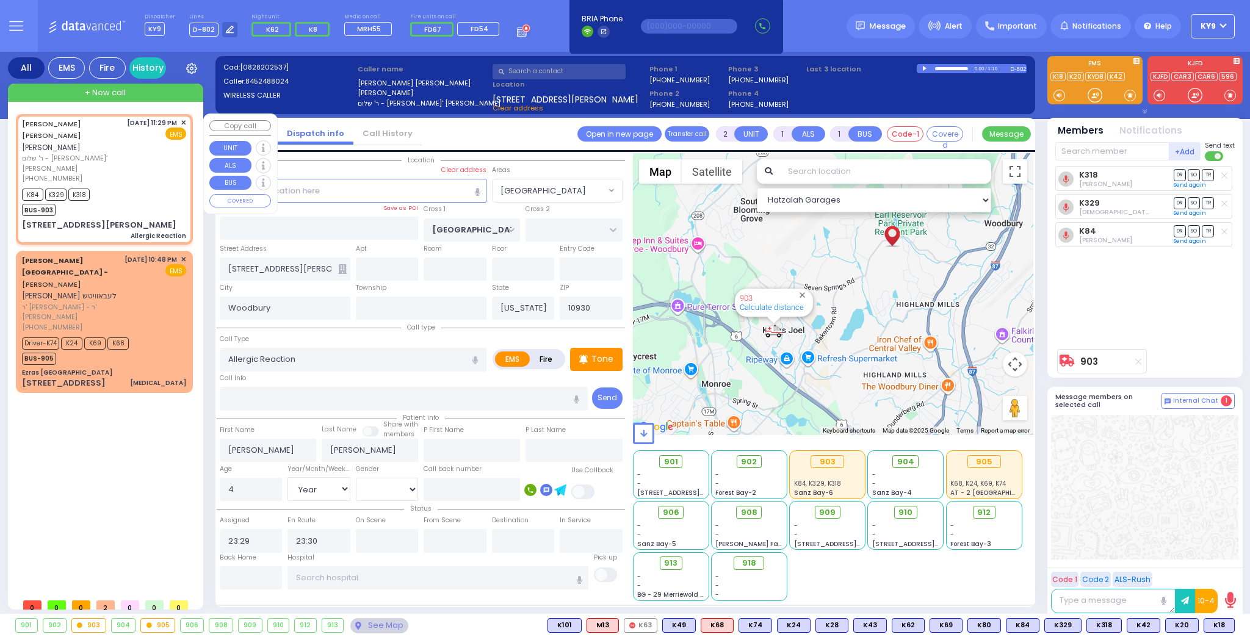
radio input "true"
select select "Year"
select select "[DEMOGRAPHIC_DATA]"
select select "Hatzalah Garages"
select select "[GEOGRAPHIC_DATA]"
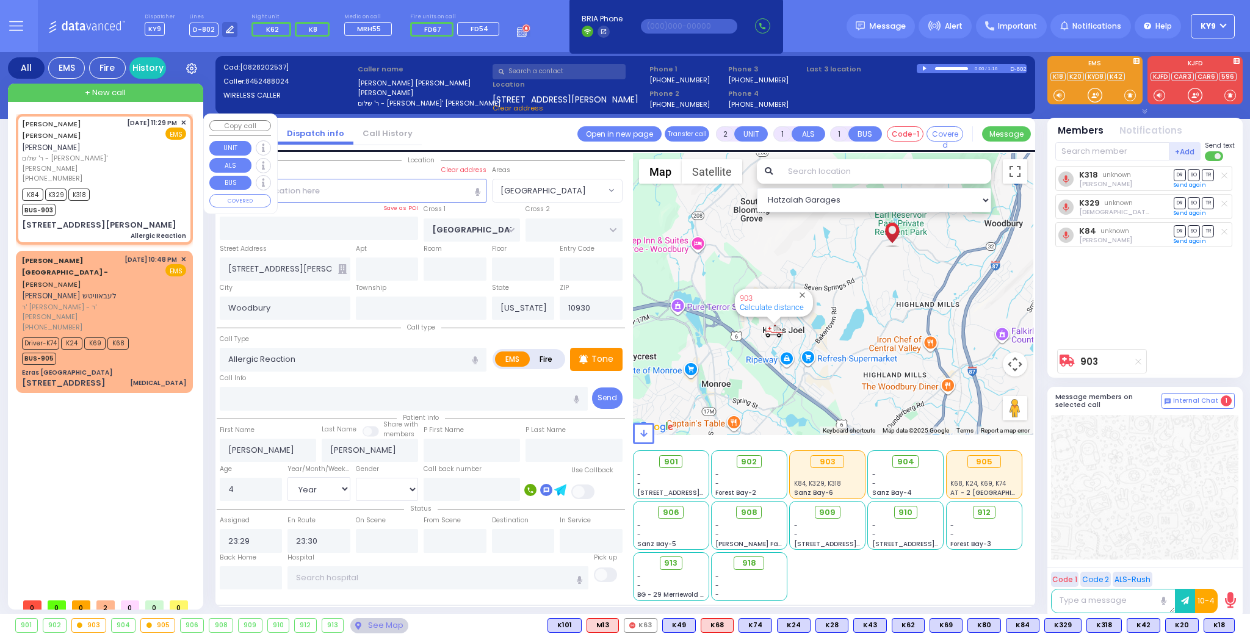
click at [125, 186] on div "K84 K329 K318 BUS-903" at bounding box center [104, 201] width 164 height 31
select select
radio input "true"
select select "Year"
select select "[DEMOGRAPHIC_DATA]"
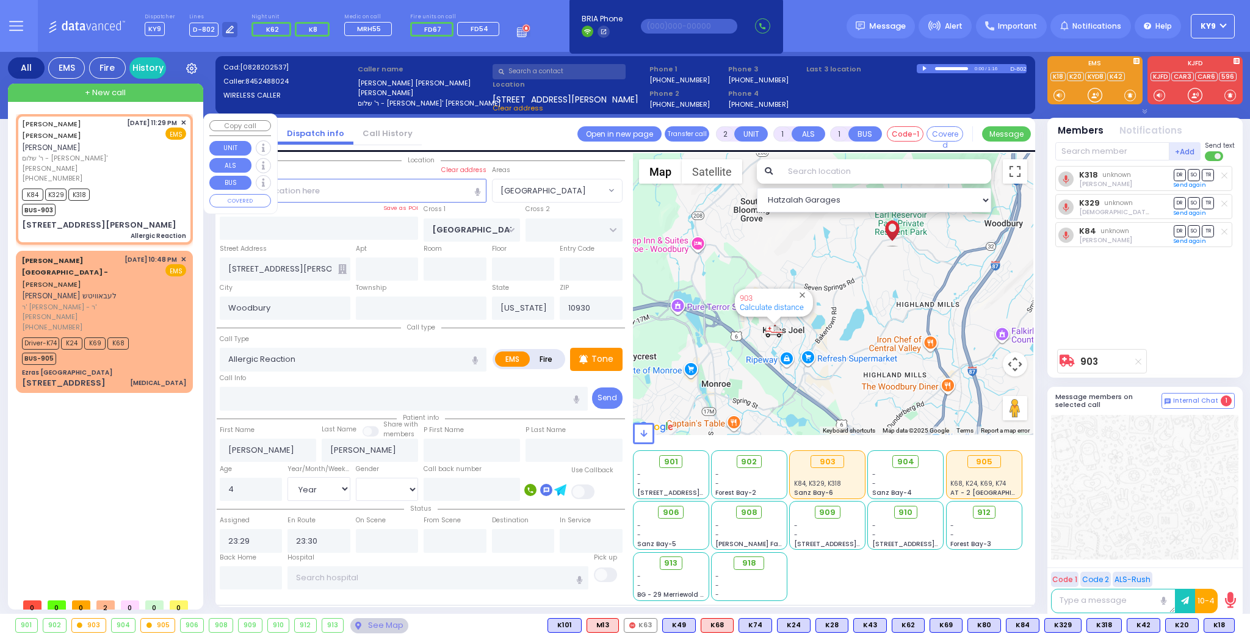
select select "[GEOGRAPHIC_DATA]"
select select "Hatzalah Garages"
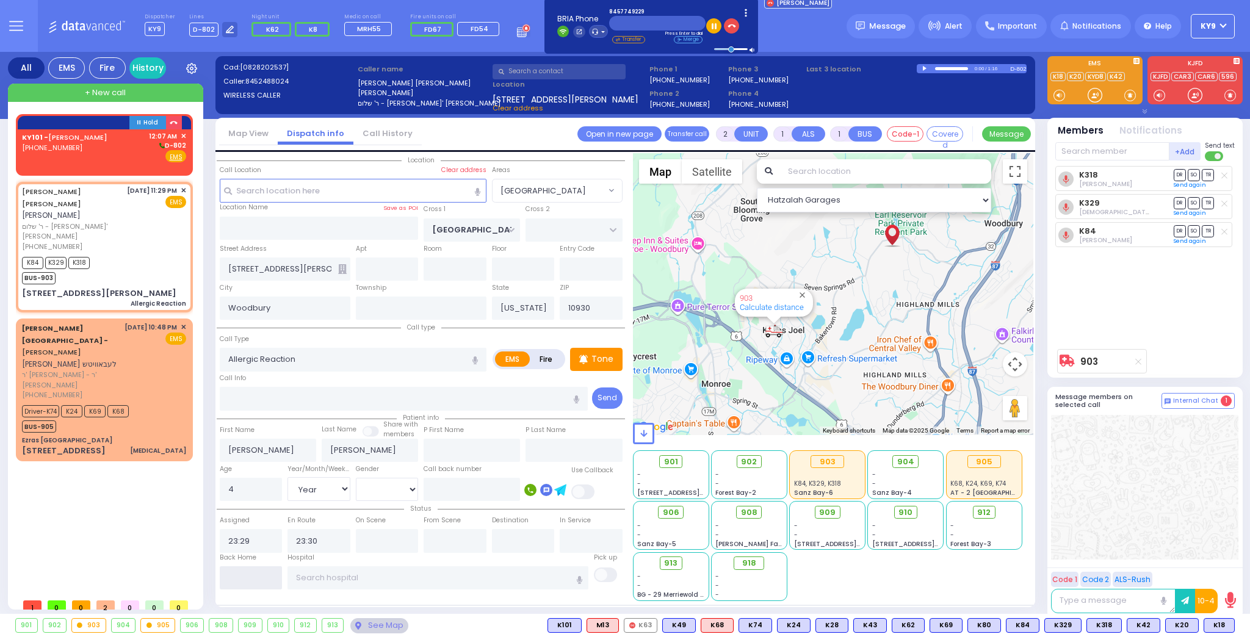
click at [240, 577] on input "text" at bounding box center [251, 577] width 63 height 23
type input "00:07"
select select
radio input "true"
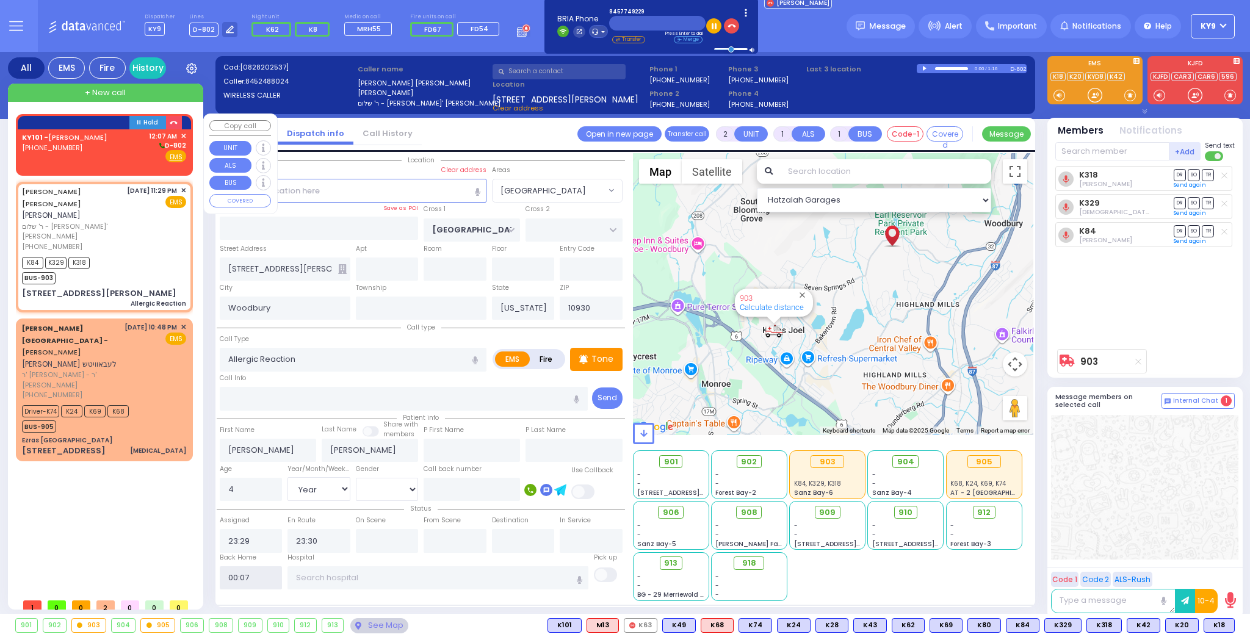
select select
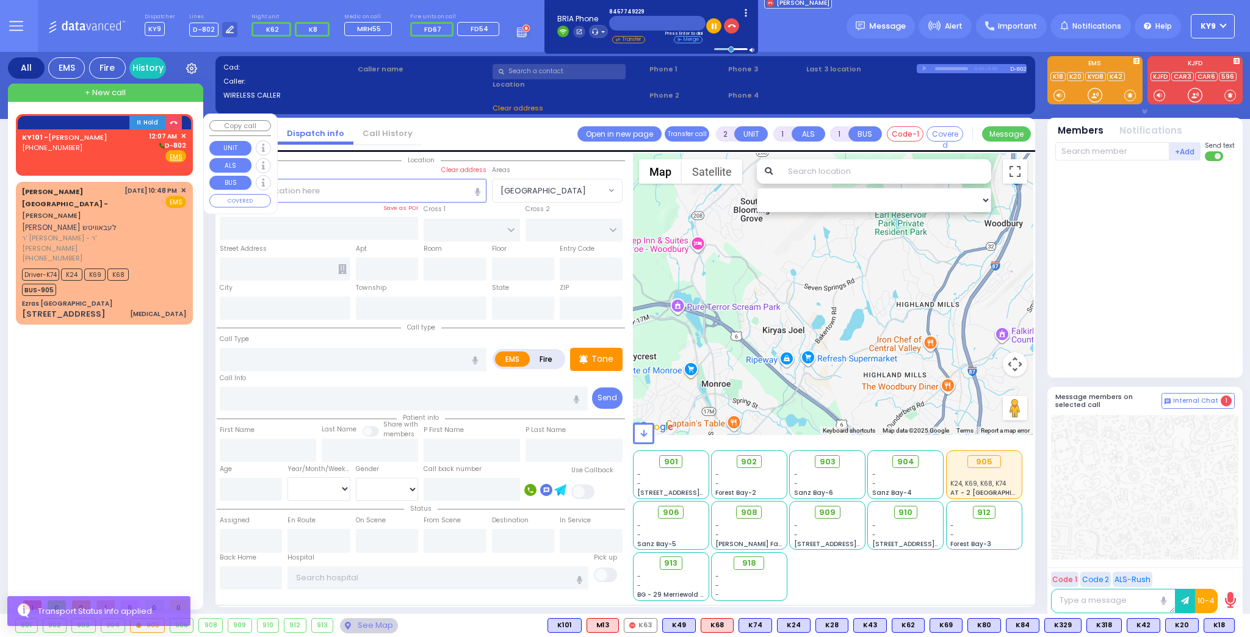
click at [117, 151] on div "KY101 - [PERSON_NAME] [PHONE_NUMBER] 12:07 AM ✕ D-802 EMS" at bounding box center [104, 147] width 164 height 32
select select
radio input "true"
select select
type input "00:07"
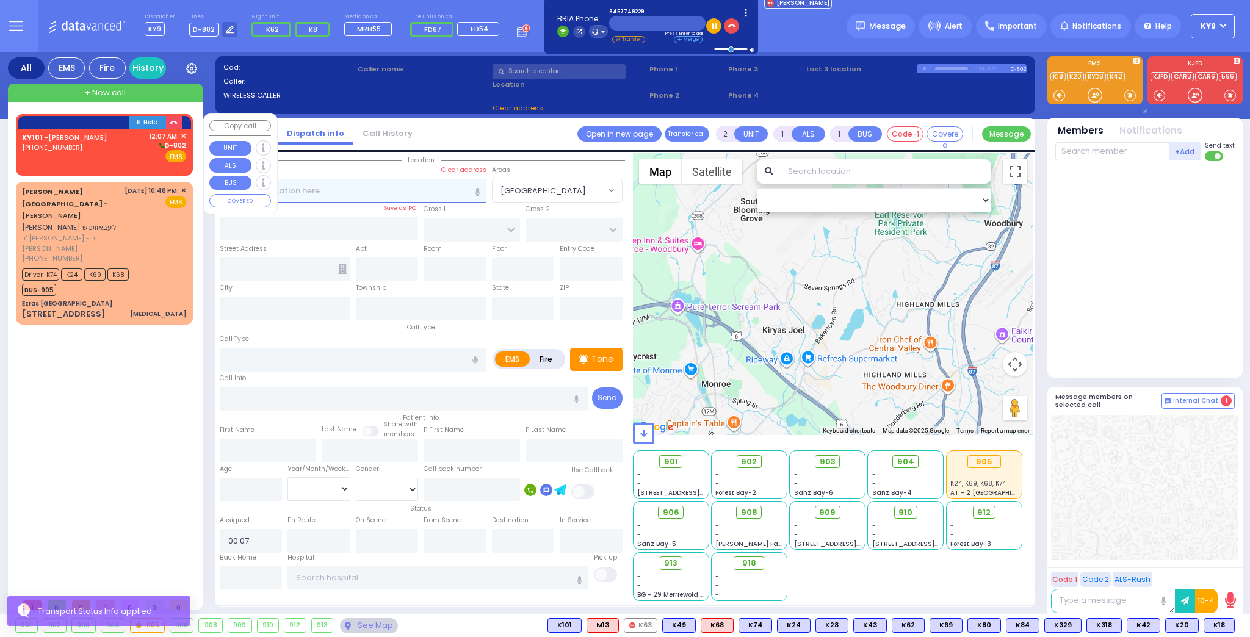
select select "Hatzalah Garages"
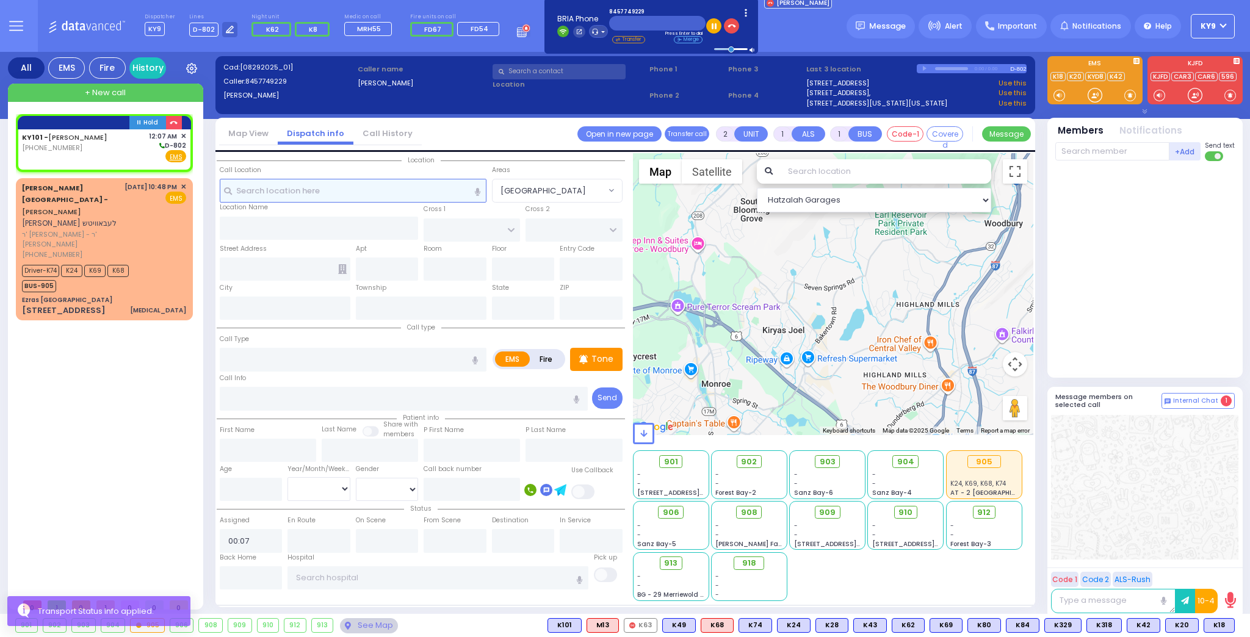
select select
radio input "true"
select select
select select "Hatzalah Garages"
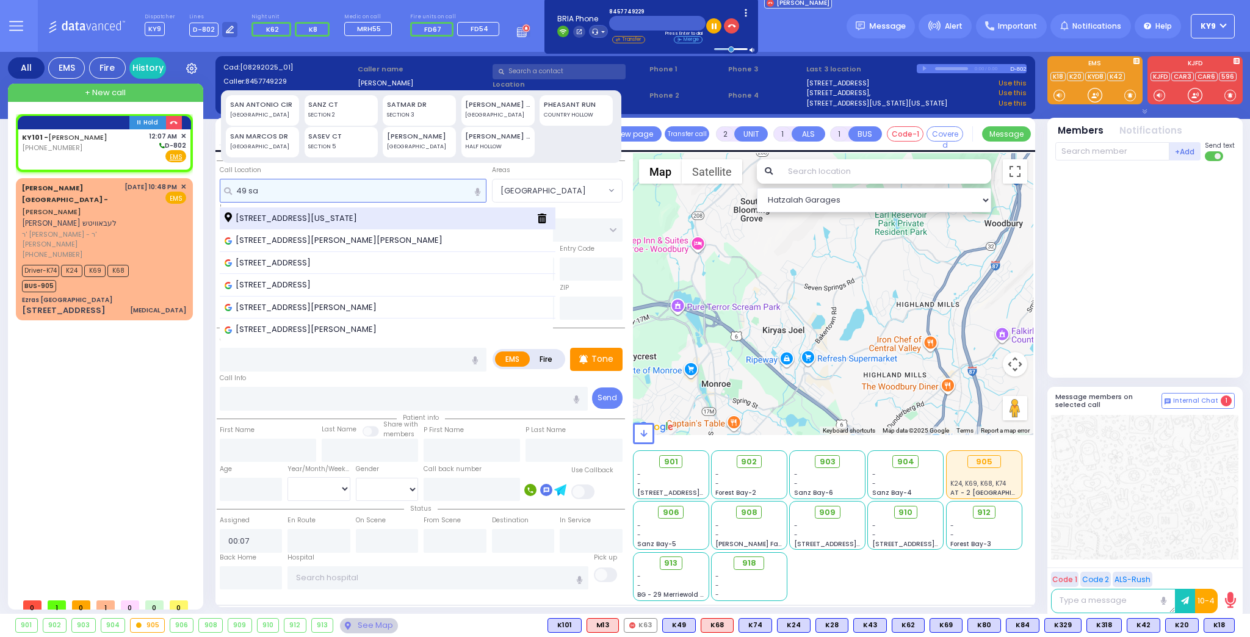
type input "49 sa"
click at [291, 217] on span "[STREET_ADDRESS][US_STATE]" at bounding box center [293, 218] width 137 height 12
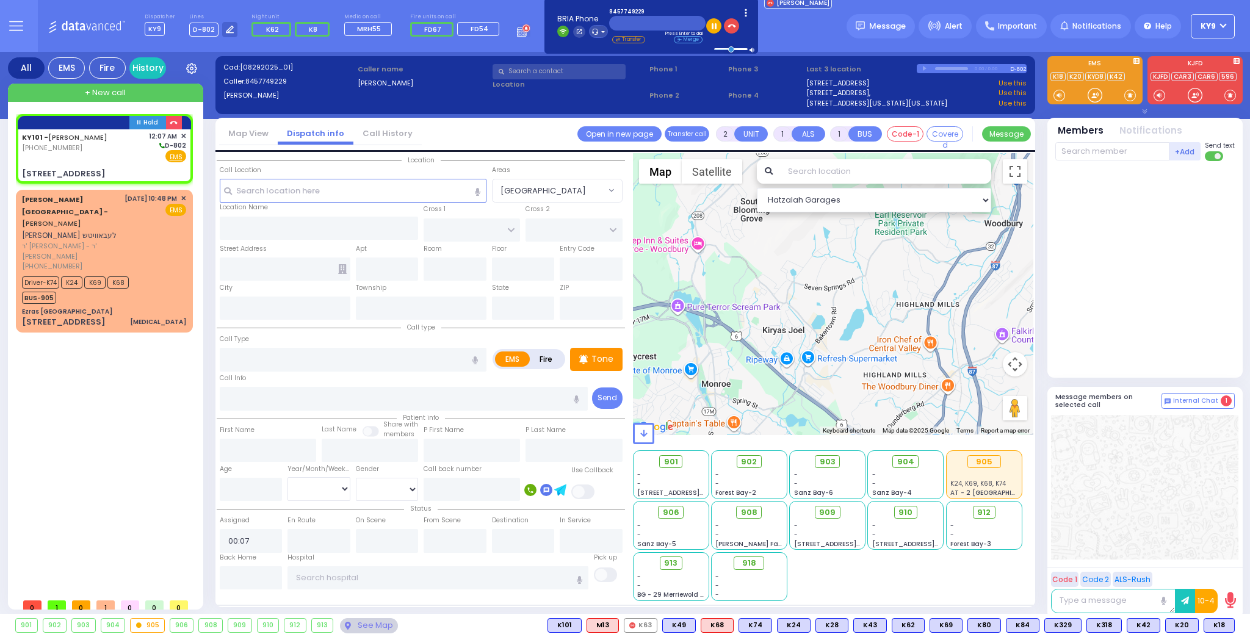
select select
radio input "true"
select select
type input "[GEOGRAPHIC_DATA]"
type input "MEZABISH PL"
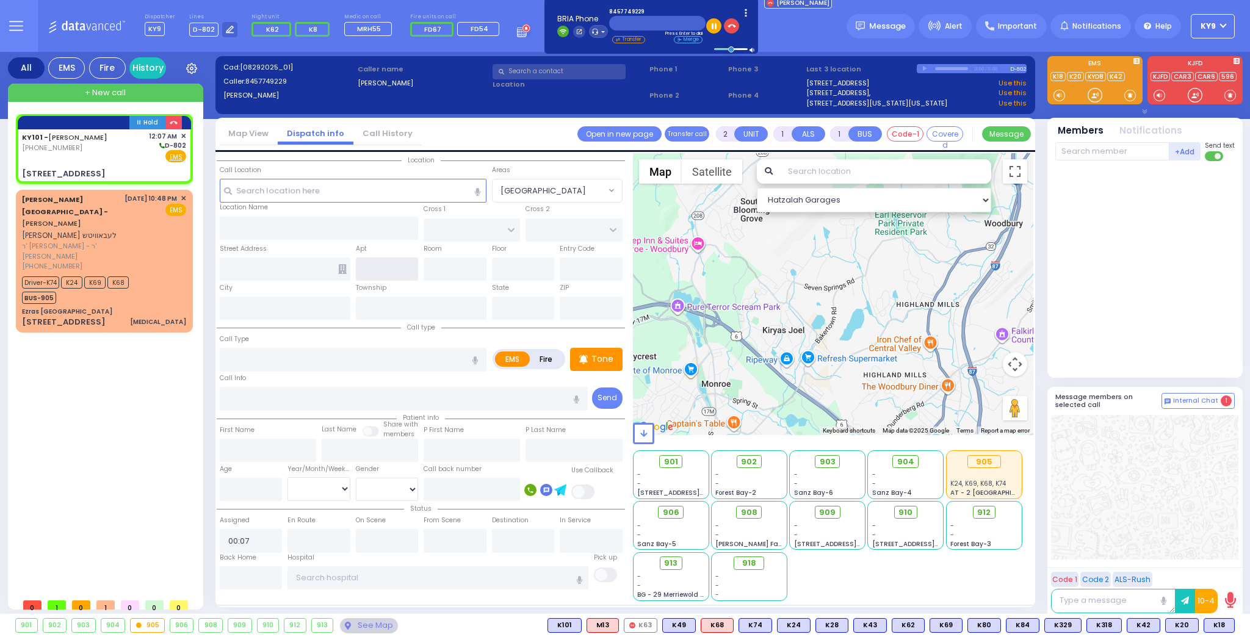
type input "[STREET_ADDRESS]"
type input "Monroe"
type input "[US_STATE]"
type input "10950"
select select "Hatzalah Garages"
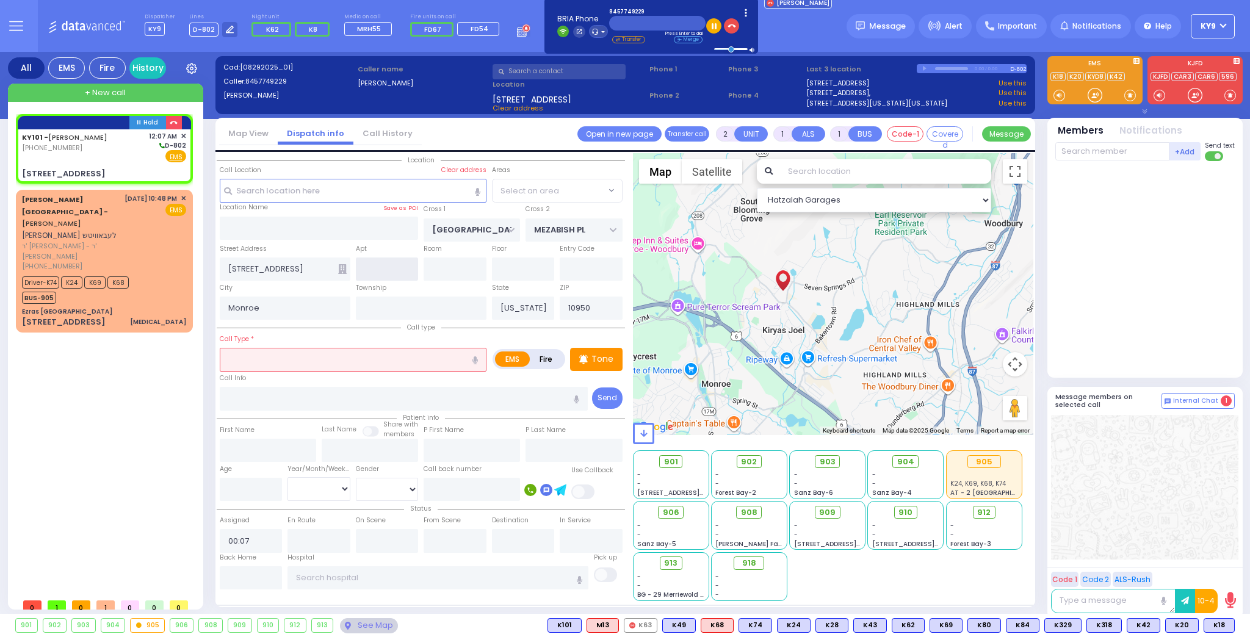
select select "[GEOGRAPHIC_DATA]"
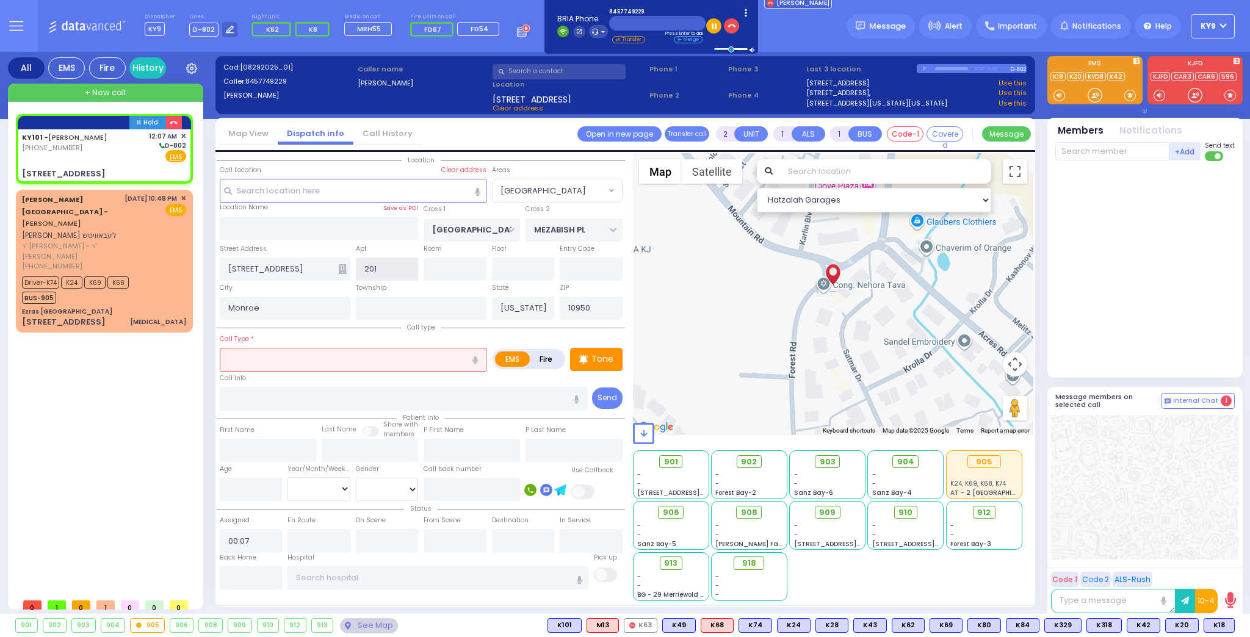
type input "201"
click at [297, 357] on input "text" at bounding box center [353, 359] width 267 height 23
select select
radio input "true"
select select
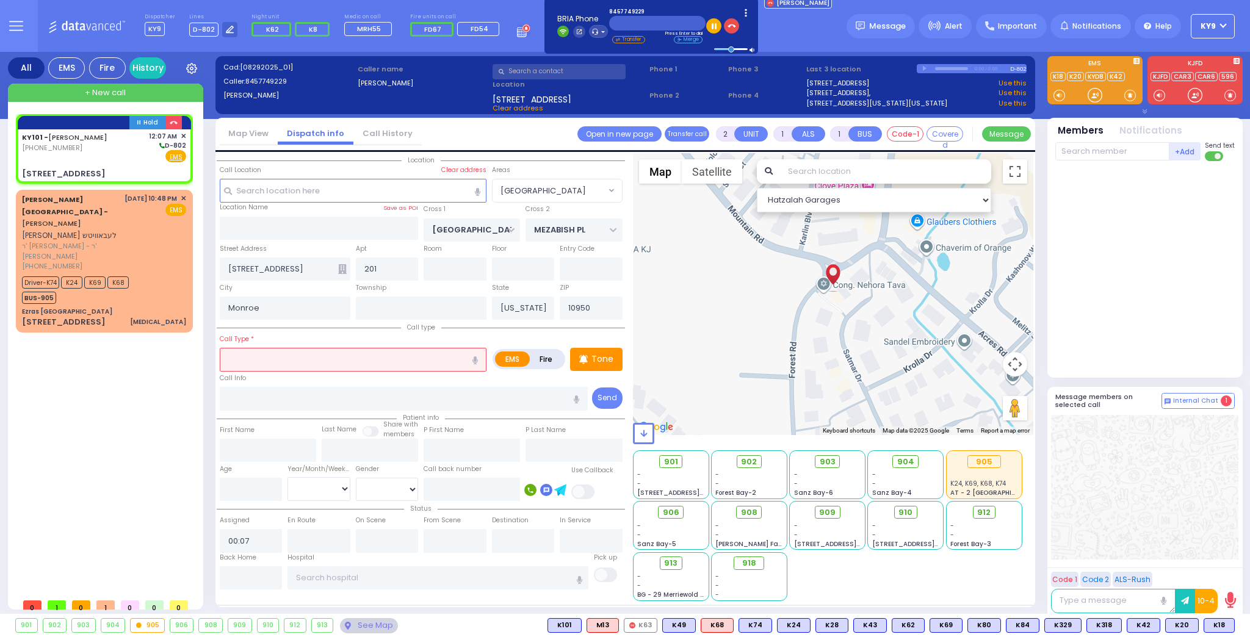
select select "[GEOGRAPHIC_DATA]"
select select "Hatzalah Garages"
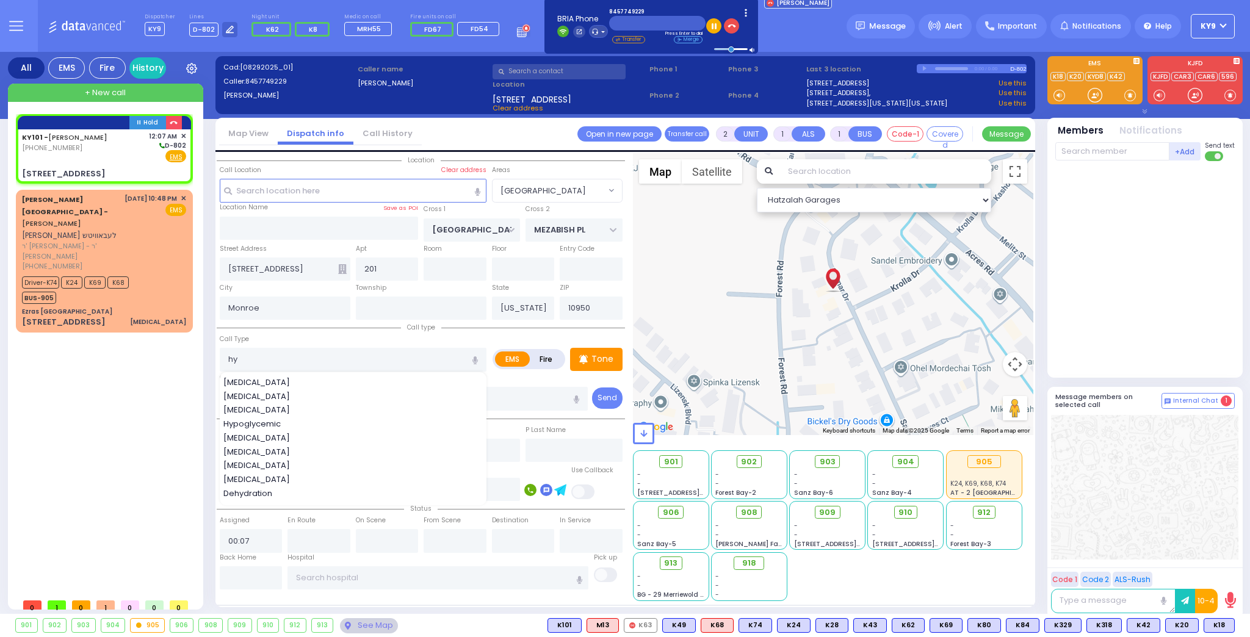
click at [300, 391] on div "[MEDICAL_DATA]" at bounding box center [353, 397] width 261 height 12
type input "[MEDICAL_DATA]"
type input "1"
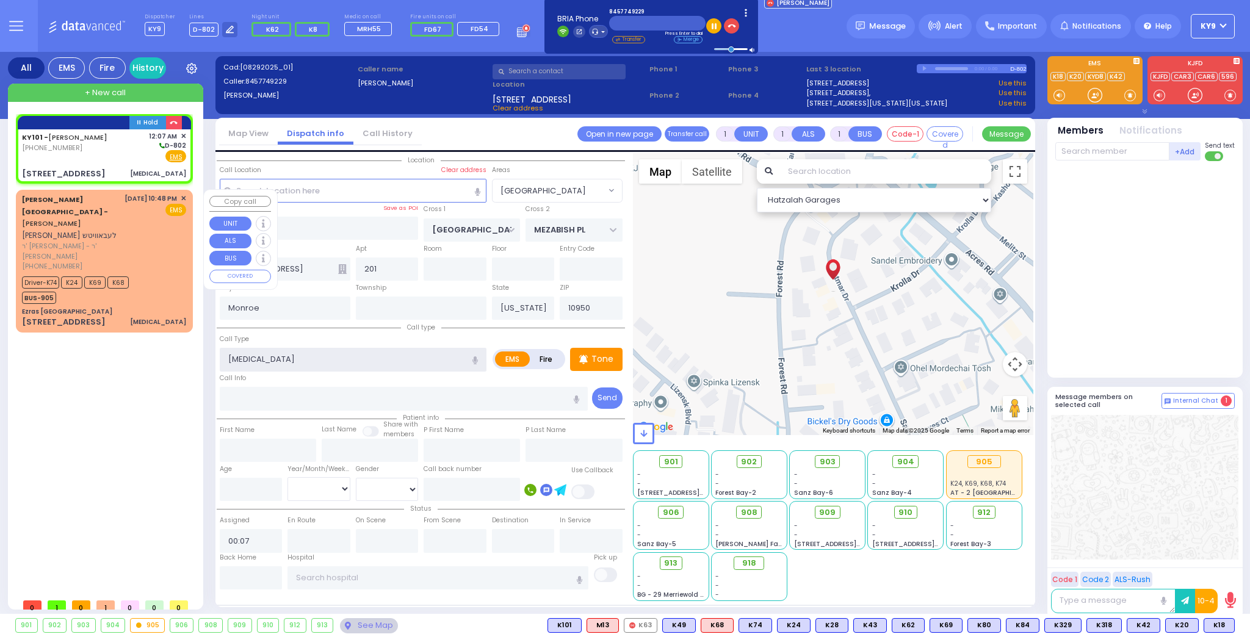
select select
radio input "true"
select select
select select "Hatzalah Garages"
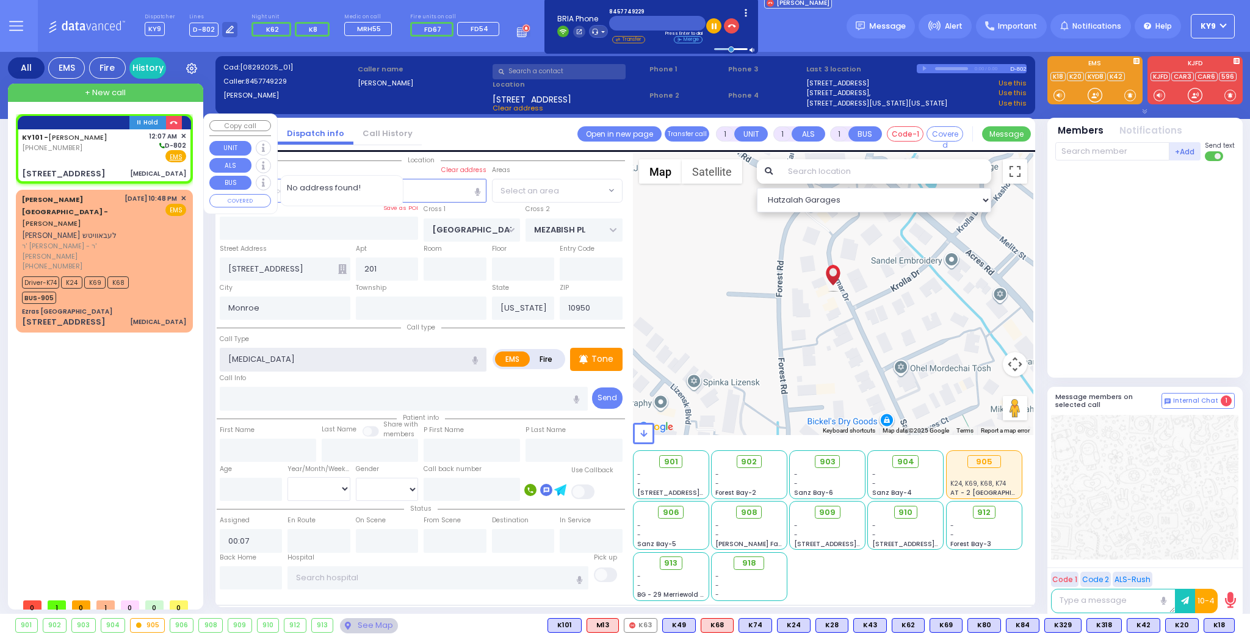
select select "[GEOGRAPHIC_DATA]"
drag, startPoint x: 264, startPoint y: 474, endPoint x: 260, endPoint y: 483, distance: 9.6
click at [261, 482] on div "Age" at bounding box center [251, 482] width 68 height 39
click at [258, 483] on input "number" at bounding box center [251, 489] width 63 height 23
select select
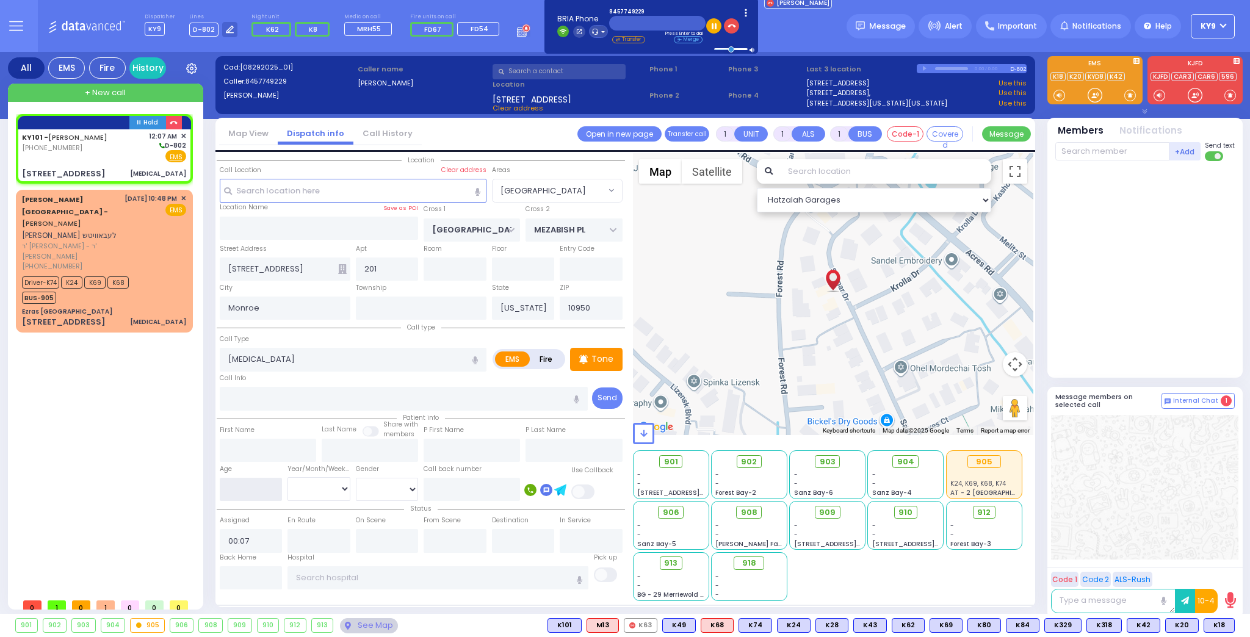
radio input "true"
select select
select select "Hatzalah Garages"
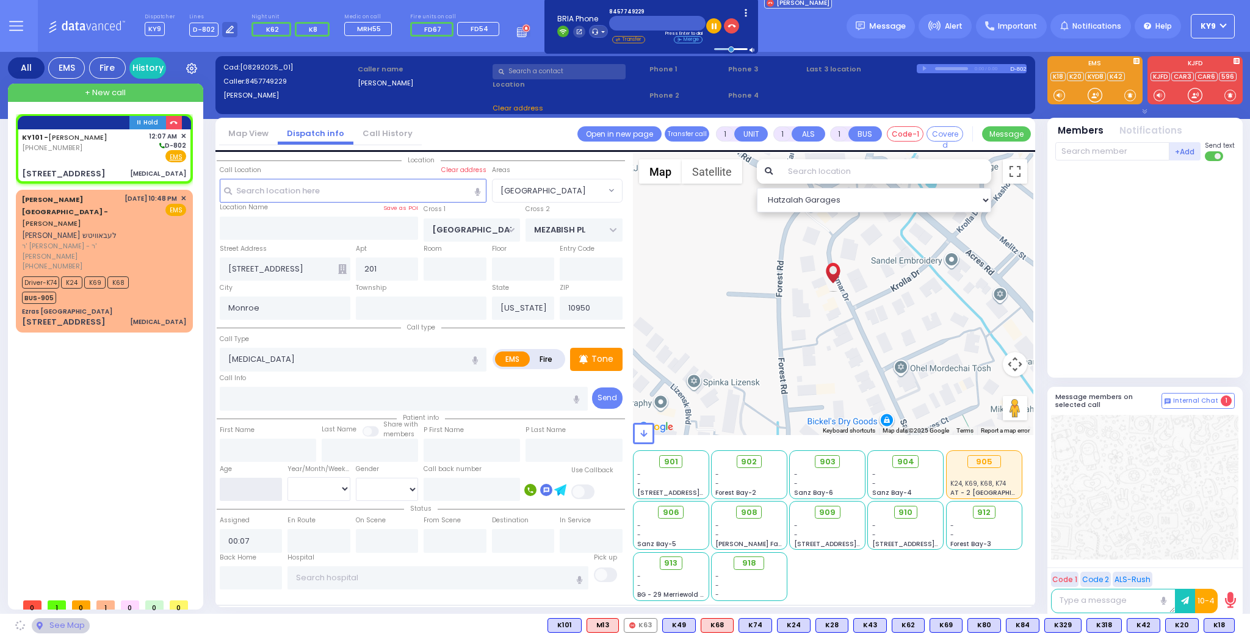
select select "[GEOGRAPHIC_DATA]"
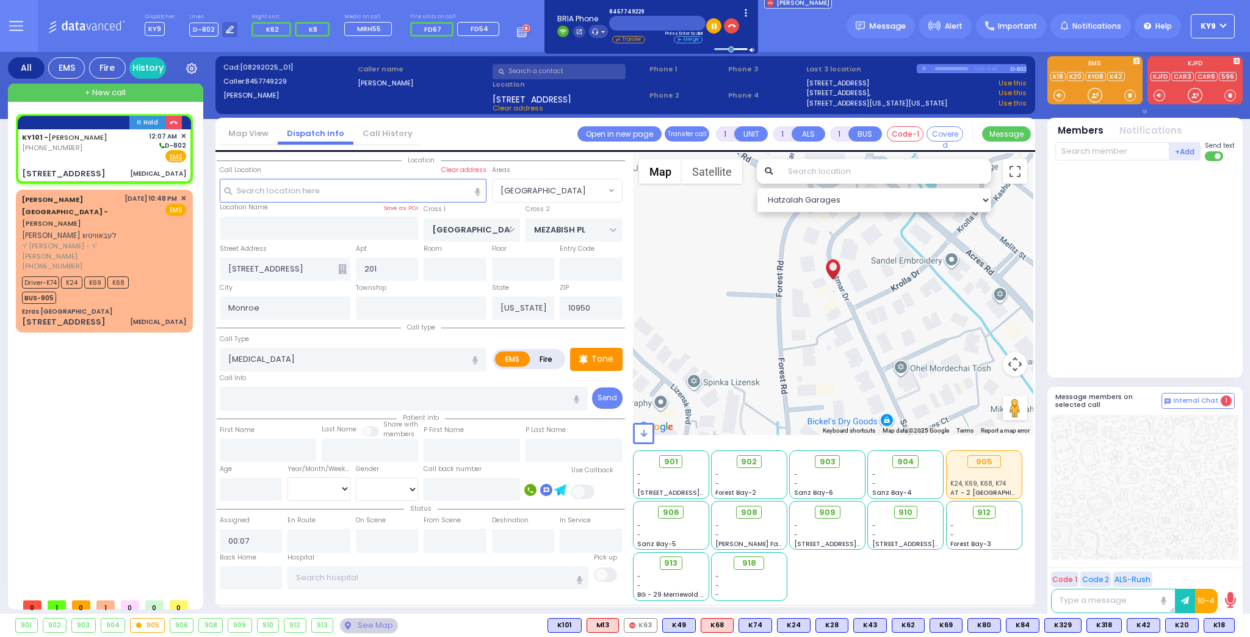
click at [524, 74] on input "text" at bounding box center [559, 71] width 133 height 15
select select
radio input "true"
select select
select select "Hatzalah Garages"
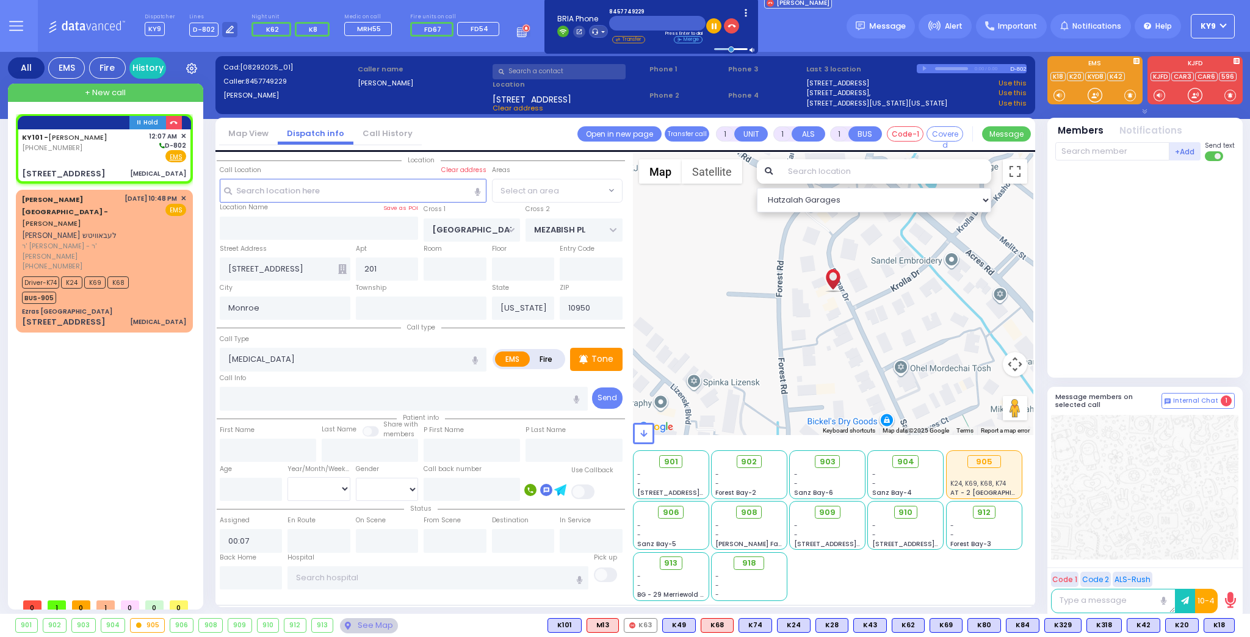
select select "[GEOGRAPHIC_DATA]"
click at [58, 344] on div "Hold KY101 - SOLOMON APPEL EMS K24 K69" at bounding box center [107, 353] width 182 height 478
click at [1083, 155] on input "text" at bounding box center [1112, 151] width 114 height 18
type input "1"
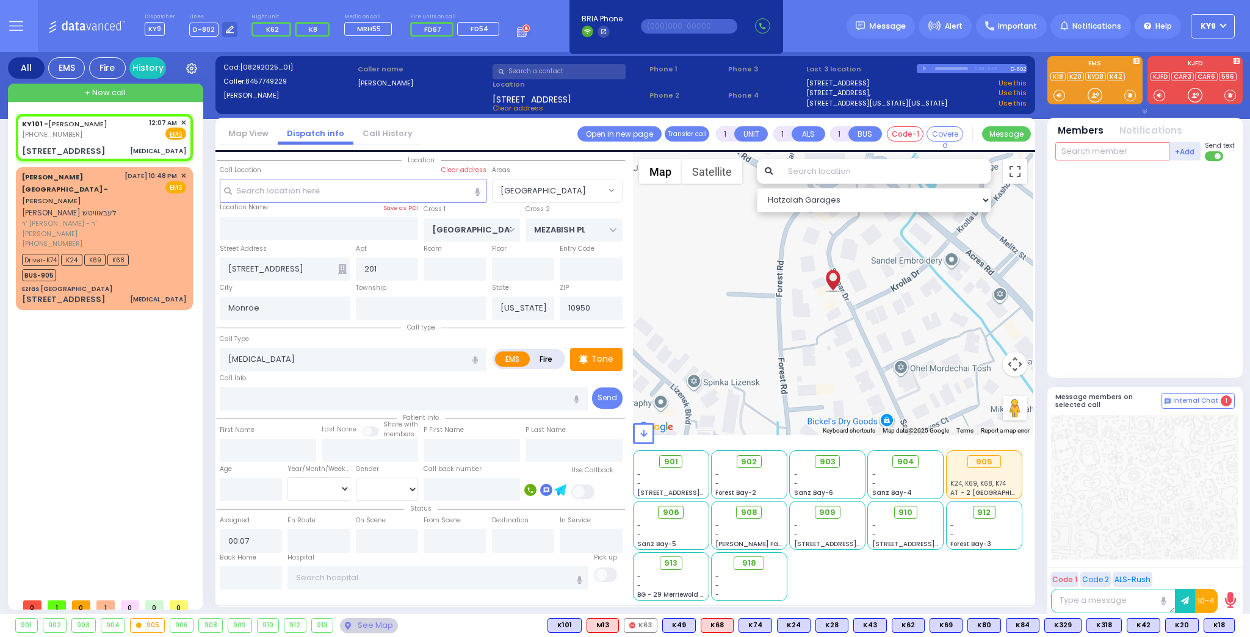
select select
radio input "true"
select select
select select "Hatzalah Garages"
select select "[GEOGRAPHIC_DATA]"
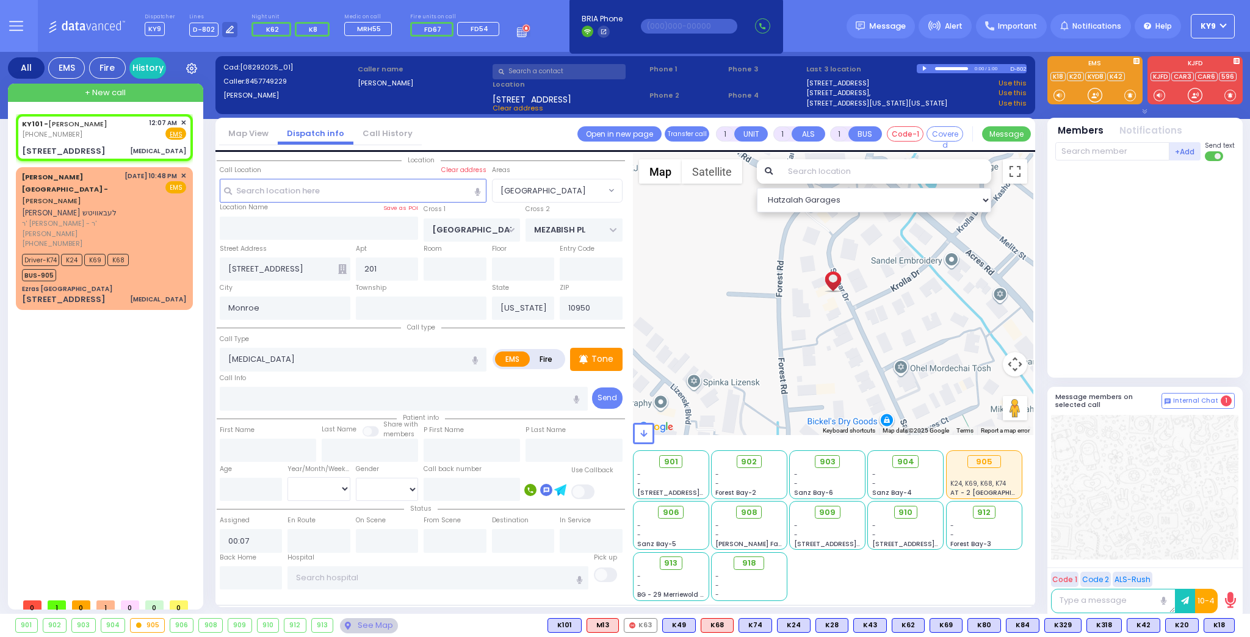
click at [1128, 99] on span at bounding box center [1130, 95] width 12 height 12
drag, startPoint x: 1083, startPoint y: 98, endPoint x: 1094, endPoint y: 99, distance: 11.1
click at [1091, 98] on div at bounding box center [1095, 95] width 40 height 18
click at [1102, 92] on div at bounding box center [1095, 95] width 40 height 18
click at [1228, 625] on button at bounding box center [1231, 625] width 6 height 13
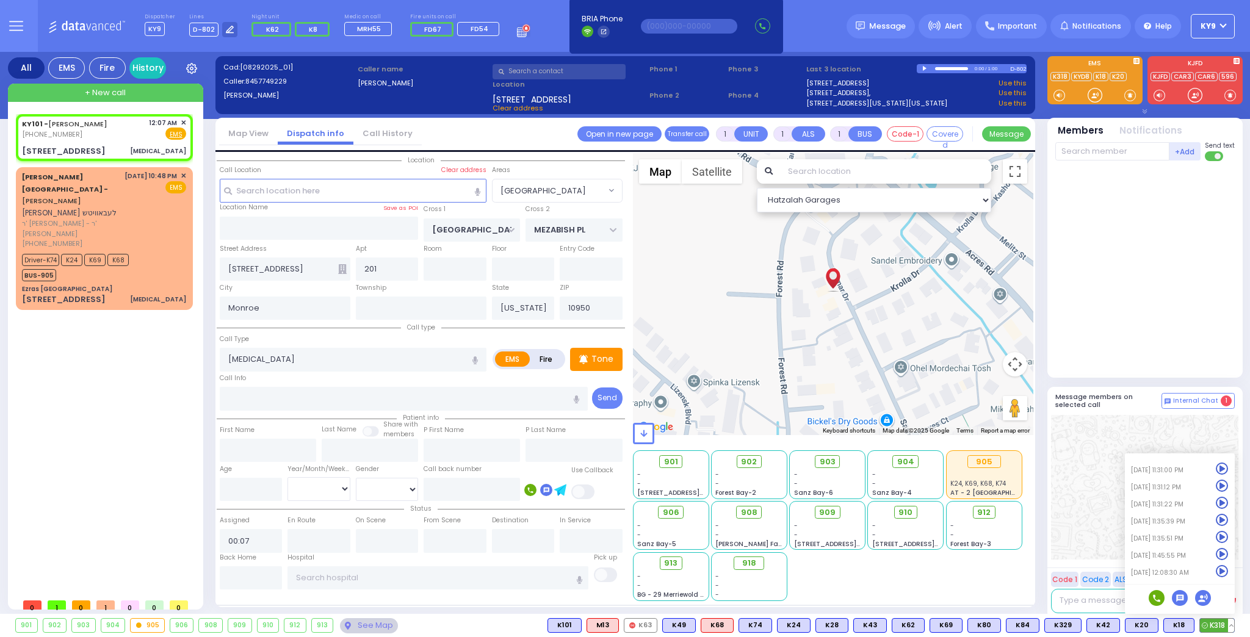
click at [1224, 626] on span "K318" at bounding box center [1217, 625] width 34 height 13
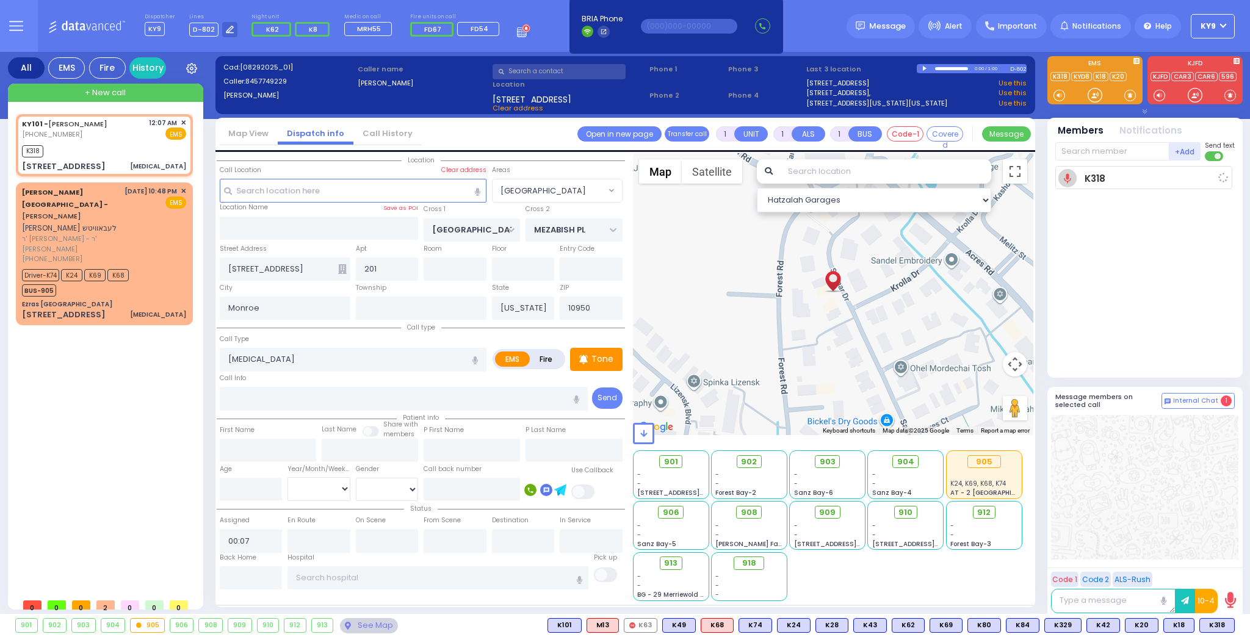
select select
radio input "true"
select select
type input "00:08"
select select "[GEOGRAPHIC_DATA]"
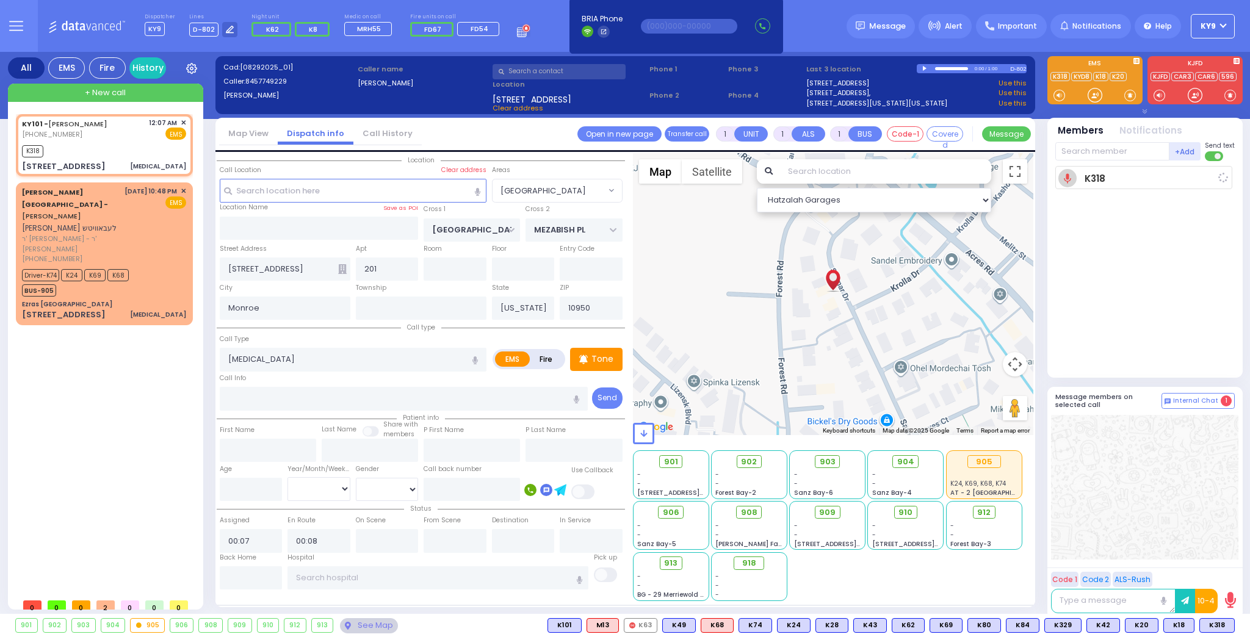
select select "Hatzalah Garages"
click at [1126, 92] on span at bounding box center [1130, 95] width 12 height 12
click at [1097, 97] on div at bounding box center [1095, 95] width 12 height 12
click at [1128, 98] on span at bounding box center [1130, 95] width 12 height 12
click at [1089, 93] on div at bounding box center [1095, 95] width 12 height 12
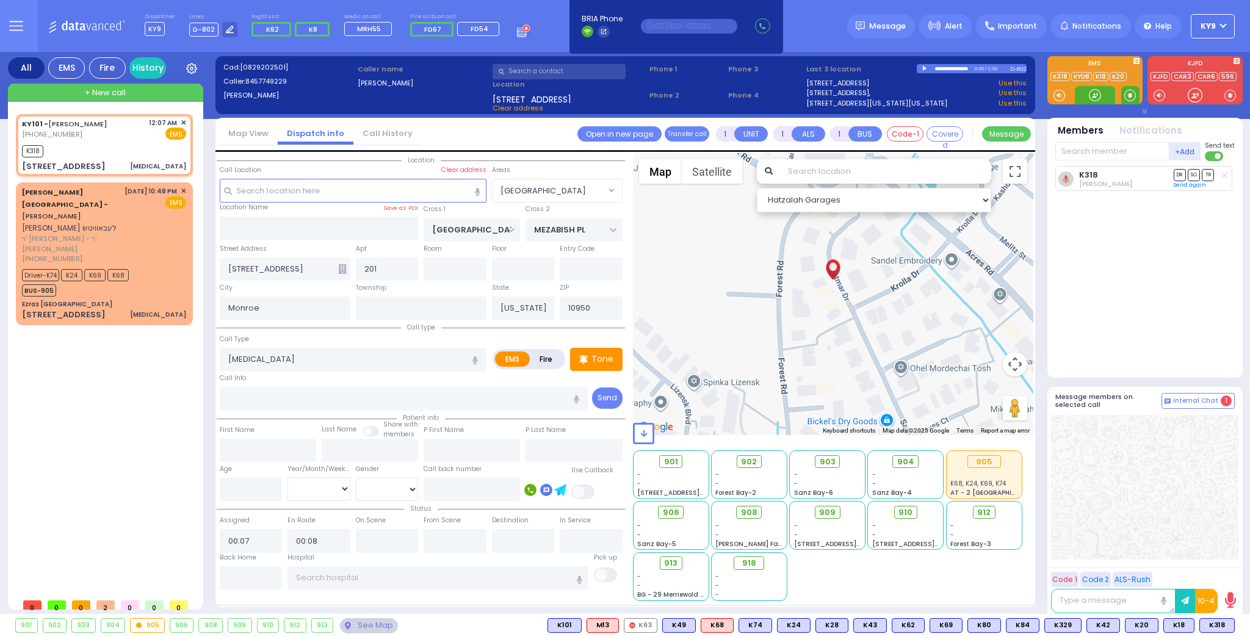
click at [1124, 97] on span at bounding box center [1130, 95] width 12 height 12
click at [1091, 96] on div at bounding box center [1095, 95] width 12 height 12
click at [1127, 93] on span at bounding box center [1130, 95] width 12 height 12
click at [1093, 93] on div at bounding box center [1095, 95] width 12 height 12
click at [1099, 93] on div at bounding box center [1095, 95] width 12 height 12
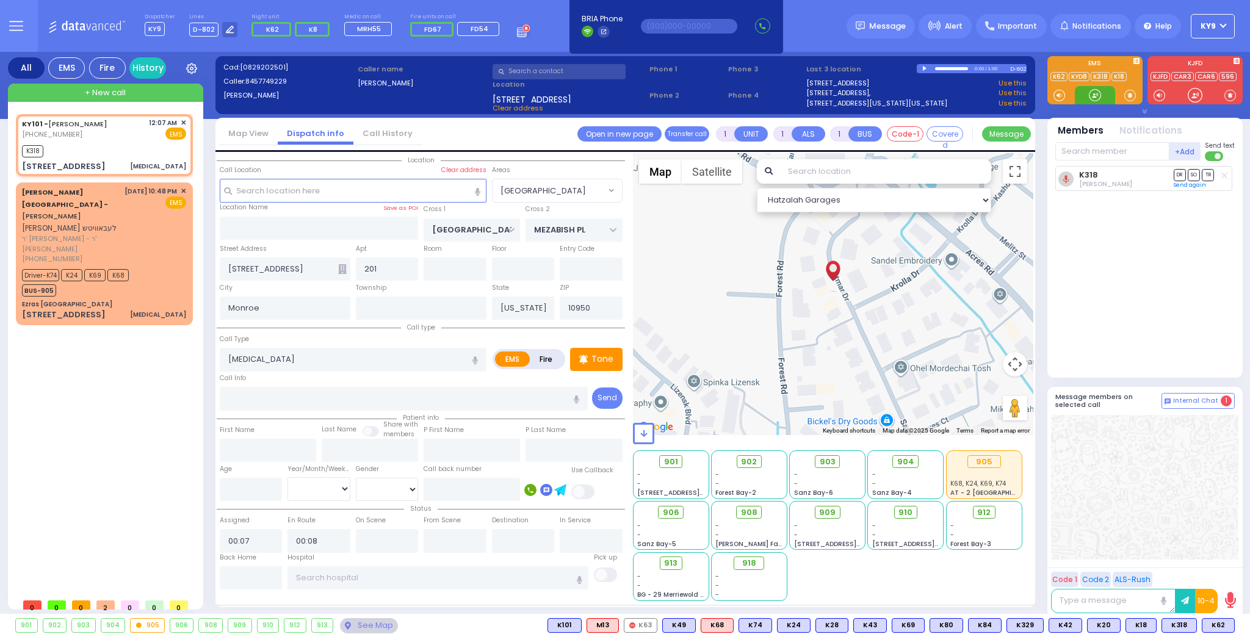
click at [1096, 95] on div at bounding box center [1095, 95] width 12 height 12
click at [1091, 95] on div at bounding box center [1095, 95] width 12 height 12
click at [1089, 93] on div at bounding box center [1095, 95] width 12 height 12
click at [828, 461] on span "903" at bounding box center [832, 462] width 16 height 12
select select
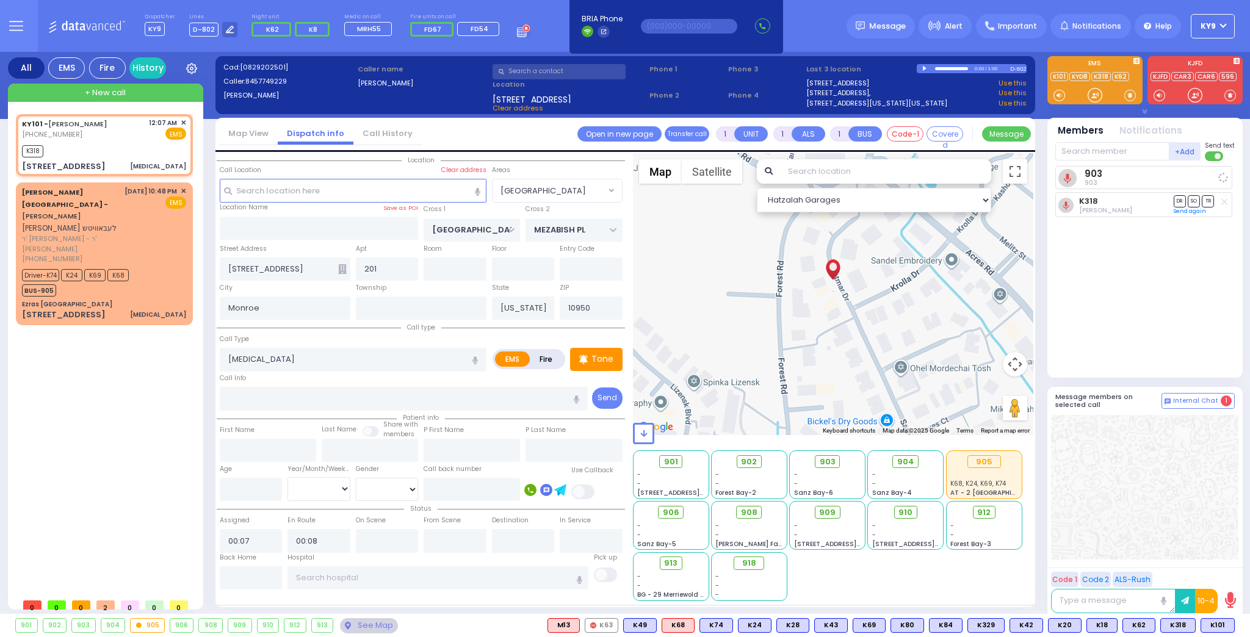
radio input "true"
select select
select select "Hatzalah Garages"
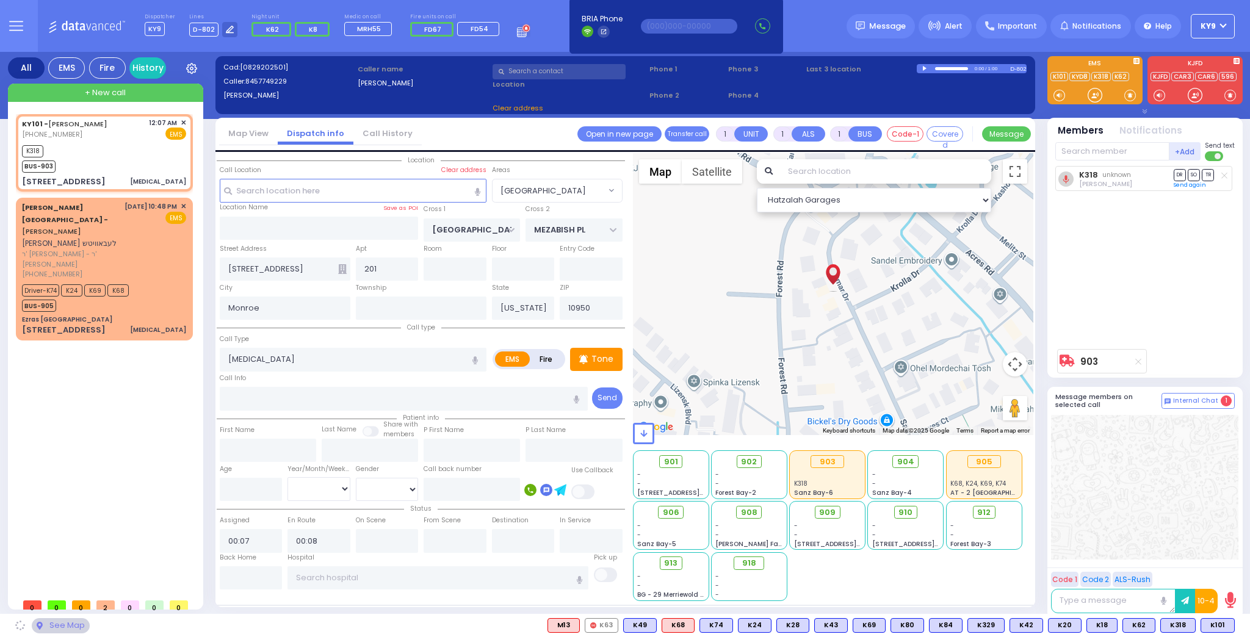
select select "[GEOGRAPHIC_DATA]"
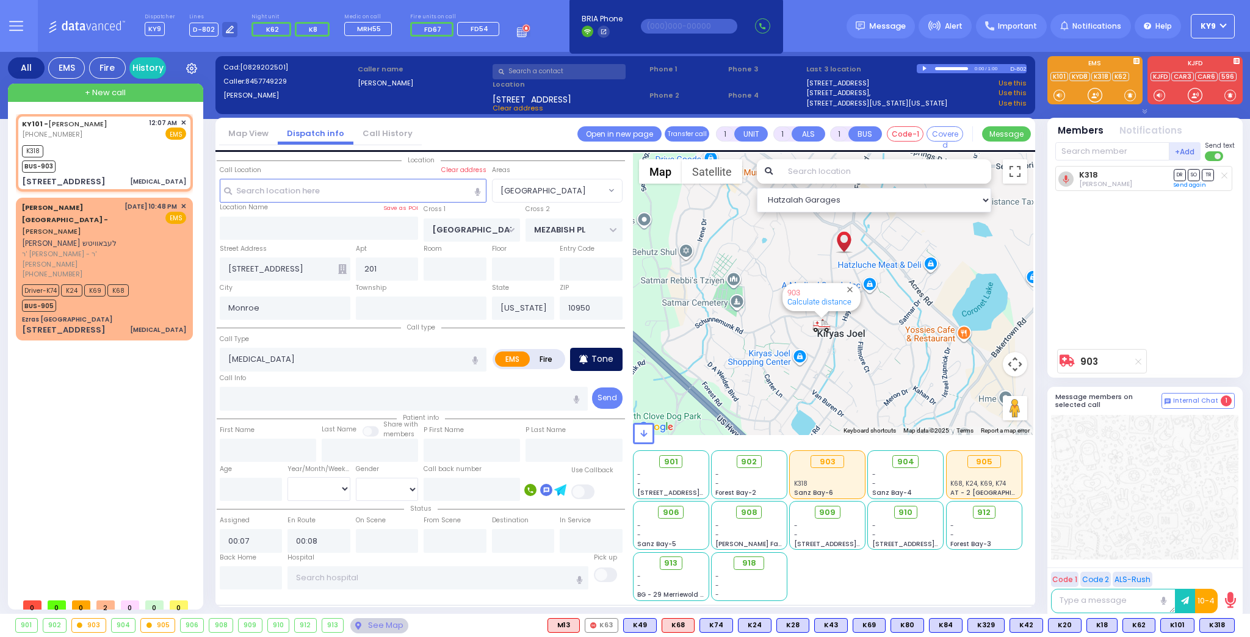
click at [596, 363] on p "Tone" at bounding box center [602, 359] width 22 height 13
click at [1131, 96] on span at bounding box center [1130, 95] width 12 height 12
click at [1094, 97] on div at bounding box center [1095, 95] width 12 height 12
click at [1094, 99] on div at bounding box center [1095, 95] width 12 height 12
click at [1216, 623] on span "K81" at bounding box center [1219, 625] width 30 height 13
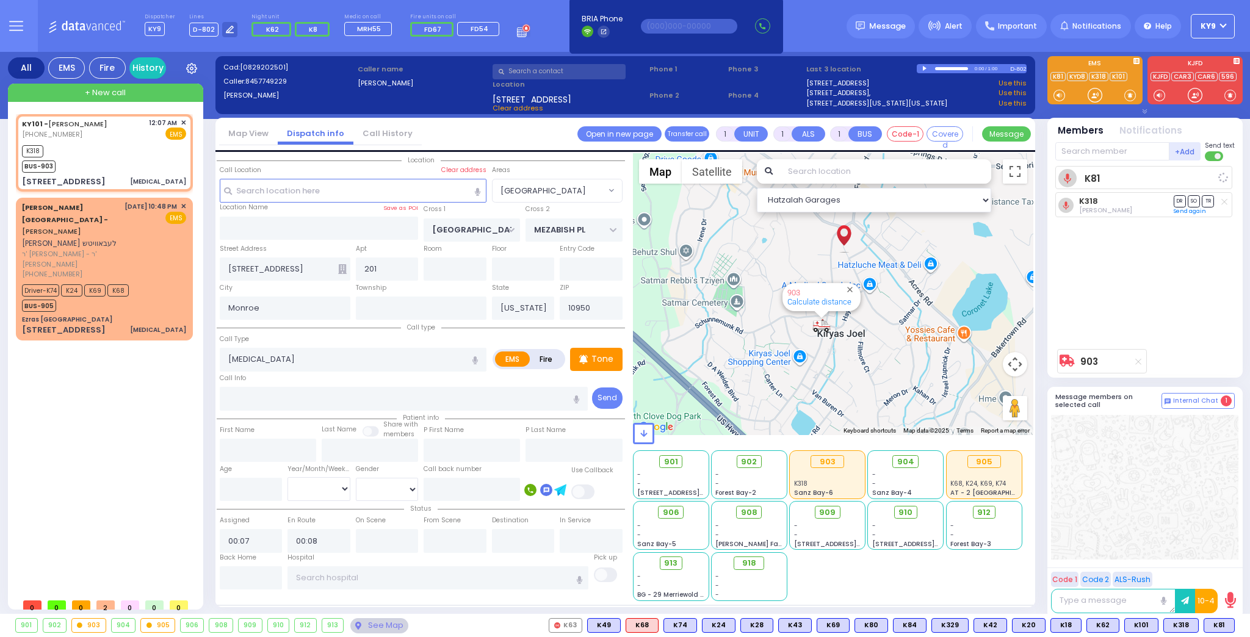
select select
radio input "true"
select select
select select "Hatzalah Garages"
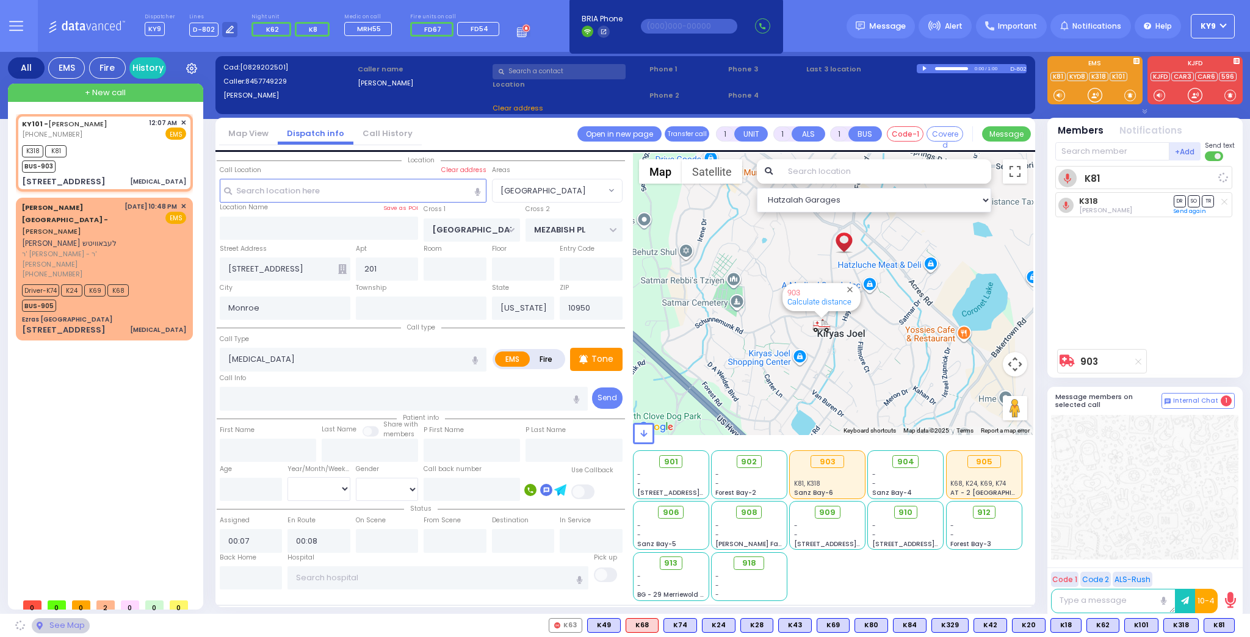
select select "[GEOGRAPHIC_DATA]"
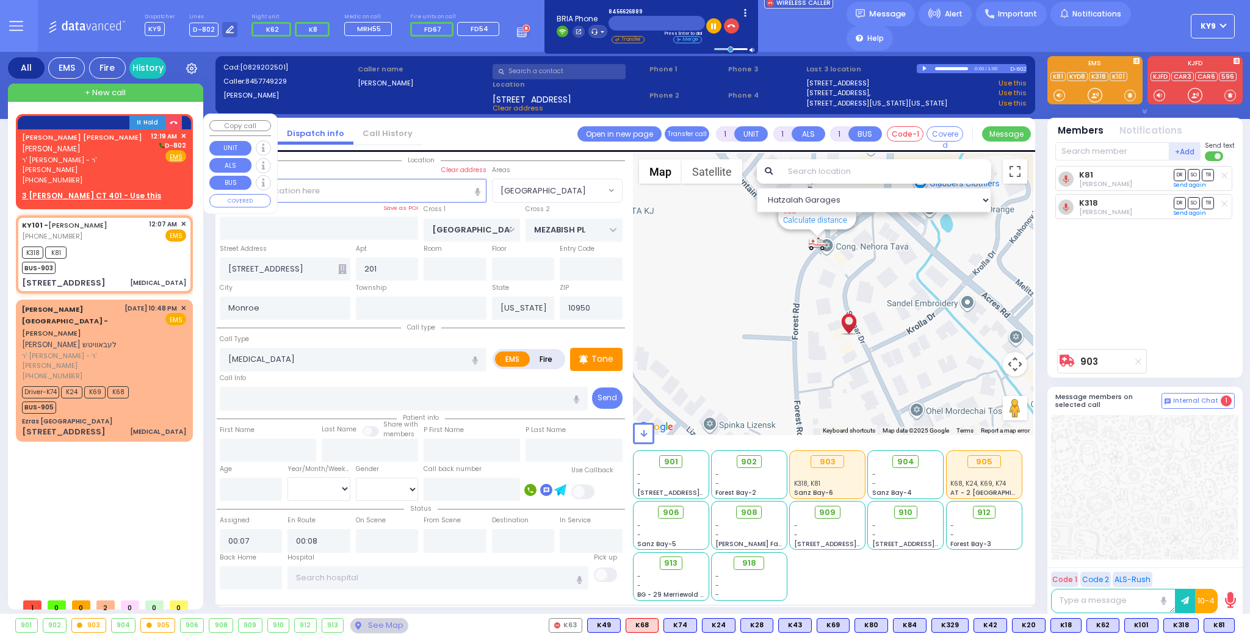
click at [113, 175] on div "[PHONE_NUMBER]" at bounding box center [84, 180] width 125 height 10
type input "2"
select select
radio input "true"
type input "SIMCHA ISRAEL"
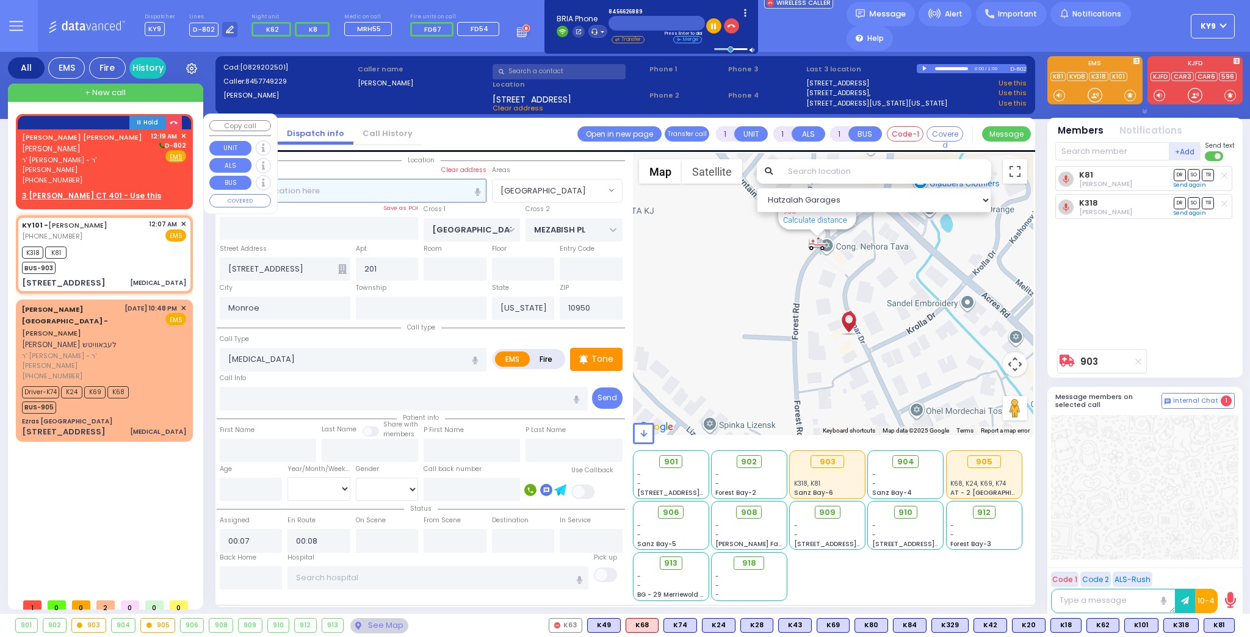
type input "[PERSON_NAME]"
select select
type input "00:19"
select select "Hatzalah Garages"
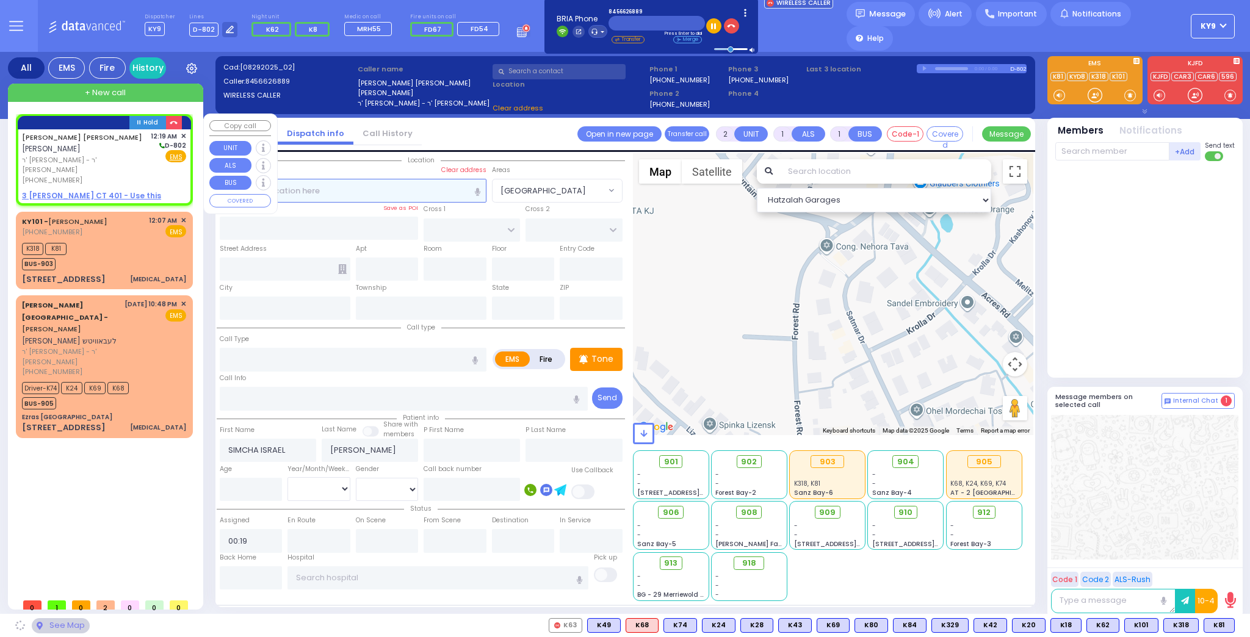
select select
radio input "true"
select select
select select "Hatzalah Garages"
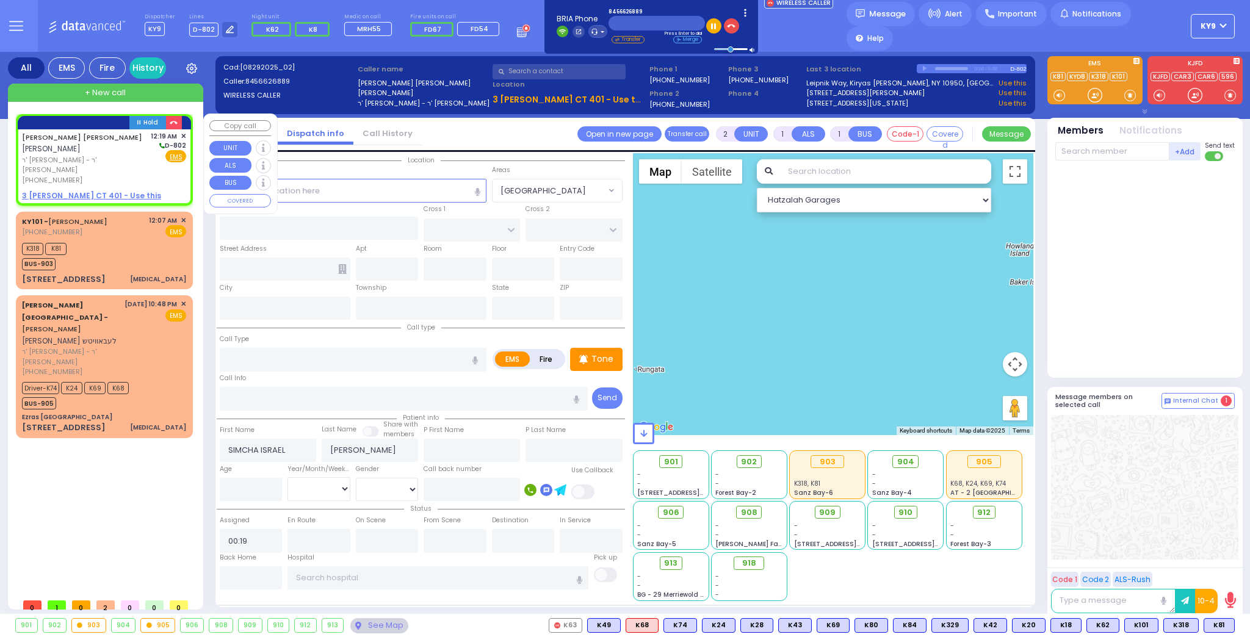
click at [118, 190] on u "3 BUCHANAN CT 401 - Use this" at bounding box center [91, 195] width 139 height 10
select select
radio input "true"
select select
select select "Hatzalah Garages"
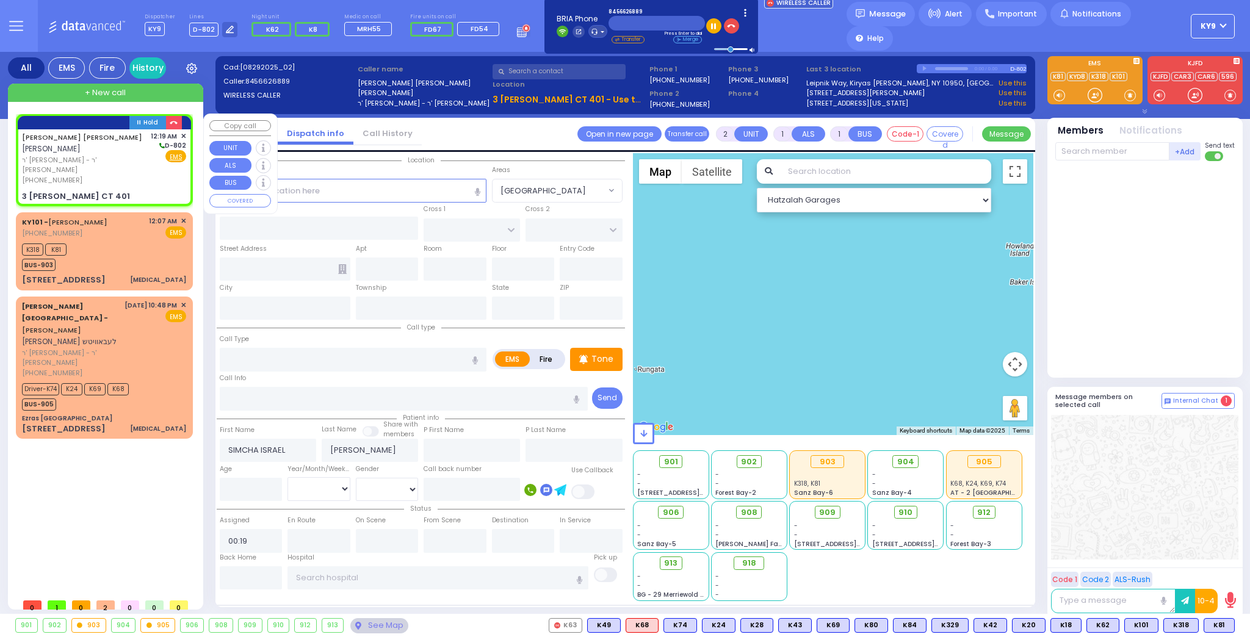
select select
radio input "true"
select select
type input "EAHAL COURT"
type input "3 [PERSON_NAME] CT"
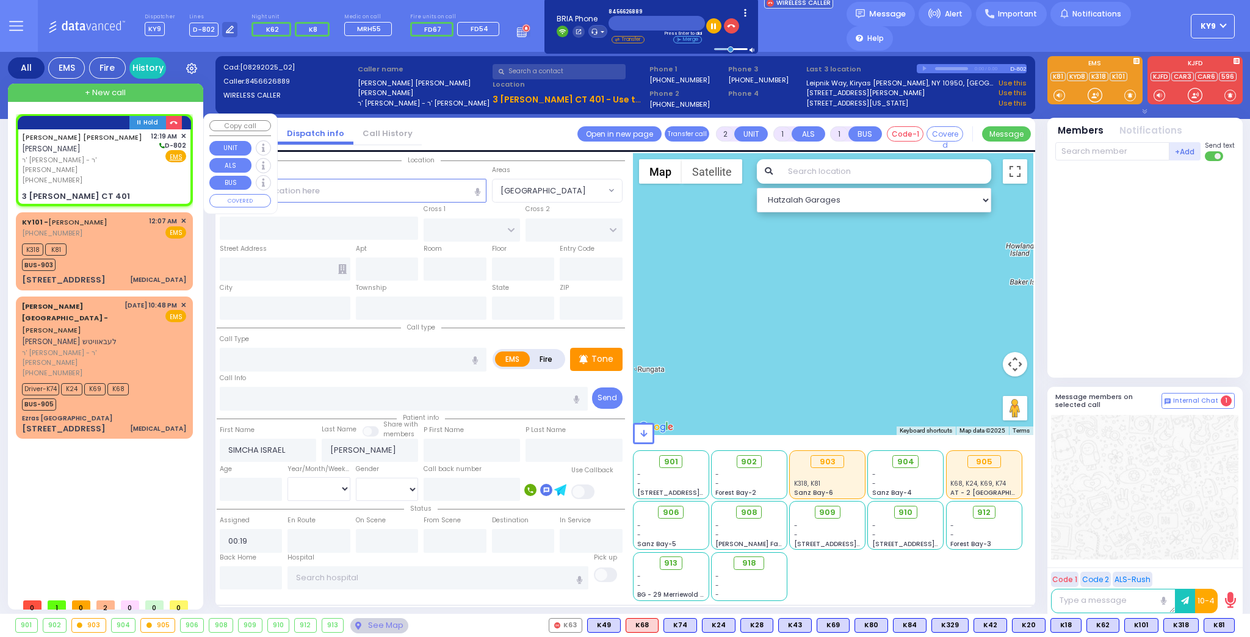
type input "401"
type input "[PERSON_NAME]"
type input "[US_STATE]"
type input "10950"
select select "Hatzalah Garages"
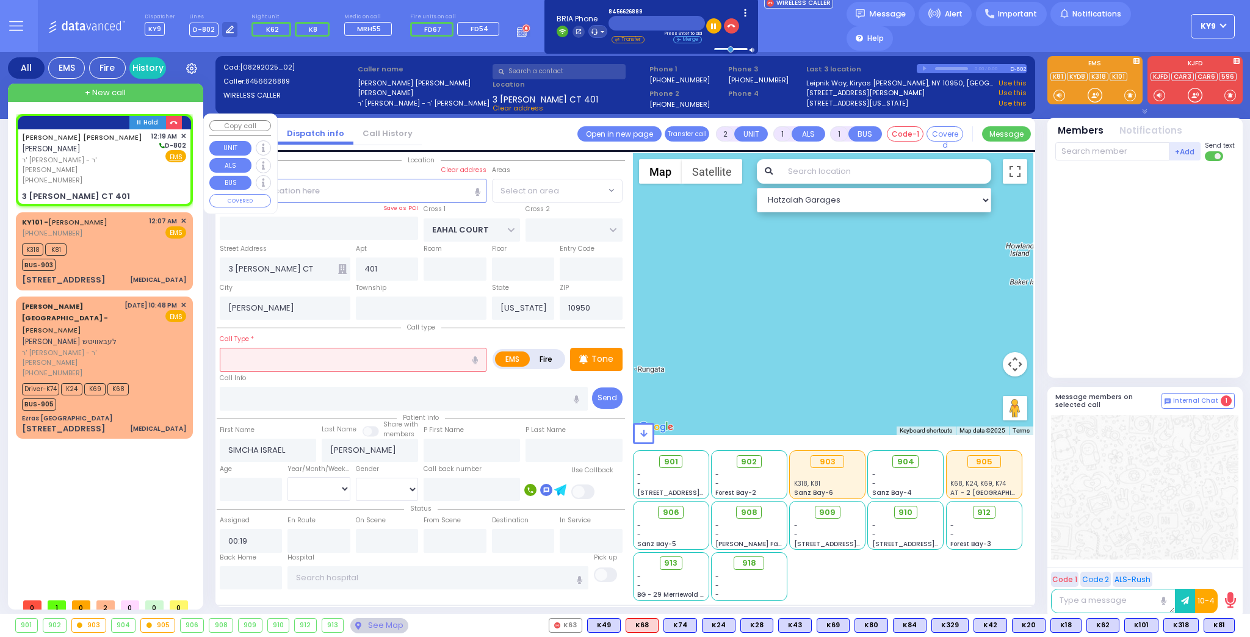
select select "SECTION 1"
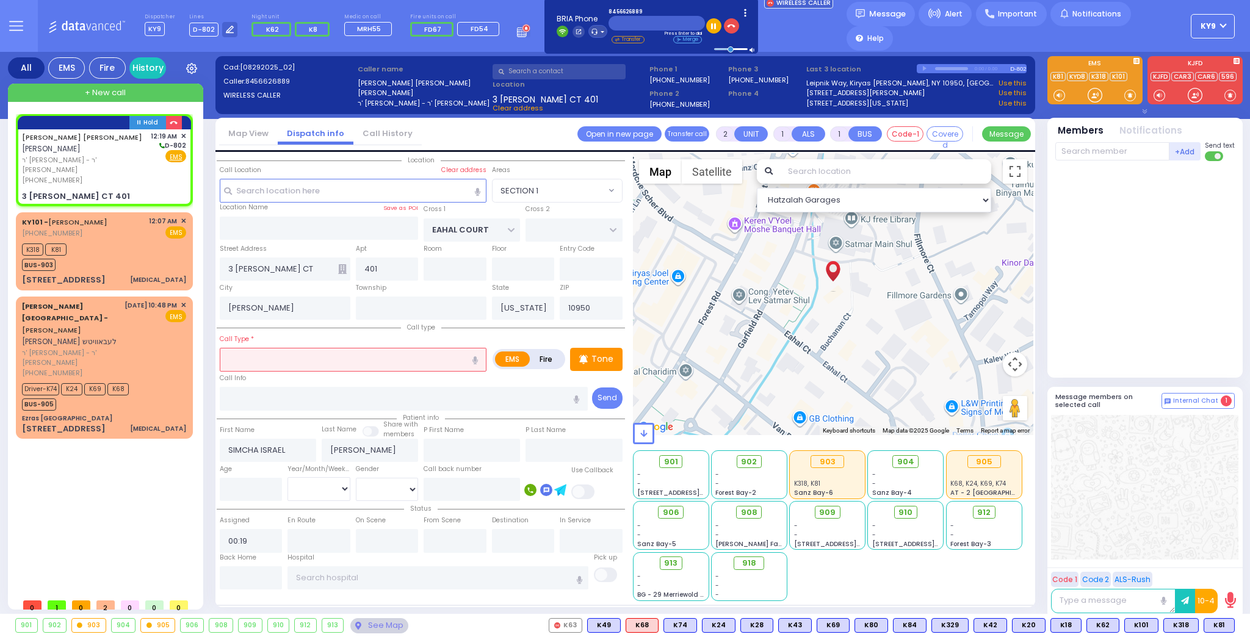
click at [273, 362] on input "text" at bounding box center [353, 359] width 267 height 23
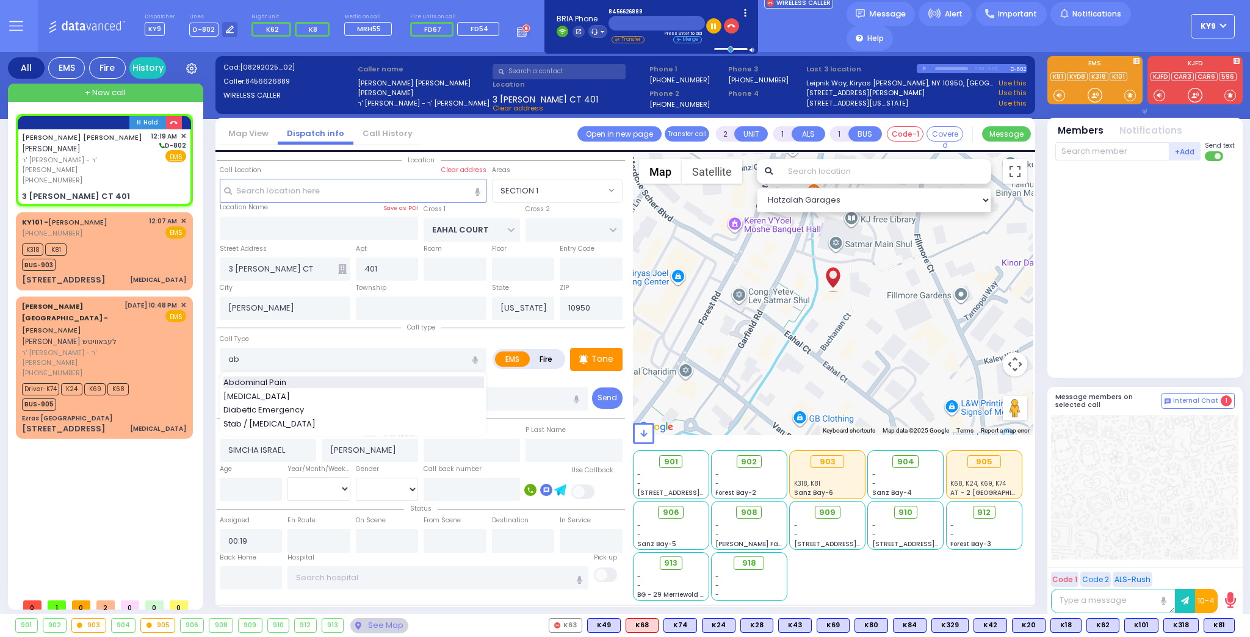
click at [274, 378] on span "Abdominal Pain" at bounding box center [256, 383] width 67 height 12
type input "Abdominal Pain"
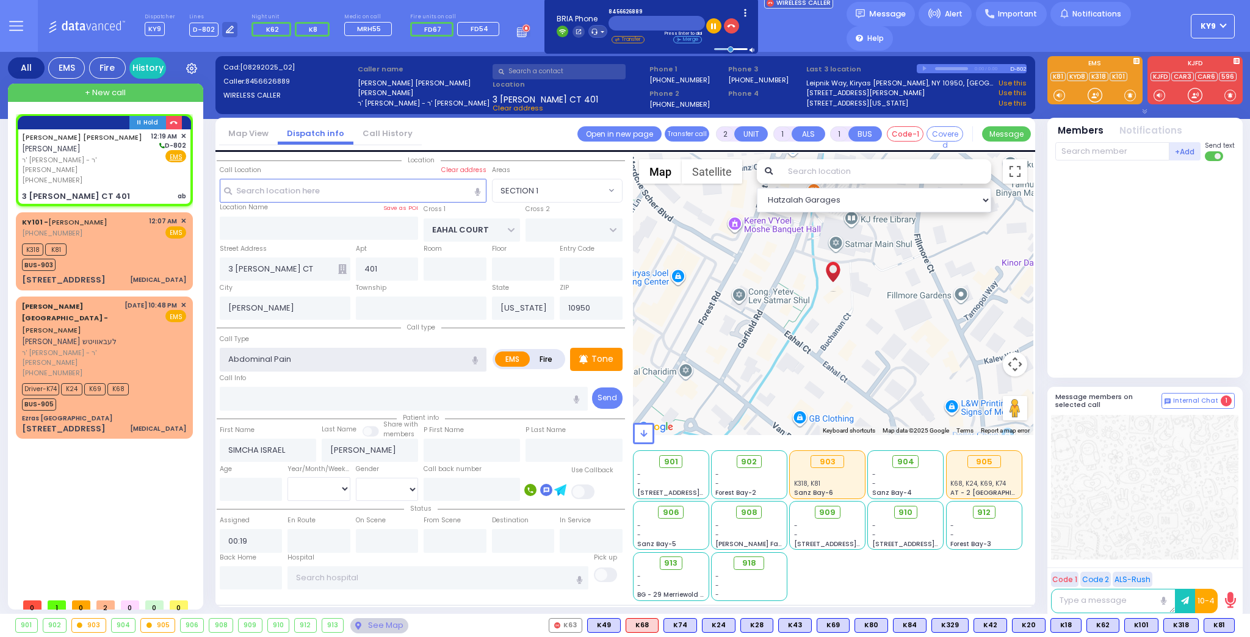
type input "1"
type input "0"
type input "2"
type input "1"
select select
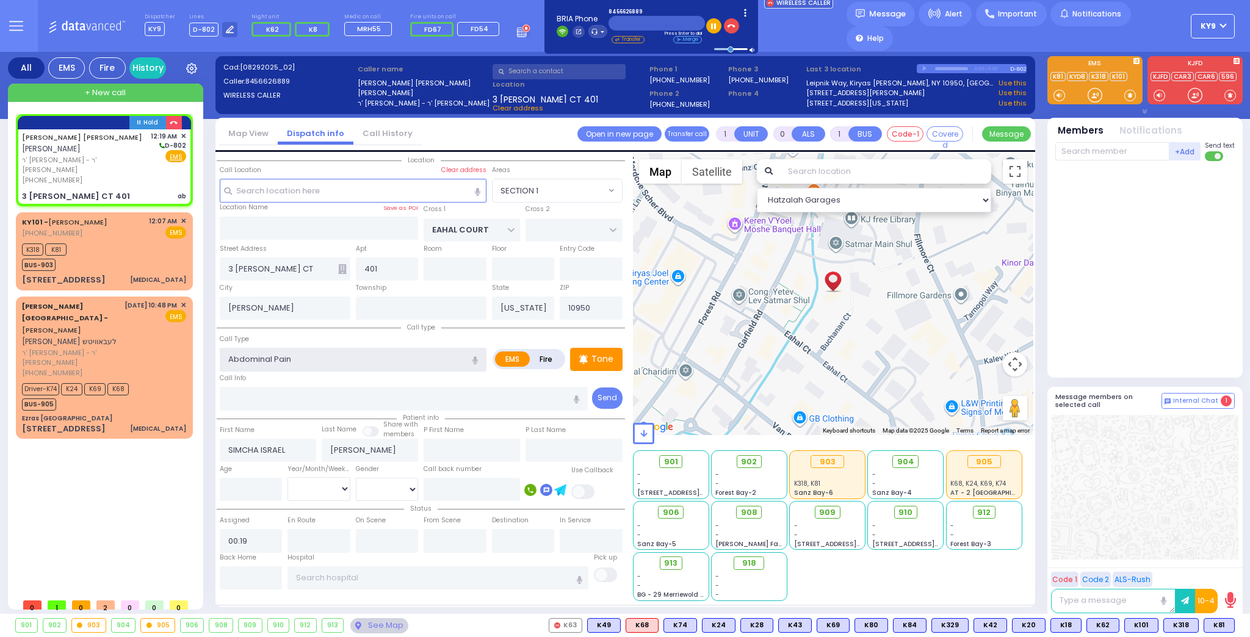
radio input "true"
select select
select select "Hatzalah Garages"
select select "SECTION 1"
click at [231, 483] on input "number" at bounding box center [251, 489] width 63 height 23
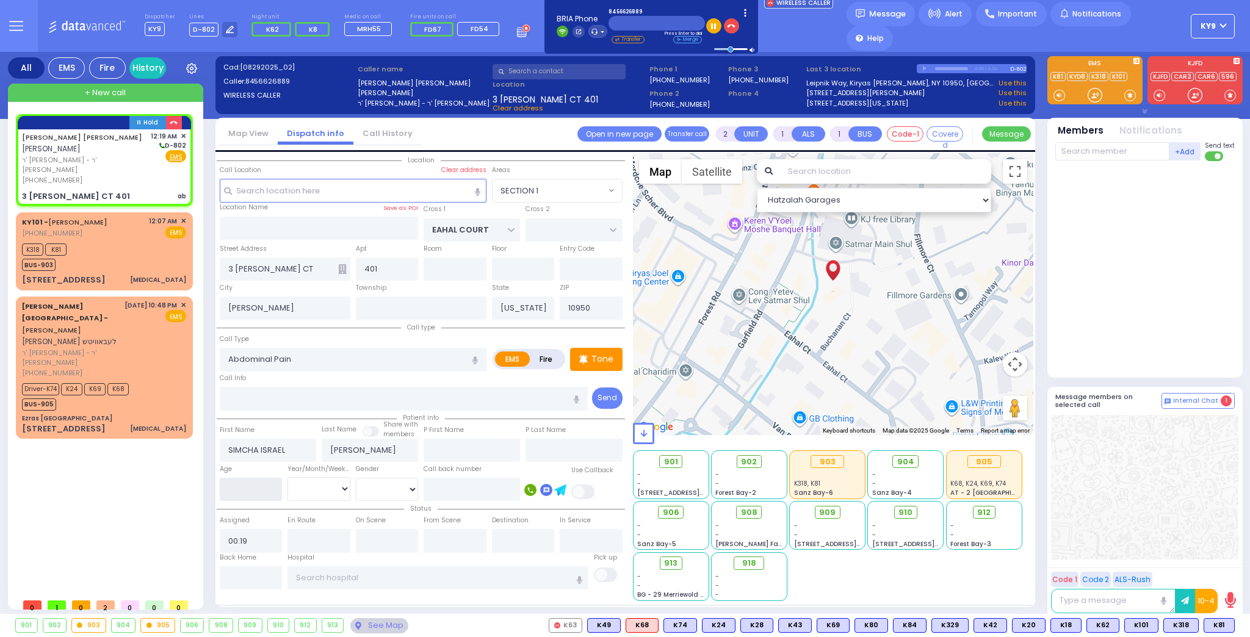
type input "1"
type input "0"
select select
radio input "true"
select select
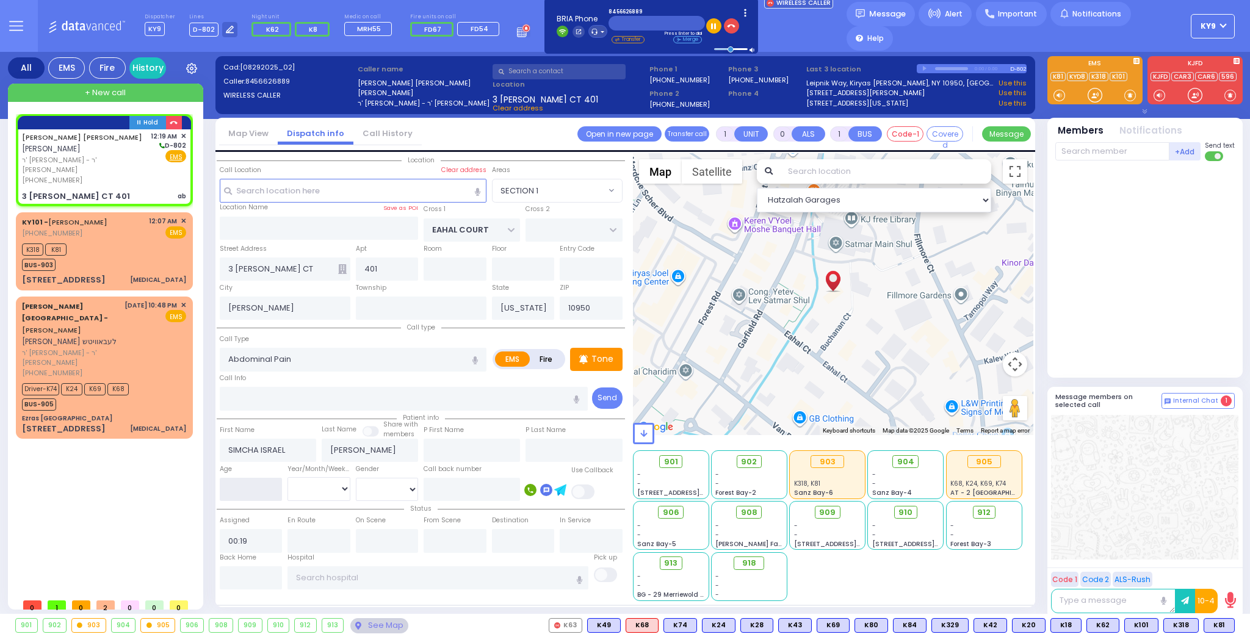
select select "Hatzalah Garages"
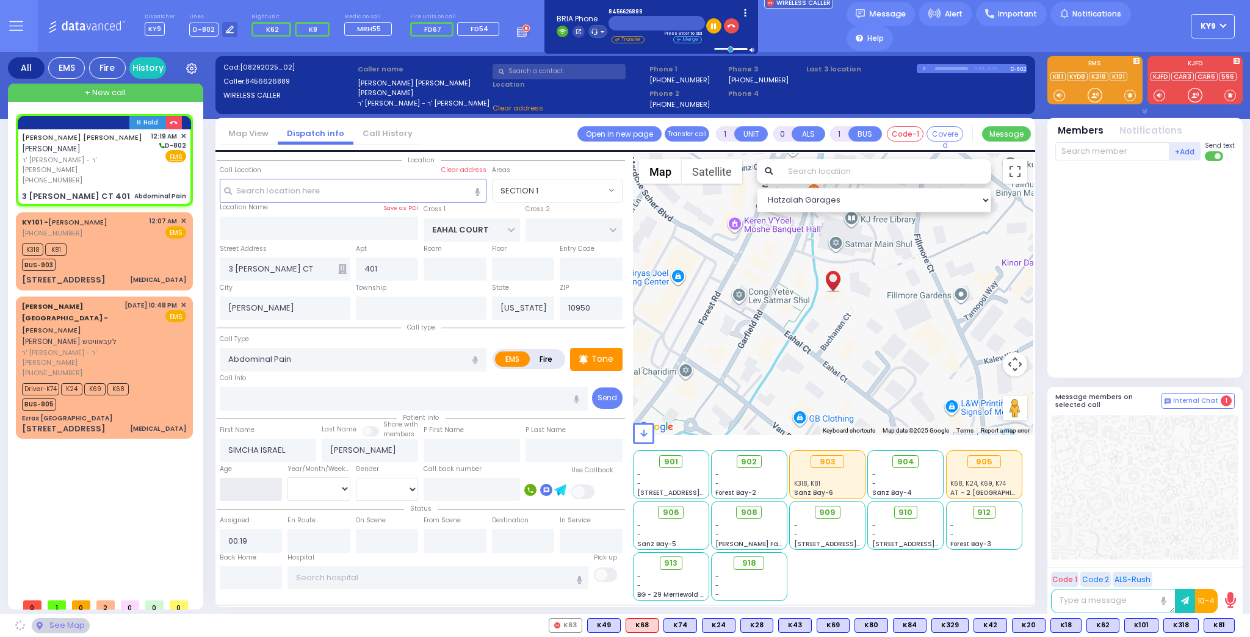
select select "SECTION 1"
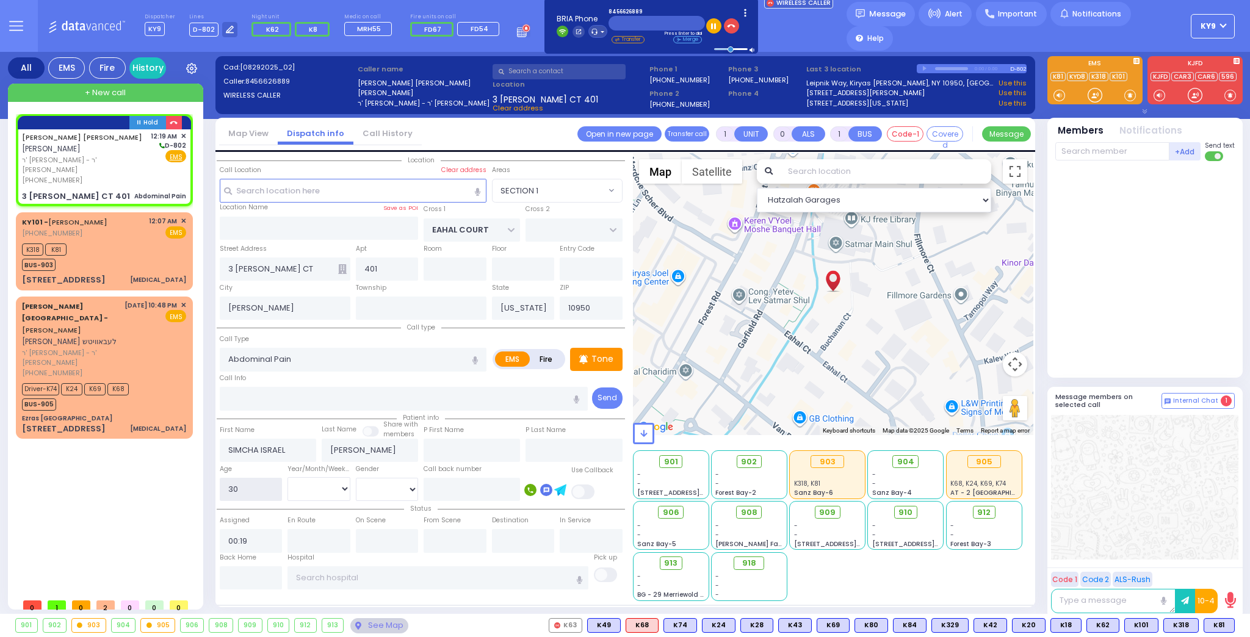
type input "30"
click at [300, 489] on select "Year Month Week Day" at bounding box center [318, 488] width 63 height 23
select select "Year"
click at [287, 477] on select "Year Month Week Day" at bounding box center [318, 488] width 63 height 23
select select
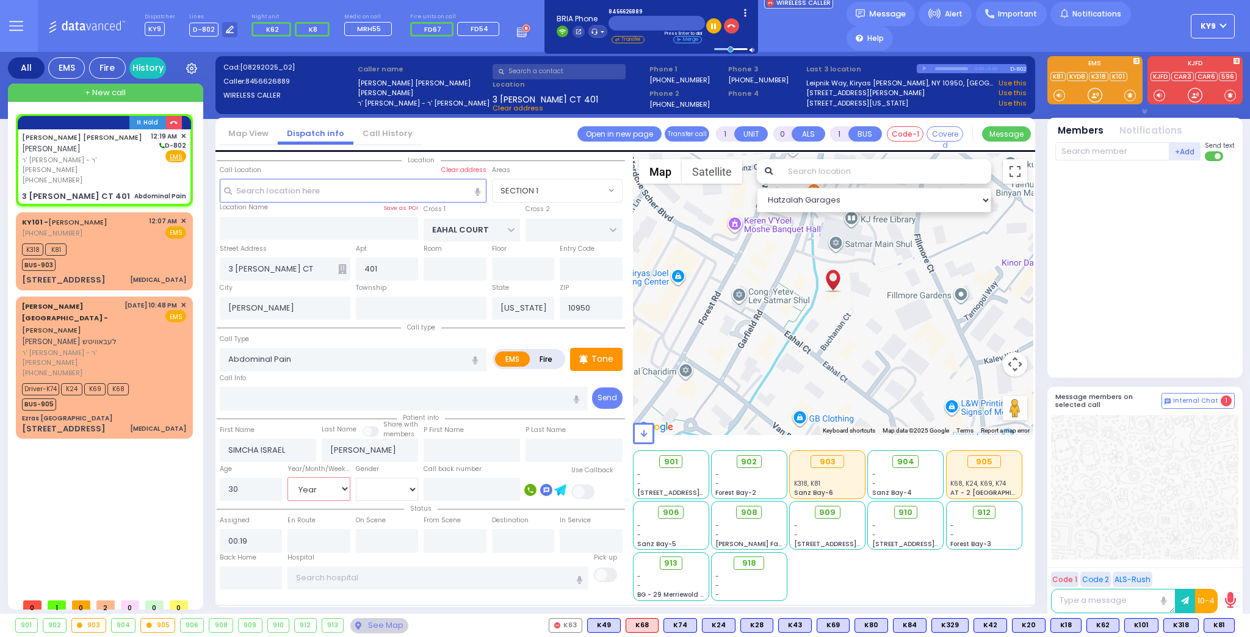
radio input "true"
select select
select select "Hatzalah Garages"
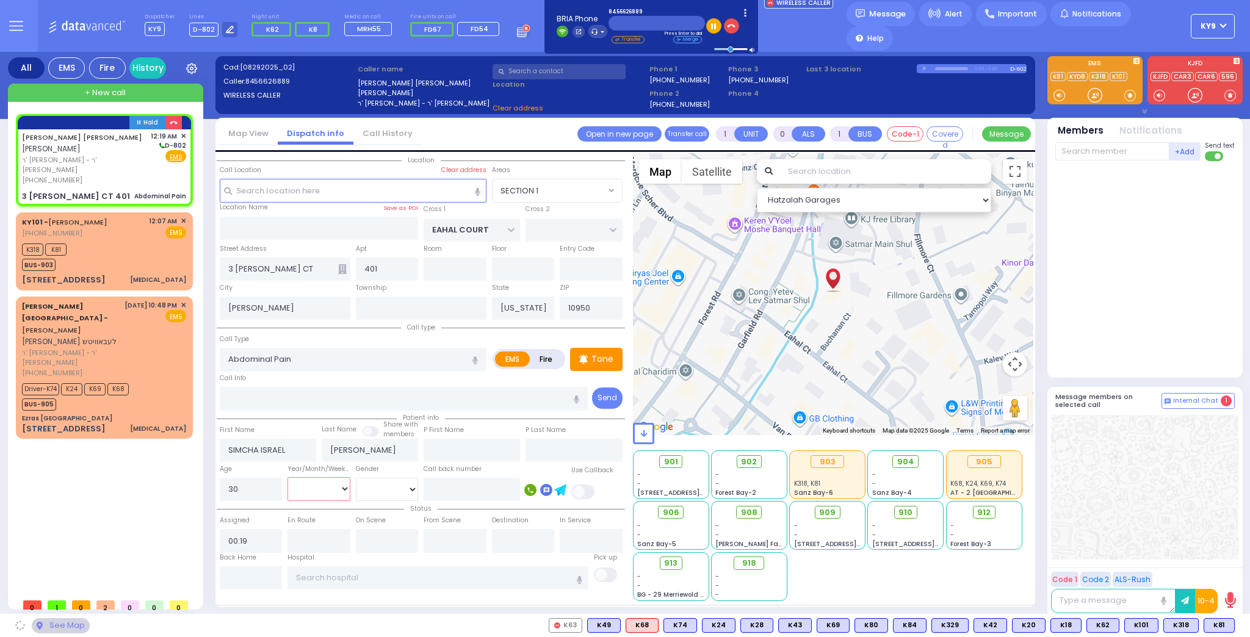
select select "SECTION 1"
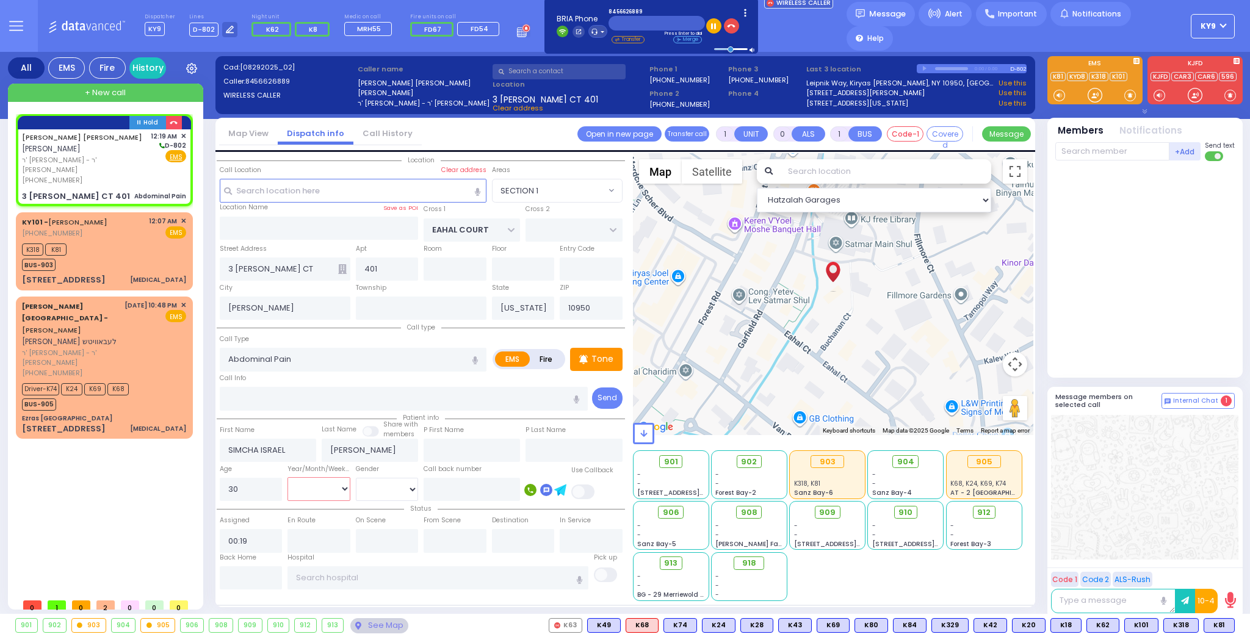
select select
radio input "true"
select select "Year"
select select "Hatzalah Garages"
select select "SECTION 1"
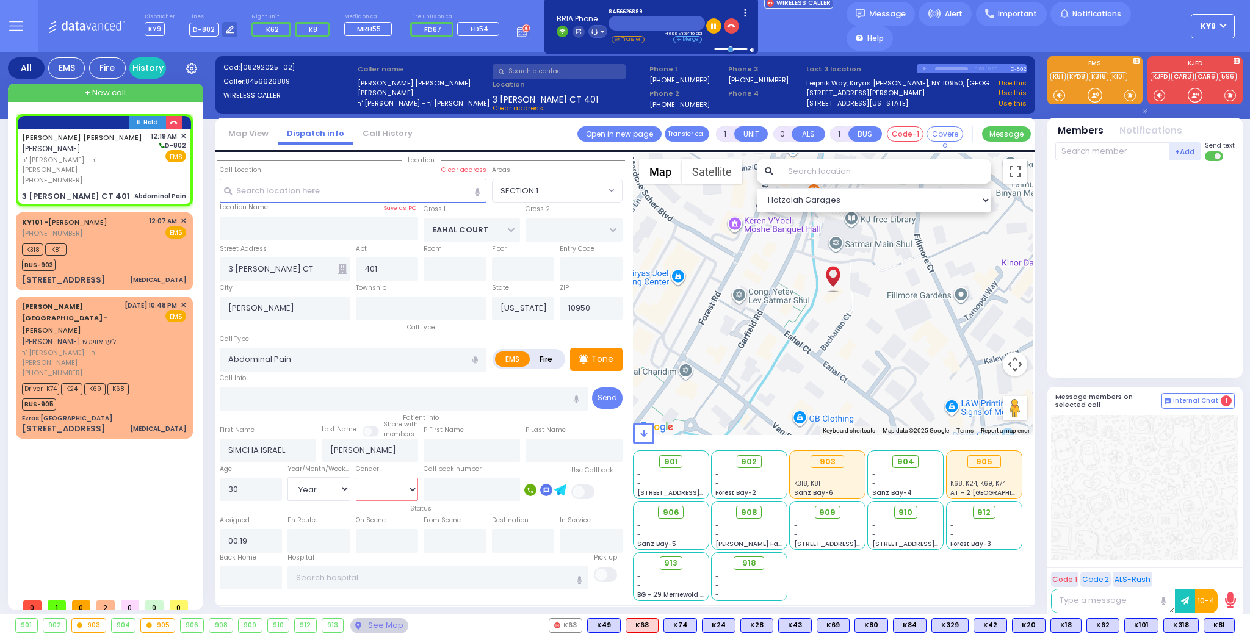
click at [377, 489] on select "Male Female" at bounding box center [387, 489] width 63 height 23
select select "[DEMOGRAPHIC_DATA]"
click at [356, 478] on select "Male Female" at bounding box center [387, 489] width 63 height 23
select select
radio input "true"
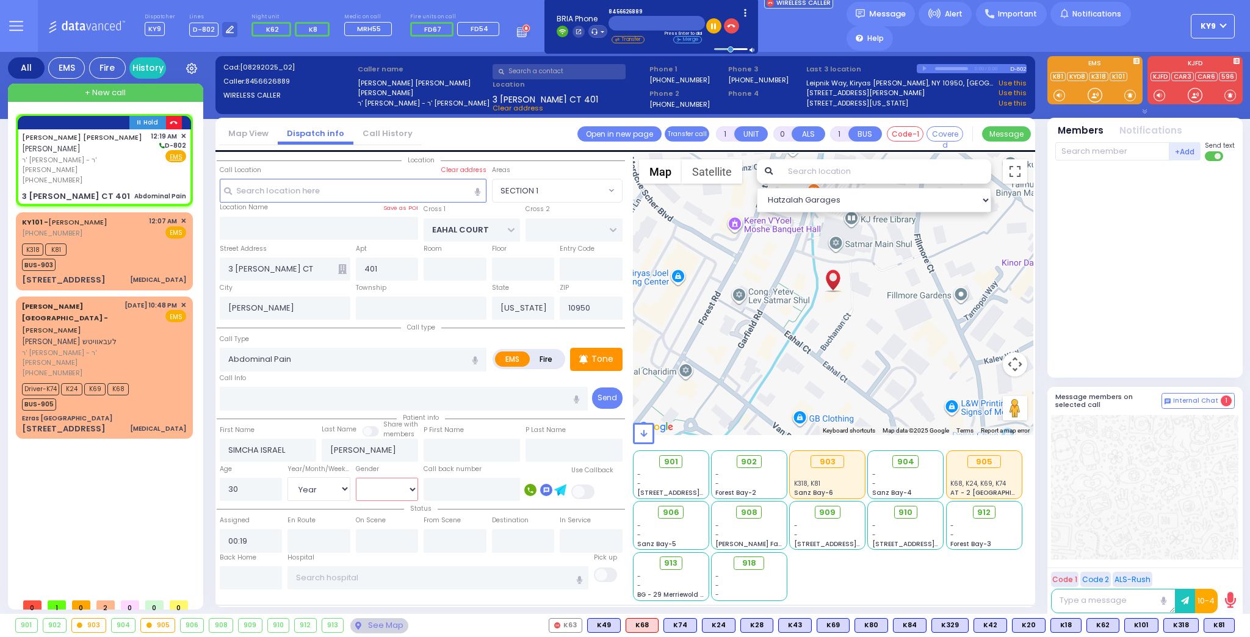
select select "Year"
select select "[DEMOGRAPHIC_DATA]"
select select "SECTION 1"
select select "Hatzalah Garages"
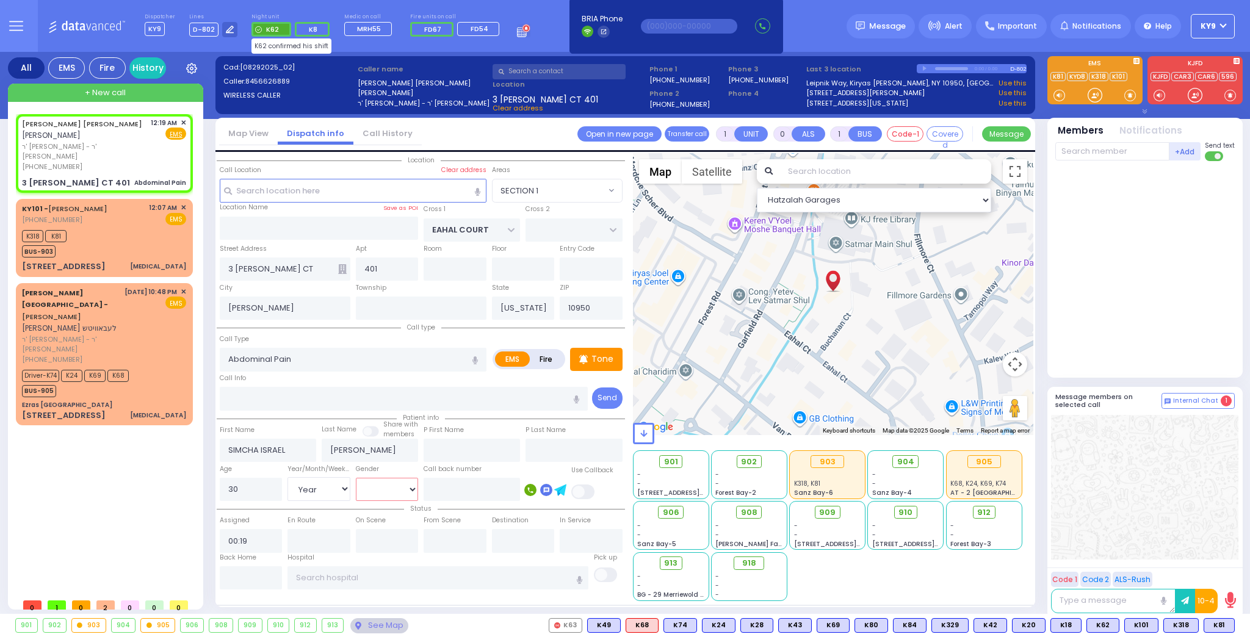
select select
radio input "true"
select select "Year"
select select "[DEMOGRAPHIC_DATA]"
select select "Hatzalah Garages"
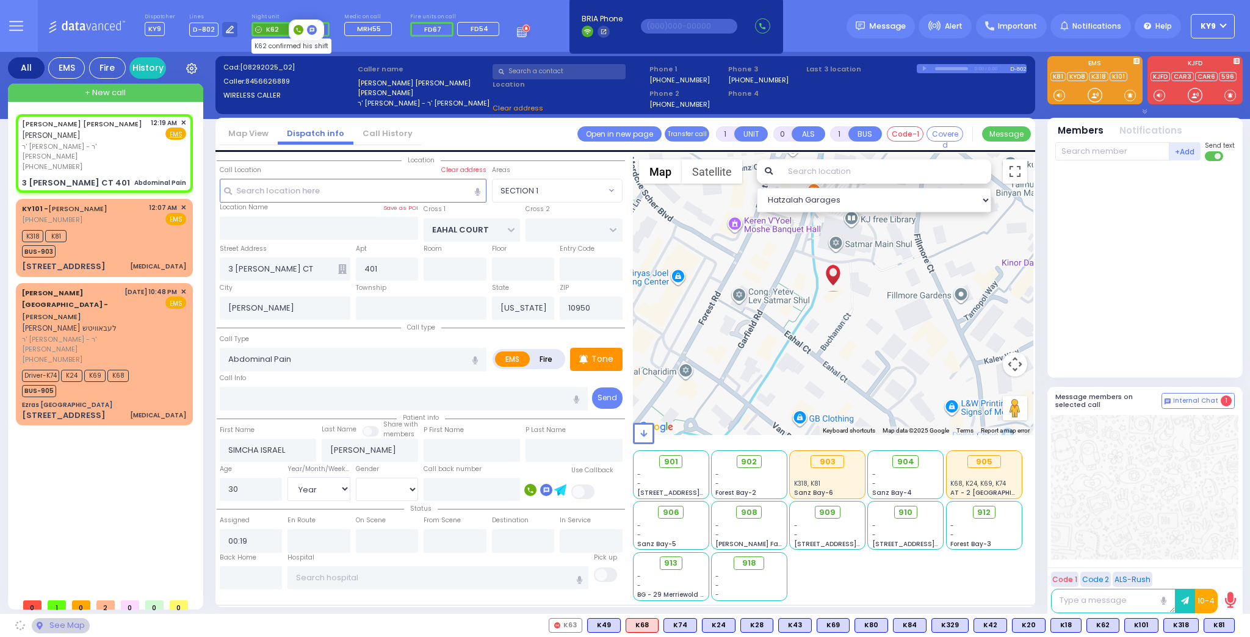
click at [274, 29] on span "K62" at bounding box center [270, 29] width 39 height 15
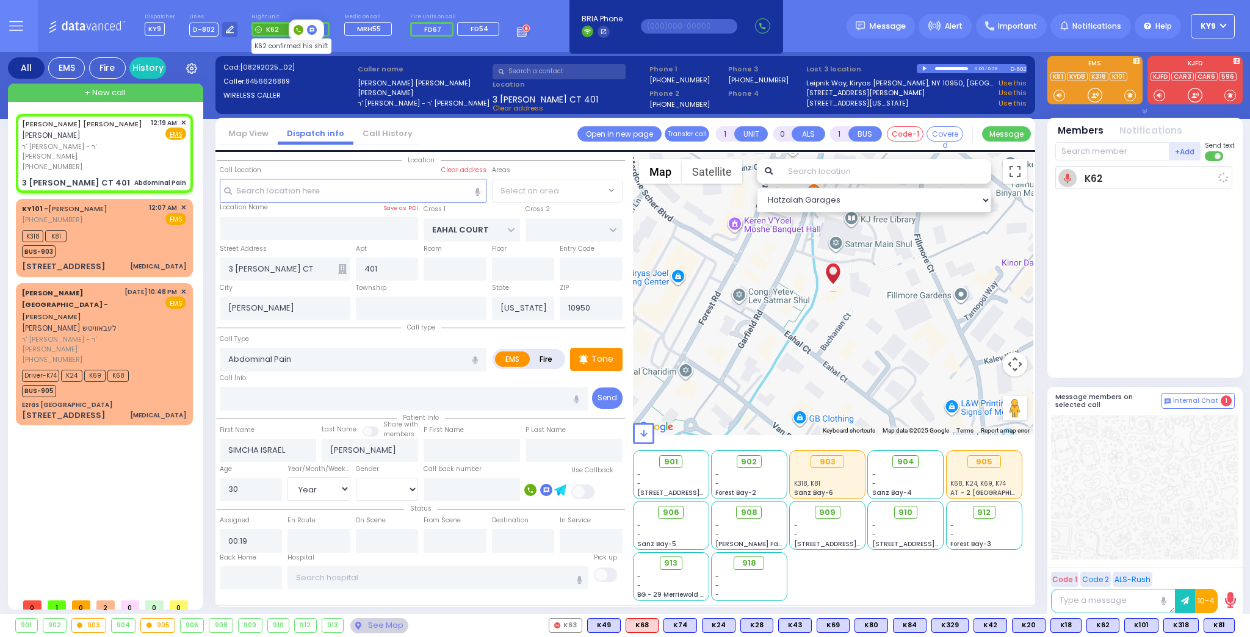
select select "SECTION 1"
select select
radio input "true"
select select "Year"
select select "[DEMOGRAPHIC_DATA]"
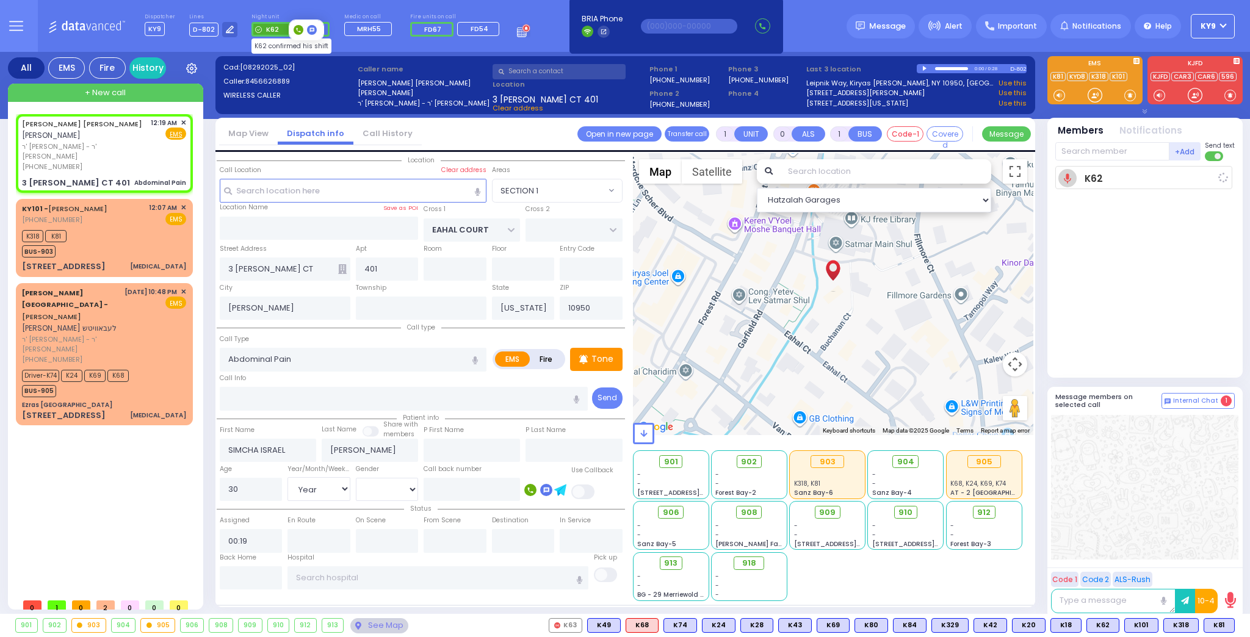
type input "00:19"
select select "Hatzalah Garages"
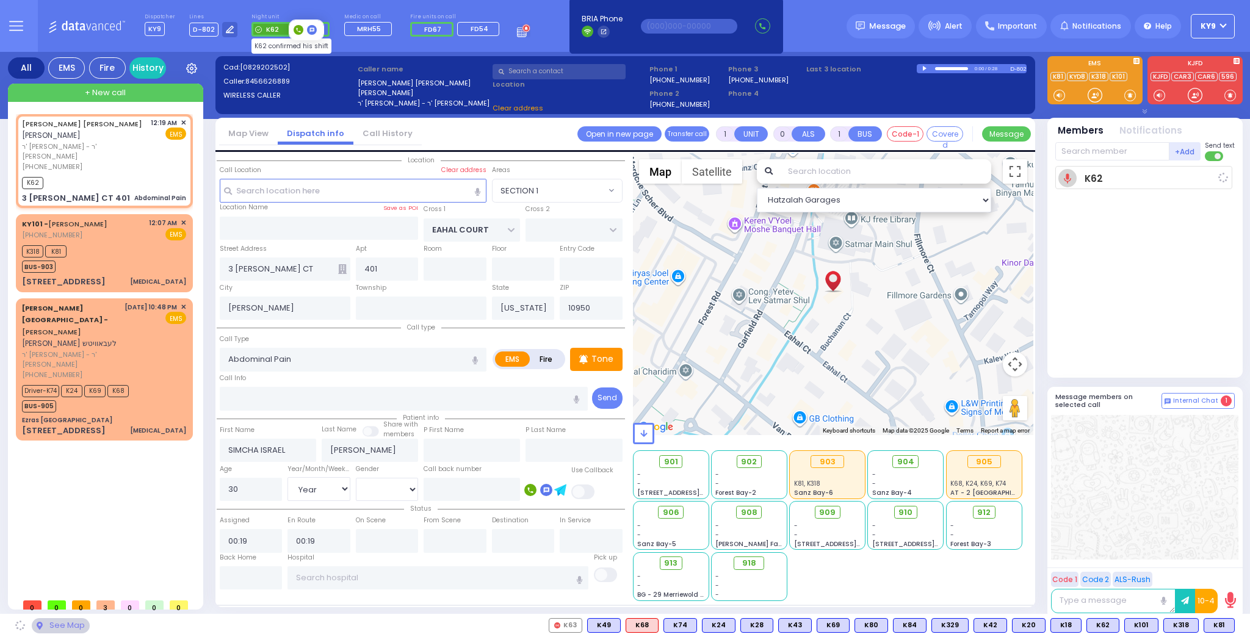
select select "SECTION 1"
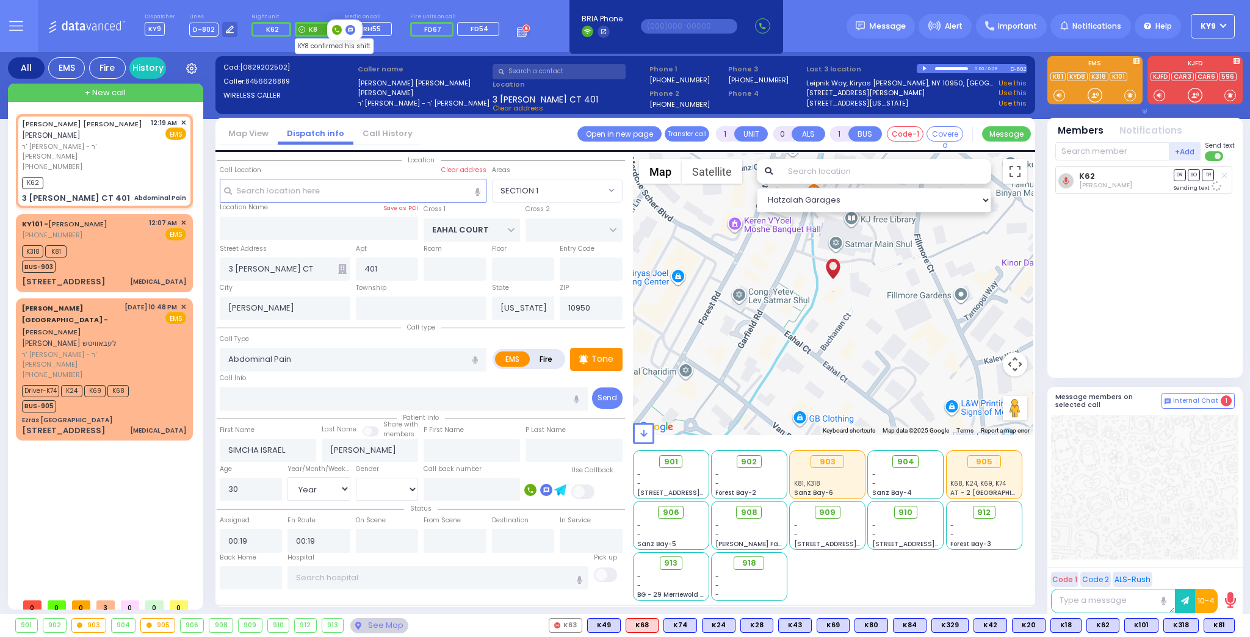
click at [315, 29] on span "K8" at bounding box center [312, 29] width 35 height 15
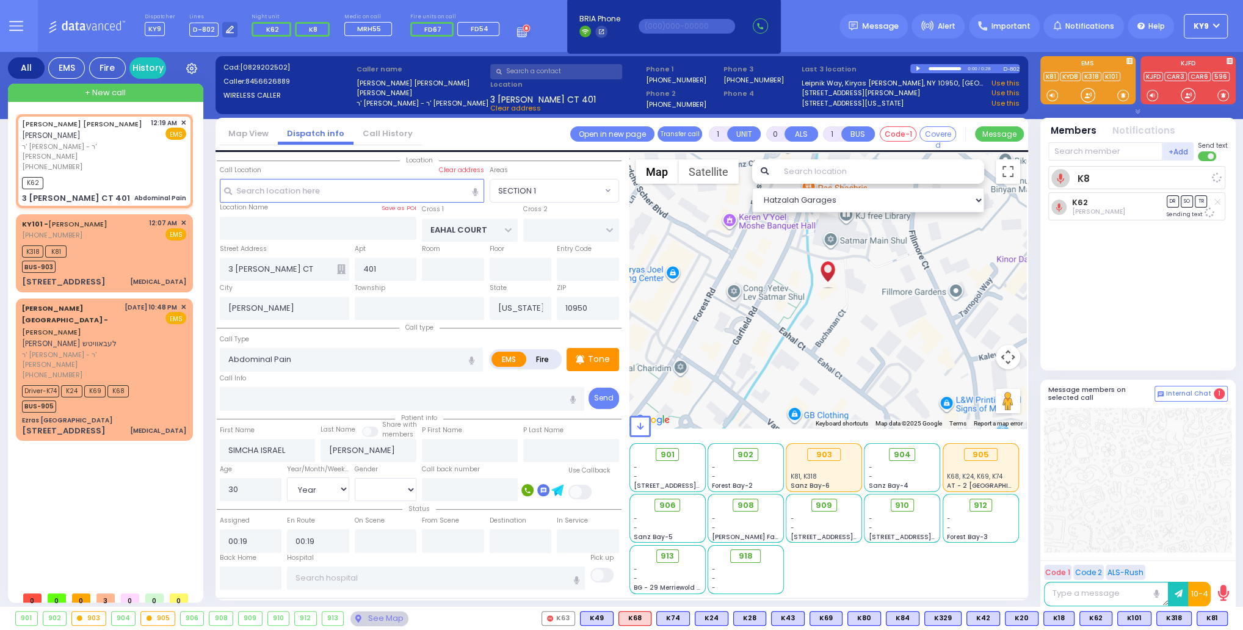
select select
radio input "true"
select select "Year"
select select "[DEMOGRAPHIC_DATA]"
select select "Hatzalah Garages"
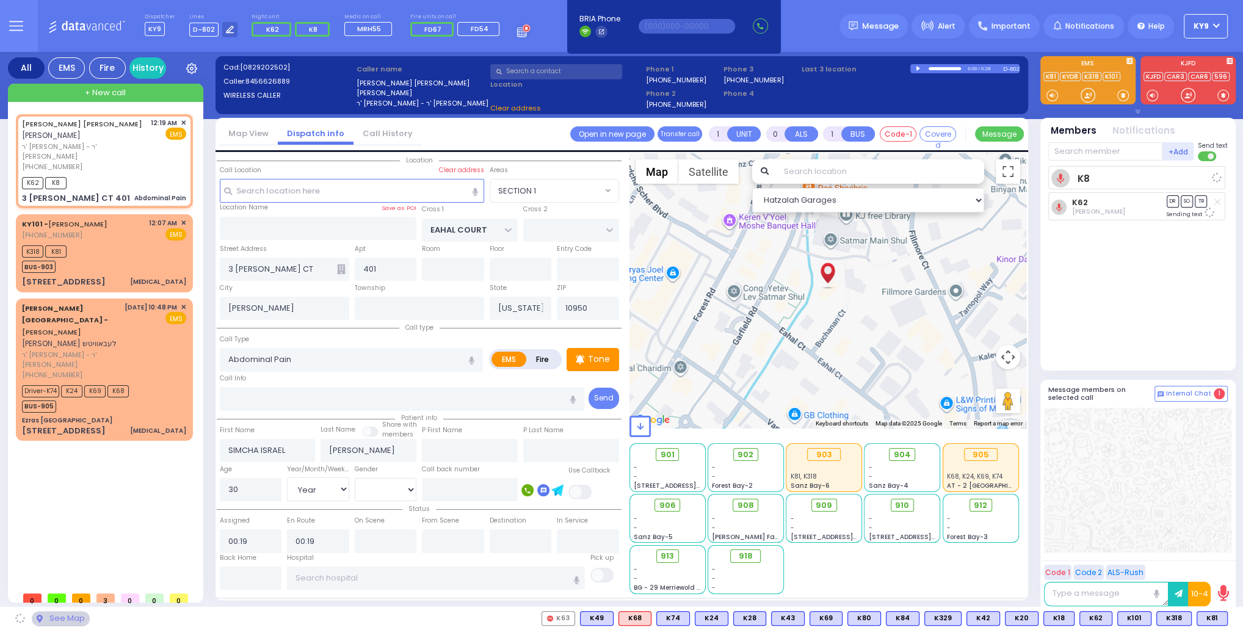
select select "SECTION 1"
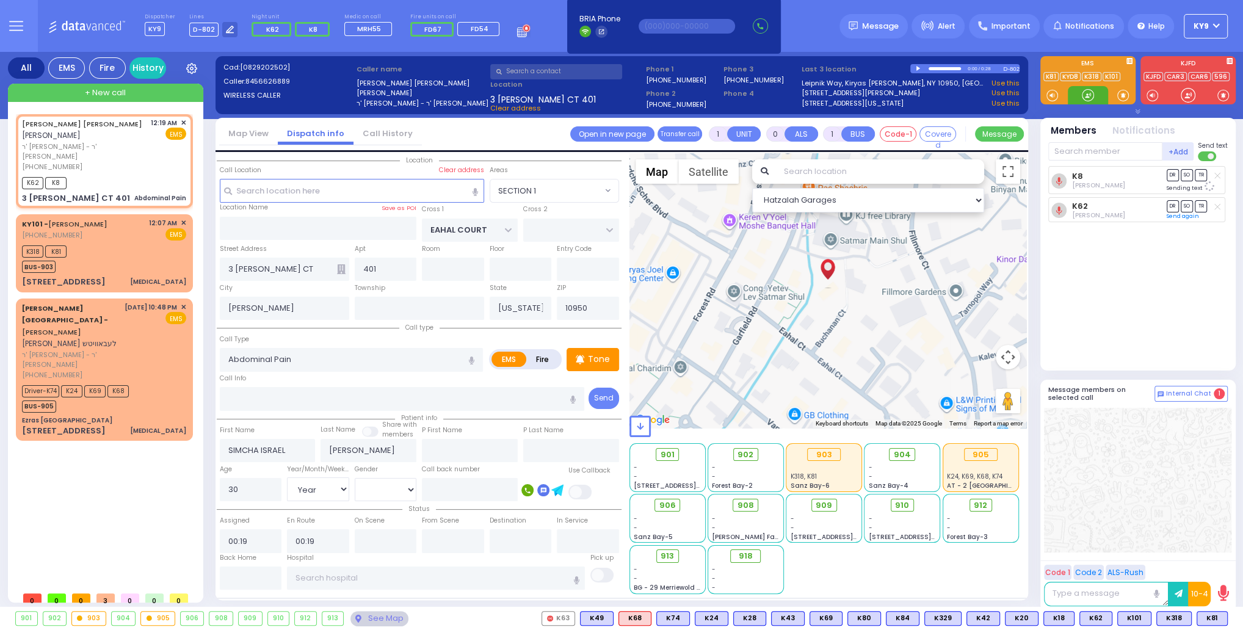
click at [1089, 93] on div at bounding box center [1087, 95] width 12 height 12
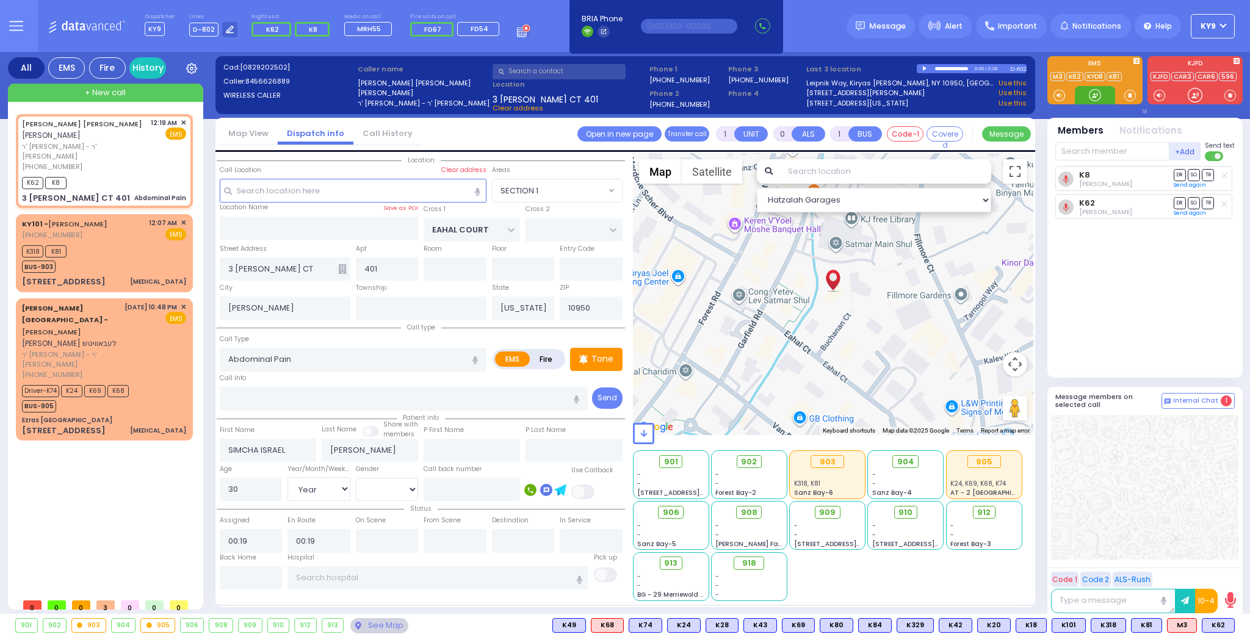
click at [1097, 94] on div at bounding box center [1095, 95] width 12 height 12
click at [1129, 96] on span at bounding box center [1130, 95] width 12 height 12
click at [1089, 93] on div at bounding box center [1095, 95] width 12 height 12
drag, startPoint x: 1128, startPoint y: 95, endPoint x: 1112, endPoint y: 93, distance: 16.1
click at [1127, 94] on span at bounding box center [1130, 95] width 12 height 12
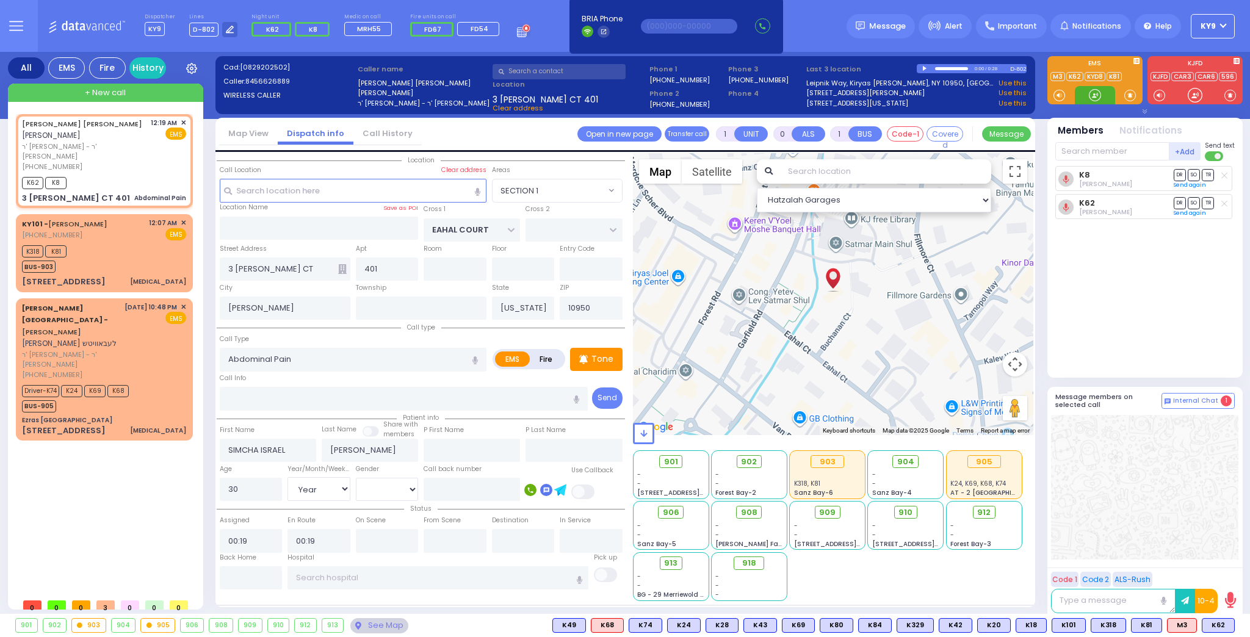
click at [1089, 92] on div at bounding box center [1095, 95] width 12 height 12
click at [150, 382] on div "Driver-K74 K24 K69 K68 BUS-905" at bounding box center [104, 397] width 164 height 31
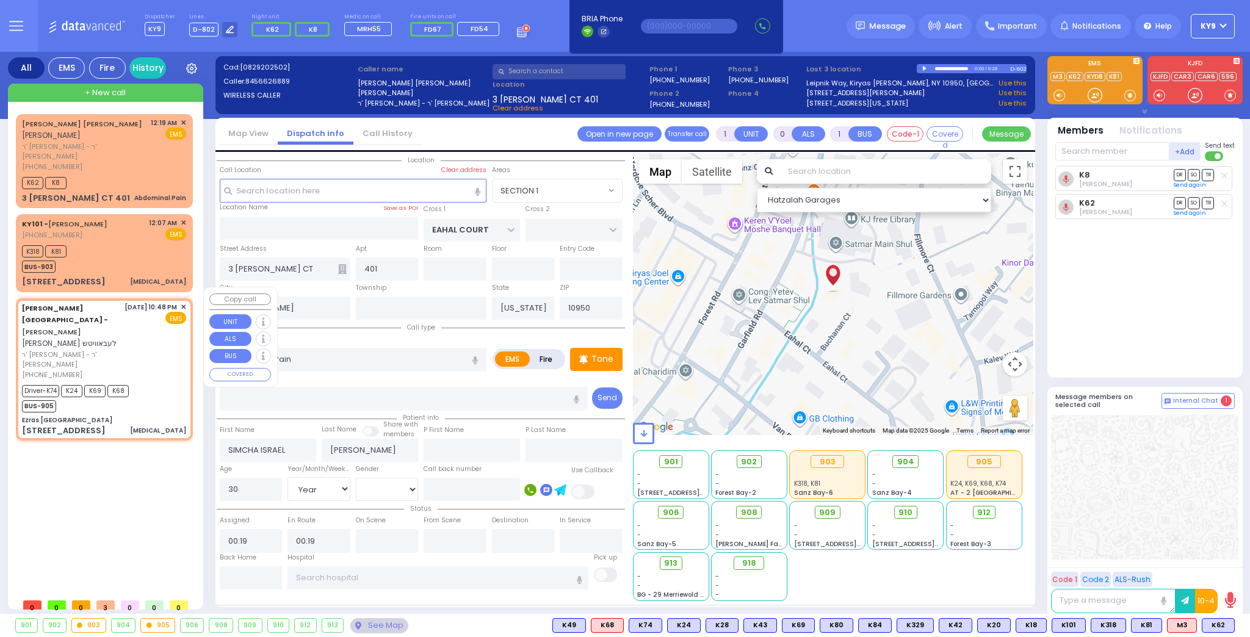
type input "6"
select select
type input "[MEDICAL_DATA]"
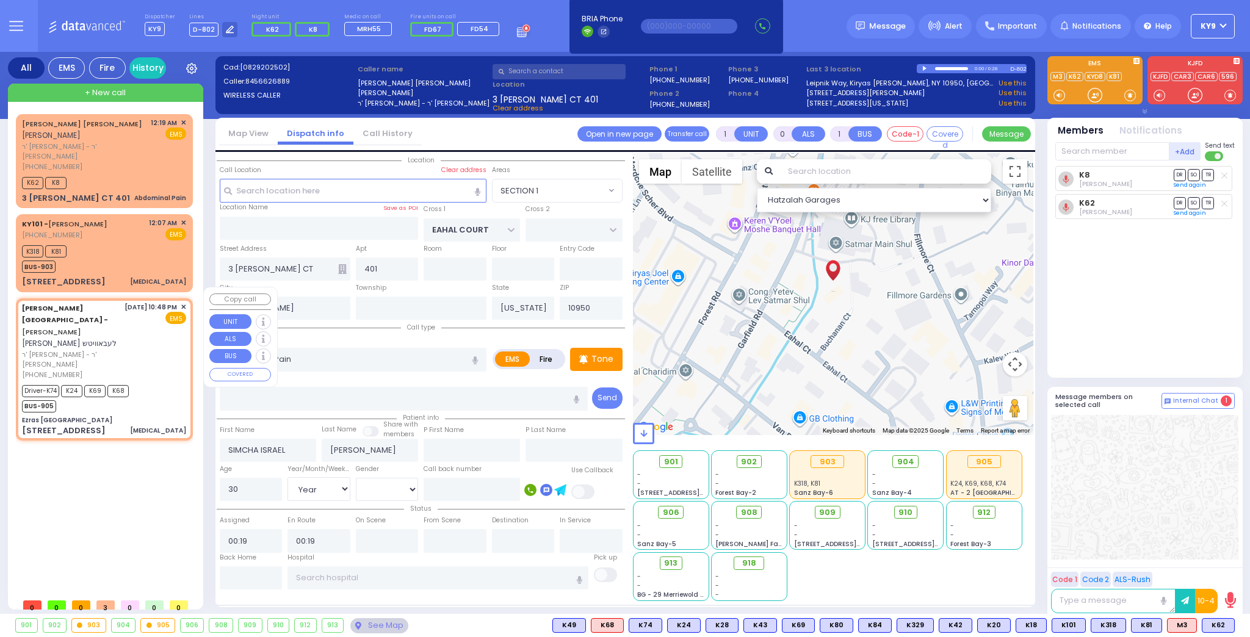
radio input "true"
type input "JOSHUA FALIK"
type input "LEBOWITZ"
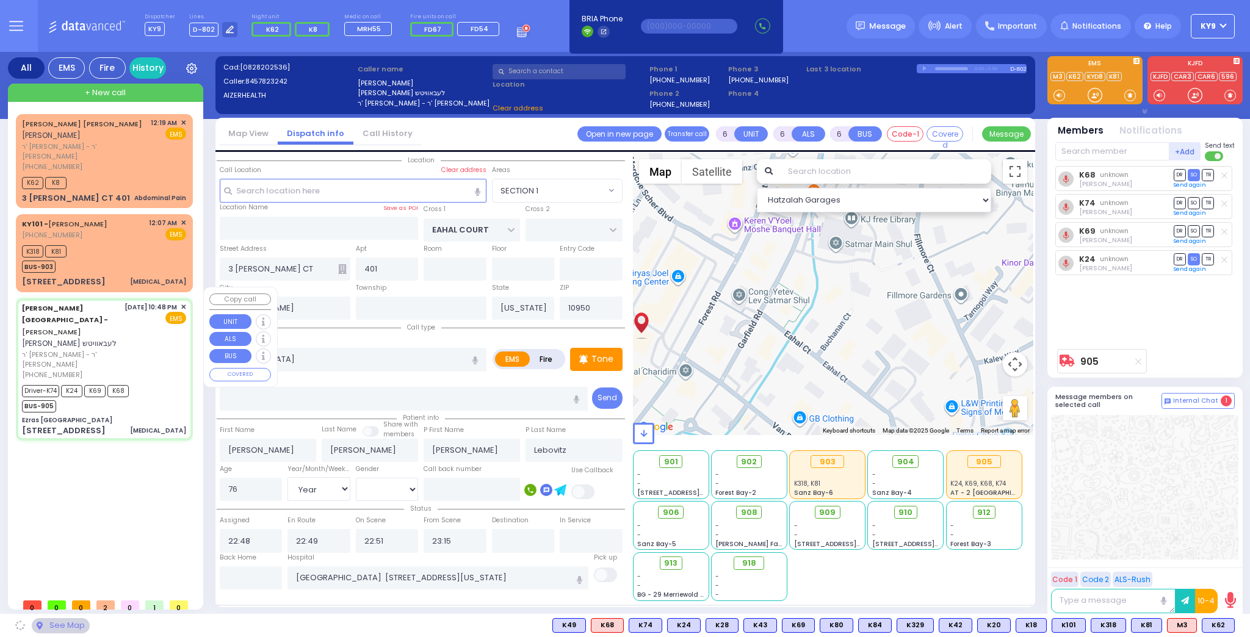
click at [150, 382] on div "Driver-K74 K24 K69 K68 BUS-905" at bounding box center [104, 397] width 164 height 31
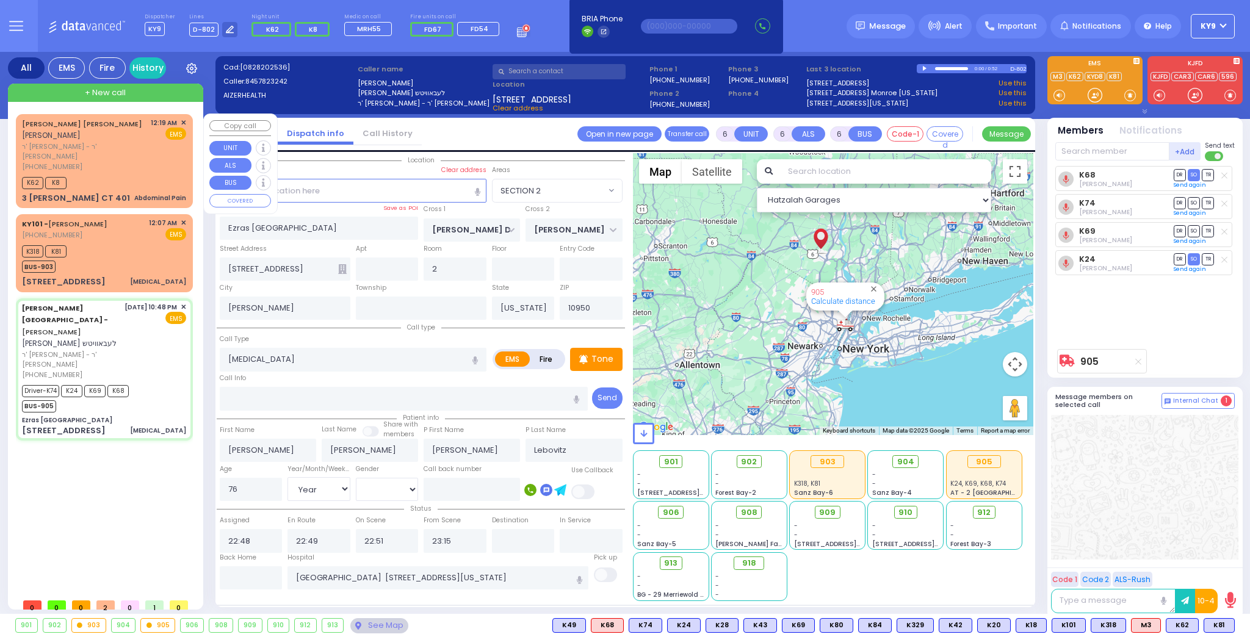
click at [143, 149] on span "ר' [PERSON_NAME] - ר' [PERSON_NAME]" at bounding box center [84, 152] width 125 height 20
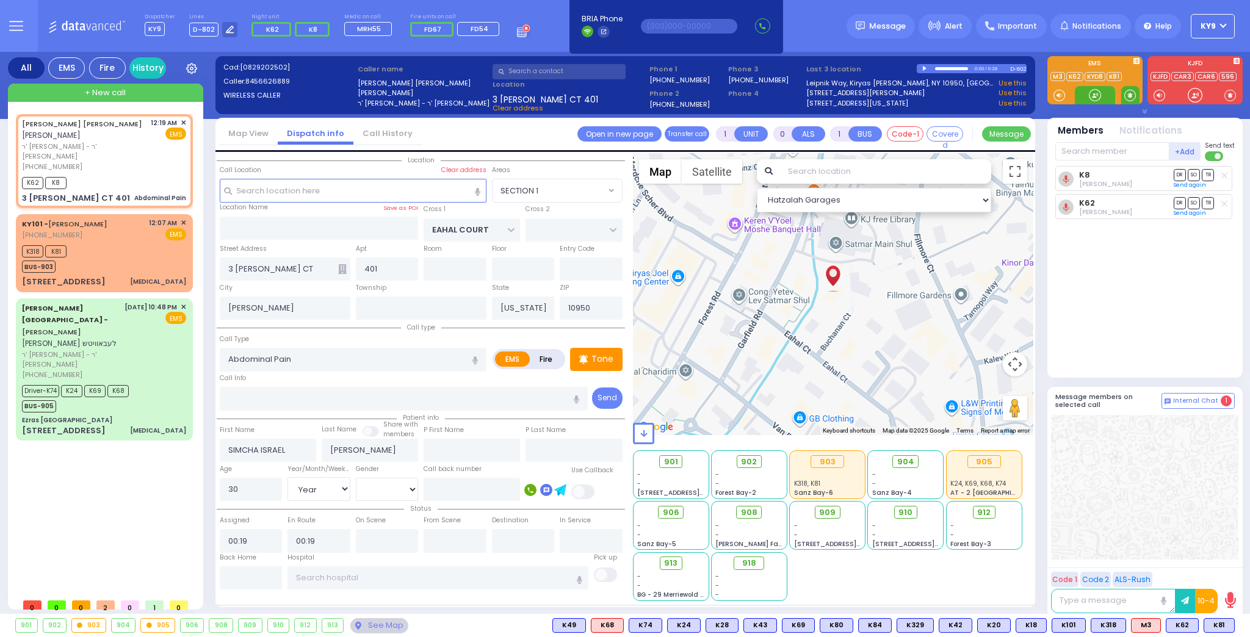
click at [1125, 93] on span at bounding box center [1130, 95] width 12 height 12
click at [1095, 94] on div at bounding box center [1095, 95] width 12 height 12
click at [1127, 96] on span at bounding box center [1130, 95] width 12 height 12
select select "SECTION 1"
select select "Year"
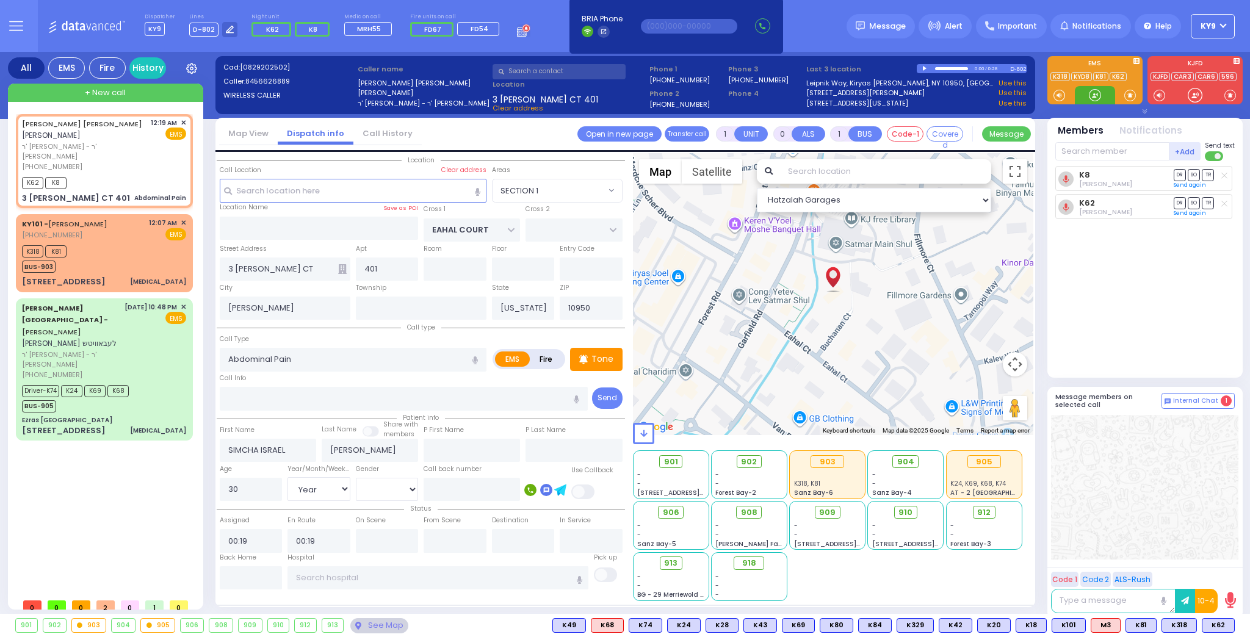
select select "[DEMOGRAPHIC_DATA]"
click at [1089, 92] on div at bounding box center [1095, 95] width 12 height 12
drag, startPoint x: 1131, startPoint y: 94, endPoint x: 1124, endPoint y: 99, distance: 8.8
click at [1131, 95] on span at bounding box center [1130, 95] width 12 height 12
click at [1095, 96] on div at bounding box center [1095, 95] width 12 height 12
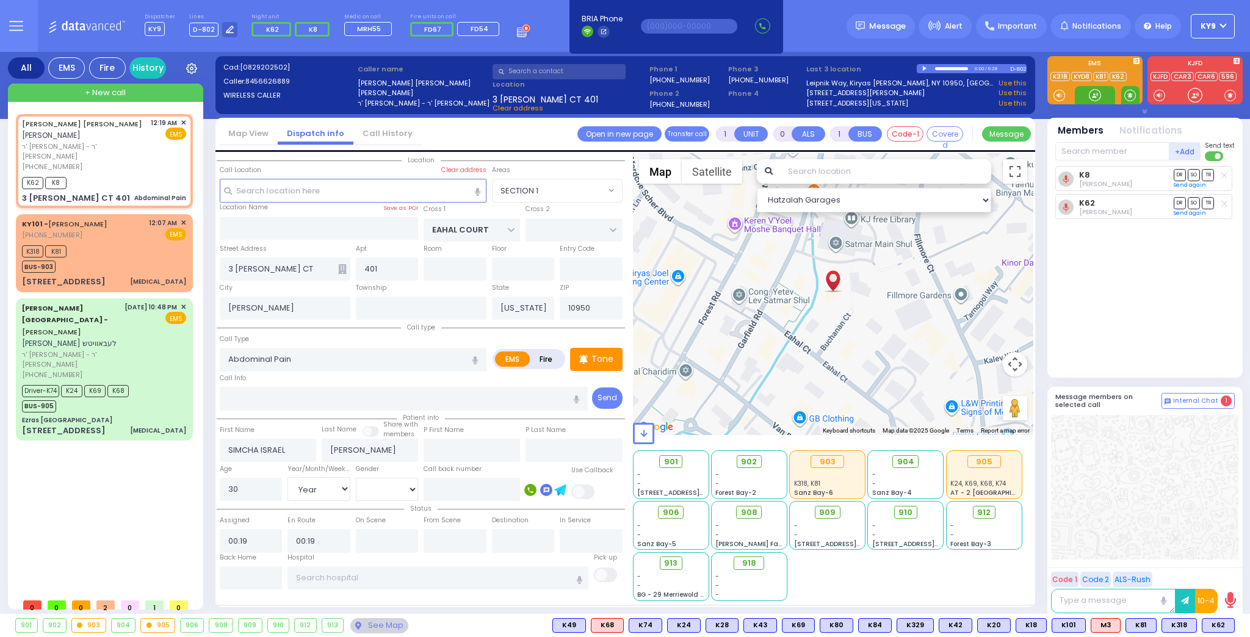
drag, startPoint x: 1127, startPoint y: 95, endPoint x: 1122, endPoint y: 89, distance: 7.8
click at [1124, 89] on span at bounding box center [1130, 95] width 12 height 12
click at [1097, 97] on div at bounding box center [1095, 95] width 12 height 12
drag, startPoint x: 1131, startPoint y: 95, endPoint x: 1109, endPoint y: 95, distance: 22.0
click at [1130, 93] on span at bounding box center [1130, 95] width 12 height 12
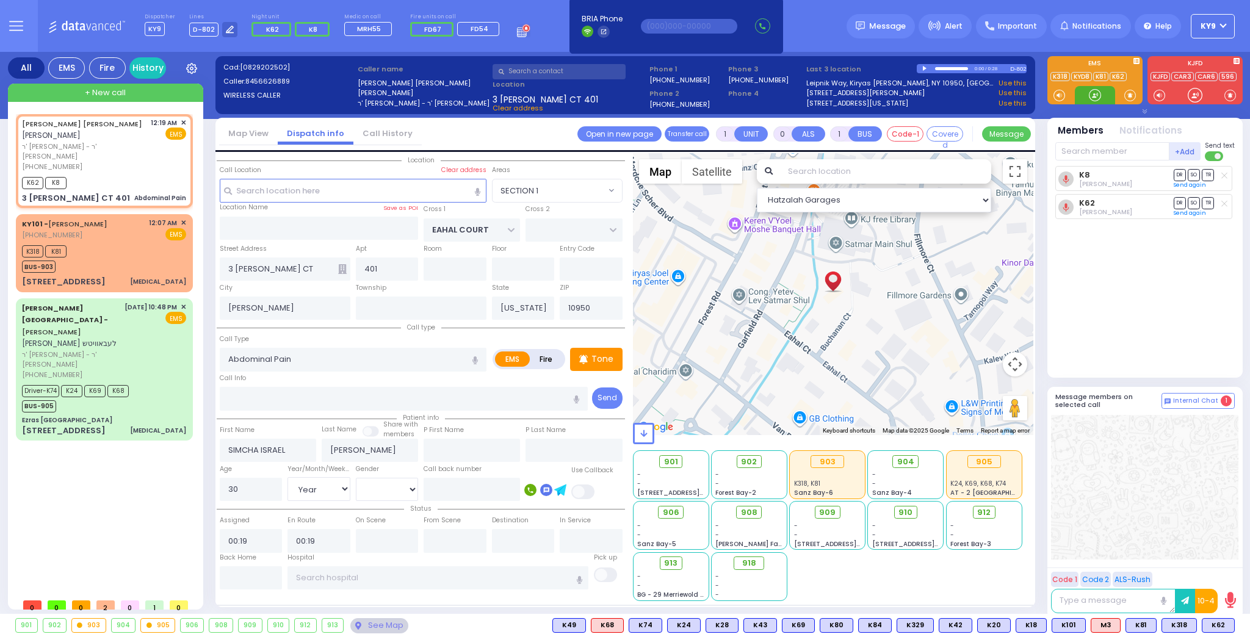
click at [1094, 93] on div at bounding box center [1095, 95] width 12 height 12
click at [1091, 89] on div at bounding box center [1095, 95] width 12 height 12
click at [1096, 89] on div at bounding box center [1095, 95] width 12 height 12
click at [1093, 93] on div at bounding box center [1095, 95] width 12 height 12
click at [1226, 627] on span "K101" at bounding box center [1217, 625] width 33 height 13
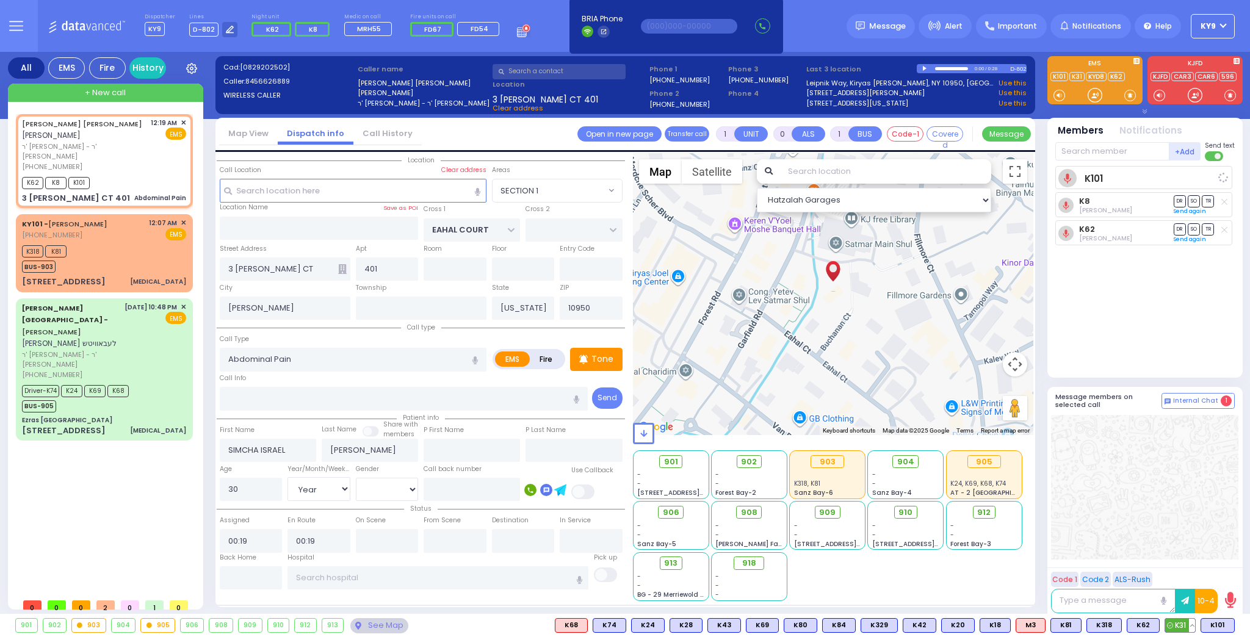
select select
radio input "true"
select select "Year"
select select "[DEMOGRAPHIC_DATA]"
select select "Hatzalah Garages"
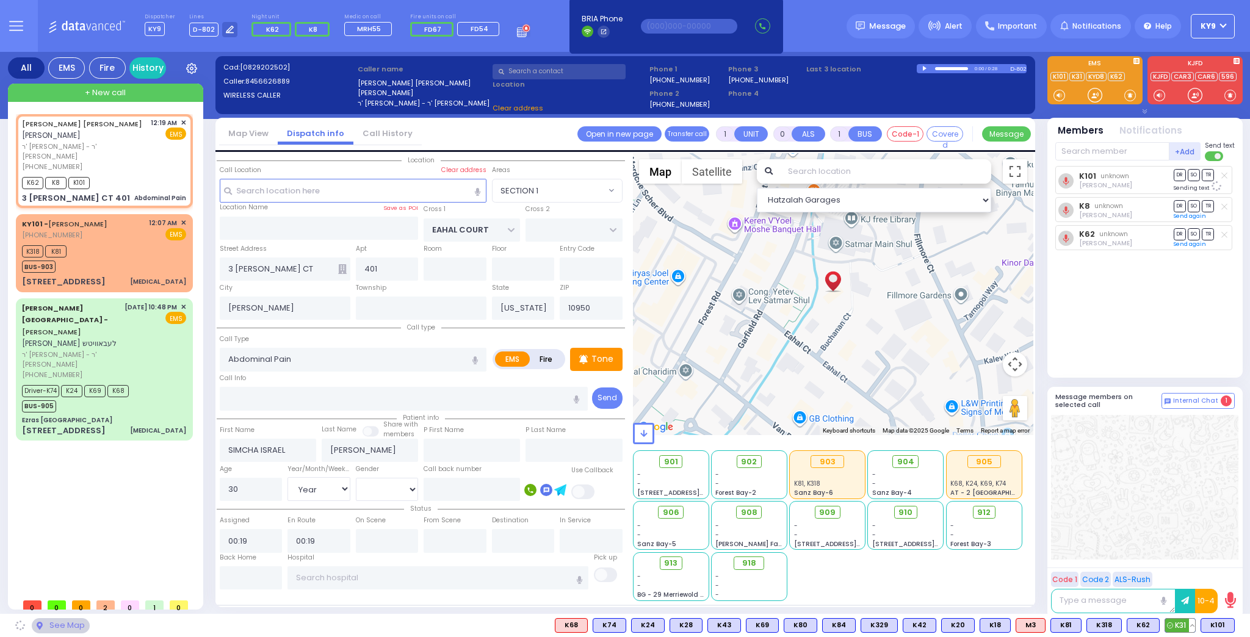
click at [1185, 627] on span "K31" at bounding box center [1180, 625] width 30 height 13
select select "SECTION 1"
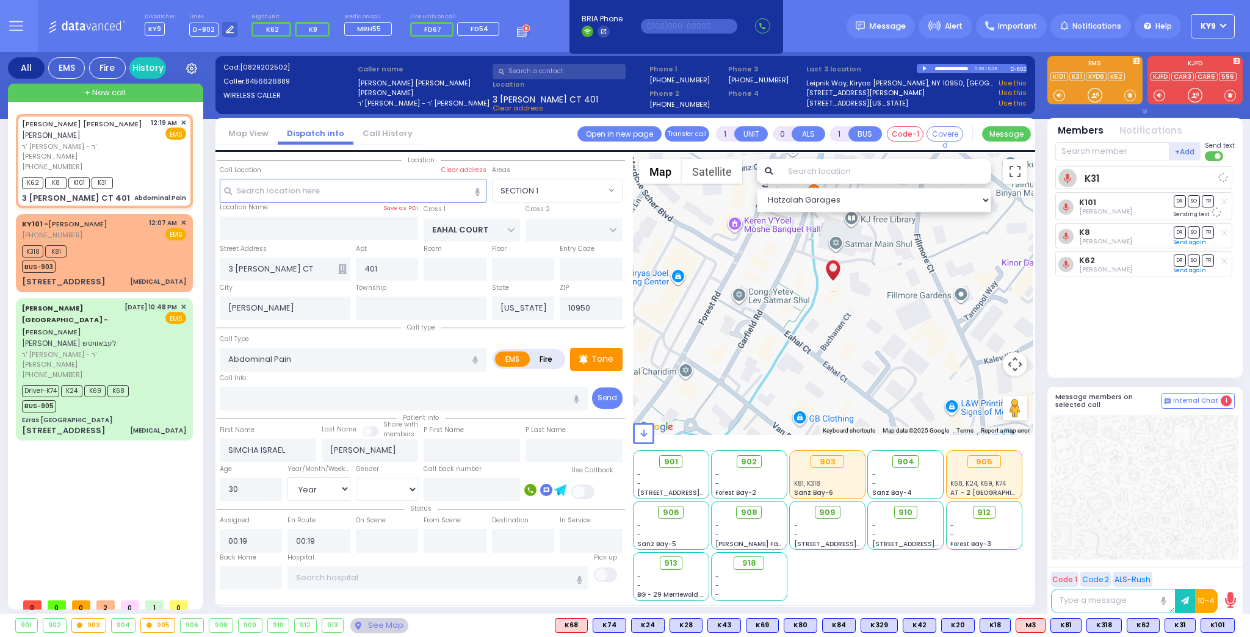
select select
radio input "true"
select select "Year"
select select "[DEMOGRAPHIC_DATA]"
select select "Hatzalah Garages"
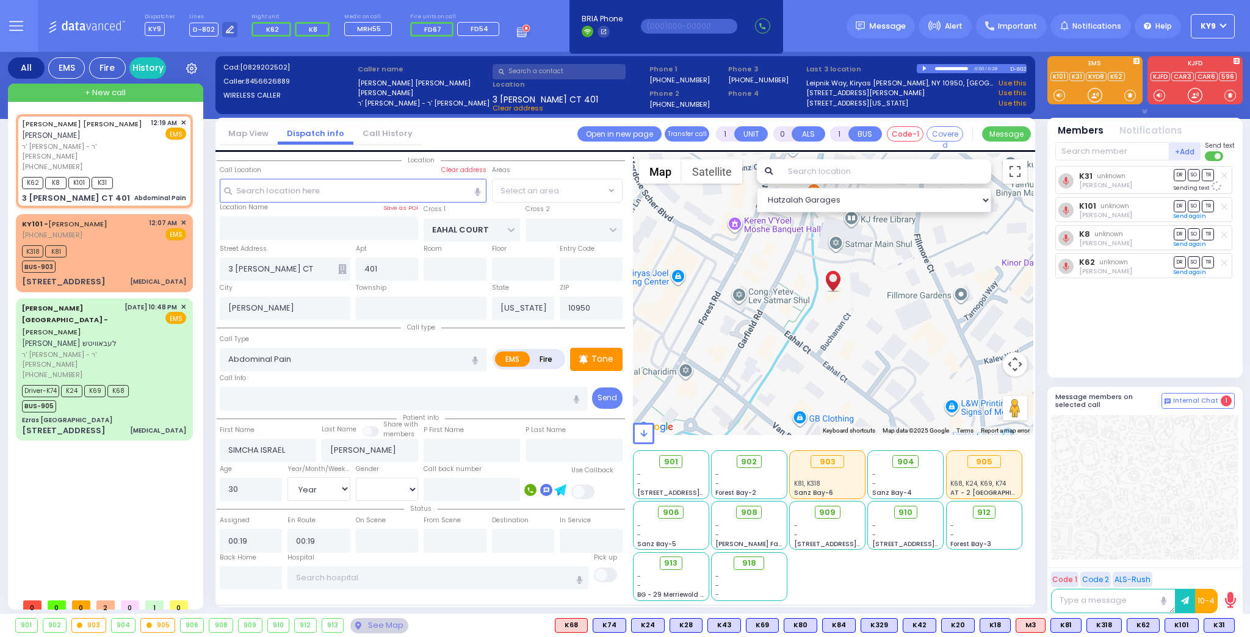
select select "SECTION 1"
click at [364, 576] on input "text" at bounding box center [437, 577] width 301 height 23
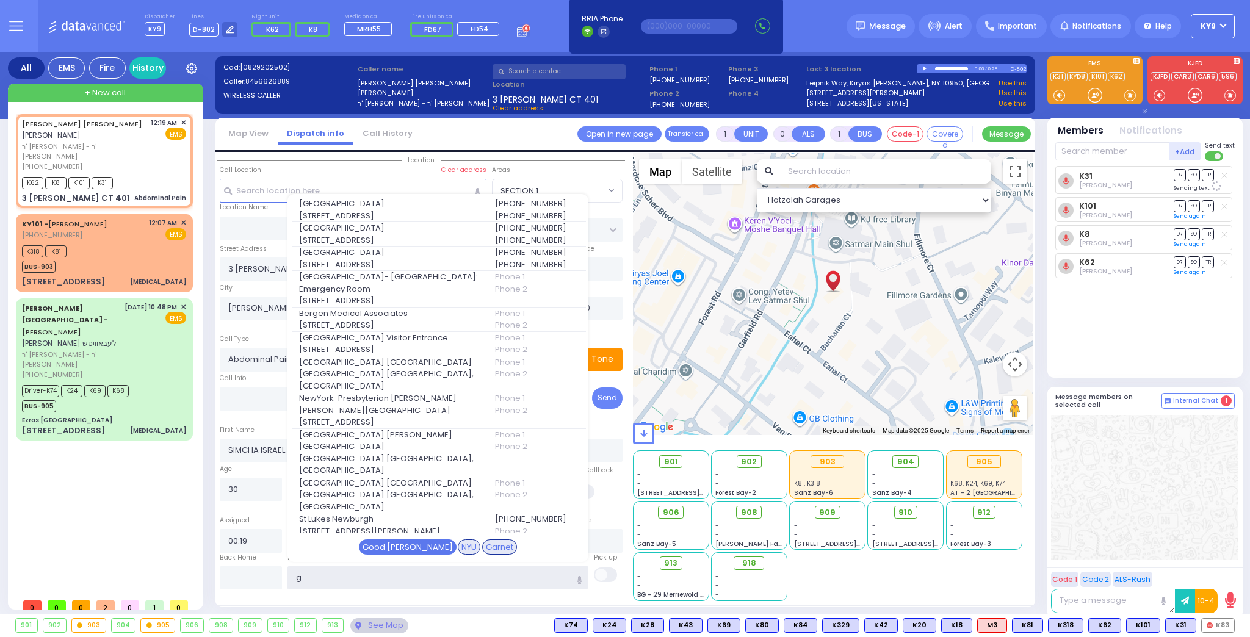
type input "g"
click at [414, 547] on div "Good [PERSON_NAME]" at bounding box center [408, 548] width 98 height 16
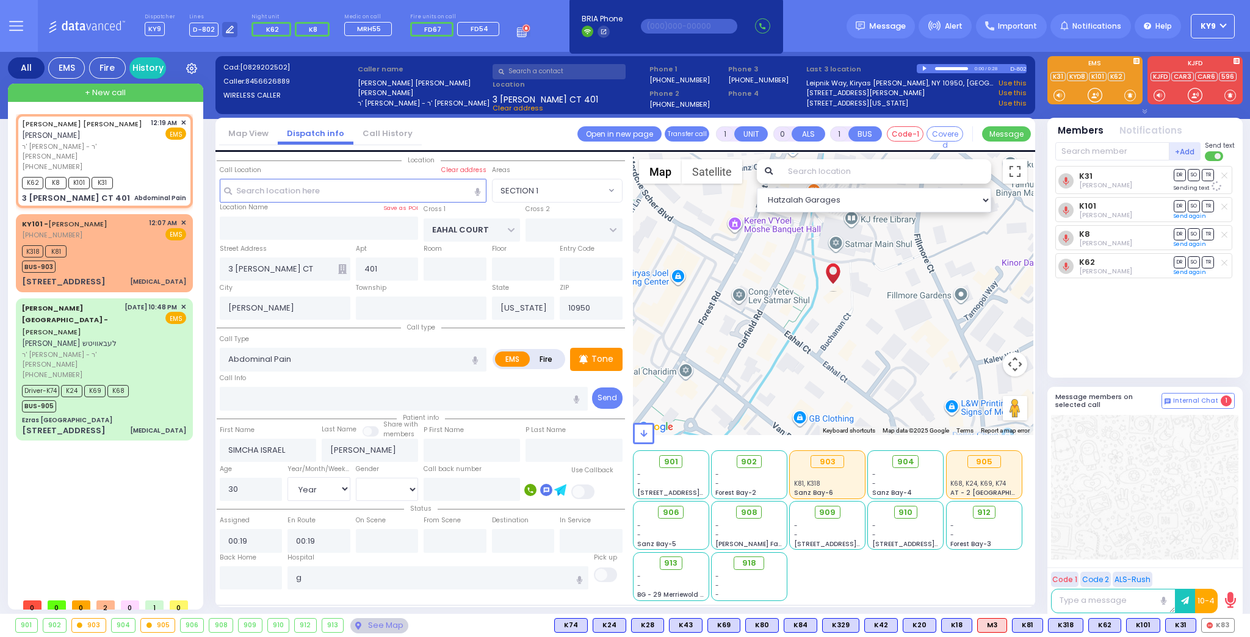
select select
radio input "true"
select select "Year"
select select "[DEMOGRAPHIC_DATA]"
type input "[GEOGRAPHIC_DATA]"
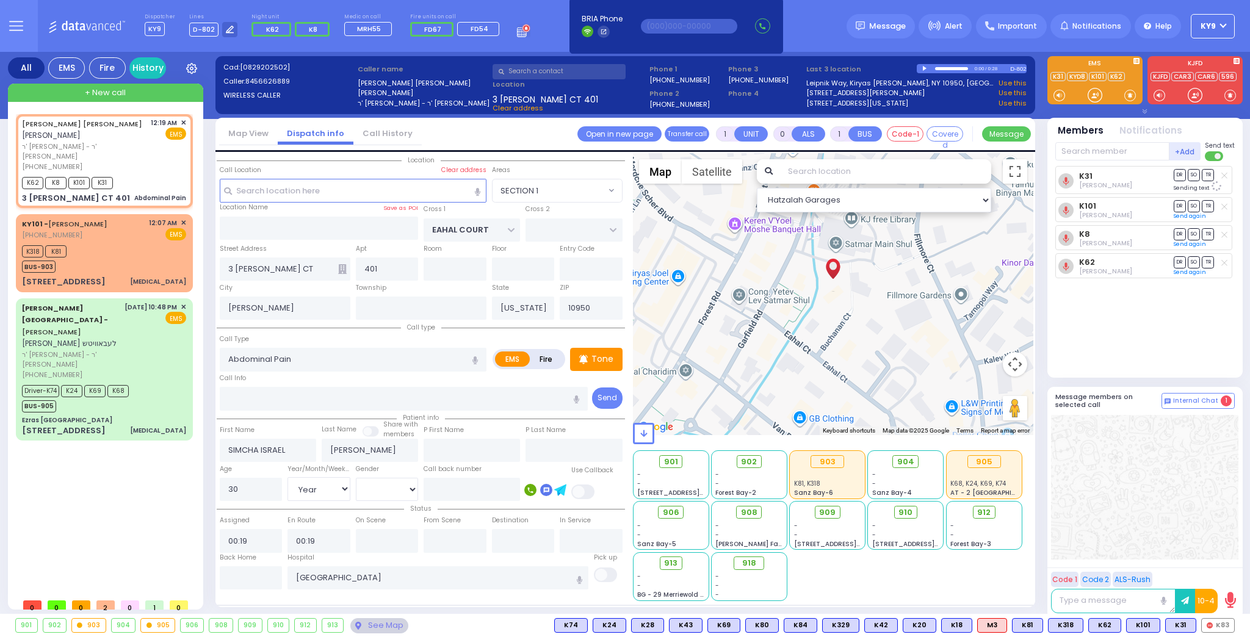
select select "Hatzalah Garages"
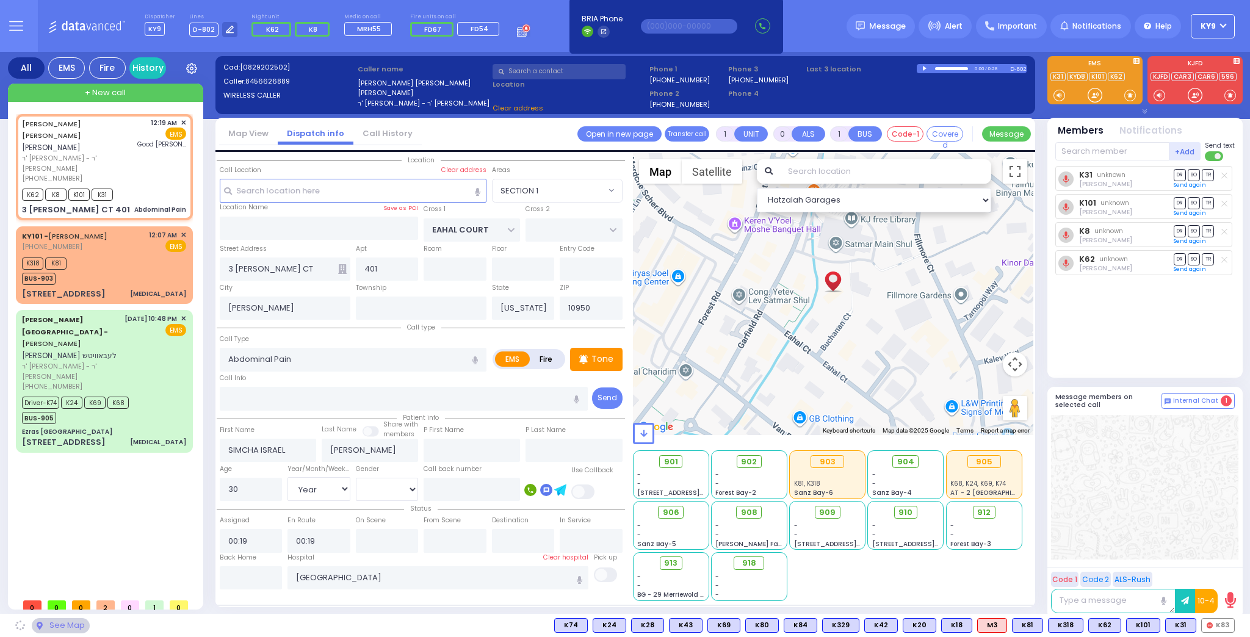
select select "SECTION 1"
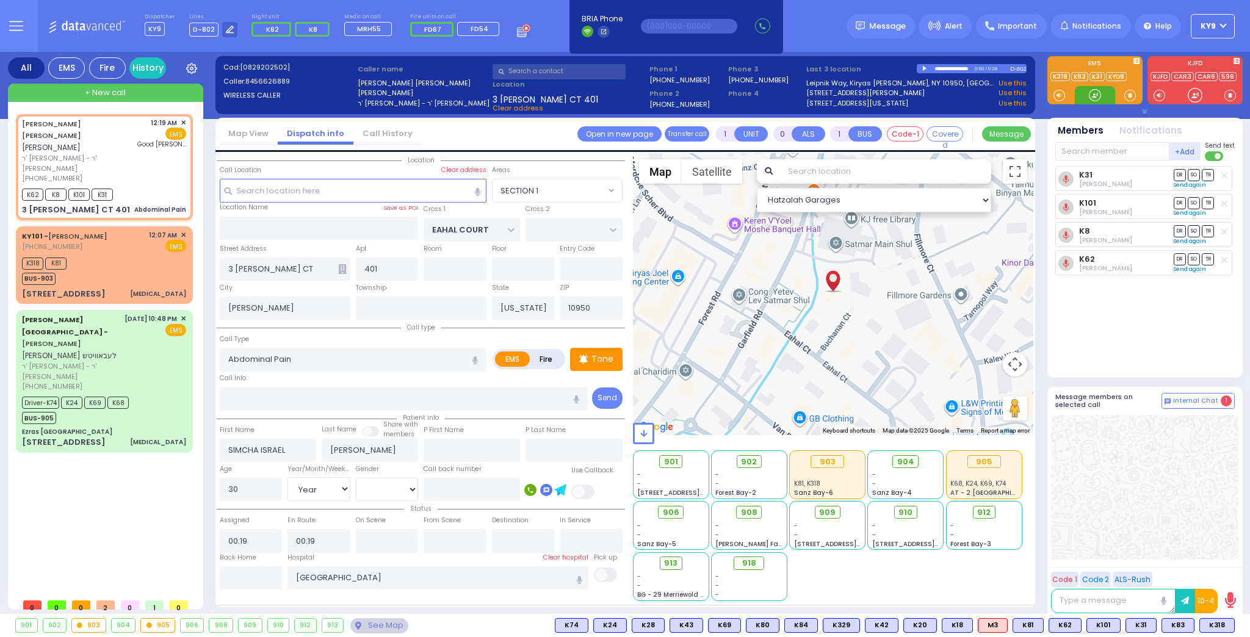
click at [1085, 94] on div at bounding box center [1095, 95] width 40 height 18
click at [103, 255] on div "K318 K81 BUS-903" at bounding box center [104, 270] width 164 height 31
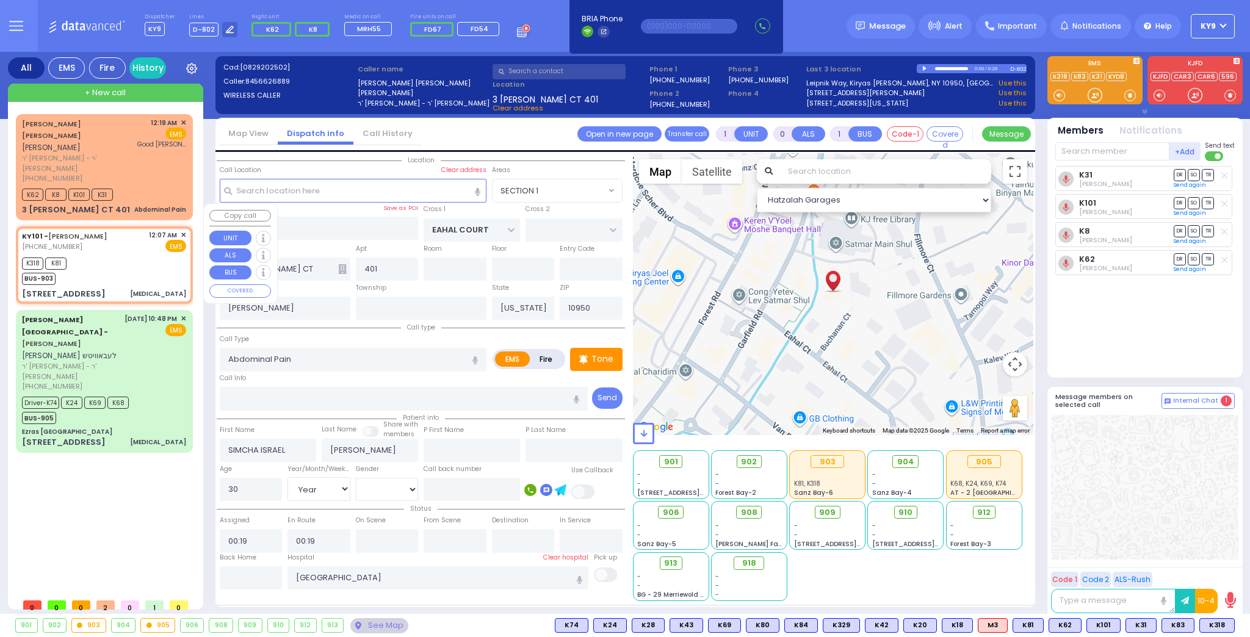
type input "1"
select select
type input "[MEDICAL_DATA]"
radio input "true"
select select
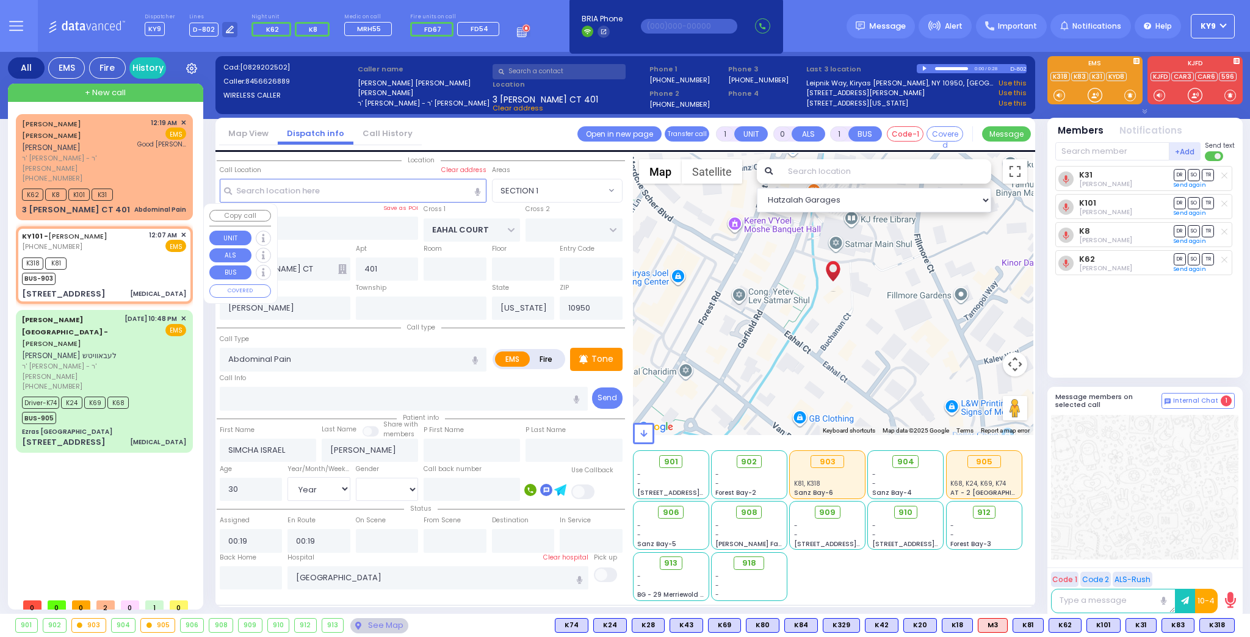
select select
type input "00:07"
type input "00:08"
select select "Hatzalah Garages"
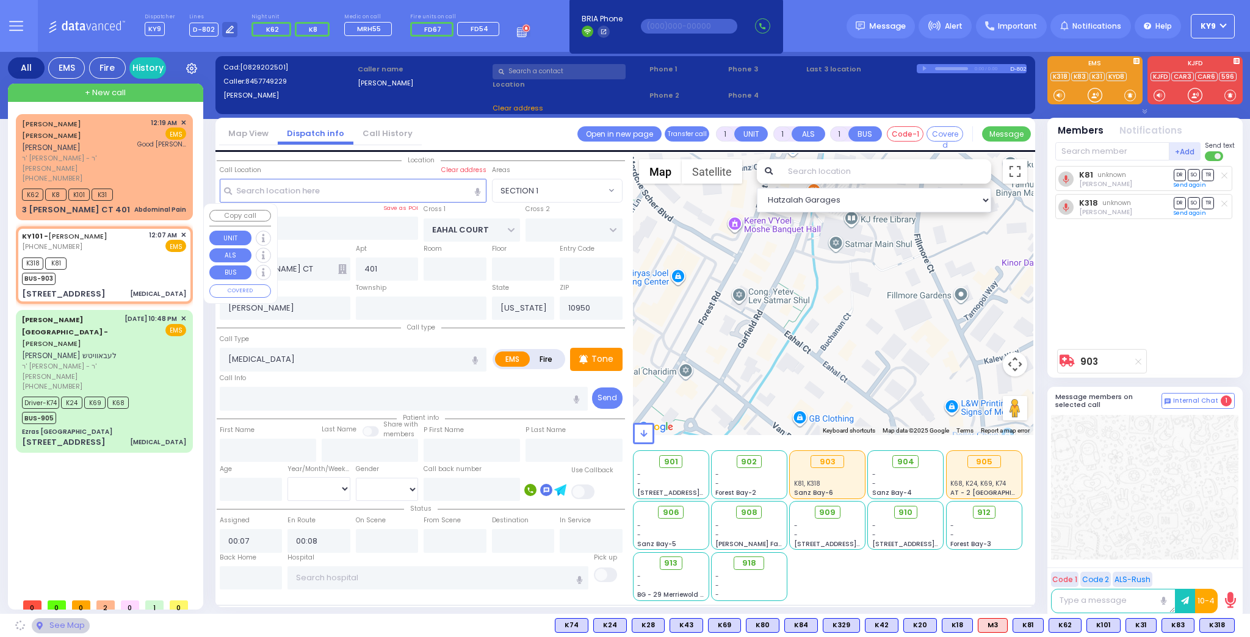
type input "[GEOGRAPHIC_DATA]"
type input "MEZABISH PL"
type input "[STREET_ADDRESS]"
type input "201"
type input "Monroe"
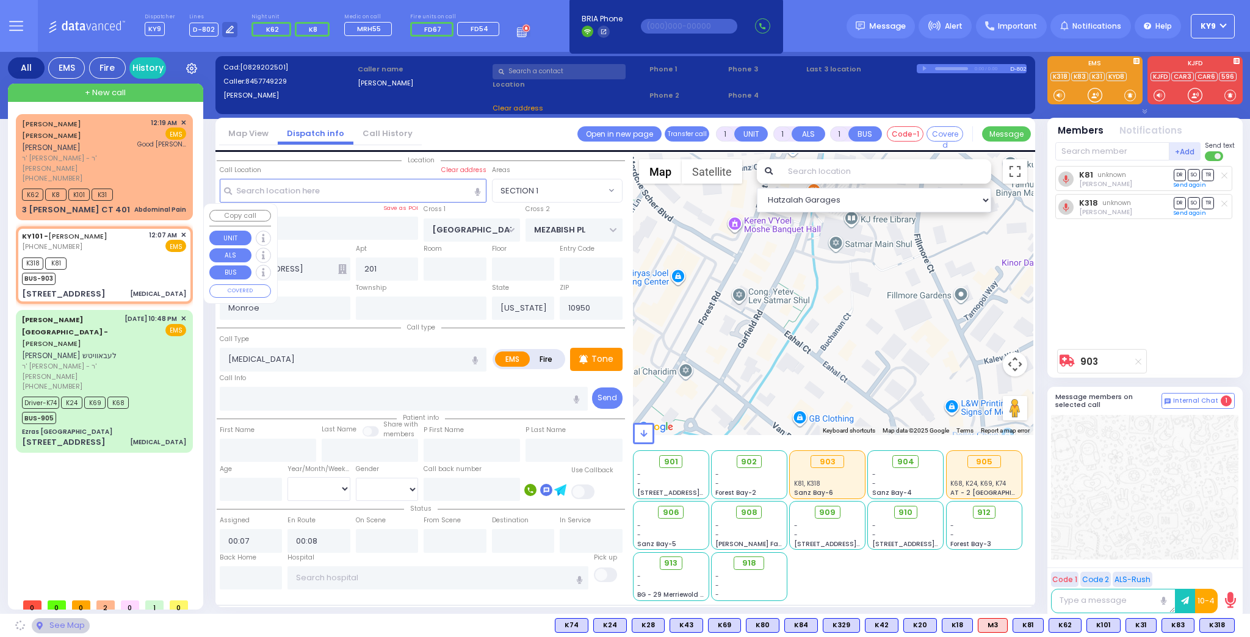
select select "[GEOGRAPHIC_DATA]"
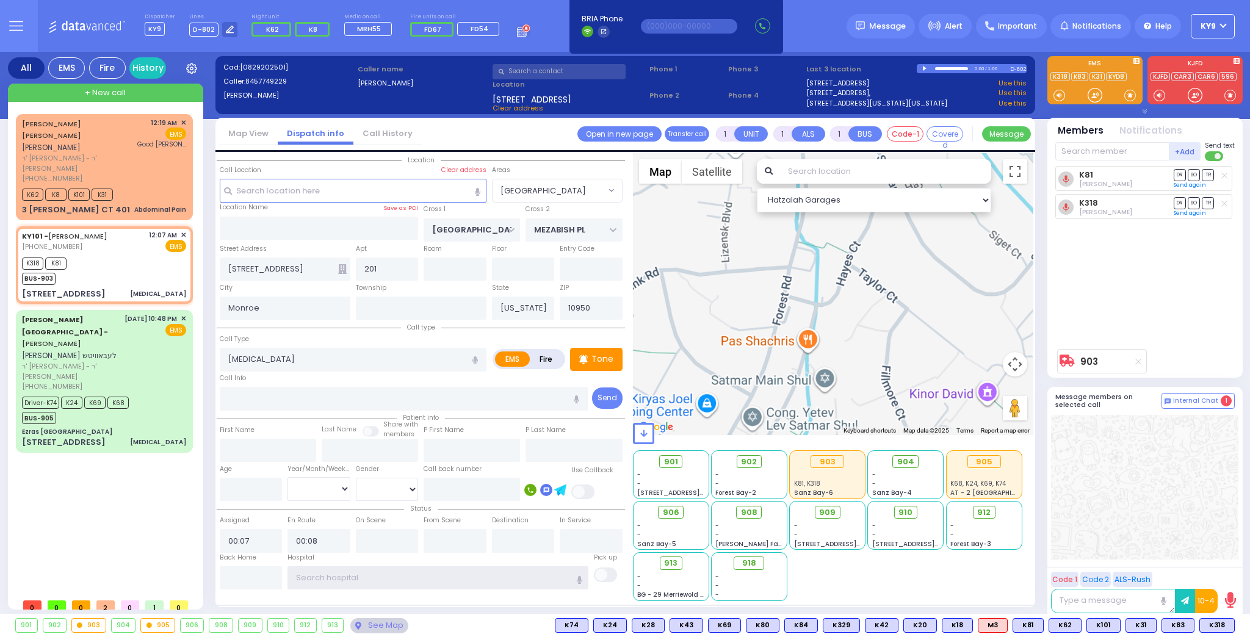
click at [370, 572] on input "text" at bounding box center [437, 577] width 301 height 23
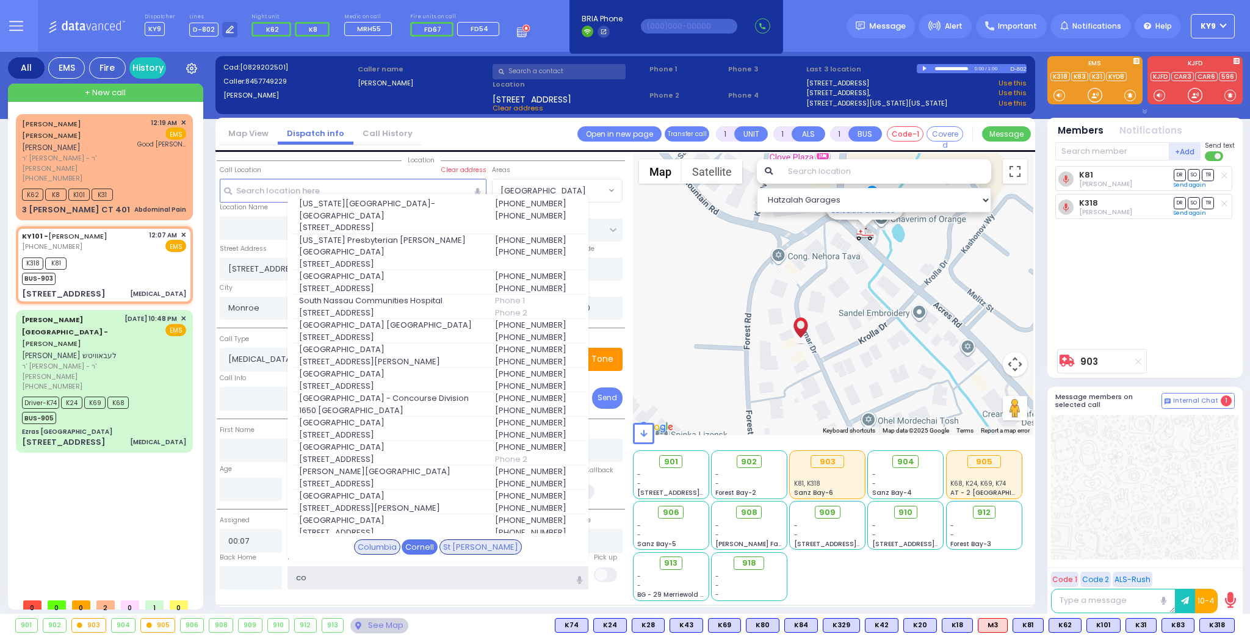
type input "co"
click at [430, 544] on div "Cornell" at bounding box center [420, 548] width 36 height 16
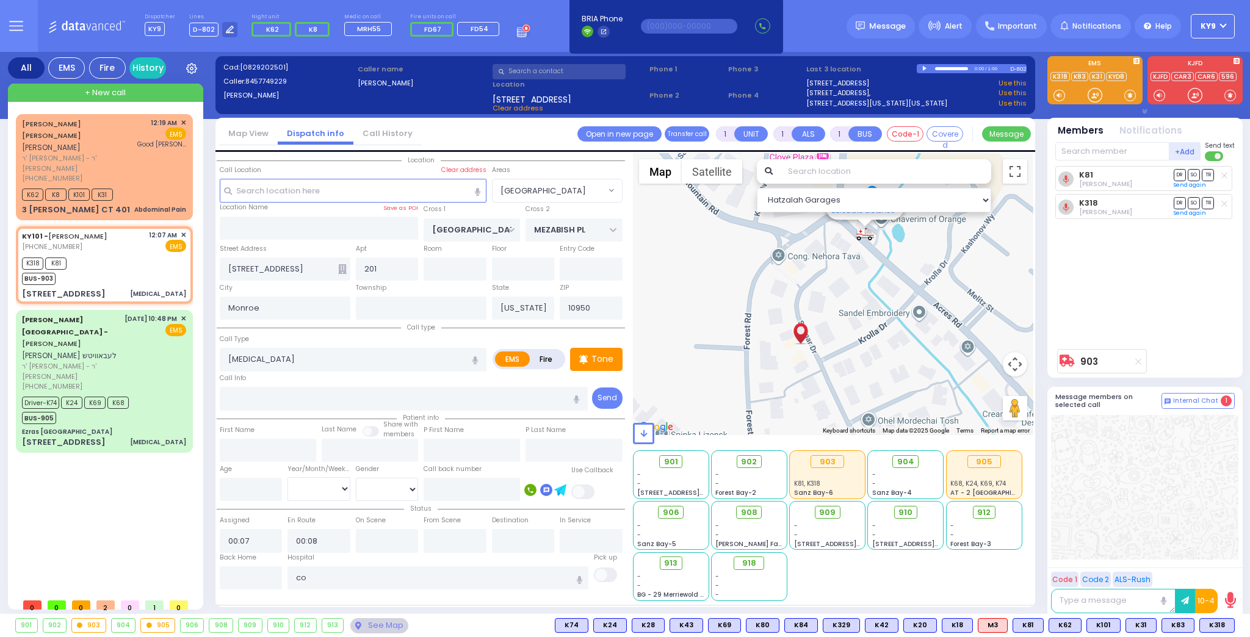
select select
radio input "true"
select select
type input "[US_STATE] Presbyterian [PERSON_NAME][GEOGRAPHIC_DATA]"
select select "Hatzalah Garages"
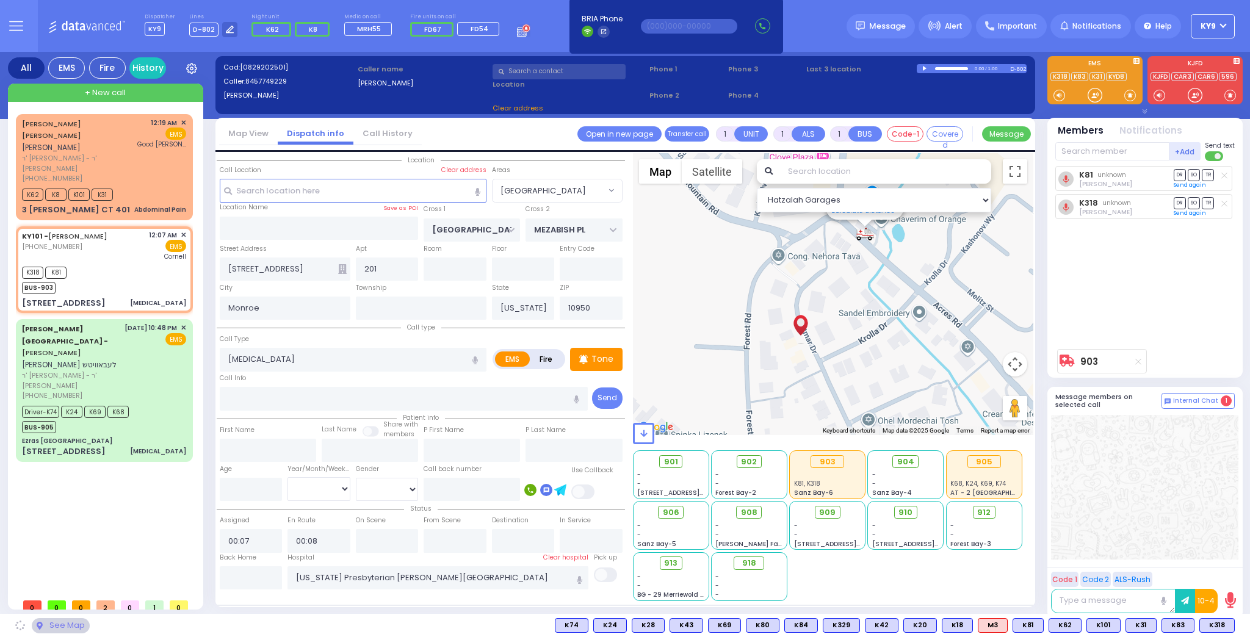
select select "[GEOGRAPHIC_DATA]"
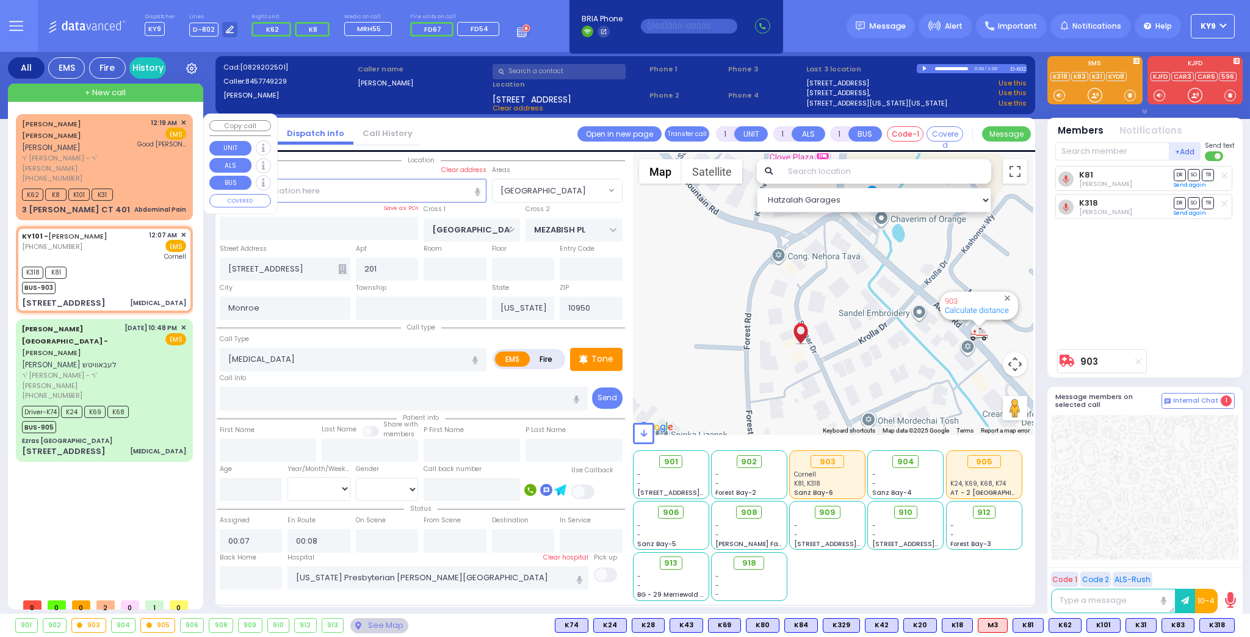
click at [134, 186] on div "K62 K8 K101 K31" at bounding box center [104, 193] width 164 height 15
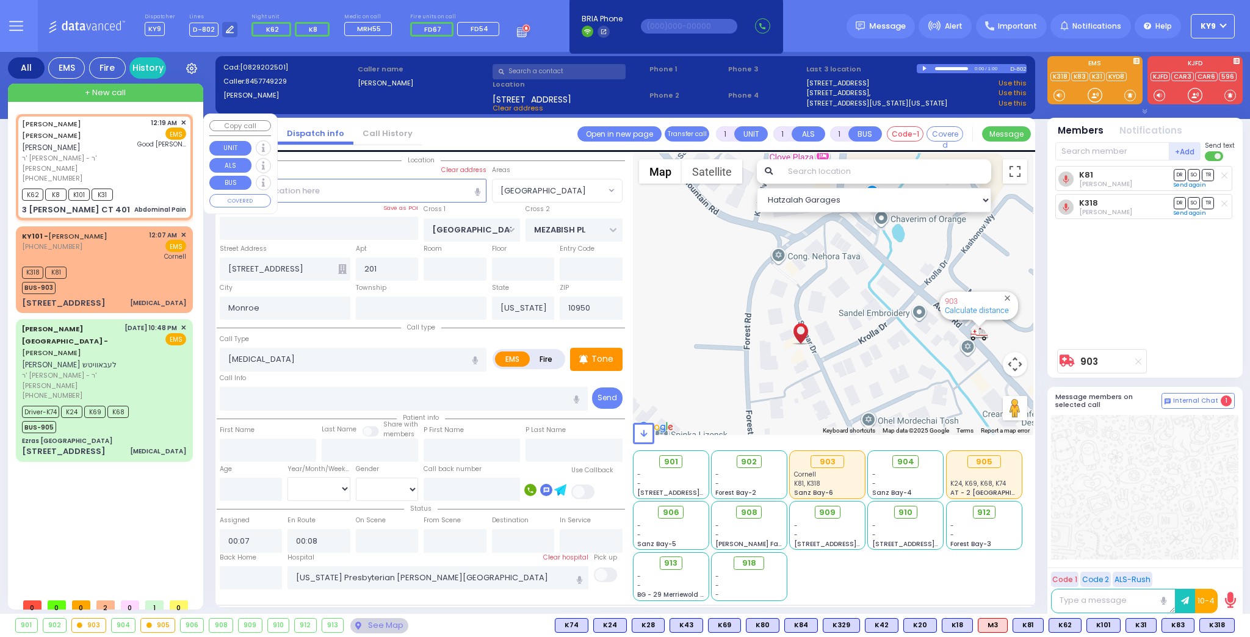
type input "0"
select select
type input "Abdominal Pain"
radio input "true"
type input "SIMCHA ISRAEL"
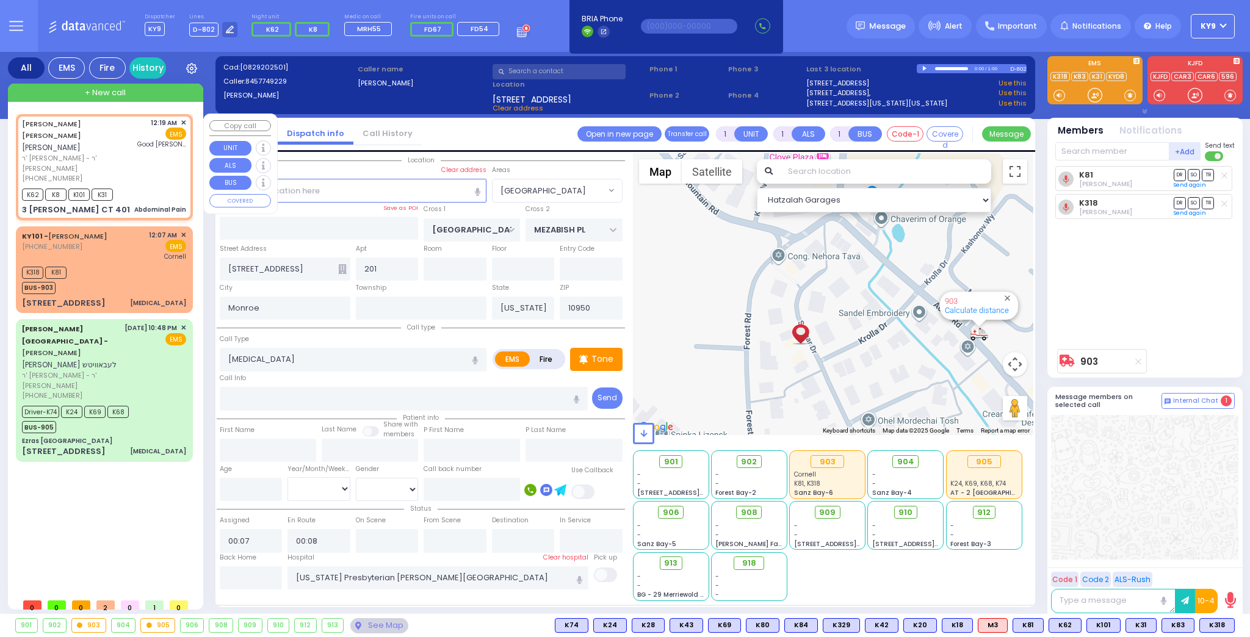
type input "[PERSON_NAME]"
type input "30"
select select "Year"
select select "[DEMOGRAPHIC_DATA]"
type input "00:19"
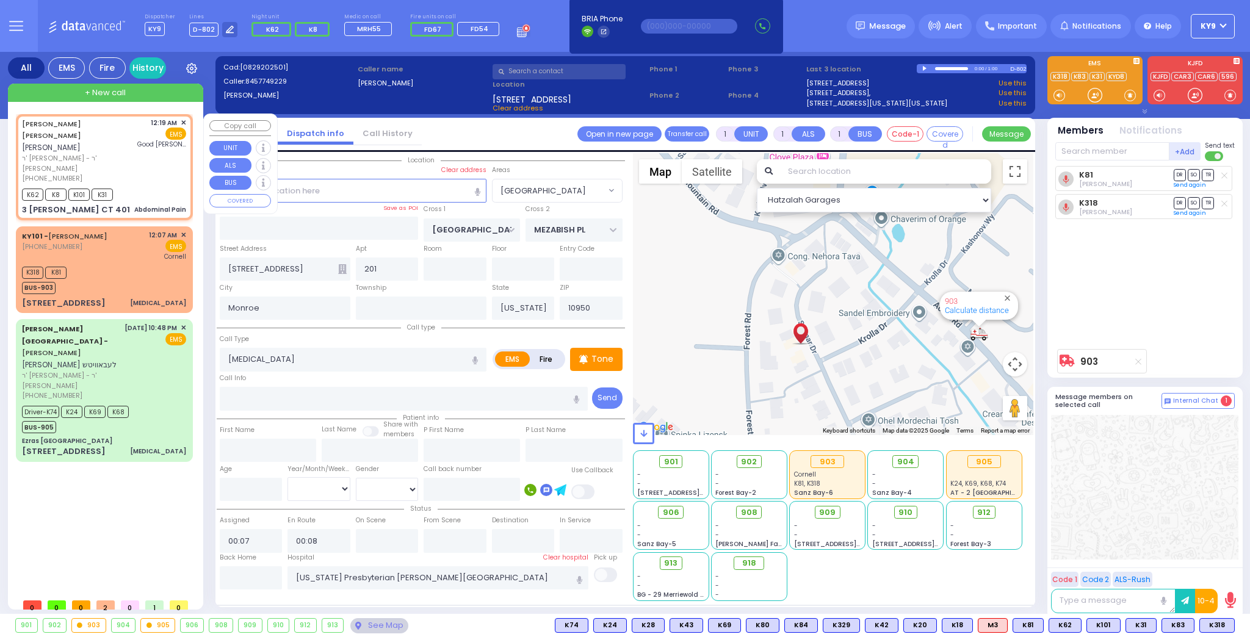
type input "00:19"
type input "[GEOGRAPHIC_DATA]"
type input "EAHAL COURT"
type input "3 [PERSON_NAME] CT"
type input "401"
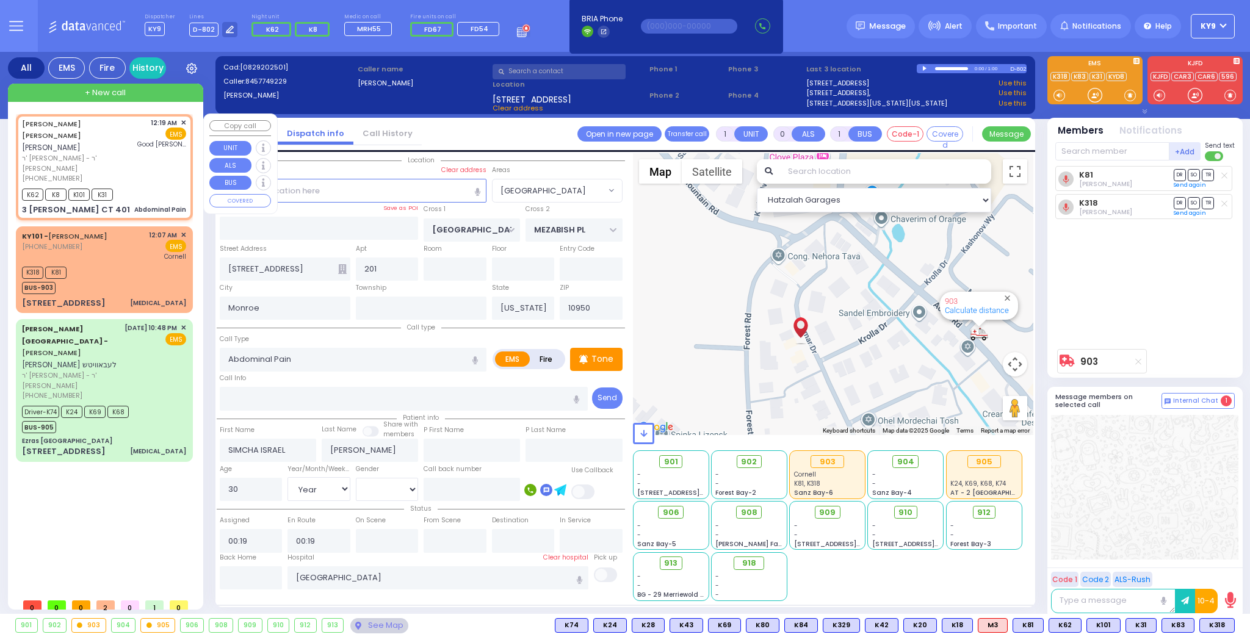
type input "[PERSON_NAME]"
select select "SECTION 1"
select select "Hatzalah Garages"
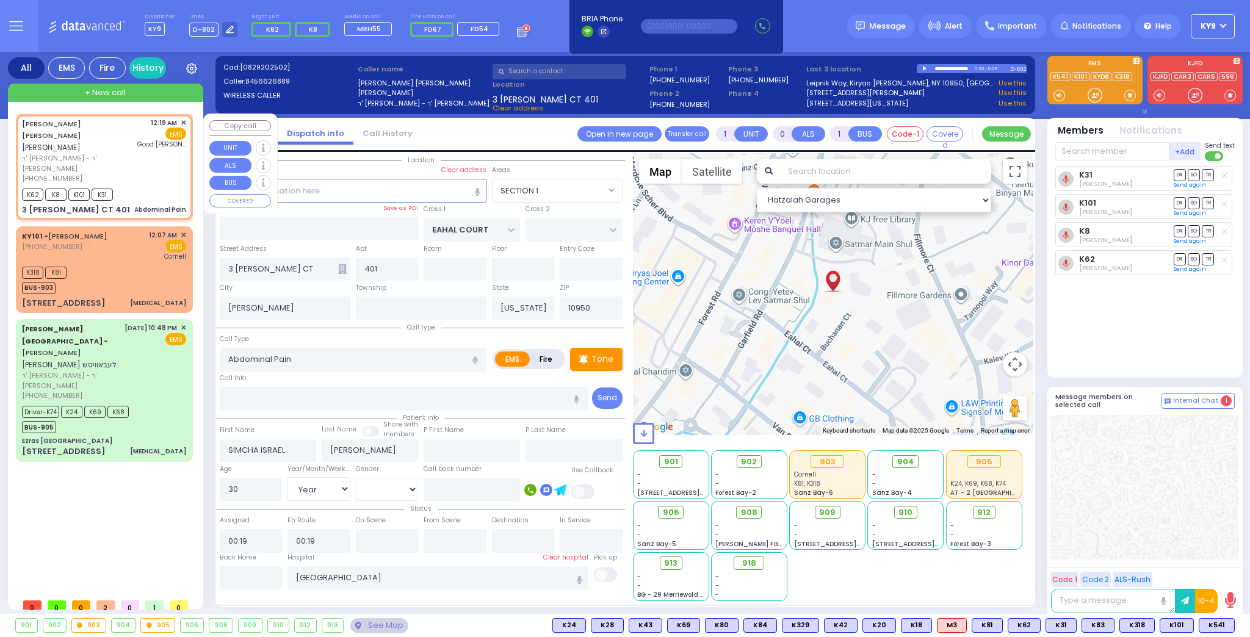
type input "6"
select select
radio input "true"
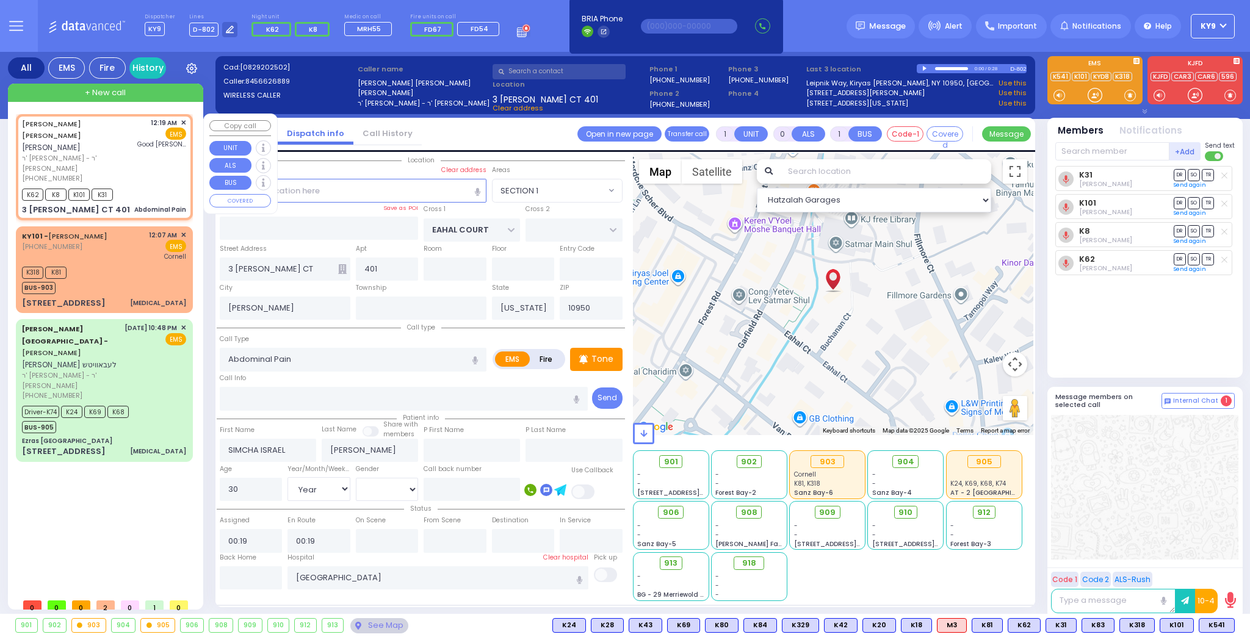
type input "Unknown"
select select "Year"
select select "[DEMOGRAPHIC_DATA]"
select select "Hatzalah Garages"
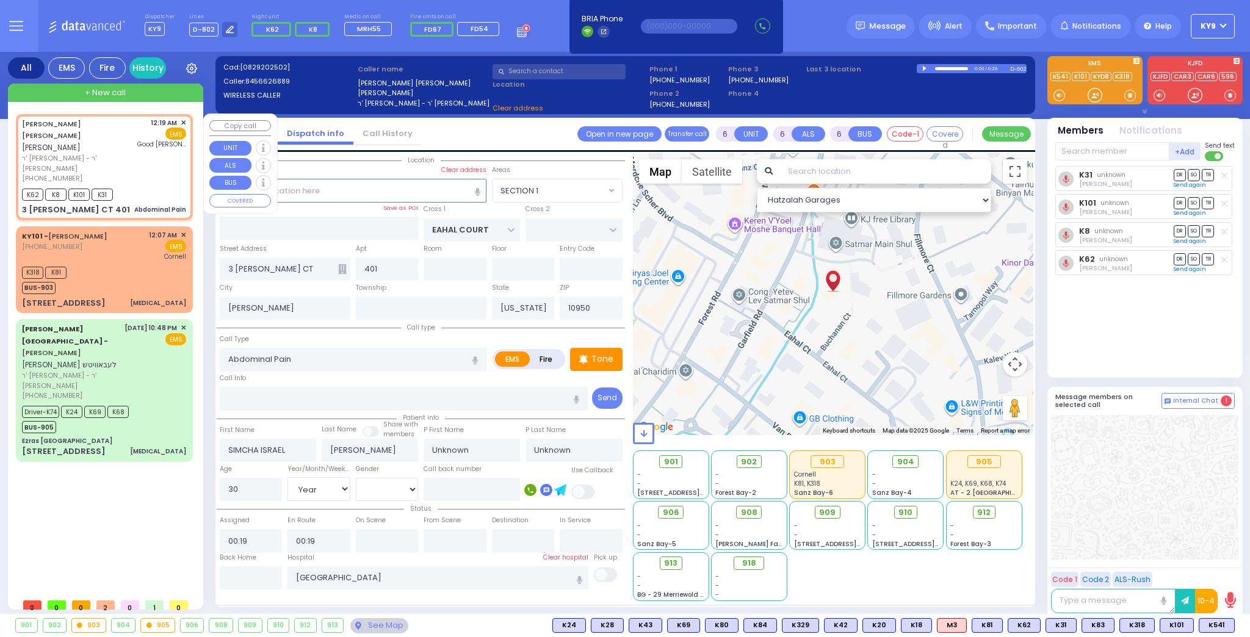
select select "SECTION 1"
select select
radio input "true"
select select "Year"
select select "[DEMOGRAPHIC_DATA]"
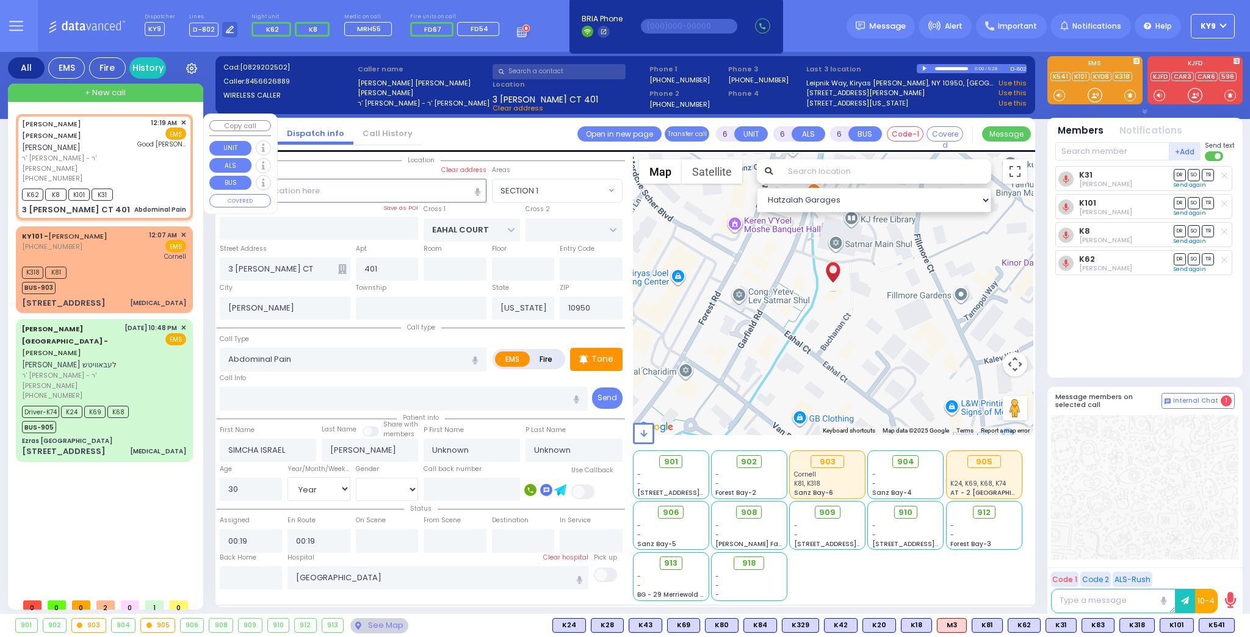
type input "00:25"
type input "00:54"
select select "Hatzalah Garages"
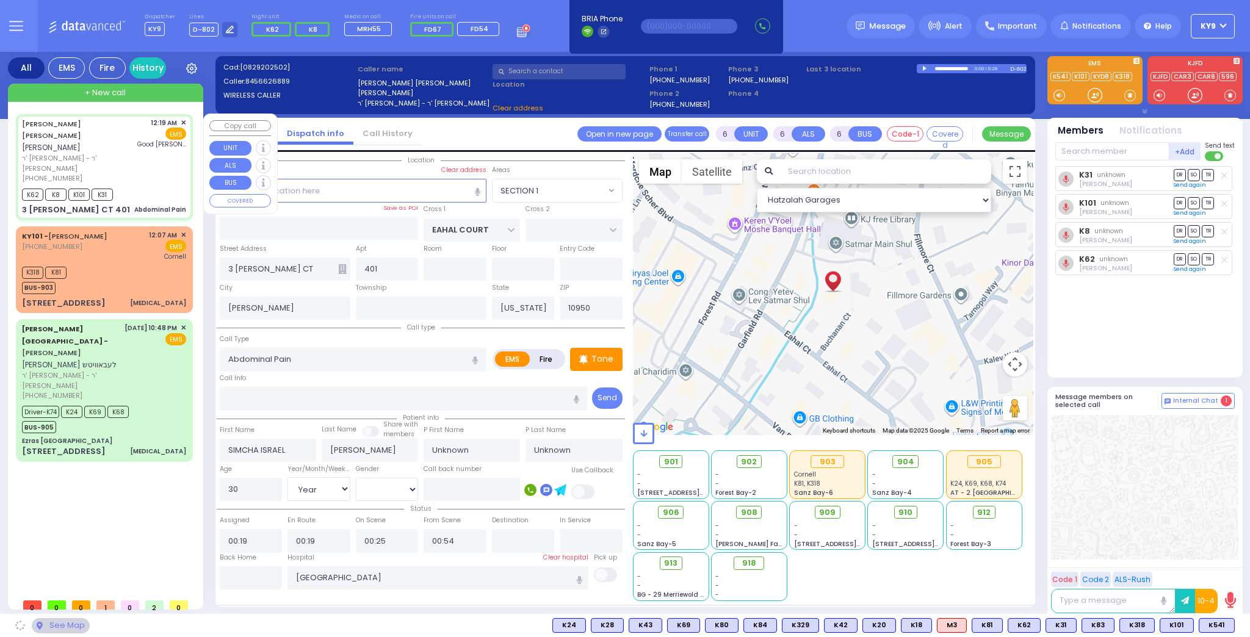
select select
radio input "true"
select select "Year"
select select "[DEMOGRAPHIC_DATA]"
select select "Hatzalah Garages"
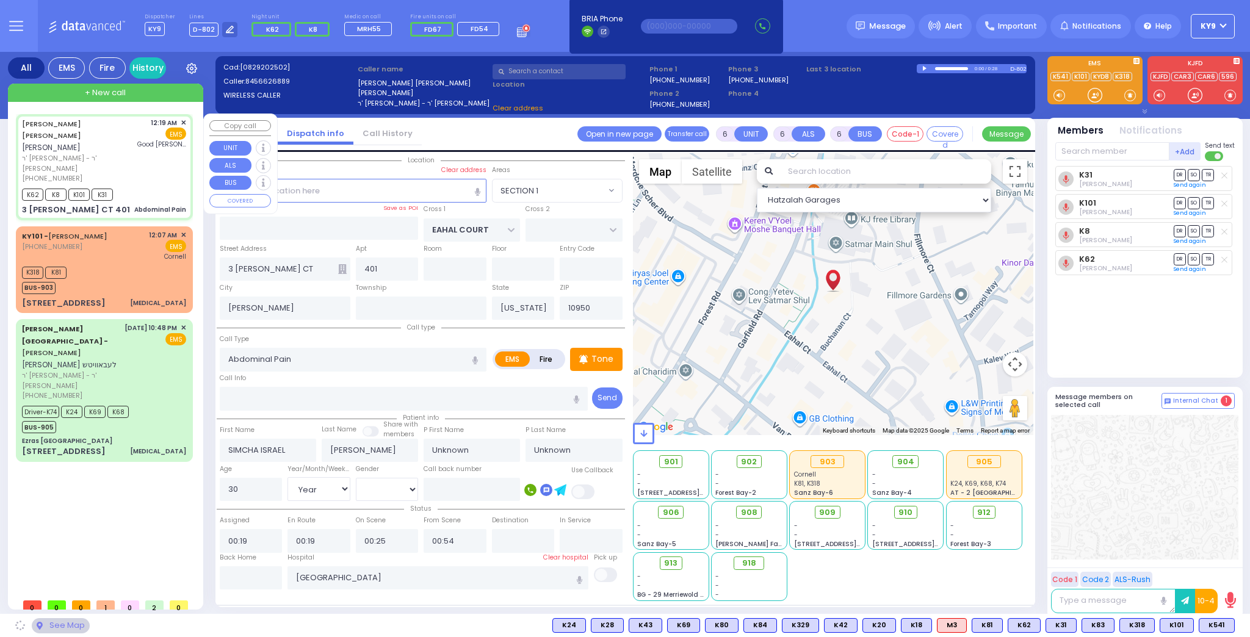
select select "SECTION 1"
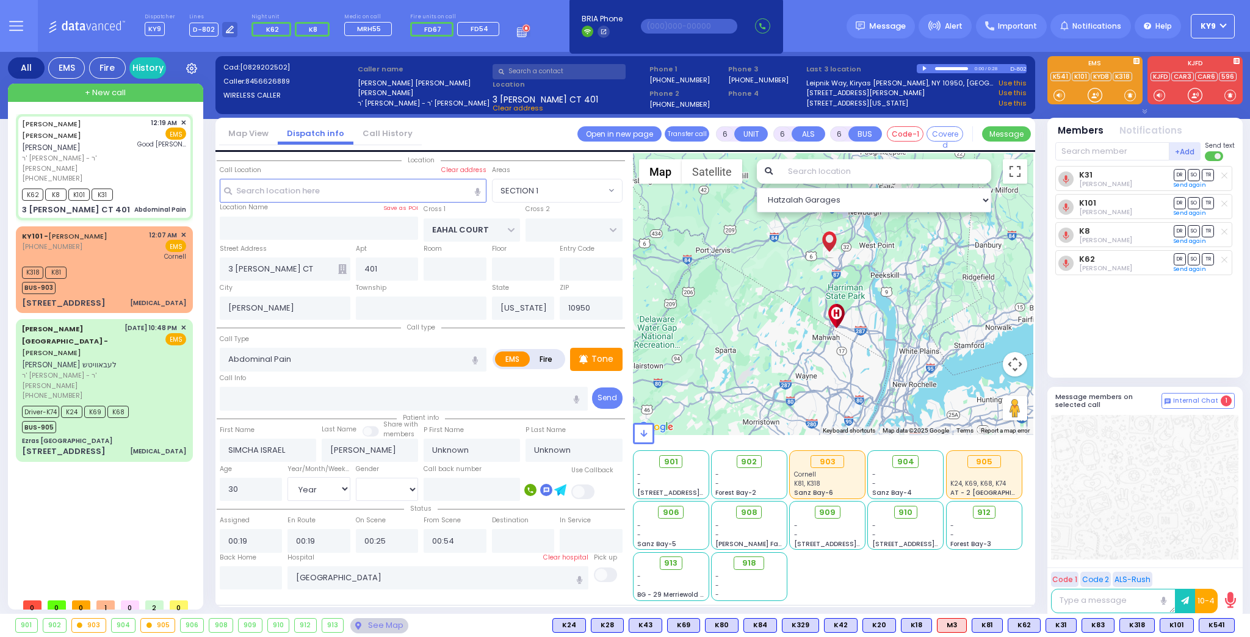
select select
radio input "true"
type input "[PERSON_NAME]"
type input "28"
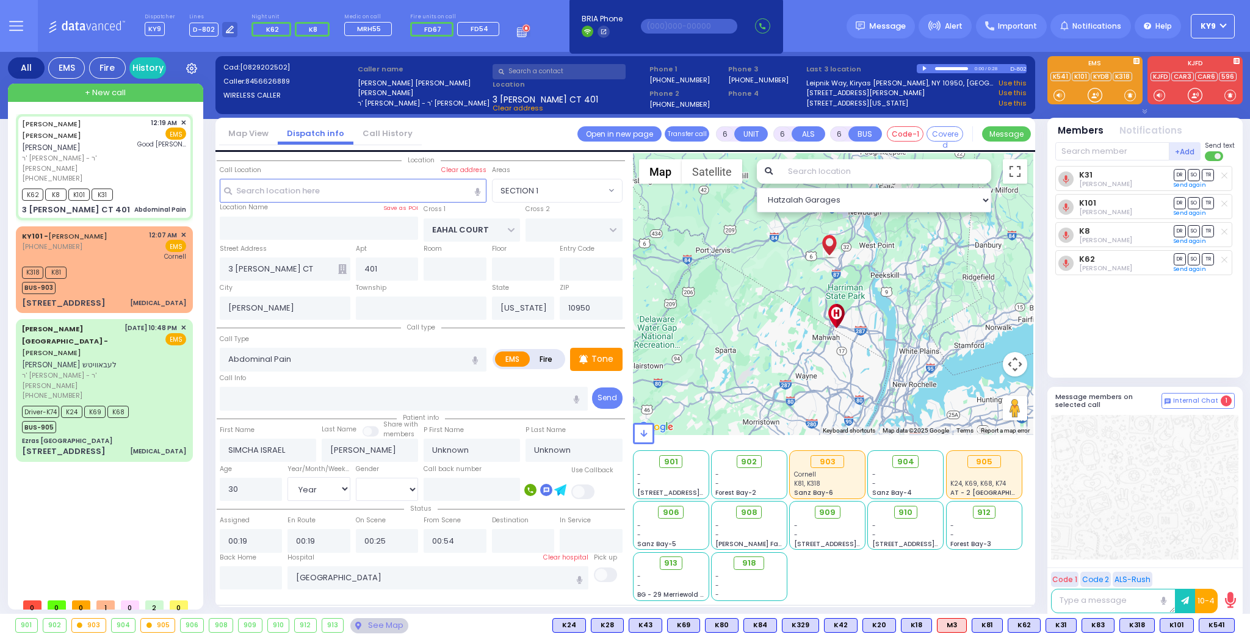
select select "Year"
select select "[DEMOGRAPHIC_DATA]"
select select "SECTION 1"
select select "Hatzalah Garages"
select select
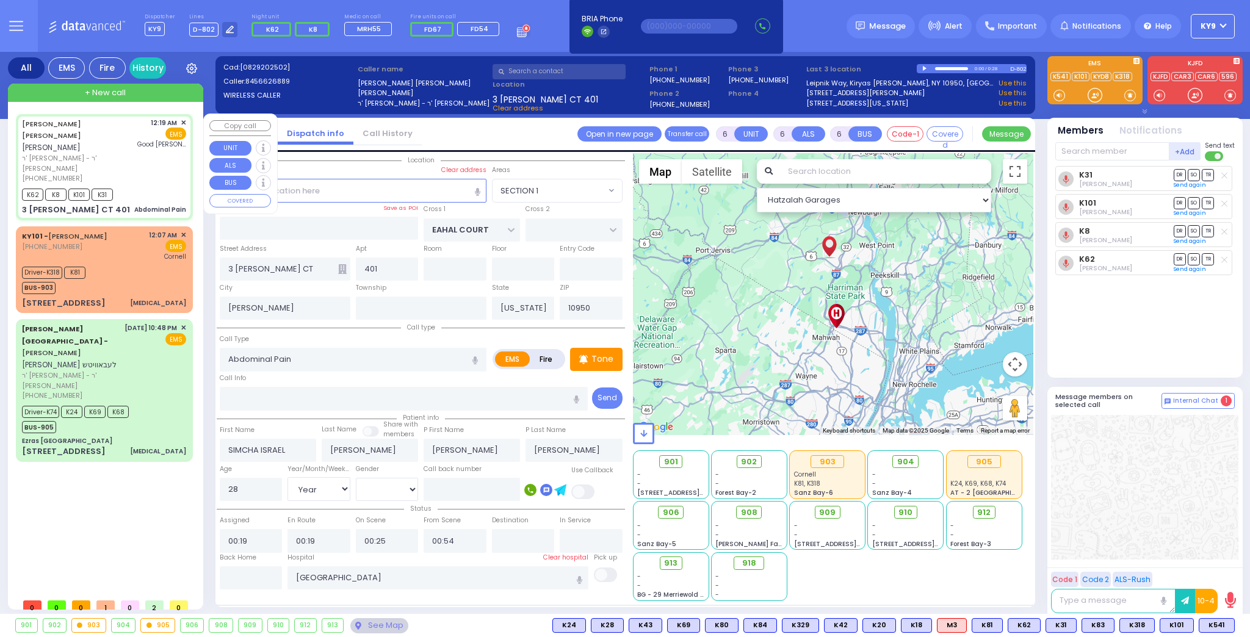
radio input "true"
select select "Year"
select select "[DEMOGRAPHIC_DATA]"
select select "Hatzalah Garages"
select select "SECTION 1"
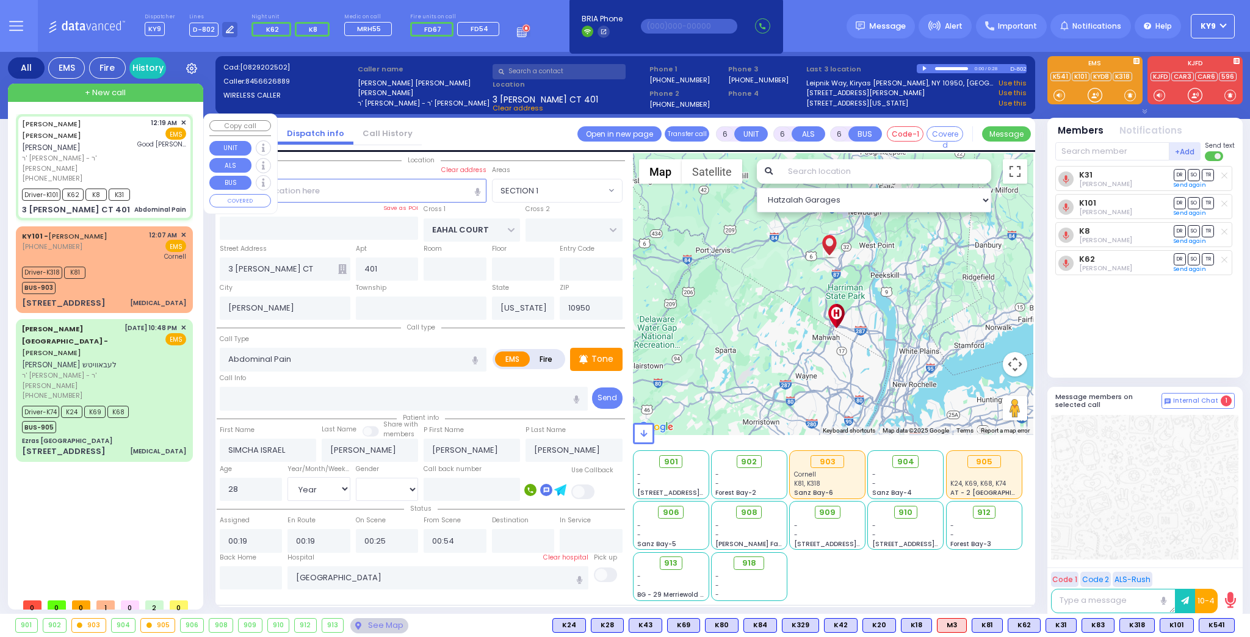
select select
radio input "true"
select select "Year"
select select "[DEMOGRAPHIC_DATA]"
select select "Hatzalah Garages"
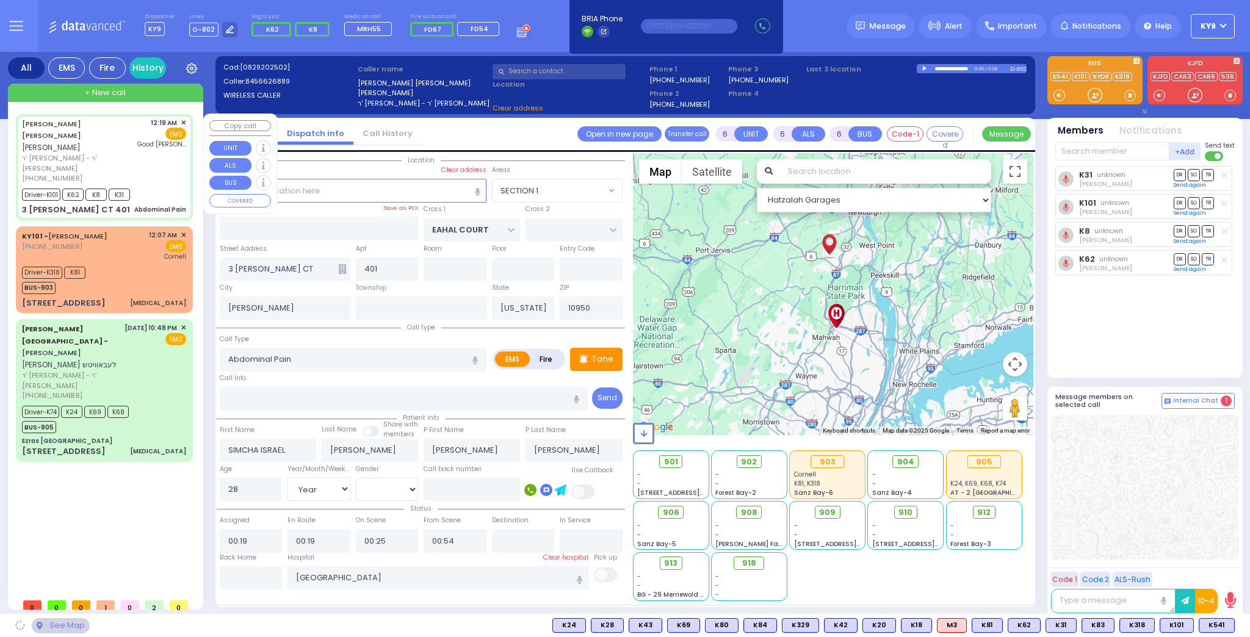
select select "SECTION 1"
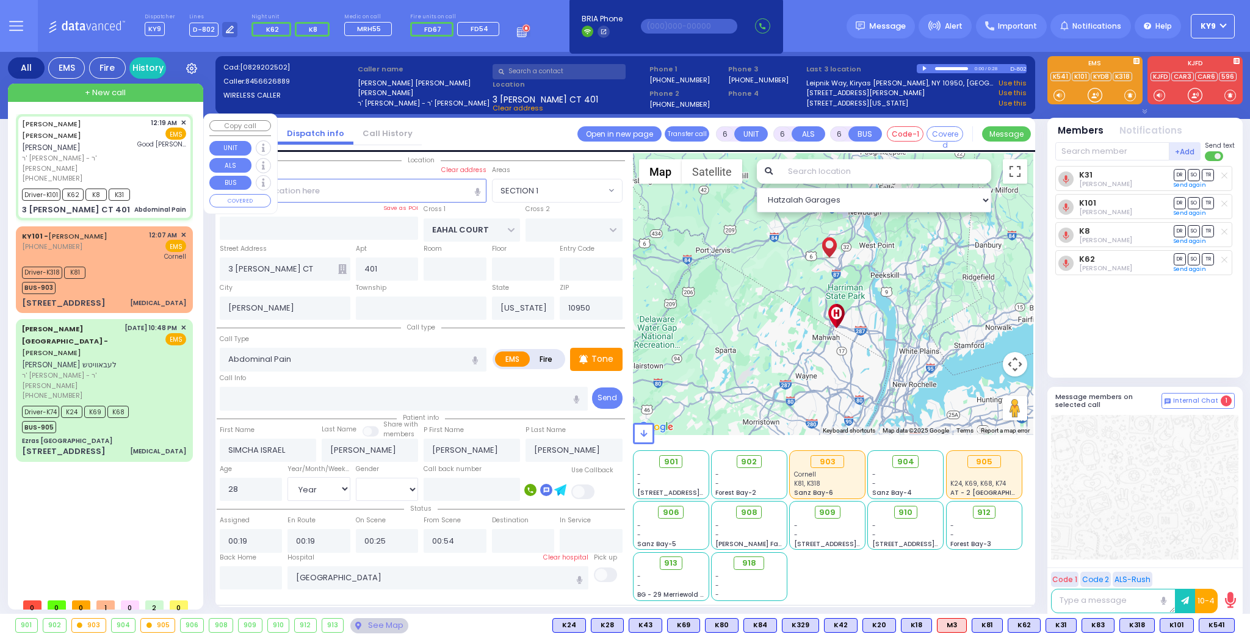
select select
radio input "true"
select select "Year"
select select "[DEMOGRAPHIC_DATA]"
select select "SECTION 1"
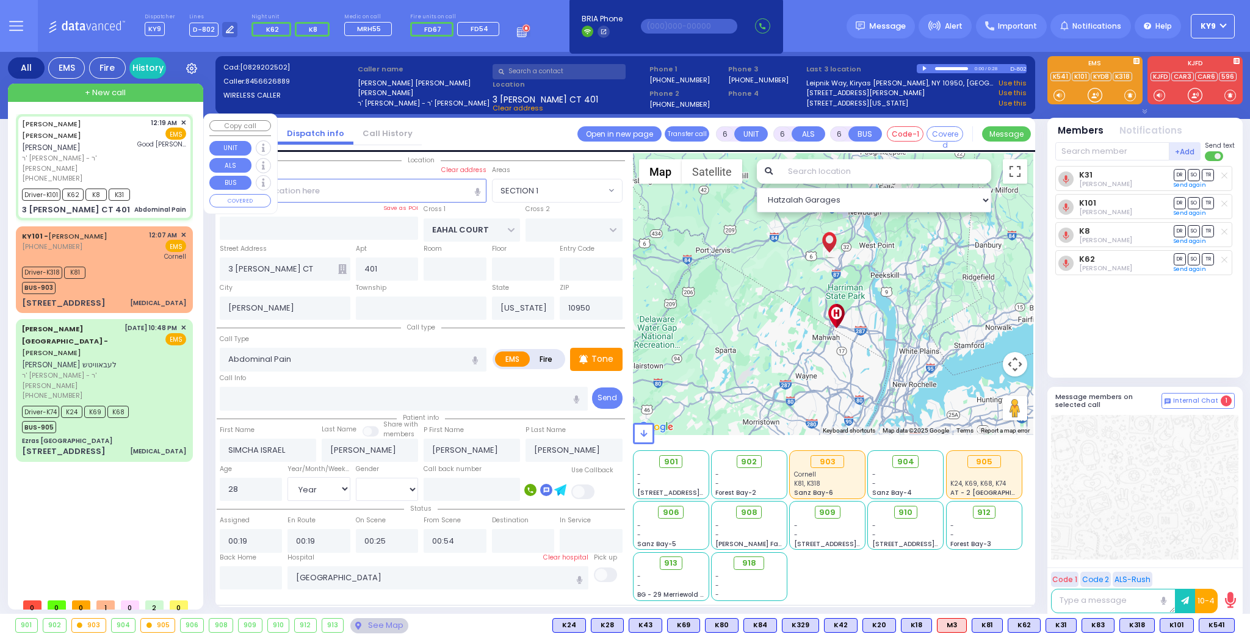
select select "Hatzalah Garages"
select select
radio input "true"
select select "Year"
select select "[DEMOGRAPHIC_DATA]"
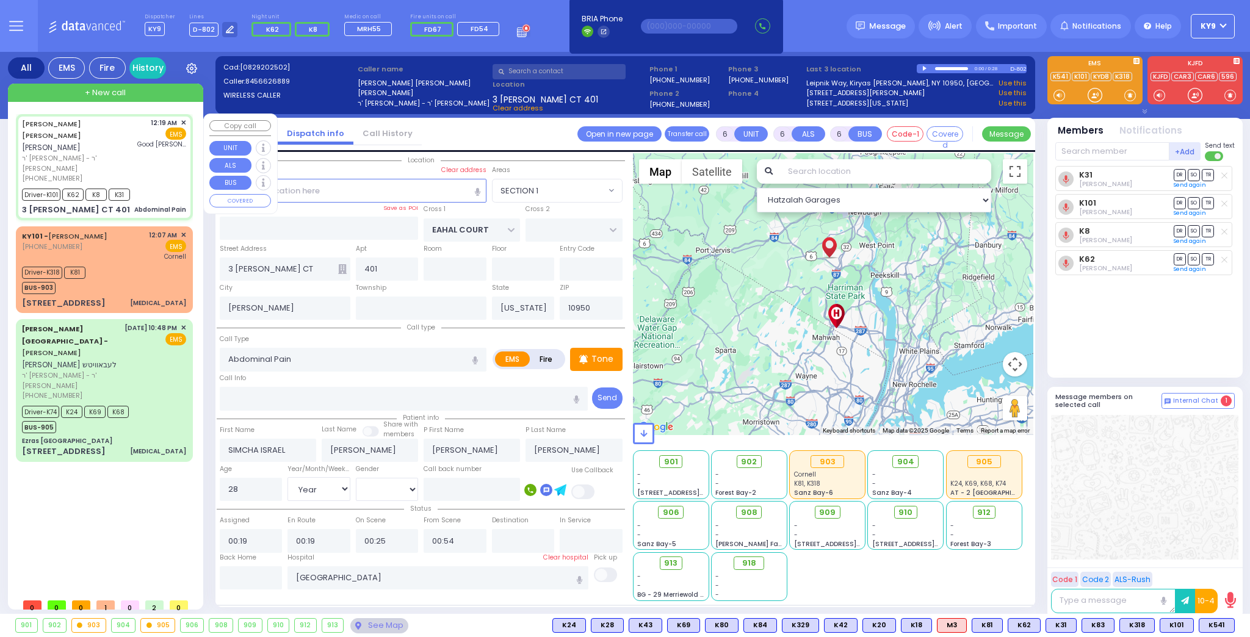
select select "Hatzalah Garages"
select select "SECTION 1"
select select
radio input "true"
select select "Year"
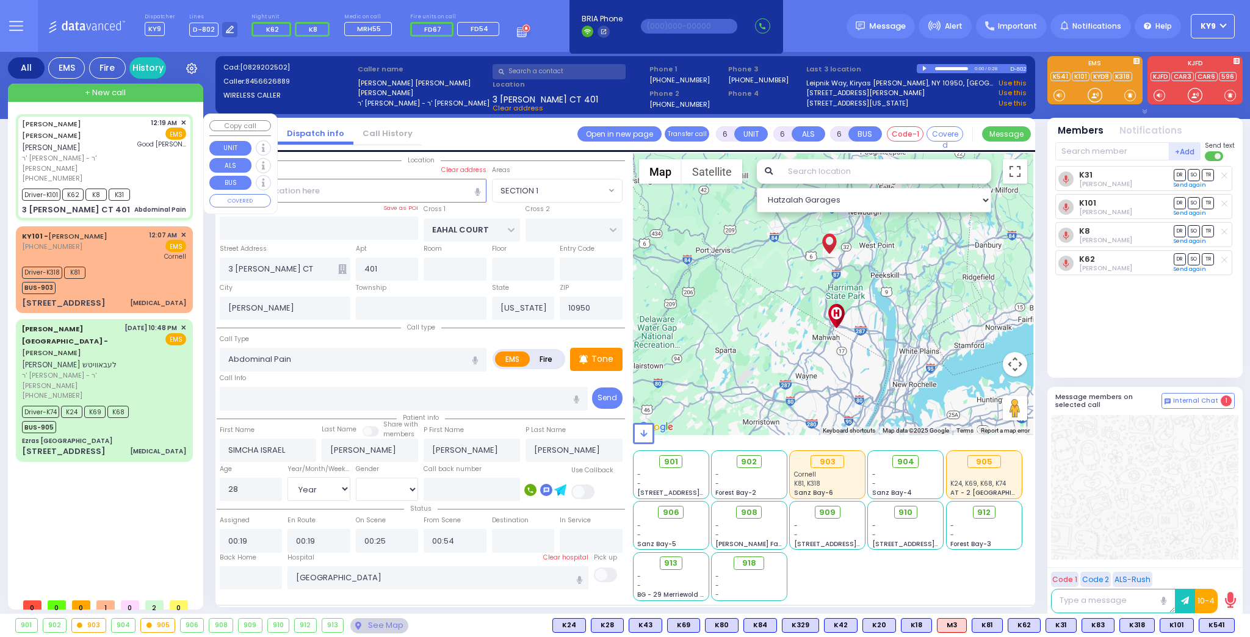
select select "[DEMOGRAPHIC_DATA]"
select select "Hatzalah Garages"
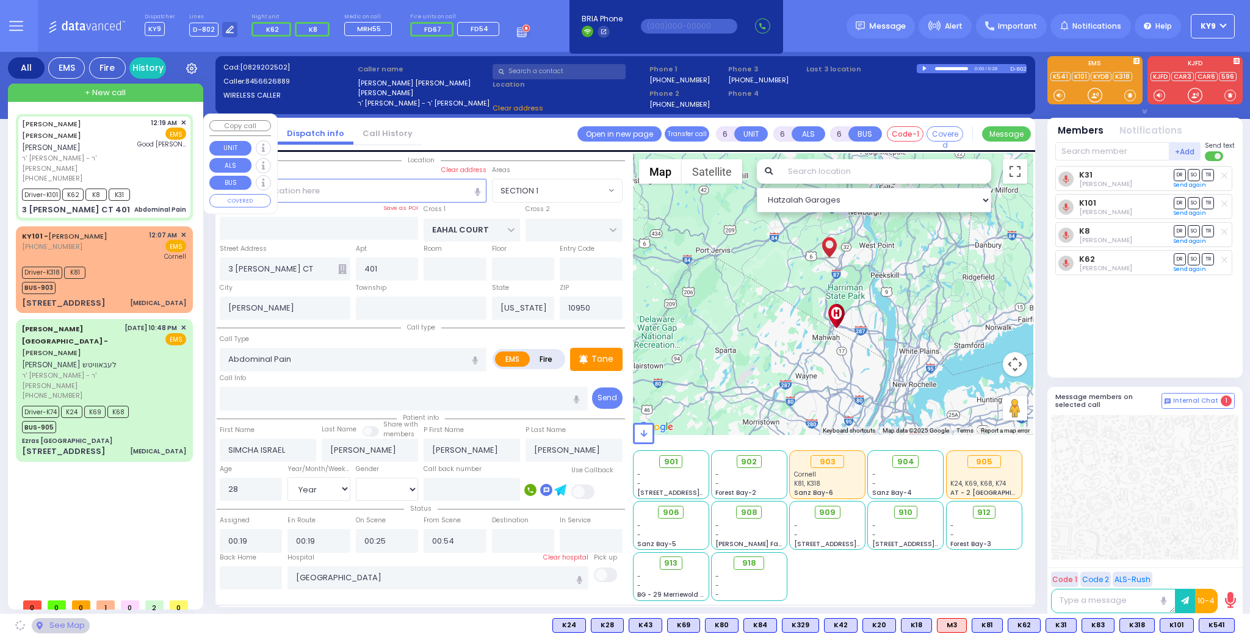
select select "SECTION 1"
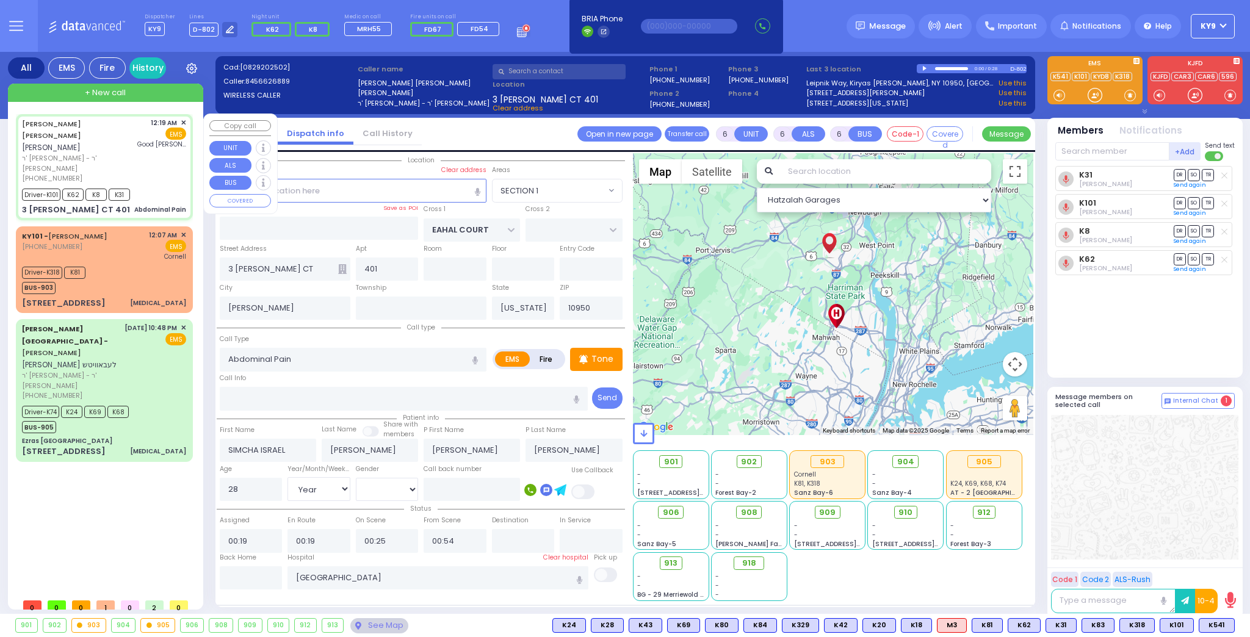
select select
radio input "true"
select select "Year"
select select "[DEMOGRAPHIC_DATA]"
select select "Hatzalah Garages"
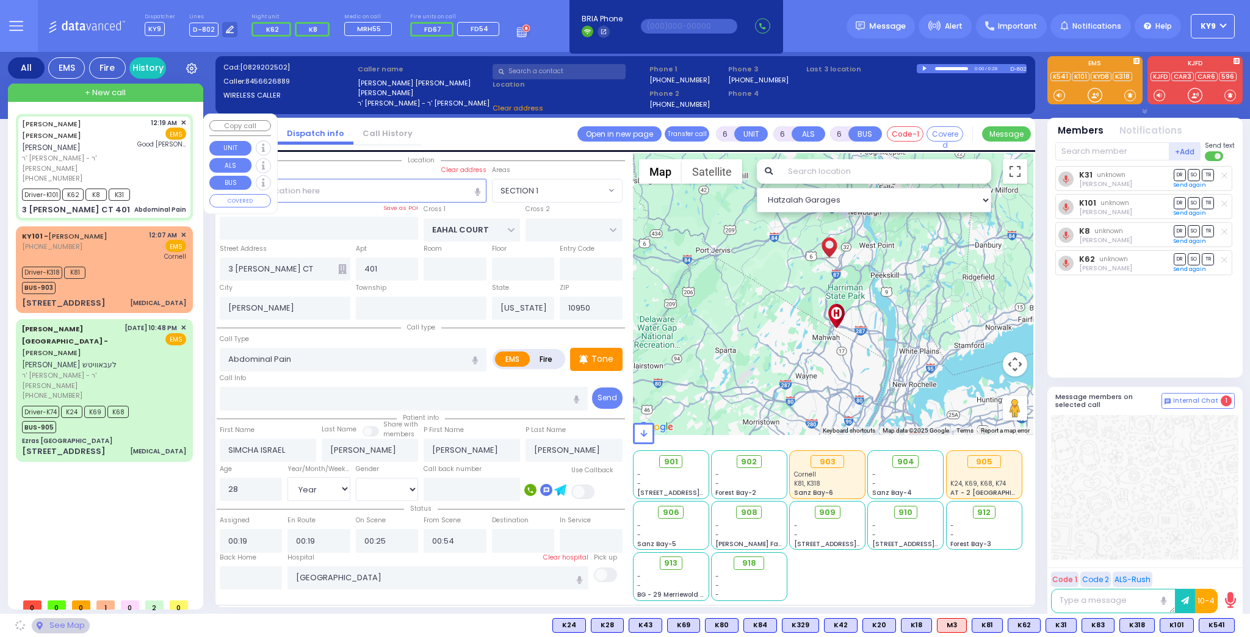
select select "SECTION 1"
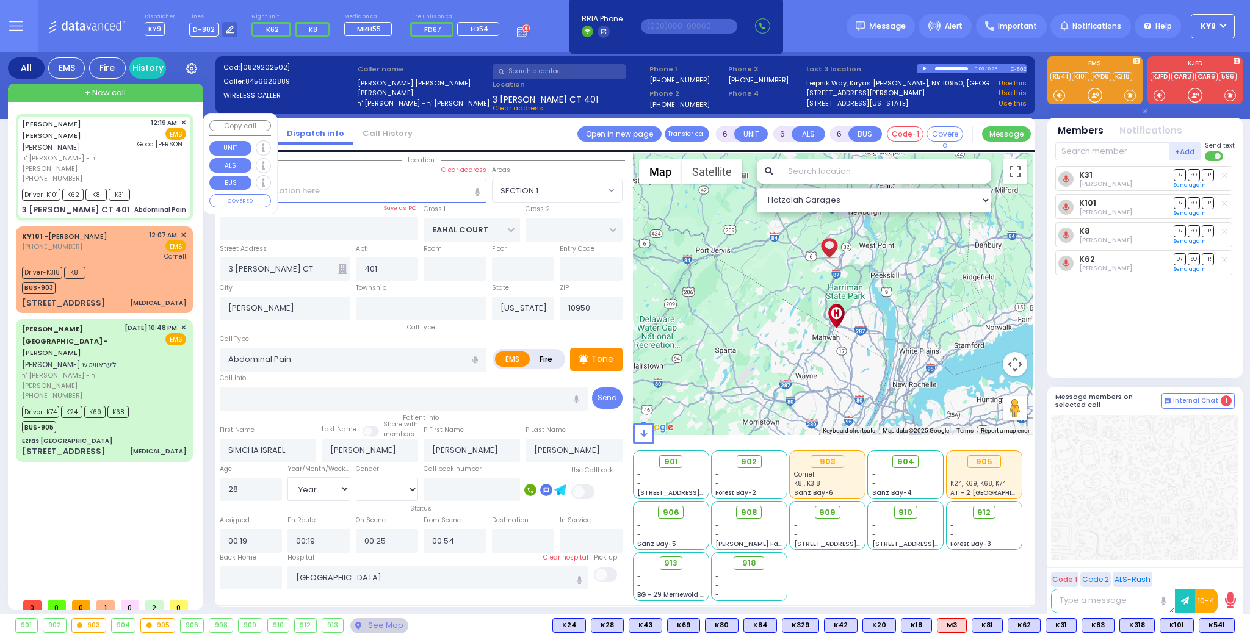
select select
radio input "true"
select select "Year"
select select "[DEMOGRAPHIC_DATA]"
type input "01:14"
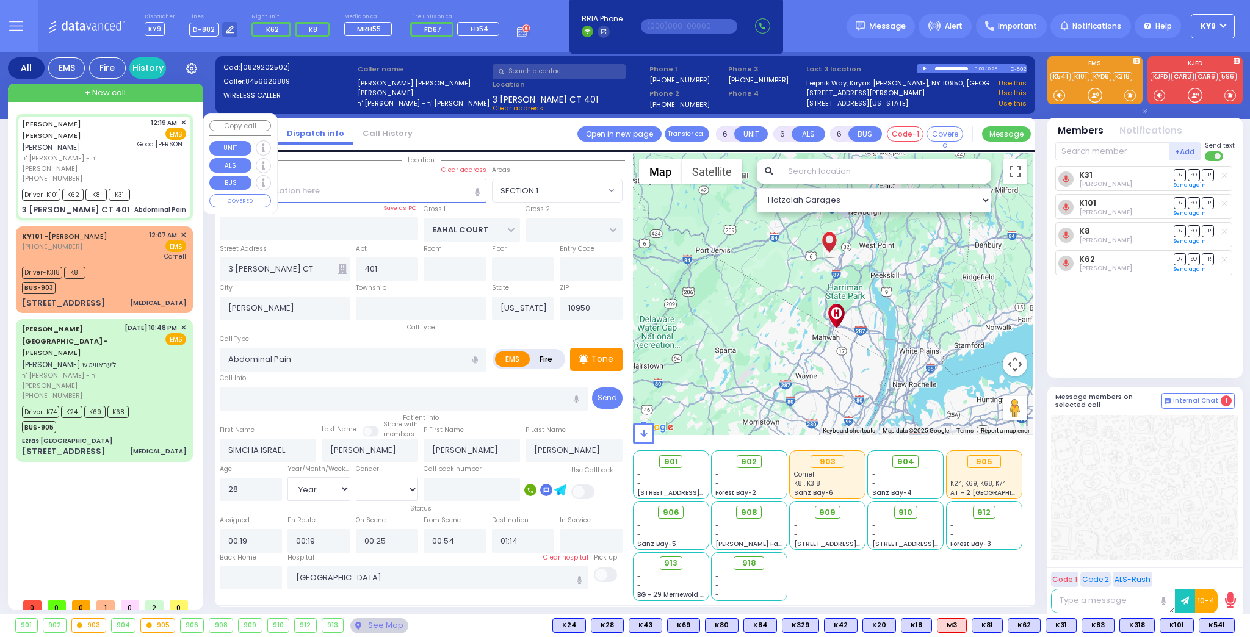
select select "Hatzalah Garages"
select select "SECTION 1"
select select
radio input "true"
select select "Year"
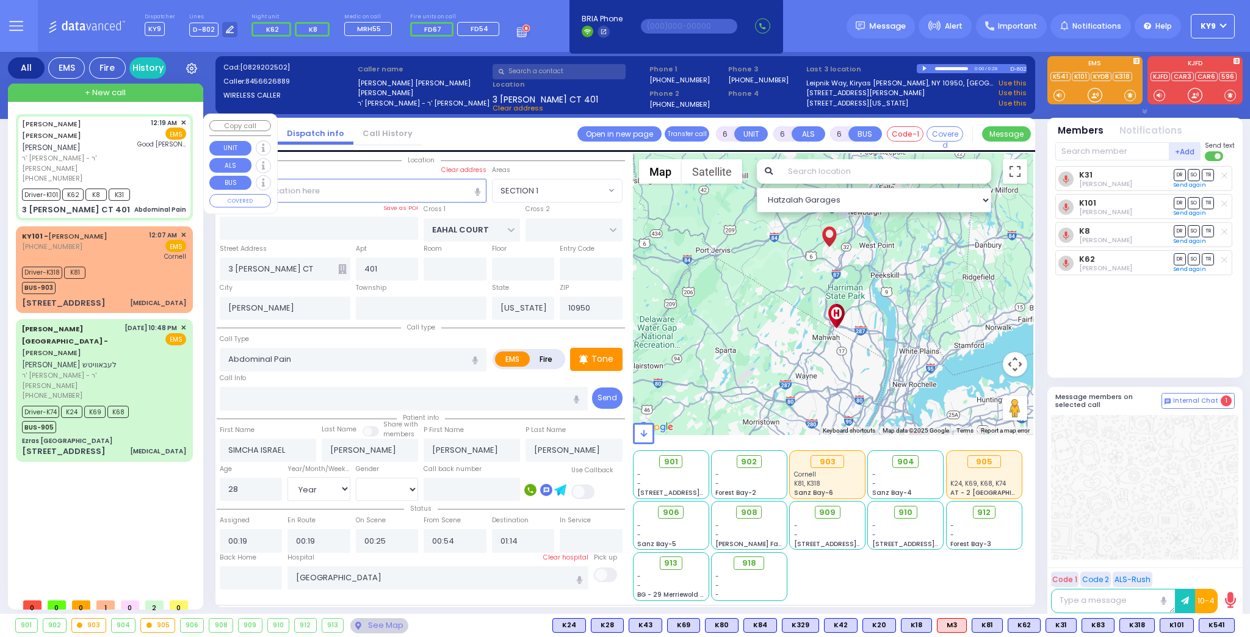
select select "[DEMOGRAPHIC_DATA]"
select select "Hatzalah Garages"
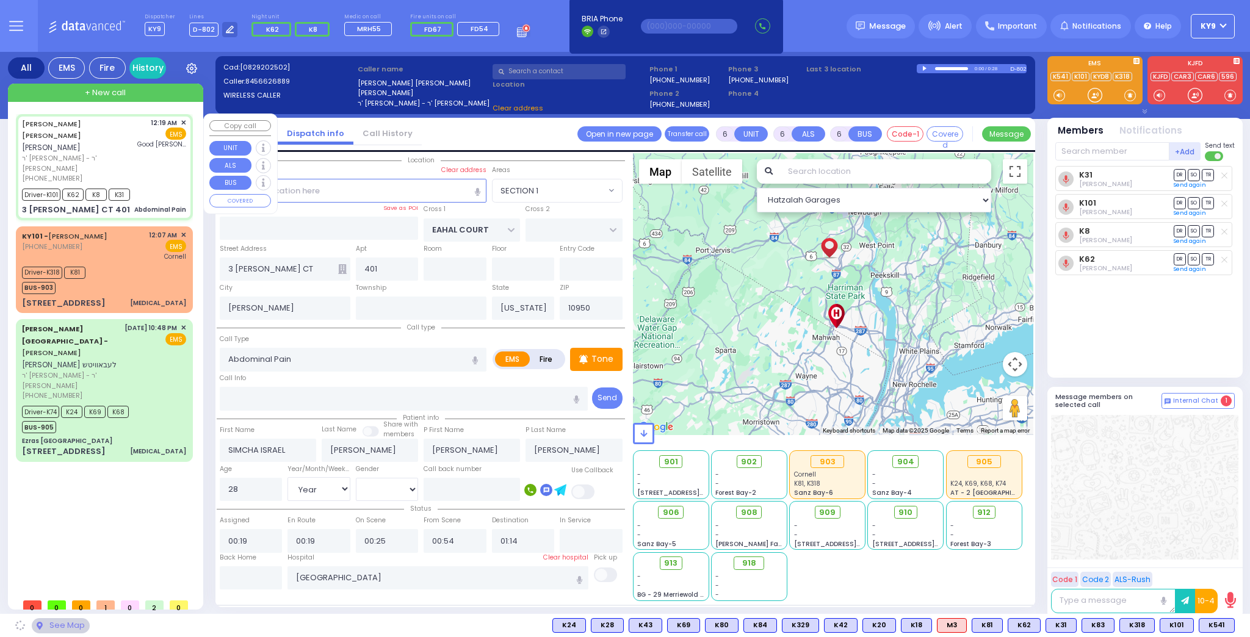
select select "SECTION 1"
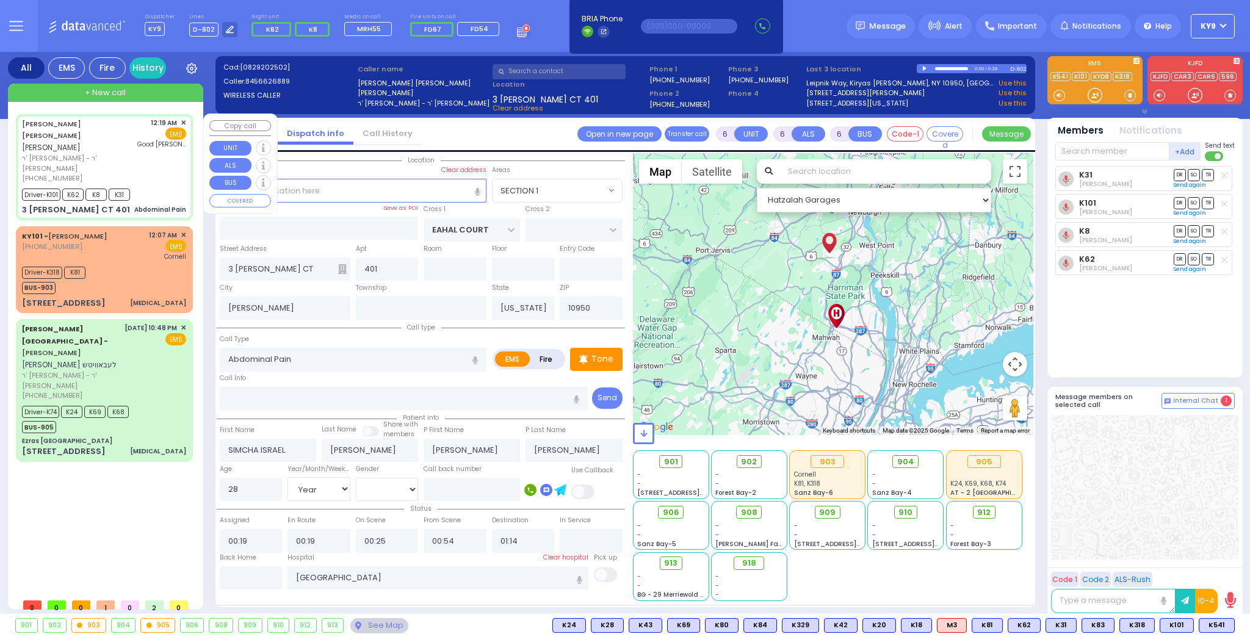
select select
radio input "true"
select select "Year"
select select "[DEMOGRAPHIC_DATA]"
select select "Hatzalah Garages"
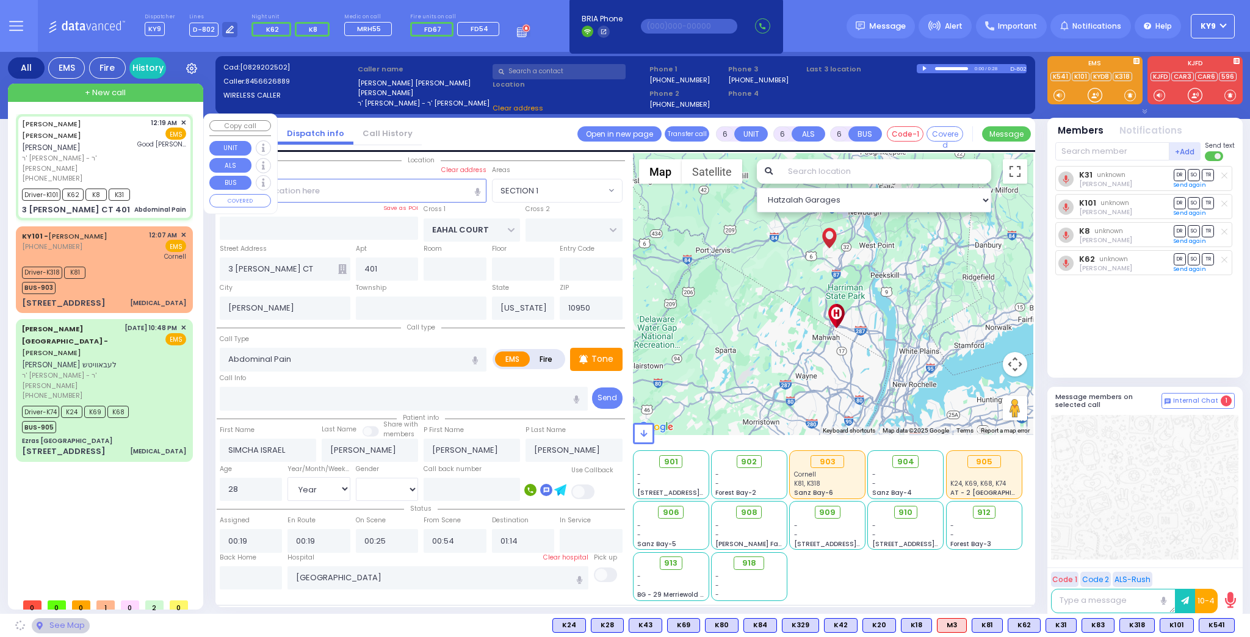
select select "SECTION 1"
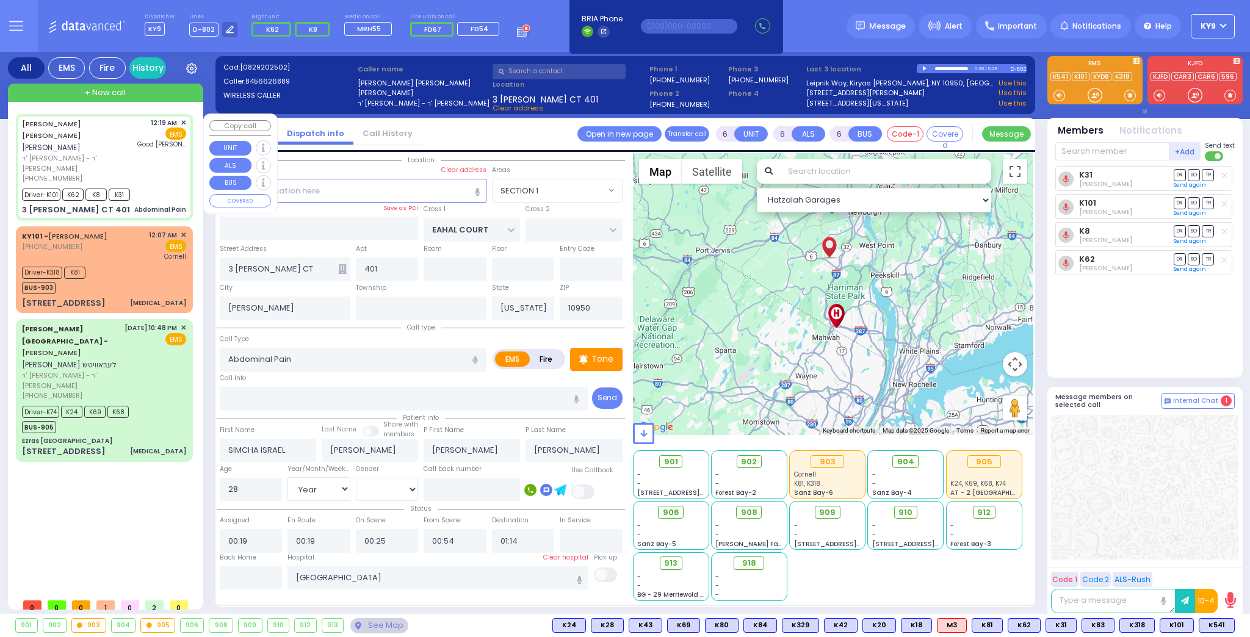
select select
radio input "true"
select select "Year"
select select "[DEMOGRAPHIC_DATA]"
select select "Hatzalah Garages"
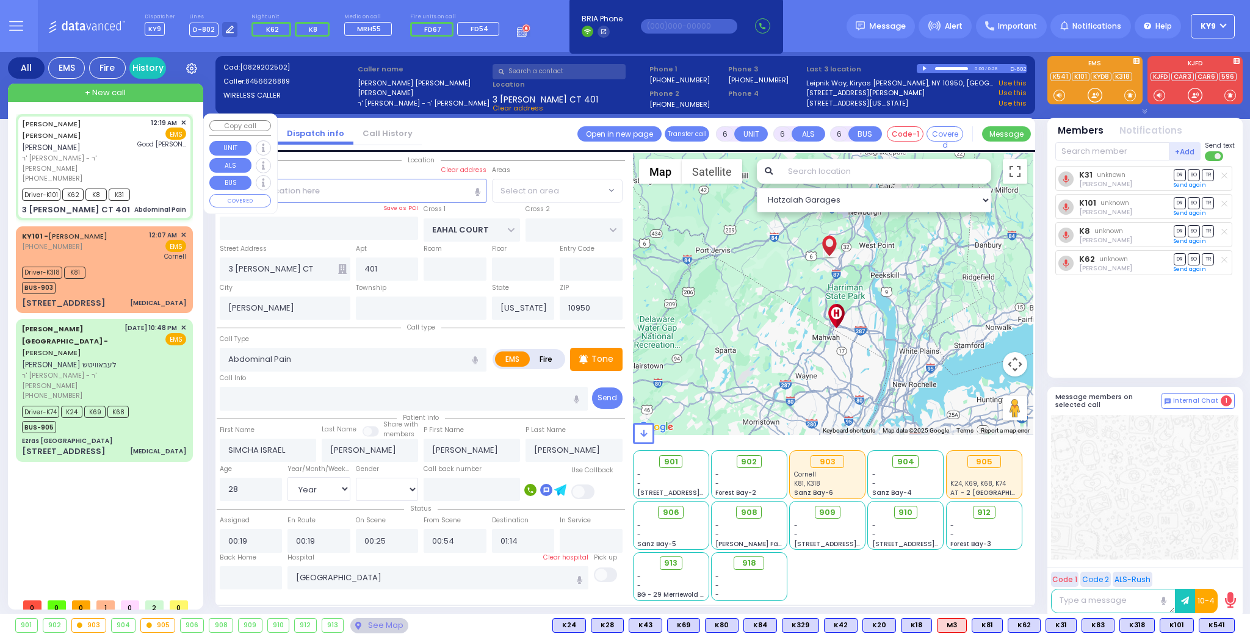
select select "SECTION 1"
select select
radio input "true"
select select "Year"
select select "[DEMOGRAPHIC_DATA]"
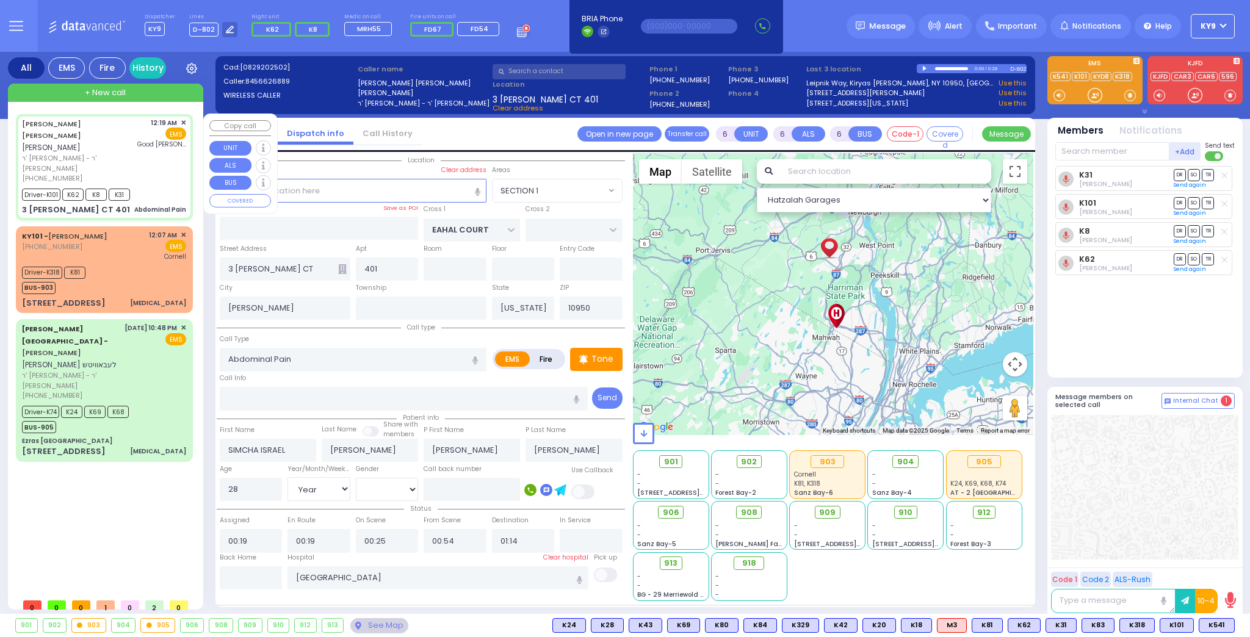
type input "01:25"
select select "SECTION 1"
select select "Hatzalah Garages"
